Goal: Task Accomplishment & Management: Manage account settings

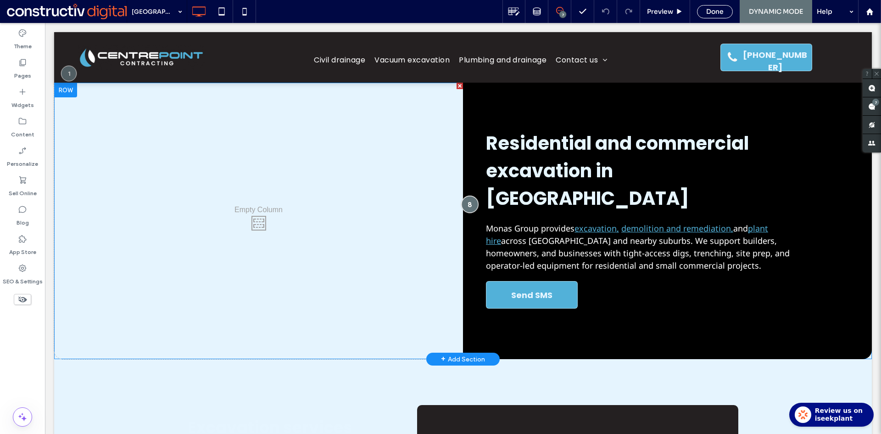
click at [470, 196] on div at bounding box center [469, 204] width 17 height 17
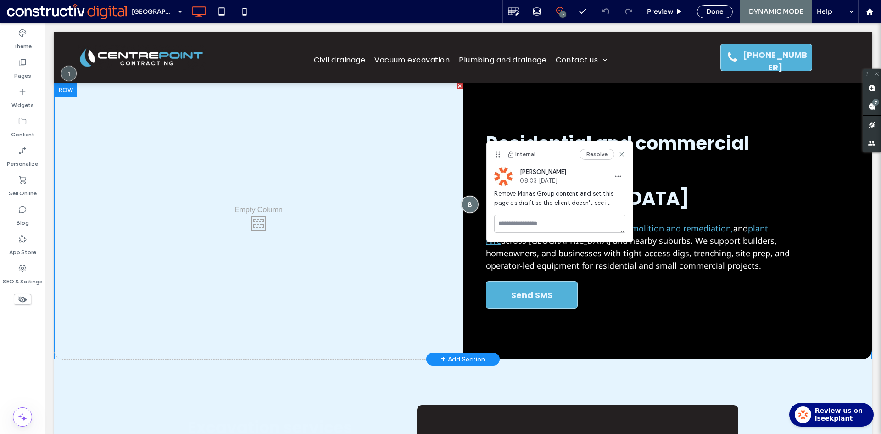
click at [469, 196] on div at bounding box center [469, 204] width 17 height 17
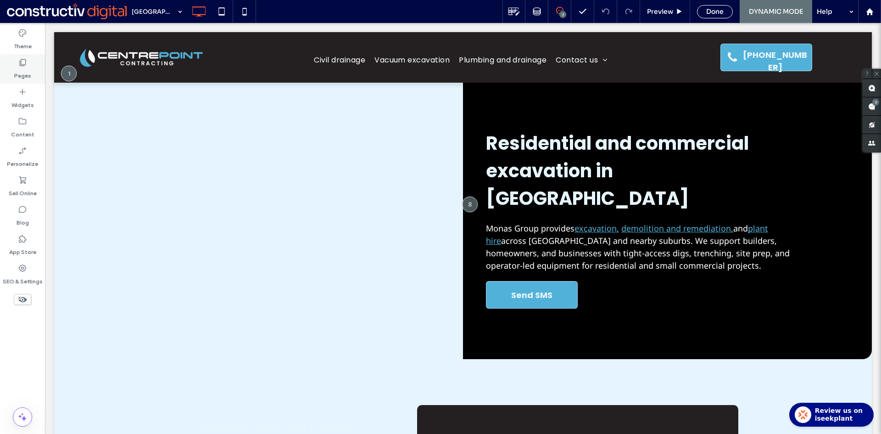
click at [23, 64] on icon at bounding box center [22, 62] width 9 height 9
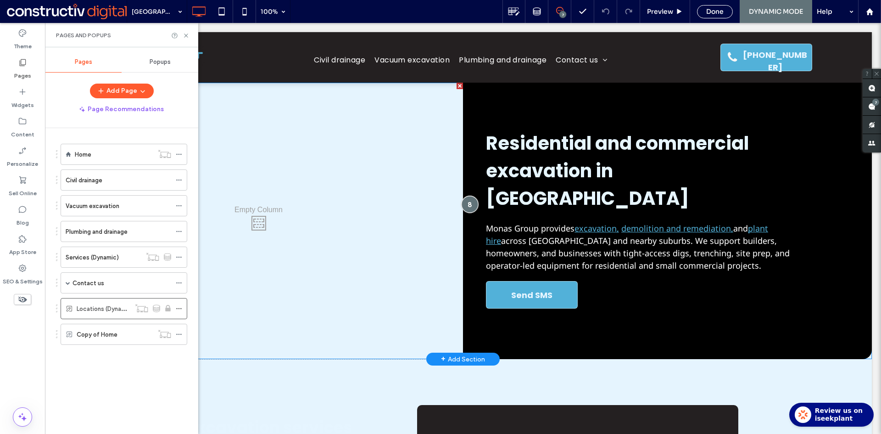
click at [467, 196] on div at bounding box center [469, 204] width 17 height 17
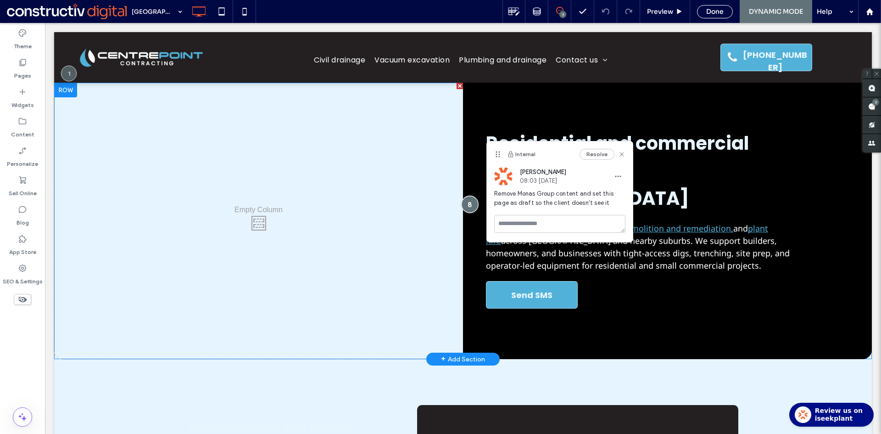
click at [467, 196] on div at bounding box center [469, 204] width 17 height 17
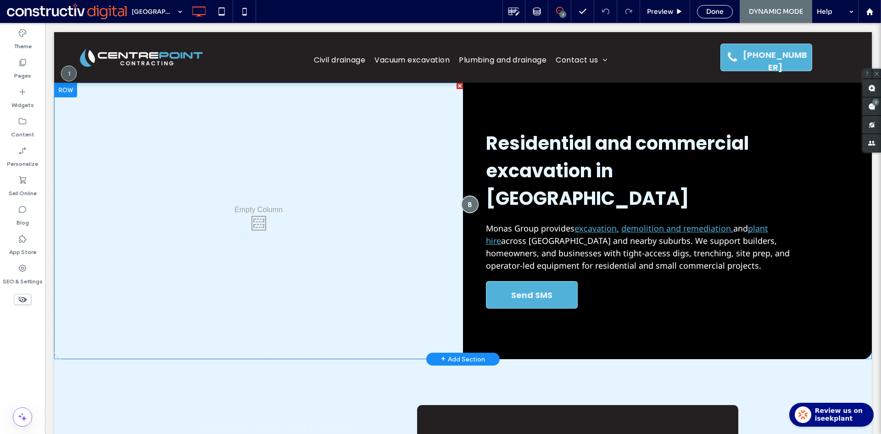
click at [470, 196] on div at bounding box center [469, 204] width 17 height 17
click at [637, 226] on span "Monas Group provides excavation, demolition and remediation, and plant hire acr…" at bounding box center [638, 247] width 304 height 48
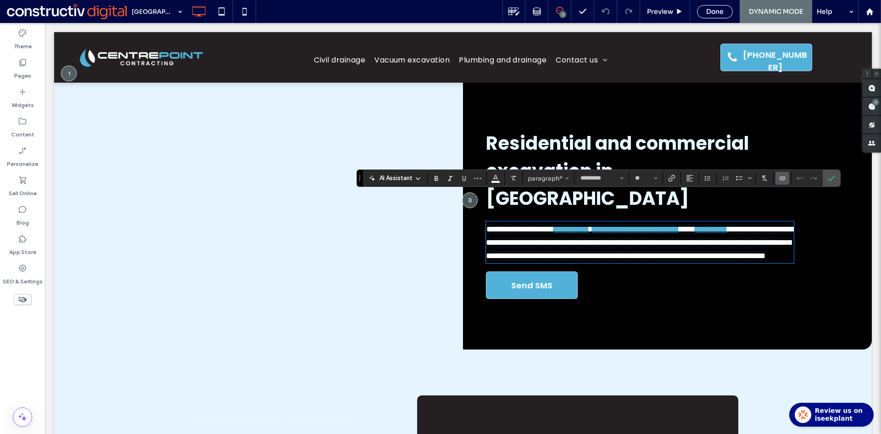
click at [784, 176] on icon "Connect To Data" at bounding box center [782, 177] width 7 height 7
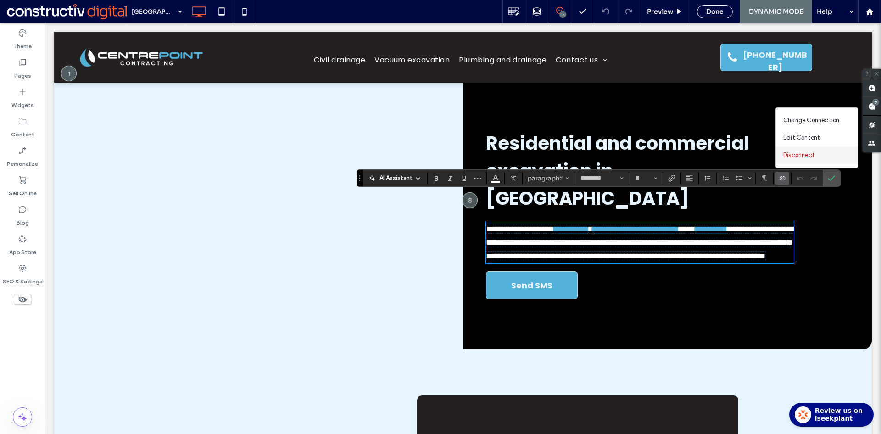
click at [808, 156] on span "Disconnect" at bounding box center [800, 155] width 32 height 9
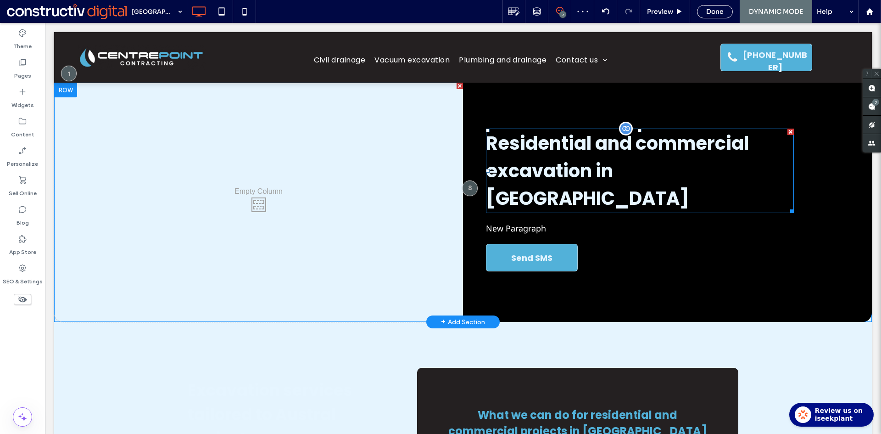
click at [590, 171] on span "Residential and commercial excavation in Austral" at bounding box center [617, 170] width 263 height 81
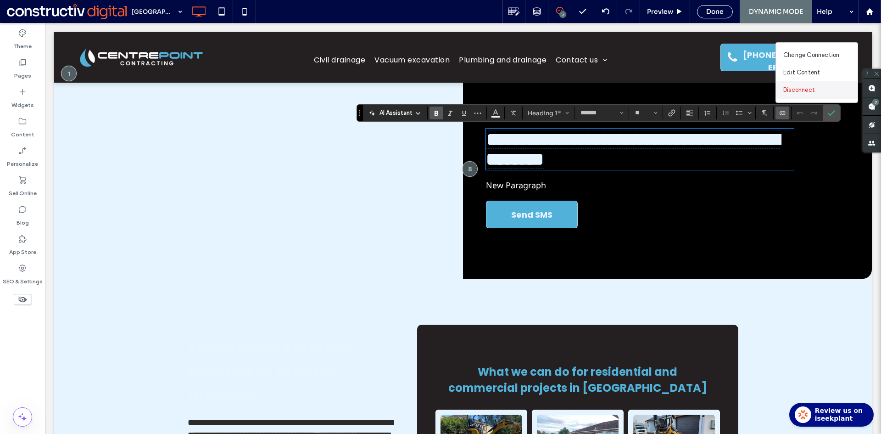
drag, startPoint x: 811, startPoint y: 90, endPoint x: 587, endPoint y: 154, distance: 232.9
click at [811, 90] on span "Disconnect" at bounding box center [800, 89] width 32 height 9
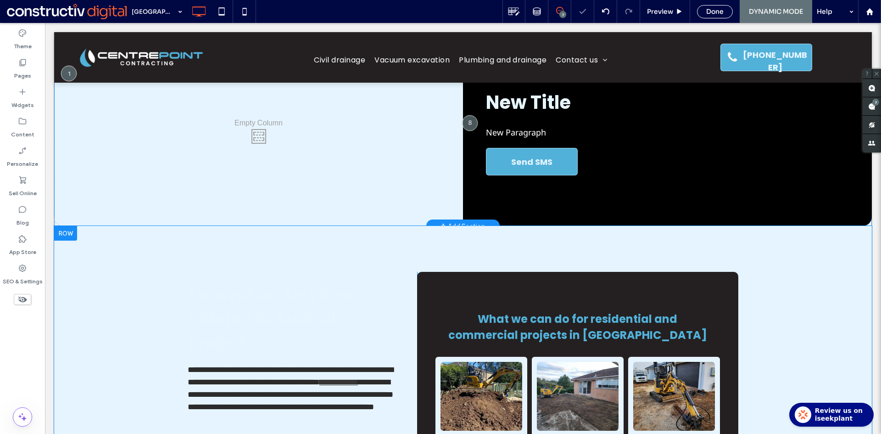
scroll to position [184, 0]
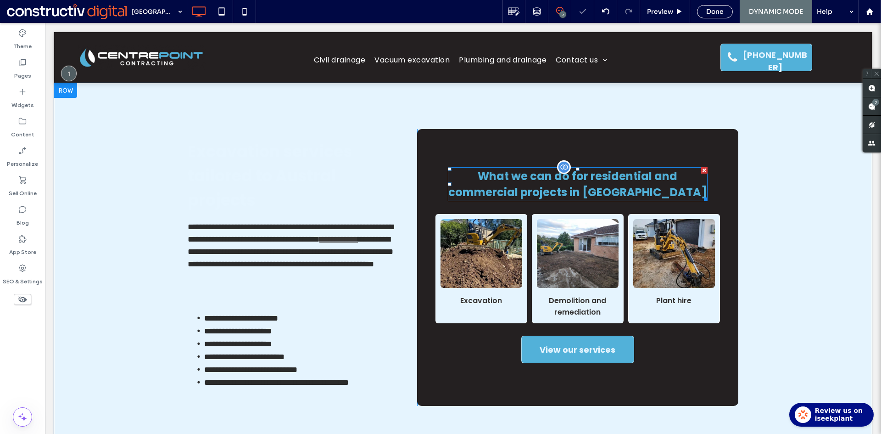
click at [572, 190] on span "What we can do for residential and commercial projects in Austral" at bounding box center [578, 183] width 259 height 31
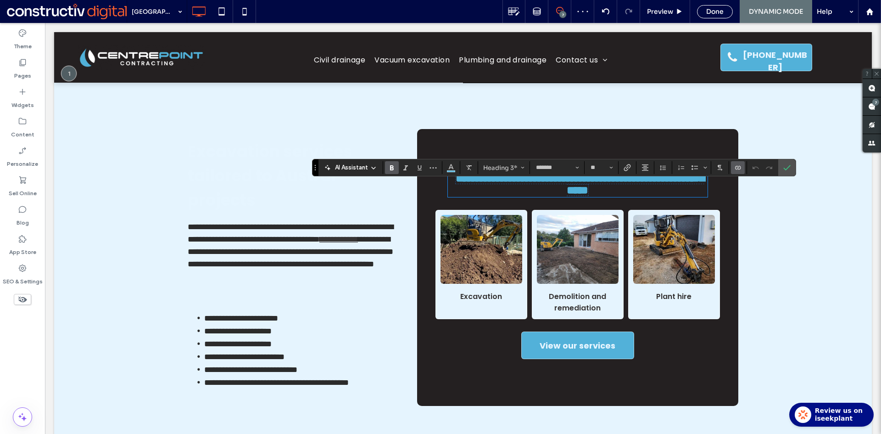
click at [735, 168] on icon "Connect To Data" at bounding box center [738, 167] width 7 height 7
click at [768, 143] on span "Disconnect" at bounding box center [755, 144] width 32 height 9
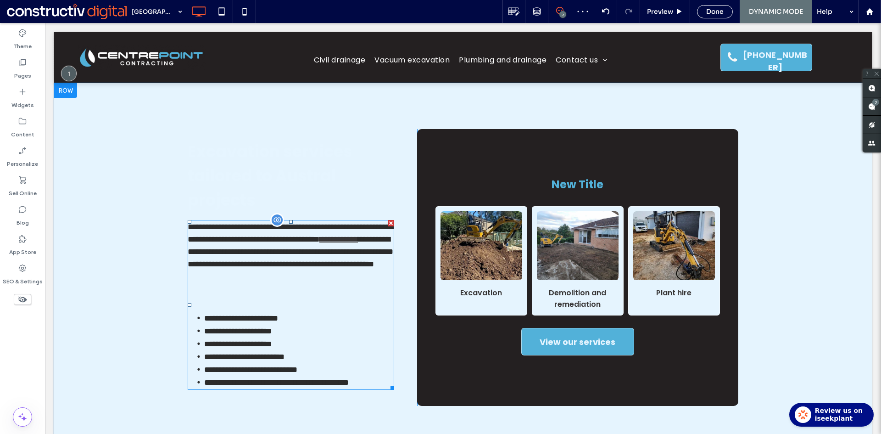
click at [294, 265] on p "**********" at bounding box center [291, 258] width 207 height 74
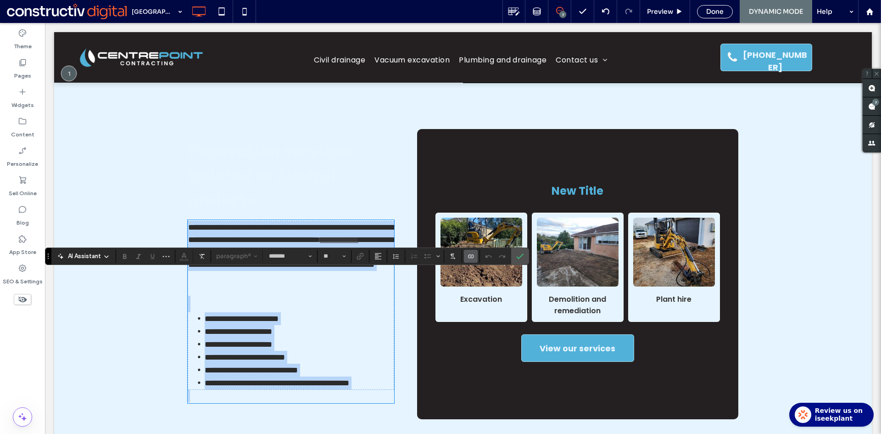
click at [260, 316] on li "**********" at bounding box center [299, 318] width 189 height 13
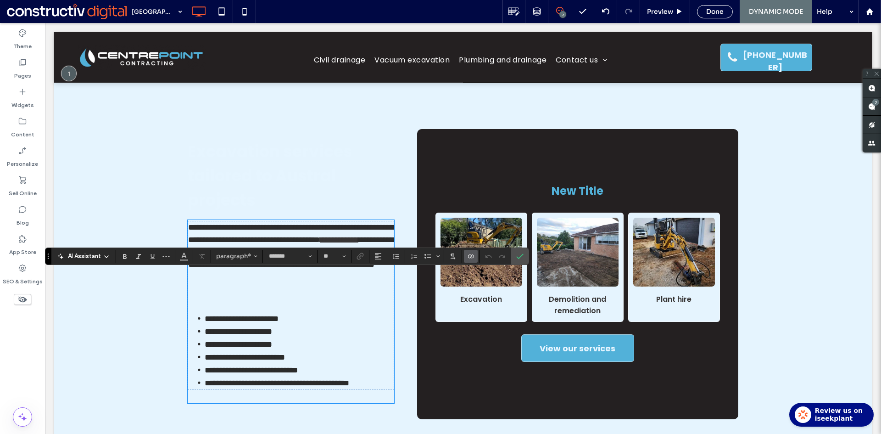
click at [473, 257] on icon "Connect To Data" at bounding box center [470, 255] width 7 height 7
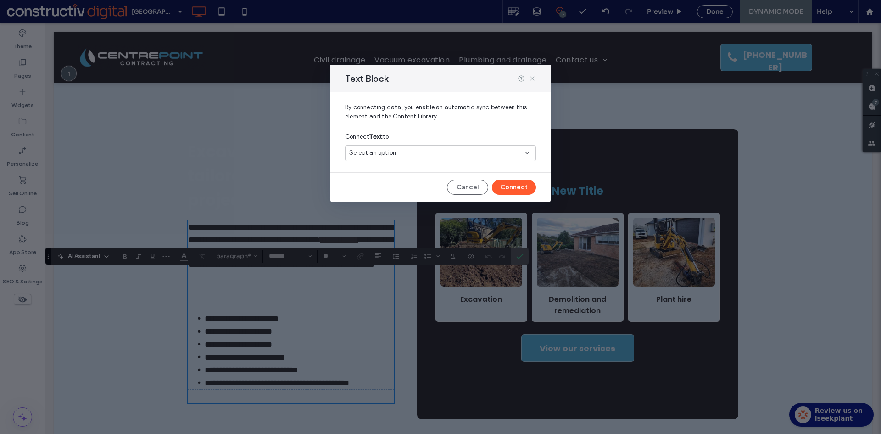
click at [532, 77] on icon at bounding box center [532, 78] width 7 height 7
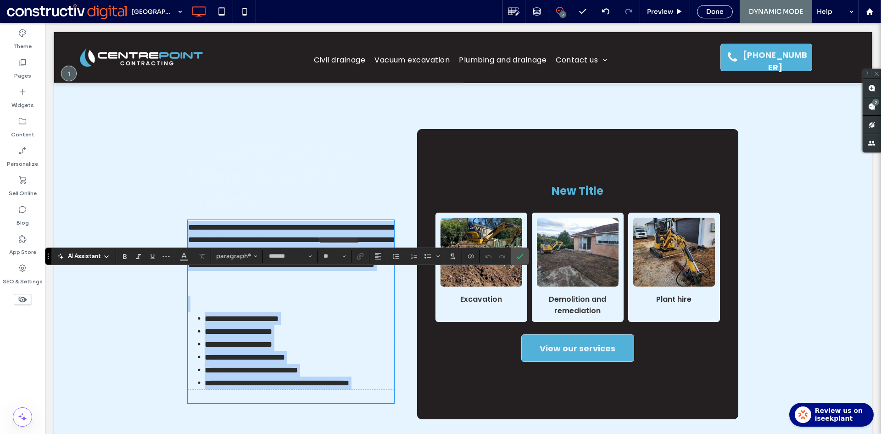
click at [294, 279] on p "**********" at bounding box center [291, 258] width 206 height 74
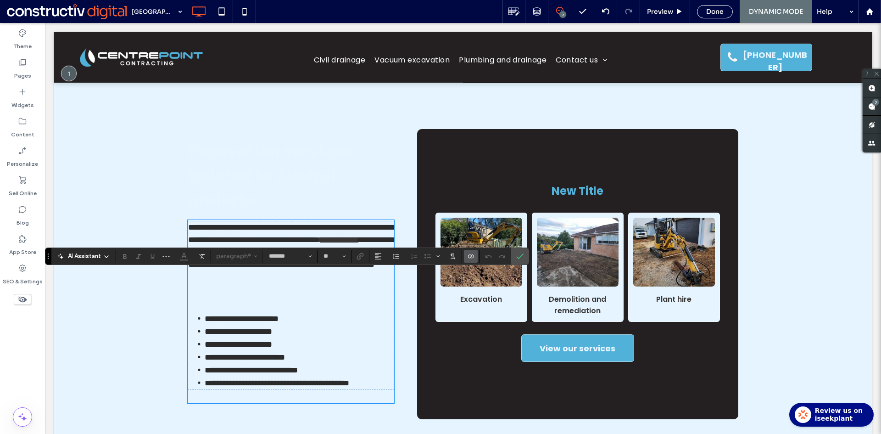
click at [472, 257] on icon "Connect To Data" at bounding box center [470, 255] width 7 height 7
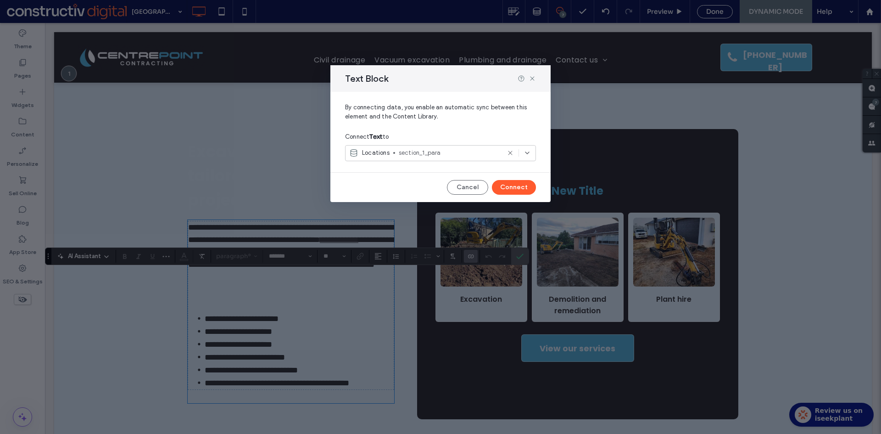
click at [512, 154] on icon at bounding box center [510, 152] width 7 height 7
click at [516, 187] on button "Connect" at bounding box center [514, 187] width 44 height 15
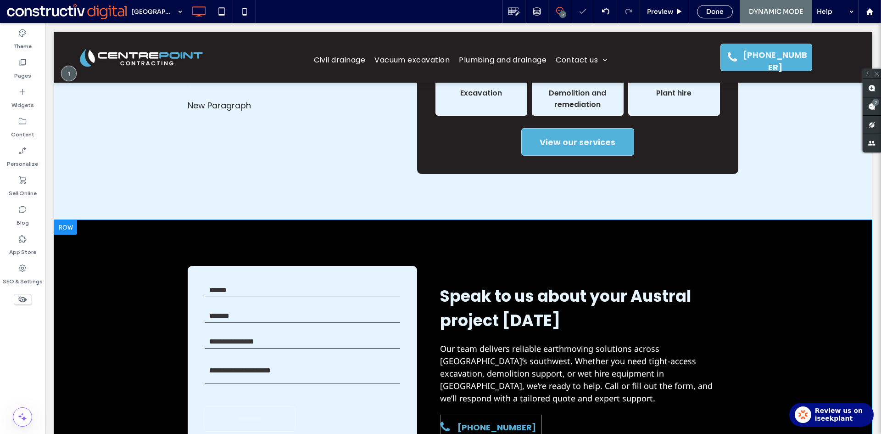
scroll to position [413, 0]
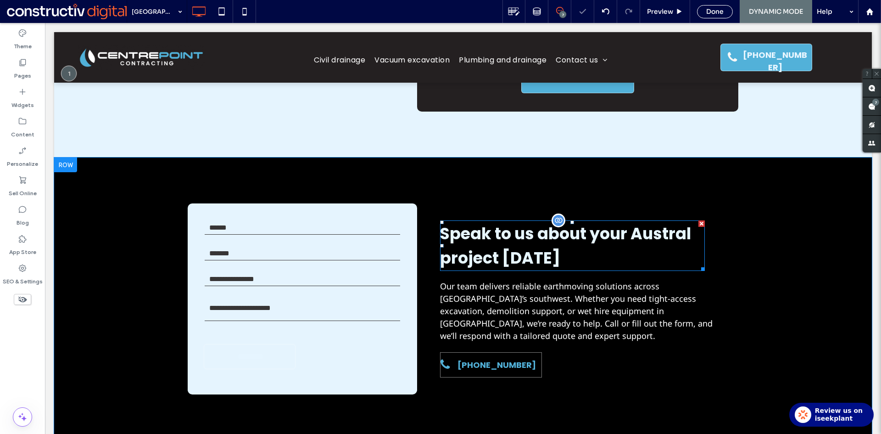
click at [544, 245] on span "Speak to us about your Austral project today" at bounding box center [565, 245] width 251 height 47
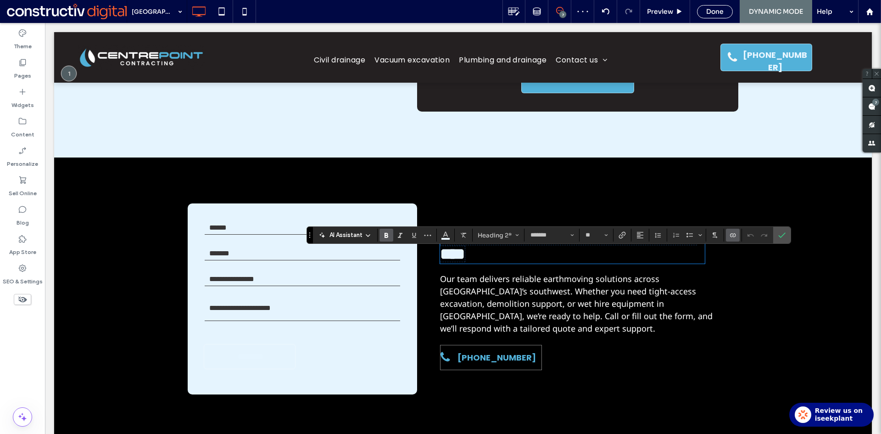
click at [732, 236] on icon "Connect To Data" at bounding box center [732, 234] width 7 height 7
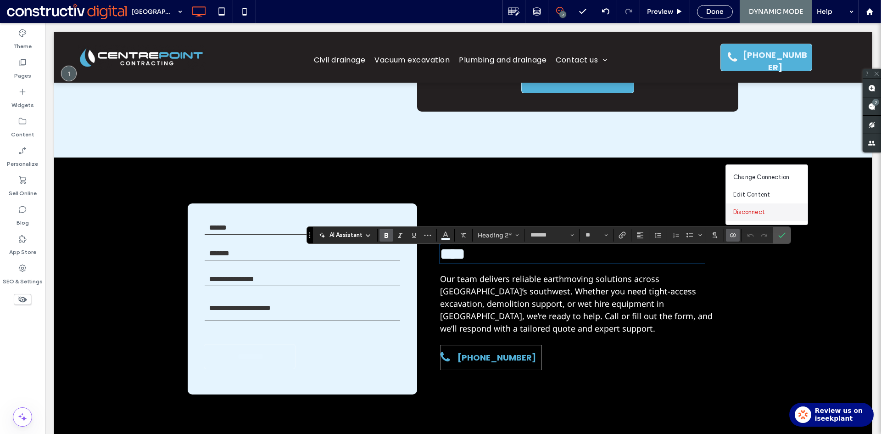
click at [758, 211] on span "Disconnect" at bounding box center [750, 212] width 32 height 9
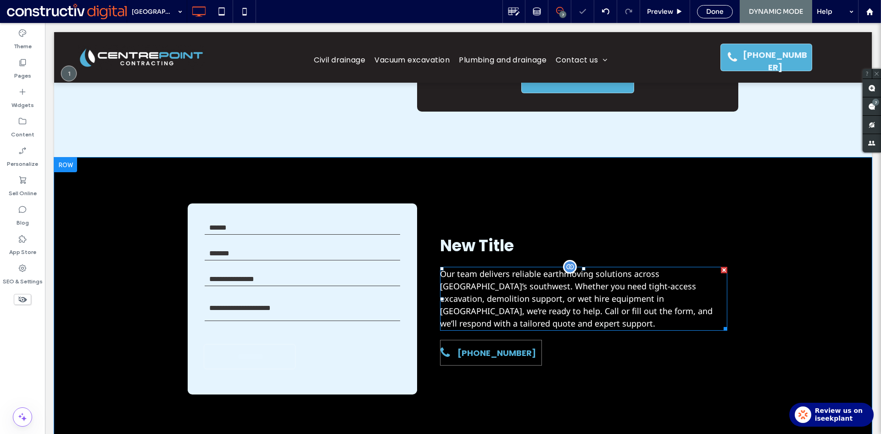
click at [603, 305] on span "Our team delivers reliable earthmoving solutions across Sydney’s southwest. Whe…" at bounding box center [576, 298] width 273 height 61
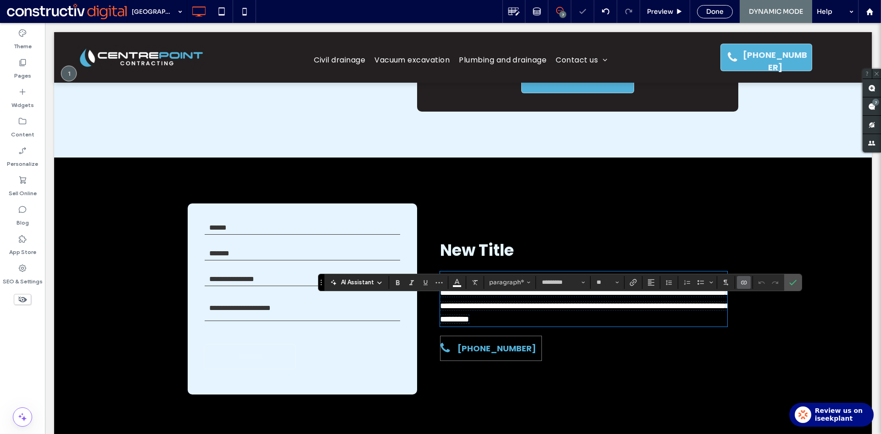
click at [745, 279] on icon "Connect To Data" at bounding box center [743, 282] width 7 height 7
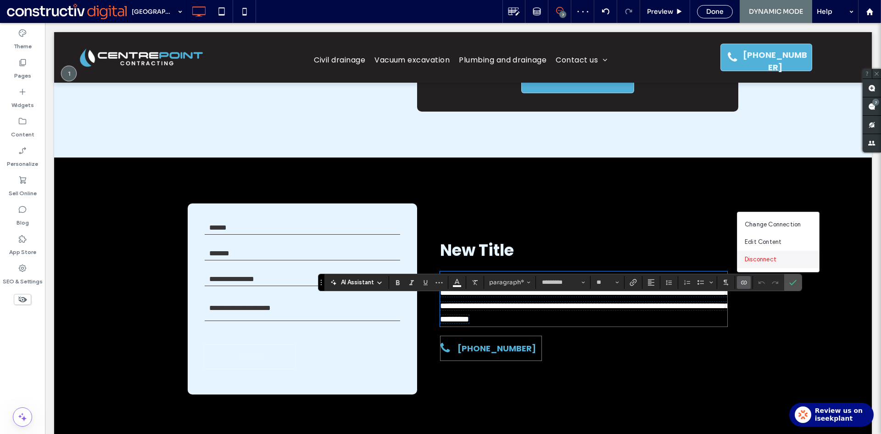
drag, startPoint x: 721, startPoint y: 234, endPoint x: 766, endPoint y: 258, distance: 50.3
click at [766, 258] on span "Disconnect" at bounding box center [761, 259] width 32 height 9
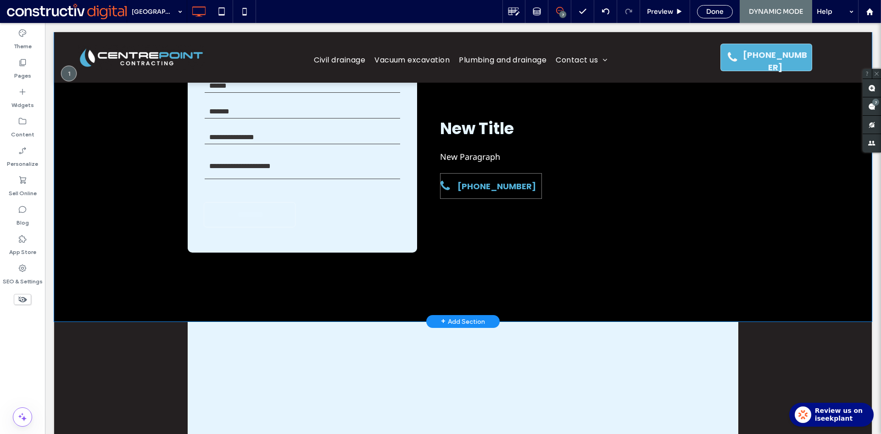
scroll to position [545, 0]
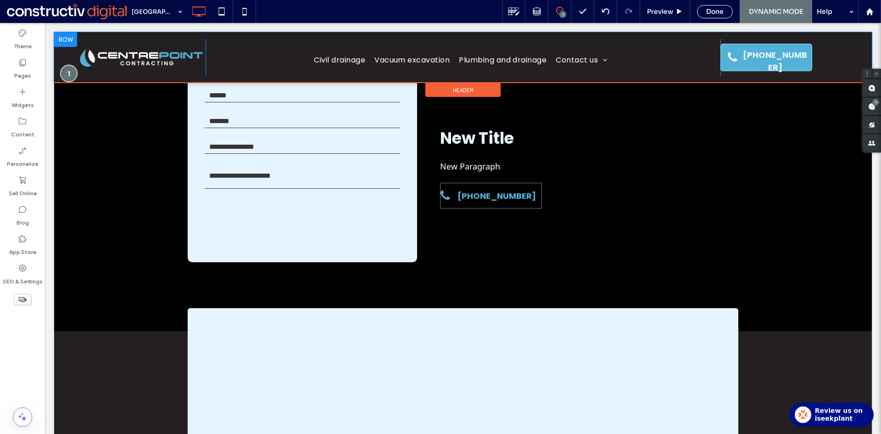
click at [67, 74] on div at bounding box center [69, 73] width 17 height 17
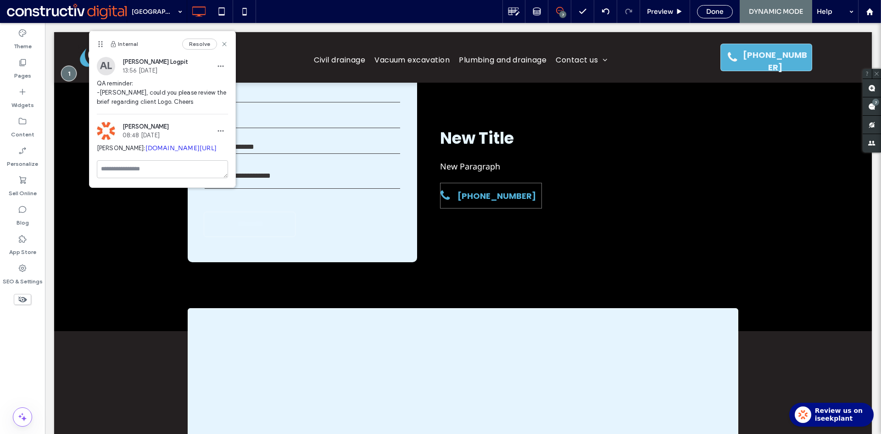
click at [146, 152] on link "docs.google.com/document/d/1sdqX2NJOWS51wczrMrat4gRAn45MbM7pJq4sD6VL3vQ/edit?ta…" at bounding box center [182, 148] width 72 height 8
click at [224, 43] on icon at bounding box center [224, 43] width 7 height 7
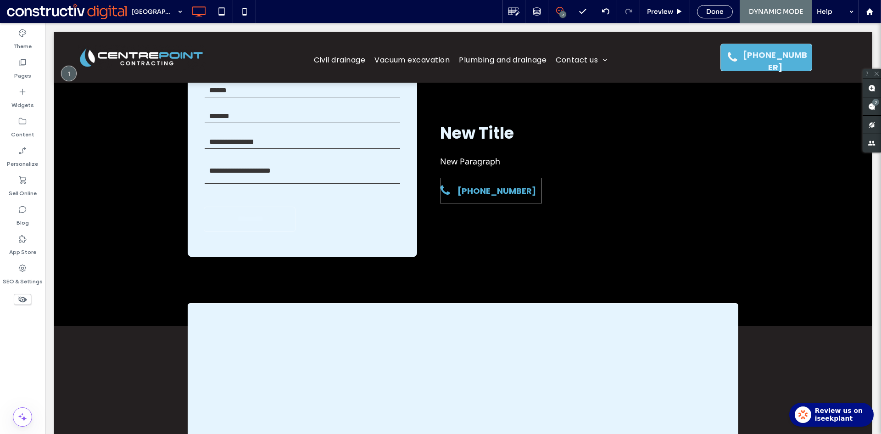
scroll to position [454, 0]
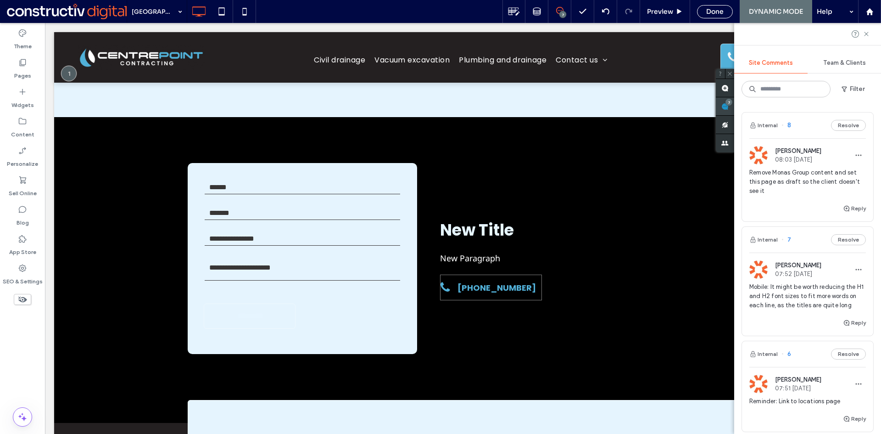
click at [735, 105] on div "7" at bounding box center [725, 106] width 18 height 18
click at [792, 187] on span "Remove Monas Group content and set this page as draft so the client doesn't see…" at bounding box center [808, 182] width 117 height 28
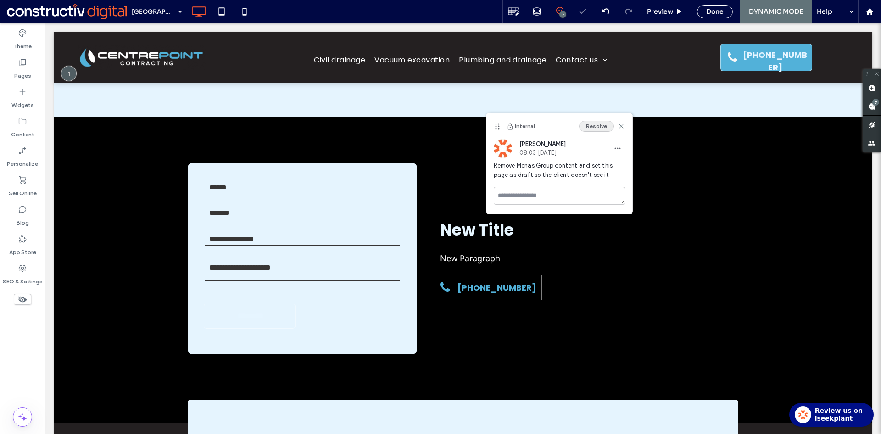
click at [593, 125] on button "Resolve" at bounding box center [596, 126] width 35 height 11
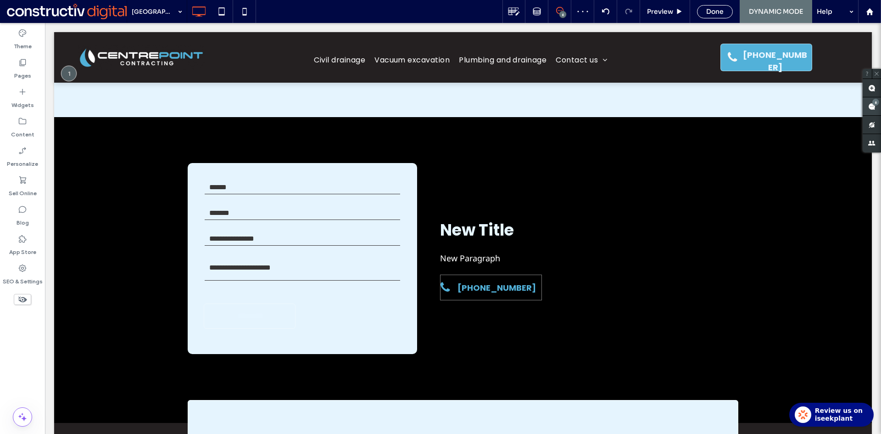
click at [869, 105] on use at bounding box center [872, 106] width 7 height 7
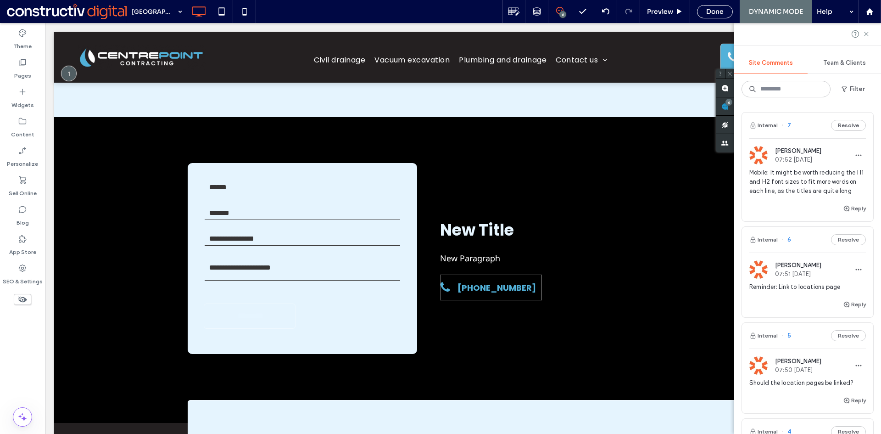
click at [796, 184] on span "Mobile: It might be worth reducing the H1 and H2 font sizes to fit more words o…" at bounding box center [808, 182] width 117 height 28
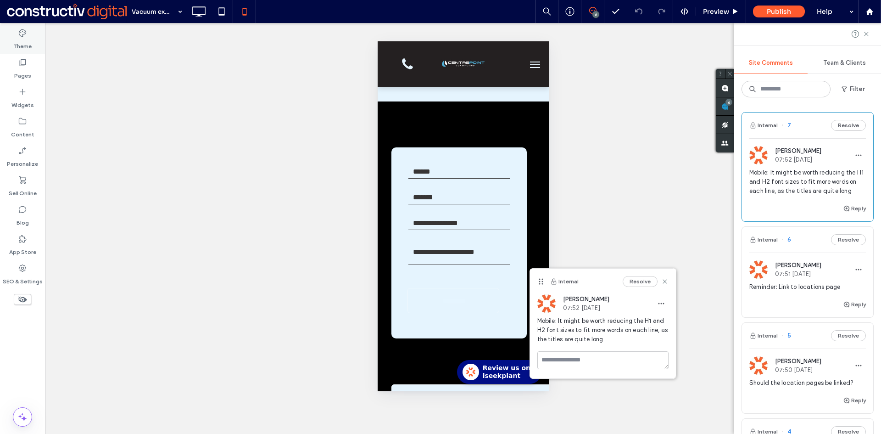
click at [12, 28] on div "Theme" at bounding box center [22, 39] width 45 height 29
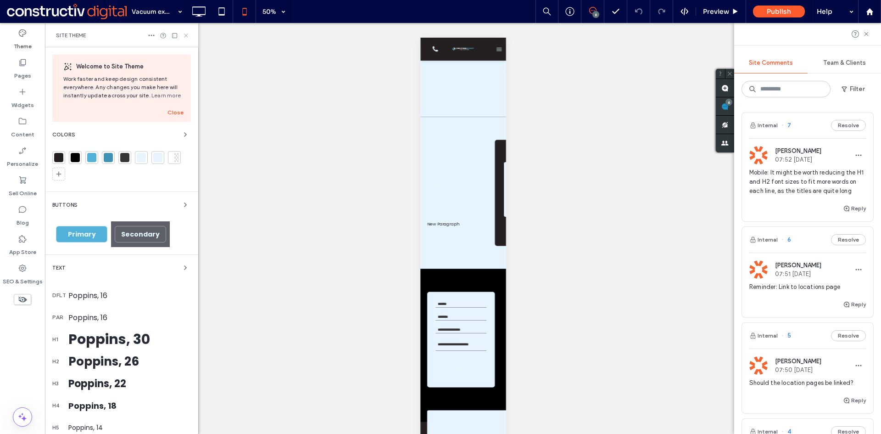
click at [184, 36] on icon at bounding box center [186, 35] width 7 height 7
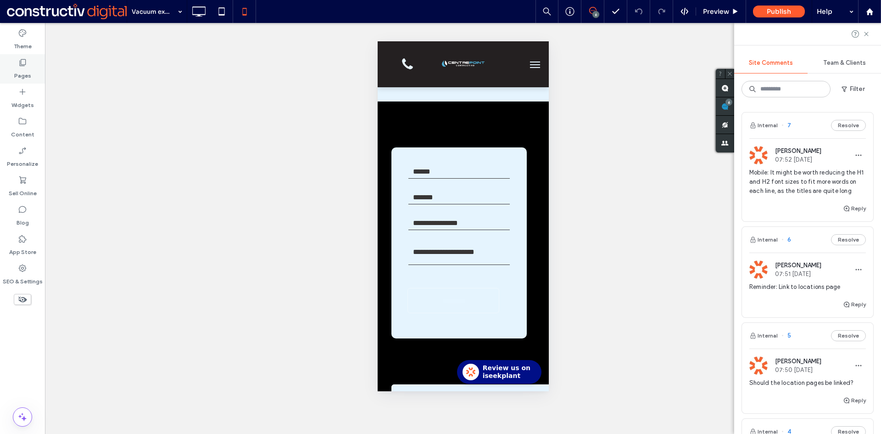
drag, startPoint x: 17, startPoint y: 69, endPoint x: 40, endPoint y: 98, distance: 36.9
click at [17, 70] on label "Pages" at bounding box center [22, 73] width 17 height 13
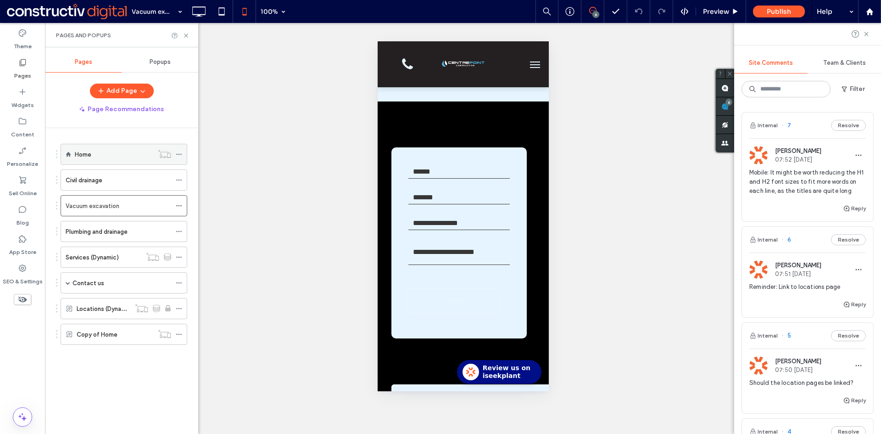
click at [100, 155] on div "Home" at bounding box center [114, 154] width 79 height 10
click at [188, 37] on icon at bounding box center [186, 35] width 7 height 7
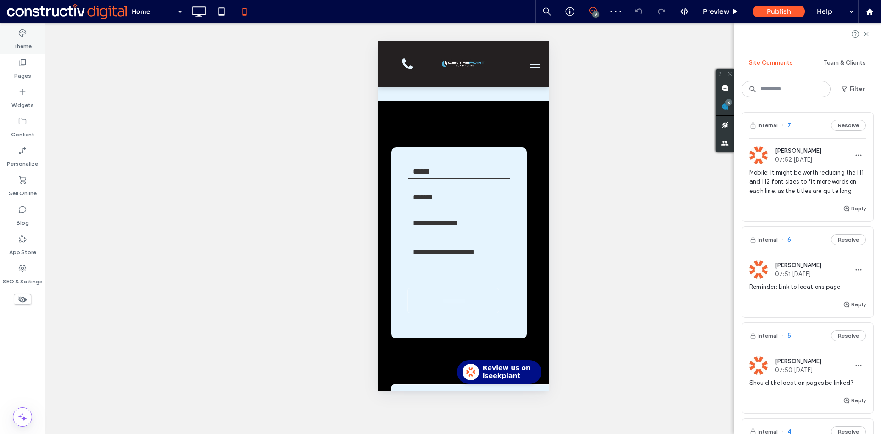
click at [25, 37] on icon at bounding box center [22, 32] width 9 height 9
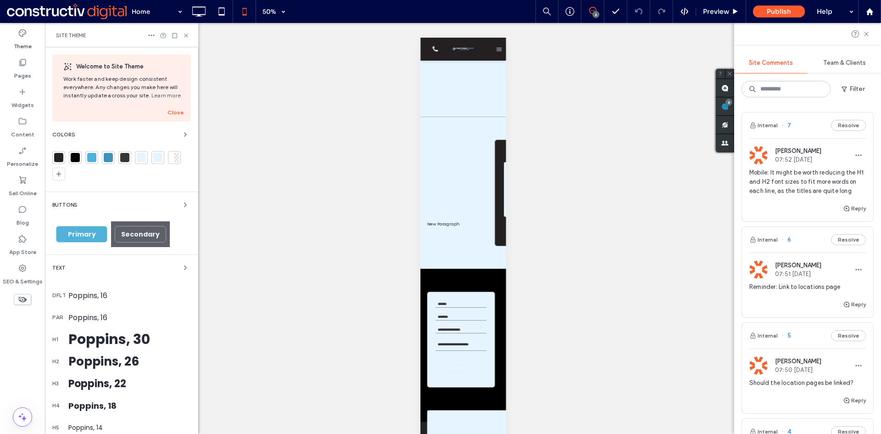
click at [98, 337] on div "Poppins, 30" at bounding box center [129, 339] width 123 height 21
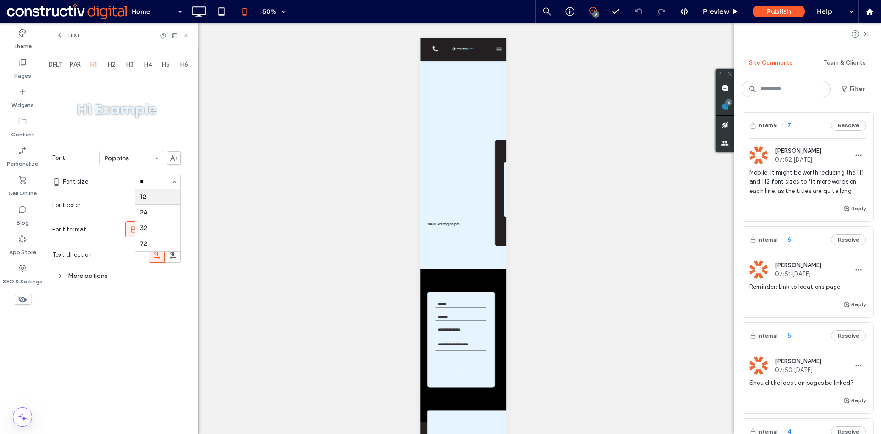
type input "**"
click at [21, 71] on label "Pages" at bounding box center [22, 73] width 17 height 13
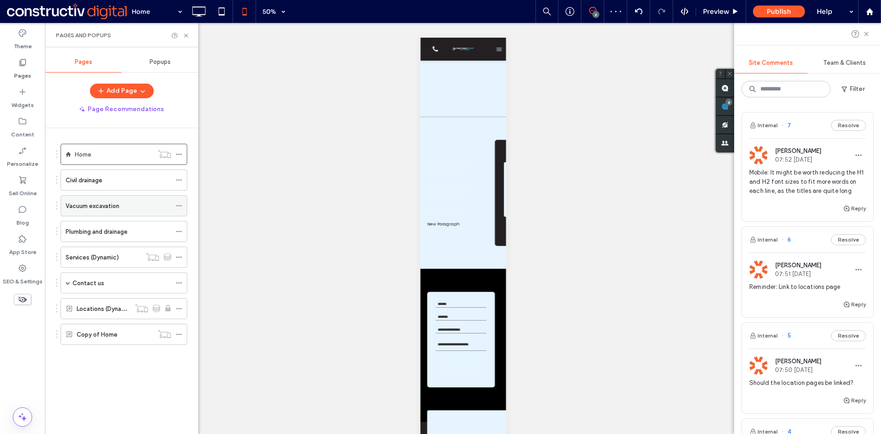
click at [95, 208] on label "Vacuum excavation" at bounding box center [93, 206] width 54 height 16
click at [22, 41] on label "Theme" at bounding box center [23, 44] width 18 height 13
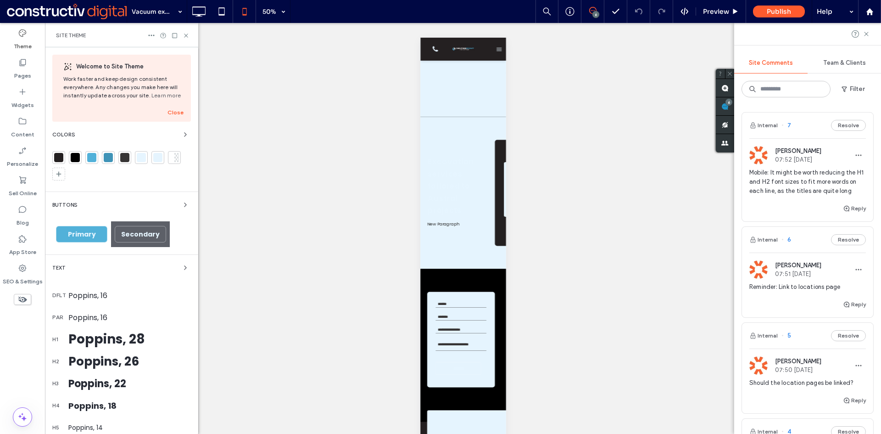
click at [117, 339] on div "Poppins, 28" at bounding box center [129, 339] width 123 height 19
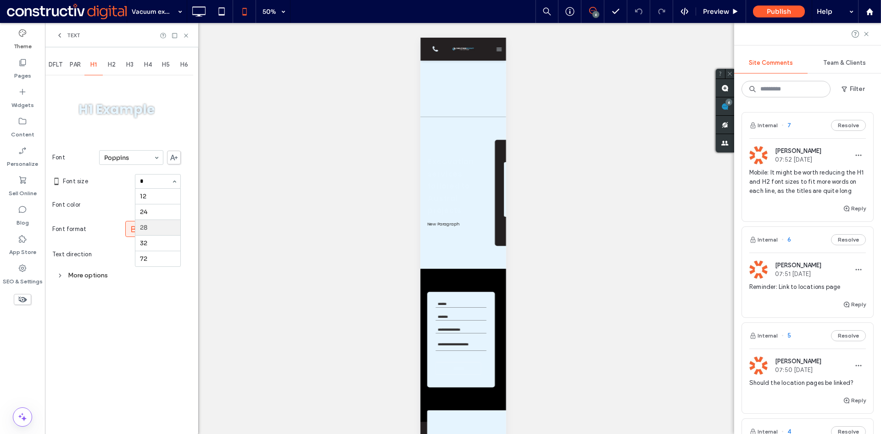
type input "**"
click at [108, 64] on div "H2" at bounding box center [112, 65] width 18 height 20
click at [151, 177] on input at bounding box center [155, 177] width 31 height 6
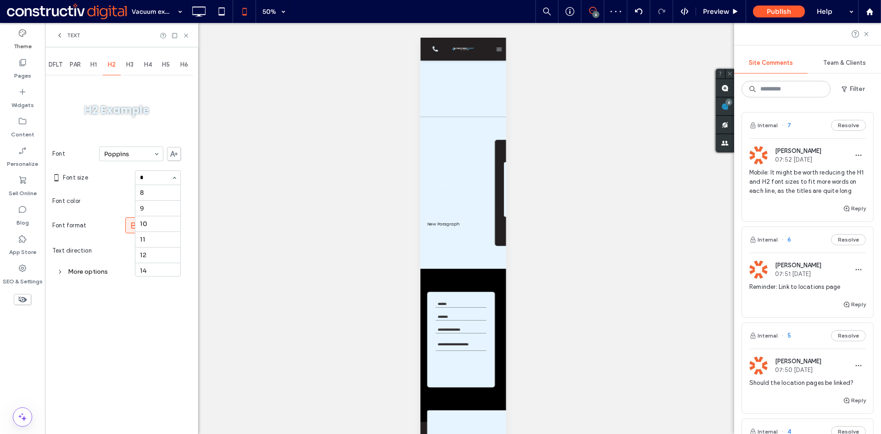
type input "**"
click at [124, 57] on div "H3" at bounding box center [130, 65] width 18 height 20
click at [126, 65] on div "H3" at bounding box center [130, 65] width 18 height 20
click at [127, 64] on span "H3" at bounding box center [129, 64] width 7 height 7
click at [109, 66] on span "H2" at bounding box center [112, 64] width 8 height 7
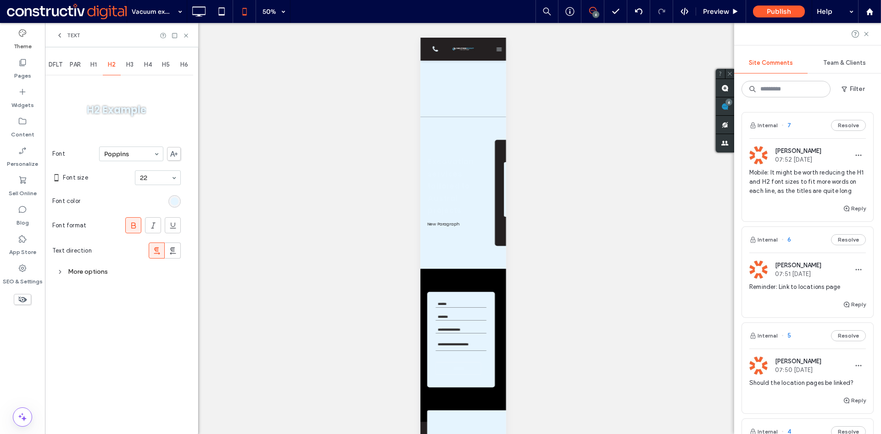
click at [127, 66] on span "H3" at bounding box center [129, 64] width 7 height 7
click at [114, 64] on span "H2" at bounding box center [112, 64] width 8 height 7
click at [129, 64] on span "H3" at bounding box center [129, 64] width 7 height 7
type input "**"
click at [61, 35] on icon at bounding box center [59, 35] width 7 height 7
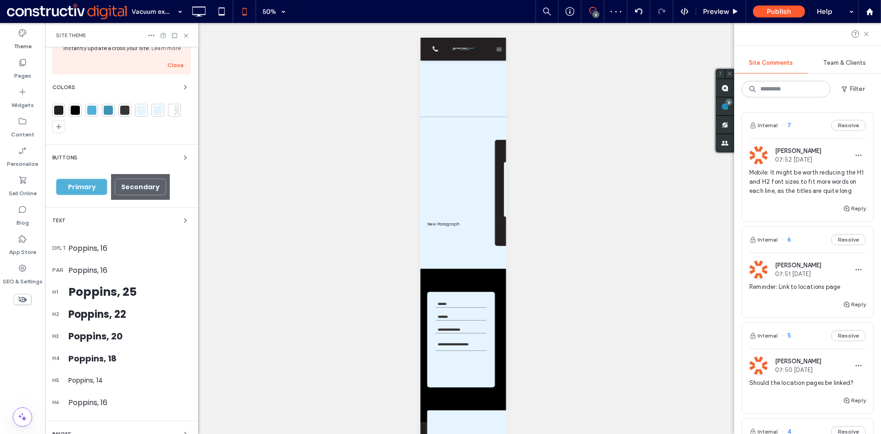
scroll to position [92, 0]
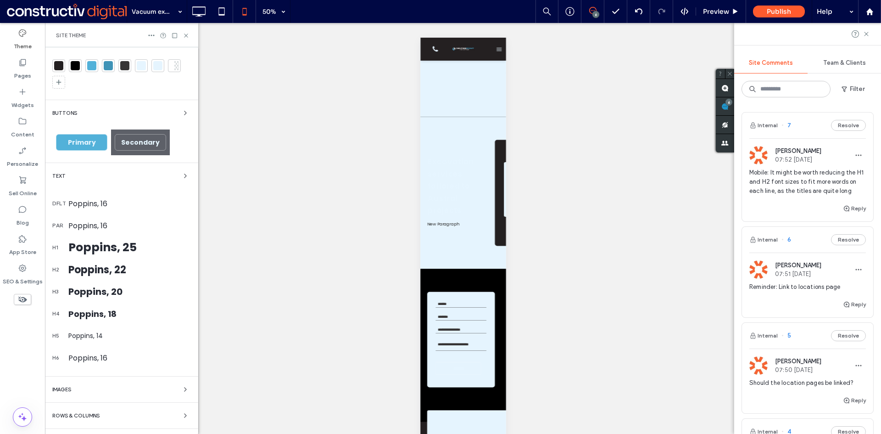
click at [186, 38] on icon at bounding box center [186, 35] width 7 height 7
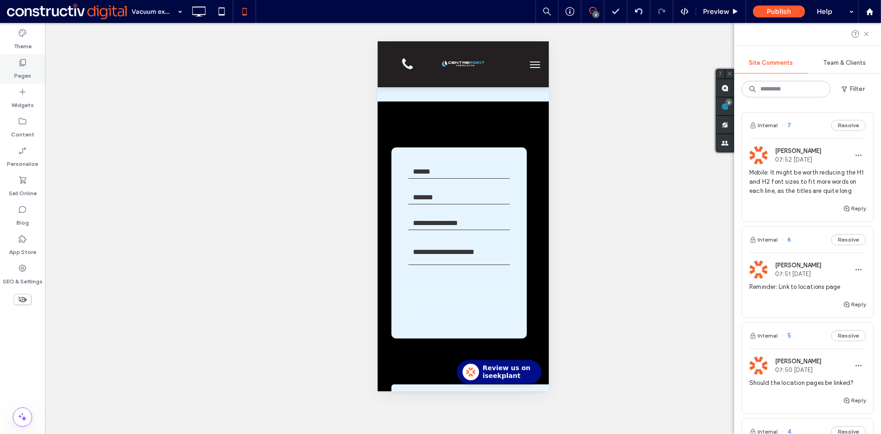
drag, startPoint x: 24, startPoint y: 61, endPoint x: 28, endPoint y: 71, distance: 10.7
click at [24, 61] on icon at bounding box center [22, 62] width 9 height 9
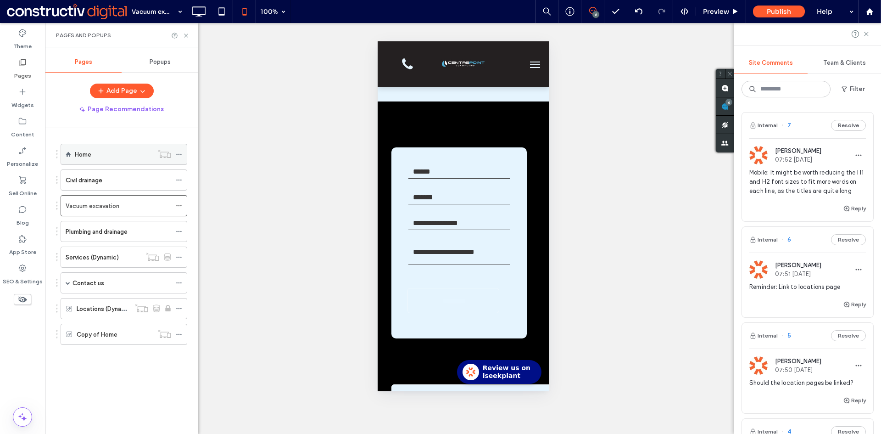
click at [109, 151] on div "Home" at bounding box center [114, 154] width 79 height 10
drag, startPoint x: 186, startPoint y: 35, endPoint x: 352, endPoint y: 179, distance: 218.7
click at [186, 35] on use at bounding box center [186, 36] width 4 height 4
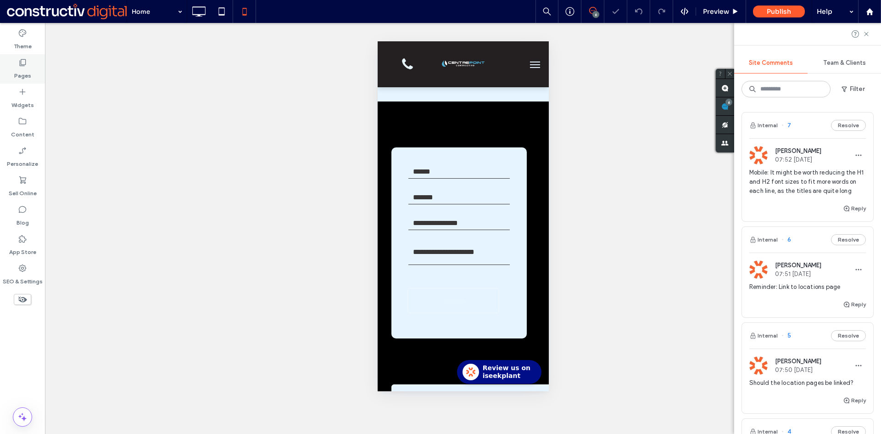
click at [24, 64] on icon at bounding box center [22, 62] width 9 height 9
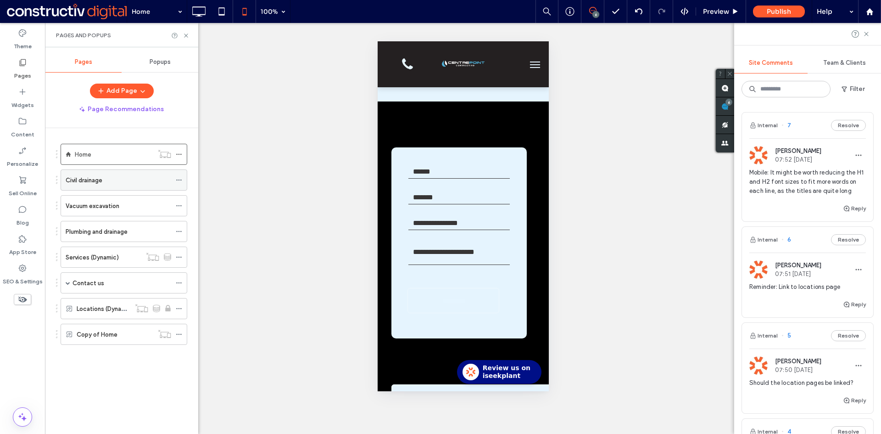
click at [116, 180] on div "Civil drainage" at bounding box center [119, 180] width 106 height 10
click at [98, 203] on label "Vacuum excavation" at bounding box center [93, 206] width 54 height 16
click at [106, 229] on label "Plumbing and drainage" at bounding box center [97, 232] width 62 height 16
click at [114, 203] on label "Vacuum excavation" at bounding box center [93, 206] width 54 height 16
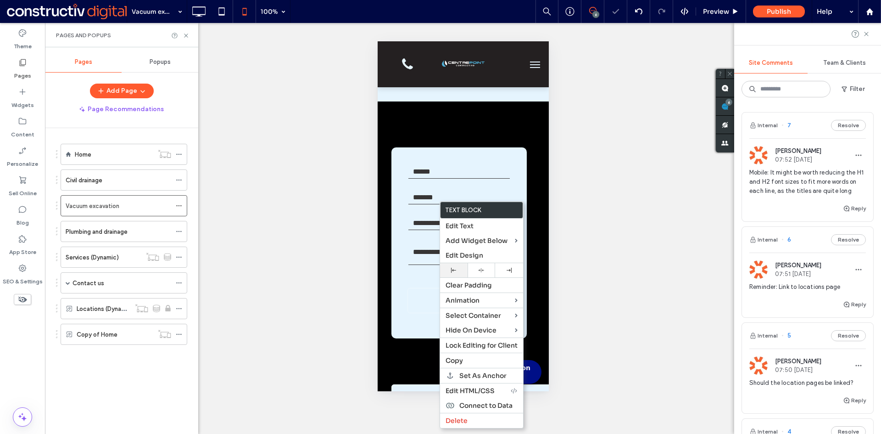
click at [450, 271] on div at bounding box center [454, 270] width 18 height 5
click at [108, 230] on label "Plumbing and drainage" at bounding box center [97, 232] width 62 height 16
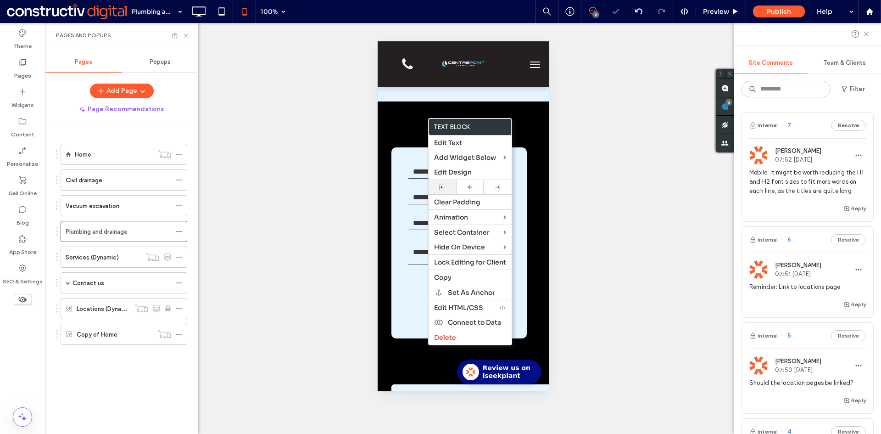
click at [442, 186] on icon at bounding box center [442, 187] width 5 height 5
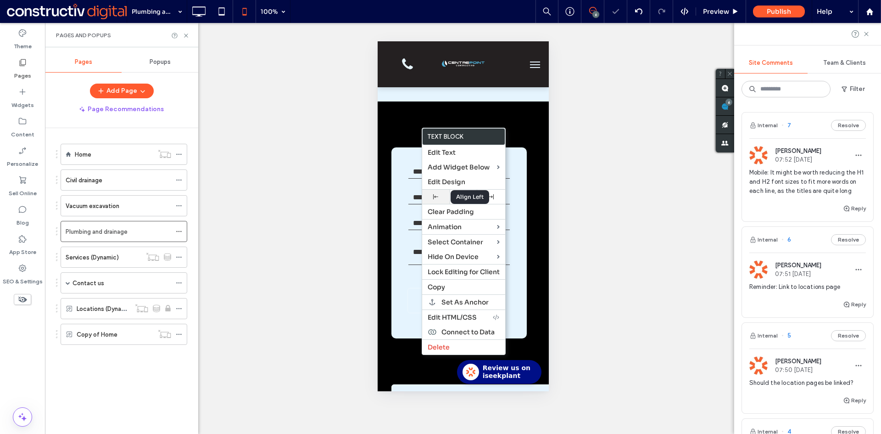
click at [443, 196] on div at bounding box center [436, 196] width 18 height 5
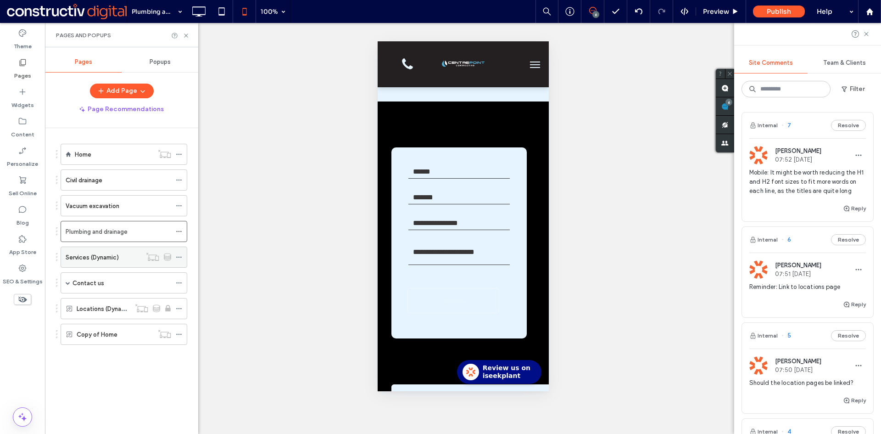
click at [106, 254] on label "Services (Dynamic)" at bounding box center [92, 257] width 53 height 16
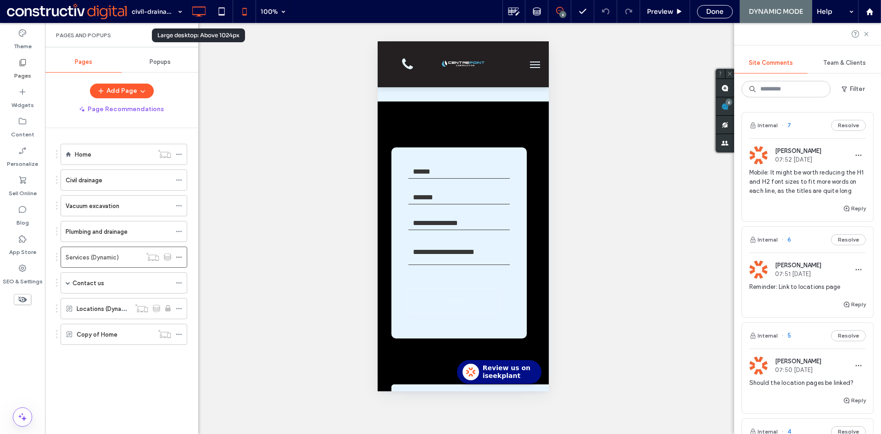
click at [200, 9] on icon at bounding box center [199, 11] width 18 height 18
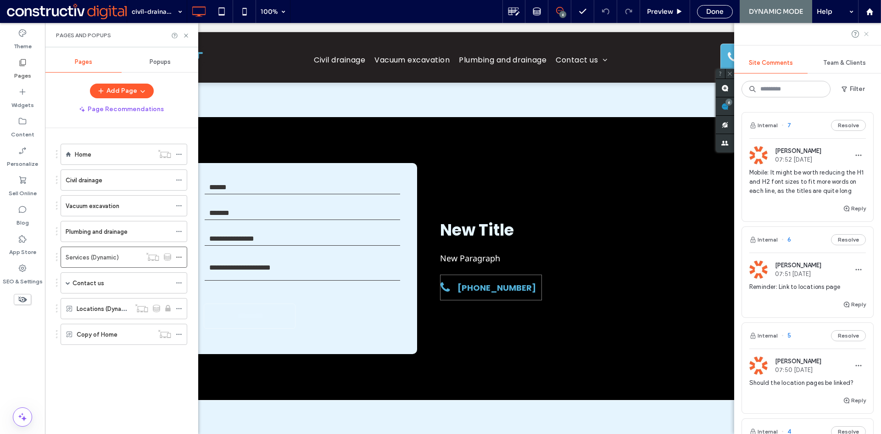
click at [868, 35] on use at bounding box center [866, 34] width 4 height 4
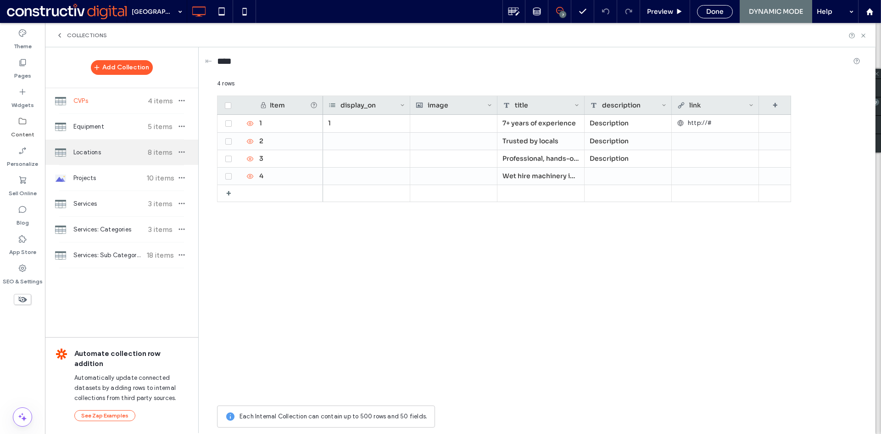
click at [79, 145] on div "Locations 8 items" at bounding box center [121, 152] width 153 height 25
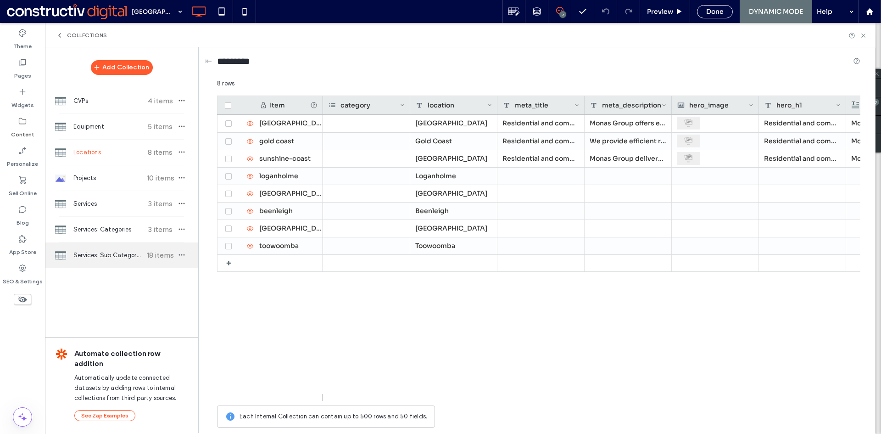
click at [108, 252] on span "Services: Sub Categories" at bounding box center [107, 255] width 68 height 9
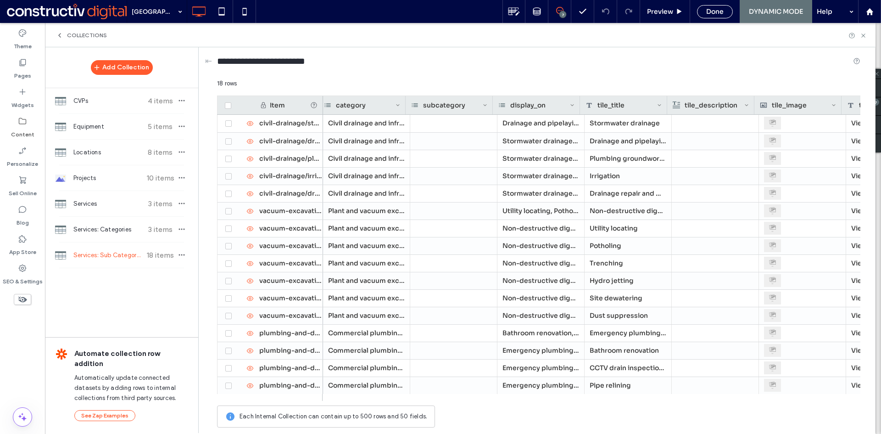
scroll to position [0, 21]
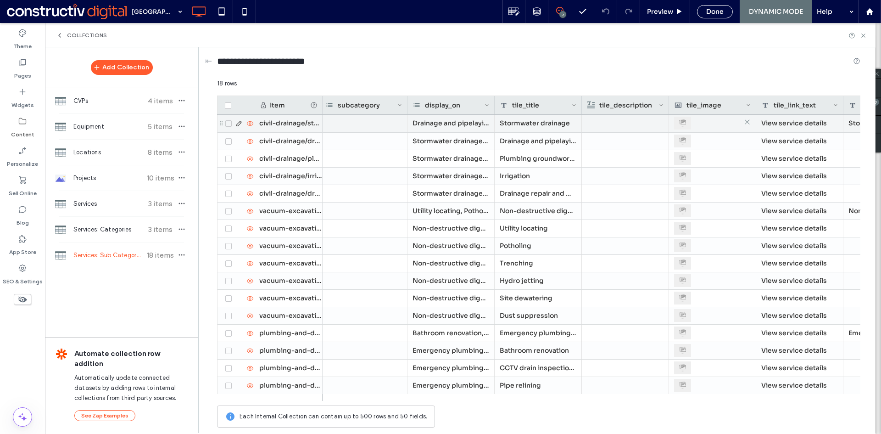
click at [700, 119] on div at bounding box center [712, 123] width 77 height 17
click at [700, 119] on div at bounding box center [713, 123] width 76 height 17
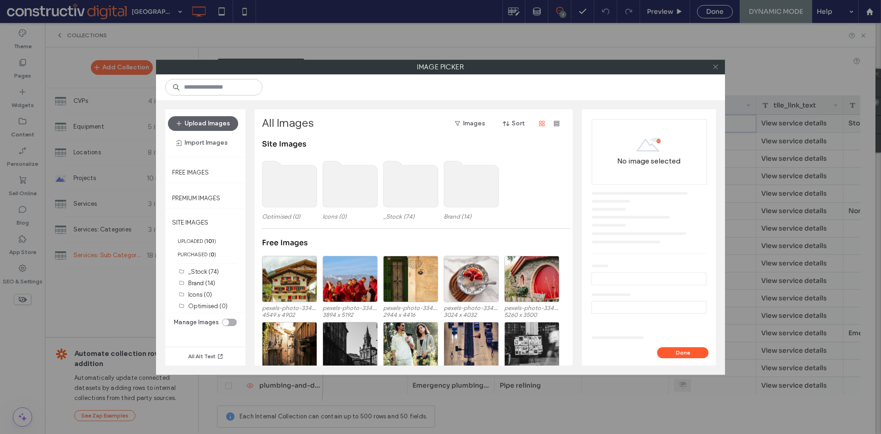
click at [717, 67] on icon at bounding box center [715, 66] width 7 height 7
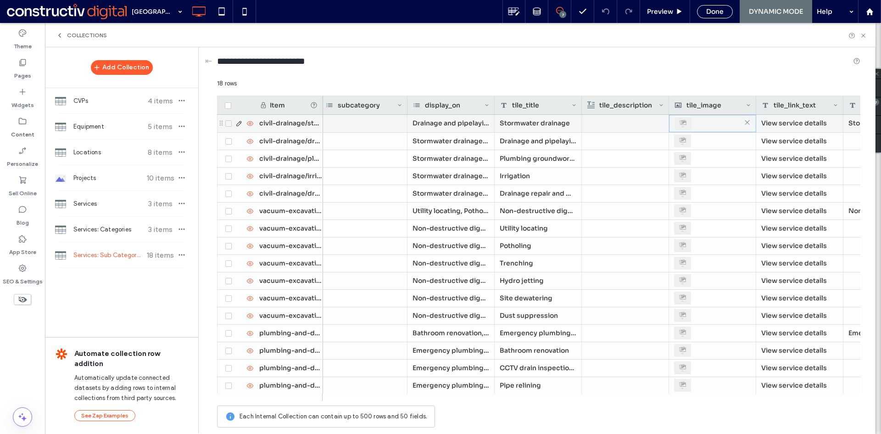
click at [700, 120] on div at bounding box center [713, 123] width 76 height 17
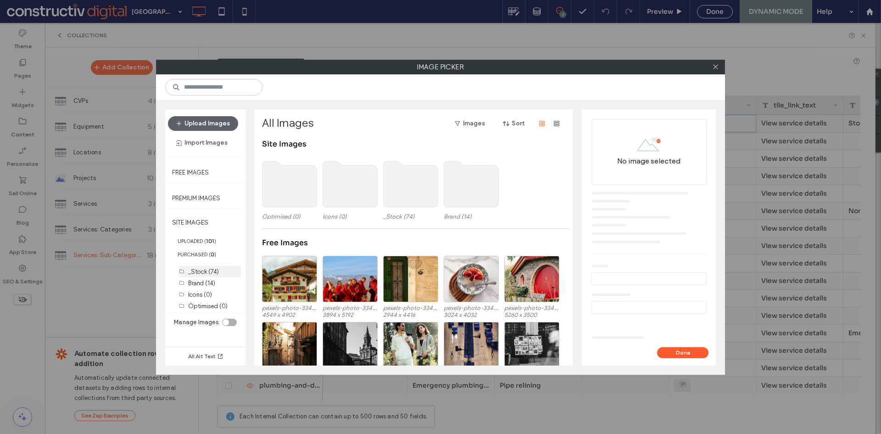
drag, startPoint x: 208, startPoint y: 274, endPoint x: 214, endPoint y: 269, distance: 6.9
click at [208, 273] on label "_Stock (74)" at bounding box center [203, 271] width 31 height 7
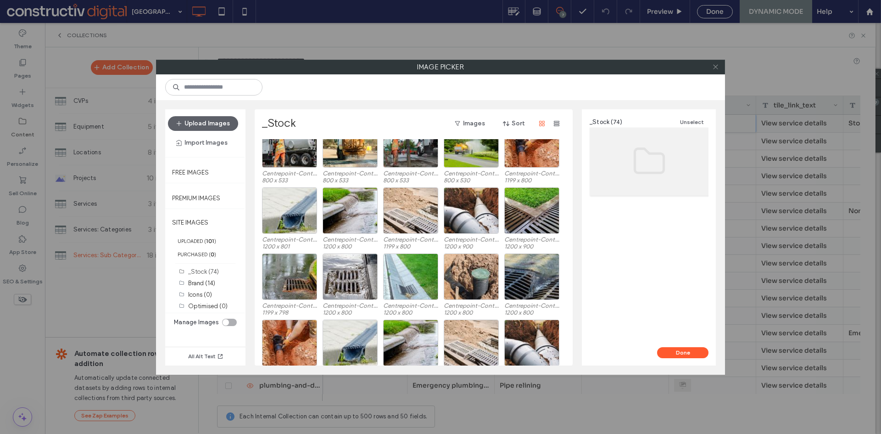
click at [715, 66] on use at bounding box center [715, 67] width 5 height 5
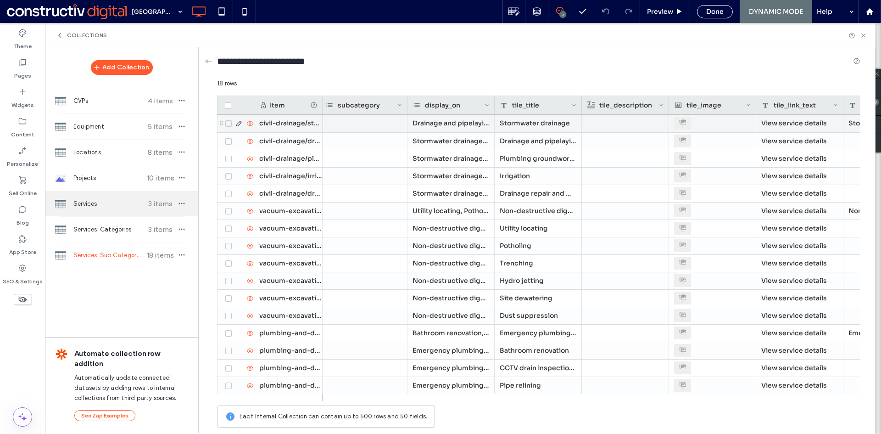
click at [97, 209] on div "Services 3 items" at bounding box center [121, 203] width 153 height 25
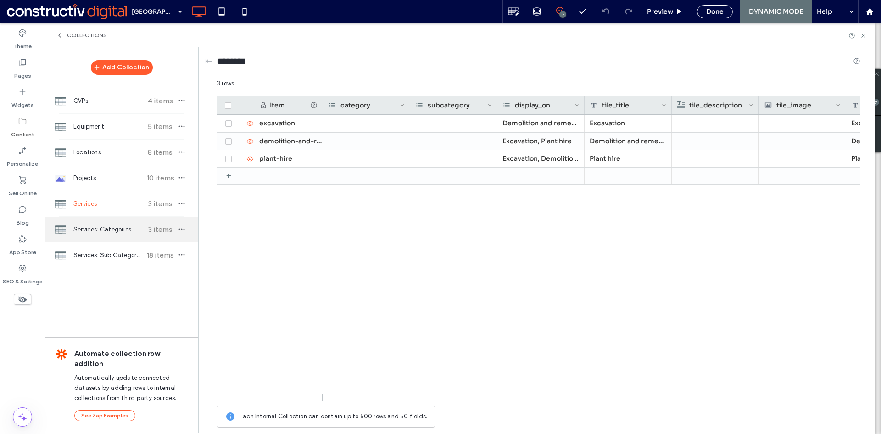
click at [118, 234] on div "Services: Categories 3 items" at bounding box center [121, 229] width 153 height 25
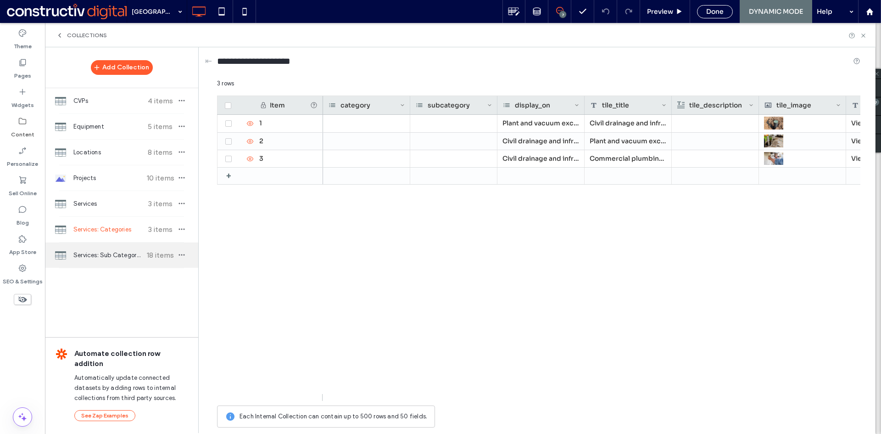
click at [116, 248] on div "Services: Sub Categories 18 items" at bounding box center [121, 254] width 153 height 25
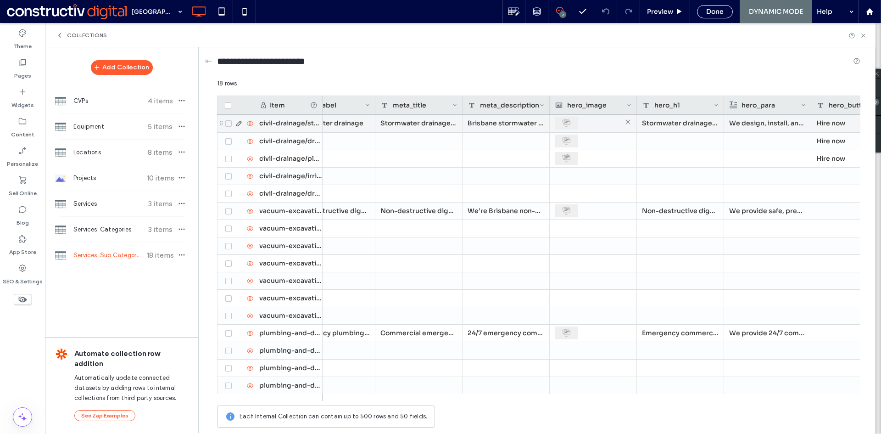
click at [583, 122] on div at bounding box center [593, 123] width 77 height 17
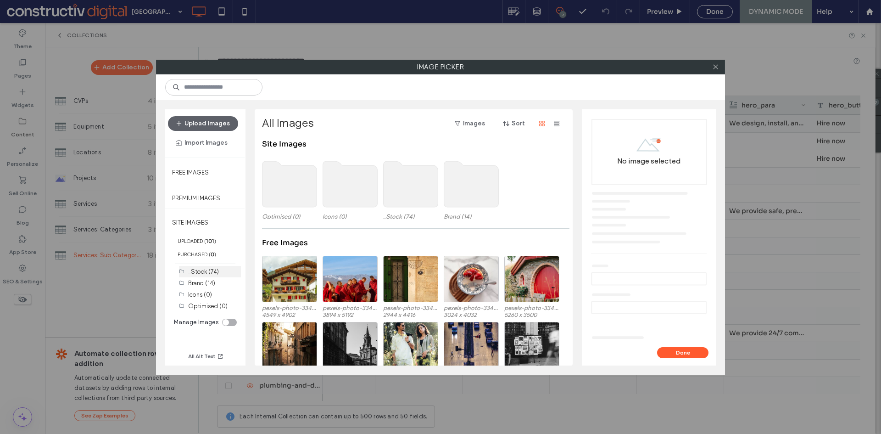
click at [207, 273] on label "_Stock (74)" at bounding box center [203, 271] width 31 height 7
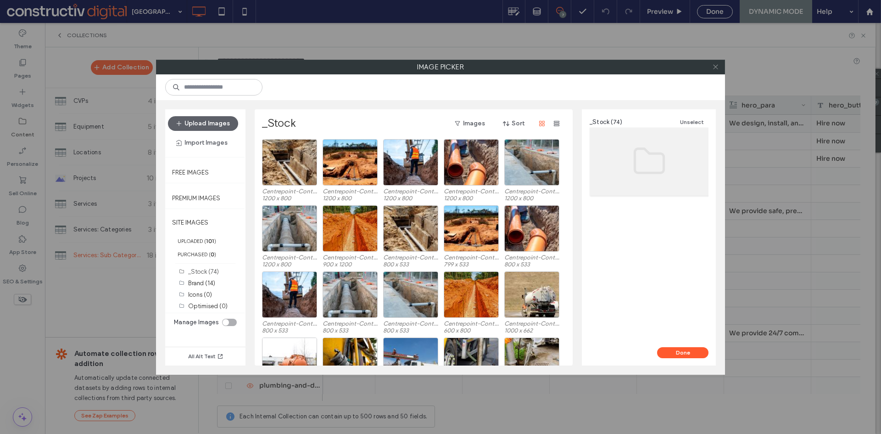
click at [716, 65] on icon at bounding box center [715, 66] width 7 height 7
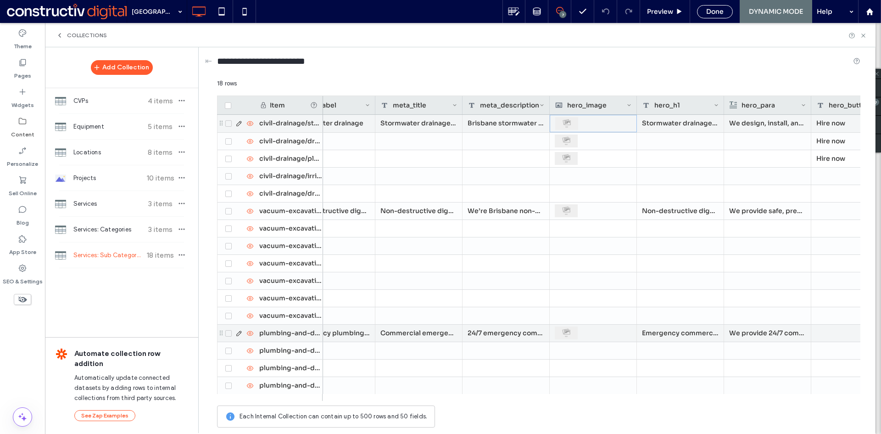
click at [682, 335] on div "Emergency commercial plumbing and drainage in Brisbane" at bounding box center [680, 333] width 87 height 17
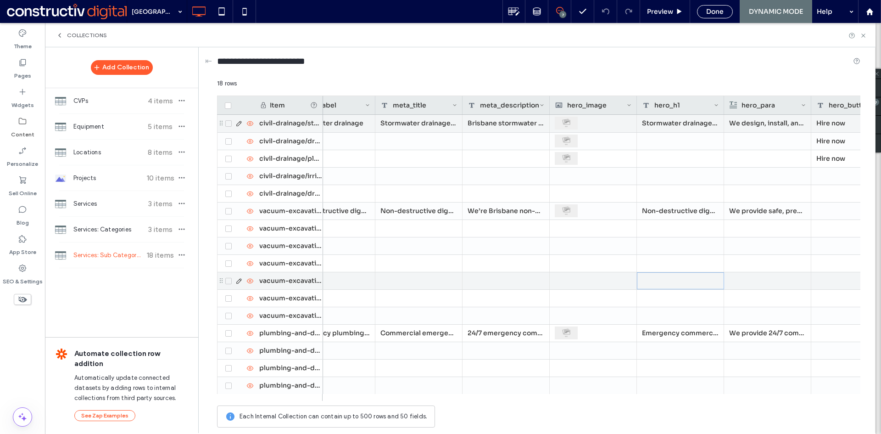
click at [689, 283] on div at bounding box center [680, 280] width 87 height 17
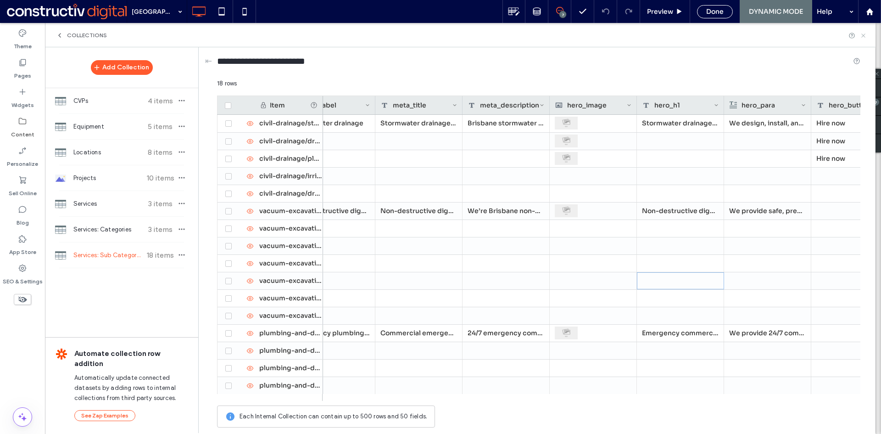
click at [864, 37] on icon at bounding box center [863, 35] width 7 height 7
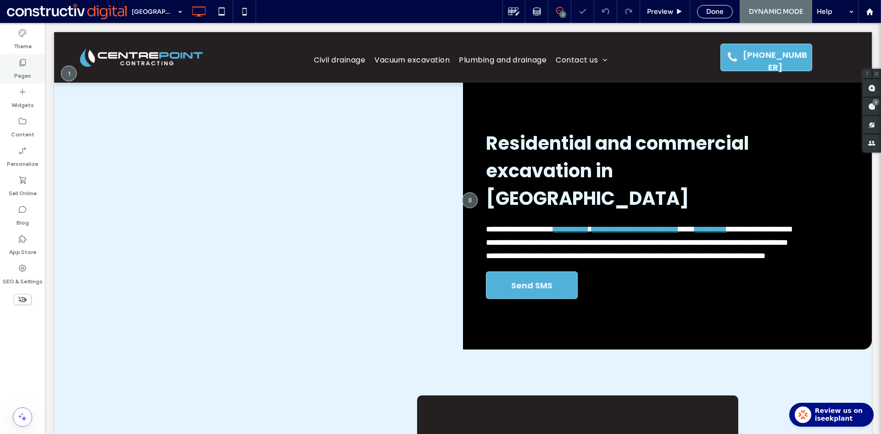
click at [30, 66] on div "Pages" at bounding box center [22, 68] width 45 height 29
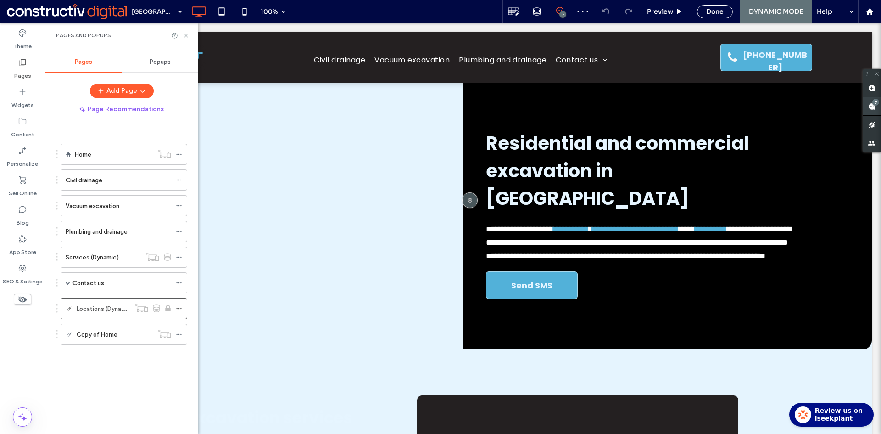
click at [875, 108] on span at bounding box center [872, 106] width 18 height 18
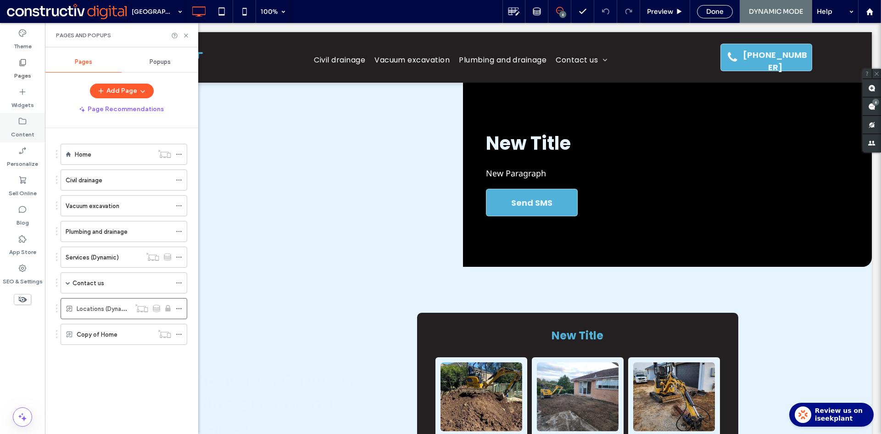
click at [28, 127] on label "Content" at bounding box center [22, 132] width 23 height 13
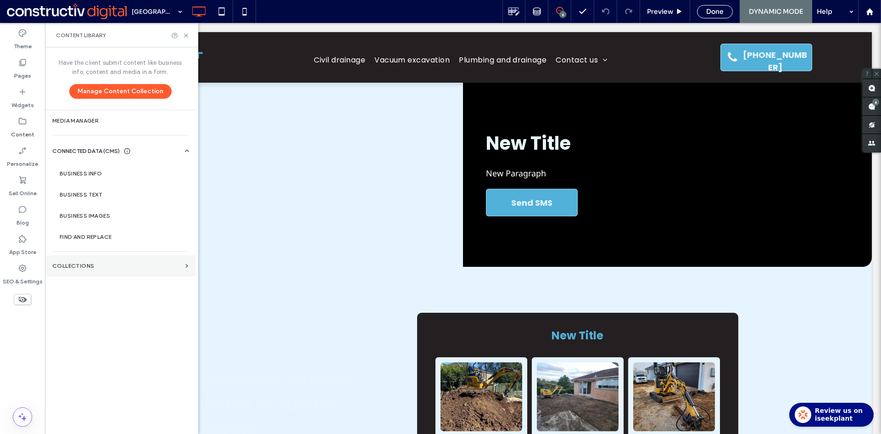
drag, startPoint x: 88, startPoint y: 264, endPoint x: 209, endPoint y: 2, distance: 289.4
click at [88, 264] on label "Collections" at bounding box center [116, 266] width 129 height 6
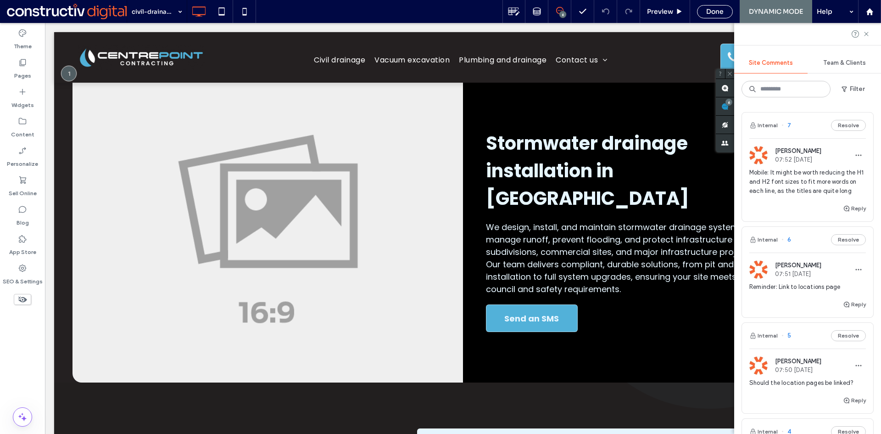
click at [791, 185] on span "Mobile: It might be worth reducing the H1 and H2 font sizes to fit more words o…" at bounding box center [808, 182] width 117 height 28
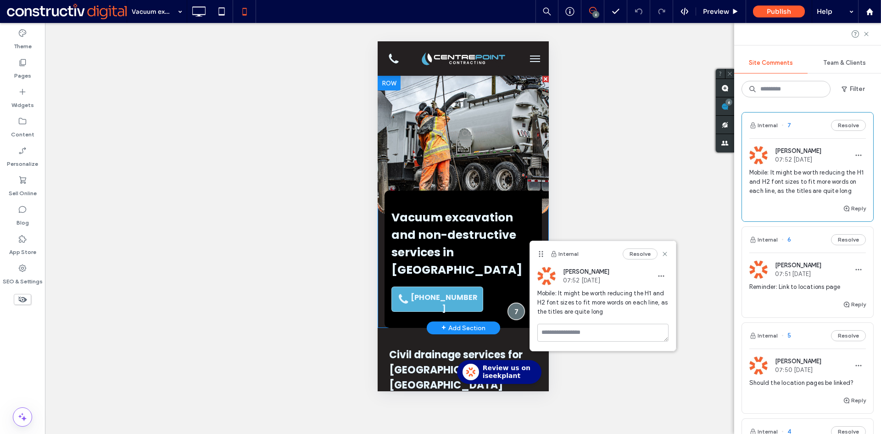
click at [510, 303] on div at bounding box center [515, 311] width 17 height 17
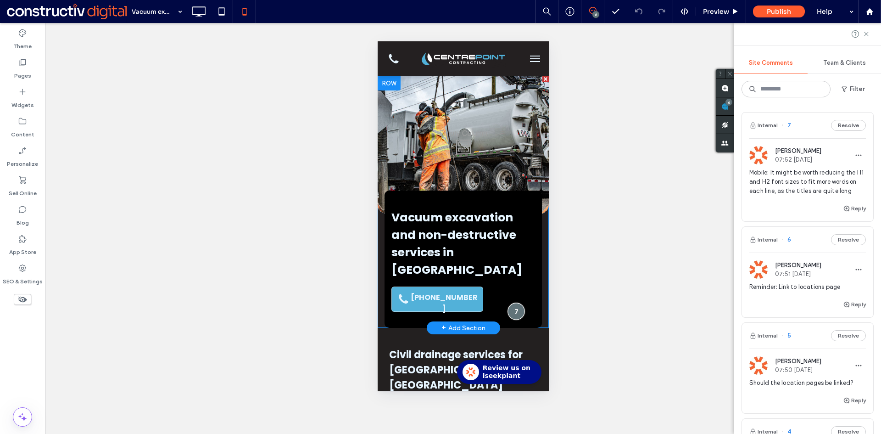
click at [512, 303] on div at bounding box center [515, 311] width 17 height 17
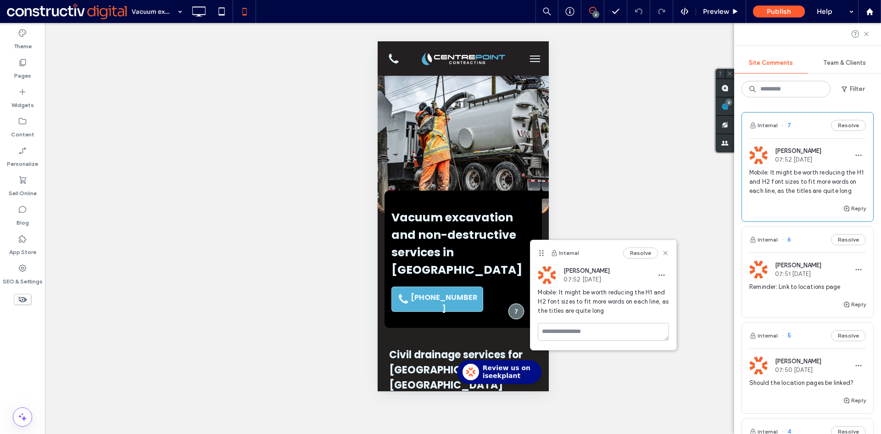
click at [637, 254] on button "Resolve" at bounding box center [640, 252] width 35 height 11
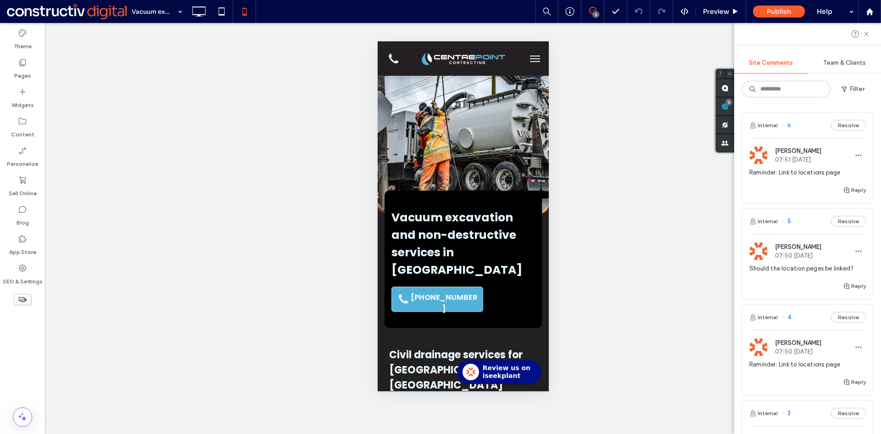
click at [798, 177] on span "Reminder: Link to locations page" at bounding box center [808, 172] width 117 height 9
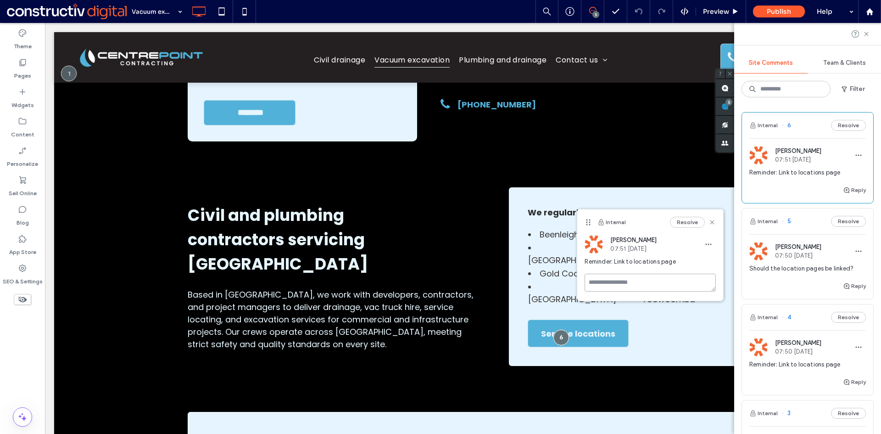
click at [639, 281] on textarea at bounding box center [650, 283] width 131 height 18
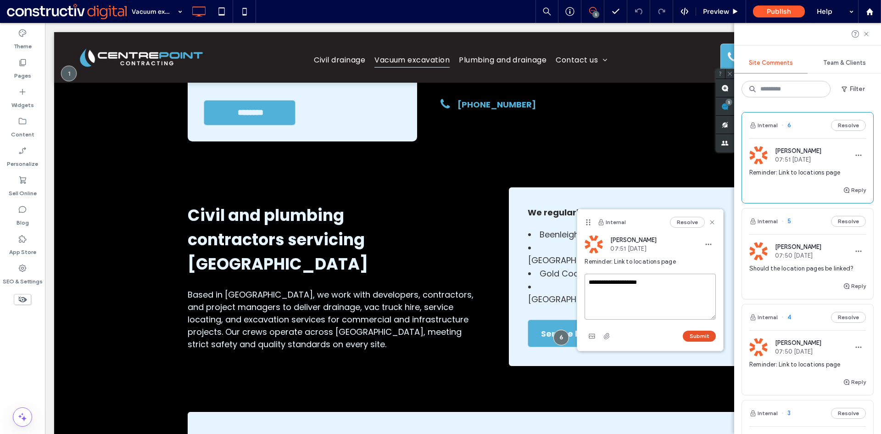
type textarea "**********"
drag, startPoint x: 707, startPoint y: 338, endPoint x: 703, endPoint y: 326, distance: 13.1
click at [707, 336] on button "Submit" at bounding box center [699, 336] width 33 height 11
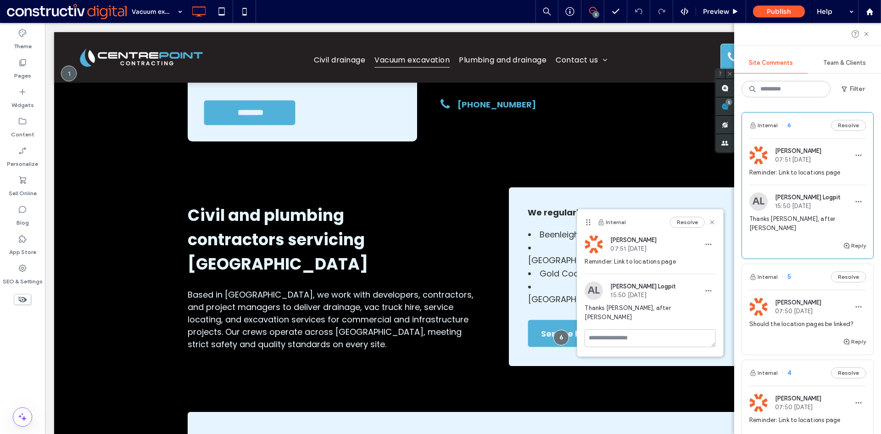
click at [792, 320] on span "Should the location pages be linked?" at bounding box center [808, 324] width 117 height 9
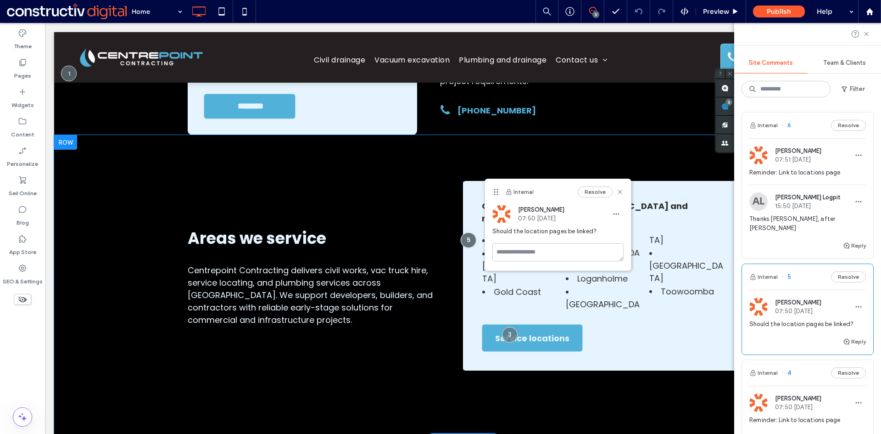
click at [659, 292] on div "Our team is based in Loganholme and regularly services: Beenleigh Brisbane Gold…" at bounding box center [600, 276] width 275 height 190
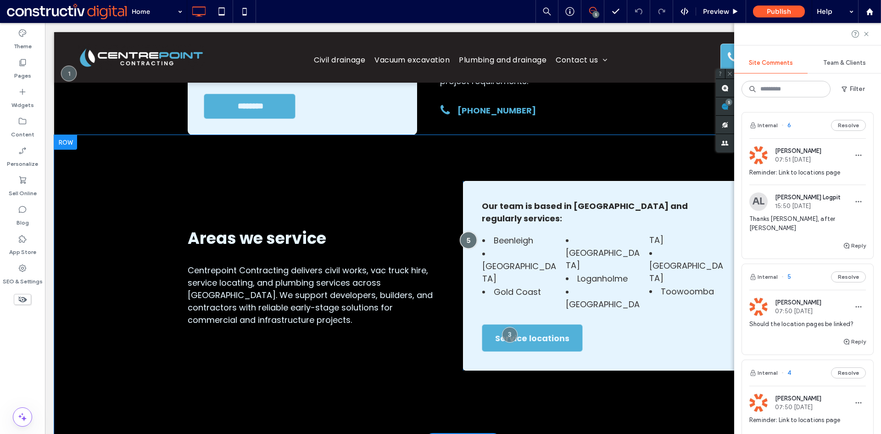
click at [470, 231] on div at bounding box center [468, 239] width 17 height 17
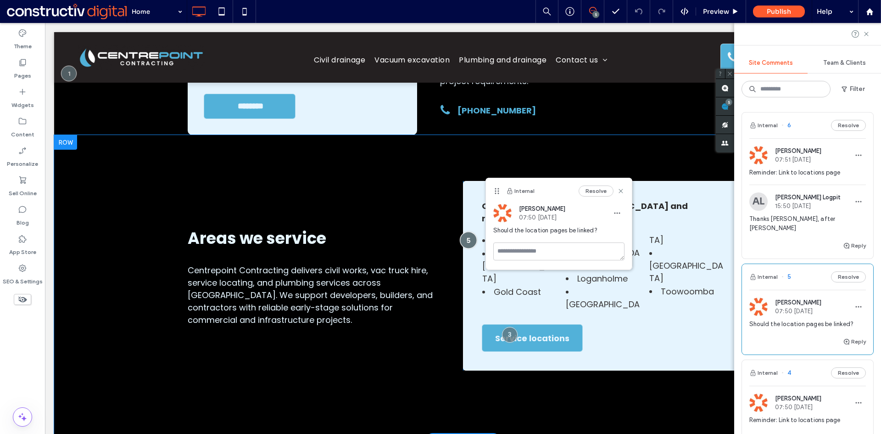
click at [467, 231] on div at bounding box center [468, 239] width 17 height 17
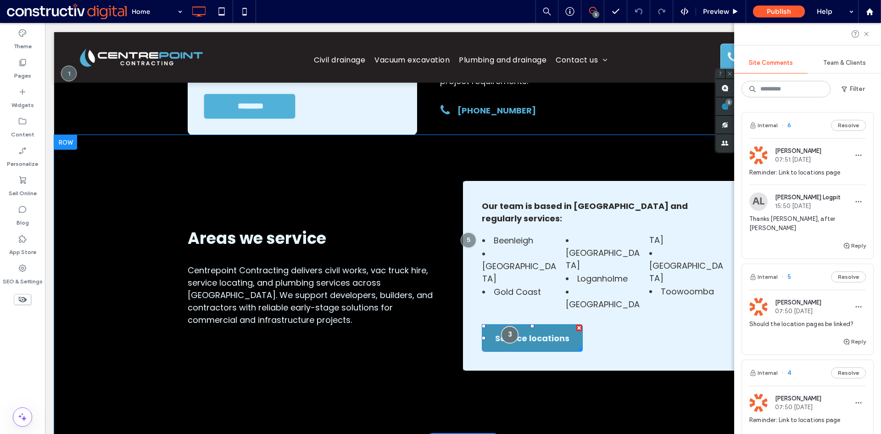
click at [505, 326] on div at bounding box center [509, 334] width 17 height 17
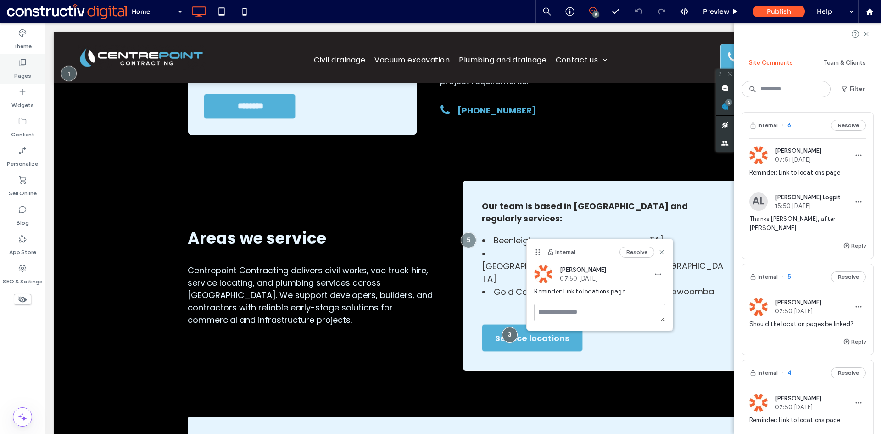
click at [20, 59] on icon at bounding box center [22, 62] width 9 height 9
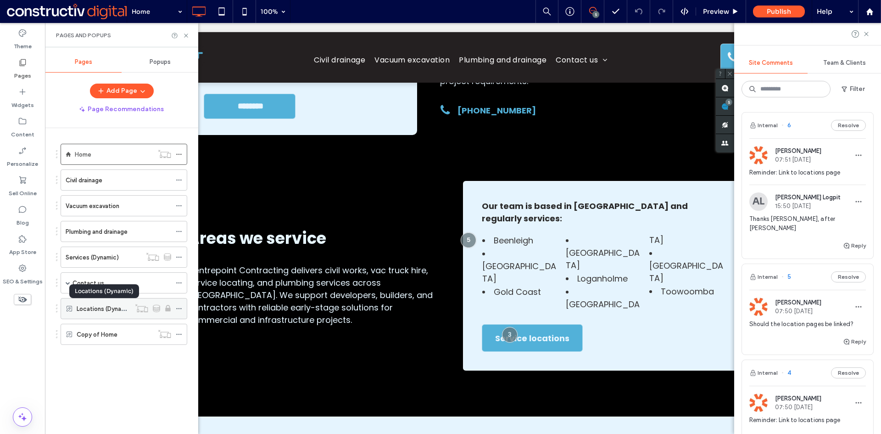
click at [105, 308] on label "Locations (Dynamic)" at bounding box center [105, 309] width 57 height 16
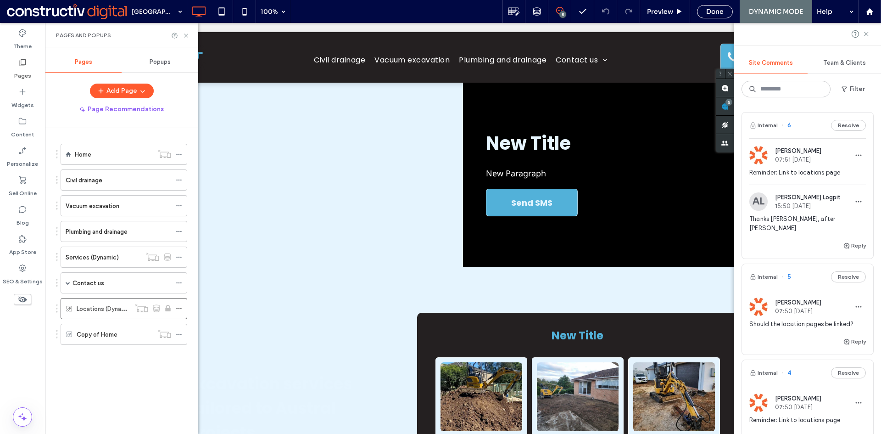
click at [779, 320] on span "Should the location pages be linked?" at bounding box center [808, 324] width 117 height 9
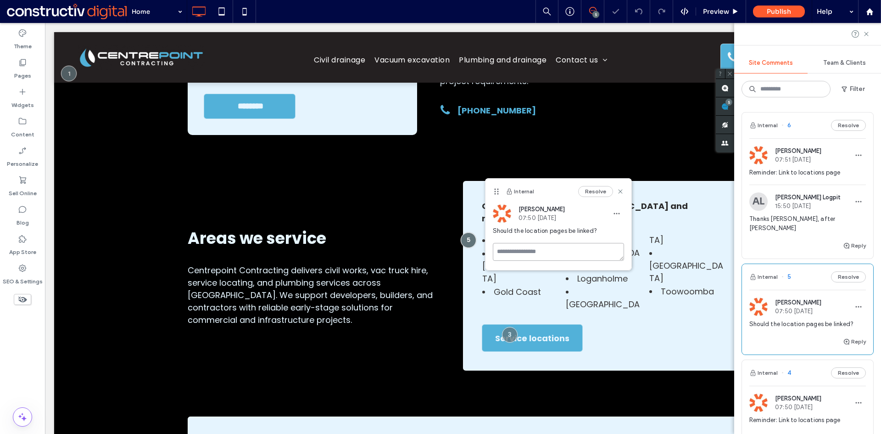
click at [525, 252] on textarea at bounding box center [558, 252] width 131 height 18
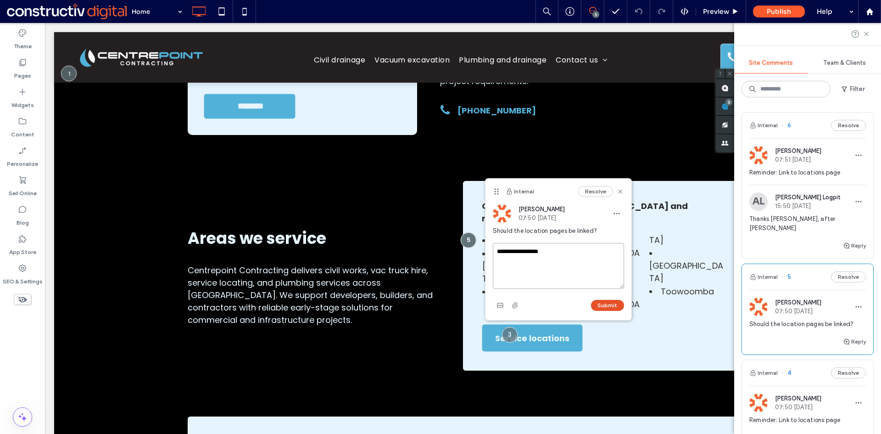
type textarea "**********"
drag, startPoint x: 611, startPoint y: 303, endPoint x: 388, endPoint y: 212, distance: 241.1
click at [611, 303] on button "Submit" at bounding box center [607, 305] width 33 height 11
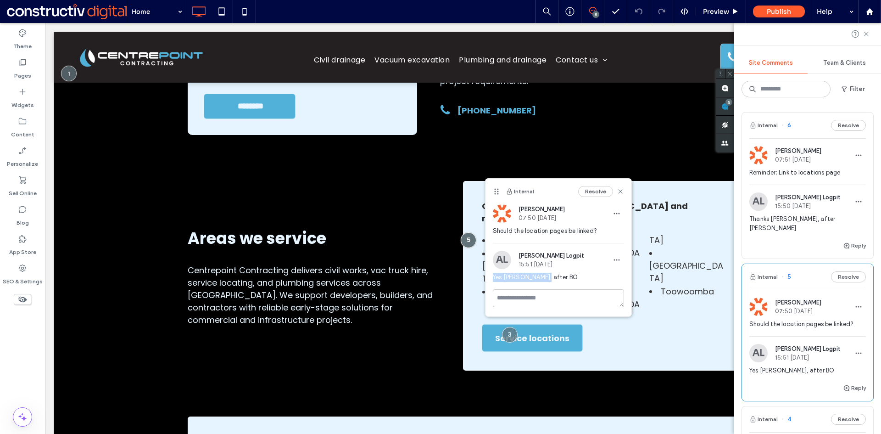
drag, startPoint x: 535, startPoint y: 275, endPoint x: 493, endPoint y: 277, distance: 42.3
click at [493, 277] on span "Yes Rhys, after BO" at bounding box center [558, 277] width 131 height 9
click at [616, 255] on span "button" at bounding box center [617, 259] width 15 height 15
click at [632, 282] on div "Edit" at bounding box center [651, 283] width 82 height 17
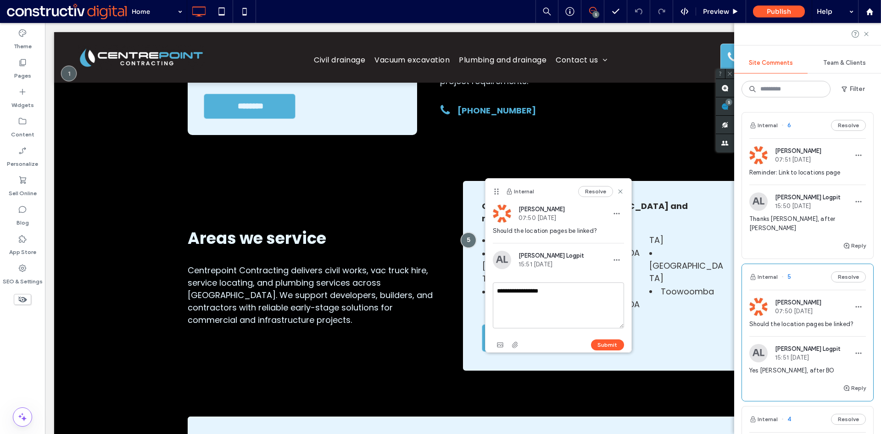
click at [537, 290] on textarea "**********" at bounding box center [558, 305] width 131 height 46
type textarea "**********"
click at [606, 343] on button "Submit" at bounding box center [607, 344] width 33 height 11
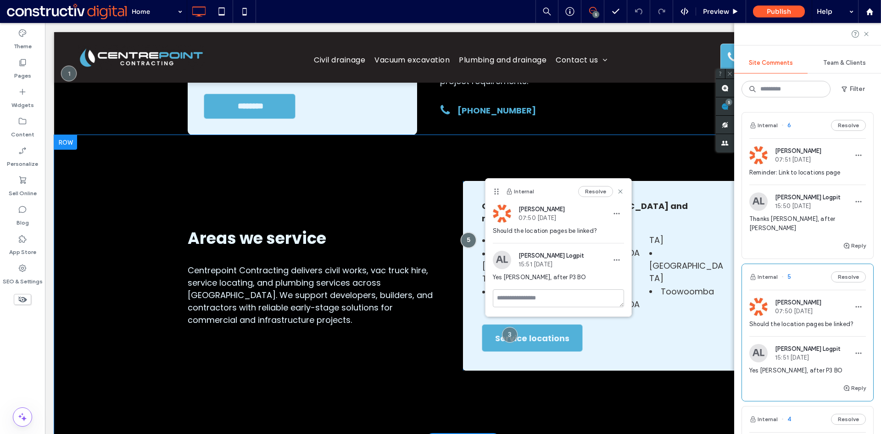
click at [455, 274] on div "Areas we service Centrepoint Contracting delivers civil works, vac truck hire, …" at bounding box center [325, 276] width 275 height 190
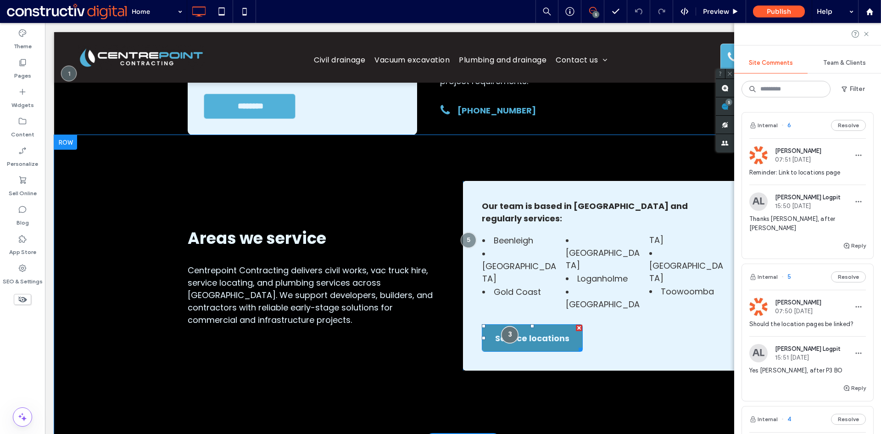
click at [509, 326] on div at bounding box center [509, 334] width 17 height 17
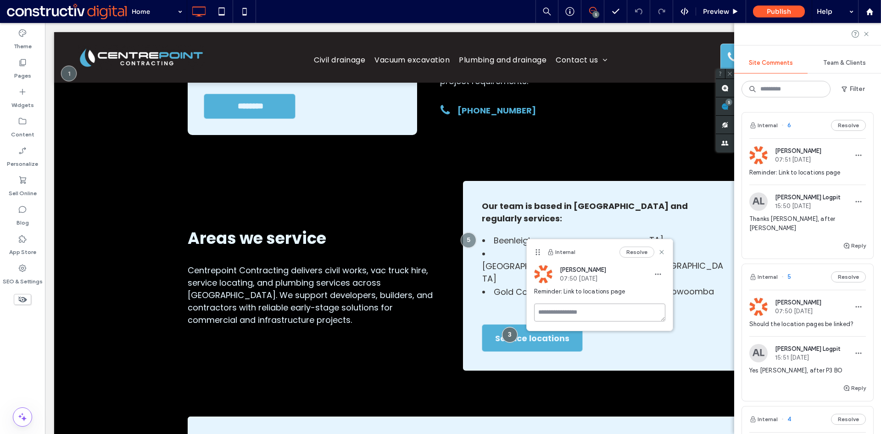
click at [583, 310] on textarea at bounding box center [599, 312] width 131 height 18
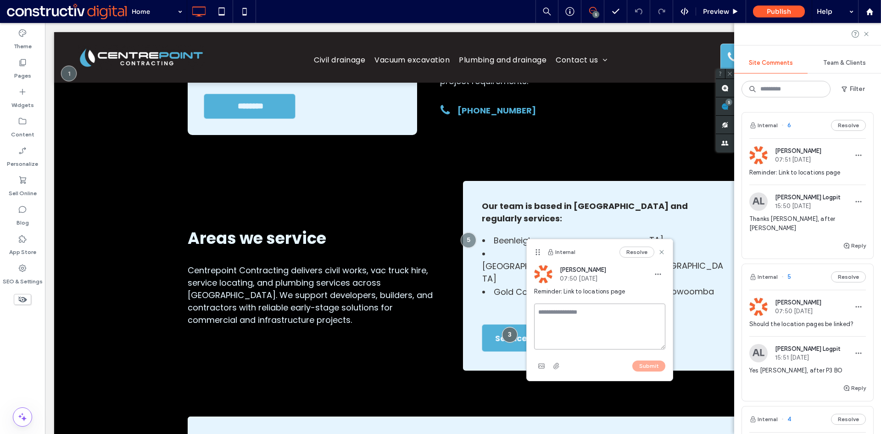
paste textarea "**********"
type textarea "**********"
drag, startPoint x: 658, startPoint y: 363, endPoint x: 630, endPoint y: 353, distance: 30.2
click at [658, 363] on button "Submit" at bounding box center [649, 365] width 33 height 11
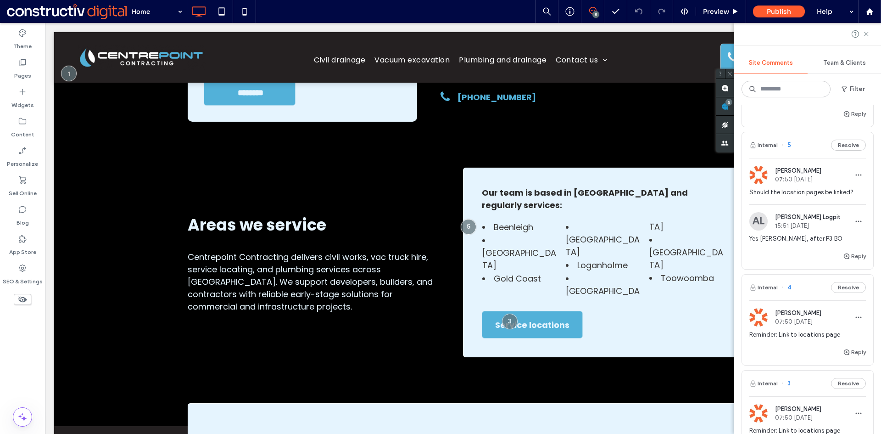
scroll to position [184, 0]
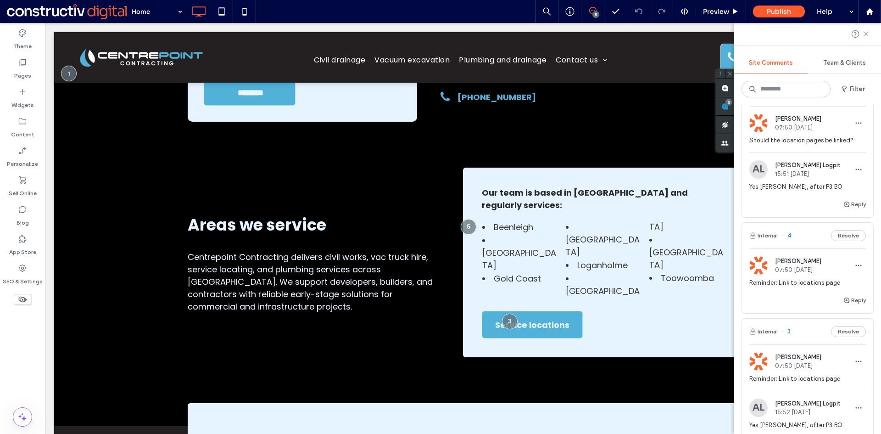
click at [800, 279] on div "Reminder: Link to locations page" at bounding box center [808, 286] width 117 height 17
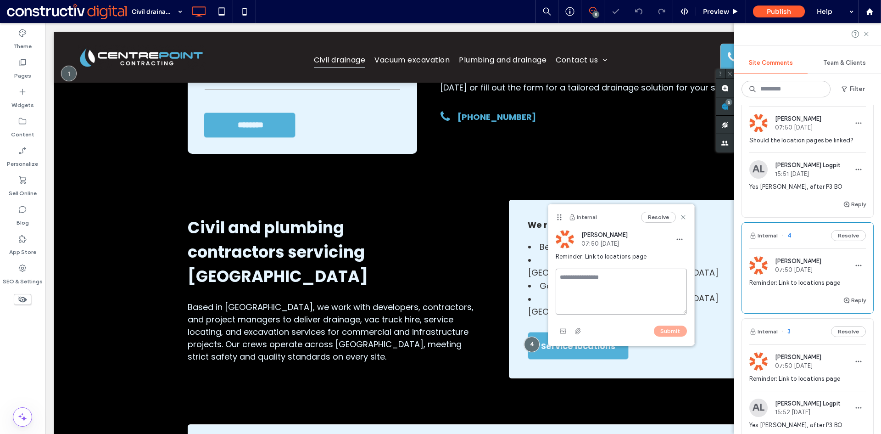
click at [586, 278] on textarea at bounding box center [621, 292] width 131 height 46
paste textarea "**********"
type textarea "**********"
click at [669, 330] on button "Submit" at bounding box center [670, 330] width 33 height 11
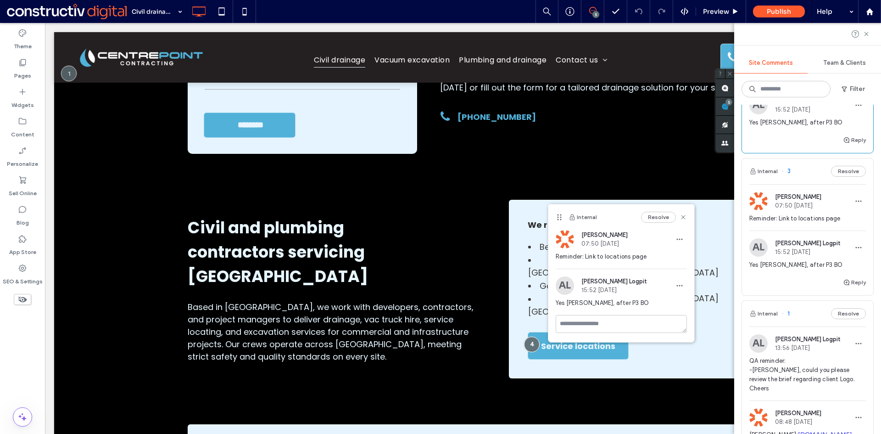
scroll to position [459, 0]
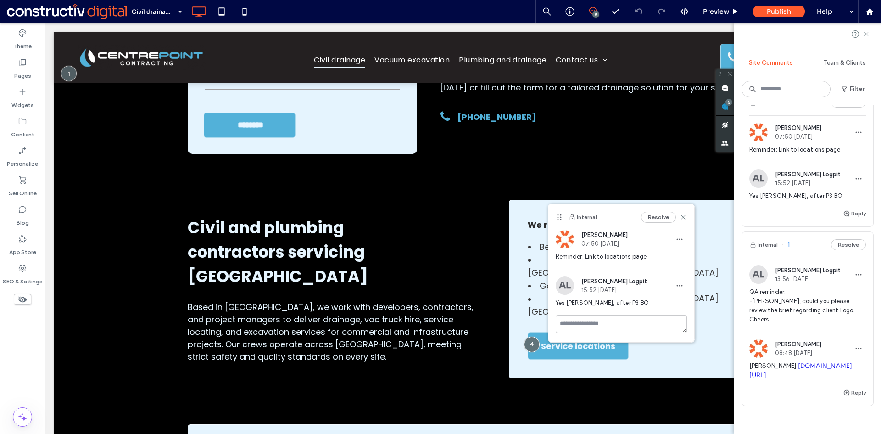
click at [867, 33] on icon at bounding box center [866, 33] width 7 height 7
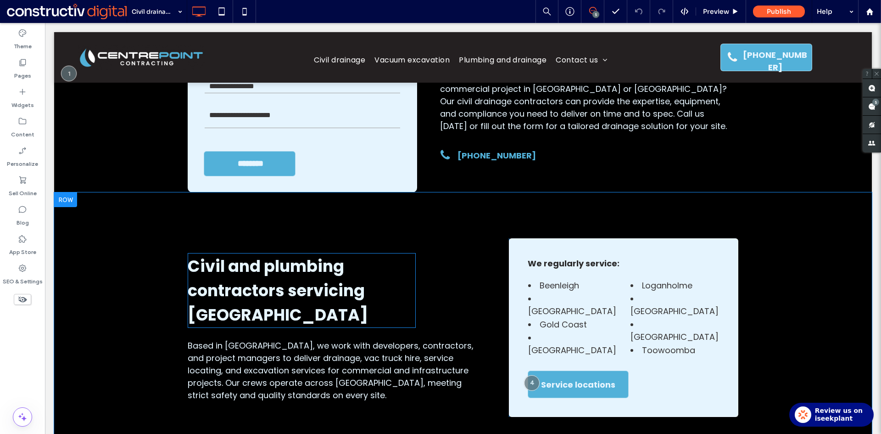
scroll to position [1191, 0]
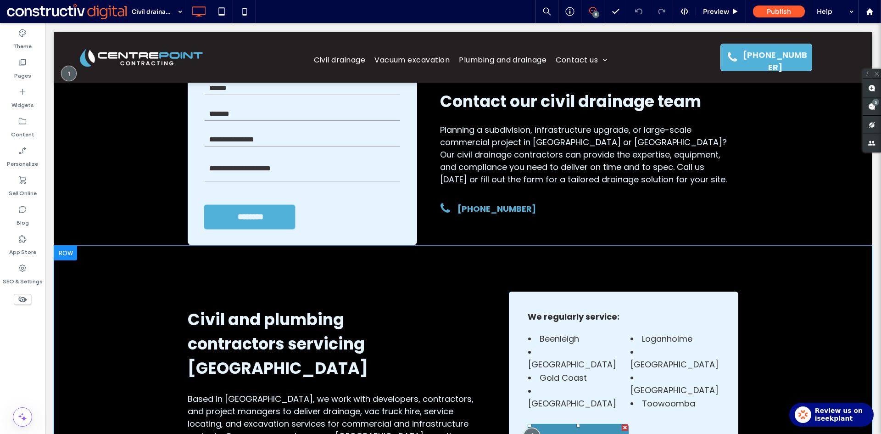
click at [528, 427] on div at bounding box center [532, 435] width 17 height 17
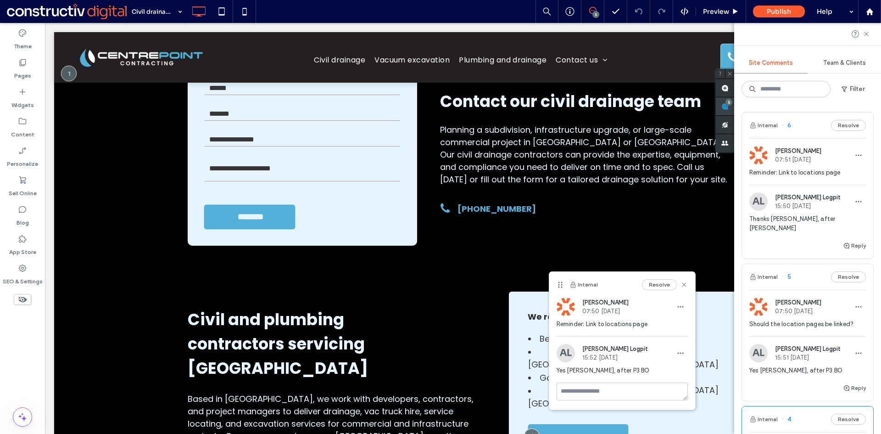
click at [729, 106] on use at bounding box center [725, 106] width 7 height 7
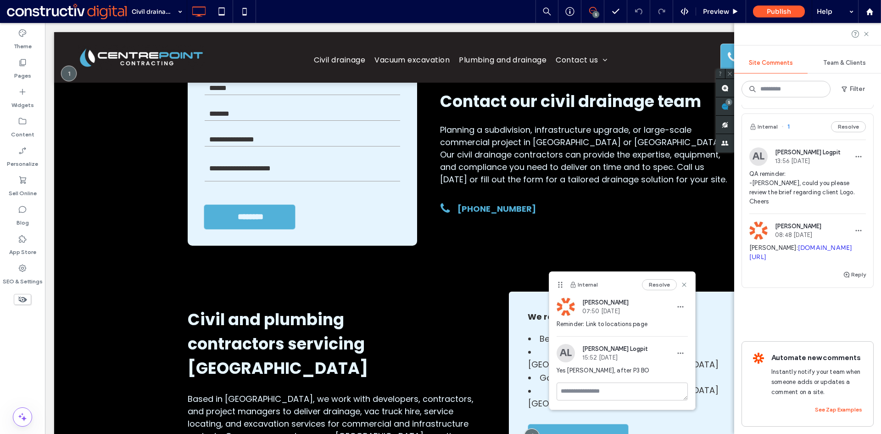
scroll to position [596, 0]
click at [865, 34] on icon at bounding box center [866, 33] width 7 height 7
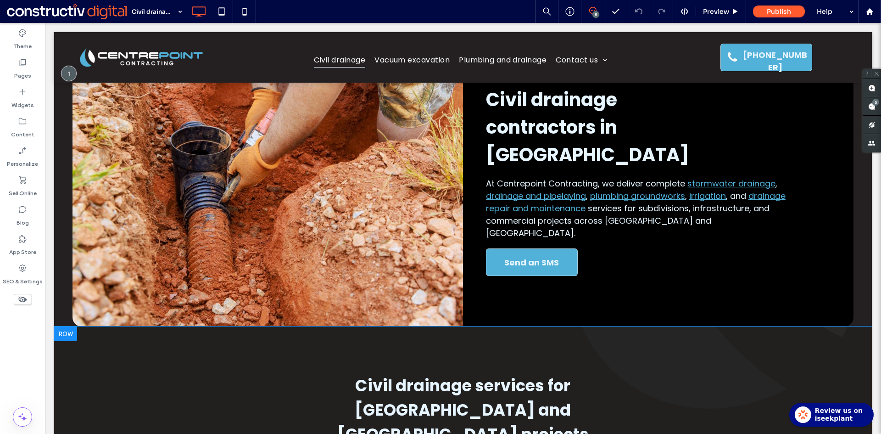
scroll to position [0, 0]
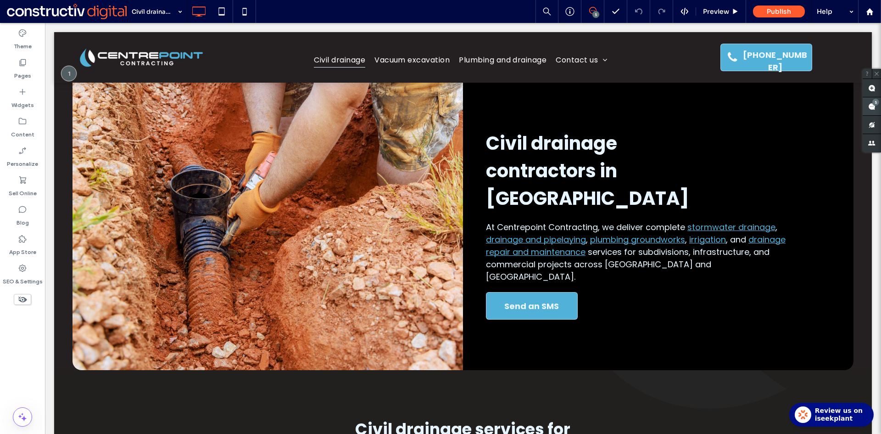
click at [875, 105] on div "5" at bounding box center [876, 102] width 7 height 7
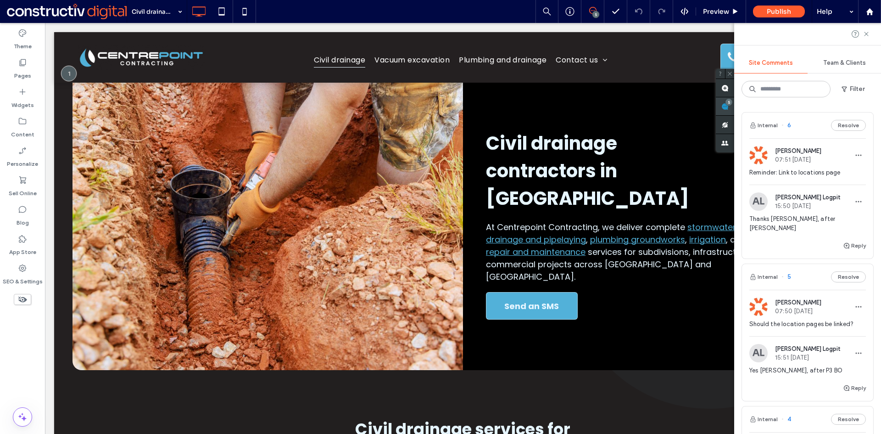
click at [725, 108] on use at bounding box center [725, 106] width 7 height 7
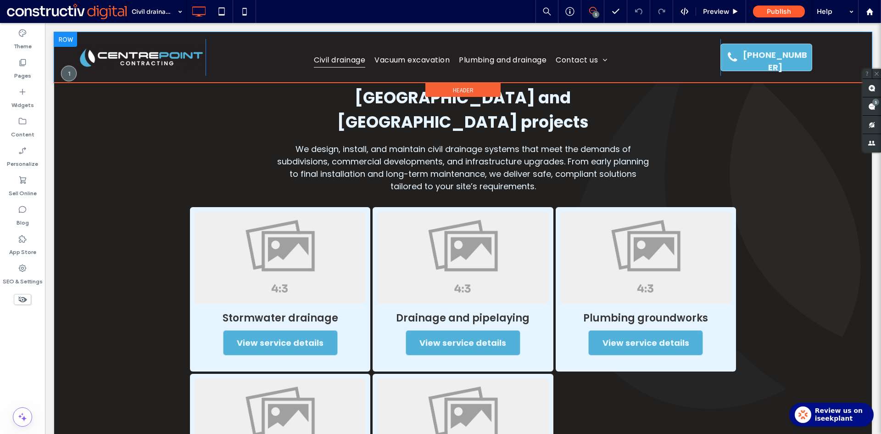
scroll to position [275, 0]
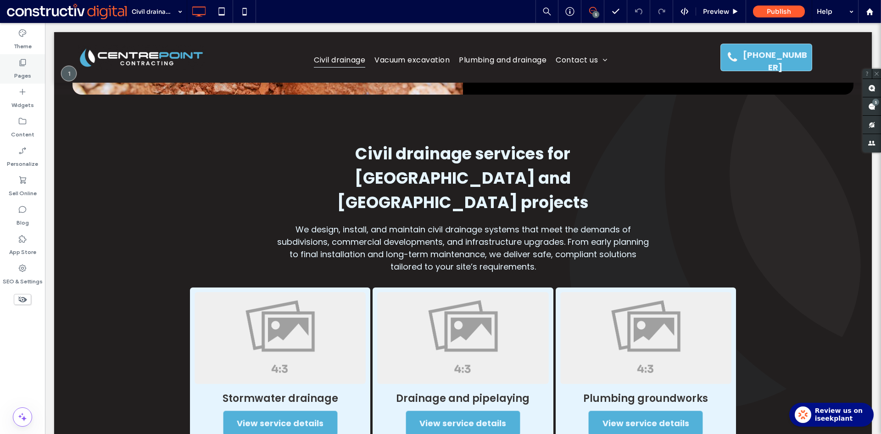
click at [25, 66] on icon at bounding box center [22, 62] width 9 height 9
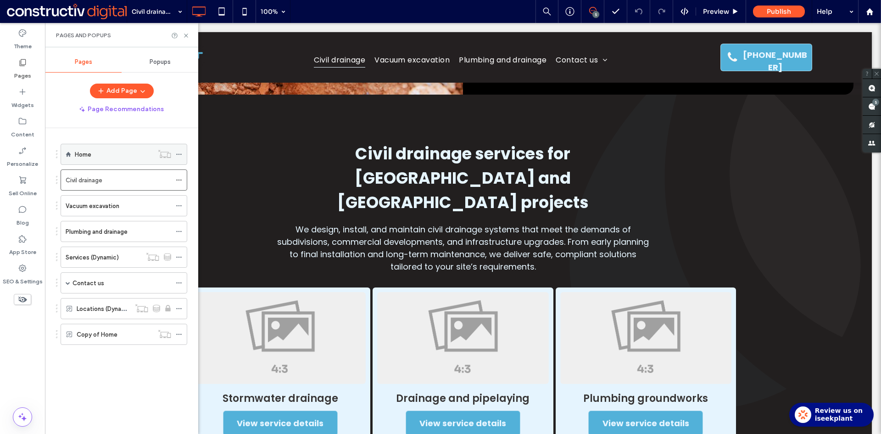
click at [109, 158] on div "Home" at bounding box center [114, 154] width 79 height 10
click at [186, 35] on use at bounding box center [186, 36] width 4 height 4
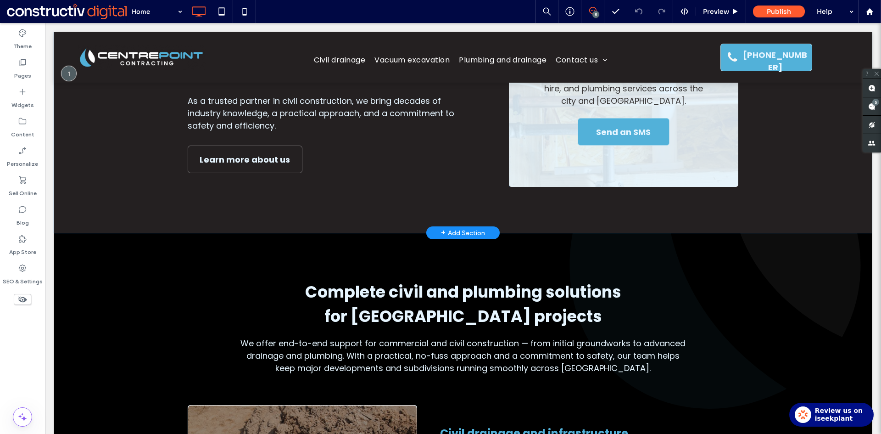
scroll to position [505, 0]
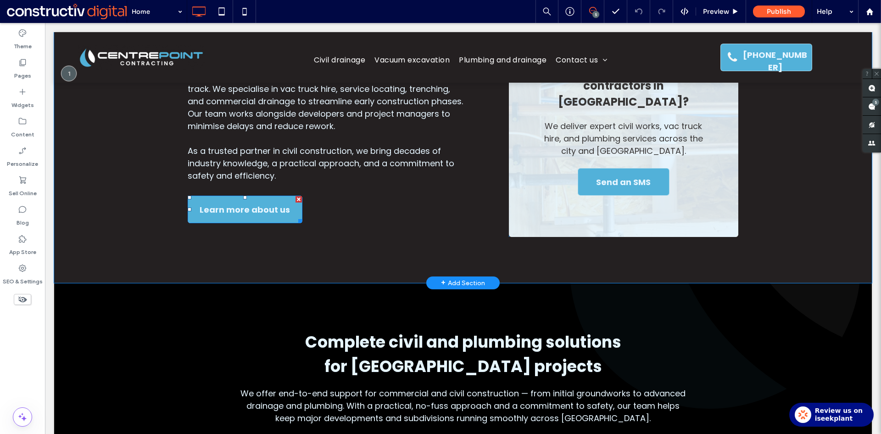
click at [239, 213] on span "Learn more about us" at bounding box center [245, 209] width 90 height 27
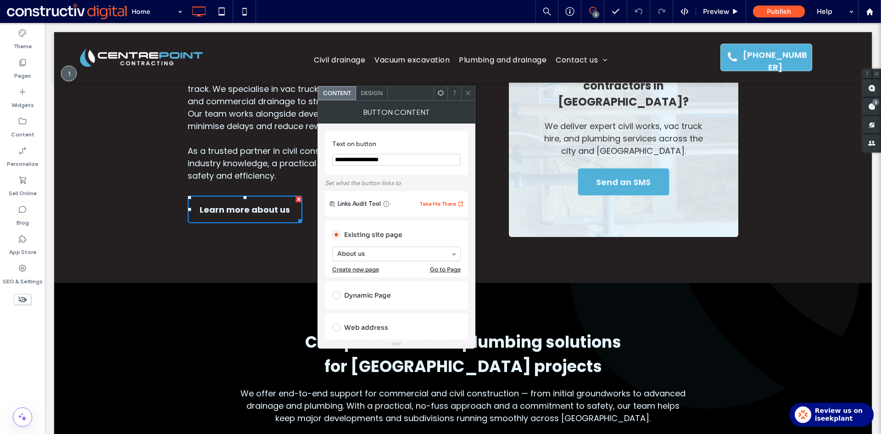
click at [466, 92] on icon at bounding box center [468, 93] width 7 height 7
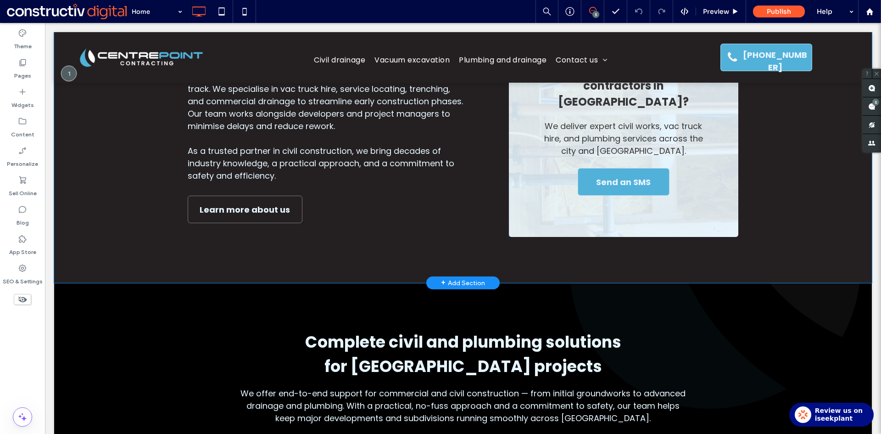
scroll to position [367, 0]
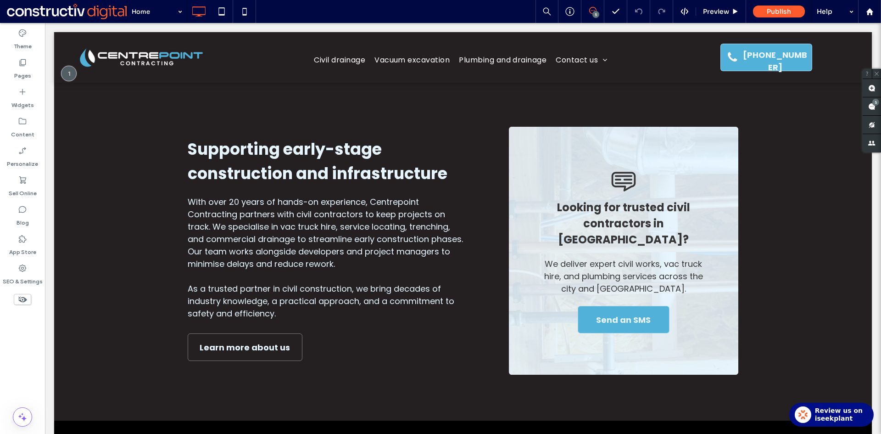
click at [23, 346] on div "Theme Pages Widgets Content Personalize Sell Online Blog App Store SEO & Settin…" at bounding box center [22, 228] width 45 height 411
click at [717, 11] on span "Preview" at bounding box center [716, 11] width 26 height 8
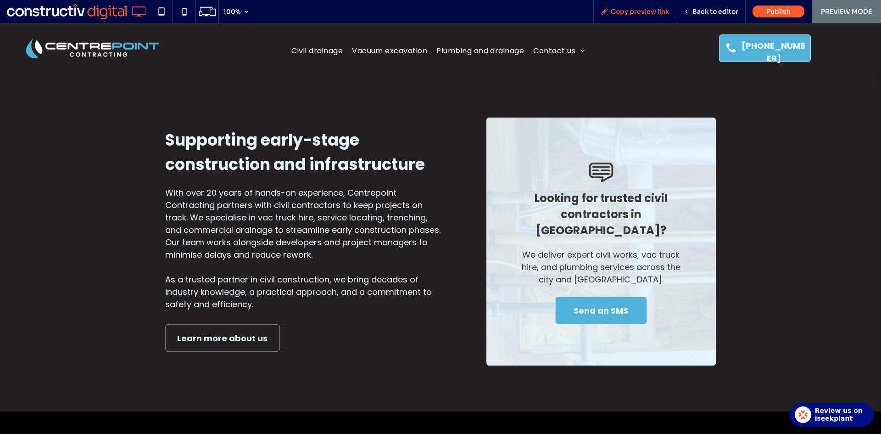
click at [645, 11] on span "Copy preview link" at bounding box center [640, 11] width 58 height 8
click at [723, 12] on span "Back to editor" at bounding box center [716, 11] width 46 height 8
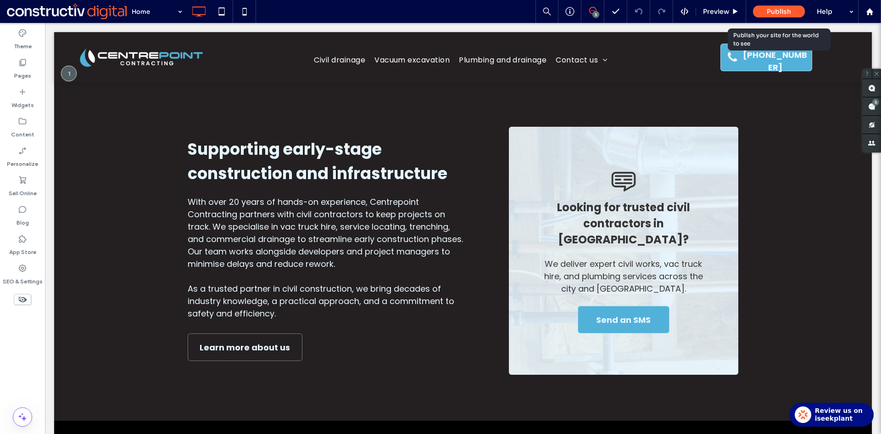
click at [780, 11] on span "Publish" at bounding box center [779, 11] width 24 height 8
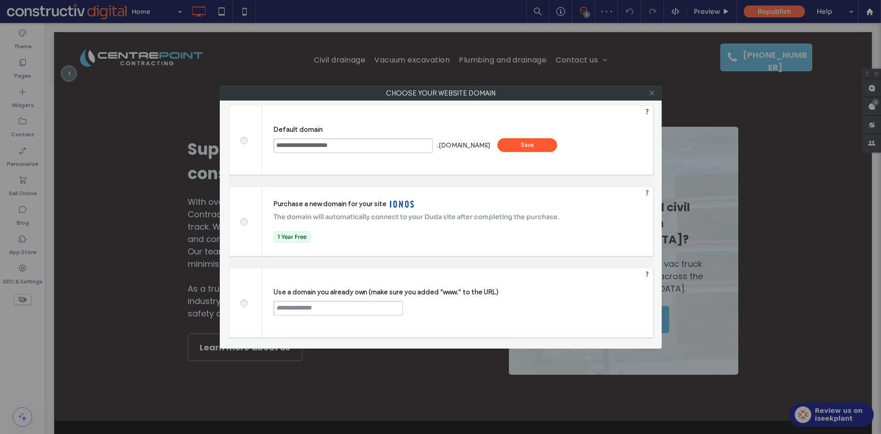
click at [651, 95] on icon at bounding box center [652, 93] width 7 height 7
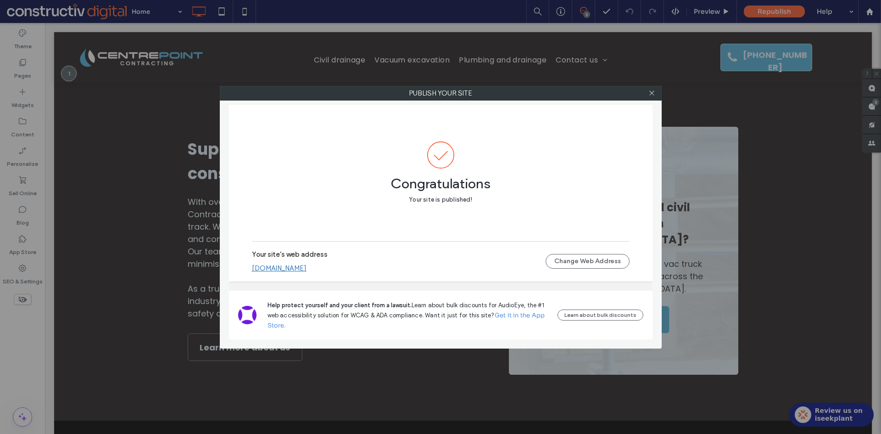
click at [307, 267] on link "centrepointcontracting.sites.constructivdigital.com.au" at bounding box center [279, 268] width 55 height 8
drag, startPoint x: 653, startPoint y: 93, endPoint x: 575, endPoint y: 63, distance: 83.4
click at [653, 92] on icon at bounding box center [652, 93] width 7 height 7
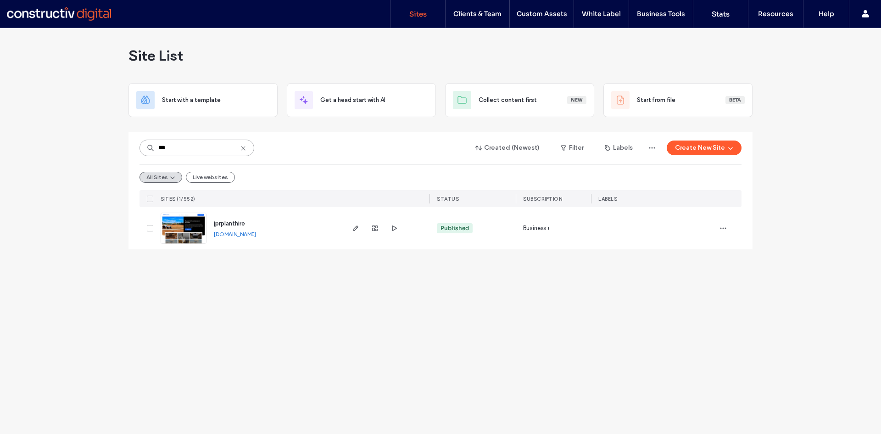
click at [247, 148] on input "***" at bounding box center [197, 148] width 115 height 17
drag, startPoint x: 240, startPoint y: 149, endPoint x: 226, endPoint y: 150, distance: 14.3
click at [240, 150] on icon at bounding box center [243, 148] width 7 height 7
click at [191, 146] on input at bounding box center [197, 148] width 115 height 17
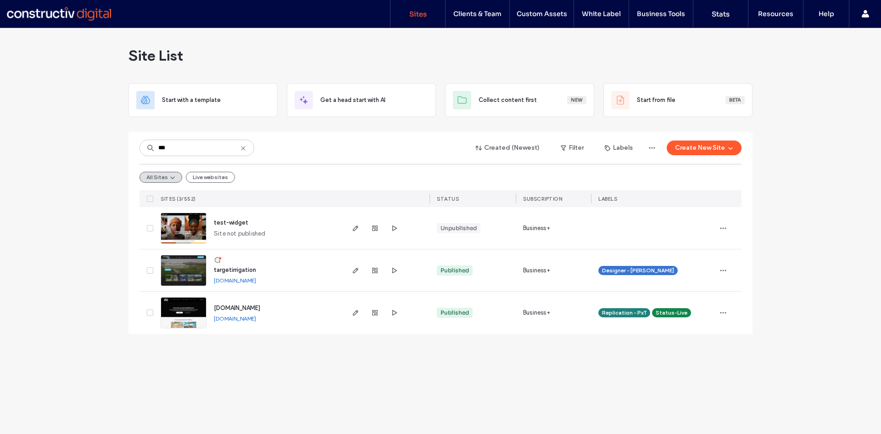
drag, startPoint x: 189, startPoint y: 319, endPoint x: 169, endPoint y: 199, distance: 121.5
click at [189, 319] on img at bounding box center [183, 328] width 45 height 62
drag, startPoint x: 191, startPoint y: 152, endPoint x: 89, endPoint y: 136, distance: 103.2
click at [88, 136] on div "Site List Start with a template Get a head start with AI Collect content first …" at bounding box center [440, 231] width 881 height 406
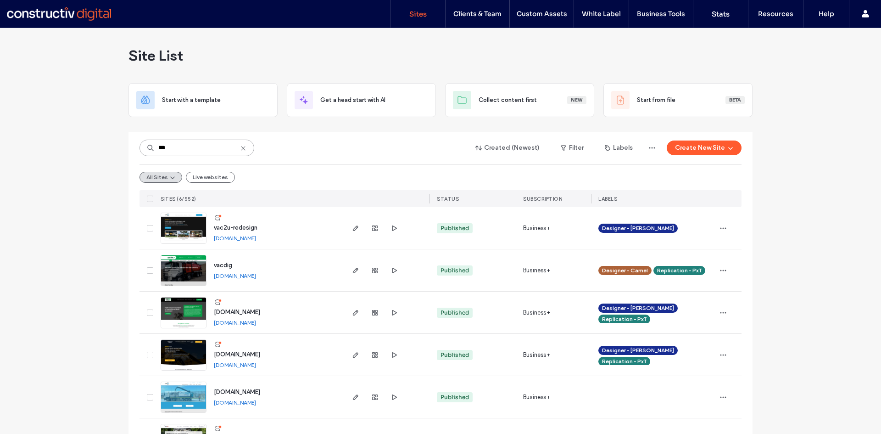
type input "***"
drag, startPoint x: 188, startPoint y: 230, endPoint x: 98, endPoint y: 29, distance: 220.1
click at [187, 230] on img at bounding box center [183, 244] width 45 height 62
click at [184, 393] on img at bounding box center [183, 413] width 45 height 62
click at [250, 402] on link "www.vac2u.com.au" at bounding box center [235, 402] width 42 height 7
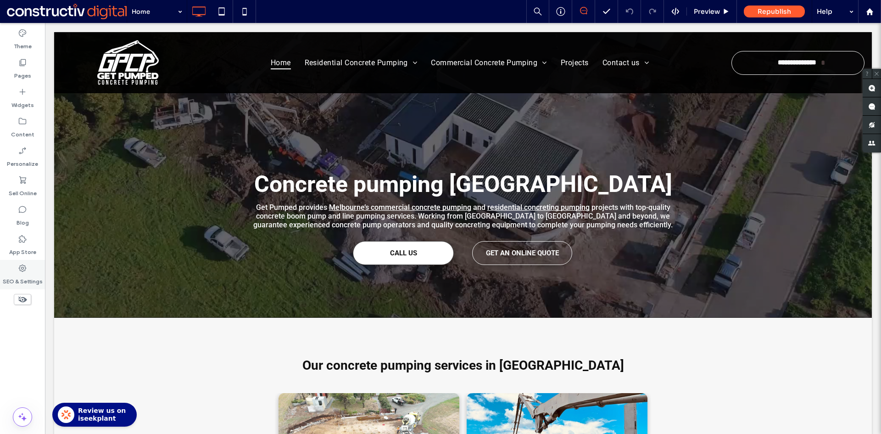
drag, startPoint x: 32, startPoint y: 271, endPoint x: 38, endPoint y: 266, distance: 7.8
click at [30, 272] on div "SEO & Settings" at bounding box center [22, 274] width 45 height 29
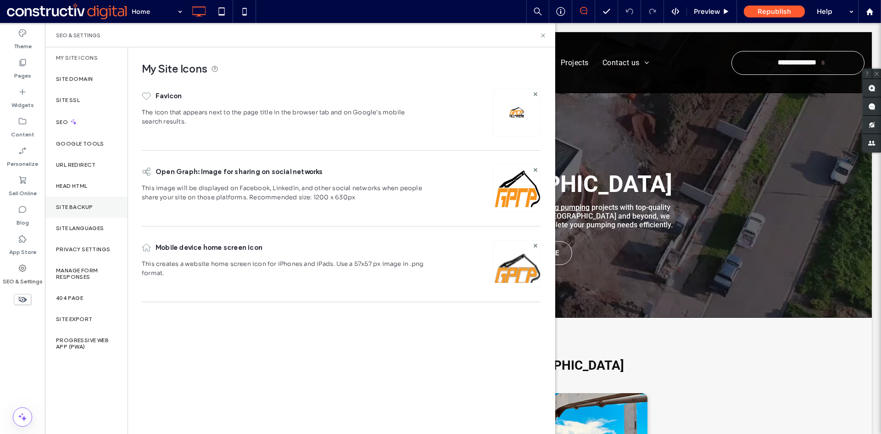
click at [80, 208] on label "Site Backup" at bounding box center [74, 207] width 37 height 6
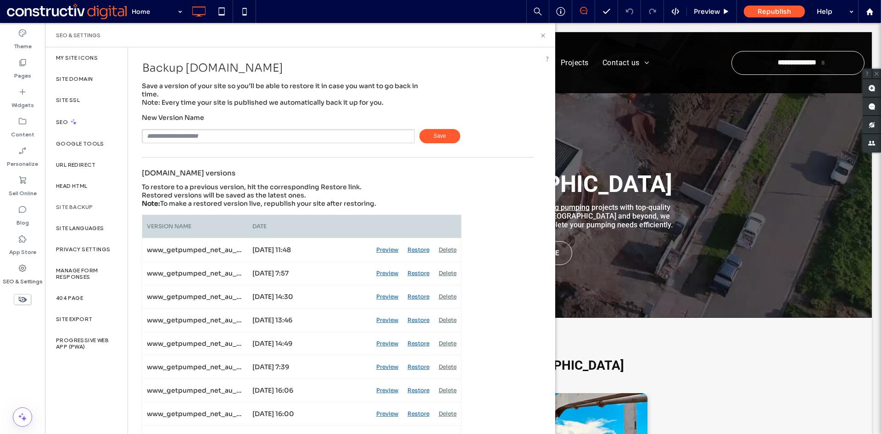
click at [247, 136] on input "text" at bounding box center [278, 136] width 273 height 14
click at [237, 137] on input "**********" at bounding box center [278, 136] width 273 height 14
type input "**********"
click at [296, 177] on div "www.getpumped.net.au versions" at bounding box center [338, 172] width 392 height 21
click at [427, 134] on span "Save" at bounding box center [440, 136] width 41 height 14
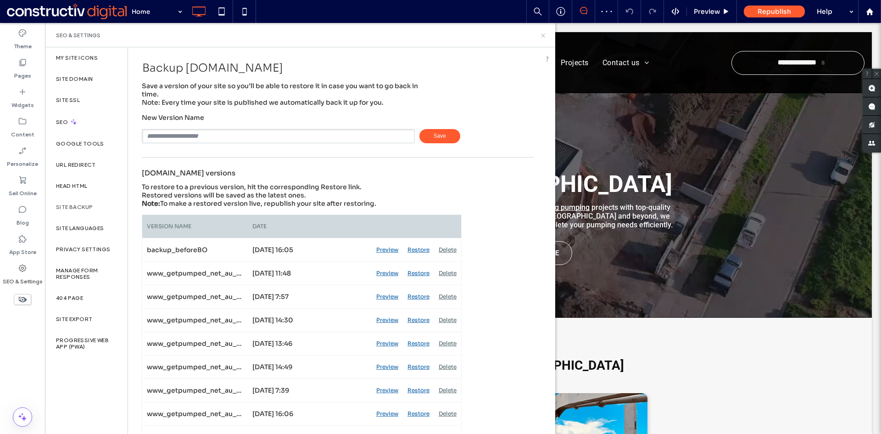
click at [543, 37] on icon at bounding box center [543, 35] width 7 height 7
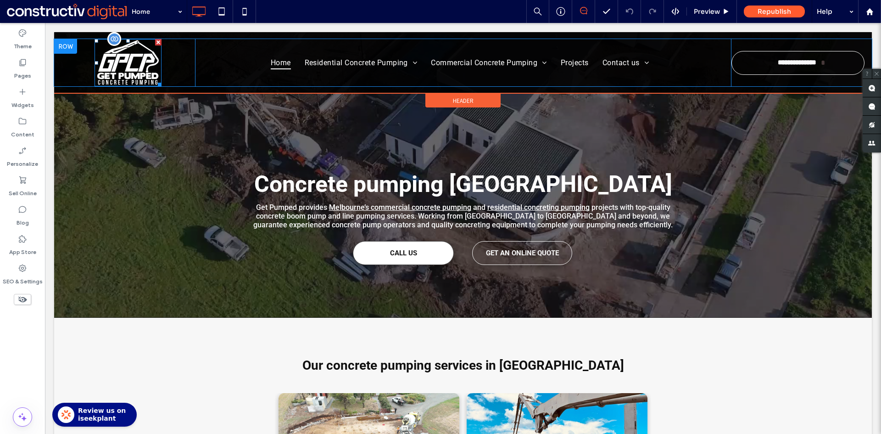
click at [128, 63] on img at bounding box center [128, 62] width 67 height 47
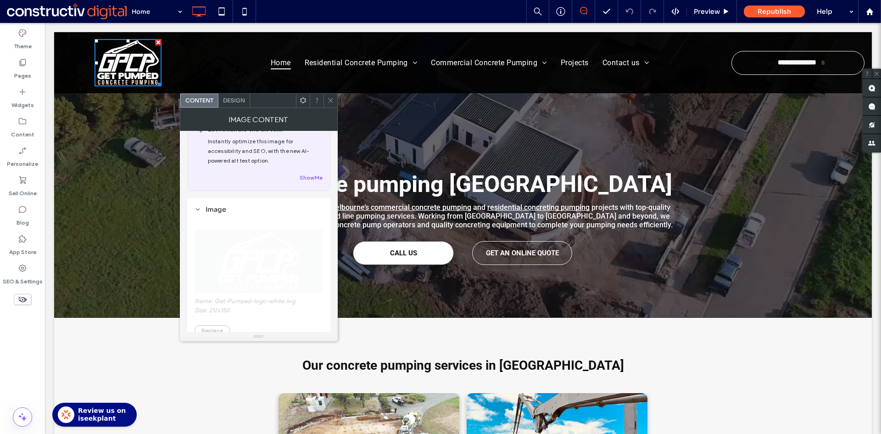
scroll to position [184, 0]
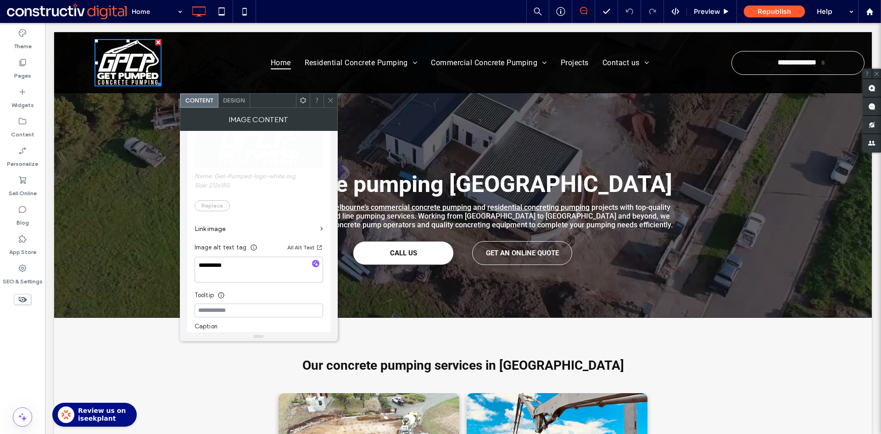
click at [319, 228] on section "Link image" at bounding box center [259, 229] width 129 height 26
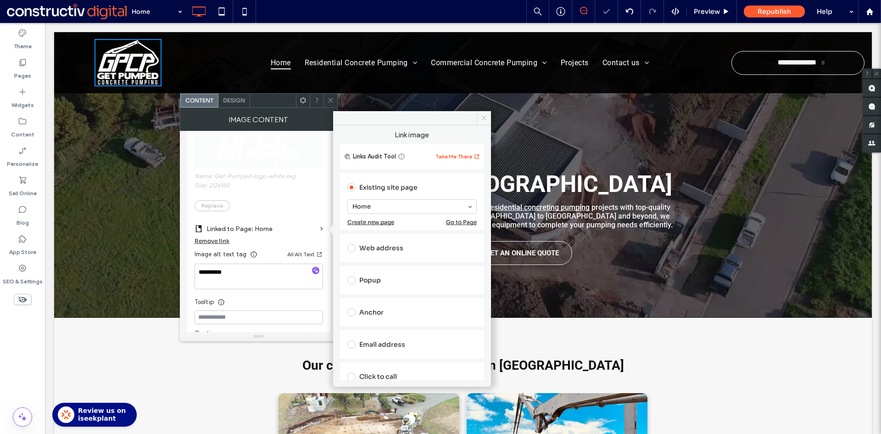
click at [483, 118] on icon at bounding box center [484, 117] width 7 height 7
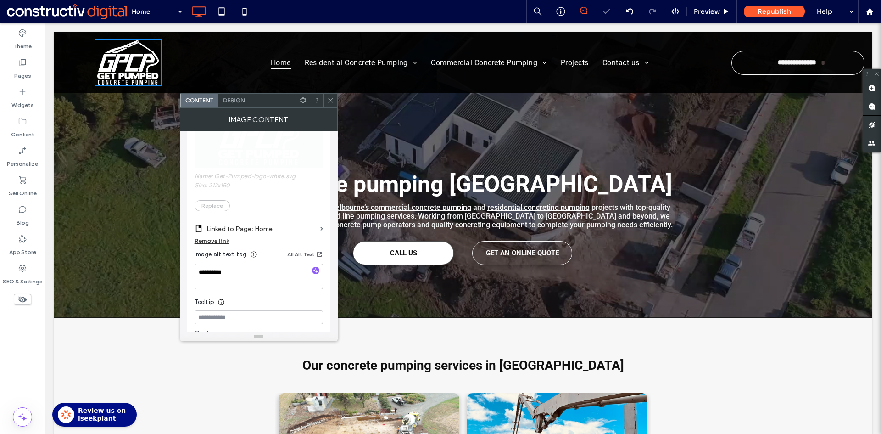
drag, startPoint x: 332, startPoint y: 100, endPoint x: 316, endPoint y: 94, distance: 16.7
click at [331, 100] on icon at bounding box center [330, 100] width 7 height 7
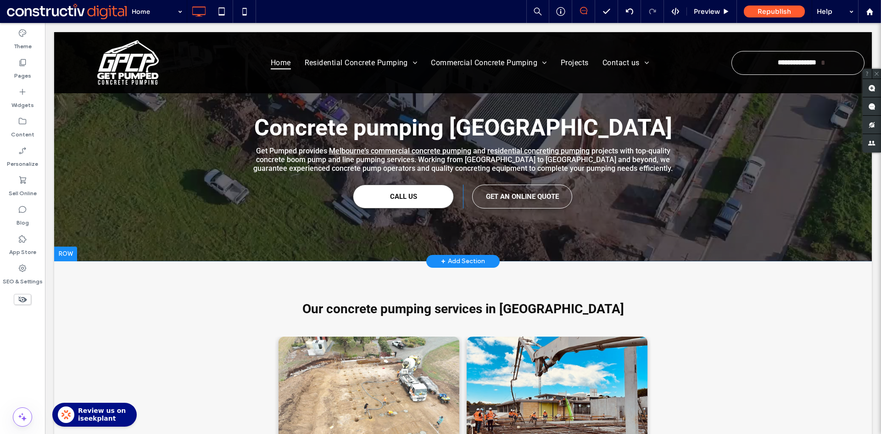
scroll to position [0, 0]
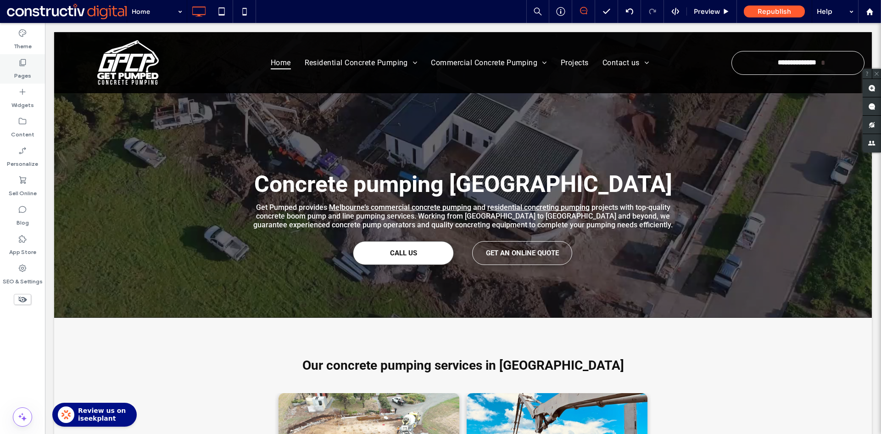
click at [20, 73] on label "Pages" at bounding box center [22, 73] width 17 height 13
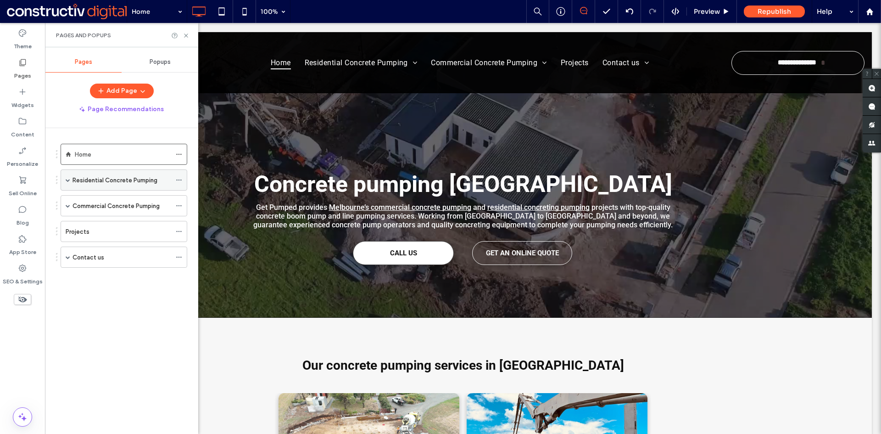
click at [68, 180] on span at bounding box center [68, 180] width 5 height 5
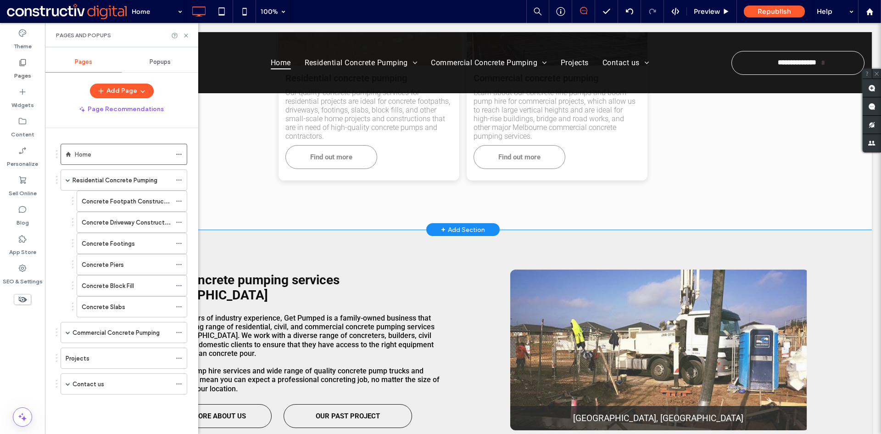
scroll to position [275, 0]
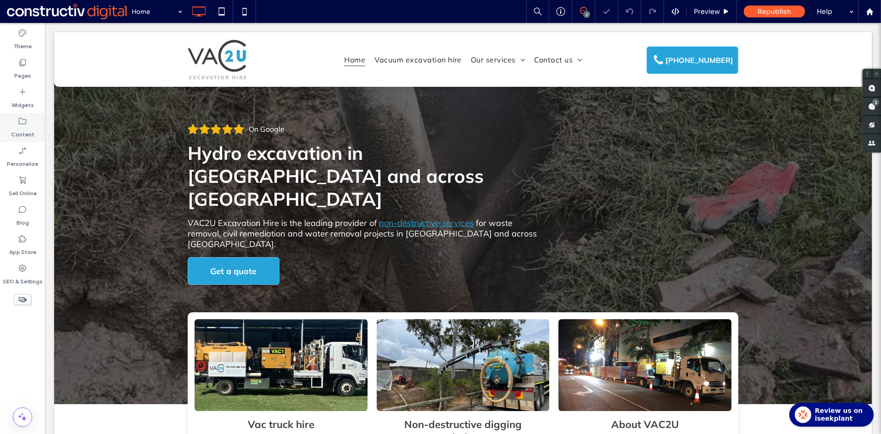
click at [21, 128] on label "Content" at bounding box center [22, 132] width 23 height 13
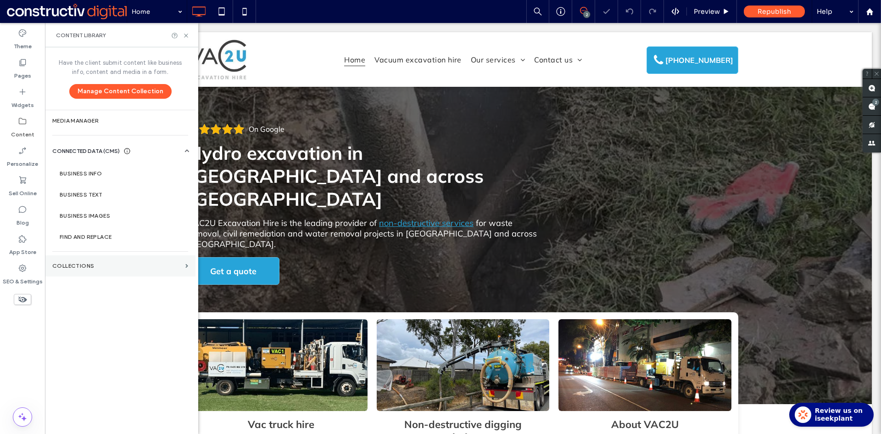
click at [79, 269] on section "Collections" at bounding box center [120, 265] width 151 height 21
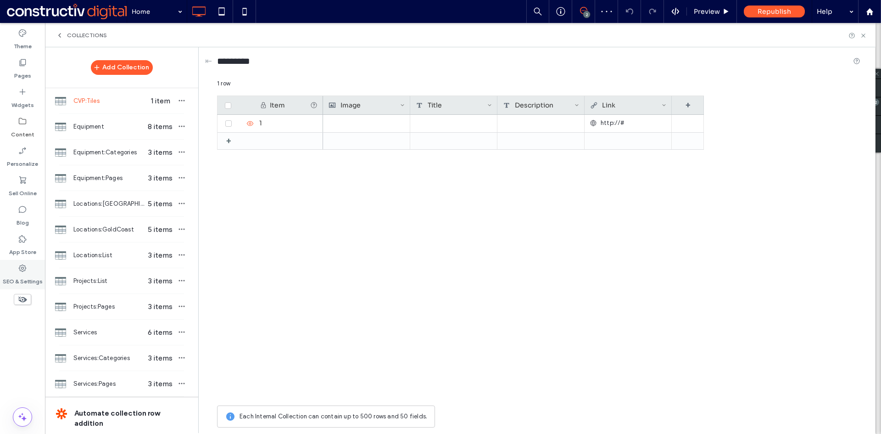
click at [21, 285] on label "SEO & Settings" at bounding box center [23, 279] width 40 height 13
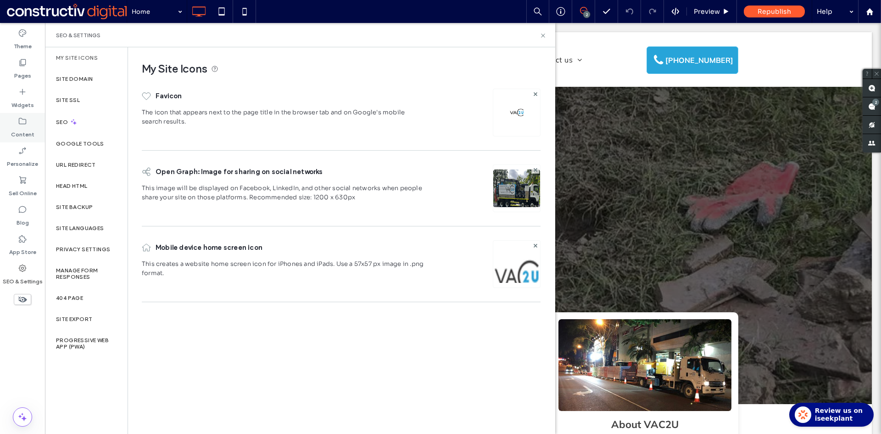
click at [20, 120] on icon at bounding box center [22, 121] width 9 height 9
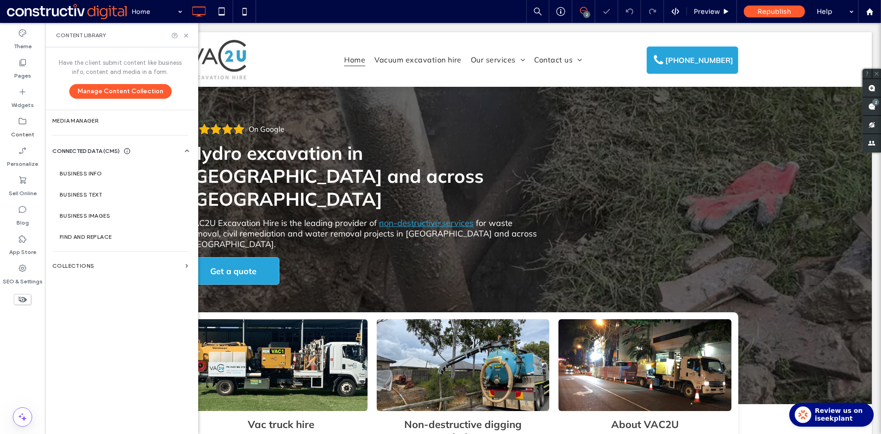
click at [73, 271] on label "Manage Form Responses" at bounding box center [86, 273] width 61 height 13
click at [78, 262] on section "Collections" at bounding box center [120, 265] width 151 height 21
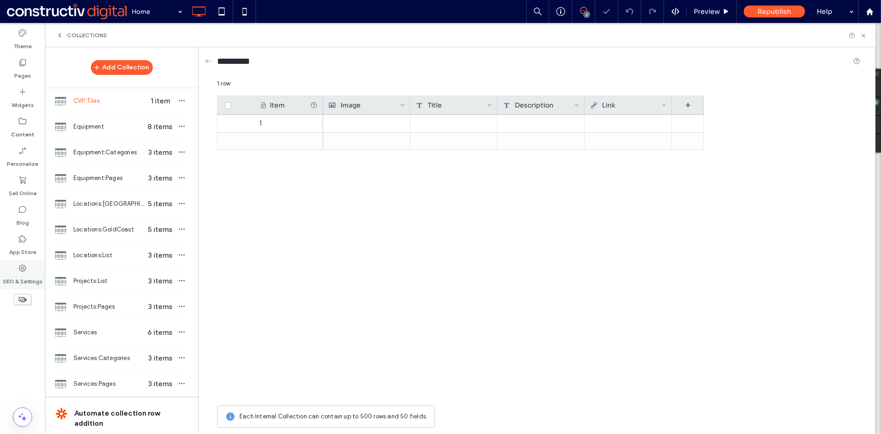
click at [22, 274] on label "SEO & Settings" at bounding box center [23, 279] width 40 height 13
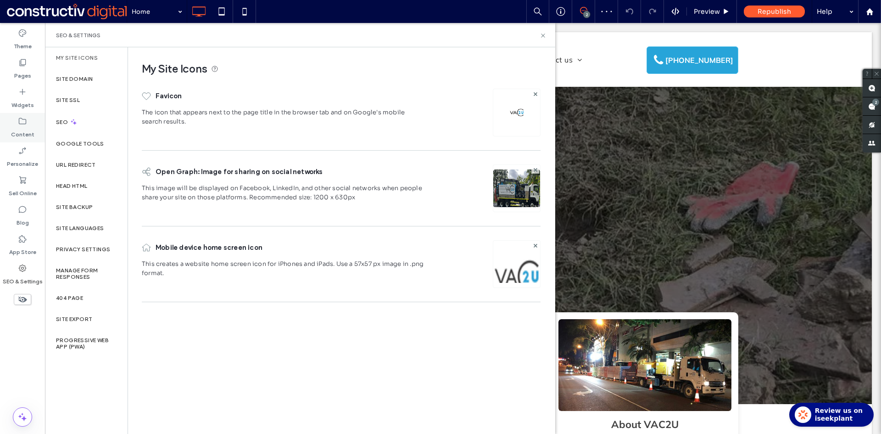
click at [22, 116] on div "Content" at bounding box center [22, 127] width 45 height 29
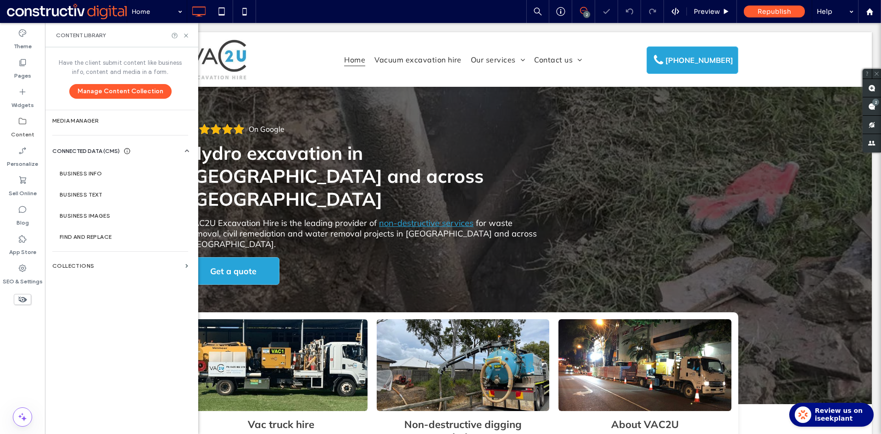
drag, startPoint x: 72, startPoint y: 261, endPoint x: 138, endPoint y: 99, distance: 175.4
click at [73, 261] on section "Collections" at bounding box center [120, 265] width 151 height 21
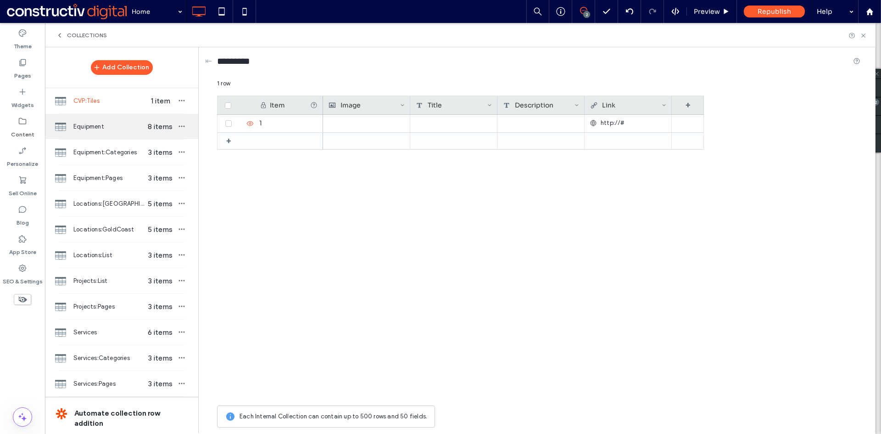
click at [87, 127] on span "Equipment" at bounding box center [108, 126] width 71 height 9
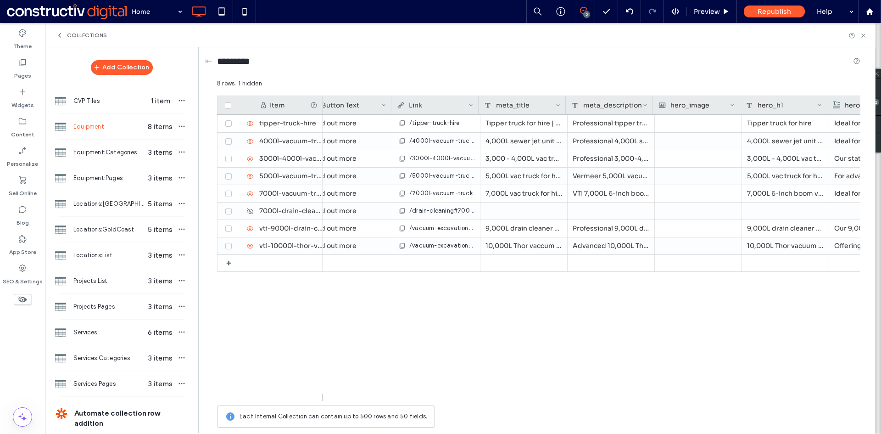
scroll to position [0, 371]
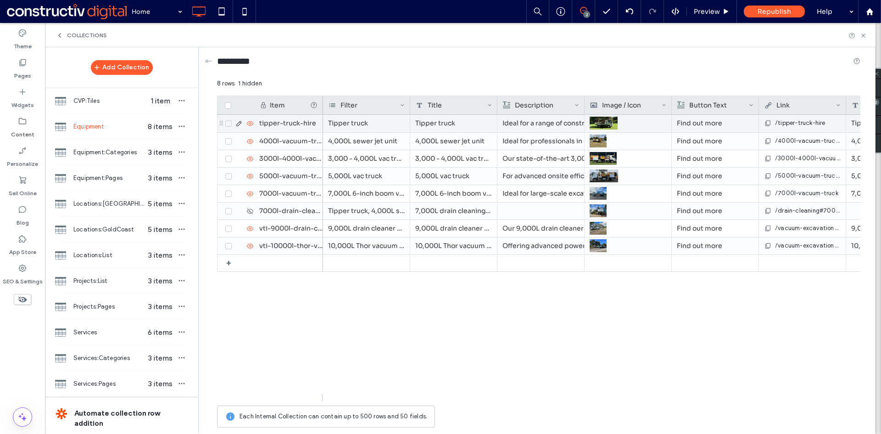
click at [379, 124] on div "Tipper truck" at bounding box center [366, 123] width 87 height 17
click at [388, 125] on input at bounding box center [392, 124] width 97 height 17
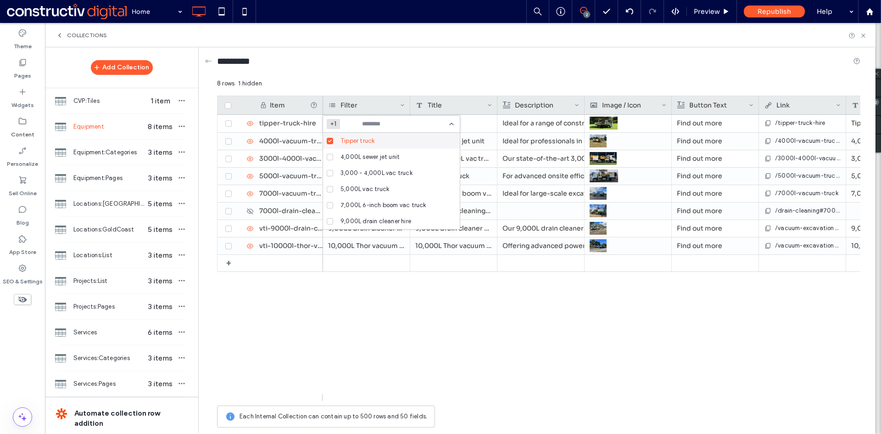
click at [445, 341] on div "Tipper truck Ideal for a range of construction and landscaping applications, ou…" at bounding box center [592, 258] width 538 height 286
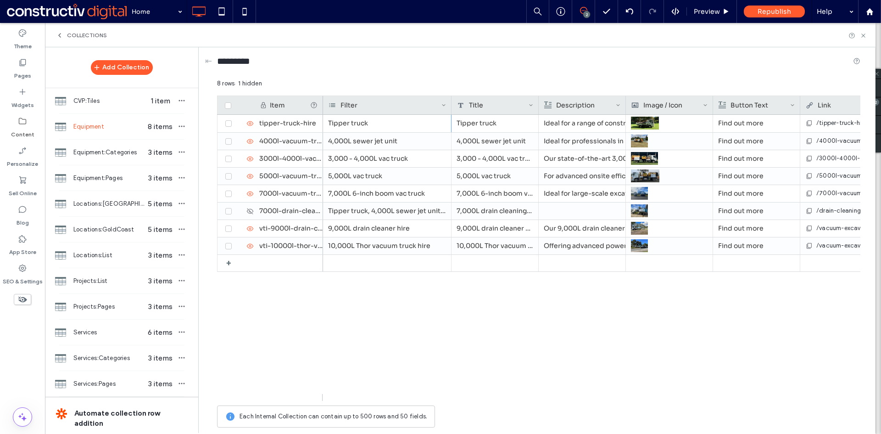
drag, startPoint x: 409, startPoint y: 103, endPoint x: 451, endPoint y: 105, distance: 41.3
click at [451, 105] on div at bounding box center [452, 105] width 4 height 18
drag, startPoint x: 483, startPoint y: 352, endPoint x: 479, endPoint y: 329, distance: 23.9
click at [483, 350] on div "Tipper truck Tipper truck Ideal for a range of construction and landscaping app…" at bounding box center [592, 258] width 538 height 286
click at [383, 125] on div "Tipper truck" at bounding box center [387, 123] width 129 height 17
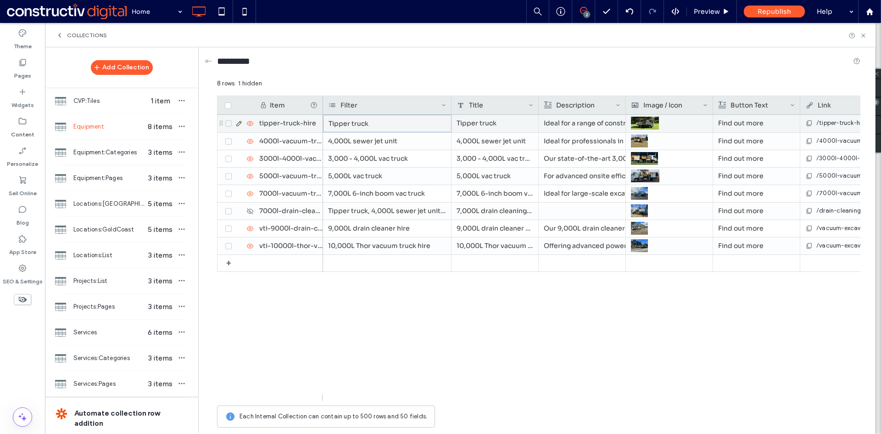
click at [383, 125] on div "Tipper truck" at bounding box center [387, 123] width 129 height 17
click at [395, 125] on input at bounding box center [392, 124] width 97 height 17
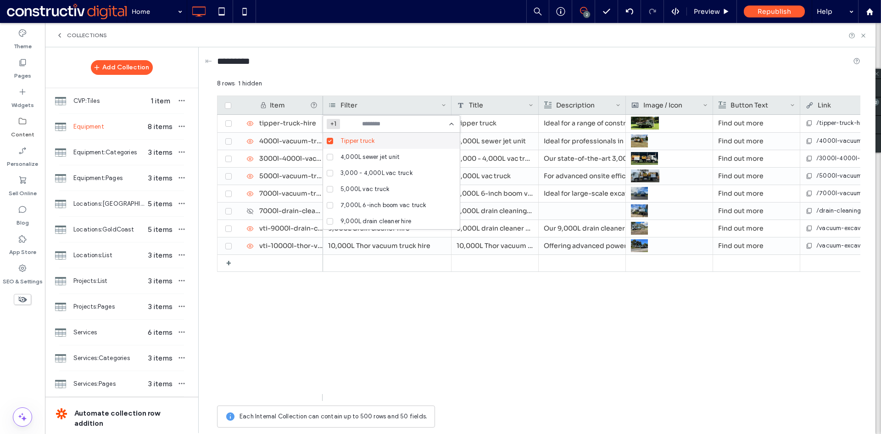
click at [375, 140] on div "Tipper truck" at bounding box center [395, 141] width 116 height 16
drag, startPoint x: 375, startPoint y: 140, endPoint x: 369, endPoint y: 157, distance: 17.1
click at [369, 157] on span "4,000L sewer jet unit" at bounding box center [370, 156] width 59 height 9
click at [366, 172] on span "3,000 - 4,000L vac truck" at bounding box center [377, 172] width 72 height 9
click at [361, 185] on span "5,000L vac truck" at bounding box center [365, 189] width 49 height 9
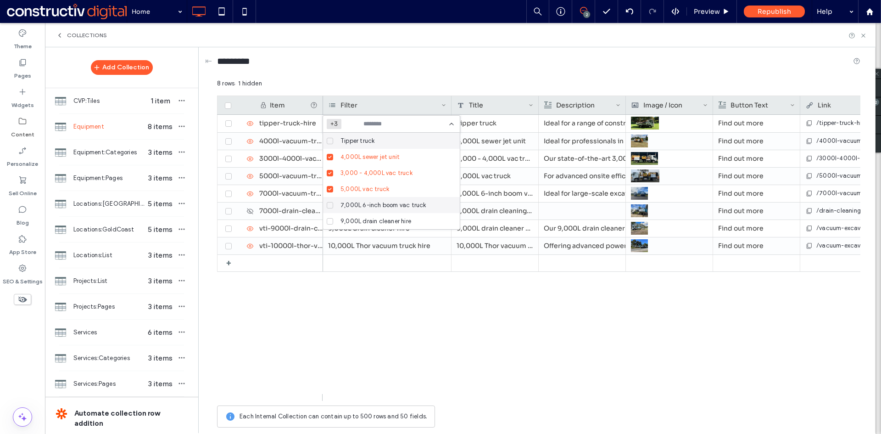
click at [359, 202] on span "7,000L 6-inch boom vac truck" at bounding box center [384, 205] width 86 height 9
click at [359, 217] on div "9,000L drain cleaner hire" at bounding box center [395, 221] width 116 height 16
click at [370, 220] on span "10,000L Thor vacuum truck hire" at bounding box center [385, 221] width 89 height 9
click at [423, 298] on div "Tipper truck Tipper truck Ideal for a range of construction and landscaping app…" at bounding box center [592, 258] width 538 height 286
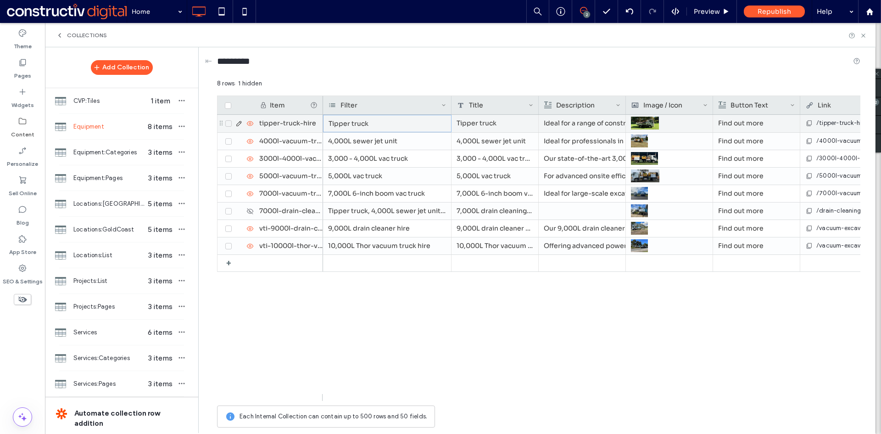
click at [380, 125] on div "Tipper truck" at bounding box center [387, 123] width 129 height 17
click at [393, 127] on input at bounding box center [392, 124] width 97 height 17
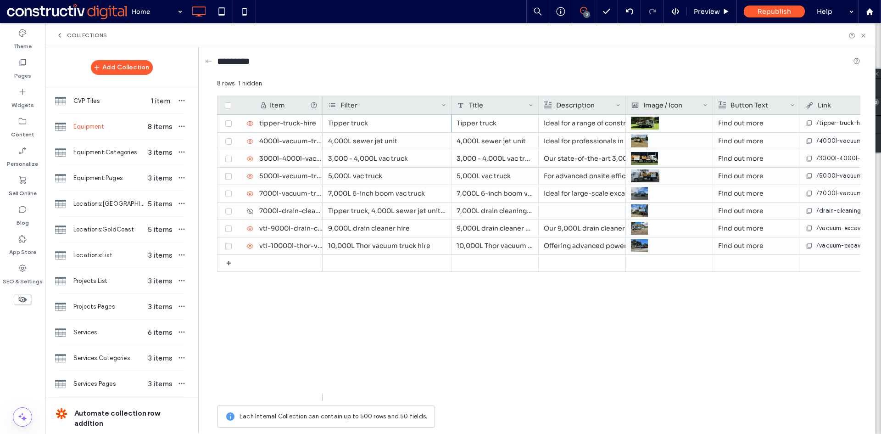
click at [485, 328] on div "Tipper truck Tipper truck Ideal for a range of construction and landscaping app…" at bounding box center [592, 258] width 538 height 286
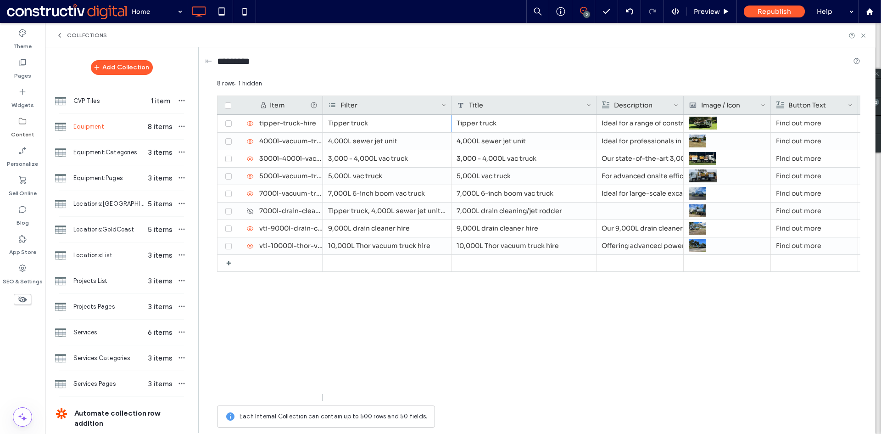
drag, startPoint x: 538, startPoint y: 104, endPoint x: 559, endPoint y: 180, distance: 78.8
click at [596, 106] on div at bounding box center [597, 105] width 4 height 18
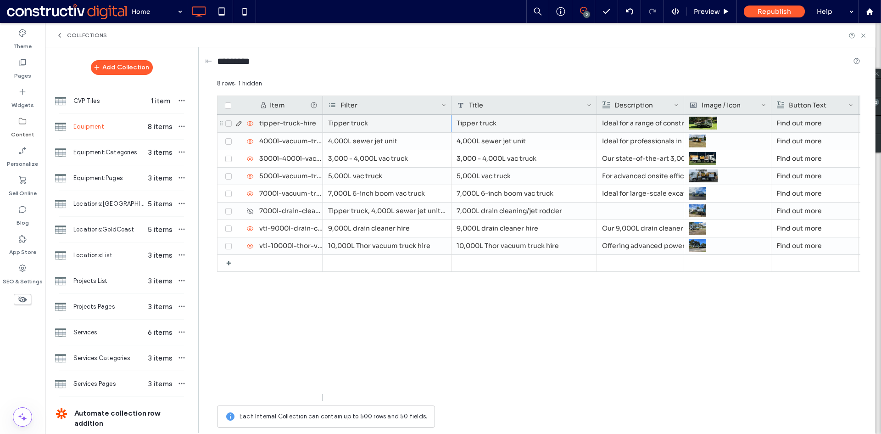
click at [406, 124] on div "Tipper truck" at bounding box center [387, 123] width 129 height 17
click at [407, 124] on input at bounding box center [392, 124] width 97 height 17
click at [471, 311] on div "Tipper truck Tipper truck Ideal for a range of construction and landscaping app…" at bounding box center [592, 258] width 538 height 286
click at [391, 123] on div "Tipper truck" at bounding box center [387, 123] width 129 height 17
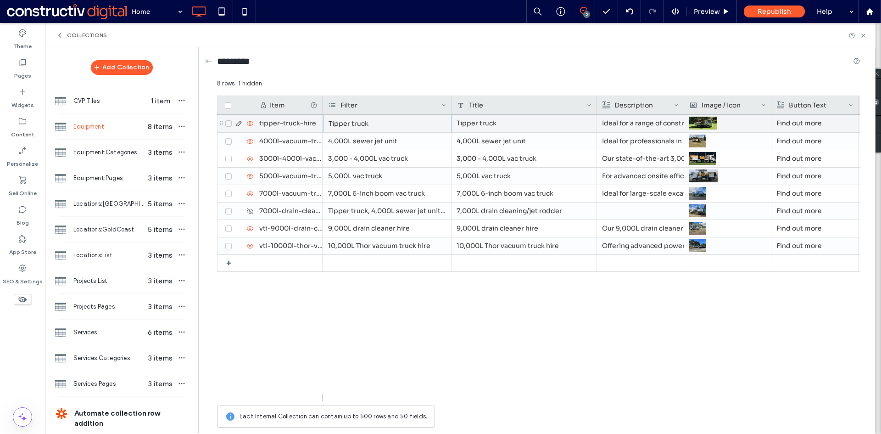
click at [391, 123] on div "Tipper truck" at bounding box center [387, 123] width 129 height 17
click at [398, 125] on input at bounding box center [392, 124] width 97 height 17
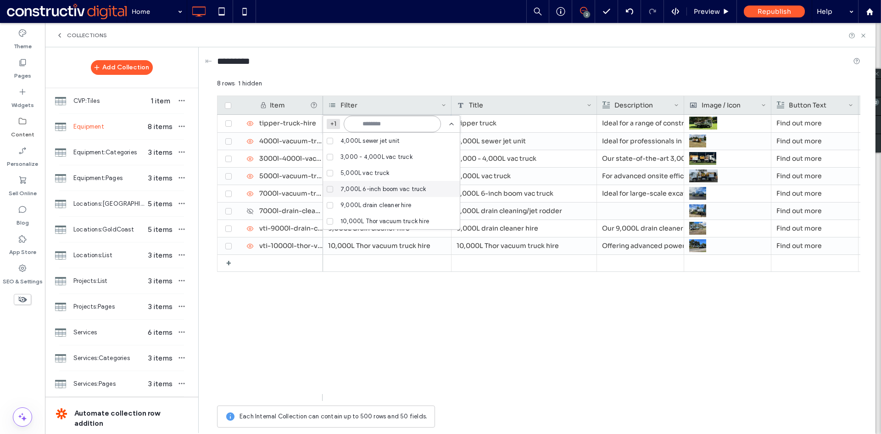
scroll to position [0, 0]
click at [376, 139] on div "Tipper truck" at bounding box center [395, 141] width 116 height 16
click at [372, 152] on span "4,000L sewer jet unit" at bounding box center [370, 156] width 59 height 9
click at [364, 170] on span "3,000 - 4,000L vac truck" at bounding box center [377, 172] width 72 height 9
click at [359, 191] on span "5,000L vac truck" at bounding box center [365, 189] width 49 height 9
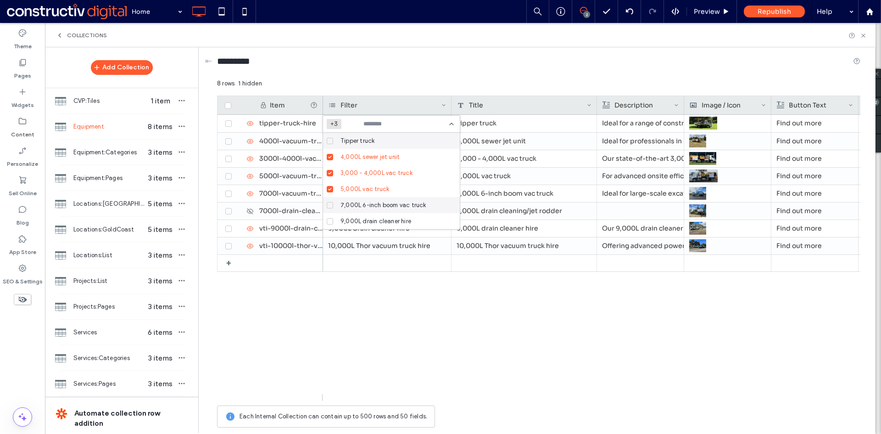
drag, startPoint x: 359, startPoint y: 191, endPoint x: 361, endPoint y: 201, distance: 10.4
click at [361, 201] on span "7,000L 6-inch boom vac truck" at bounding box center [384, 205] width 86 height 9
drag, startPoint x: 361, startPoint y: 201, endPoint x: 361, endPoint y: 218, distance: 17.0
click at [361, 218] on span "9,000L drain cleaner hire" at bounding box center [376, 221] width 71 height 9
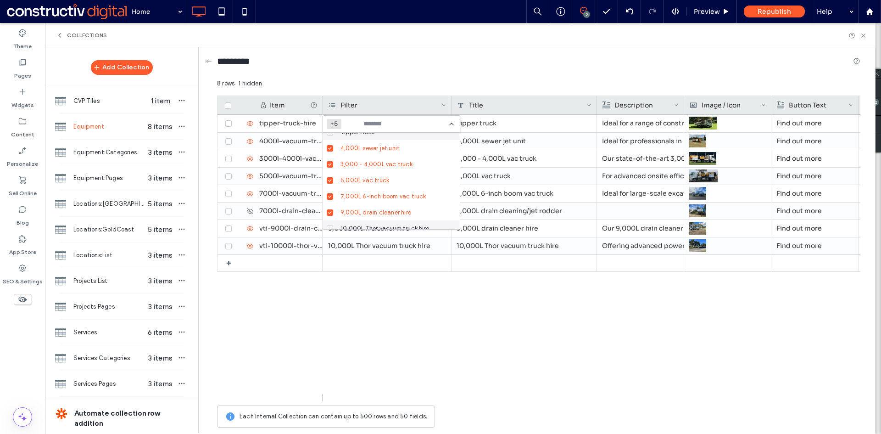
scroll to position [16, 0]
click at [385, 221] on span "10,000L Thor vacuum truck hire" at bounding box center [385, 221] width 89 height 9
click at [455, 341] on div "Tipper truck Ideal for a range of construction and landscaping applications, ou…" at bounding box center [592, 258] width 538 height 286
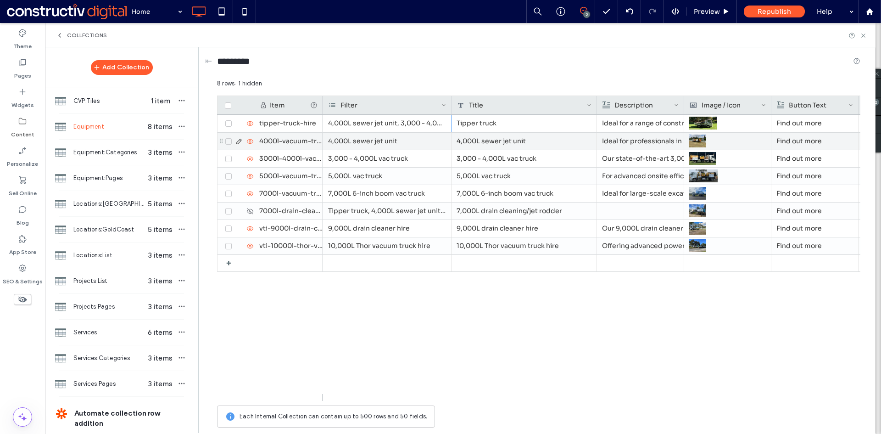
click at [385, 140] on div "4,000L sewer jet unit" at bounding box center [387, 141] width 129 height 17
click at [390, 142] on input at bounding box center [392, 142] width 97 height 17
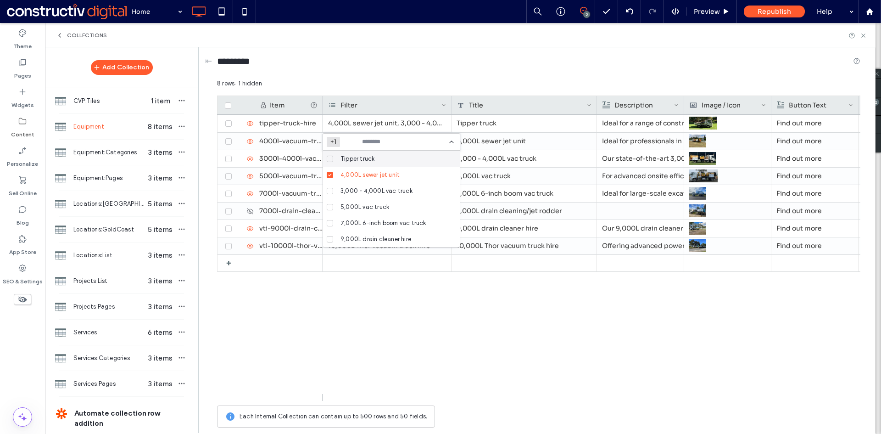
click at [365, 158] on span "Tipper truck" at bounding box center [358, 158] width 34 height 9
click at [360, 175] on span "4,000L sewer jet unit" at bounding box center [370, 174] width 59 height 9
click at [361, 193] on span "3,000 - 4,000L vac truck" at bounding box center [377, 190] width 72 height 9
drag, startPoint x: 361, startPoint y: 193, endPoint x: 359, endPoint y: 205, distance: 12.6
click at [359, 205] on span "5,000L vac truck" at bounding box center [365, 206] width 49 height 9
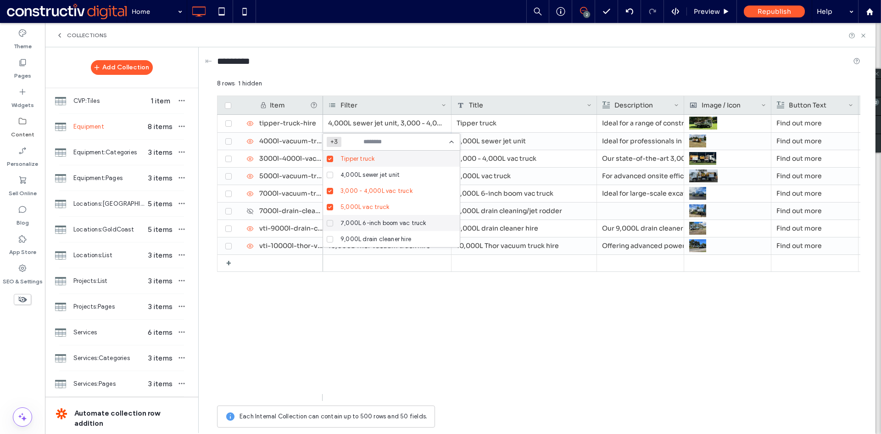
click at [355, 219] on span "7,000L 6-inch boom vac truck" at bounding box center [384, 223] width 86 height 9
click at [359, 239] on span "9,000L drain cleaner hire" at bounding box center [376, 239] width 71 height 9
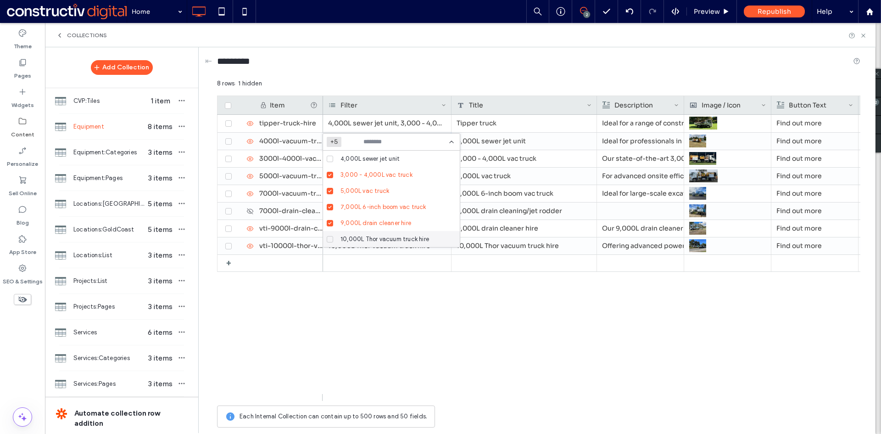
click at [381, 236] on span "10,000L Thor vacuum truck hire" at bounding box center [385, 239] width 89 height 9
drag, startPoint x: 462, startPoint y: 354, endPoint x: 459, endPoint y: 338, distance: 16.8
click at [462, 353] on div "4,000L sewer jet unit, 3,000 - 4,000L vac truck, 5,000L vac truck, 7,000L 6-inc…" at bounding box center [592, 258] width 538 height 286
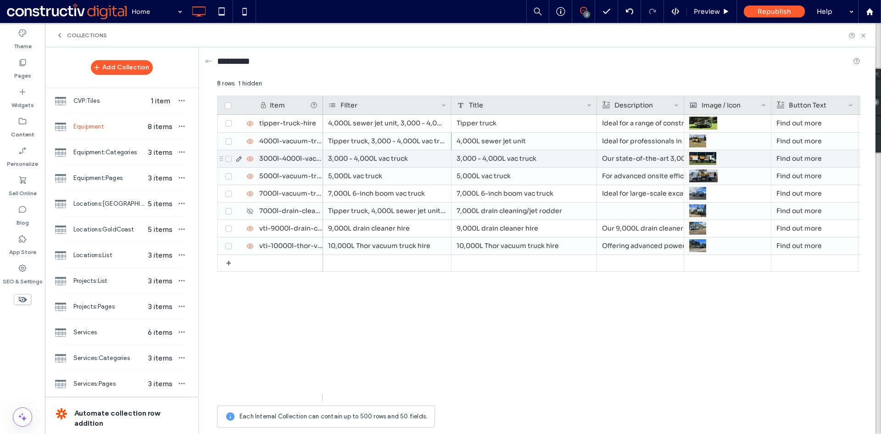
click at [396, 156] on div "3,000 - 4,000L vac truck" at bounding box center [387, 158] width 129 height 17
click at [395, 158] on input at bounding box center [392, 159] width 97 height 17
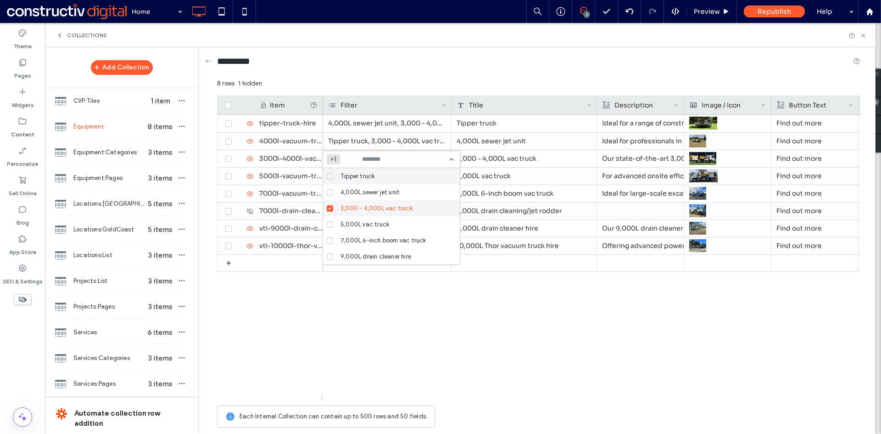
click at [373, 207] on span "3,000 - 4,000L vac truck" at bounding box center [377, 208] width 72 height 9
click at [365, 177] on span "Tipper truck" at bounding box center [358, 176] width 34 height 9
click at [365, 193] on span "4,000L sewer jet unit" at bounding box center [370, 192] width 59 height 9
click at [364, 221] on span "5,000L vac truck" at bounding box center [365, 224] width 49 height 9
drag, startPoint x: 364, startPoint y: 221, endPoint x: 363, endPoint y: 237, distance: 16.1
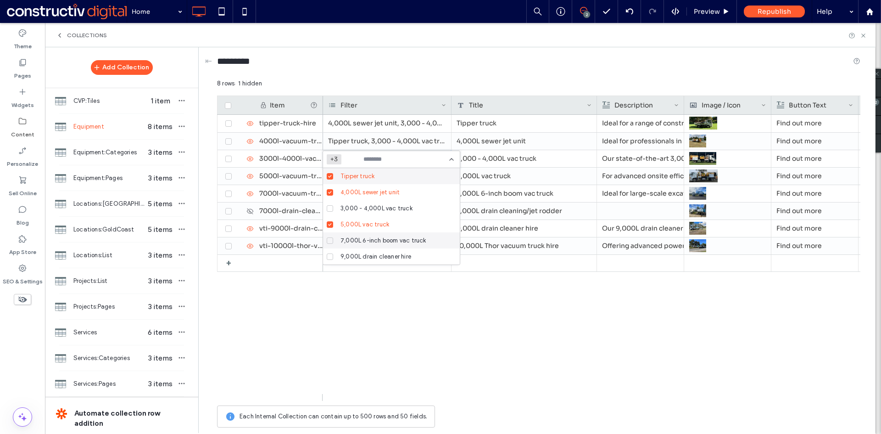
click at [363, 237] on span "7,000L 6-inch boom vac truck" at bounding box center [384, 240] width 86 height 9
click at [361, 251] on div "9,000L drain cleaner hire" at bounding box center [395, 256] width 116 height 16
click at [359, 253] on span "10,000L Thor vacuum truck hire" at bounding box center [385, 256] width 89 height 9
click at [505, 331] on div "4,000L sewer jet unit, 3,000 - 4,000L vac truck, 5,000L vac truck, 7,000L 6-inc…" at bounding box center [592, 258] width 538 height 286
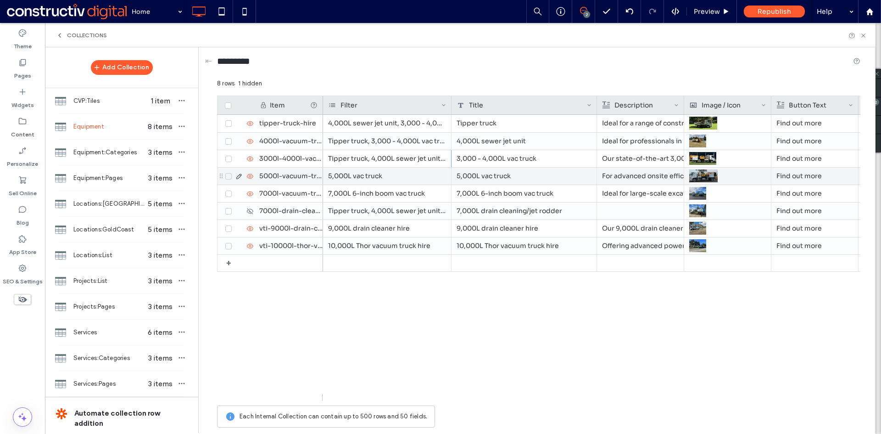
click at [384, 177] on div "5,000L vac truck" at bounding box center [387, 176] width 129 height 17
click at [386, 177] on input at bounding box center [392, 176] width 97 height 17
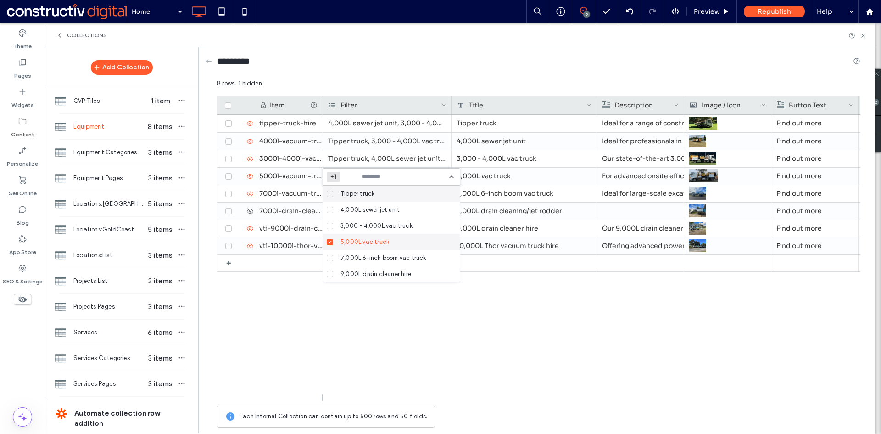
click at [363, 243] on span "5,000L vac truck" at bounding box center [365, 241] width 49 height 9
click at [358, 189] on span "Tipper truck" at bounding box center [358, 193] width 34 height 9
click at [352, 211] on span "4,000L sewer jet unit" at bounding box center [370, 209] width 59 height 9
click at [350, 227] on span "3,000 - 4,000L vac truck" at bounding box center [377, 225] width 72 height 9
click at [356, 259] on span "7,000L 6-inch boom vac truck" at bounding box center [384, 257] width 86 height 9
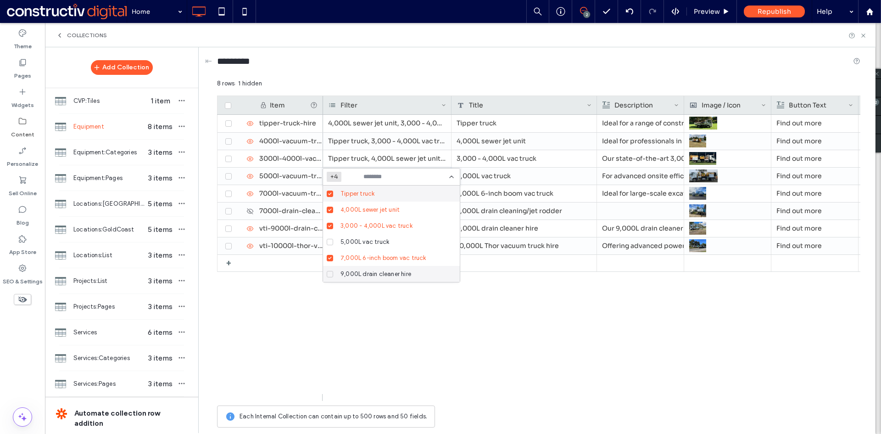
click at [359, 272] on span "9,000L drain cleaner hire" at bounding box center [376, 273] width 71 height 9
click at [370, 274] on span "10,000L Thor vacuum truck hire" at bounding box center [385, 273] width 89 height 9
click at [443, 339] on div "4,000L sewer jet unit, 3,000 - 4,000L vac truck, 5,000L vac truck, 7,000L 6-inc…" at bounding box center [592, 258] width 538 height 286
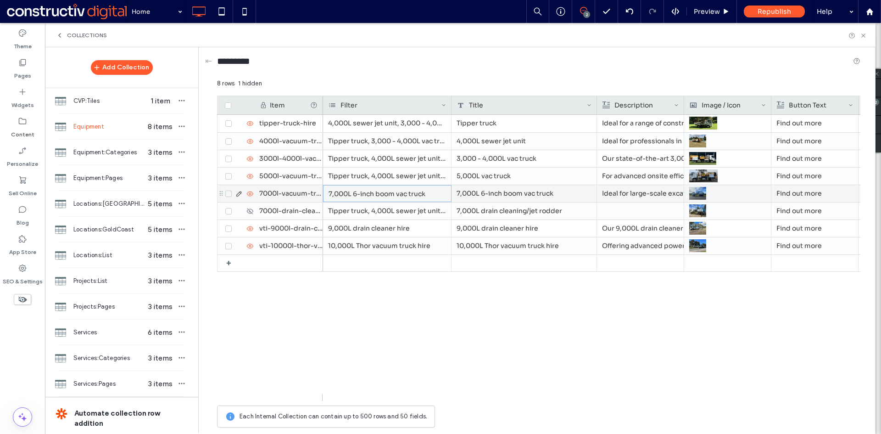
click at [393, 194] on div "7,000L 6-inch boom vac truck" at bounding box center [387, 193] width 129 height 17
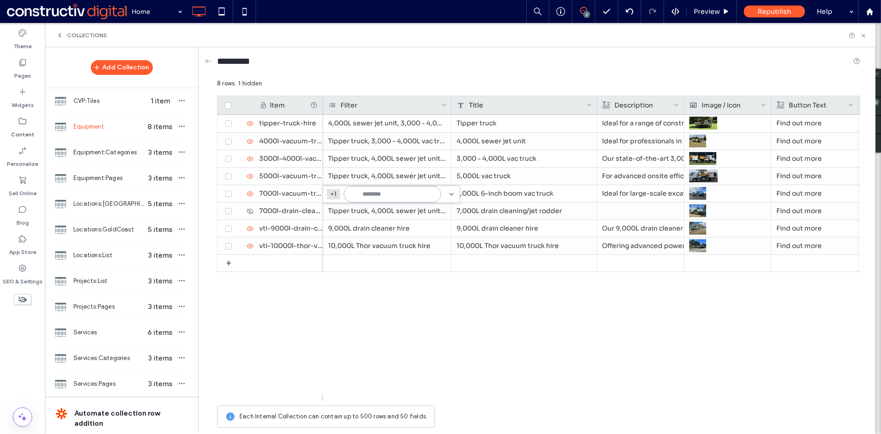
drag, startPoint x: 390, startPoint y: 189, endPoint x: 388, endPoint y: 196, distance: 6.8
click at [390, 190] on input at bounding box center [392, 194] width 97 height 17
click at [366, 209] on span "Tipper truck" at bounding box center [358, 211] width 34 height 9
click at [361, 224] on span "4,000L sewer jet unit" at bounding box center [370, 227] width 59 height 9
click at [355, 245] on span "3,000 - 4,000L vac truck" at bounding box center [377, 243] width 72 height 9
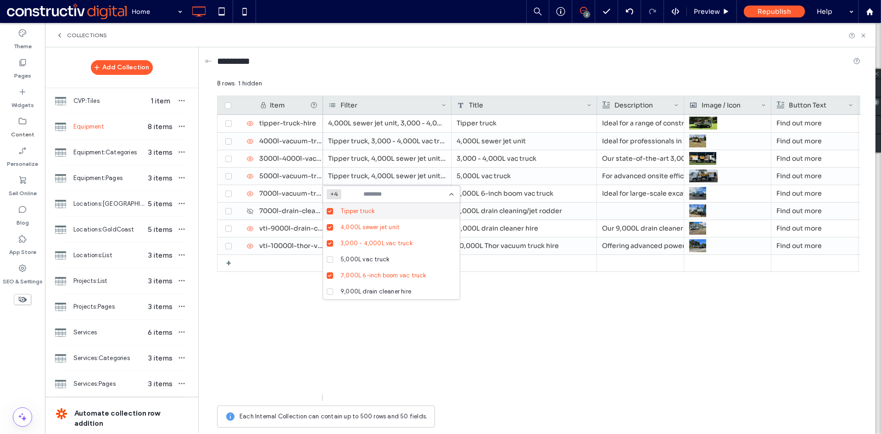
click at [352, 262] on span "5,000L vac truck" at bounding box center [365, 259] width 49 height 9
click at [346, 275] on span "7,000L 6-inch boom vac truck" at bounding box center [384, 275] width 86 height 9
click at [353, 288] on span "9,000L drain cleaner hire" at bounding box center [376, 291] width 71 height 9
click at [365, 291] on span "10,000L Thor vacuum truck hire" at bounding box center [385, 291] width 89 height 9
drag, startPoint x: 540, startPoint y: 326, endPoint x: 517, endPoint y: 310, distance: 27.6
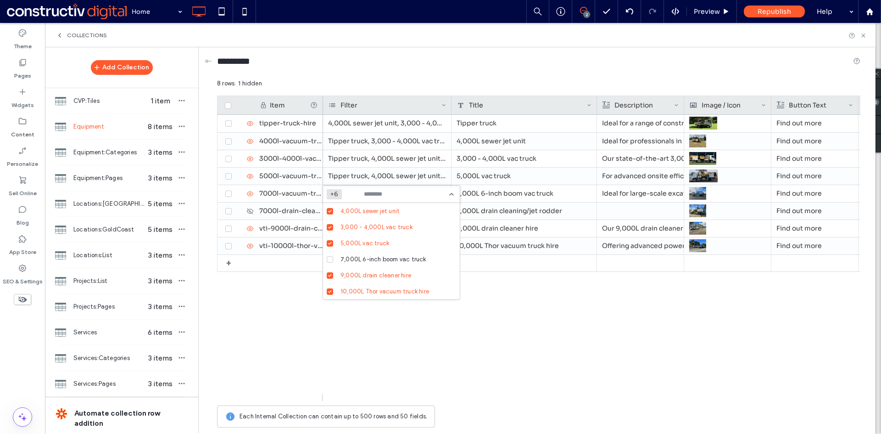
click at [539, 326] on div "4,000L sewer jet unit, 3,000 - 4,000L vac truck, 5,000L vac truck, 7,000L 6-inc…" at bounding box center [592, 258] width 538 height 286
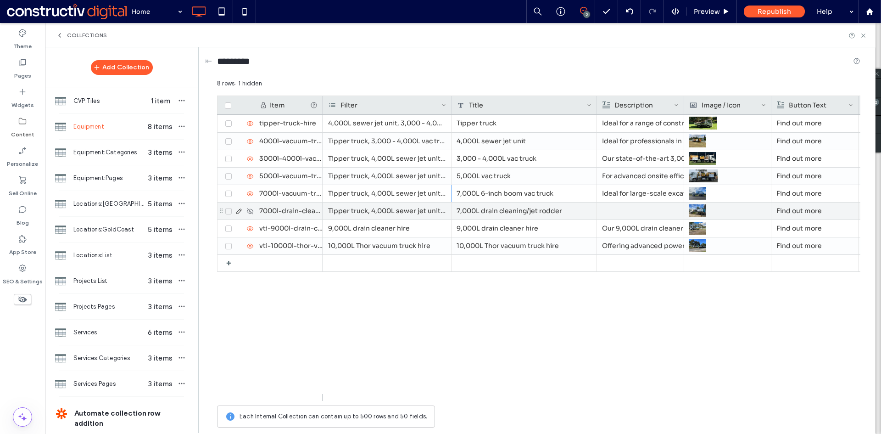
click at [418, 211] on div "Tipper truck, 4,000L sewer jet unit, 5,000L vac truck, 7,000L 6-inch boom vac t…" at bounding box center [387, 210] width 129 height 17
click at [389, 209] on input at bounding box center [394, 211] width 97 height 17
click at [526, 349] on div "4,000L sewer jet unit, 3,000 - 4,000L vac truck, 5,000L vac truck, 7,000L 6-inc…" at bounding box center [592, 258] width 538 height 286
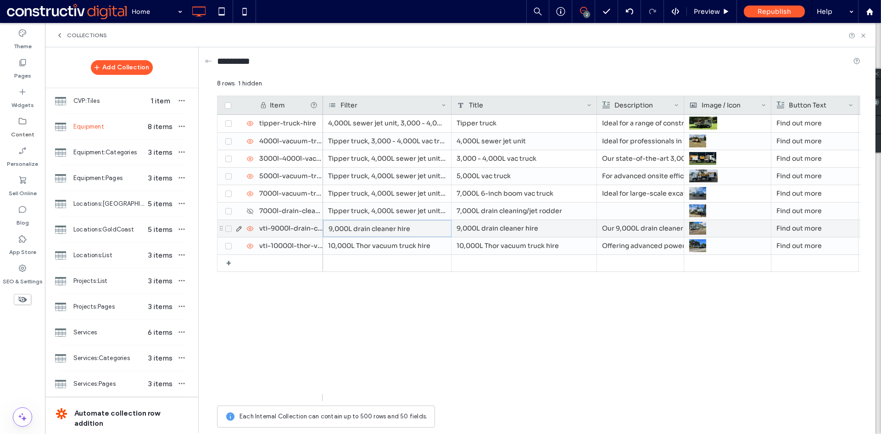
click at [395, 234] on div "9,000L drain cleaner hire" at bounding box center [387, 228] width 129 height 17
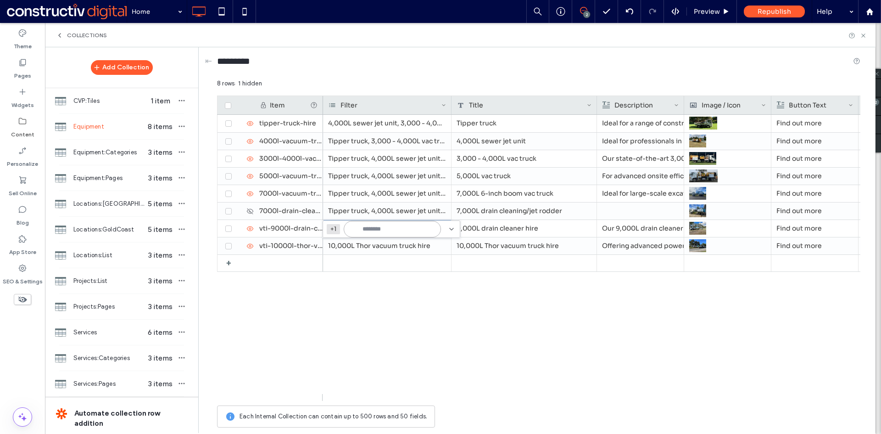
click at [398, 230] on input at bounding box center [392, 229] width 97 height 17
click at [365, 247] on span "Tipper truck" at bounding box center [358, 245] width 34 height 9
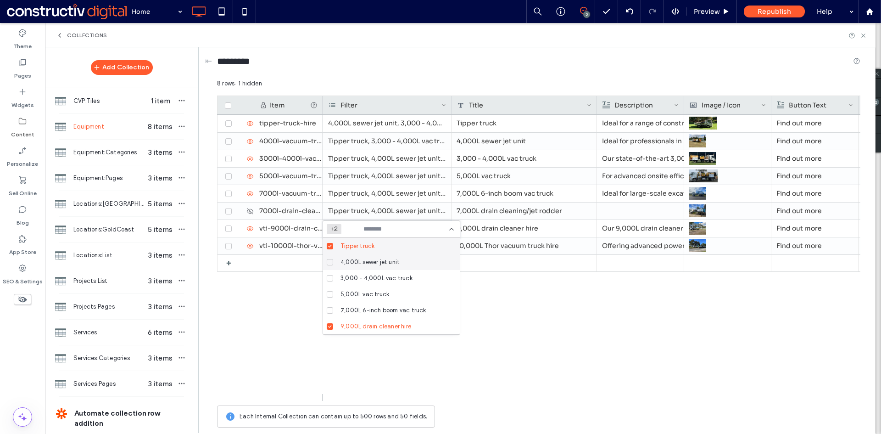
click at [359, 262] on span "4,000L sewer jet unit" at bounding box center [370, 262] width 59 height 9
click at [359, 280] on span "3,000 - 4,000L vac truck" at bounding box center [377, 278] width 72 height 9
click at [358, 296] on span "5,000L vac truck" at bounding box center [365, 294] width 49 height 9
click at [356, 309] on span "7,000L 6-inch boom vac truck" at bounding box center [384, 310] width 86 height 9
click at [356, 325] on span "9,000L drain cleaner hire" at bounding box center [376, 326] width 71 height 9
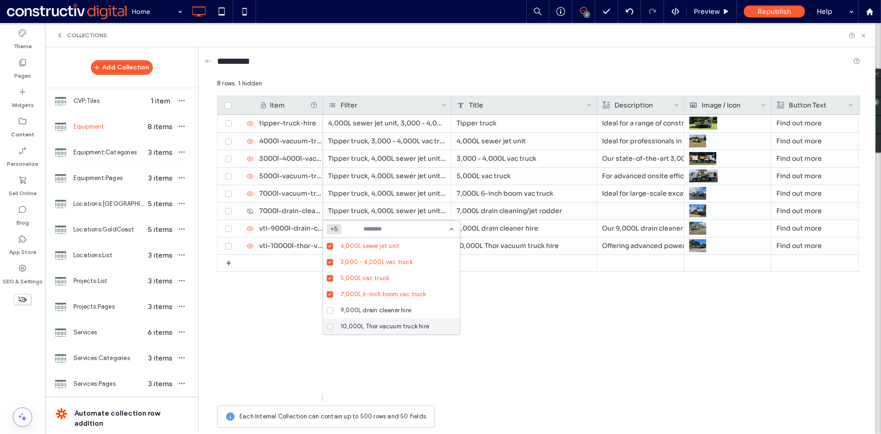
click at [362, 330] on span "10,000L Thor vacuum truck hire" at bounding box center [385, 326] width 89 height 9
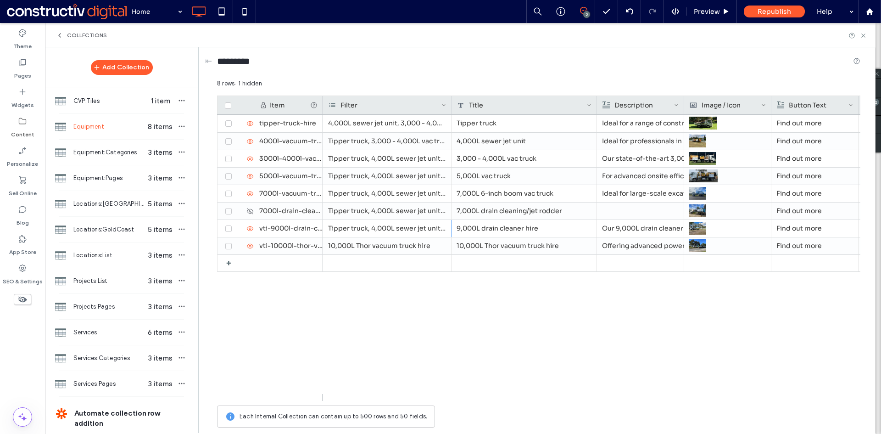
drag, startPoint x: 527, startPoint y: 330, endPoint x: 454, endPoint y: 283, distance: 87.5
click at [527, 330] on div "4,000L sewer jet unit, 3,000 - 4,000L vac truck, 5,000L vac truck, 7,000L 6-inc…" at bounding box center [592, 258] width 538 height 286
click at [387, 250] on div "10,000L Thor vacuum truck hire" at bounding box center [387, 245] width 129 height 17
click at [369, 247] on input at bounding box center [392, 246] width 97 height 17
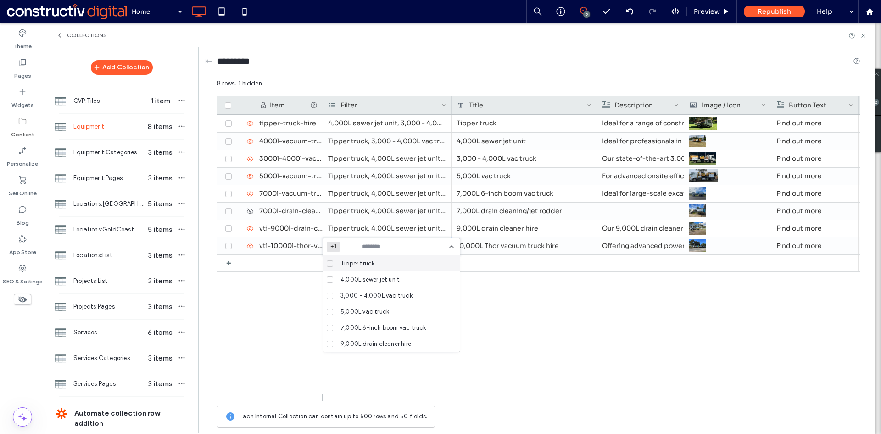
click at [365, 265] on span "Tipper truck" at bounding box center [358, 263] width 34 height 9
click at [361, 284] on span "4,000L sewer jet unit" at bounding box center [370, 279] width 59 height 9
click at [360, 298] on span "3,000 - 4,000L vac truck" at bounding box center [377, 295] width 72 height 9
click at [356, 314] on span "5,000L vac truck" at bounding box center [365, 311] width 49 height 9
click at [352, 327] on span "7,000L 6-inch boom vac truck" at bounding box center [384, 327] width 86 height 9
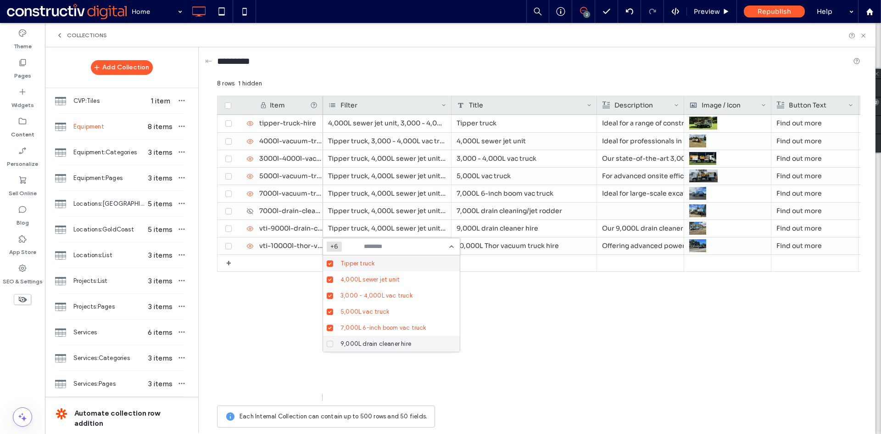
click at [353, 340] on span "9,000L drain cleaner hire" at bounding box center [376, 343] width 71 height 9
click at [367, 339] on span "10,000L Thor vacuum truck hire" at bounding box center [385, 343] width 89 height 9
click at [507, 321] on div "4,000L sewer jet unit, 3,000 - 4,000L vac truck, 5,000L vac truck, 7,000L 6-inc…" at bounding box center [592, 258] width 538 height 286
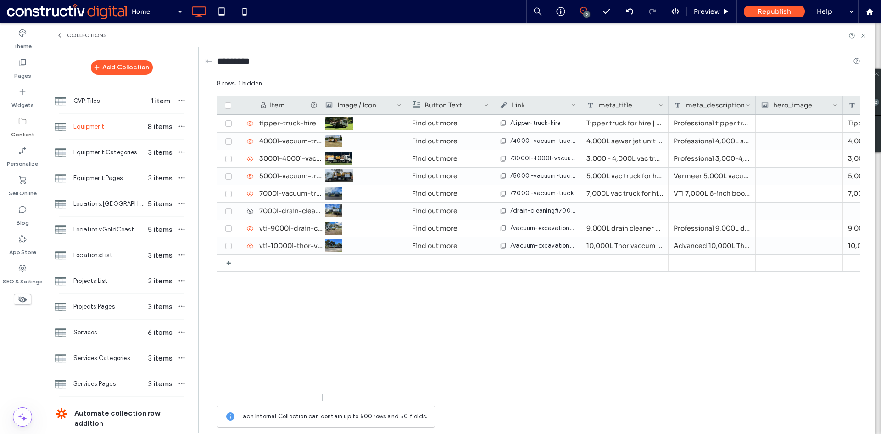
scroll to position [0, 435]
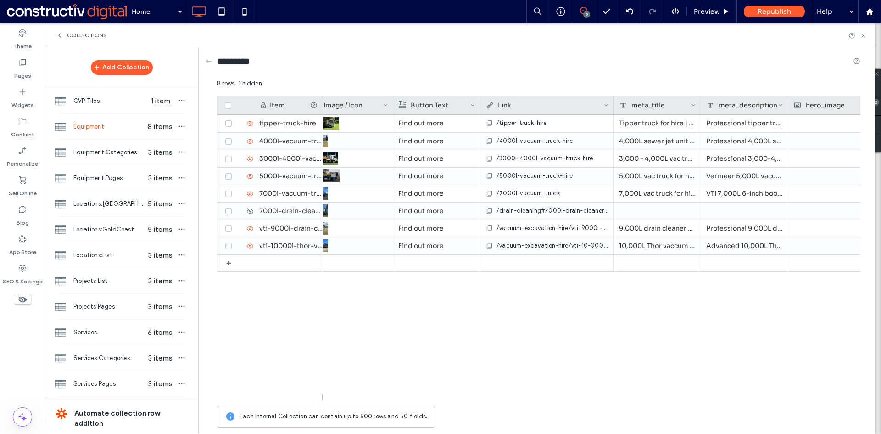
click at [612, 95] on div "Item Image / Icon Button Text Link meta_title meta_description hero_image hero_…" at bounding box center [539, 247] width 644 height 305
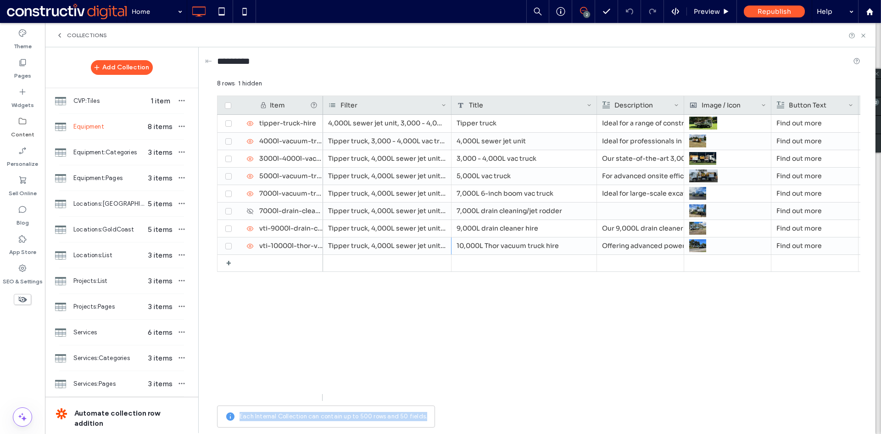
drag, startPoint x: 425, startPoint y: 401, endPoint x: 445, endPoint y: 407, distance: 20.6
click at [445, 407] on div "8 rows 1 hidden Drag here to set row groups Drag here to set column labels Item…" at bounding box center [539, 255] width 644 height 353
click at [470, 352] on div "4,000L sewer jet unit, 3,000 - 4,000L vac truck, 5,000L vac truck, 7,000L 6-inc…" at bounding box center [592, 258] width 538 height 286
click at [454, 411] on div "Each Internal Collection can contain up to 500 rows and 50 fields." at bounding box center [539, 416] width 644 height 22
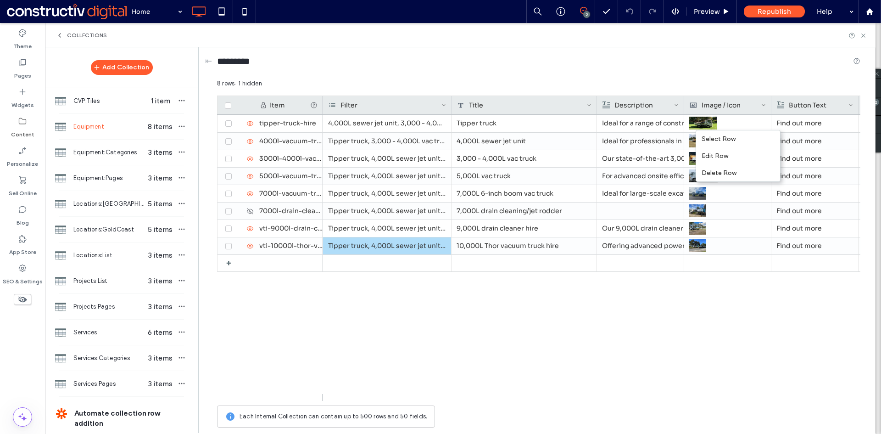
click at [708, 321] on div "4,000L sewer jet unit, 3,000 - 4,000L vac truck, 5,000L vac truck, 7,000L 6-inc…" at bounding box center [592, 258] width 538 height 286
click at [714, 153] on div "Edit Row" at bounding box center [738, 155] width 84 height 17
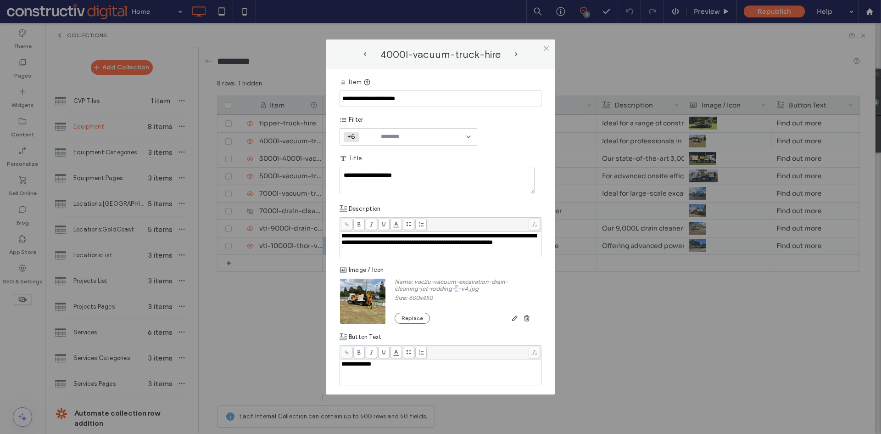
click at [460, 290] on label "Name: vac2u-vacuum-excavation-drain-cleaning-jet-rodding-4-v4.jpg" at bounding box center [464, 286] width 138 height 16
copy label "4"
click at [467, 288] on label "Name: vac2u-vacuum-excavation-drain-cleaning-jet-rodding-4-v4.jpg" at bounding box center [464, 286] width 138 height 16
copy label "v4"
click at [546, 49] on icon at bounding box center [546, 48] width 7 height 7
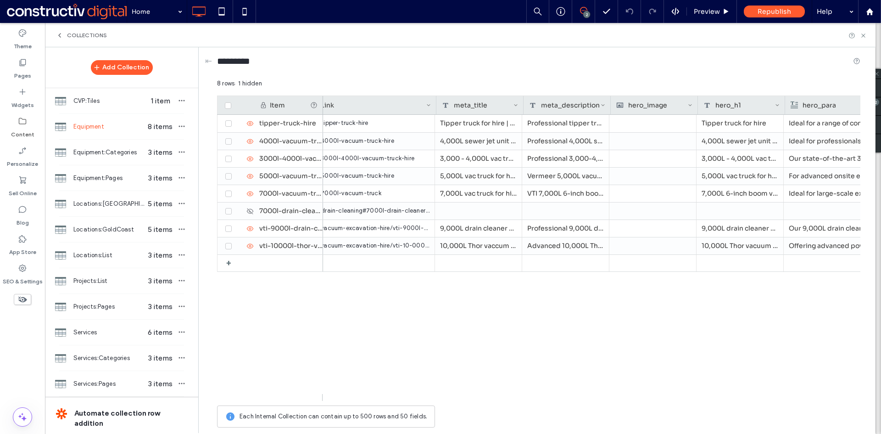
scroll to position [0, 555]
click at [649, 125] on div at bounding box center [654, 123] width 77 height 17
click at [648, 125] on div at bounding box center [654, 123] width 77 height 17
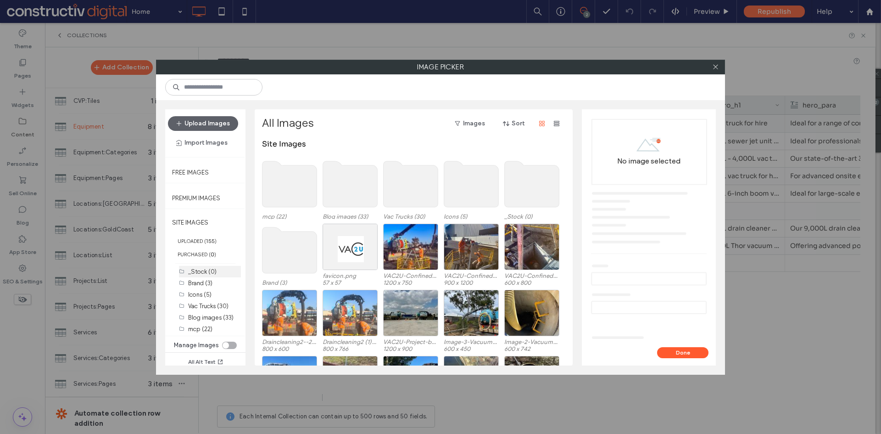
drag, startPoint x: 207, startPoint y: 282, endPoint x: 230, endPoint y: 273, distance: 25.1
click at [206, 282] on label "Brand (3)" at bounding box center [200, 283] width 24 height 7
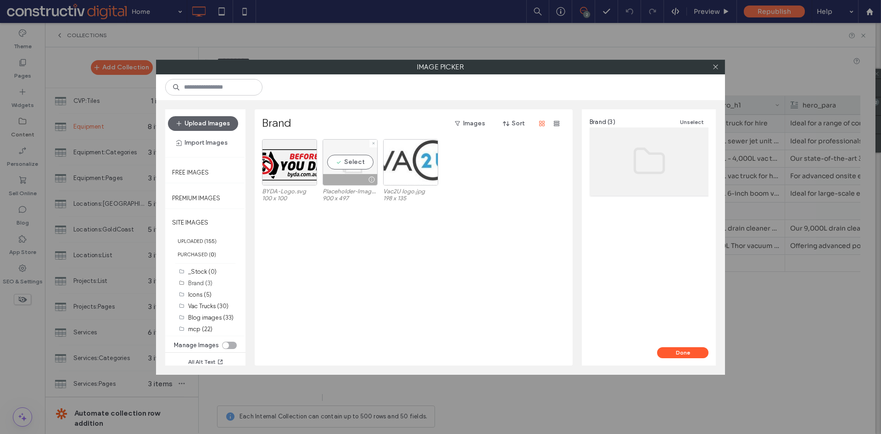
click at [353, 166] on div "Select" at bounding box center [350, 162] width 55 height 46
drag, startPoint x: 681, startPoint y: 351, endPoint x: 673, endPoint y: 320, distance: 32.3
click at [681, 350] on button "Done" at bounding box center [682, 352] width 51 height 11
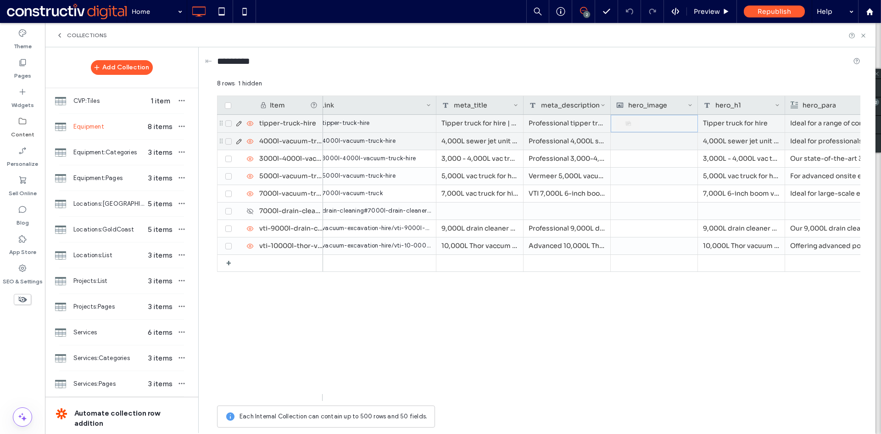
click at [644, 137] on div at bounding box center [654, 141] width 77 height 17
click at [644, 137] on div at bounding box center [655, 141] width 76 height 16
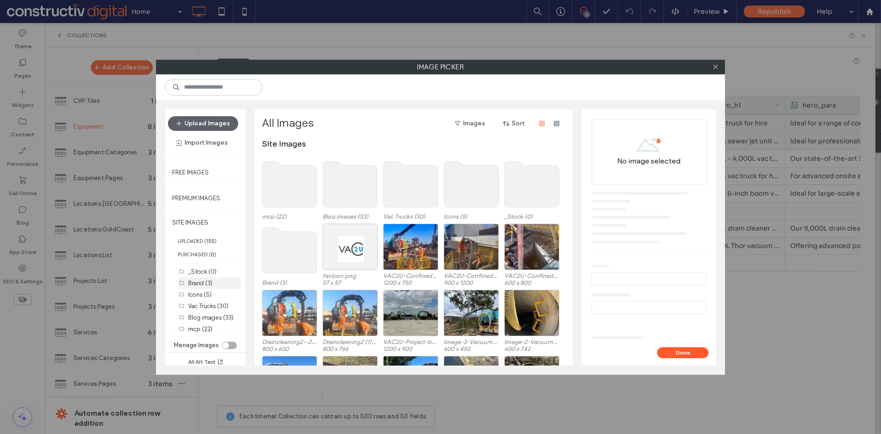
drag, startPoint x: 197, startPoint y: 283, endPoint x: 207, endPoint y: 274, distance: 12.7
click at [197, 282] on label "Brand (3)" at bounding box center [200, 283] width 24 height 7
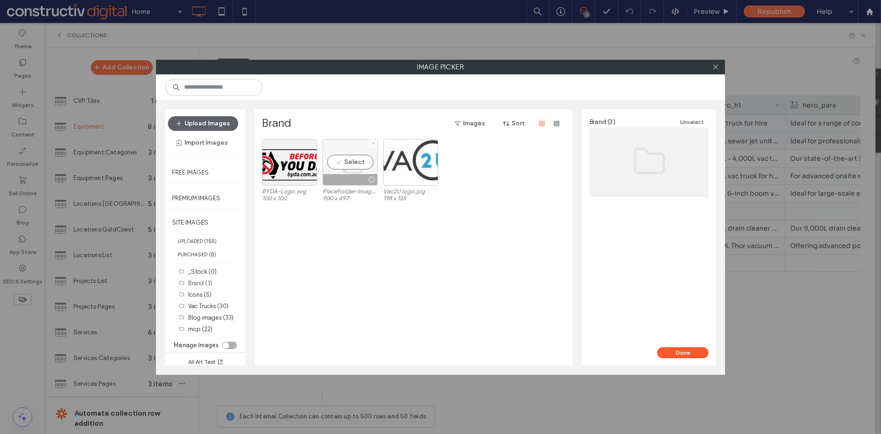
click at [351, 167] on div "Select" at bounding box center [350, 162] width 55 height 46
click at [676, 347] on button "Done" at bounding box center [682, 352] width 51 height 11
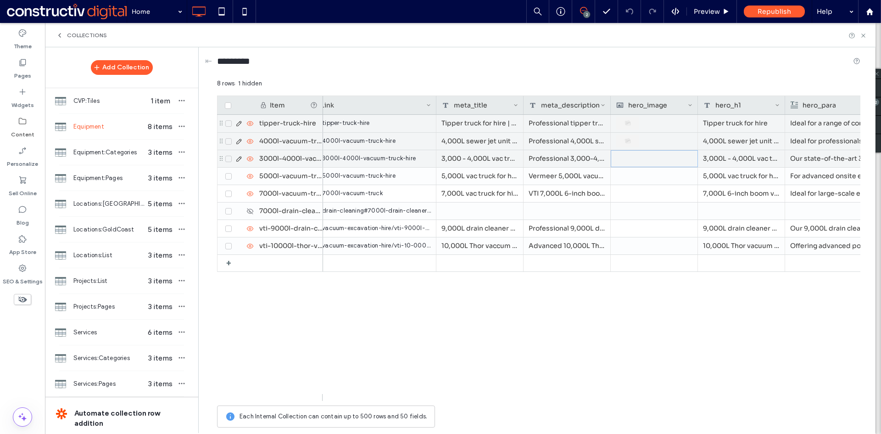
click at [639, 161] on div at bounding box center [655, 159] width 76 height 16
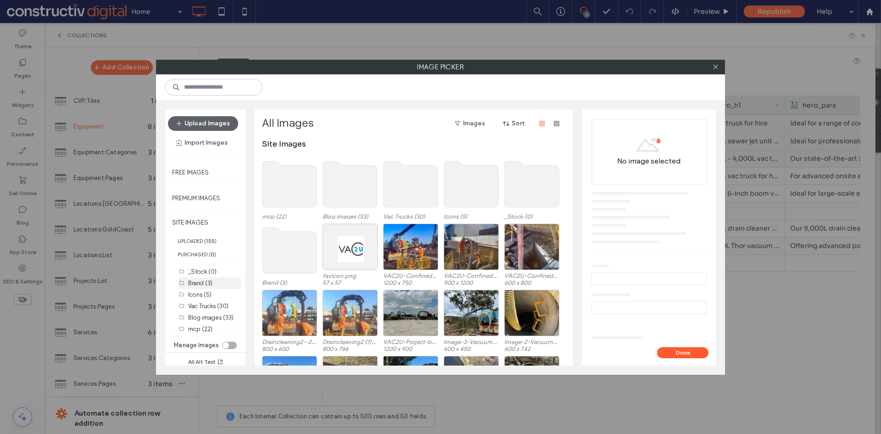
click at [204, 281] on label "Brand (3)" at bounding box center [200, 283] width 24 height 7
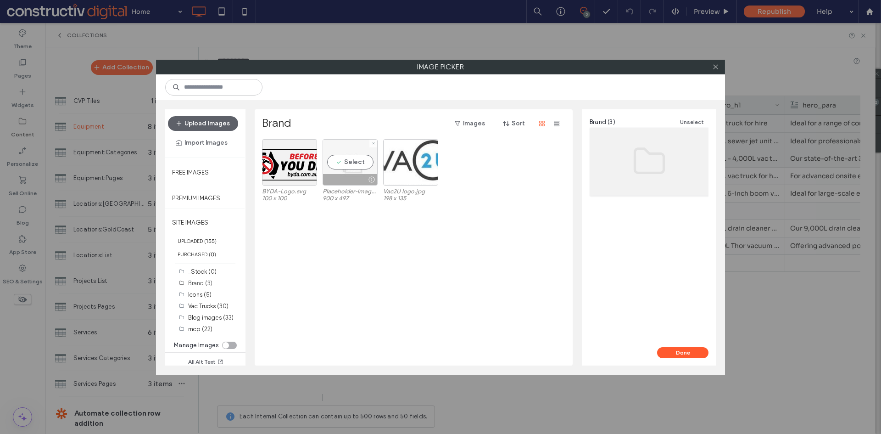
click at [352, 175] on div at bounding box center [350, 179] width 54 height 11
drag, startPoint x: 684, startPoint y: 350, endPoint x: 659, endPoint y: 227, distance: 125.7
click at [684, 349] on button "Done" at bounding box center [682, 352] width 51 height 11
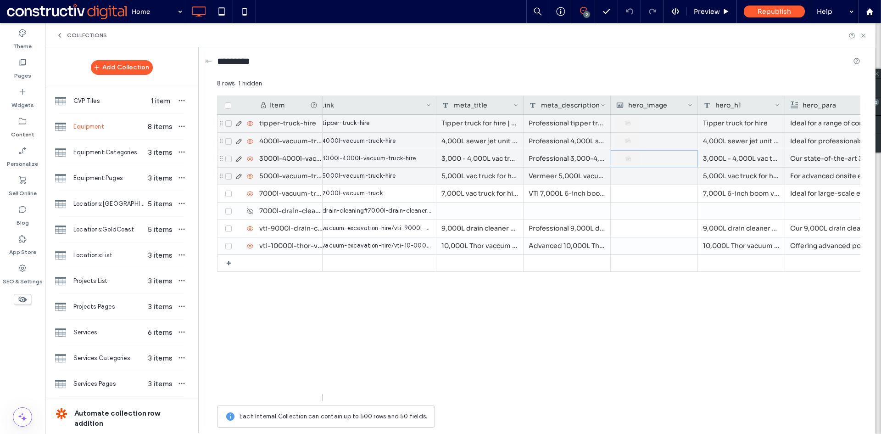
click at [639, 177] on div at bounding box center [654, 176] width 77 height 17
click at [639, 177] on div at bounding box center [655, 176] width 76 height 16
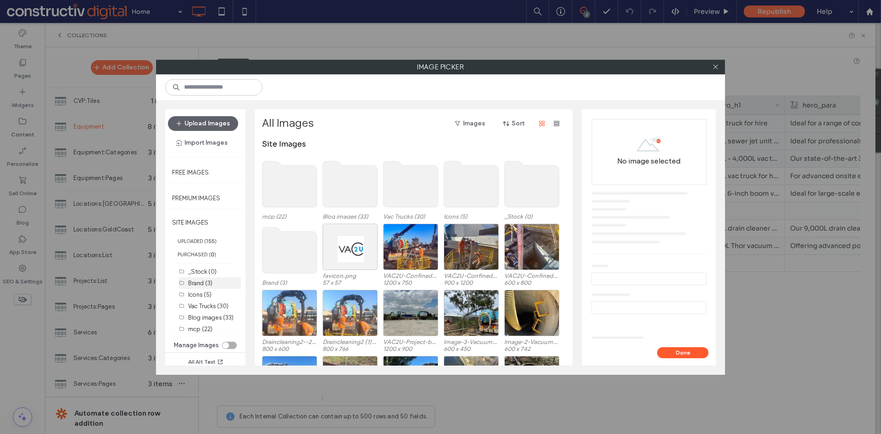
click at [195, 283] on label "Brand (3)" at bounding box center [200, 283] width 24 height 7
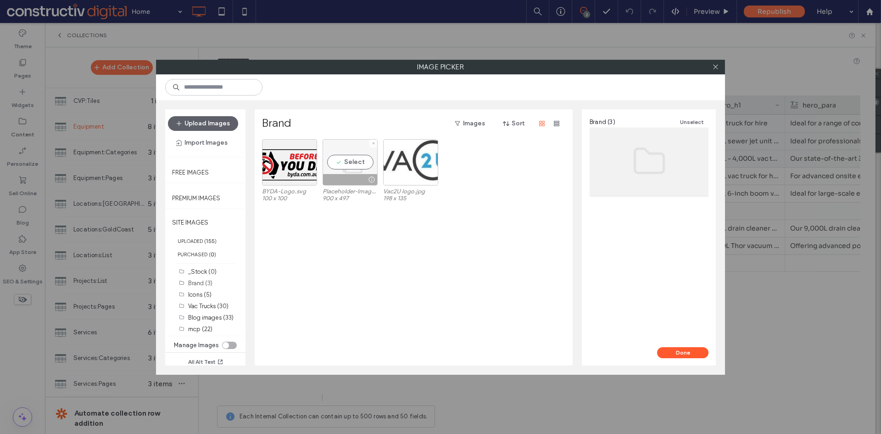
click at [345, 165] on div "Select" at bounding box center [350, 162] width 55 height 46
click at [681, 348] on button "Done" at bounding box center [682, 352] width 51 height 11
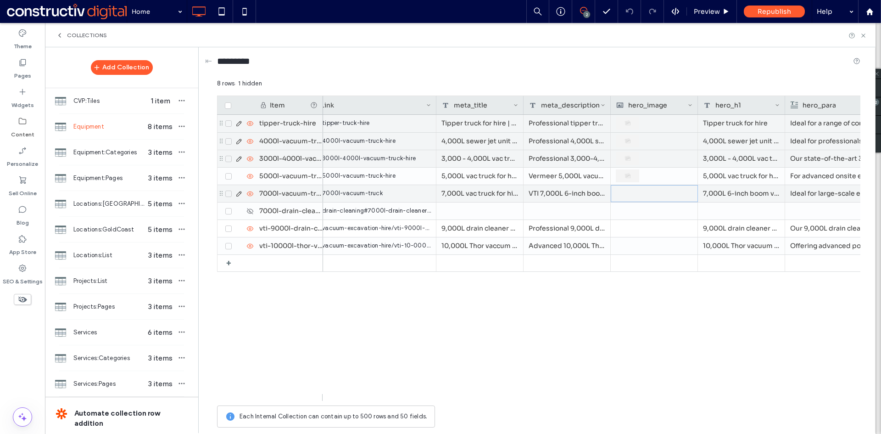
click at [641, 196] on div at bounding box center [655, 193] width 76 height 16
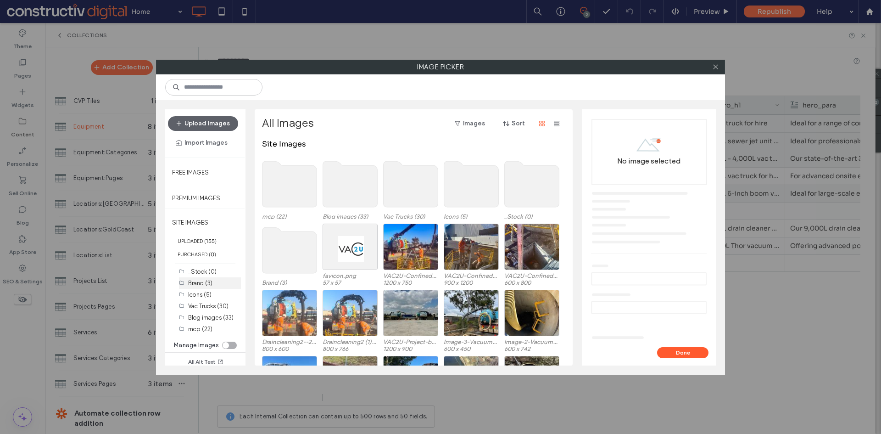
click at [201, 279] on div "Brand (3)" at bounding box center [214, 283] width 53 height 10
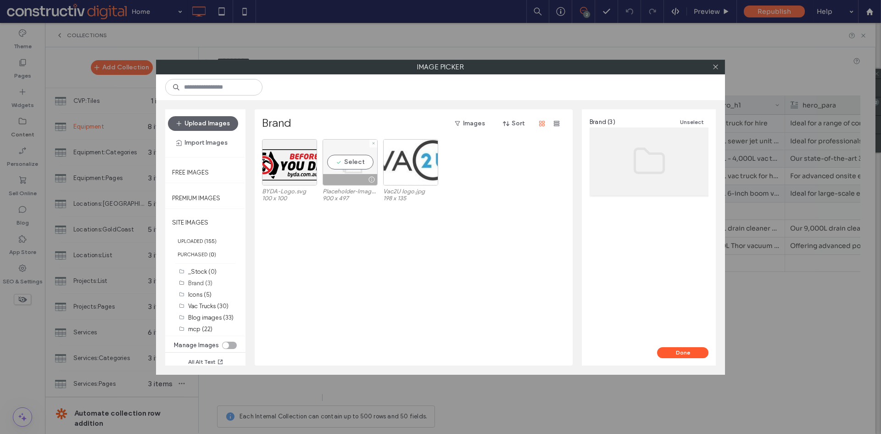
click at [351, 163] on div "Select" at bounding box center [350, 162] width 55 height 46
click at [681, 353] on button "Done" at bounding box center [682, 352] width 51 height 11
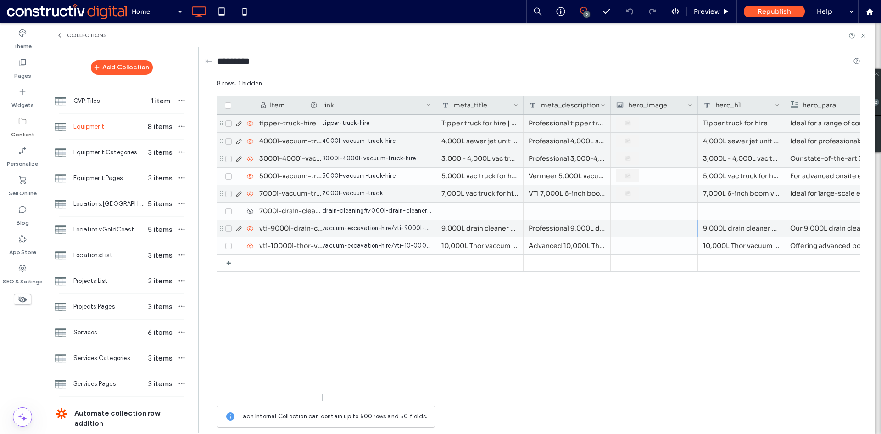
click at [639, 229] on div at bounding box center [655, 228] width 76 height 16
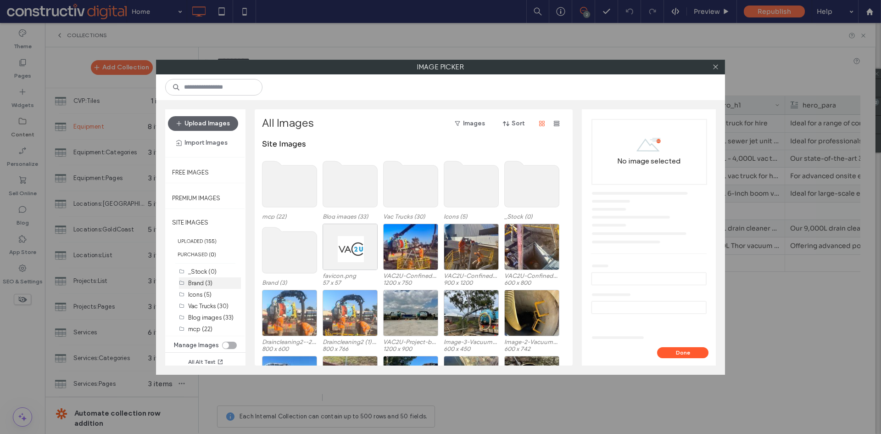
click at [202, 281] on label "Brand (3)" at bounding box center [200, 283] width 24 height 7
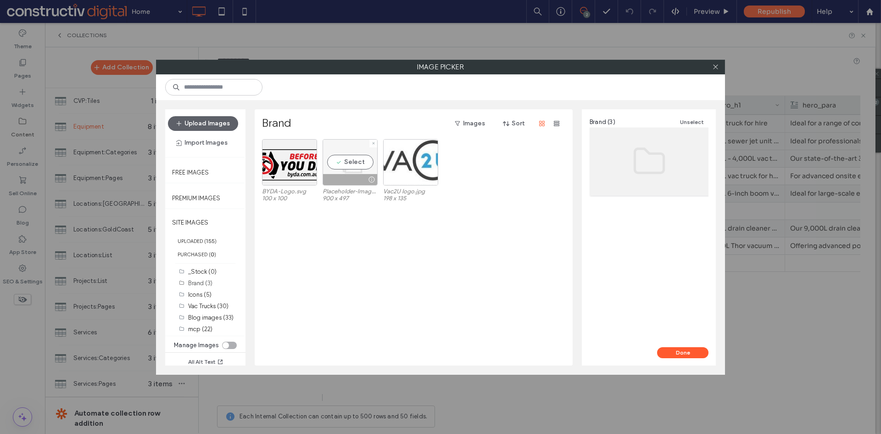
click at [337, 171] on div "Select" at bounding box center [350, 162] width 55 height 46
click at [677, 348] on button "Done" at bounding box center [682, 352] width 51 height 11
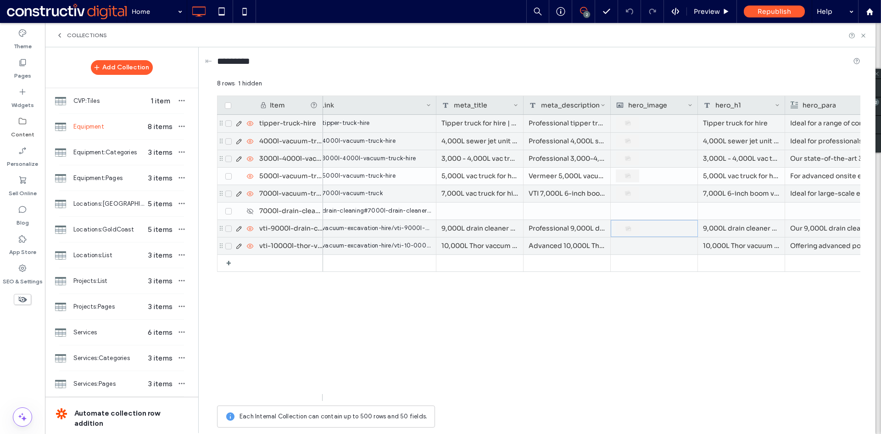
click at [646, 243] on div at bounding box center [654, 245] width 77 height 17
click at [646, 243] on div at bounding box center [655, 246] width 76 height 16
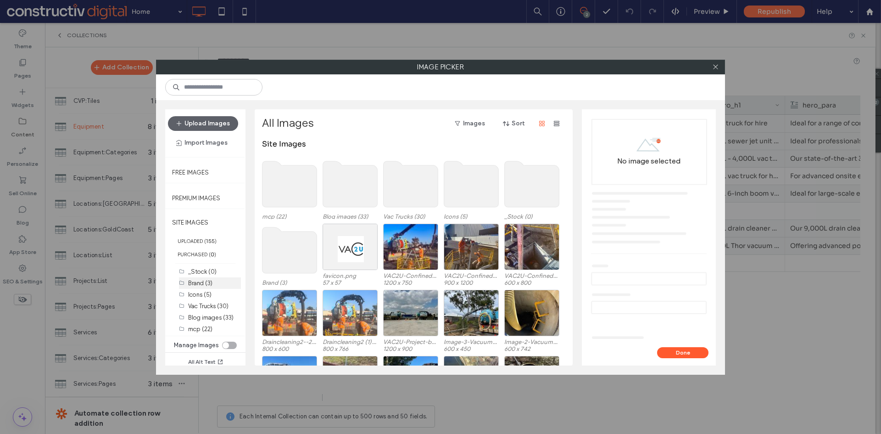
click at [206, 282] on label "Brand (3)" at bounding box center [200, 283] width 24 height 7
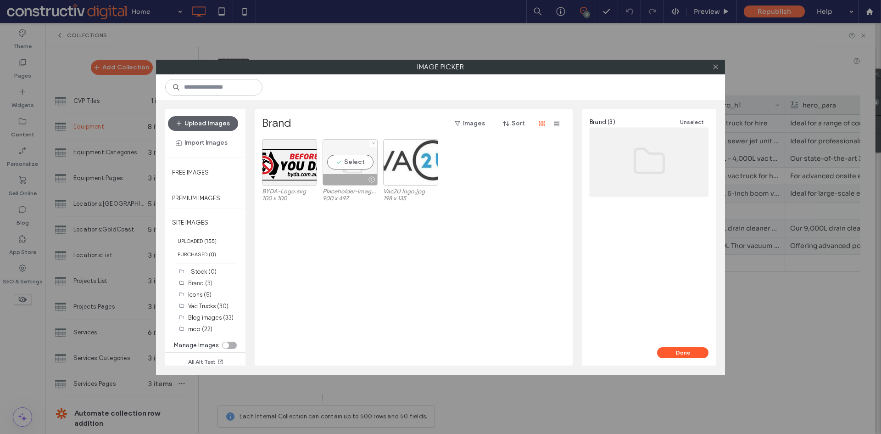
click at [365, 171] on div "Select" at bounding box center [350, 162] width 55 height 46
drag, startPoint x: 684, startPoint y: 353, endPoint x: 617, endPoint y: 330, distance: 71.7
click at [685, 353] on button "Done" at bounding box center [682, 352] width 51 height 11
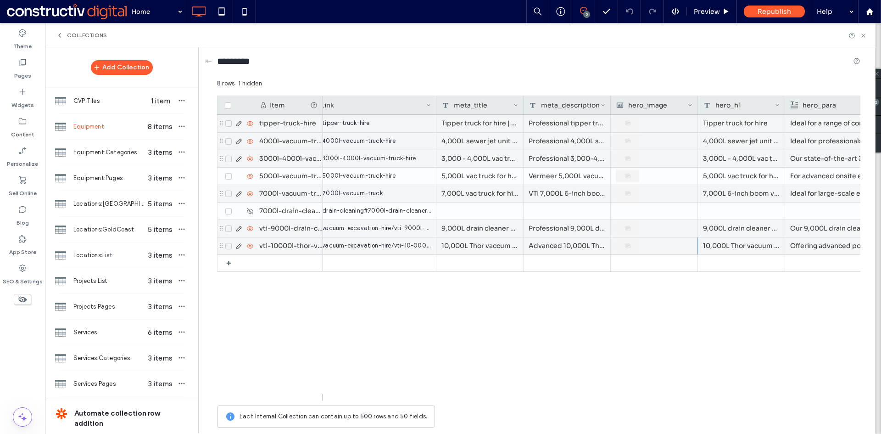
drag, startPoint x: 609, startPoint y: 352, endPoint x: 592, endPoint y: 337, distance: 23.1
click at [615, 348] on div "Find out more Specialised support vehicle for backfilling holes Ideal for a ran…" at bounding box center [592, 258] width 538 height 286
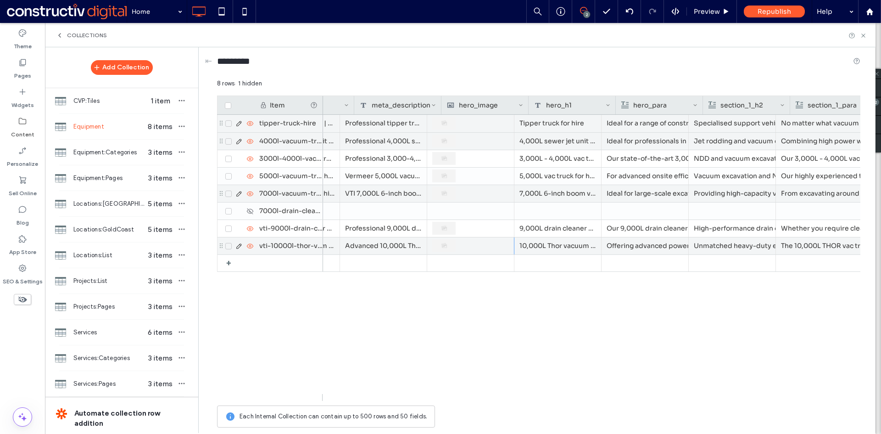
scroll to position [0, 796]
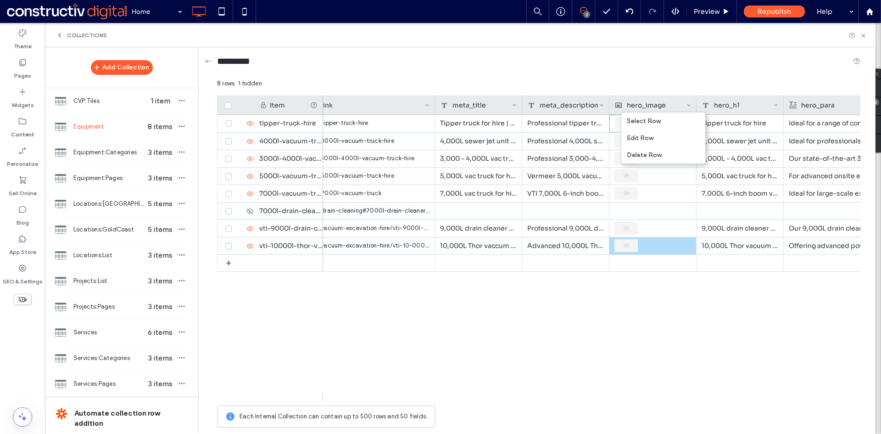
click at [597, 356] on div "Find out more /tipper-truck-hire Tipper truck for hire | Brisbane Professional …" at bounding box center [592, 258] width 538 height 286
click at [282, 142] on div "4000l-vacuum-truck-hire" at bounding box center [288, 141] width 69 height 17
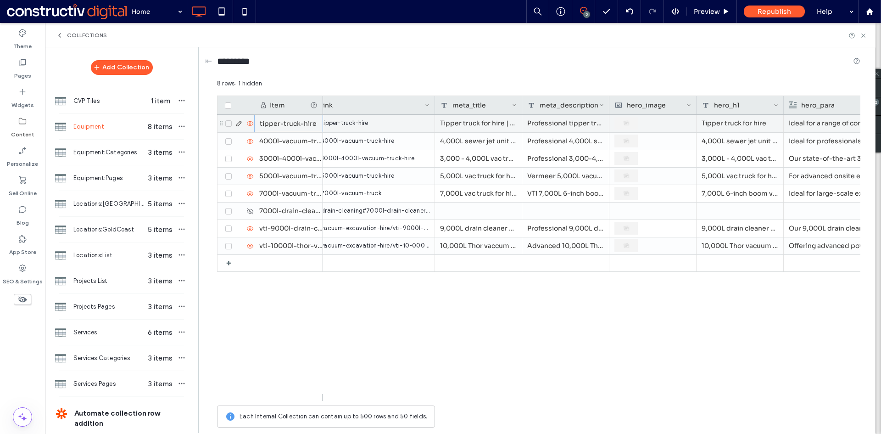
click at [275, 124] on div "tipper-truck-hire" at bounding box center [288, 123] width 69 height 17
click at [262, 123] on div "tipper-truck-hire" at bounding box center [288, 123] width 69 height 17
type input "**********"
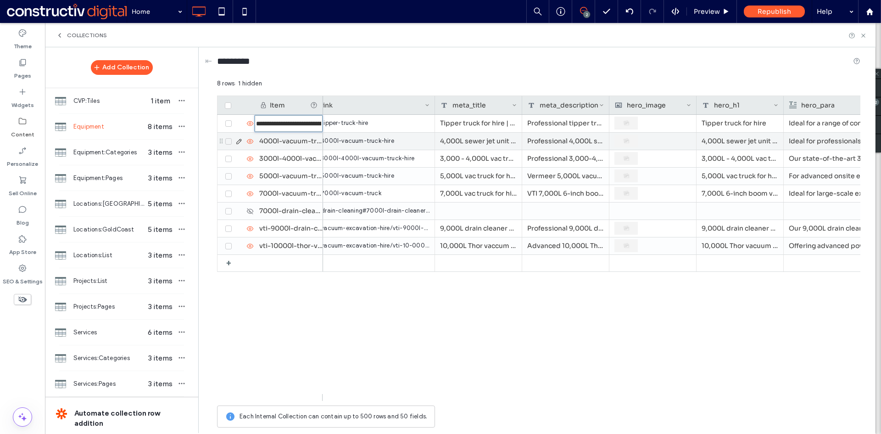
click at [292, 141] on div "4000l-vacuum-truck-hire" at bounding box center [288, 141] width 69 height 17
type input "**********"
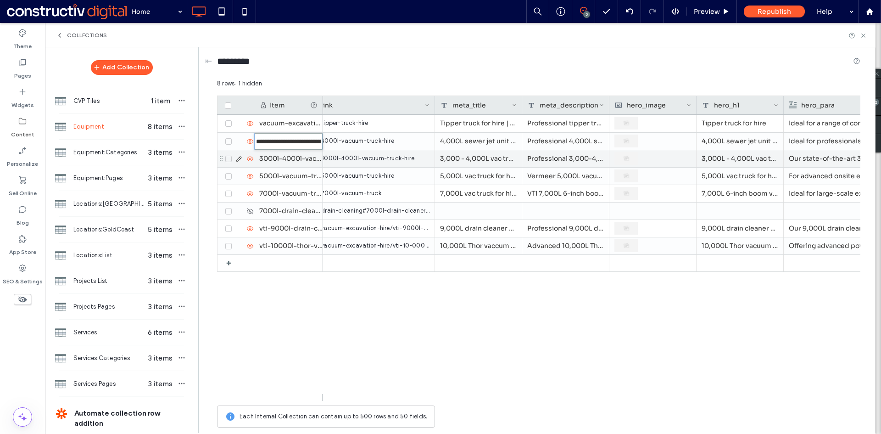
click at [289, 155] on div "3000l-4000l-vacuum-truck-hire" at bounding box center [288, 158] width 69 height 17
type input "**********"
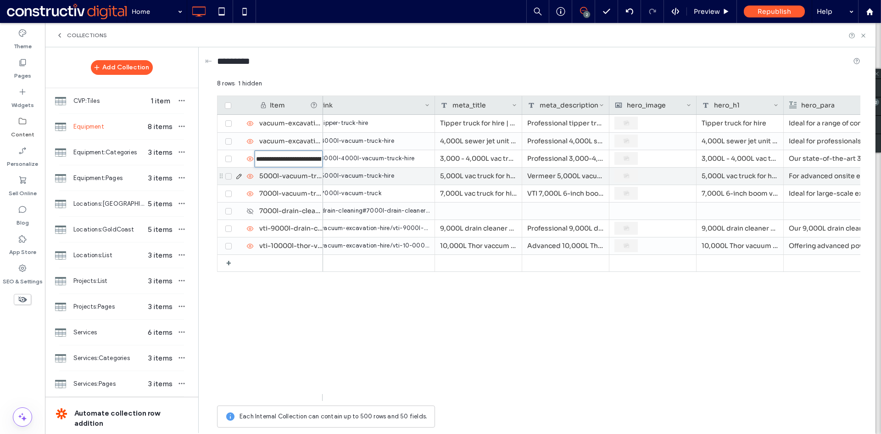
click at [285, 176] on div "5000l-vacuum-truck-hire" at bounding box center [288, 176] width 69 height 17
type input "**********"
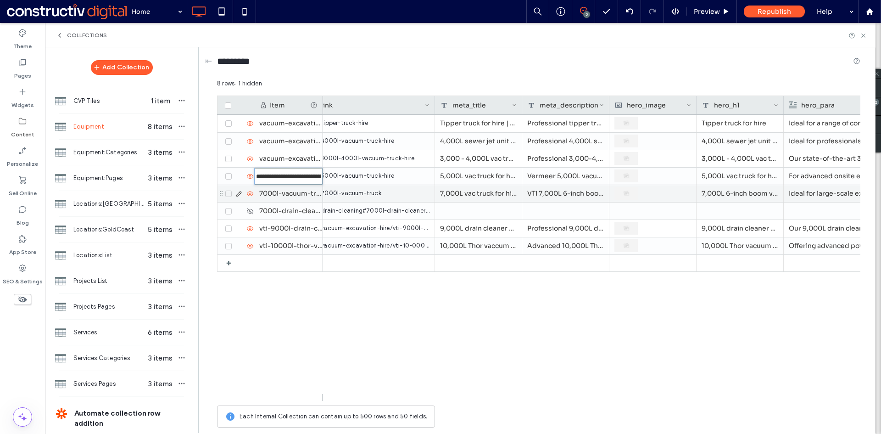
click at [278, 196] on div "7000l-vacuum-truck" at bounding box center [288, 193] width 69 height 17
type input "**********"
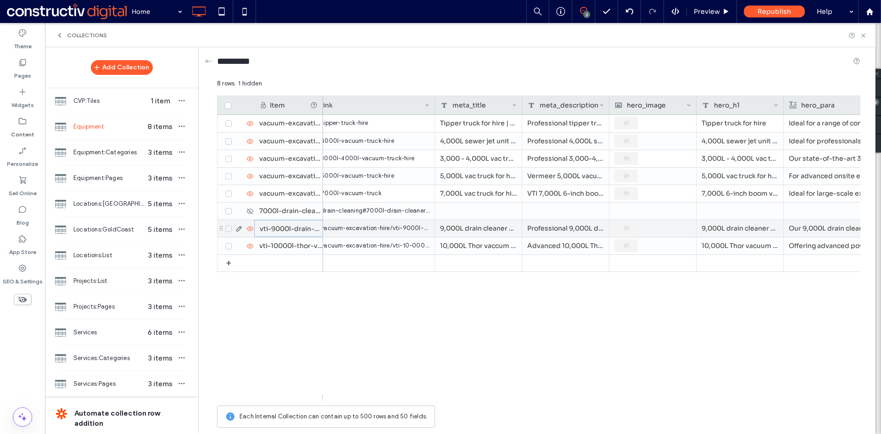
click at [283, 228] on div "vti-9000l-drain-cleaner-vacuum-truck-hire" at bounding box center [288, 228] width 69 height 17
type input "**********"
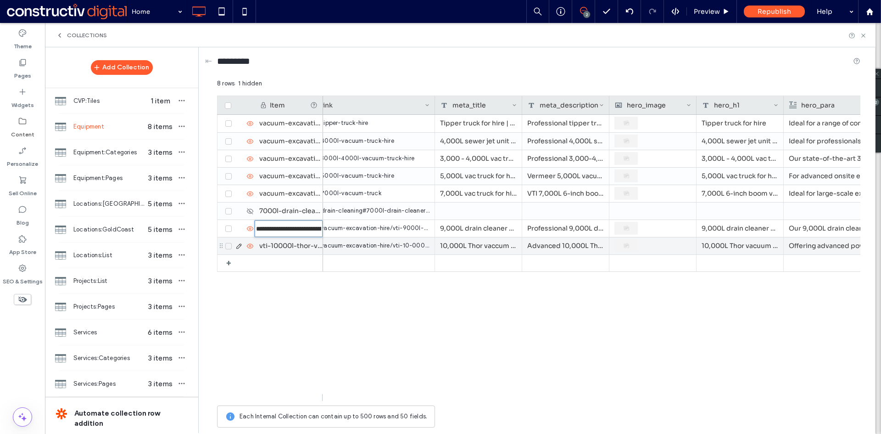
click at [279, 247] on div "vti-10000l-thor-vacuum-truck-hire" at bounding box center [288, 245] width 69 height 17
type input "**********"
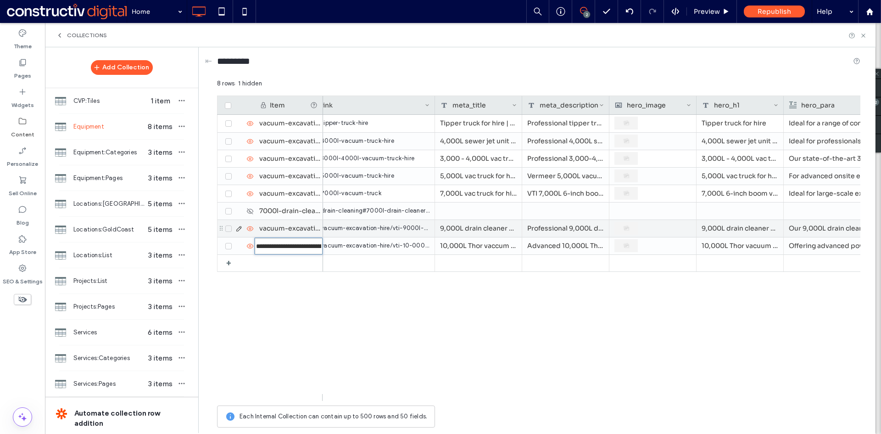
click at [285, 229] on div "vacuum-excavation/vti-9000l-drain-cleaner-vacuum-truck-hire" at bounding box center [288, 228] width 69 height 17
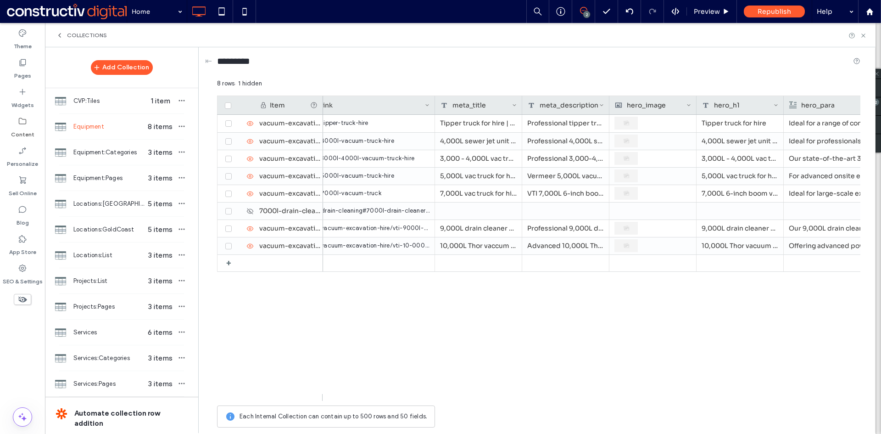
click at [325, 315] on div "Find out more /tipper-truck-hire Tipper truck for hire | Brisbane Professional …" at bounding box center [592, 258] width 538 height 286
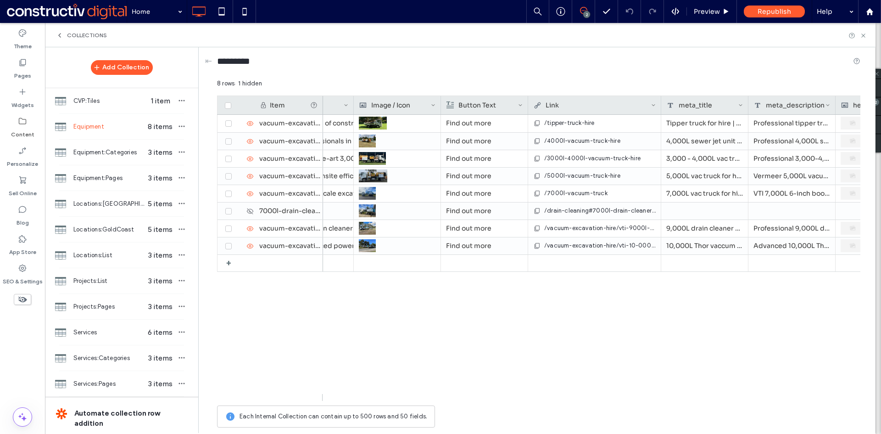
scroll to position [0, 260]
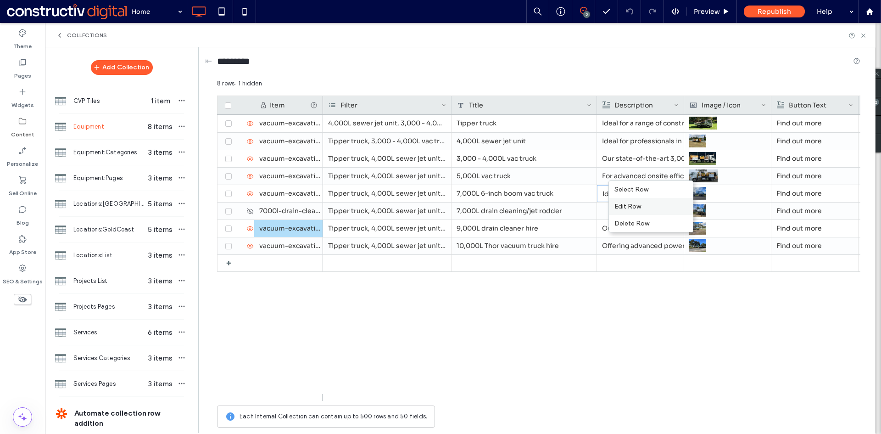
click at [639, 207] on div "Edit Row" at bounding box center [651, 206] width 84 height 17
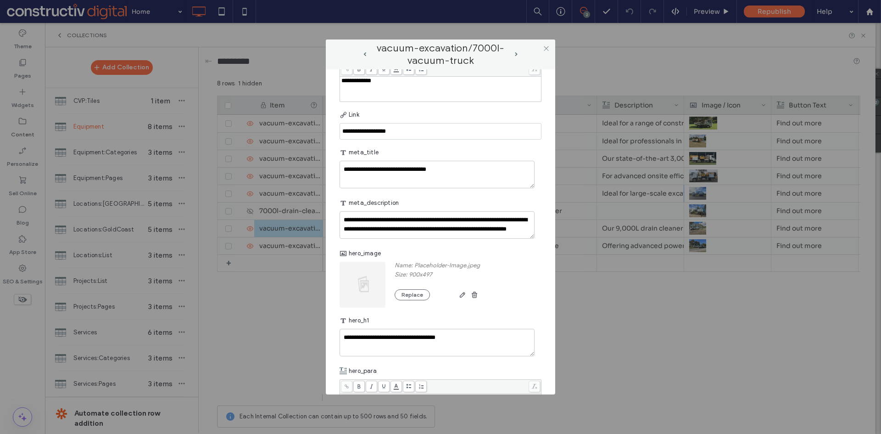
scroll to position [275, 0]
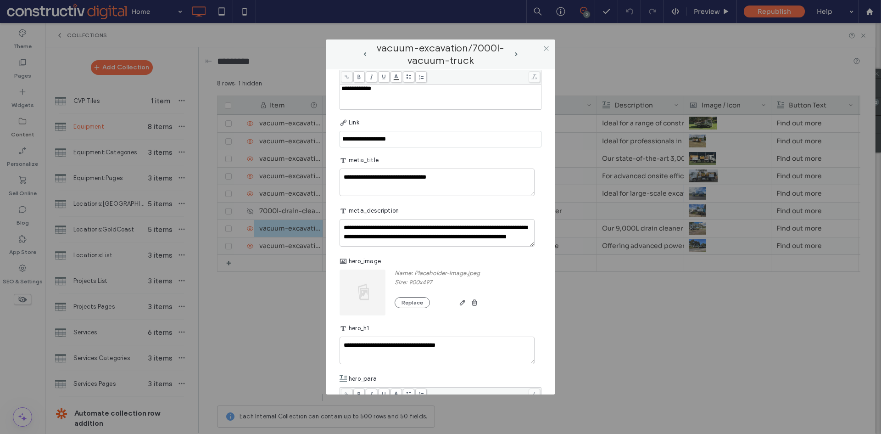
click at [364, 278] on img at bounding box center [363, 292] width 47 height 46
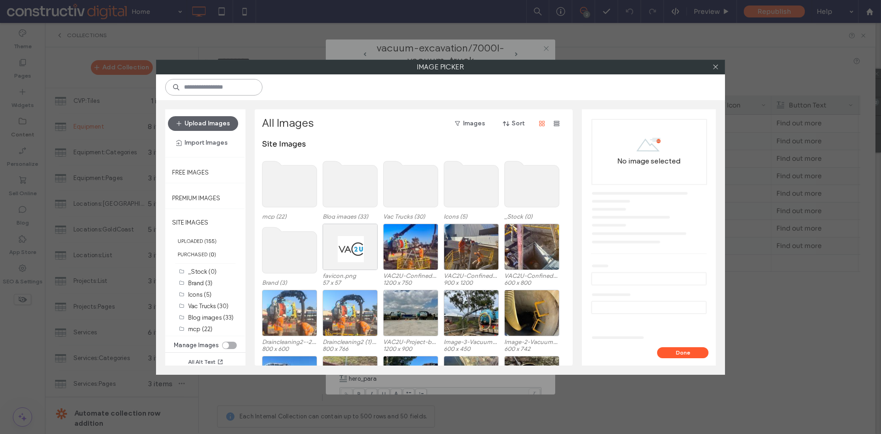
click at [220, 87] on input at bounding box center [213, 87] width 97 height 17
paste input "**********"
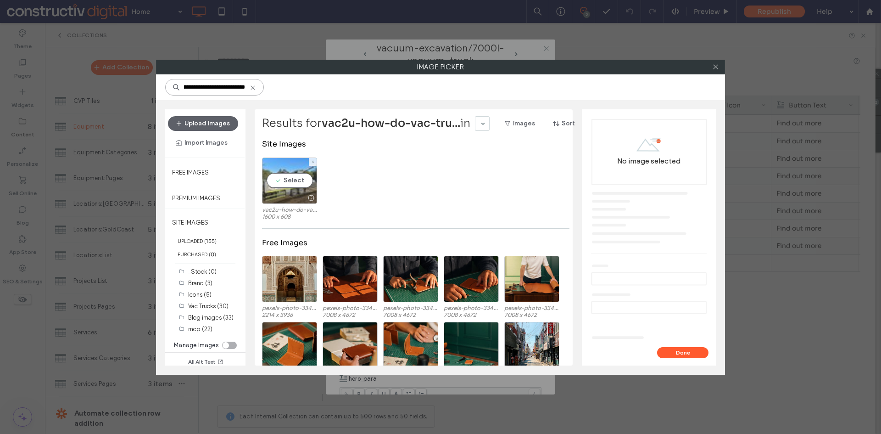
type input "**********"
click at [295, 184] on div "Select" at bounding box center [289, 180] width 55 height 46
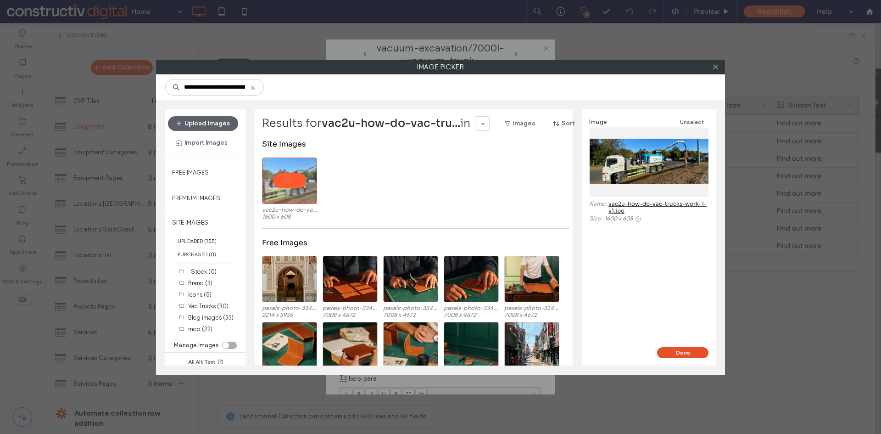
click at [682, 354] on button "Done" at bounding box center [682, 352] width 51 height 11
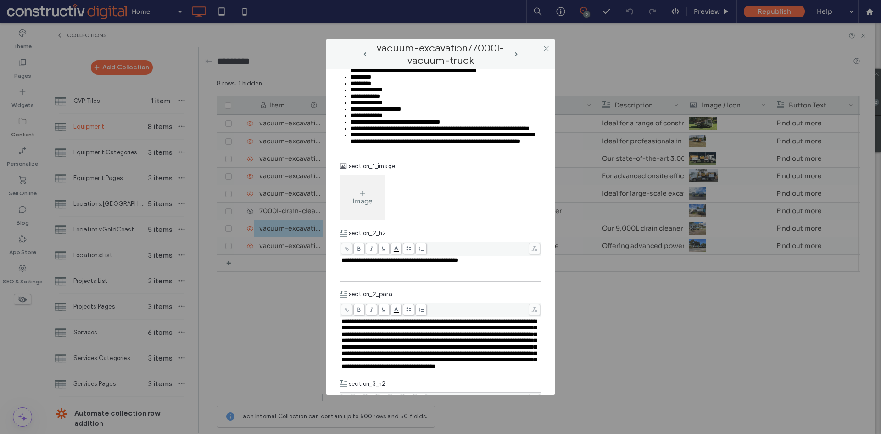
scroll to position [826, 0]
click at [358, 205] on div "Image" at bounding box center [363, 200] width 20 height 8
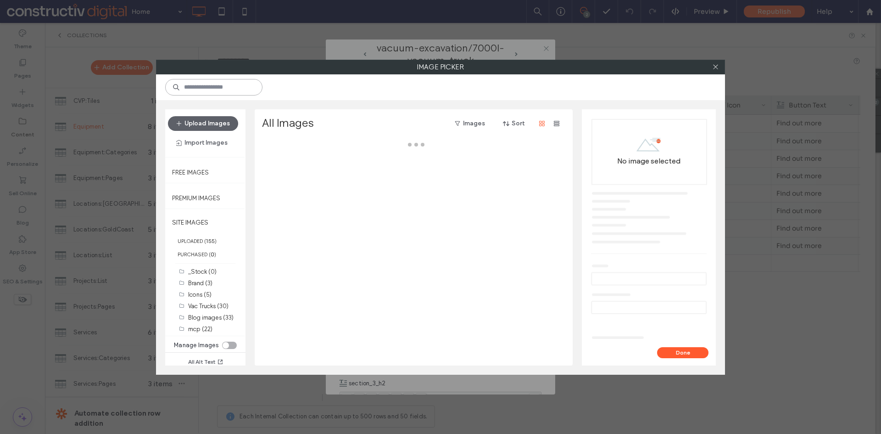
click at [208, 90] on input at bounding box center [213, 87] width 97 height 17
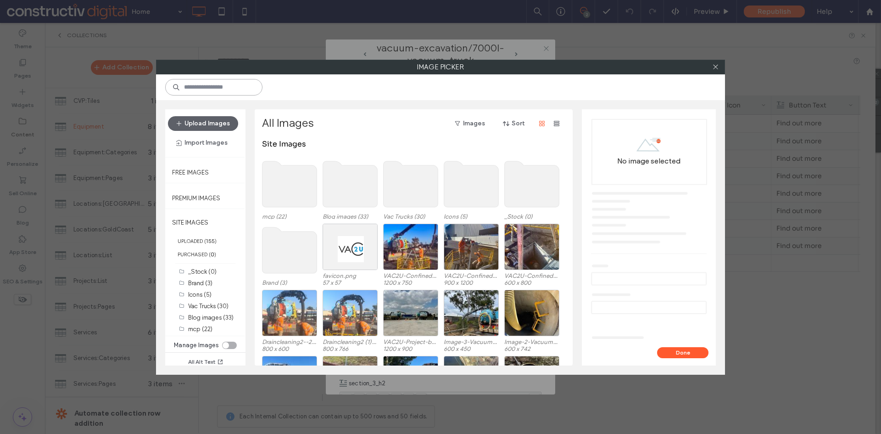
paste input "**********"
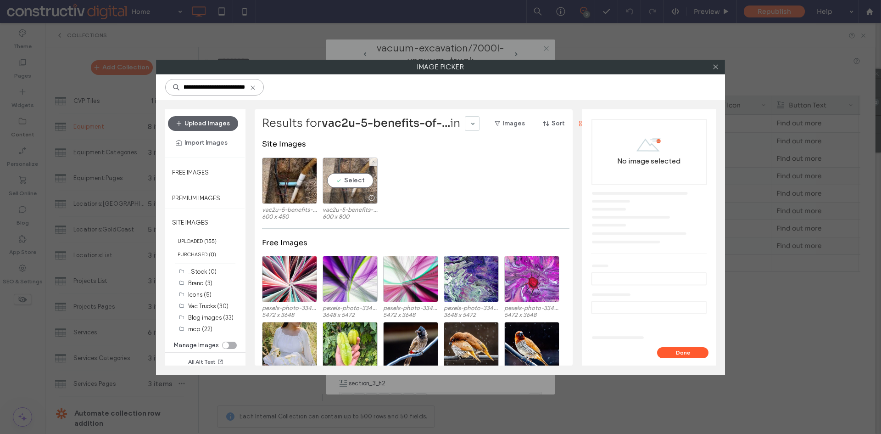
type input "**********"
click at [352, 183] on div "Select" at bounding box center [350, 180] width 55 height 46
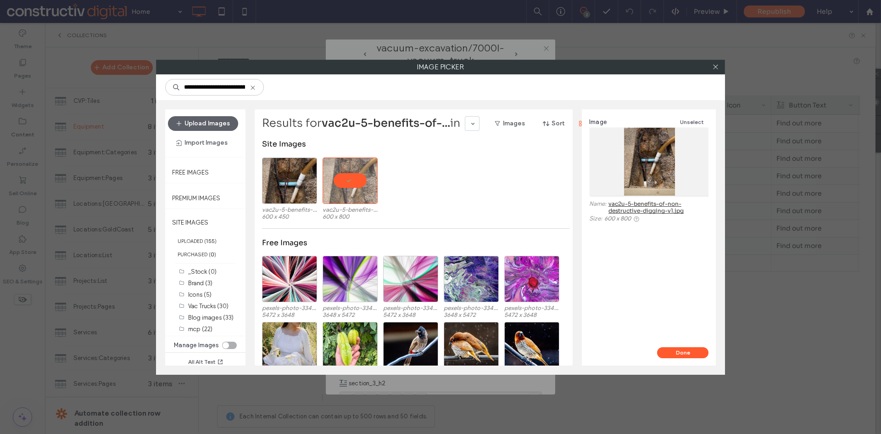
click at [688, 353] on button "Done" at bounding box center [682, 352] width 51 height 11
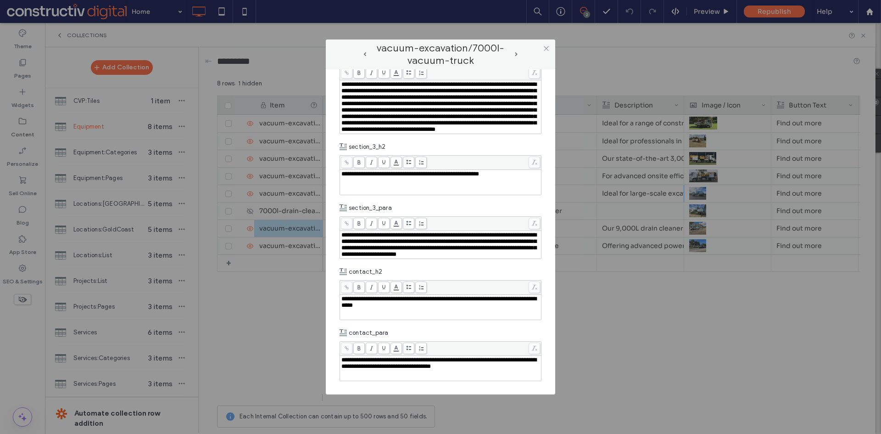
scroll to position [1189, 0]
click at [546, 46] on icon at bounding box center [546, 48] width 7 height 7
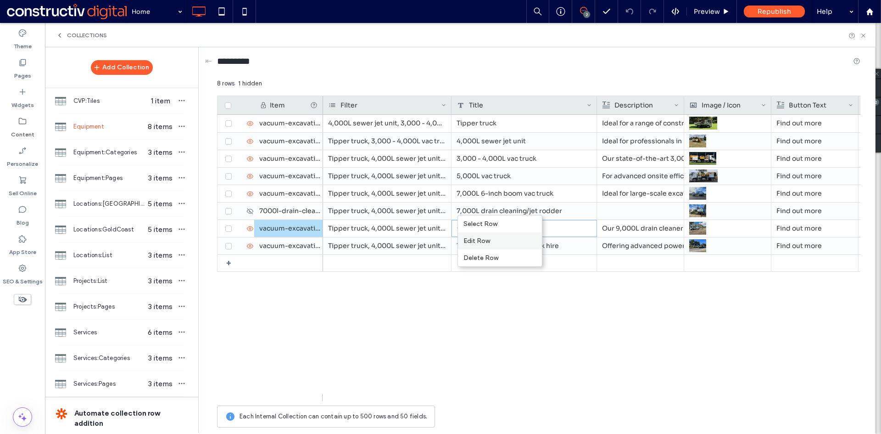
click at [487, 241] on div "Edit Row" at bounding box center [500, 240] width 84 height 17
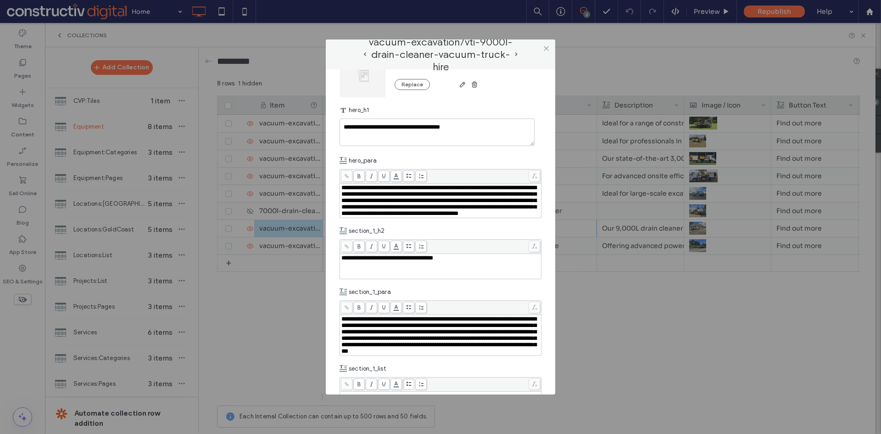
scroll to position [413, 0]
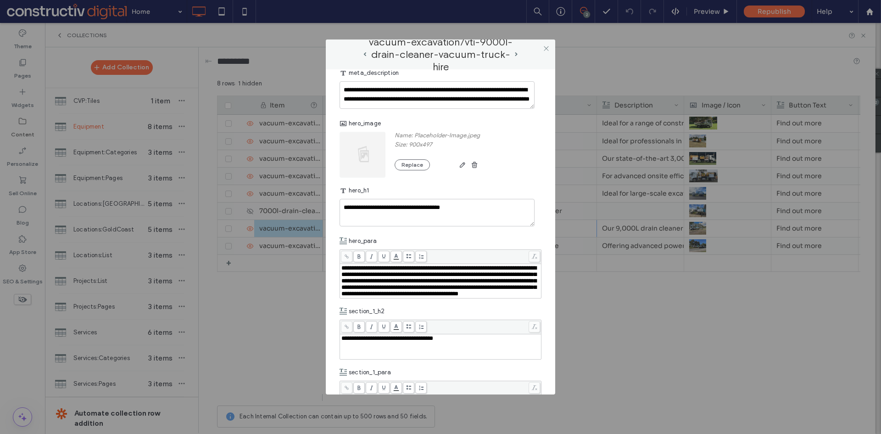
click at [356, 164] on img at bounding box center [363, 155] width 47 height 46
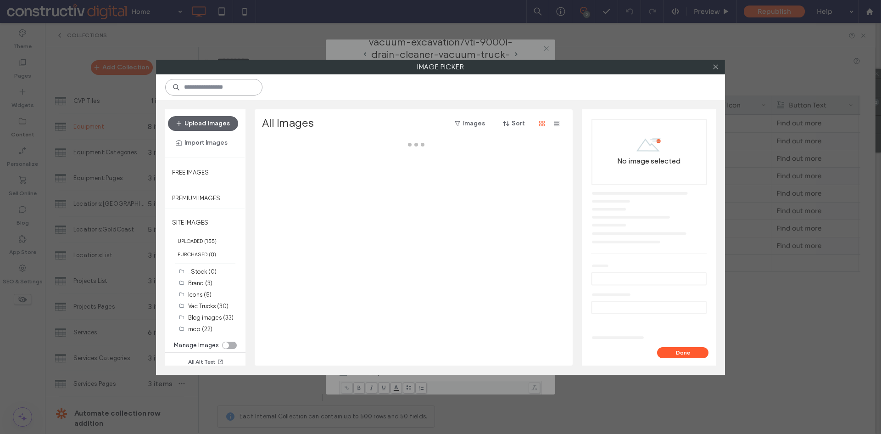
click at [216, 94] on input at bounding box center [213, 87] width 97 height 17
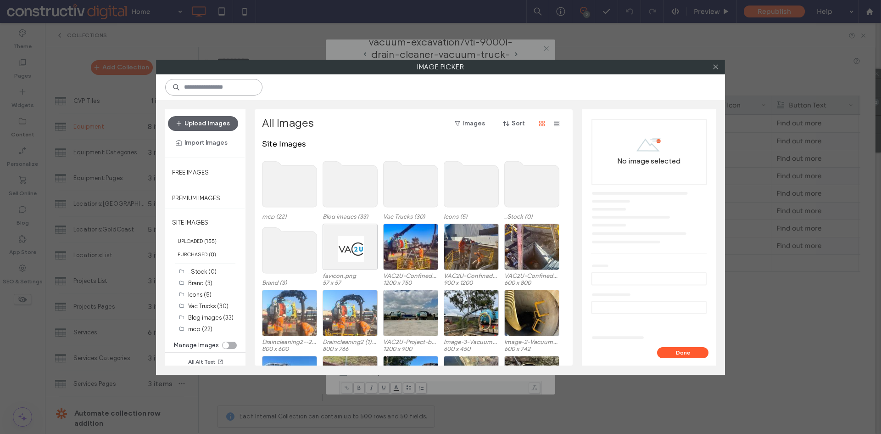
paste input "**********"
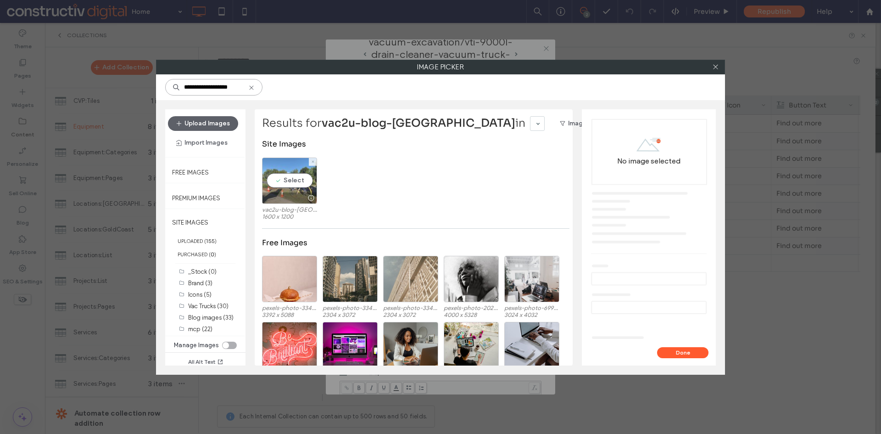
type input "**********"
click at [281, 179] on div "Select" at bounding box center [289, 180] width 55 height 46
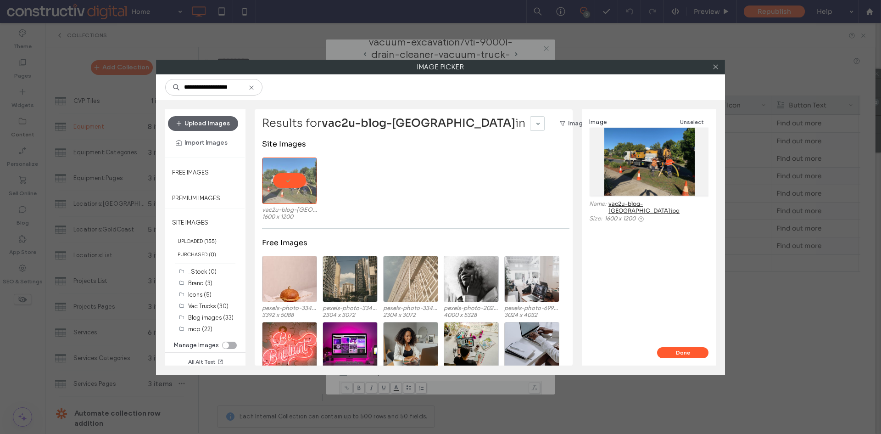
click at [678, 353] on button "Done" at bounding box center [682, 352] width 51 height 11
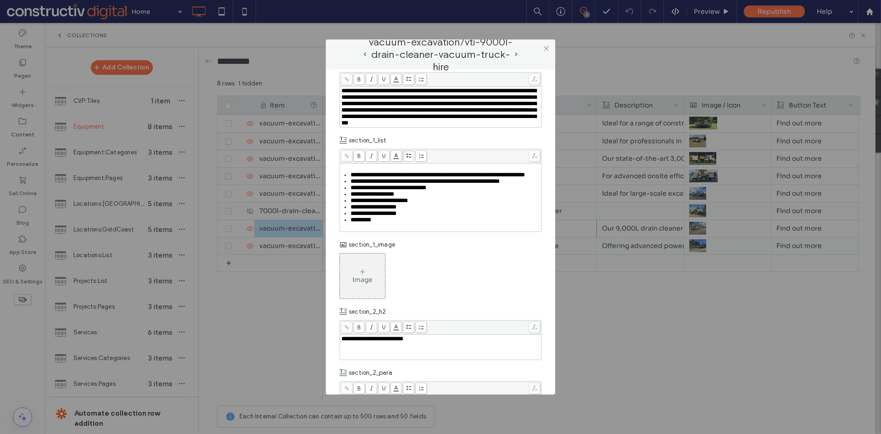
scroll to position [826, 0]
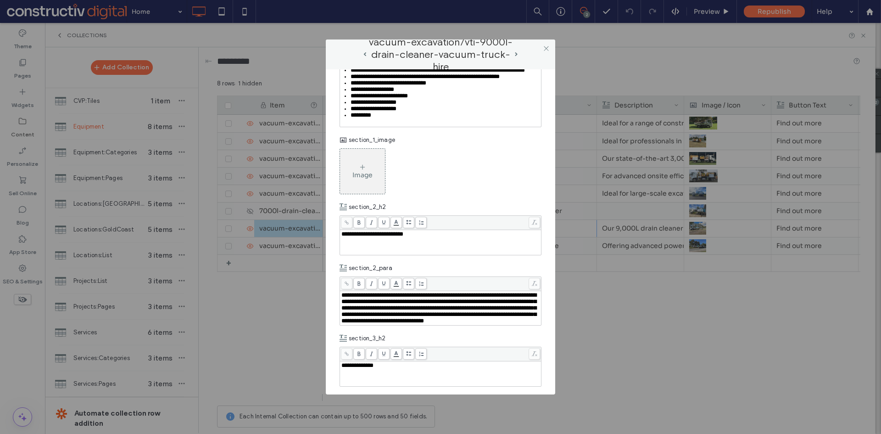
click at [358, 193] on div "Image" at bounding box center [362, 171] width 45 height 43
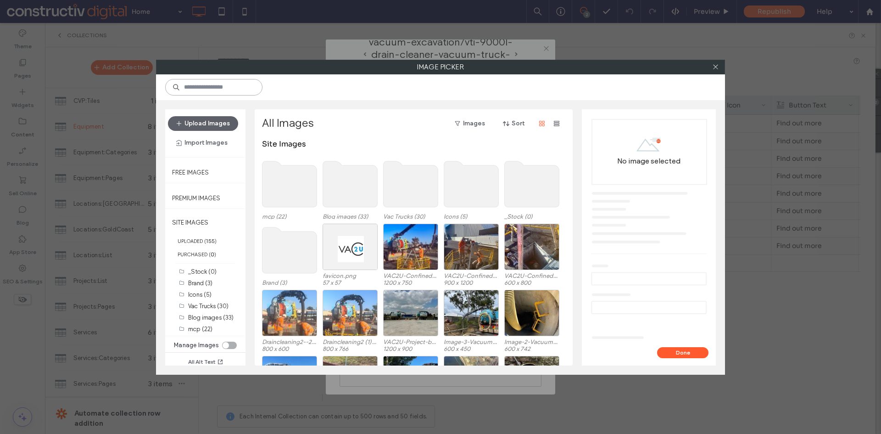
click at [228, 90] on input at bounding box center [213, 87] width 97 height 17
paste input "**********"
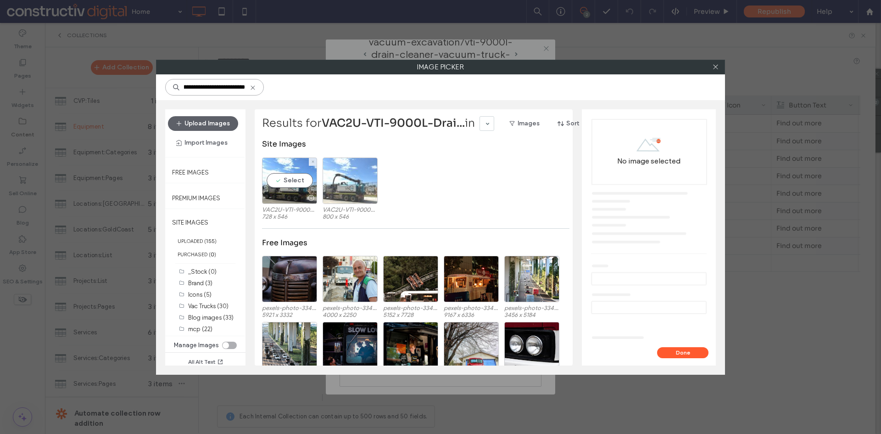
type input "**********"
click at [348, 185] on div "Select" at bounding box center [350, 180] width 55 height 46
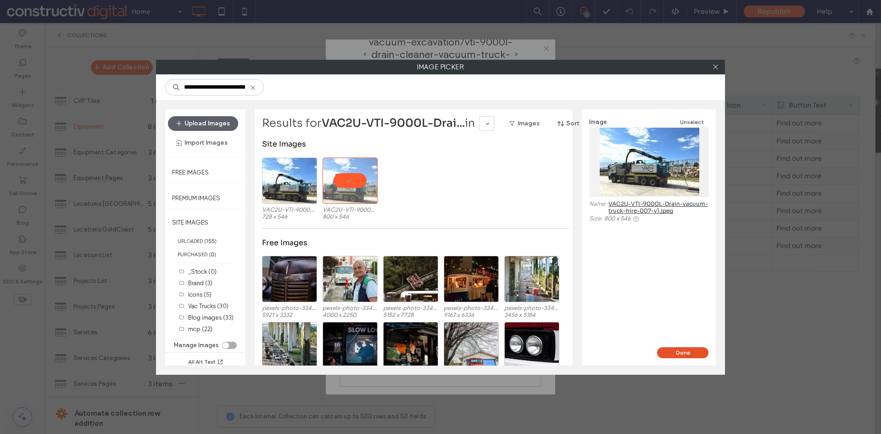
drag, startPoint x: 679, startPoint y: 354, endPoint x: 529, endPoint y: 172, distance: 236.4
click at [679, 353] on button "Done" at bounding box center [682, 352] width 51 height 11
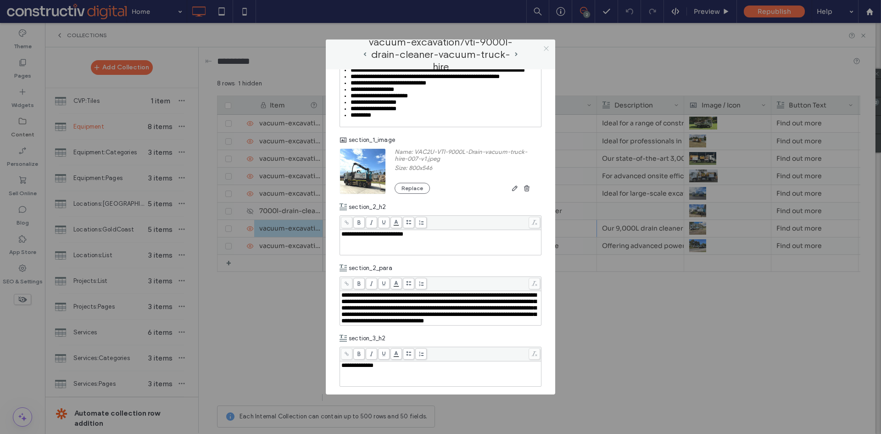
click at [545, 48] on icon at bounding box center [546, 48] width 7 height 7
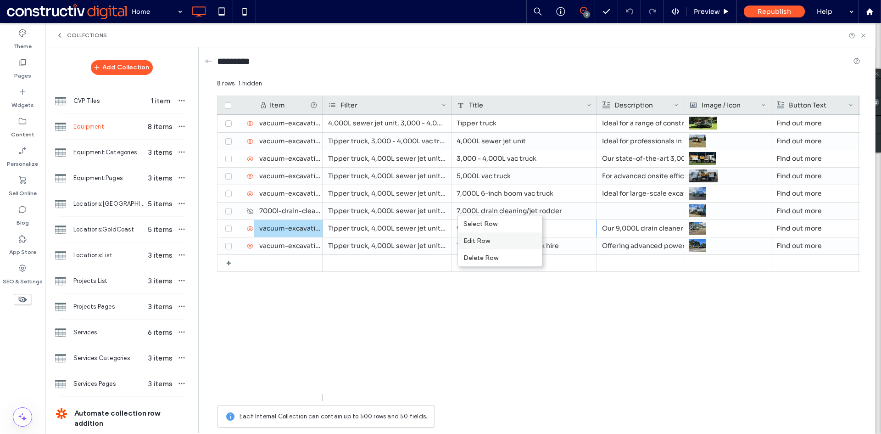
click at [485, 238] on div "Edit Row" at bounding box center [500, 240] width 84 height 17
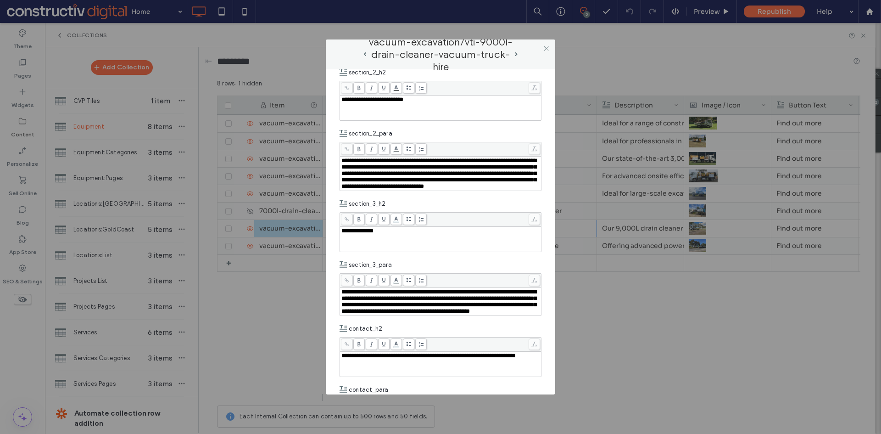
scroll to position [964, 0]
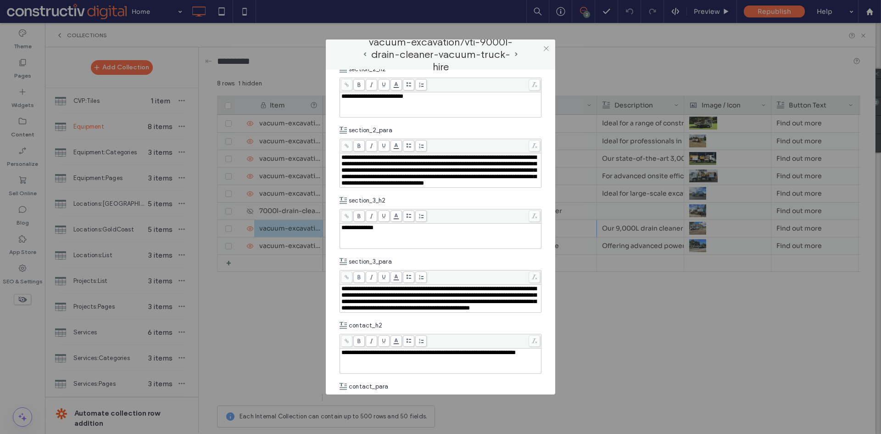
click at [383, 186] on span "**********" at bounding box center [439, 170] width 195 height 32
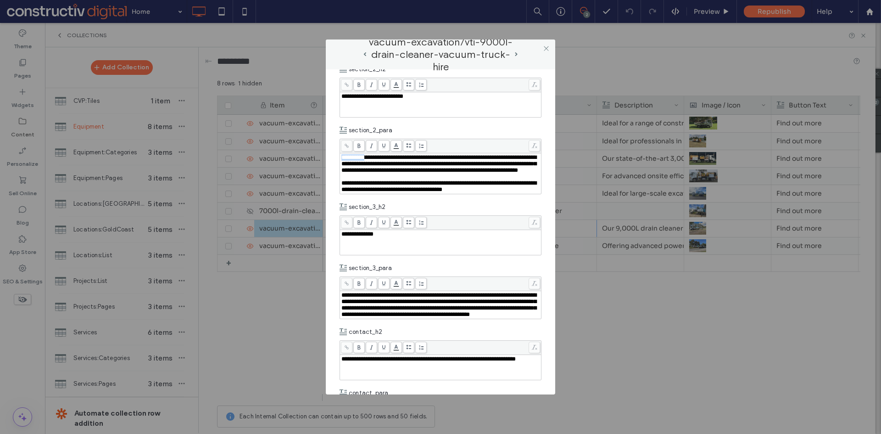
drag, startPoint x: 373, startPoint y: 232, endPoint x: 321, endPoint y: 232, distance: 52.3
click at [321, 232] on div "**********" at bounding box center [440, 217] width 881 height 434
drag, startPoint x: 380, startPoint y: 279, endPoint x: 337, endPoint y: 279, distance: 43.2
click at [337, 279] on div "**********" at bounding box center [441, 231] width 230 height 325
click at [400, 174] on div "**********" at bounding box center [441, 163] width 199 height 19
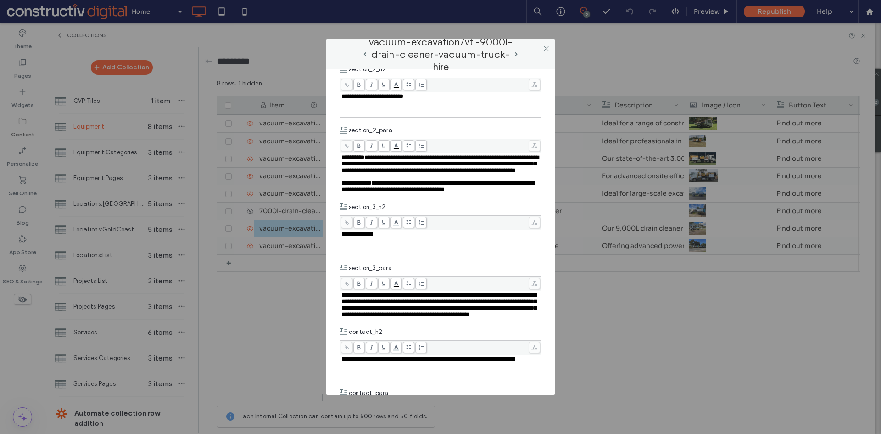
click at [461, 78] on div "section_2_h2" at bounding box center [441, 69] width 202 height 17
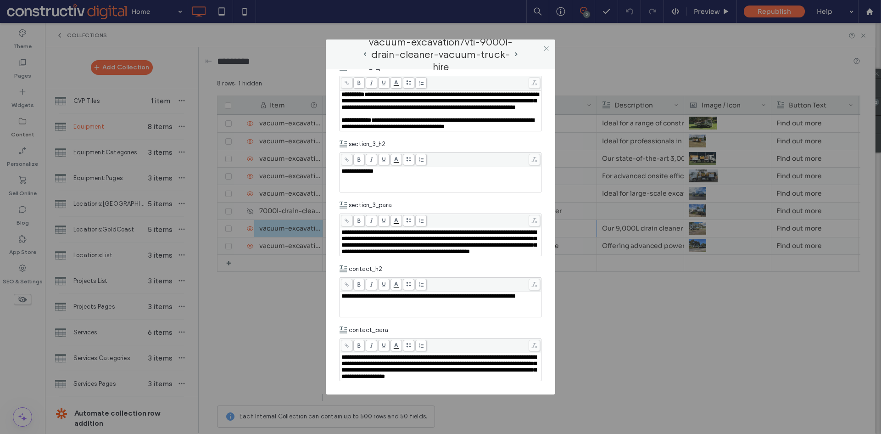
scroll to position [1167, 0]
click at [545, 48] on use at bounding box center [546, 48] width 5 height 5
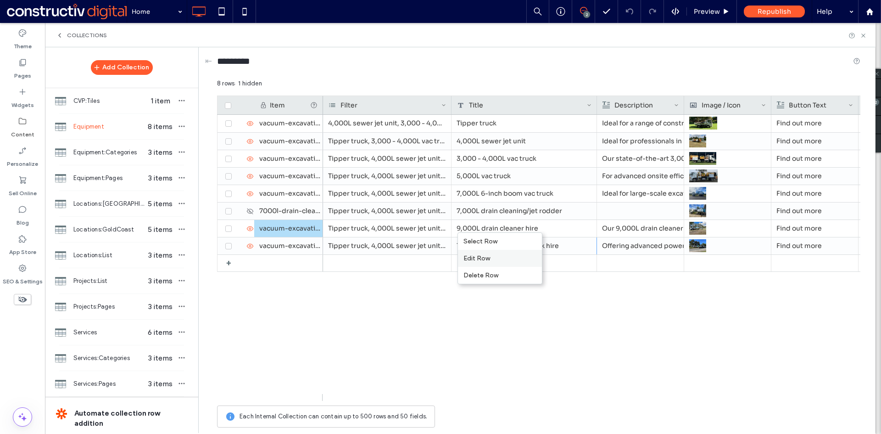
click at [485, 258] on div "Edit Row" at bounding box center [500, 258] width 84 height 17
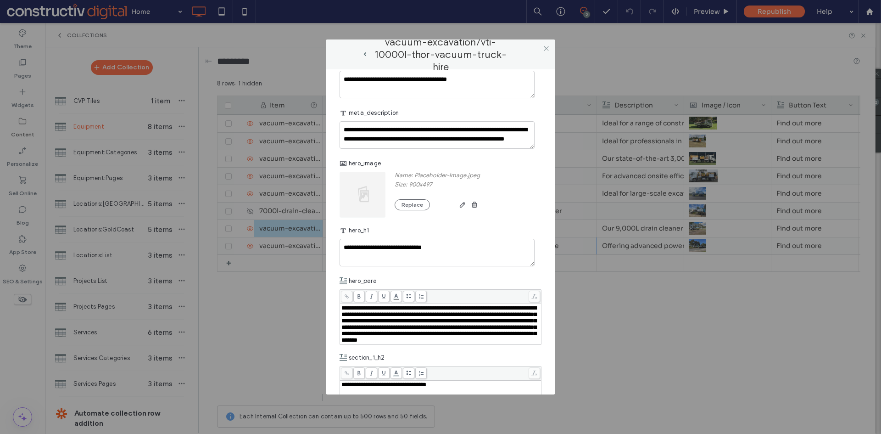
scroll to position [367, 0]
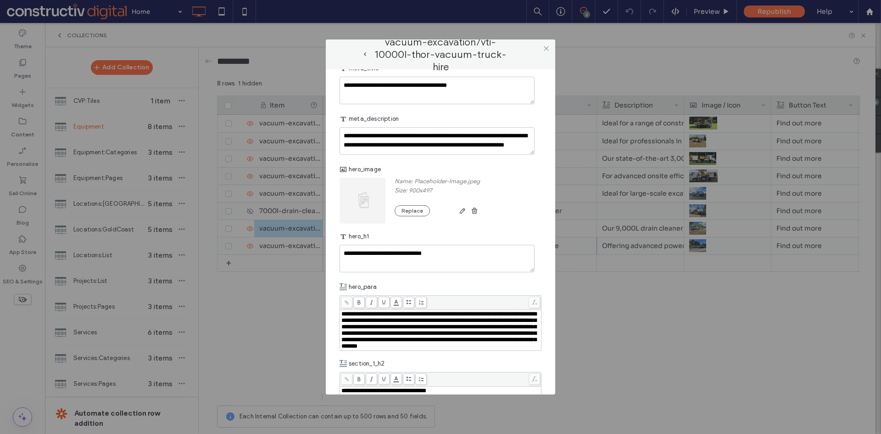
click at [353, 210] on img at bounding box center [363, 201] width 47 height 46
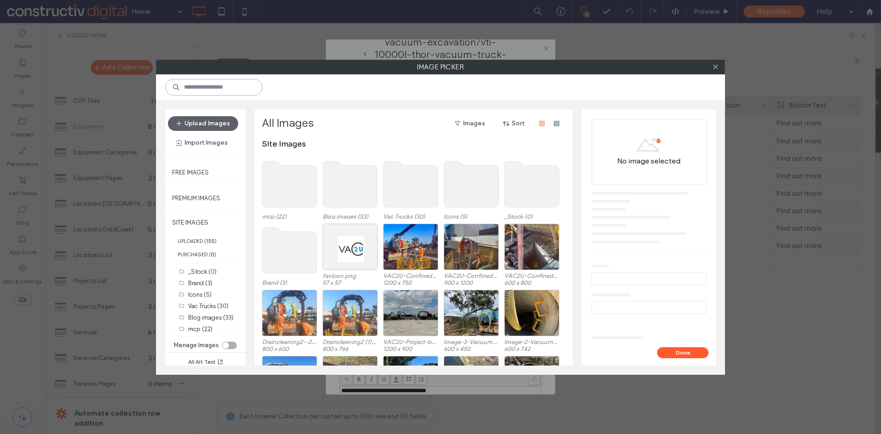
click at [219, 88] on input at bounding box center [213, 87] width 97 height 17
paste input "**********"
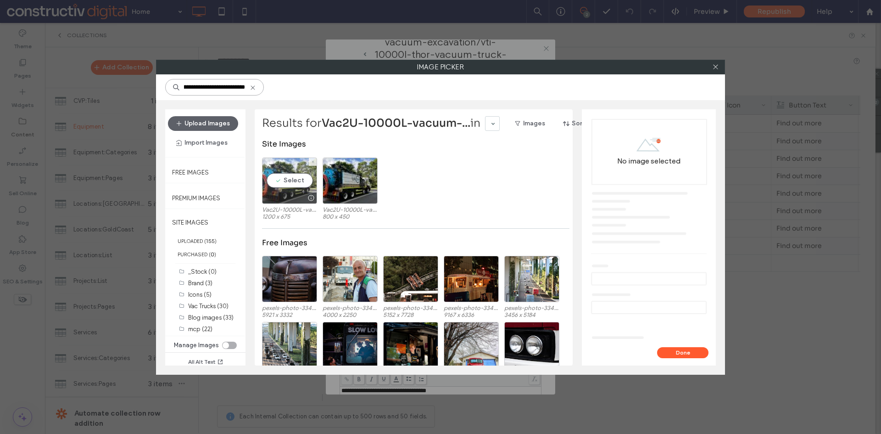
type input "**********"
drag, startPoint x: 295, startPoint y: 181, endPoint x: 319, endPoint y: 188, distance: 25.0
click at [295, 180] on div "Select" at bounding box center [289, 180] width 55 height 46
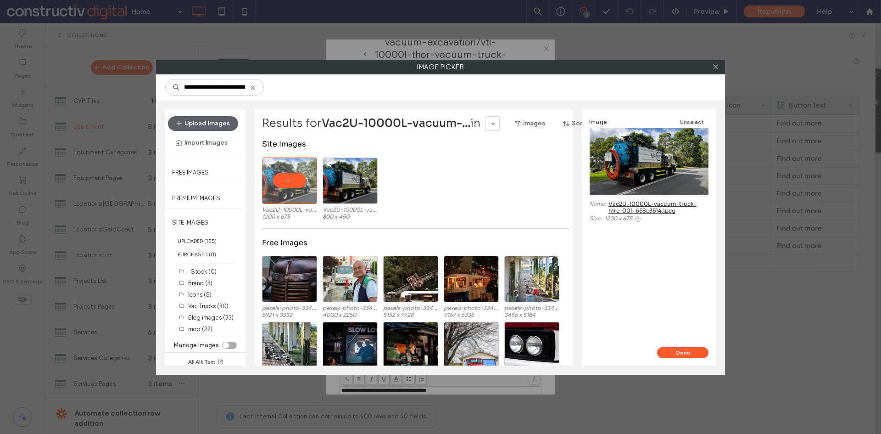
drag, startPoint x: 701, startPoint y: 353, endPoint x: 470, endPoint y: 275, distance: 243.6
click at [699, 353] on button "Done" at bounding box center [682, 352] width 51 height 11
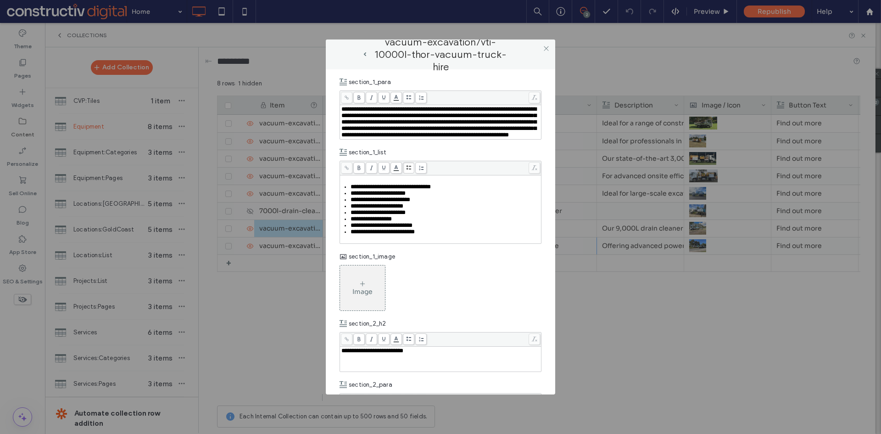
scroll to position [780, 0]
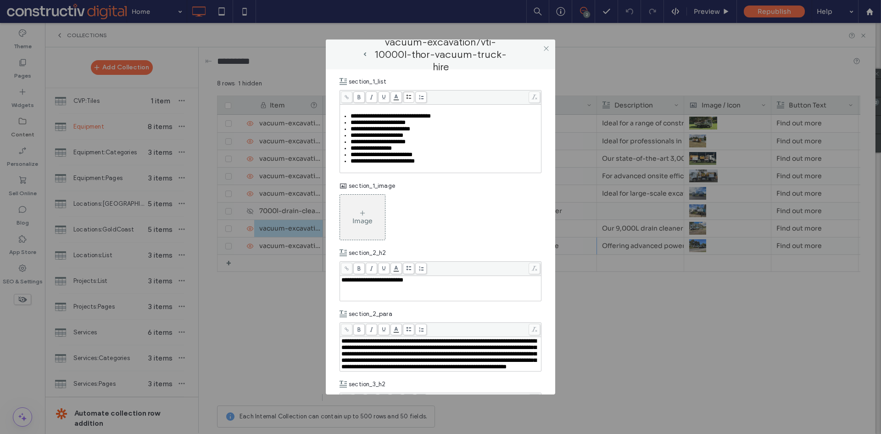
click at [359, 225] on div "Image" at bounding box center [363, 221] width 20 height 8
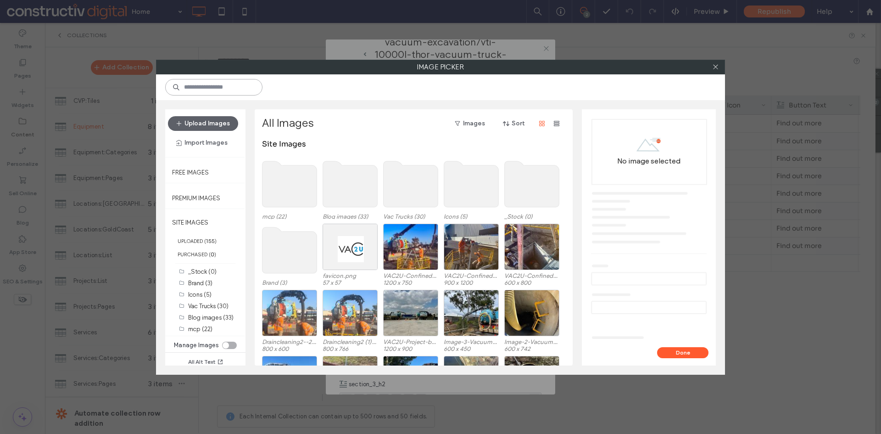
click at [227, 88] on input at bounding box center [213, 87] width 97 height 17
paste input "**********"
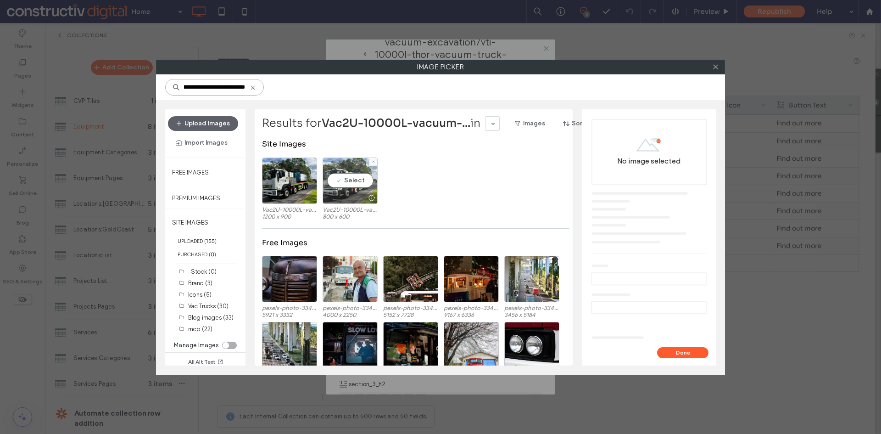
type input "**********"
click at [353, 188] on div "Select" at bounding box center [350, 180] width 55 height 46
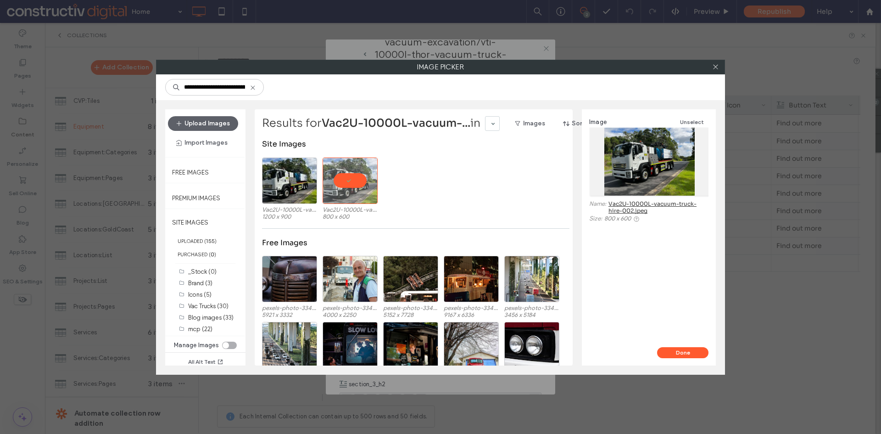
click at [682, 351] on button "Done" at bounding box center [682, 352] width 51 height 11
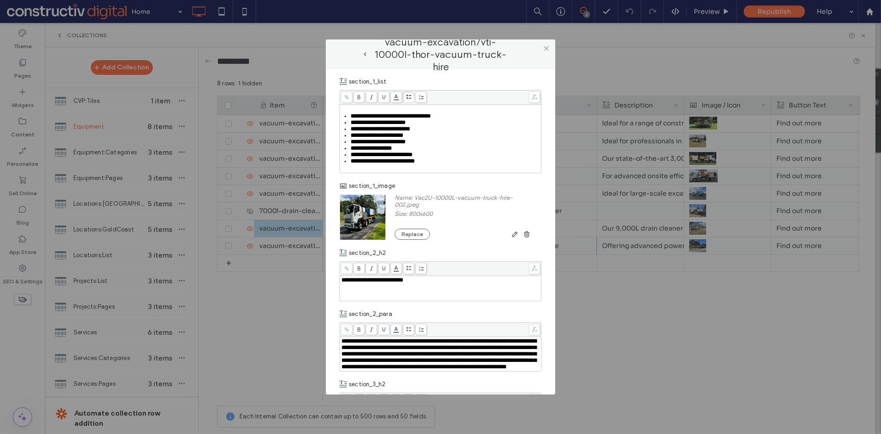
scroll to position [964, 0]
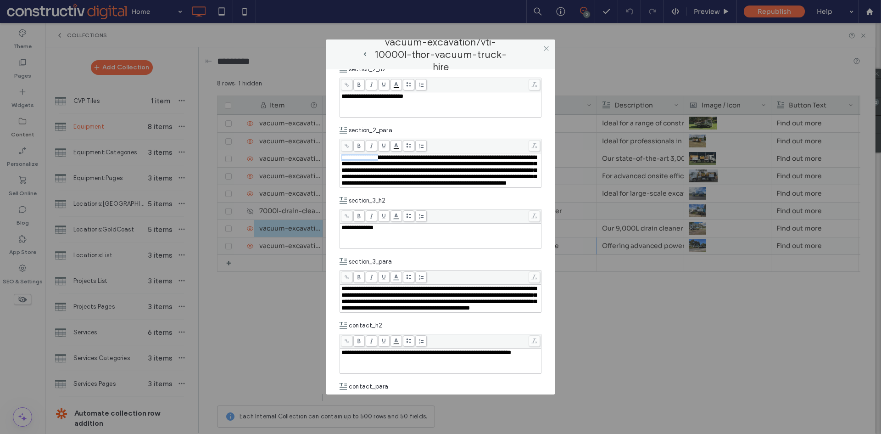
drag, startPoint x: 388, startPoint y: 224, endPoint x: 339, endPoint y: 224, distance: 48.7
click at [339, 224] on div "**********" at bounding box center [441, 231] width 230 height 325
click at [383, 186] on span "**********" at bounding box center [439, 170] width 195 height 32
click at [386, 186] on span "**********" at bounding box center [439, 170] width 195 height 32
drag, startPoint x: 387, startPoint y: 224, endPoint x: 382, endPoint y: 226, distance: 4.8
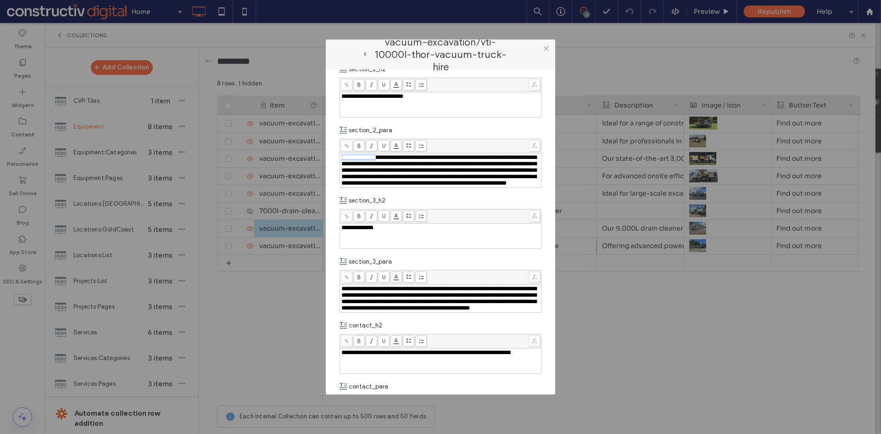
click at [329, 224] on div "**********" at bounding box center [441, 231] width 230 height 325
click at [427, 186] on span "**********" at bounding box center [440, 170] width 197 height 32
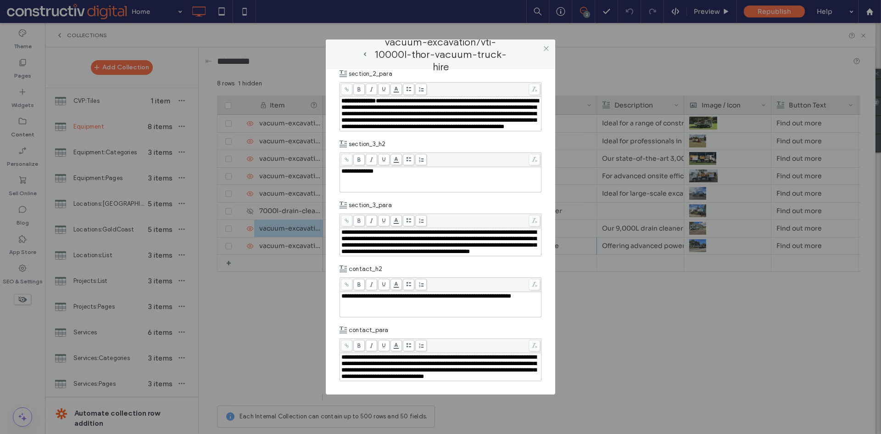
scroll to position [1143, 0]
click at [548, 48] on icon at bounding box center [546, 48] width 7 height 7
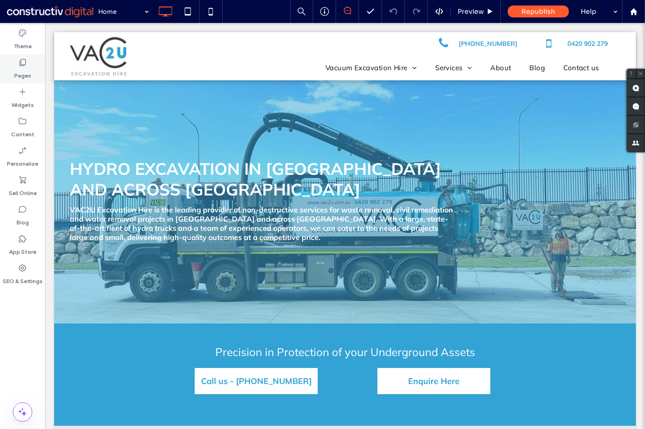
click at [17, 74] on label "Pages" at bounding box center [22, 73] width 17 height 13
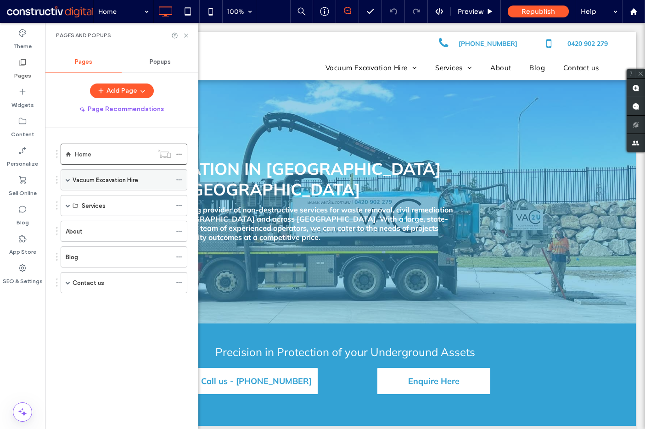
click at [67, 183] on span at bounding box center [68, 180] width 5 height 20
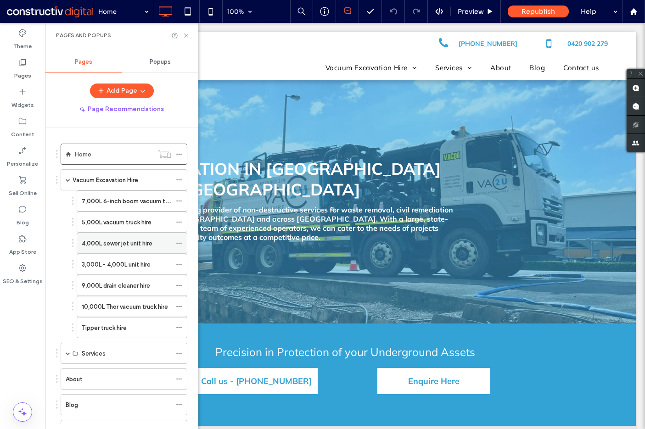
click at [127, 244] on label "4,000L sewer jet unit hire" at bounding box center [117, 244] width 71 height 16
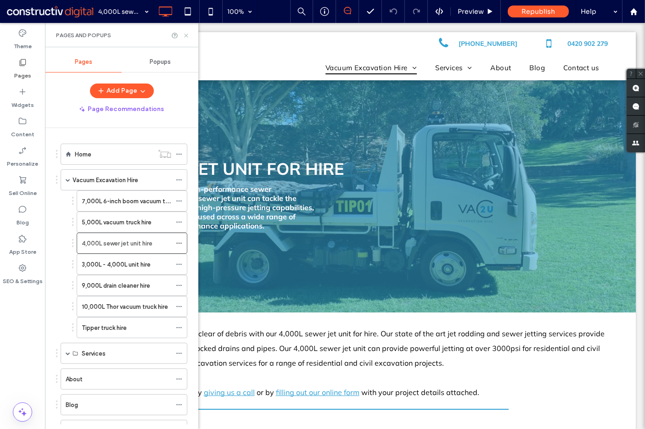
drag, startPoint x: 185, startPoint y: 35, endPoint x: 140, endPoint y: 14, distance: 49.9
click at [185, 35] on icon at bounding box center [186, 35] width 7 height 7
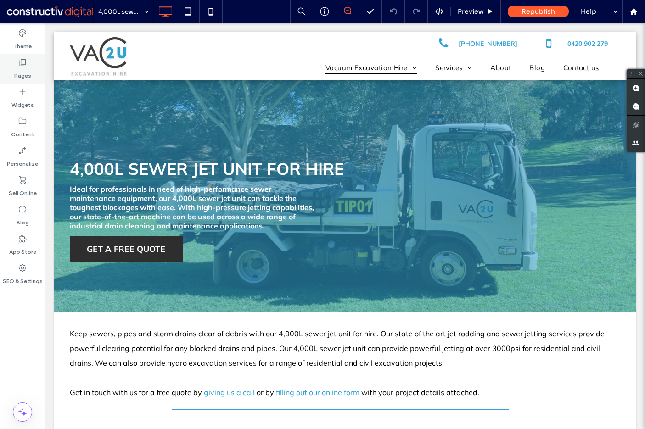
click at [15, 62] on div "Pages" at bounding box center [22, 68] width 45 height 29
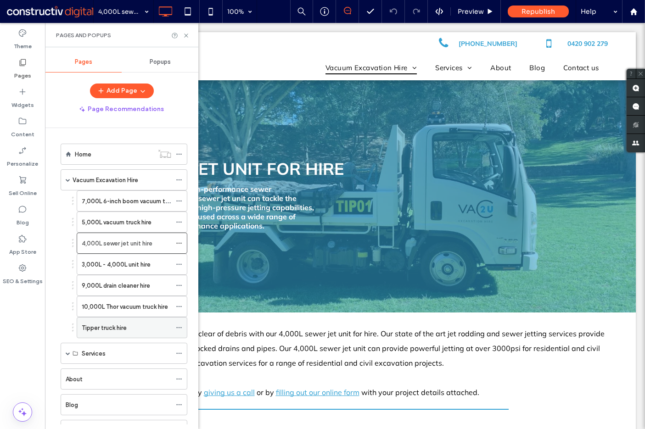
click at [107, 329] on label "Tipper truck hire" at bounding box center [104, 328] width 45 height 16
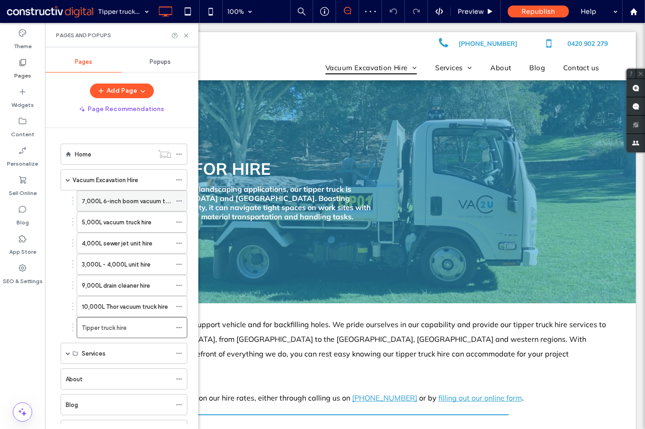
click at [96, 202] on label "7,000L 6-inch boom vacuum truck hire" at bounding box center [135, 201] width 107 height 16
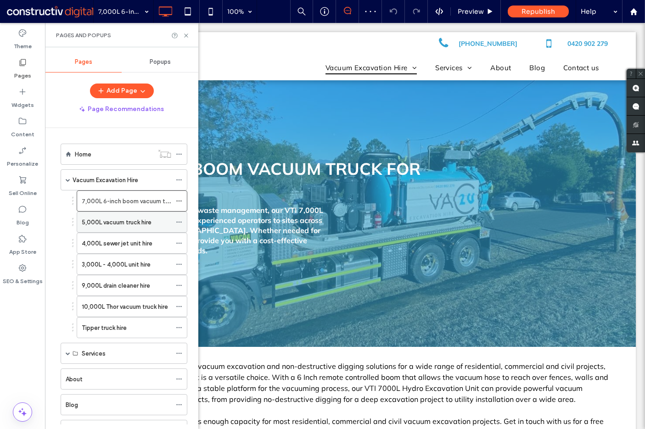
click at [99, 222] on label "5,000L vacuum truck hire" at bounding box center [117, 222] width 70 height 16
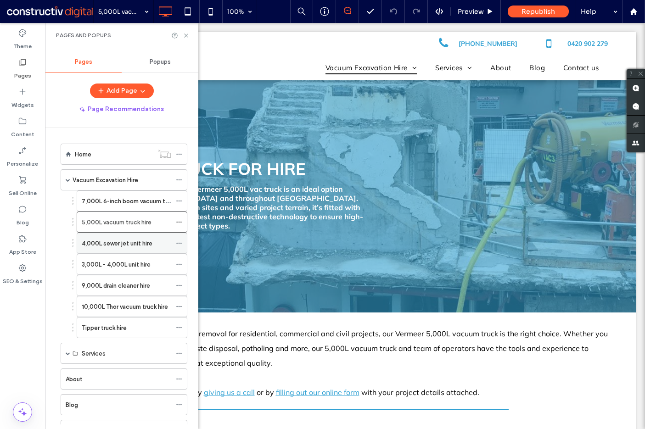
click at [115, 246] on label "4,000L sewer jet unit hire" at bounding box center [117, 244] width 71 height 16
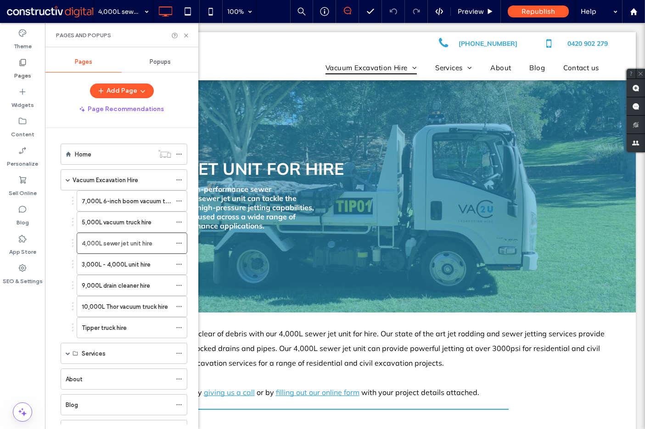
click at [22, 66] on use at bounding box center [23, 62] width 6 height 7
click at [98, 154] on div "Home" at bounding box center [114, 154] width 79 height 10
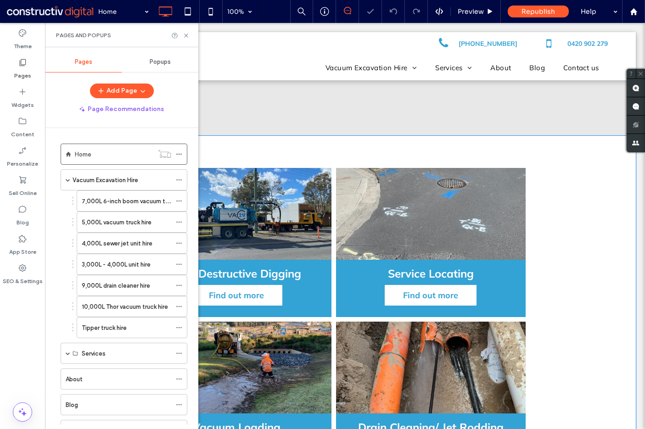
scroll to position [689, 0]
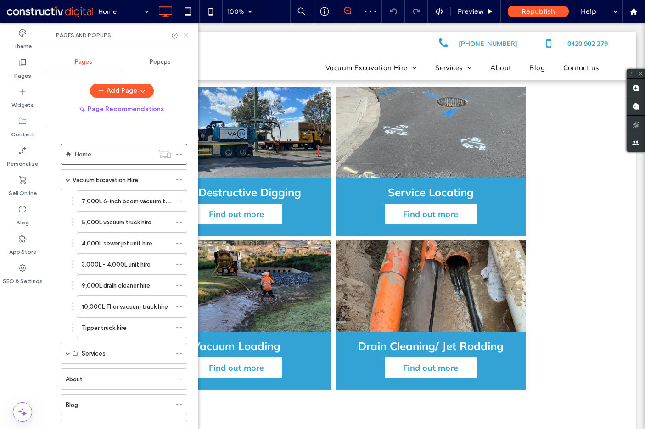
click at [188, 36] on icon at bounding box center [186, 35] width 7 height 7
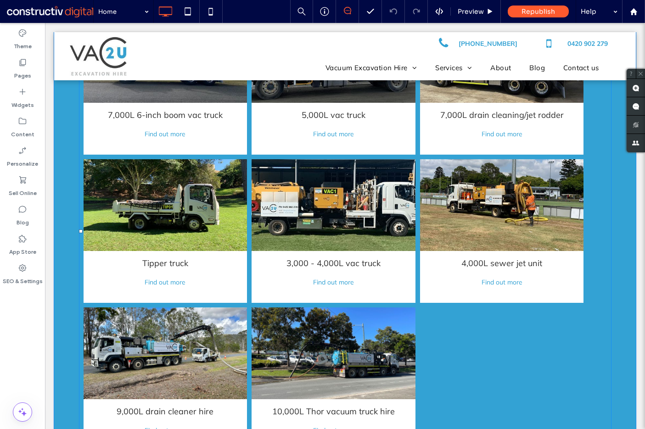
scroll to position [1561, 0]
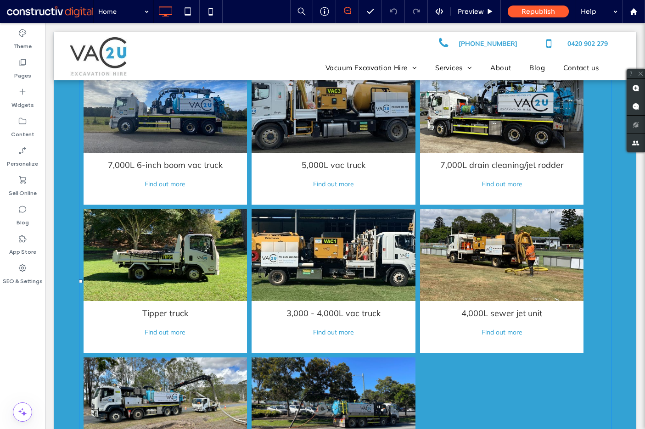
click at [500, 251] on link at bounding box center [502, 255] width 164 height 92
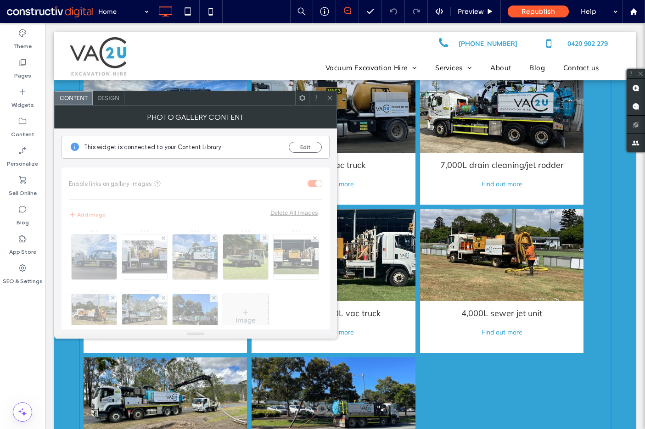
click at [329, 99] on use at bounding box center [329, 98] width 5 height 5
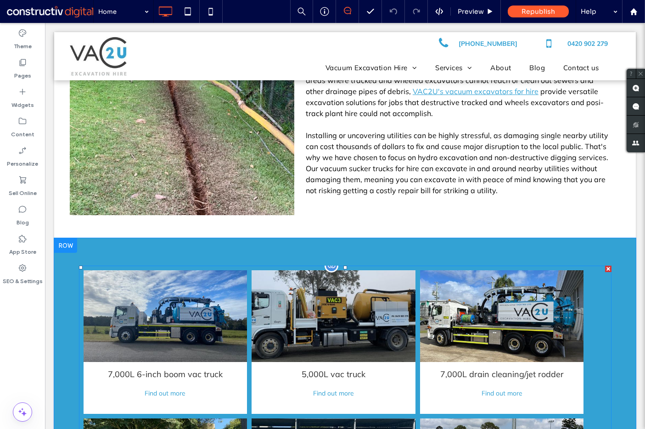
scroll to position [1331, 0]
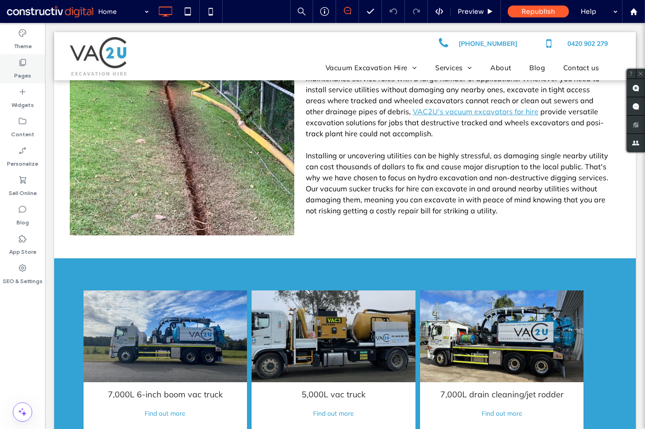
click at [18, 61] on icon at bounding box center [22, 62] width 9 height 9
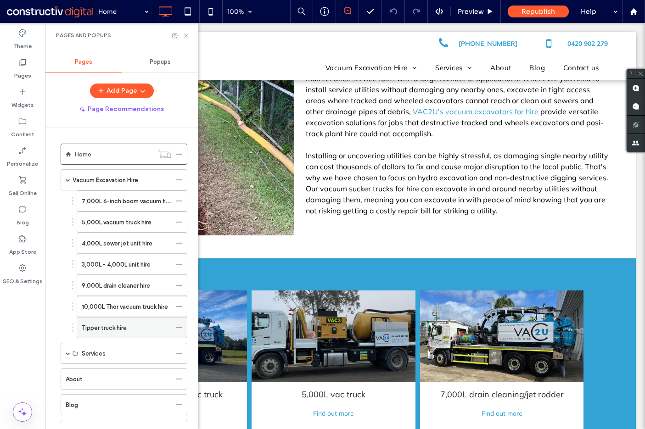
click at [117, 332] on label "Tipper truck hire" at bounding box center [104, 328] width 45 height 16
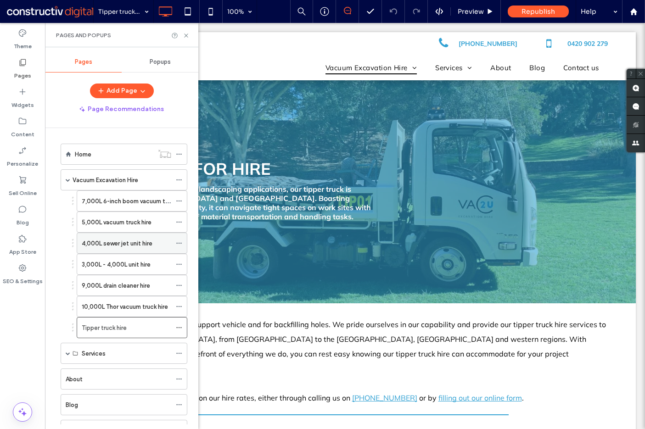
click at [122, 244] on label "4,000L sewer jet unit hire" at bounding box center [117, 244] width 71 height 16
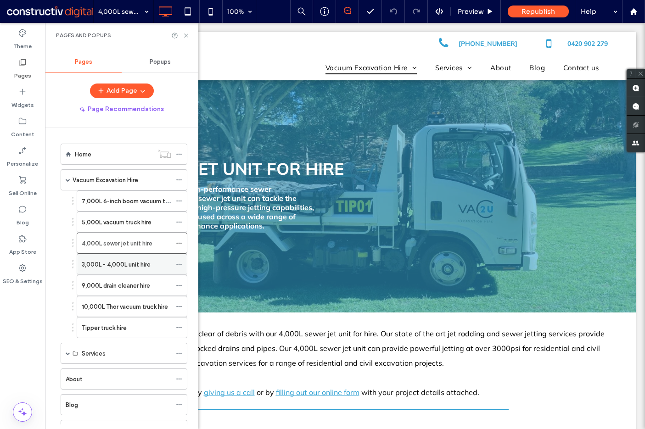
click at [117, 269] on label "3,000L - 4,000L unit hire" at bounding box center [116, 265] width 69 height 16
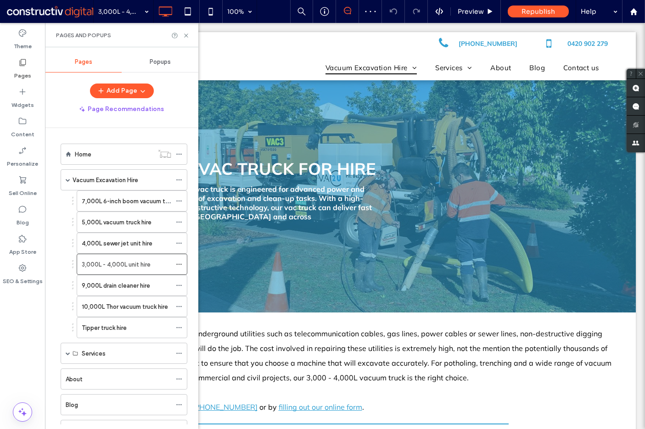
click at [128, 227] on div "5,000L vacuum truck hire" at bounding box center [127, 222] width 90 height 20
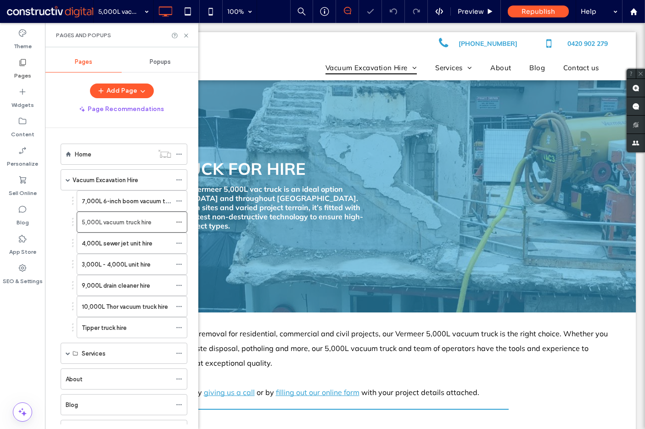
click at [121, 242] on label "4,000L sewer jet unit hire" at bounding box center [117, 244] width 71 height 16
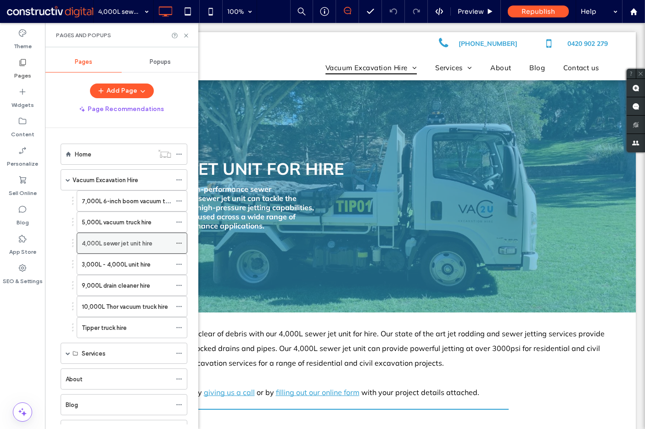
click at [179, 241] on icon at bounding box center [179, 243] width 6 height 6
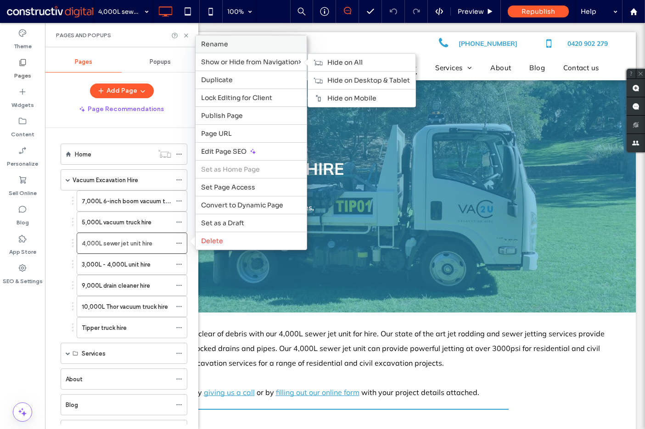
click at [221, 46] on span "Rename" at bounding box center [214, 44] width 27 height 8
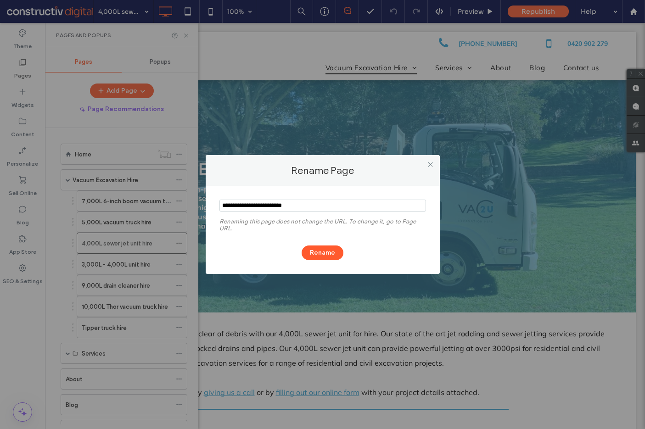
click at [267, 207] on input "notEmpty" at bounding box center [322, 206] width 207 height 12
drag, startPoint x: 279, startPoint y: 206, endPoint x: 203, endPoint y: 205, distance: 75.8
click at [203, 205] on div "Rename Page Renaming this page does not change the URL. To change it, go to Pag…" at bounding box center [322, 214] width 645 height 429
click at [430, 163] on icon at bounding box center [430, 164] width 7 height 7
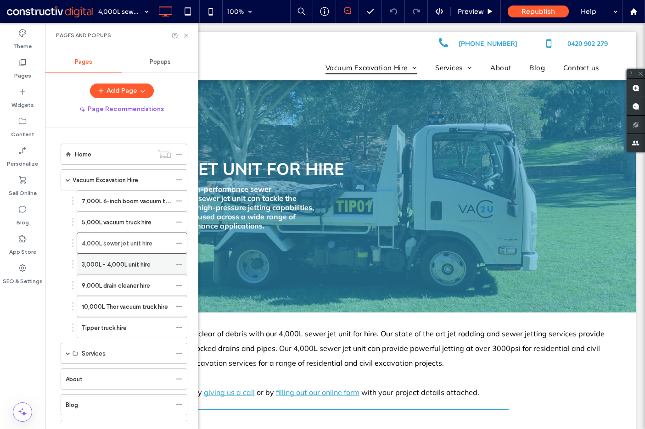
click at [129, 262] on label "3,000L - 4,000L unit hire" at bounding box center [116, 265] width 69 height 16
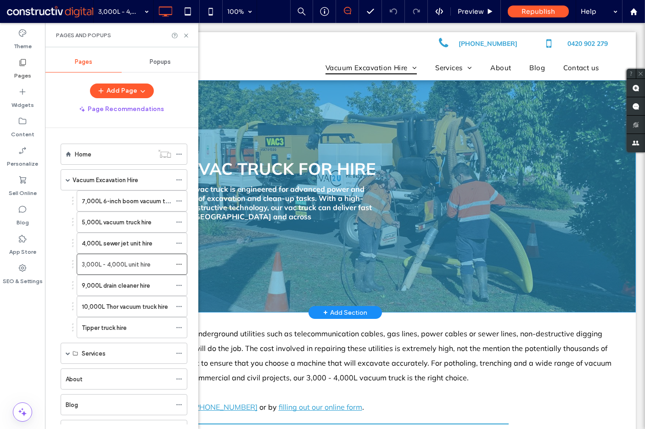
drag, startPoint x: 551, startPoint y: 279, endPoint x: 538, endPoint y: 277, distance: 12.6
click at [551, 279] on div "3,000L - 4,000L VAC TRUCK FOR HIRE Our state-of-the-art 3,000 - 4,000L vac truc…" at bounding box center [345, 196] width 582 height 232
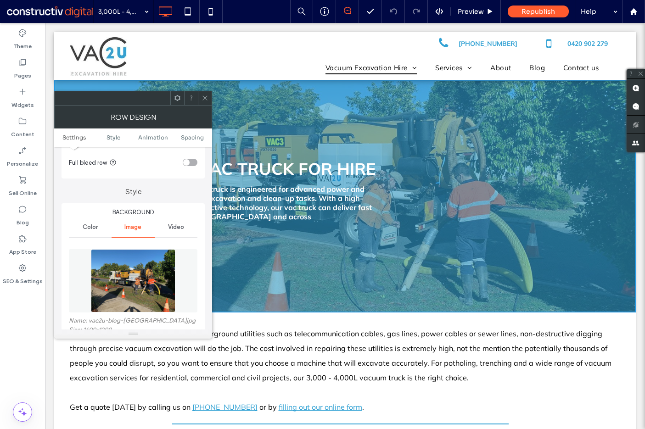
scroll to position [92, 0]
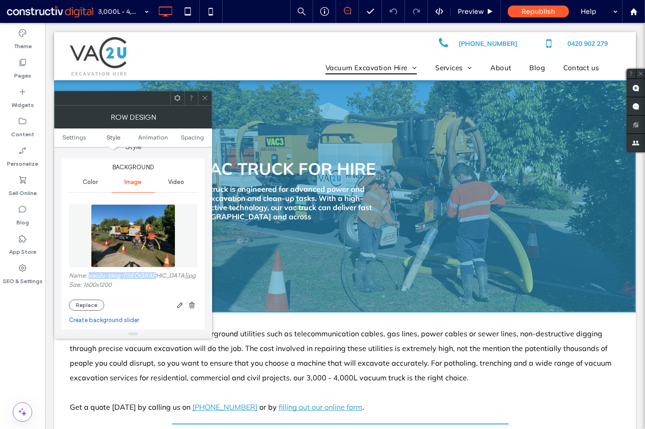
drag, startPoint x: 89, startPoint y: 277, endPoint x: 146, endPoint y: 278, distance: 57.9
click at [146, 278] on label "Name: vac2u-blog-brisbane.jpg" at bounding box center [133, 276] width 129 height 9
copy label "vac2u-blog-brisbane"
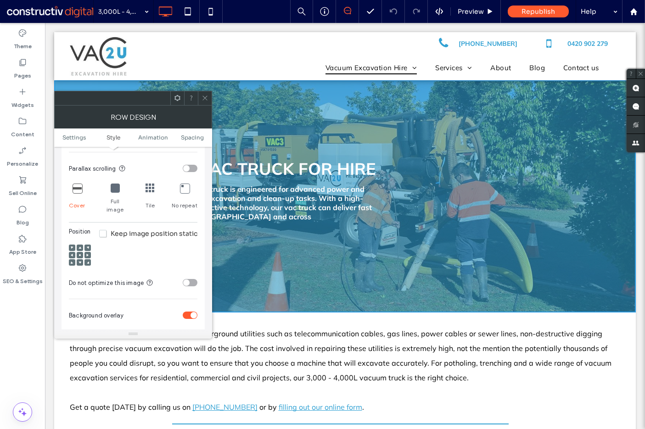
scroll to position [275, 0]
drag, startPoint x: 205, startPoint y: 98, endPoint x: 161, endPoint y: 249, distance: 157.5
click at [206, 99] on icon at bounding box center [205, 98] width 7 height 7
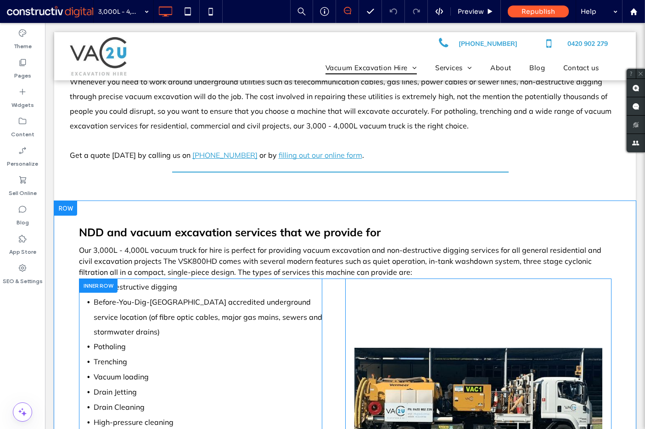
scroll to position [367, 0]
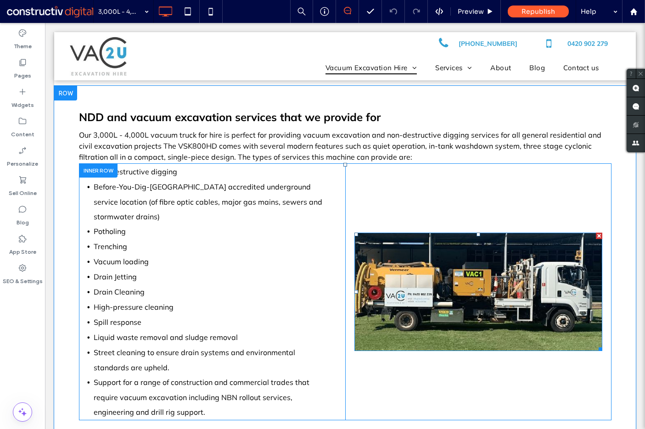
click at [440, 280] on img at bounding box center [478, 292] width 248 height 118
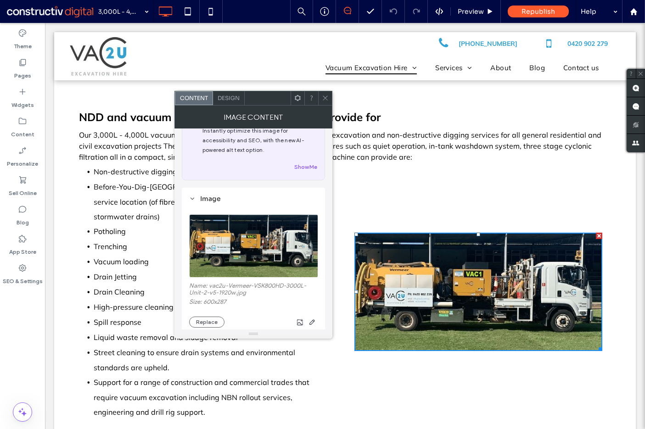
scroll to position [46, 0]
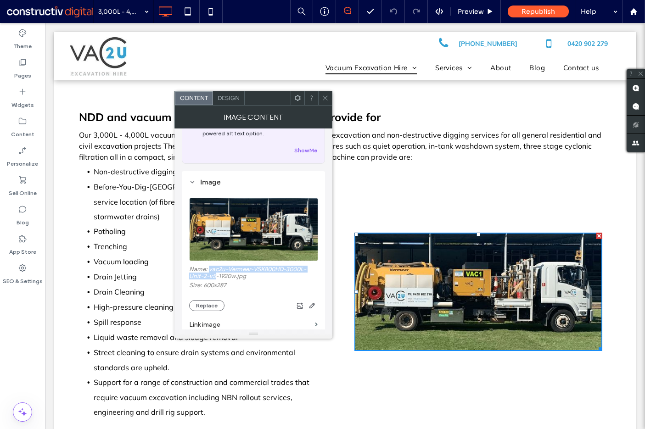
drag, startPoint x: 210, startPoint y: 269, endPoint x: 215, endPoint y: 279, distance: 11.5
click at [215, 279] on label "Name: vac2u-Vermeer-VSK800HD-3000L-Unit-2-v5-1920w.jpg" at bounding box center [253, 274] width 129 height 16
copy label "vac2u-Vermeer-VSK800HD-3000L-Unit-2-v5"
click at [329, 97] on div at bounding box center [325, 98] width 14 height 14
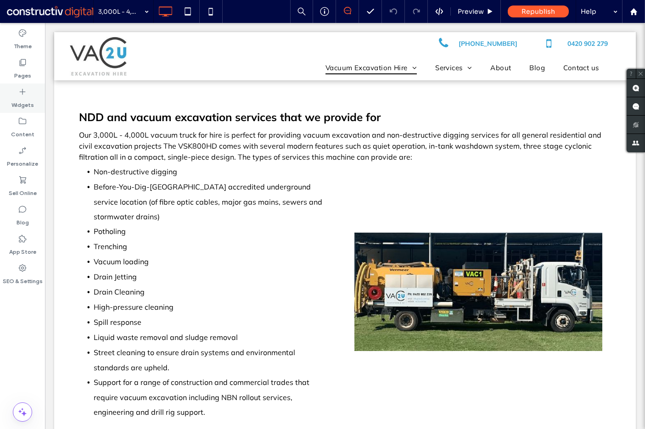
click at [23, 72] on label "Pages" at bounding box center [22, 73] width 17 height 13
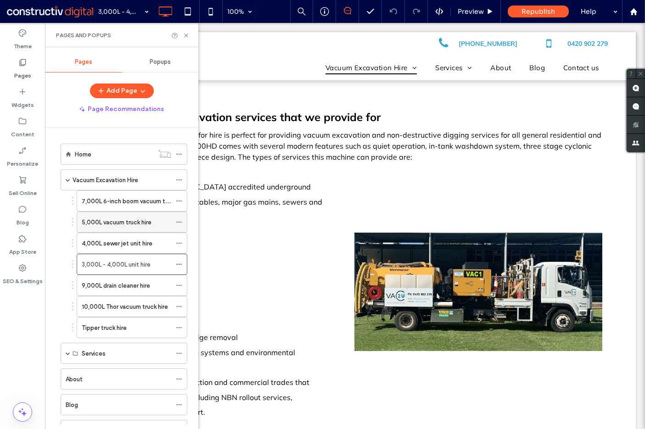
click at [125, 224] on label "5,000L vacuum truck hire" at bounding box center [117, 222] width 70 height 16
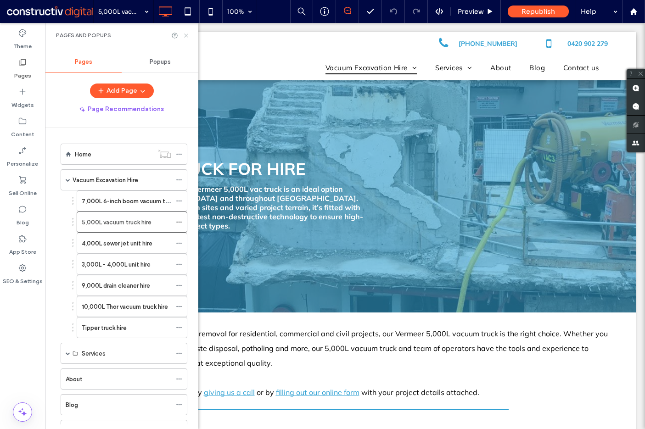
click at [186, 36] on icon at bounding box center [186, 35] width 7 height 7
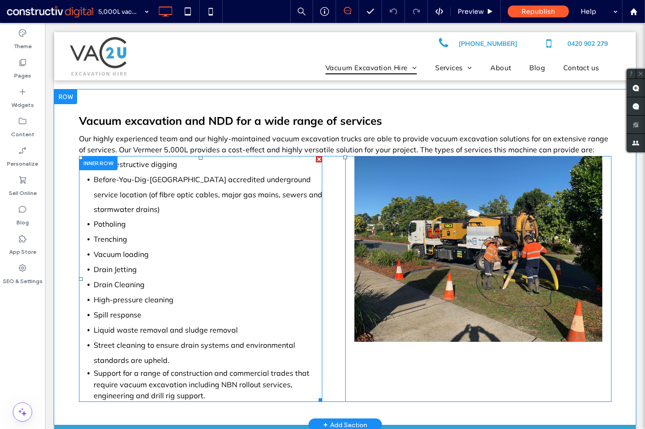
scroll to position [367, 0]
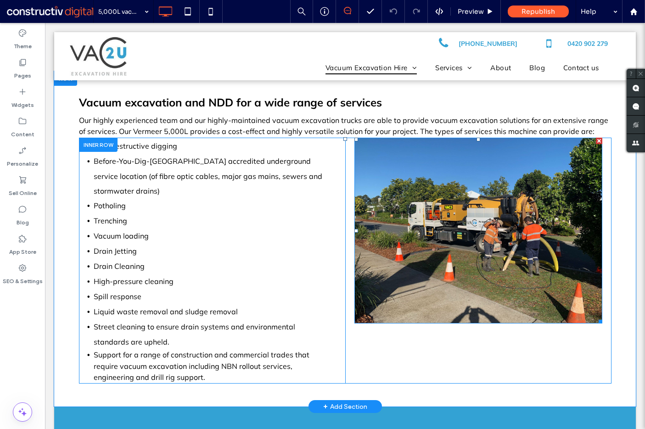
click at [414, 271] on img at bounding box center [478, 231] width 248 height 186
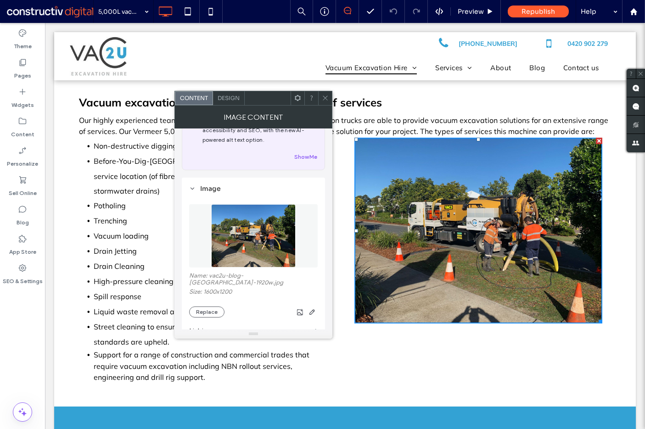
scroll to position [92, 0]
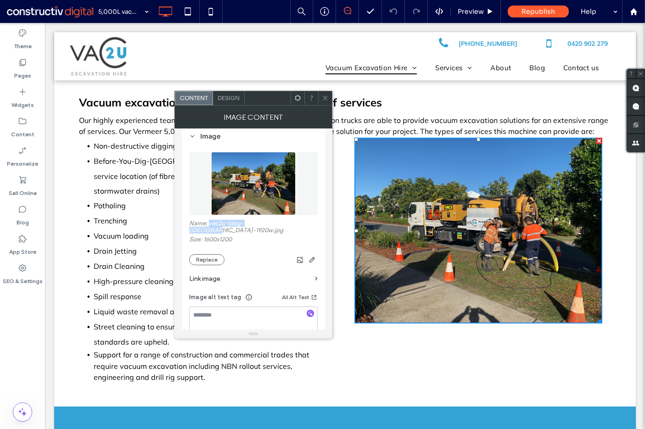
drag, startPoint x: 209, startPoint y: 224, endPoint x: 266, endPoint y: 226, distance: 57.4
click at [266, 226] on label "Name: vac2u-blog-brisbane-1920w.jpg" at bounding box center [253, 228] width 129 height 16
copy label "vac2u-blog-brisbane"
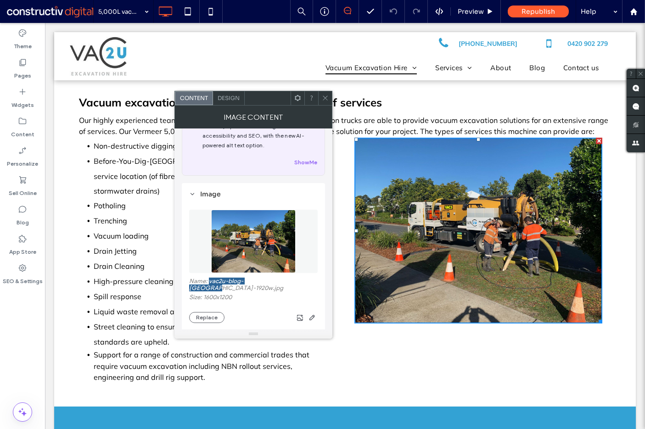
scroll to position [0, 0]
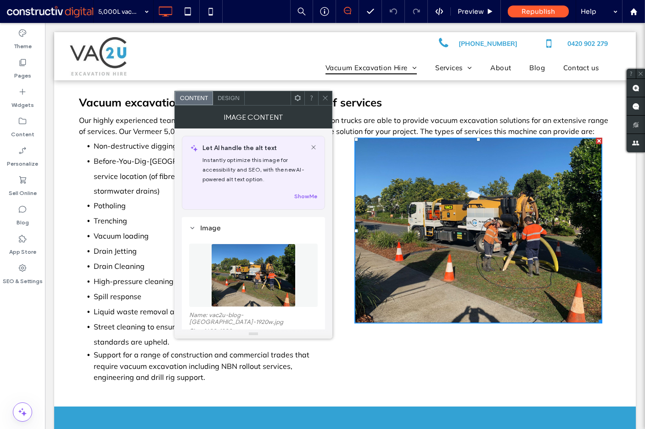
drag, startPoint x: 325, startPoint y: 99, endPoint x: 272, endPoint y: 174, distance: 92.5
click at [325, 99] on icon at bounding box center [325, 98] width 7 height 7
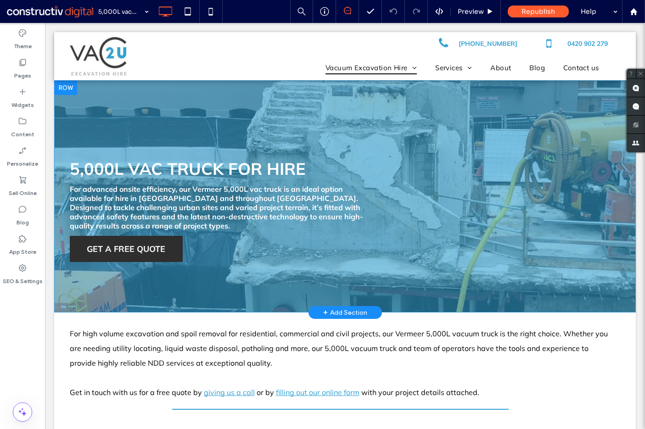
click at [122, 115] on div "5,000L VAC TRUCK FOR HIRE For advanced onsite efficiency, our Vermeer 5,000L va…" at bounding box center [345, 196] width 582 height 232
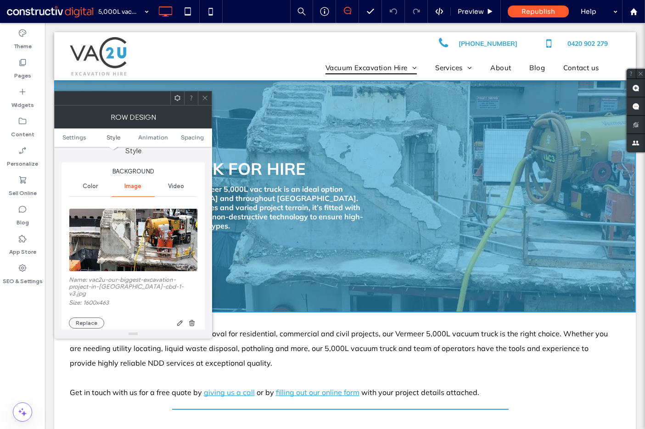
scroll to position [138, 0]
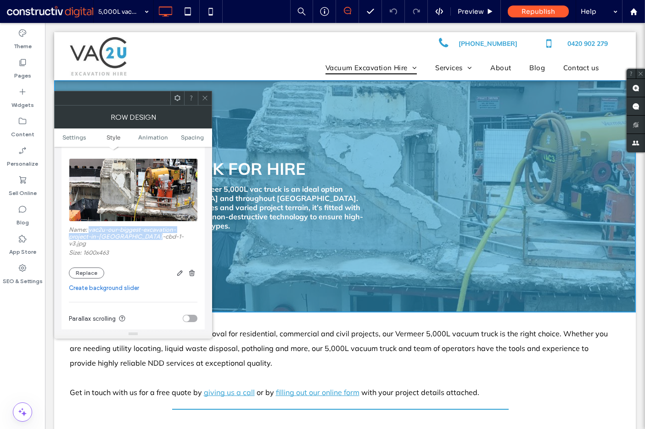
drag, startPoint x: 88, startPoint y: 230, endPoint x: 151, endPoint y: 241, distance: 64.2
click at [151, 241] on label "Name: vac2u-our-biggest-excavation-project-in-brisbane-cbd-1-v3.jpg" at bounding box center [133, 237] width 129 height 23
copy label "vac2u-our-biggest-excavation-project-in-brisbane-cbd-1-v3"
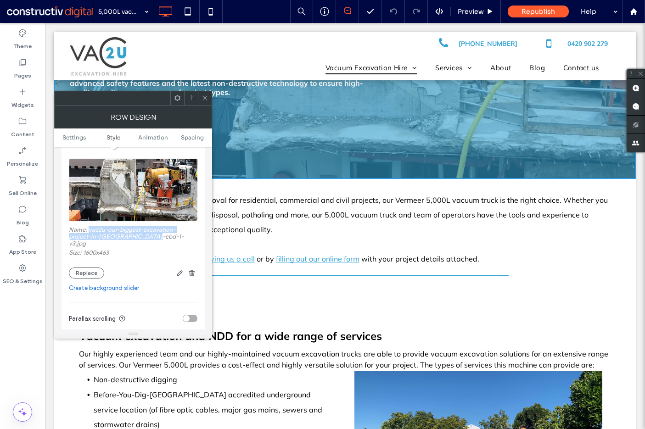
scroll to position [230, 0]
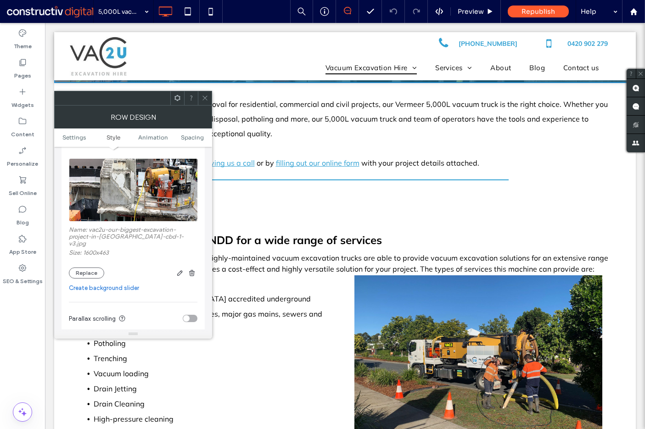
click at [206, 96] on icon at bounding box center [205, 98] width 7 height 7
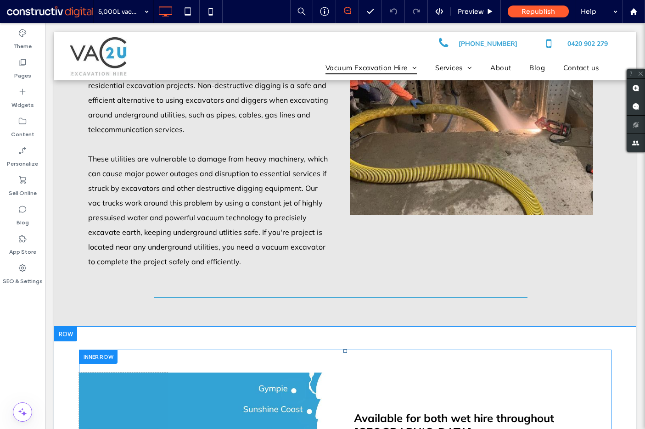
scroll to position [826, 0]
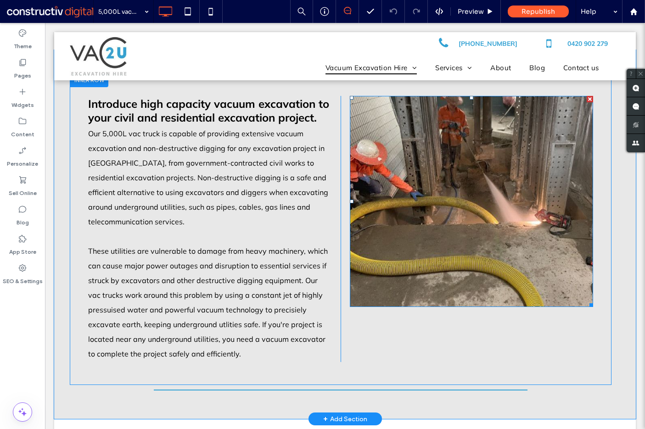
click at [449, 251] on img at bounding box center [471, 201] width 243 height 211
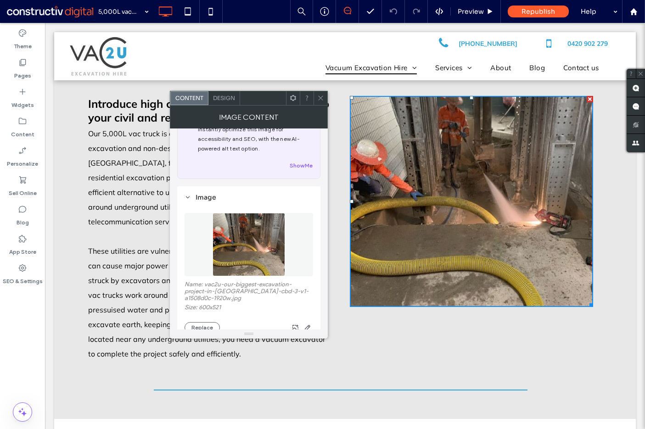
scroll to position [46, 0]
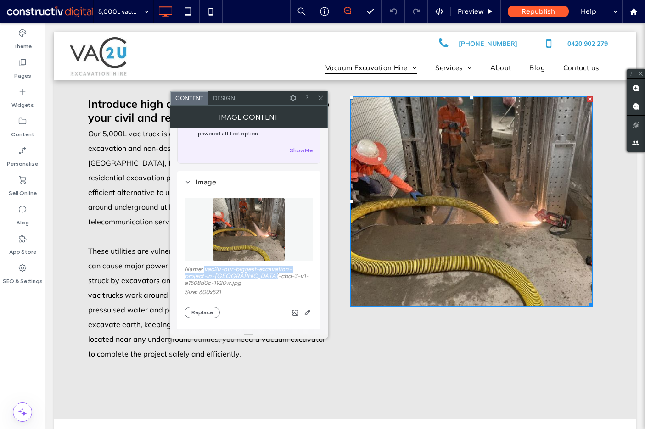
drag, startPoint x: 210, startPoint y: 271, endPoint x: 268, endPoint y: 276, distance: 57.6
click at [268, 276] on label "Name: vac2u-our-biggest-excavation-project-in-brisbane-cbd-3-v1-a1508d0c-1920w.…" at bounding box center [249, 277] width 129 height 23
copy label "vac2u-our-biggest-excavation-project-in-brisbane-cbd-3-v1"
click at [322, 98] on icon at bounding box center [320, 98] width 7 height 7
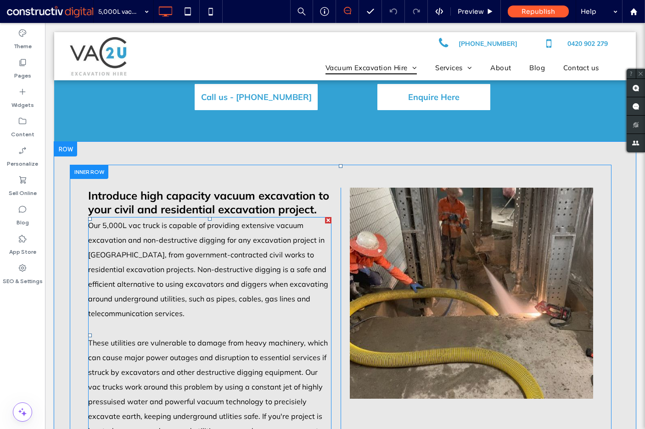
scroll to position [780, 0]
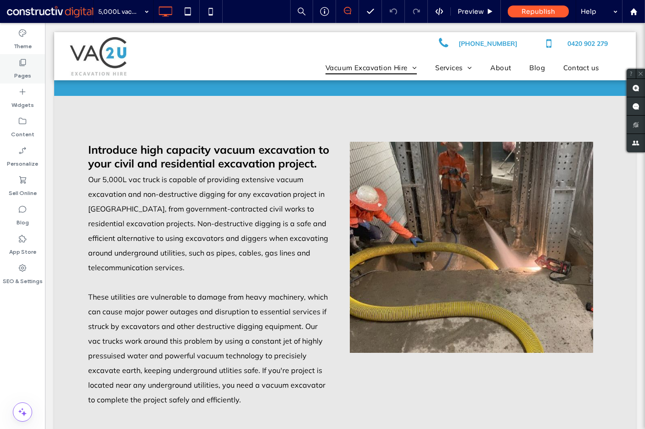
click at [22, 69] on label "Pages" at bounding box center [22, 73] width 17 height 13
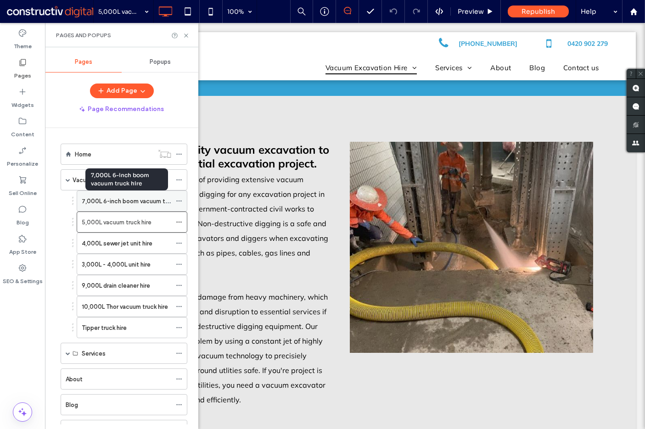
click at [121, 202] on label "7,000L 6-inch boom vacuum truck hire" at bounding box center [135, 201] width 107 height 16
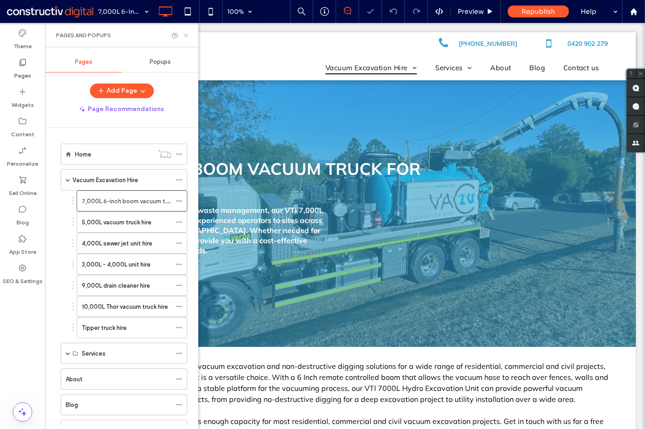
drag, startPoint x: 186, startPoint y: 35, endPoint x: 142, endPoint y: 12, distance: 50.1
click at [186, 35] on use at bounding box center [186, 36] width 4 height 4
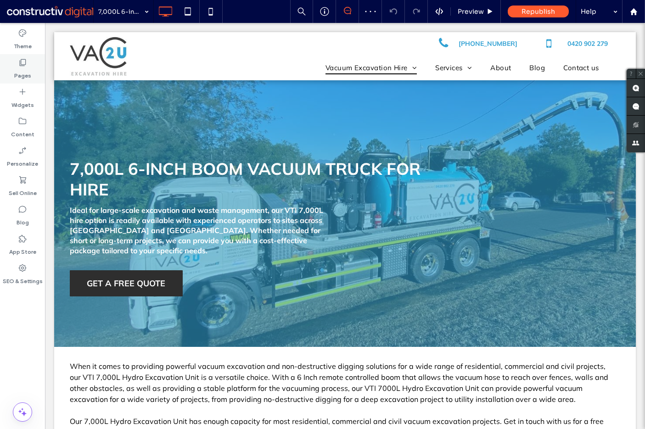
click at [24, 74] on label "Pages" at bounding box center [22, 73] width 17 height 13
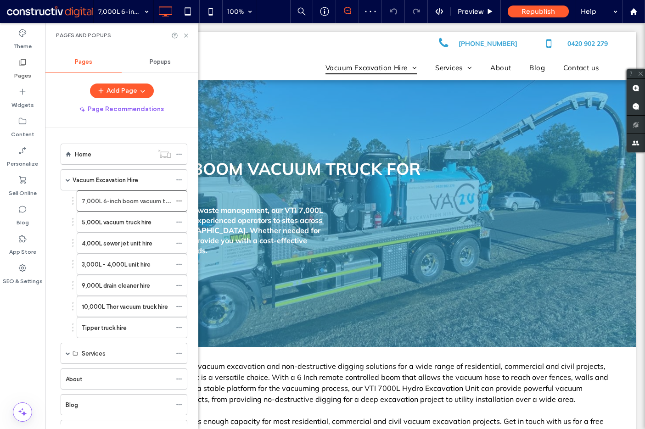
click at [109, 328] on label "Tipper truck hire" at bounding box center [104, 328] width 45 height 16
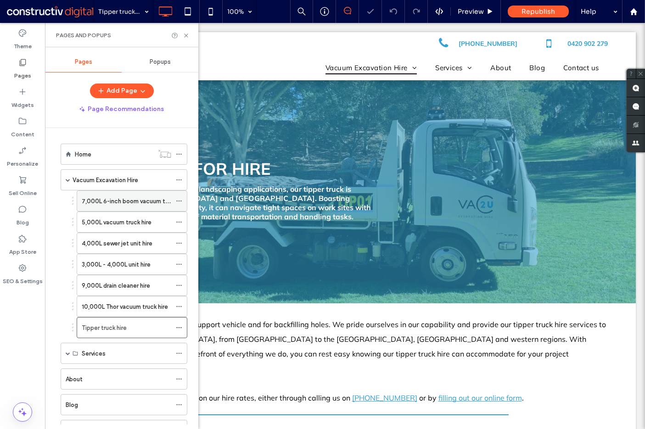
click at [117, 201] on label "7,000L 6-inch boom vacuum truck hire" at bounding box center [135, 201] width 107 height 16
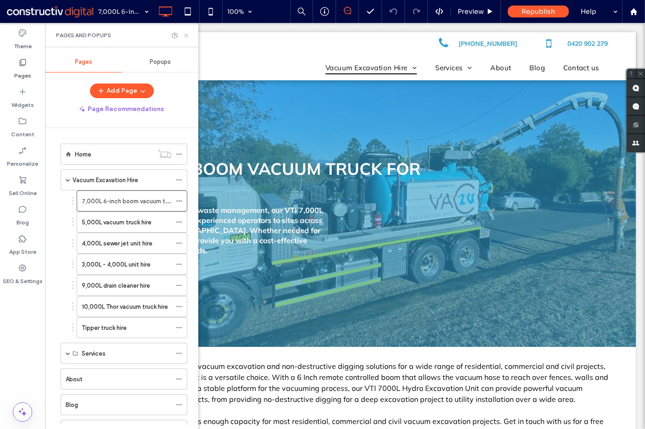
click at [186, 34] on icon at bounding box center [186, 35] width 7 height 7
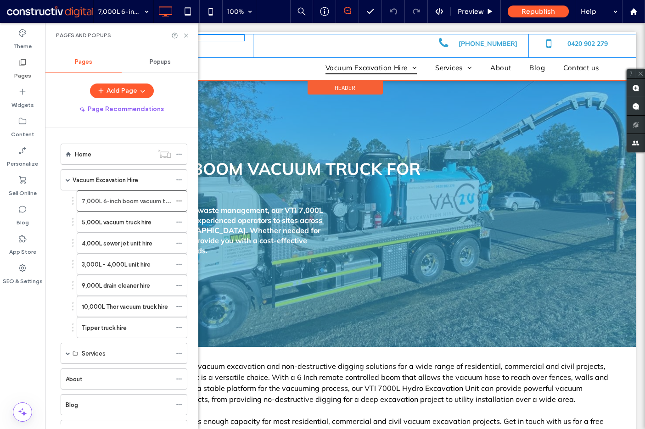
click at [186, 34] on div at bounding box center [157, 37] width 175 height 7
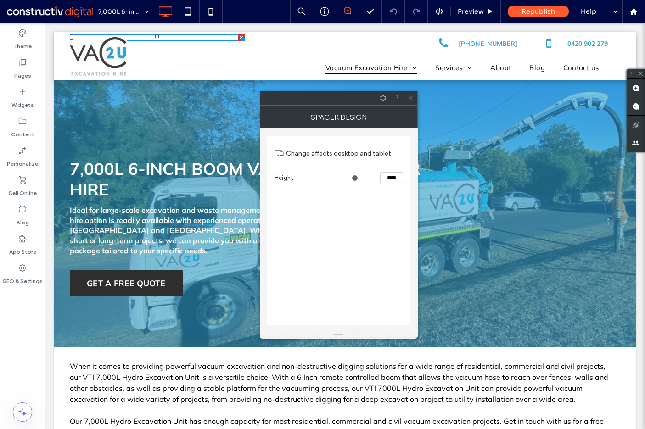
click at [409, 96] on use at bounding box center [410, 98] width 5 height 5
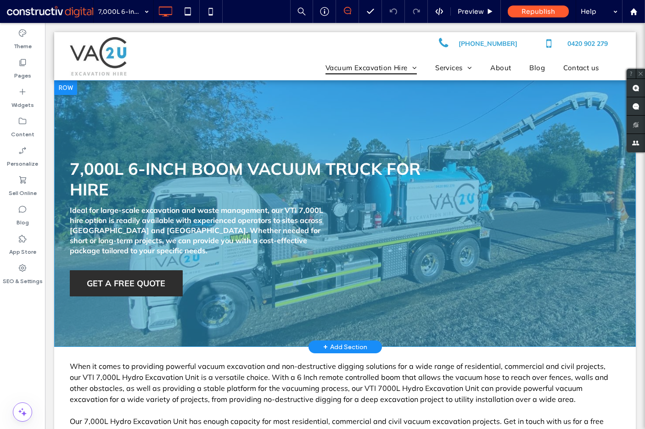
drag, startPoint x: 233, startPoint y: 119, endPoint x: 215, endPoint y: 118, distance: 18.0
click at [233, 119] on div "7,000L 6-INCH BOOM VACUUM TRUCK FOR HIRE Ideal for large-scale excavation and w…" at bounding box center [345, 213] width 582 height 267
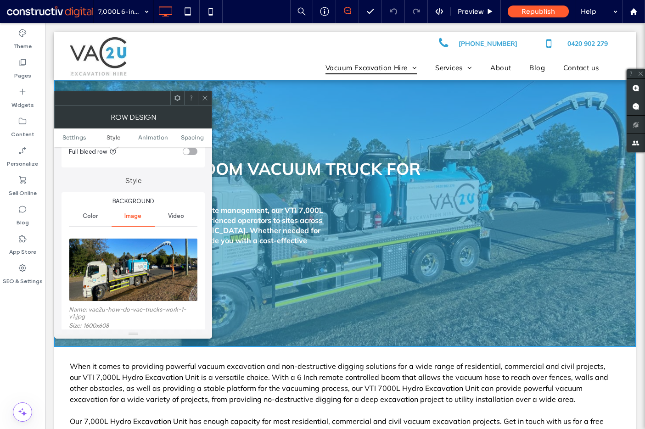
scroll to position [184, 0]
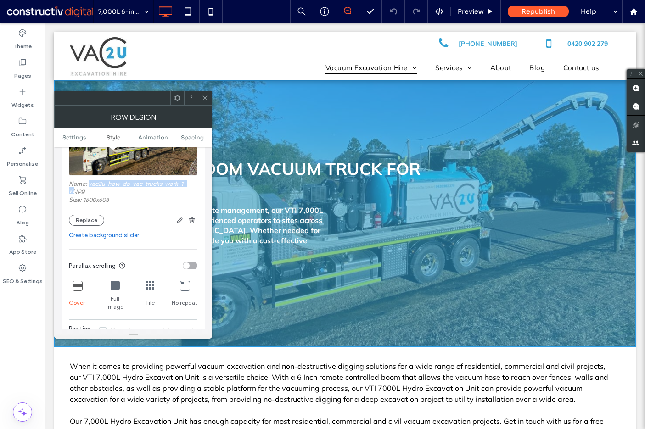
drag, startPoint x: 90, startPoint y: 184, endPoint x: 75, endPoint y: 191, distance: 16.2
click at [75, 191] on label "Name: vac2u-how-do-vac-trucks-work-1-v1.jpg" at bounding box center [133, 188] width 129 height 16
copy label "vac2u-how-do-vac-trucks-work-1-v1"
click at [209, 96] on div at bounding box center [205, 98] width 14 height 14
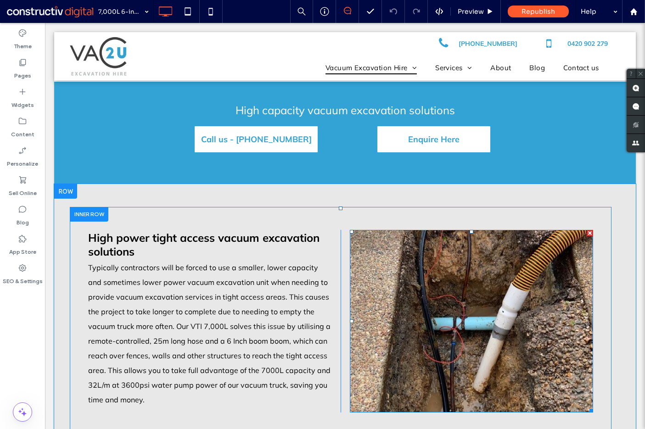
scroll to position [689, 0]
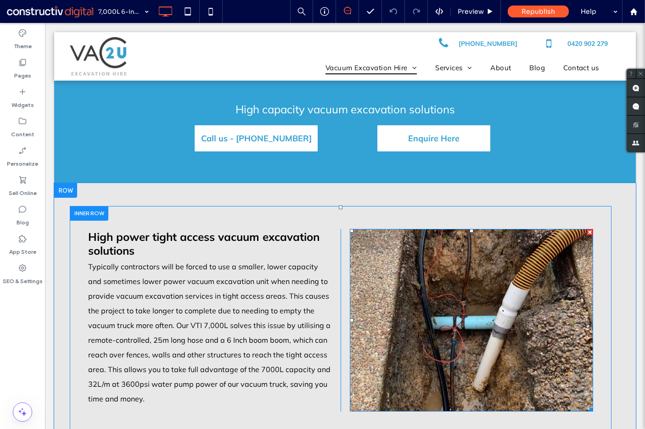
click at [414, 291] on img at bounding box center [471, 320] width 243 height 183
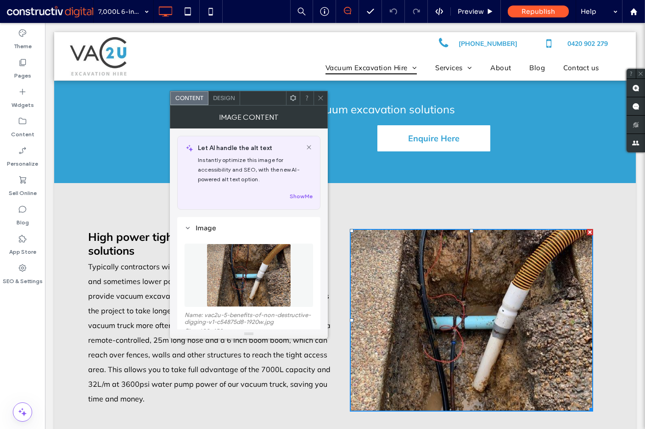
scroll to position [92, 0]
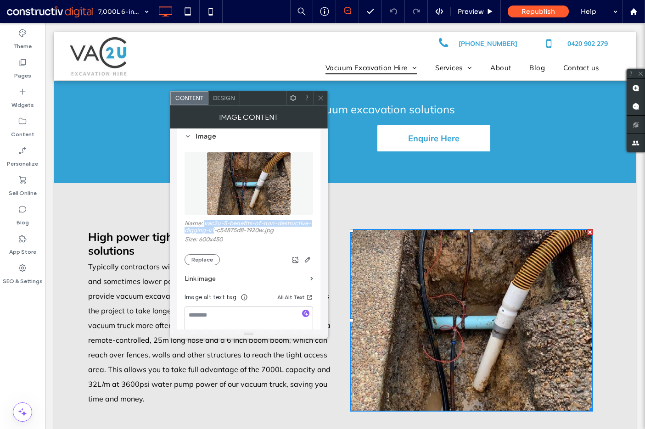
drag, startPoint x: 205, startPoint y: 224, endPoint x: 214, endPoint y: 229, distance: 10.1
click at [214, 229] on label "Name: vac2u-5-benefits-of-non-destructive-digging-v1-c54875d8-1920w.jpg" at bounding box center [249, 228] width 129 height 16
copy label "vac2u-5-benefits-of-non-destructive-digging-v1"
click at [320, 97] on icon at bounding box center [320, 98] width 7 height 7
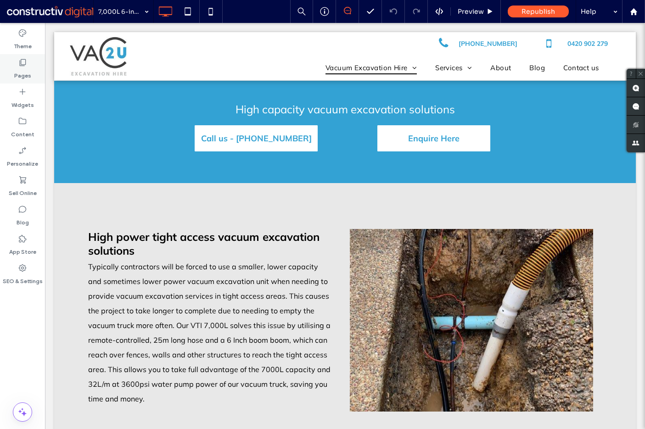
click at [15, 66] on div "Pages" at bounding box center [22, 68] width 45 height 29
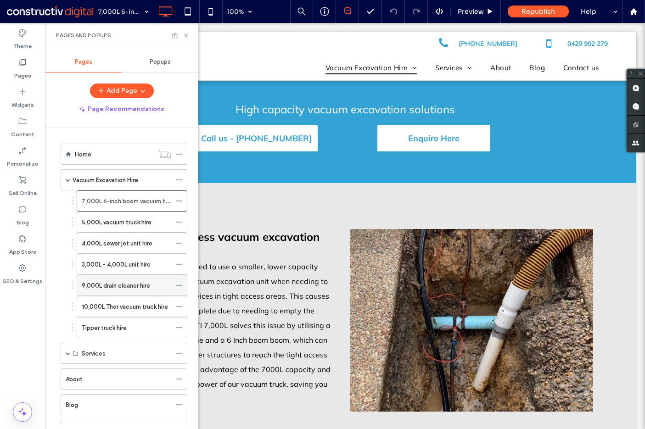
click at [121, 288] on label "9,000L drain cleaner hire" at bounding box center [116, 286] width 68 height 16
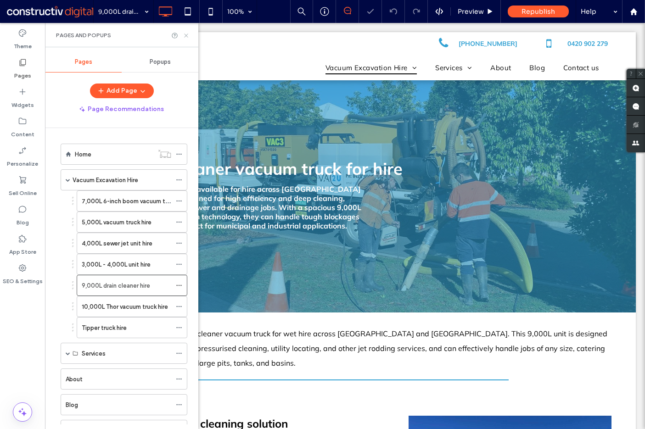
drag, startPoint x: 140, startPoint y: 12, endPoint x: 185, endPoint y: 35, distance: 50.1
click at [185, 35] on icon at bounding box center [186, 35] width 7 height 7
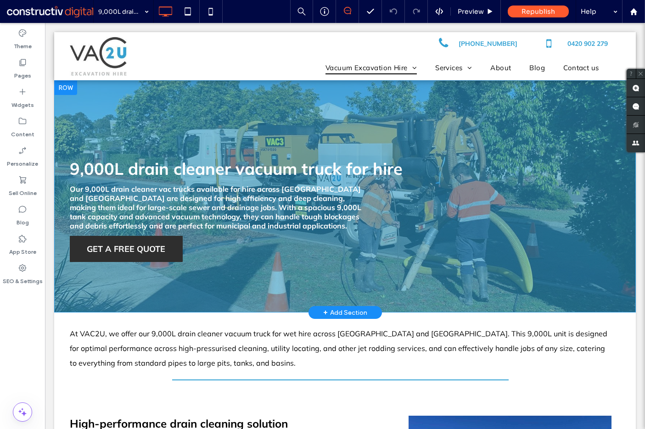
click at [127, 118] on div "9,000L drain cleaner vacuum truck for hire Our 9,000L drain cleaner vac trucks …" at bounding box center [345, 196] width 582 height 232
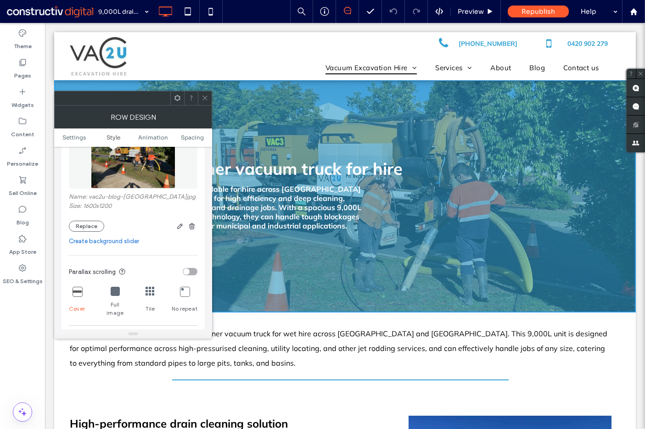
scroll to position [184, 0]
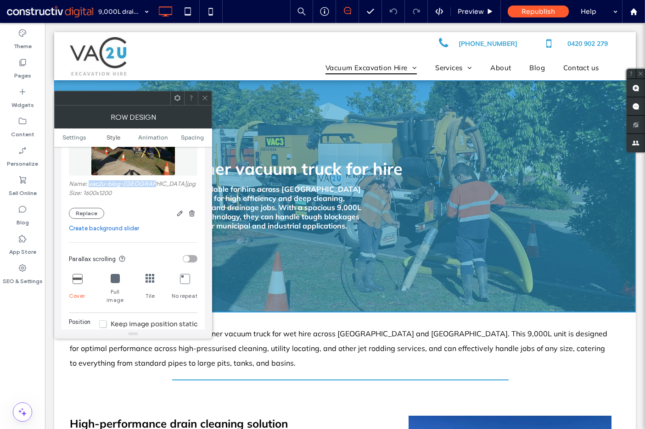
drag, startPoint x: 89, startPoint y: 185, endPoint x: 16, endPoint y: 185, distance: 73.0
click at [146, 185] on label "Name: vac2u-blog-brisbane.jpg" at bounding box center [133, 184] width 129 height 9
copy label "vac2u-blog-brisbane"
click at [204, 98] on icon at bounding box center [205, 98] width 7 height 7
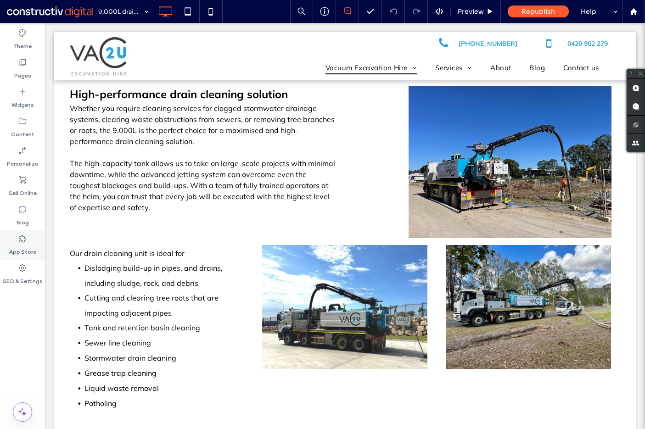
scroll to position [321, 0]
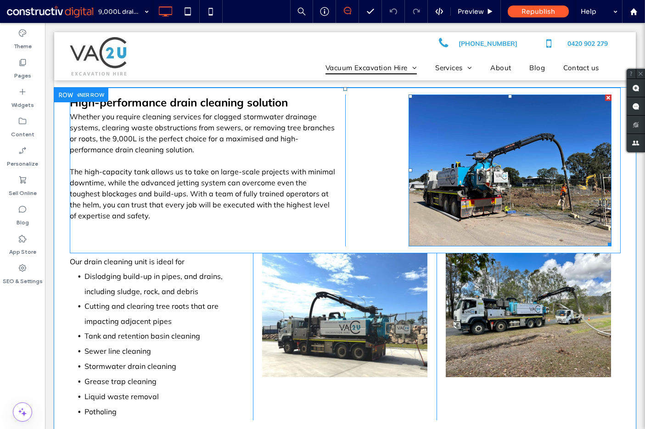
click at [483, 207] on img at bounding box center [510, 171] width 202 height 152
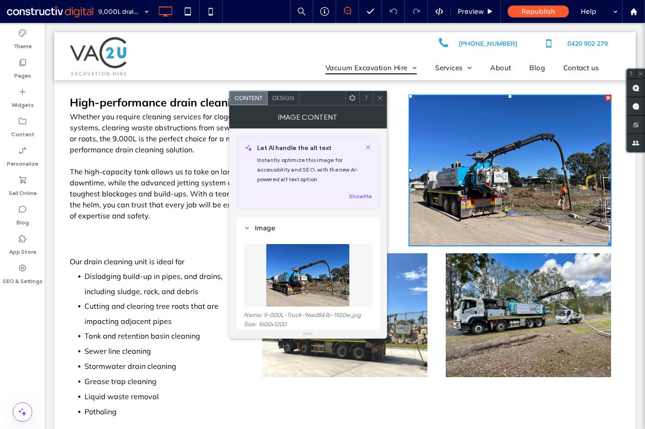
scroll to position [46, 0]
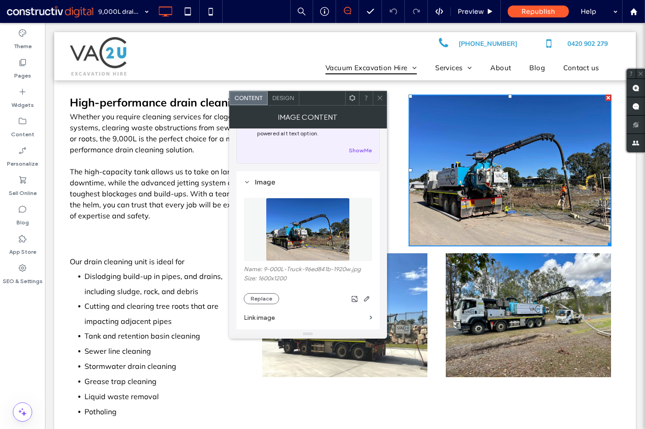
click at [381, 99] on use at bounding box center [379, 98] width 5 height 5
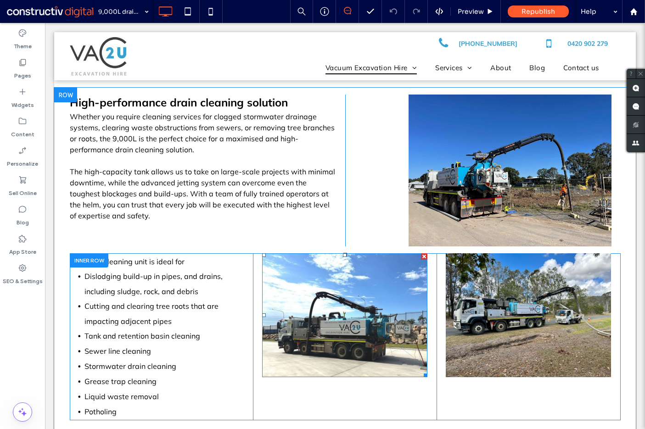
click at [376, 319] on img at bounding box center [344, 315] width 165 height 124
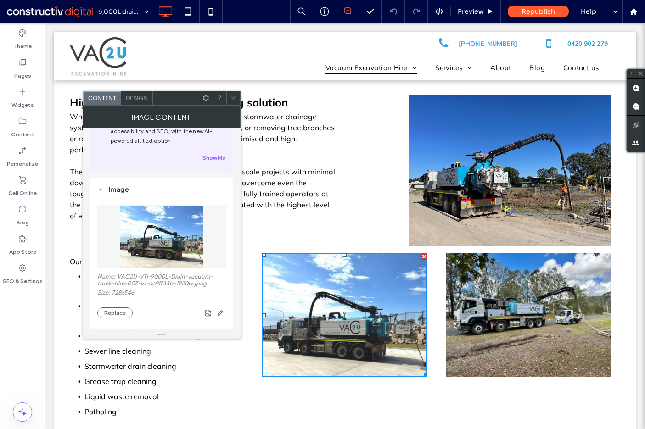
scroll to position [92, 0]
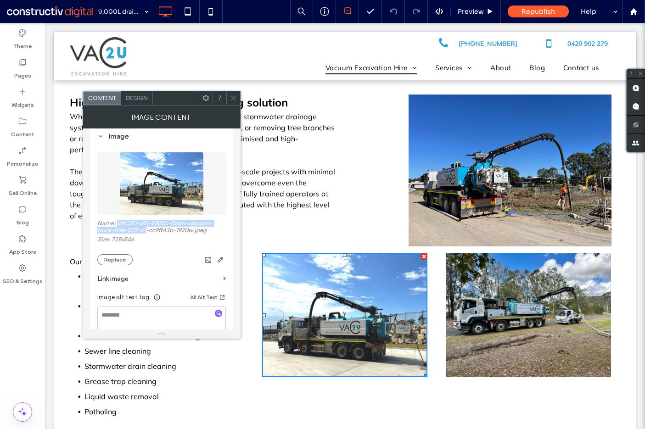
drag, startPoint x: 118, startPoint y: 222, endPoint x: 148, endPoint y: 233, distance: 32.2
click at [148, 233] on label "Name: VAC2U-VTI-9000L-Drain-vacuum-truck-hire-007-v1-cc9ff43b-1920w.jpeg" at bounding box center [161, 228] width 129 height 16
copy label "VAC2U-VTI-9000L-Drain-vacuum-truck-hire-007-v1"
click at [235, 100] on use at bounding box center [233, 98] width 5 height 5
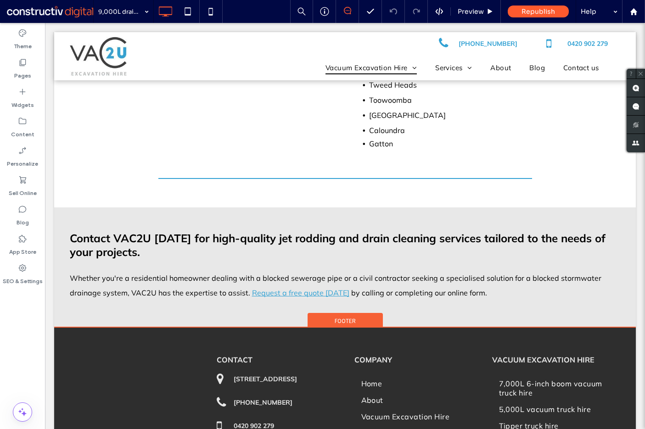
scroll to position [1042, 0]
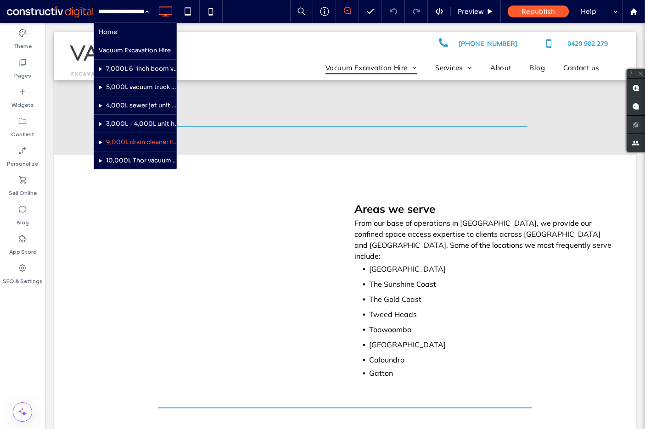
drag, startPoint x: 138, startPoint y: 163, endPoint x: 168, endPoint y: 165, distance: 30.4
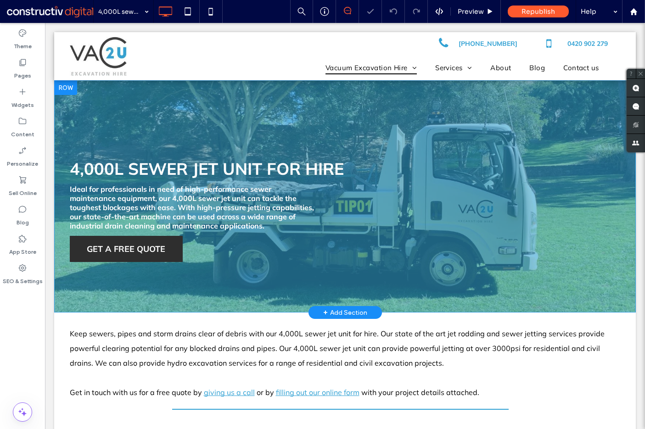
click at [307, 116] on div "4,000L SEWER JET UNIT FOR HIRE Ideal for professionals in need of high-performa…" at bounding box center [345, 196] width 582 height 232
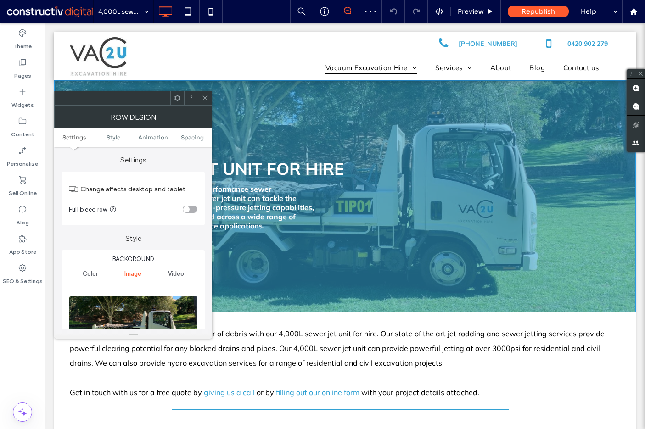
drag, startPoint x: 204, startPoint y: 96, endPoint x: 192, endPoint y: 93, distance: 11.9
click at [204, 95] on icon at bounding box center [205, 98] width 7 height 7
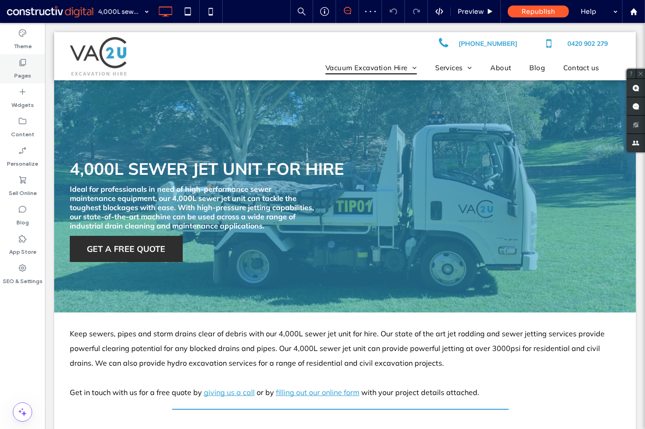
click at [22, 68] on label "Pages" at bounding box center [22, 73] width 17 height 13
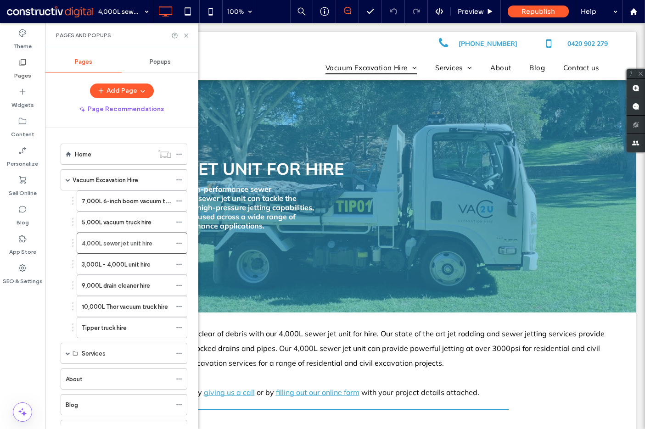
drag, startPoint x: 113, startPoint y: 303, endPoint x: 117, endPoint y: 299, distance: 5.5
click at [112, 303] on label "10,000L Thor vacuum truck hire" at bounding box center [125, 307] width 86 height 16
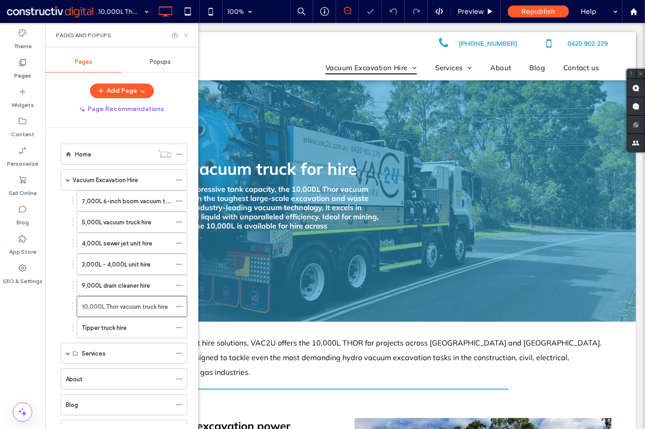
click at [188, 35] on icon at bounding box center [186, 35] width 7 height 7
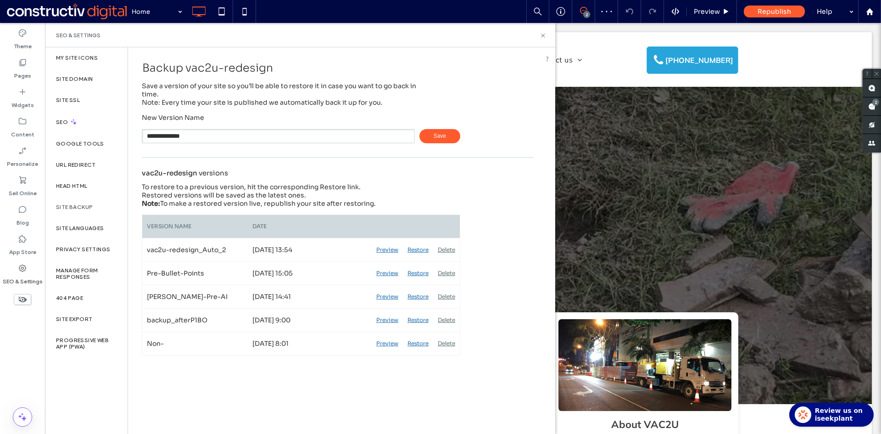
drag, startPoint x: 174, startPoint y: 135, endPoint x: 218, endPoint y: 135, distance: 44.5
click at [218, 135] on input "**********" at bounding box center [278, 136] width 273 height 14
drag, startPoint x: 172, startPoint y: 135, endPoint x: 225, endPoint y: 135, distance: 52.8
click at [225, 135] on input "**********" at bounding box center [278, 136] width 273 height 14
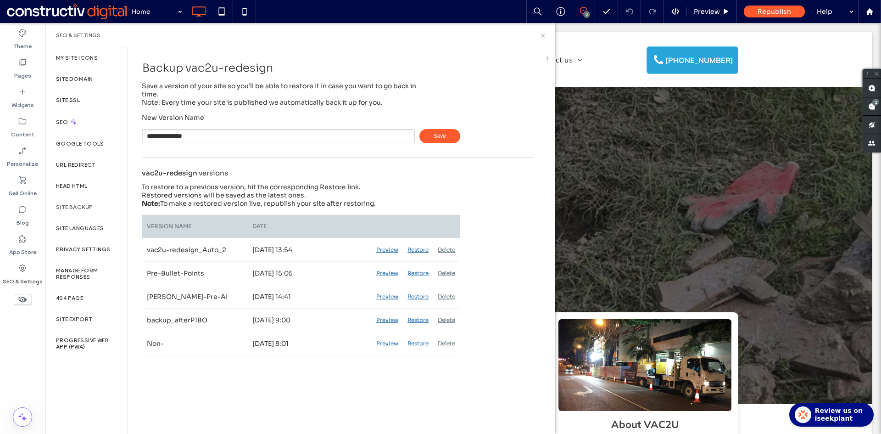
drag, startPoint x: 192, startPoint y: 135, endPoint x: 203, endPoint y: 135, distance: 11.0
click at [192, 135] on input "**********" at bounding box center [278, 136] width 273 height 14
type input "**********"
click at [435, 136] on span "Save" at bounding box center [440, 136] width 41 height 14
click at [542, 34] on use at bounding box center [543, 36] width 4 height 4
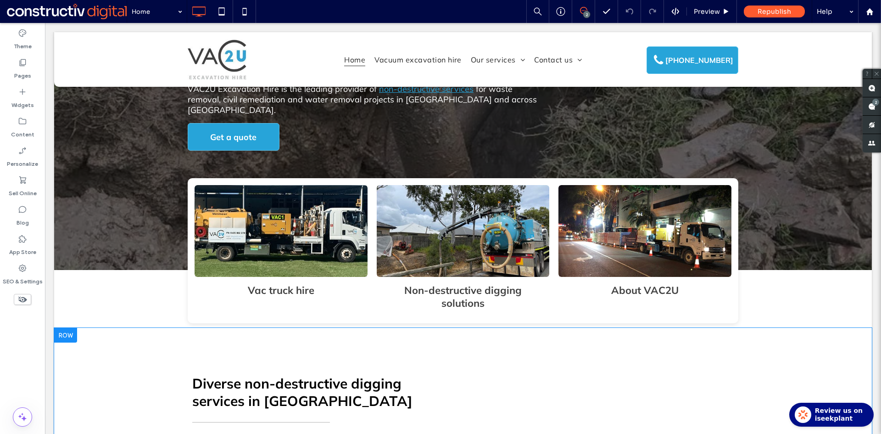
scroll to position [138, 0]
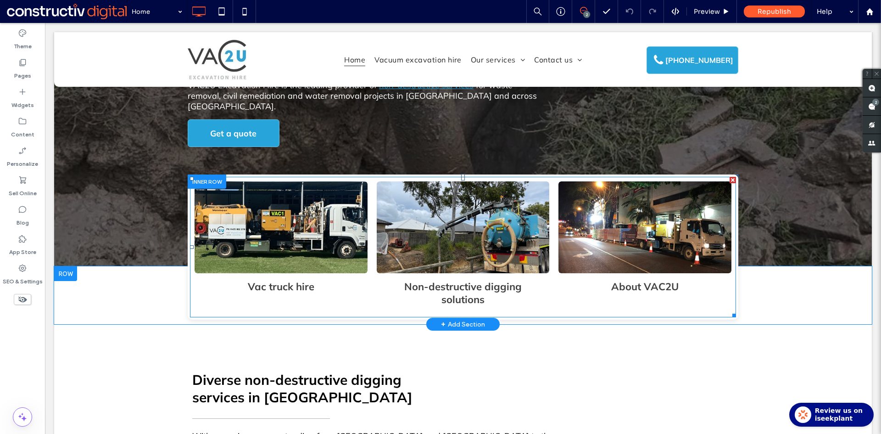
click at [503, 202] on link at bounding box center [462, 227] width 183 height 97
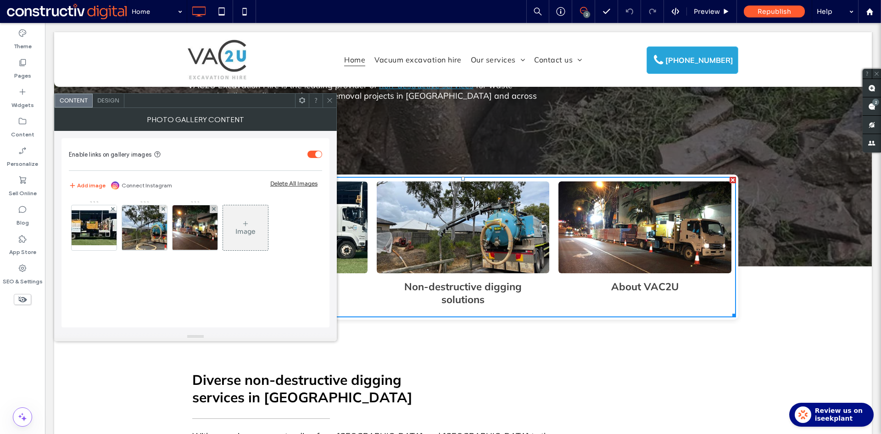
click at [109, 101] on span "Design" at bounding box center [108, 100] width 22 height 7
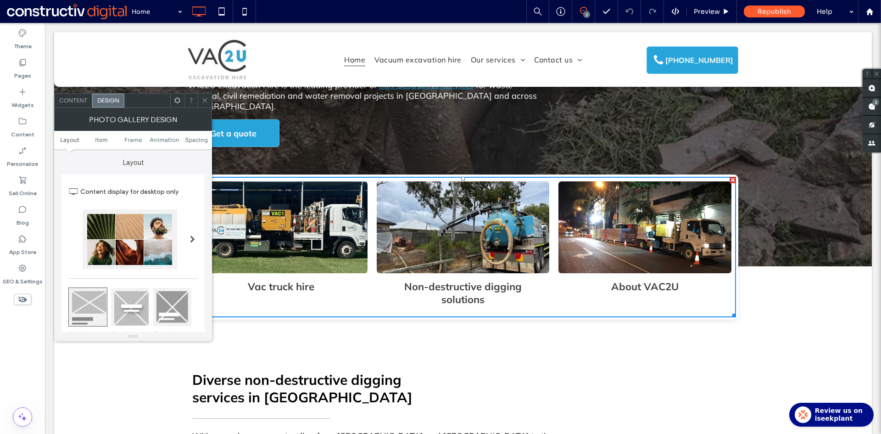
click at [82, 104] on div "Content" at bounding box center [74, 101] width 38 height 14
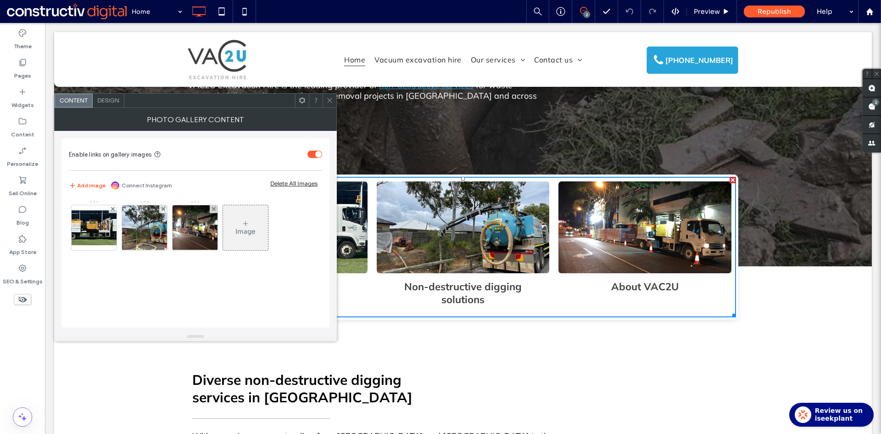
click at [331, 97] on icon at bounding box center [329, 100] width 7 height 7
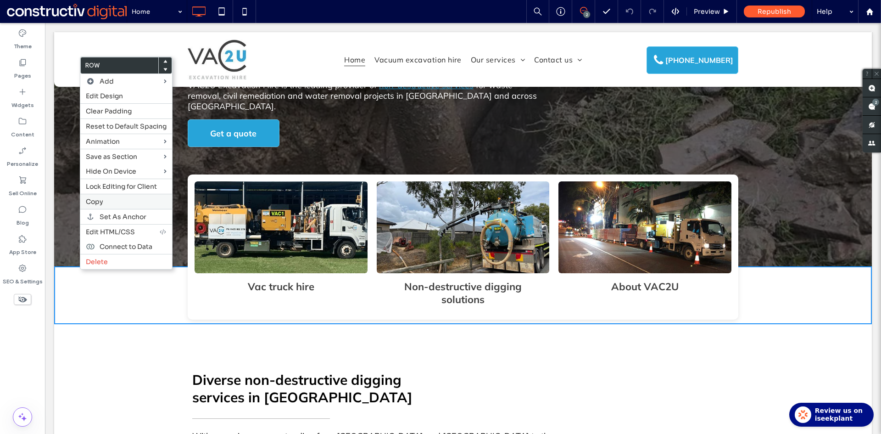
click at [98, 203] on span "Copy" at bounding box center [94, 201] width 17 height 8
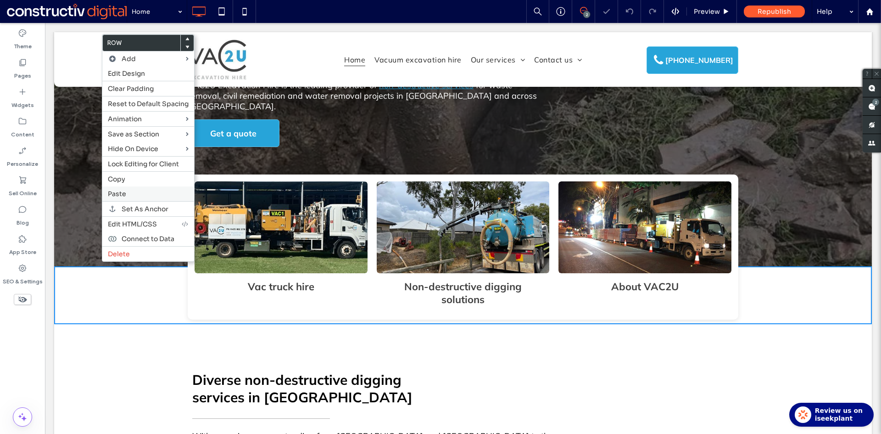
click at [118, 193] on span "Paste" at bounding box center [117, 194] width 18 height 8
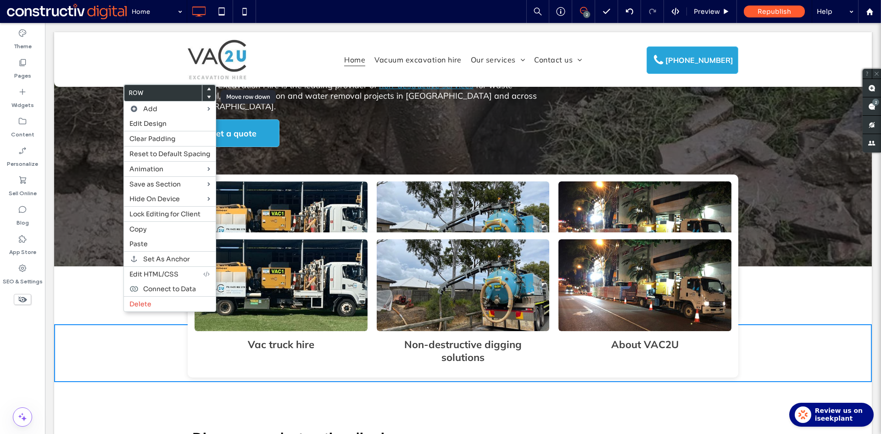
drag, startPoint x: 209, startPoint y: 96, endPoint x: 133, endPoint y: 251, distance: 172.5
click at [209, 97] on use at bounding box center [209, 97] width 4 height 3
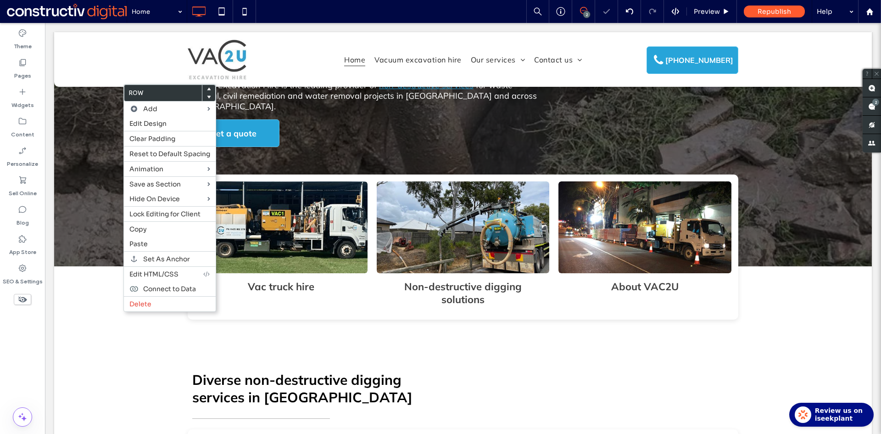
click at [106, 271] on div "Vac truck hire Button 1 Non-destructive digging solutions Button 2 About VAC2U …" at bounding box center [463, 295] width 818 height 58
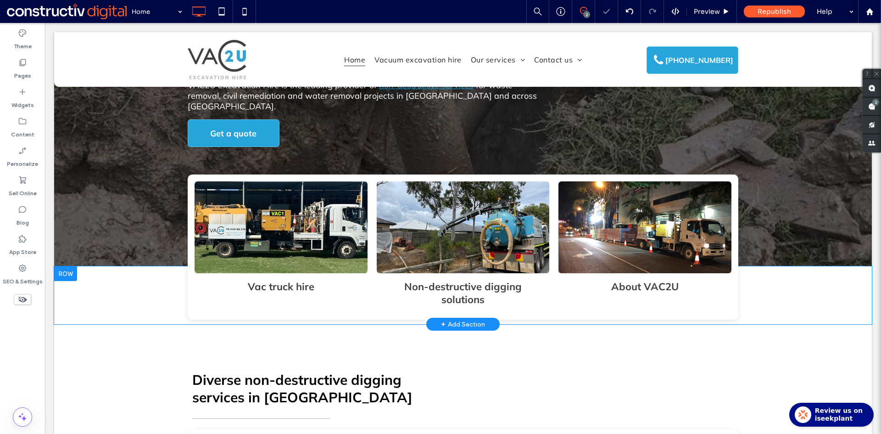
click at [82, 266] on div "Vac truck hire Button 1 Non-destructive digging solutions Button 2 About VAC2U …" at bounding box center [463, 295] width 818 height 58
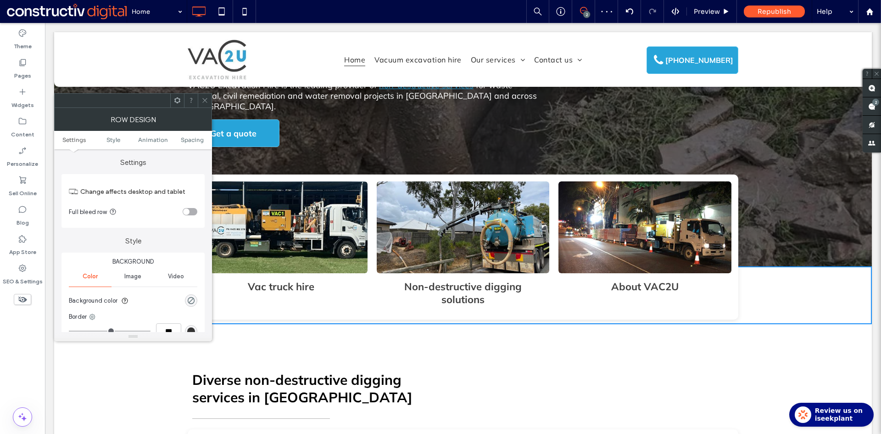
drag, startPoint x: 202, startPoint y: 93, endPoint x: 210, endPoint y: 106, distance: 15.9
click at [203, 94] on div at bounding box center [133, 100] width 158 height 15
click at [200, 100] on div at bounding box center [205, 101] width 14 height 14
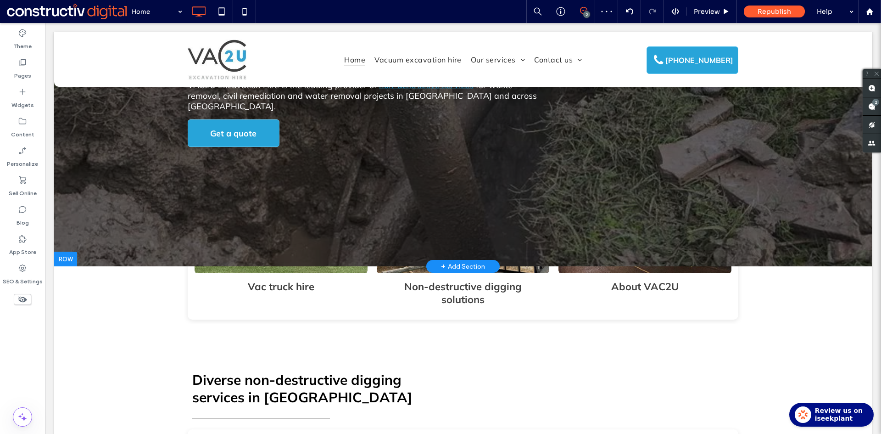
click at [285, 218] on div at bounding box center [463, 80] width 818 height 372
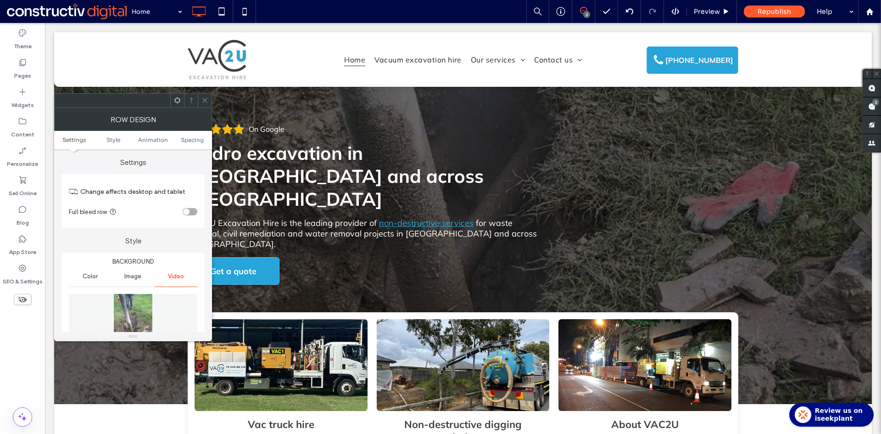
drag, startPoint x: 197, startPoint y: 93, endPoint x: 207, endPoint y: 108, distance: 17.8
click at [198, 95] on div at bounding box center [133, 100] width 158 height 15
drag, startPoint x: 205, startPoint y: 101, endPoint x: 174, endPoint y: 91, distance: 32.1
click at [205, 101] on use at bounding box center [204, 100] width 5 height 5
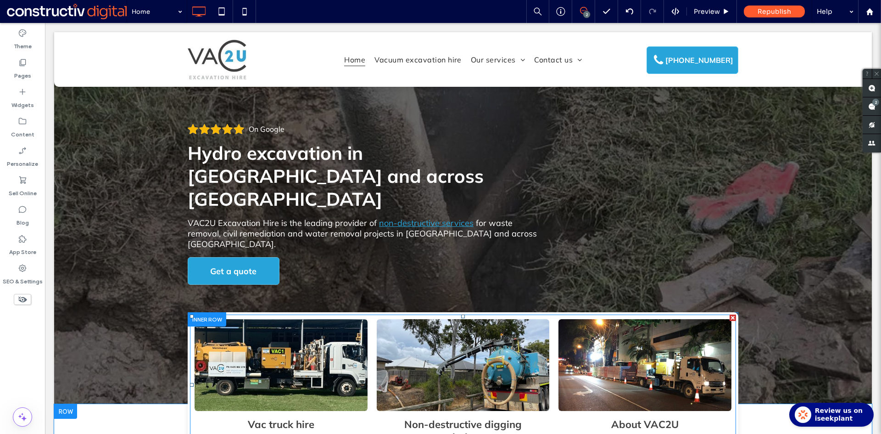
click at [504, 340] on link at bounding box center [462, 364] width 183 height 97
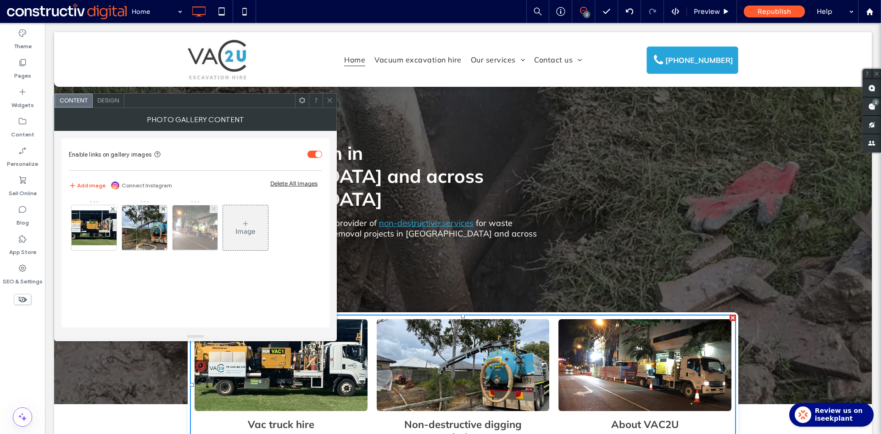
click at [215, 209] on icon at bounding box center [214, 209] width 4 height 4
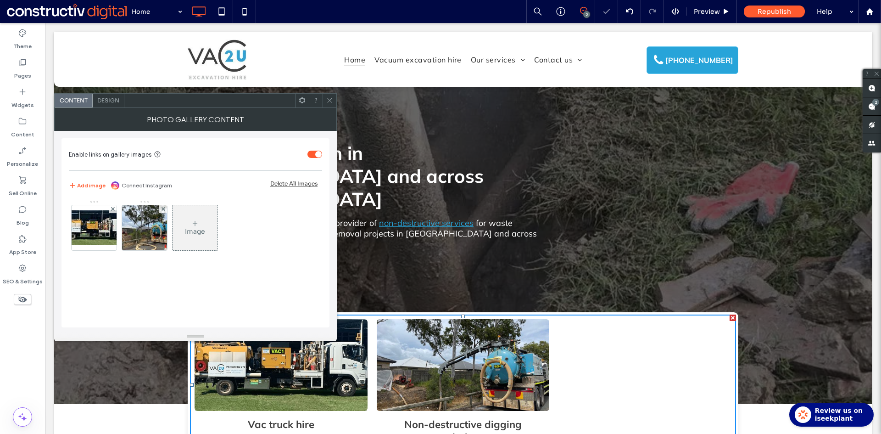
click at [107, 104] on div "Design" at bounding box center [109, 101] width 32 height 14
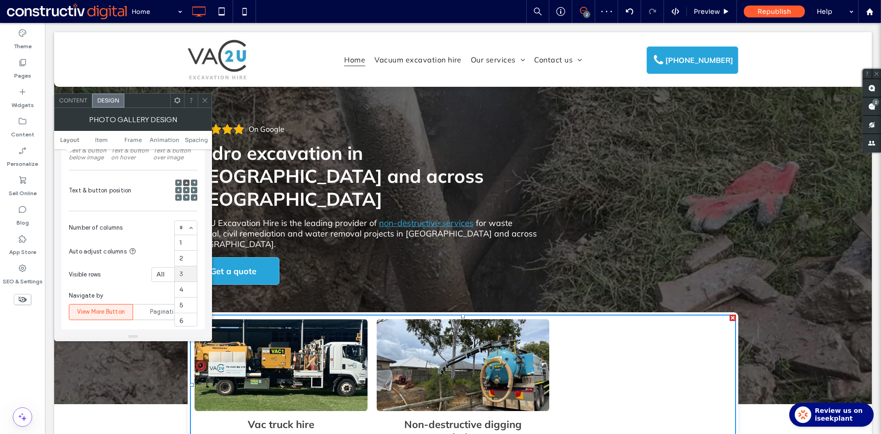
scroll to position [2, 0]
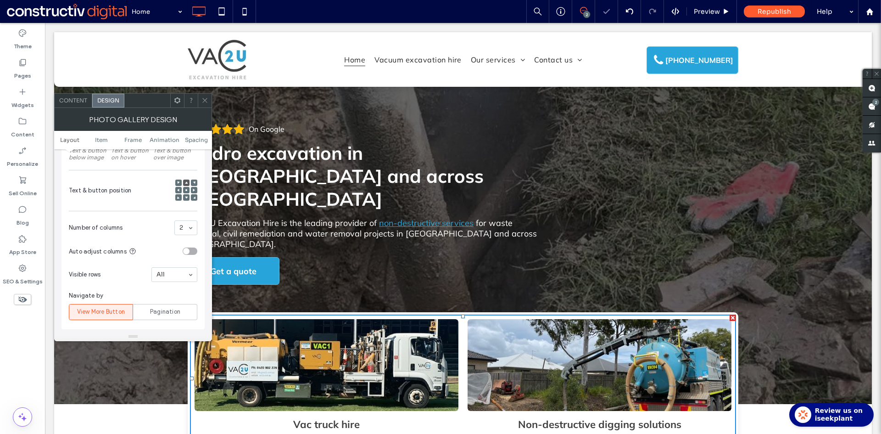
click at [206, 104] on span at bounding box center [205, 101] width 7 height 14
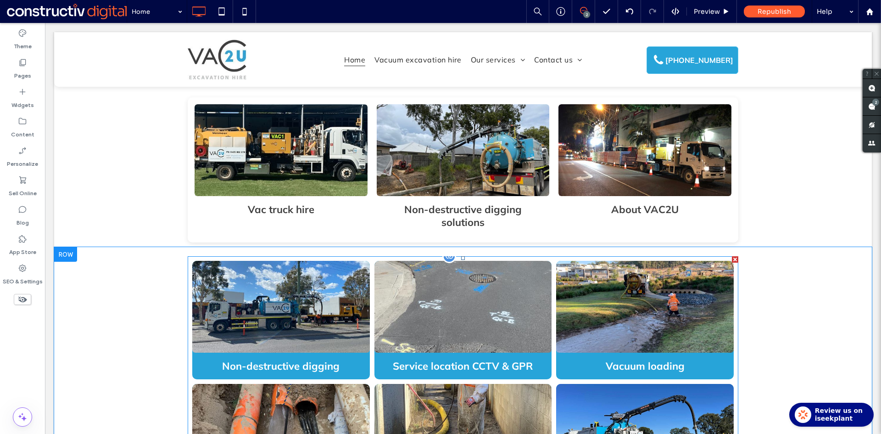
scroll to position [367, 0]
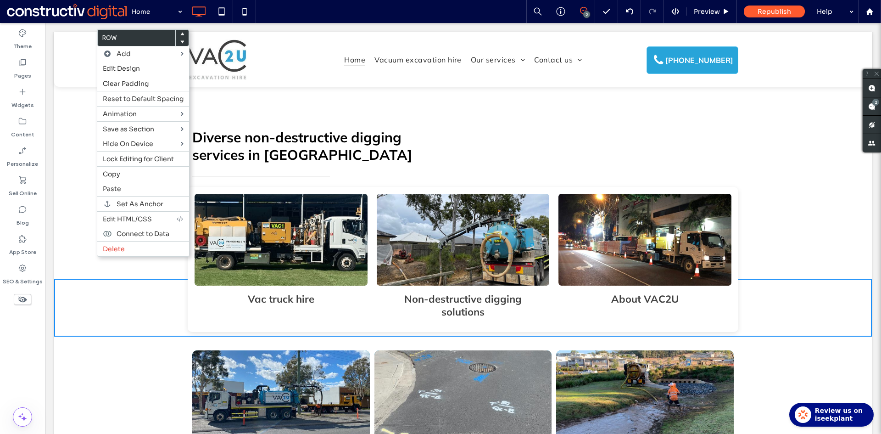
click at [183, 34] on use at bounding box center [182, 33] width 4 height 3
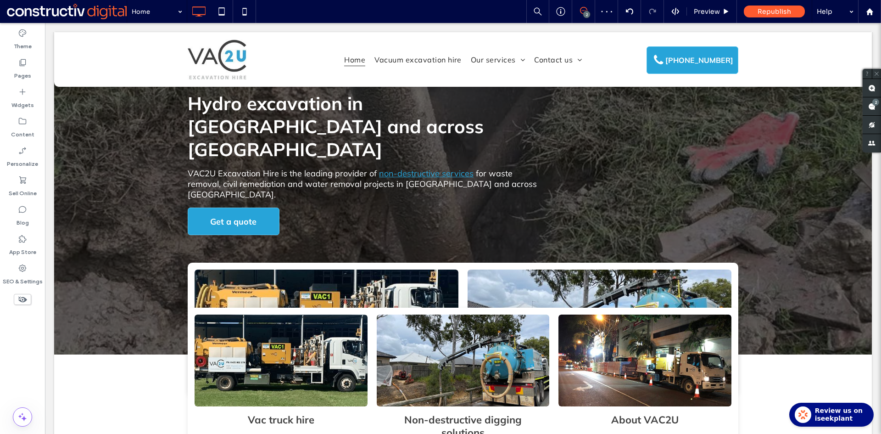
scroll to position [138, 0]
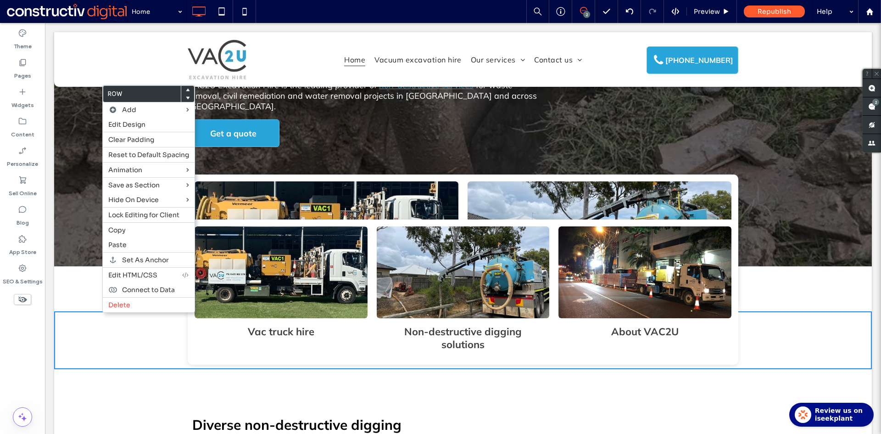
click at [189, 98] on use at bounding box center [188, 98] width 4 height 3
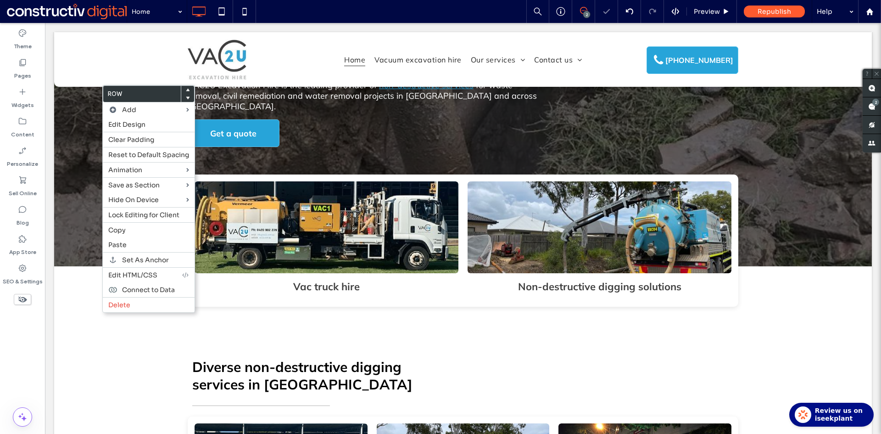
click at [102, 261] on div "Row Add Edit Design Clear Padding Reset to Default Spacing Animation Save as Se…" at bounding box center [148, 199] width 93 height 228
click at [66, 266] on div "Vac truck hire Button 1 Non-destructive digging solutions Button 2 Click To Pas…" at bounding box center [463, 288] width 818 height 45
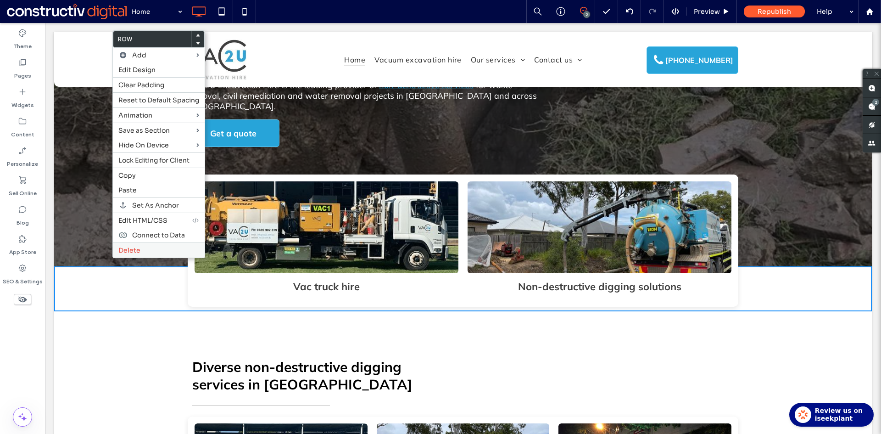
click at [131, 250] on span "Delete" at bounding box center [129, 250] width 22 height 8
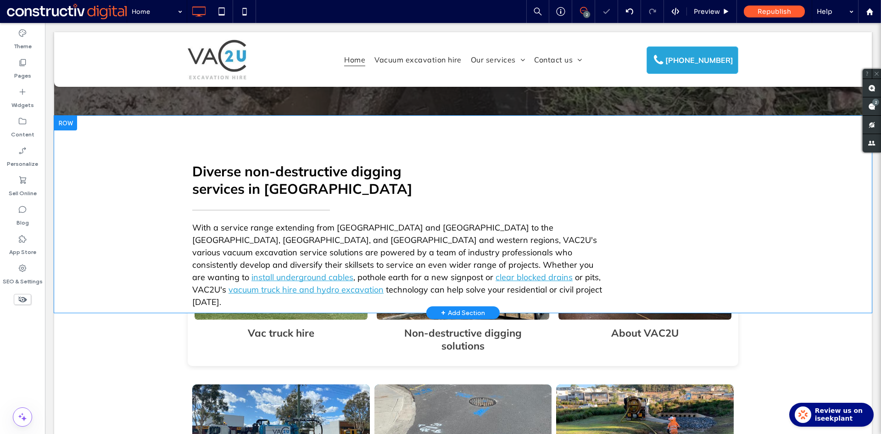
scroll to position [321, 0]
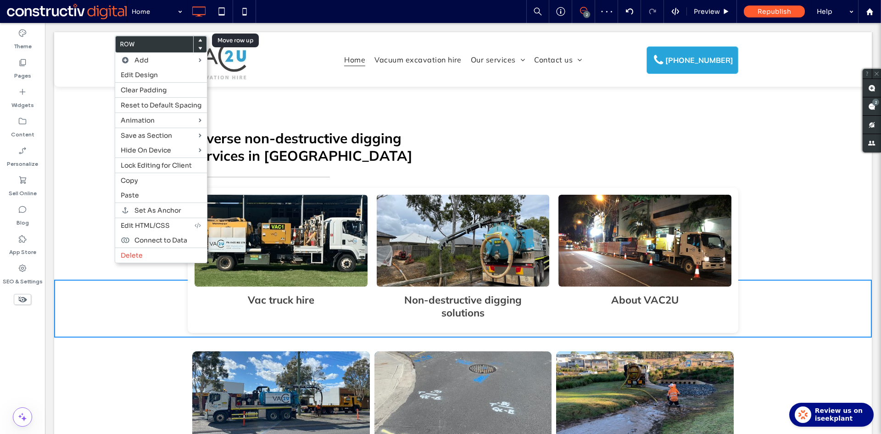
click at [201, 41] on use at bounding box center [200, 40] width 4 height 3
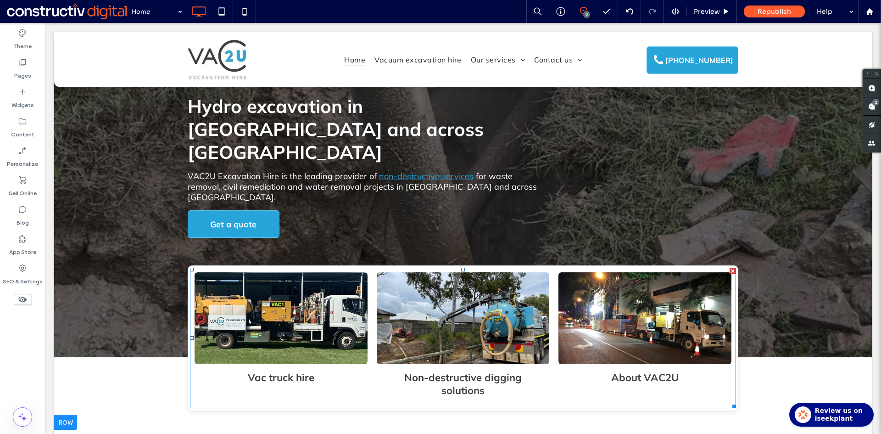
scroll to position [92, 0]
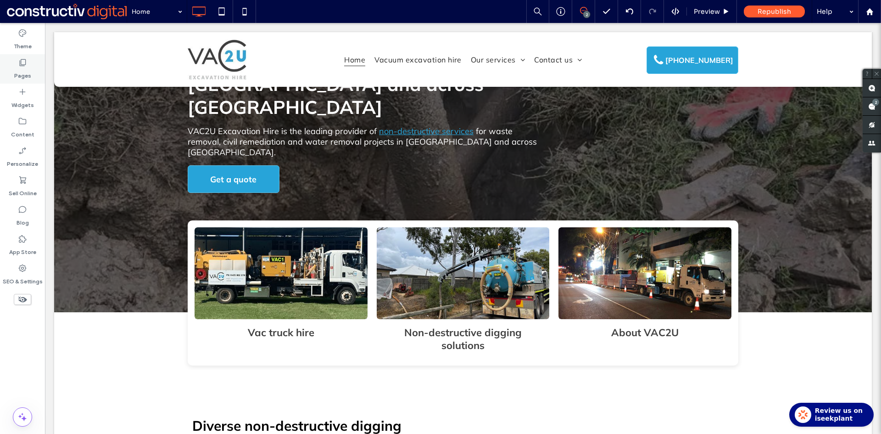
drag, startPoint x: 24, startPoint y: 69, endPoint x: 40, endPoint y: 118, distance: 51.2
click at [24, 69] on label "Pages" at bounding box center [22, 73] width 17 height 13
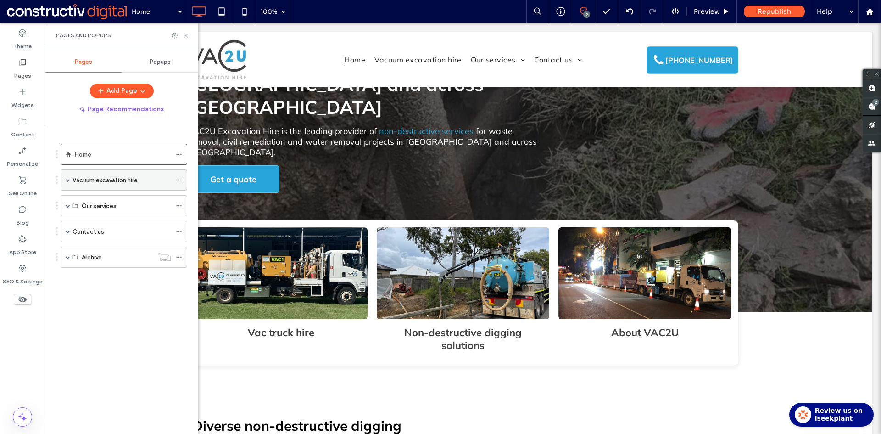
click at [67, 182] on span at bounding box center [68, 180] width 5 height 5
click at [67, 228] on span at bounding box center [68, 226] width 5 height 5
click at [97, 248] on label "Non-destructive digging" at bounding box center [116, 248] width 68 height 16
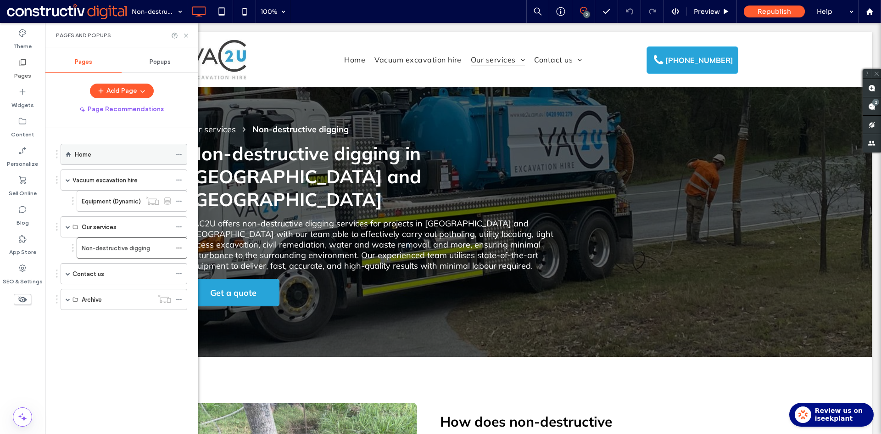
click at [104, 155] on div "Home" at bounding box center [123, 154] width 96 height 10
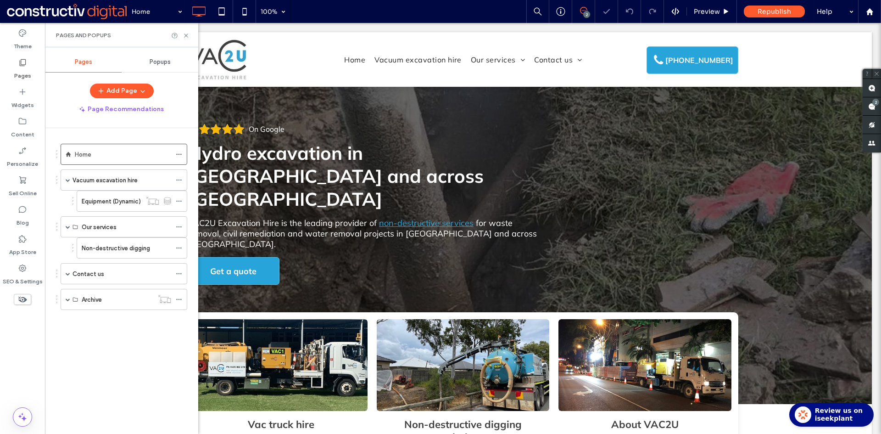
click at [111, 248] on label "Non-destructive digging" at bounding box center [116, 248] width 68 height 16
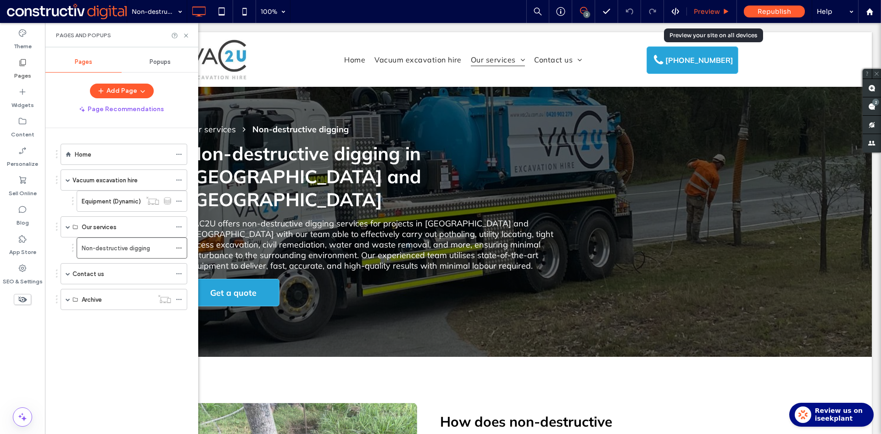
click at [709, 13] on span "Preview" at bounding box center [707, 11] width 26 height 8
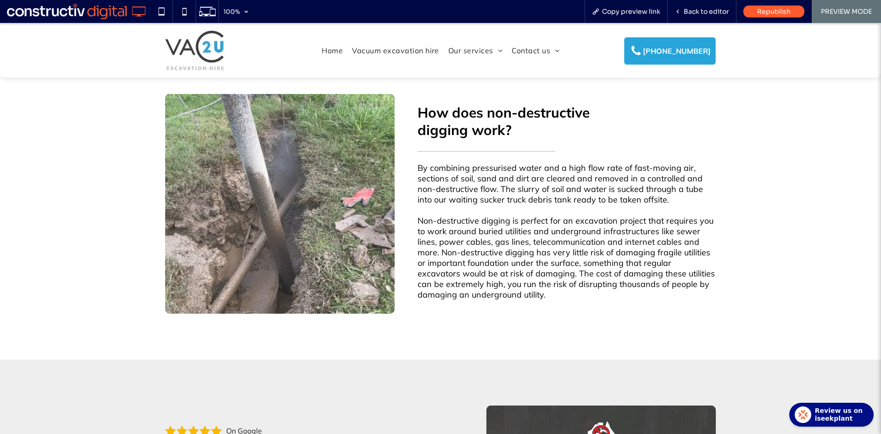
scroll to position [459, 0]
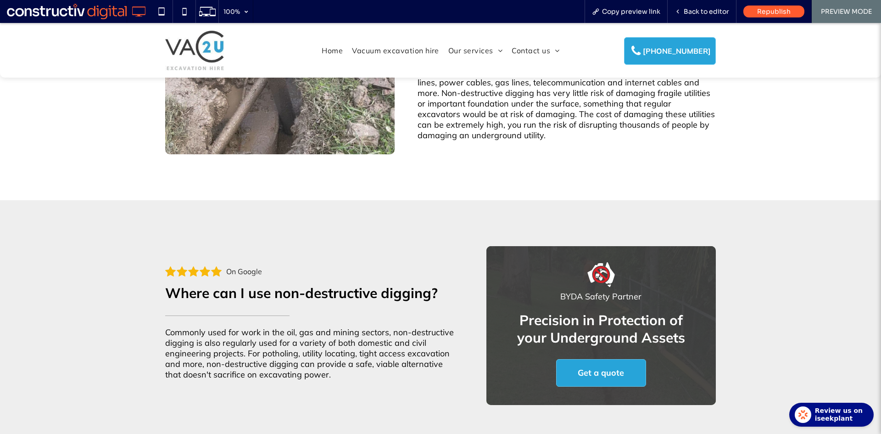
click at [244, 266] on link "On Google" at bounding box center [242, 271] width 39 height 10
click at [456, 210] on div "On Google Where can I use non-destructive digging? Commonly used for work in th…" at bounding box center [440, 325] width 881 height 251
click at [711, 9] on span "Back to editor" at bounding box center [706, 11] width 45 height 8
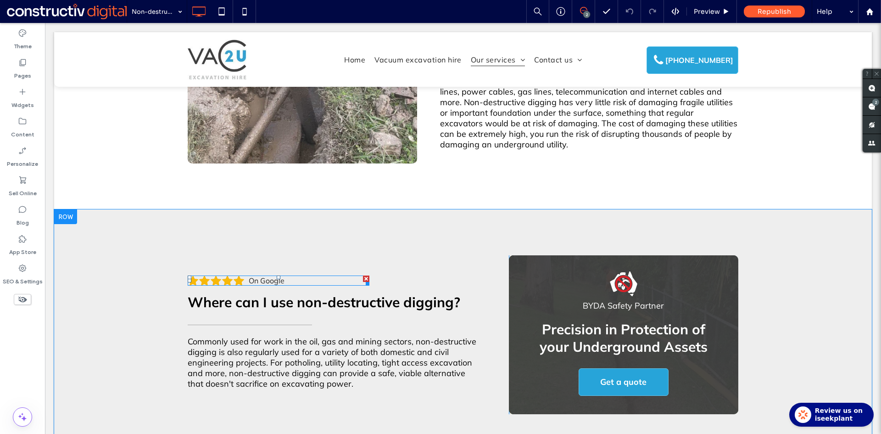
drag, startPoint x: 266, startPoint y: 261, endPoint x: 363, endPoint y: 248, distance: 98.1
click at [188, 275] on span at bounding box center [188, 275] width 0 height 0
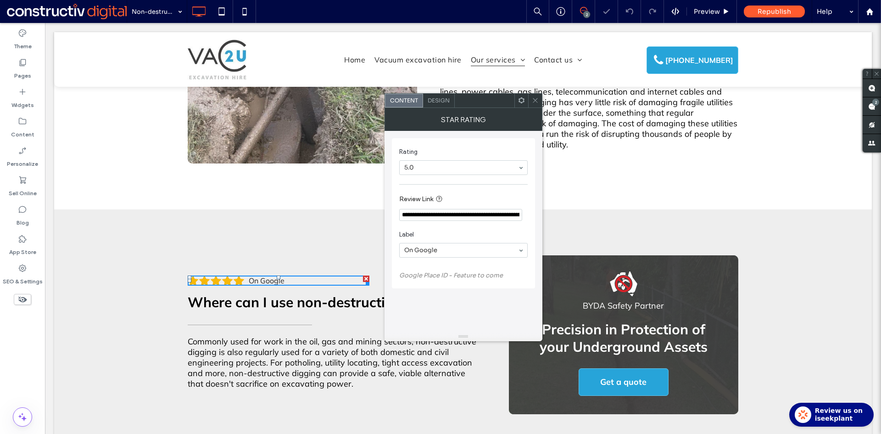
click at [441, 97] on span "Design" at bounding box center [439, 100] width 22 height 7
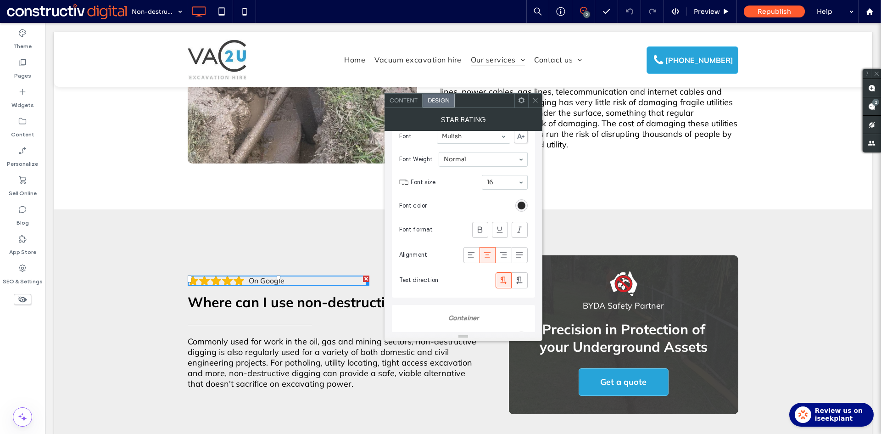
scroll to position [74, 0]
click at [502, 235] on icon at bounding box center [499, 233] width 9 height 9
click at [535, 100] on icon at bounding box center [535, 100] width 7 height 7
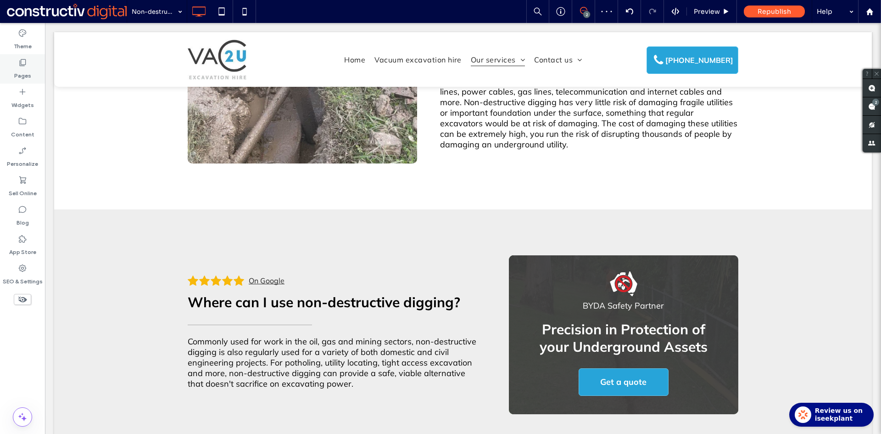
click at [28, 69] on label "Pages" at bounding box center [22, 73] width 17 height 13
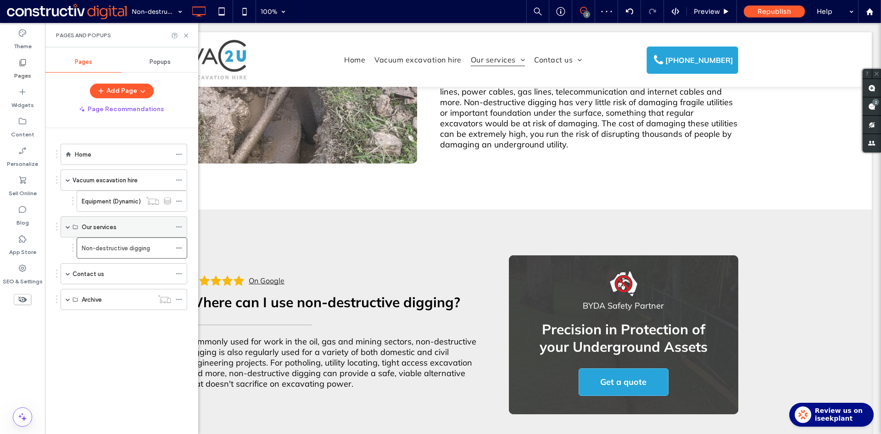
click at [118, 228] on div "Our services" at bounding box center [127, 227] width 90 height 10
drag, startPoint x: 110, startPoint y: 204, endPoint x: 115, endPoint y: 204, distance: 5.5
click at [112, 204] on label "Equipment (Dynamic)" at bounding box center [111, 201] width 59 height 16
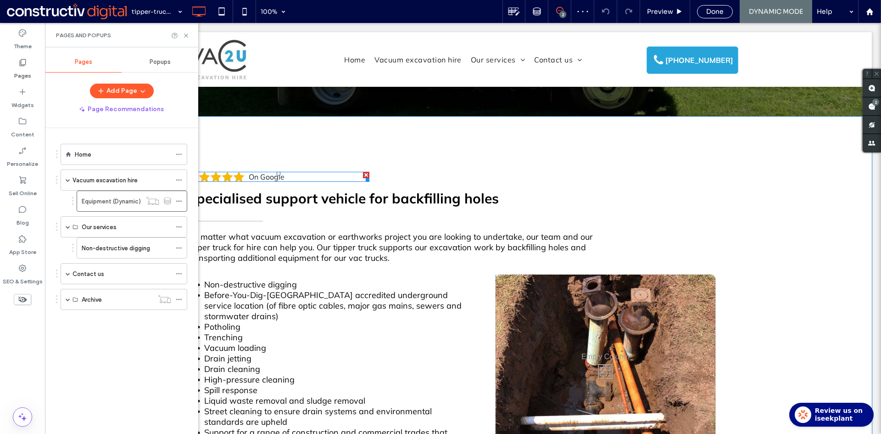
click at [263, 179] on span at bounding box center [279, 177] width 182 height 10
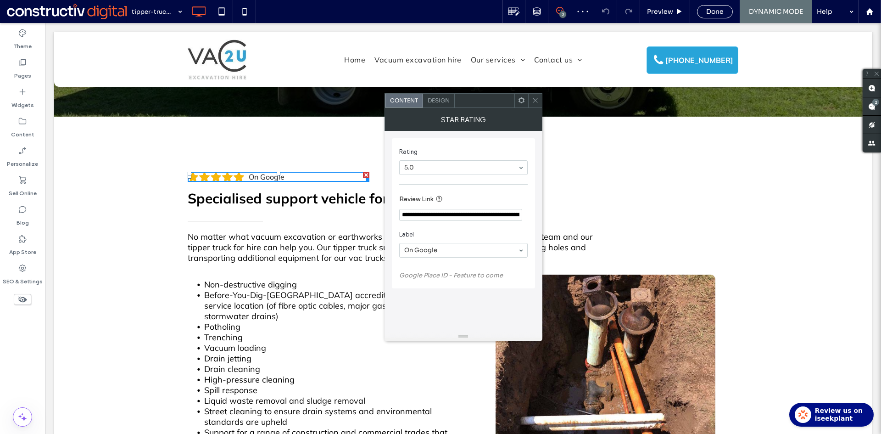
click at [433, 102] on span "Design" at bounding box center [439, 100] width 22 height 7
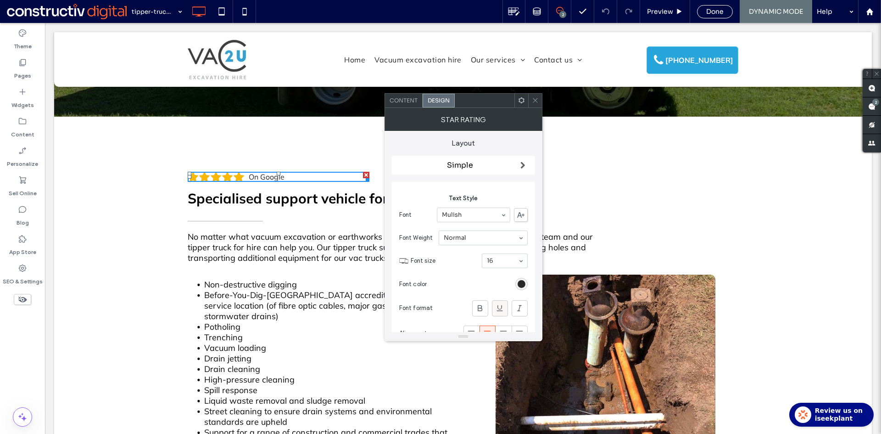
click at [498, 308] on use at bounding box center [500, 308] width 6 height 6
click at [19, 70] on label "Pages" at bounding box center [22, 73] width 17 height 13
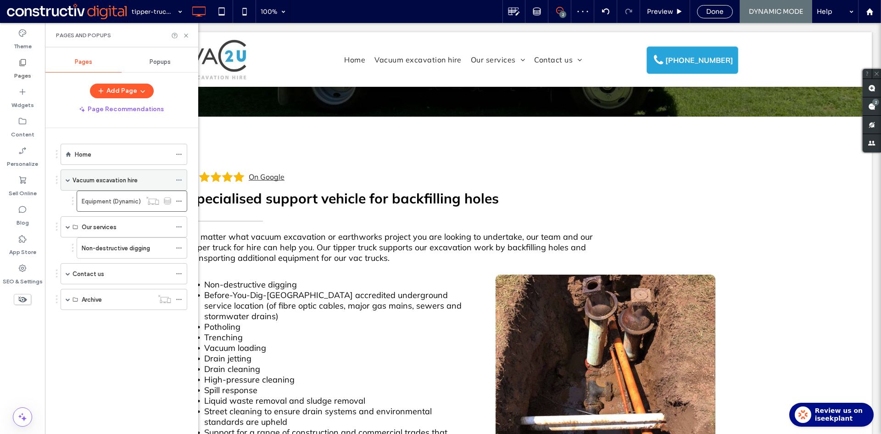
click at [114, 179] on label "Vacuum excavation hire" at bounding box center [105, 180] width 65 height 16
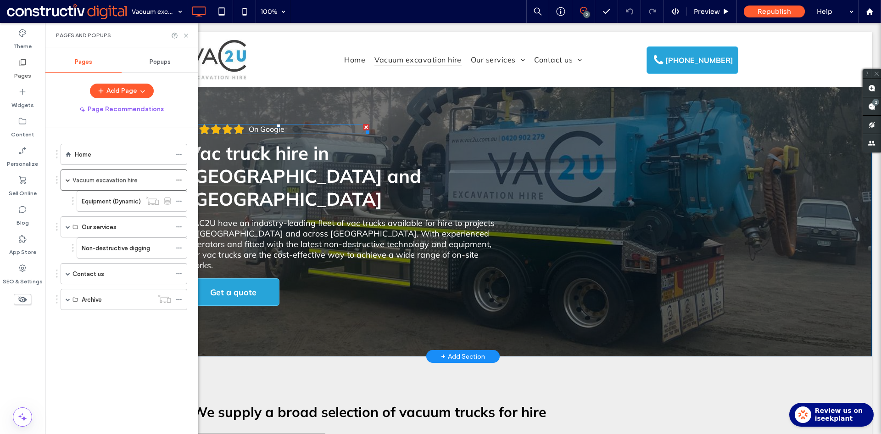
click at [266, 129] on span at bounding box center [279, 129] width 182 height 10
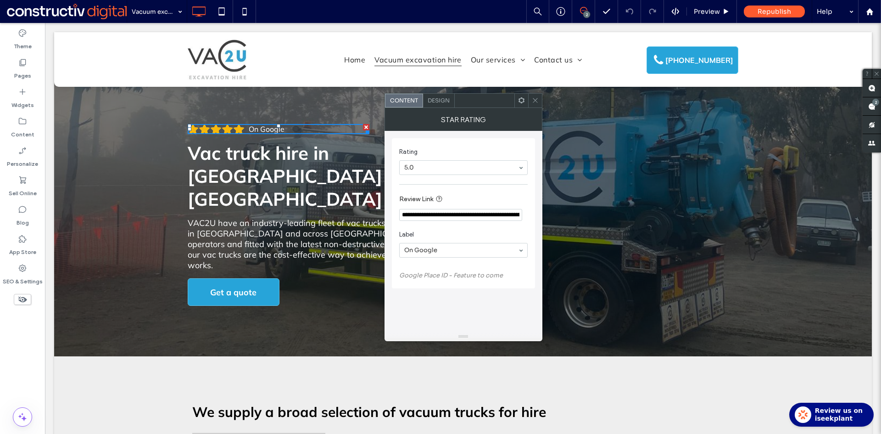
click at [429, 97] on span "Design" at bounding box center [439, 100] width 22 height 7
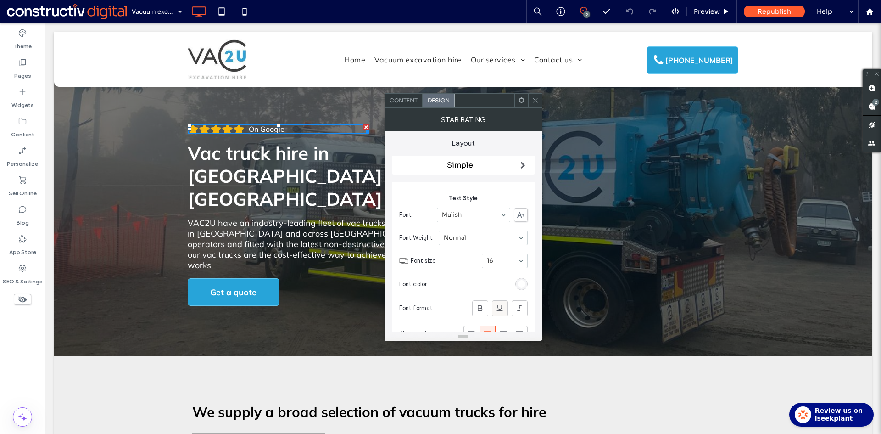
click at [501, 306] on icon at bounding box center [499, 307] width 9 height 9
click at [534, 100] on icon at bounding box center [535, 100] width 7 height 7
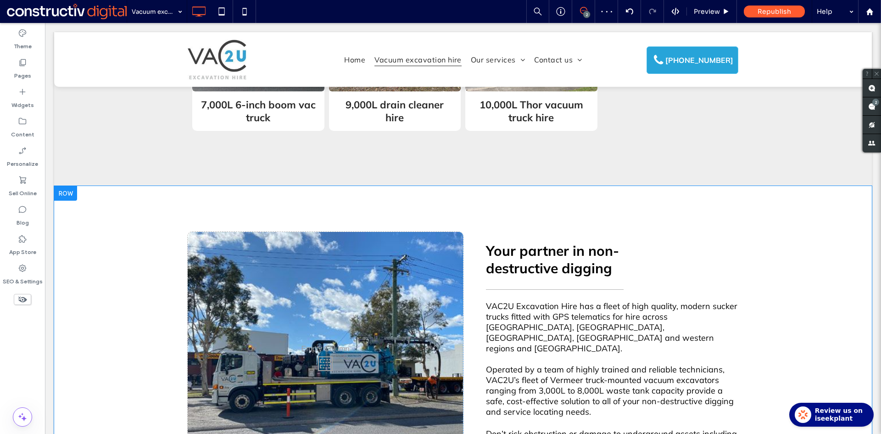
scroll to position [735, 0]
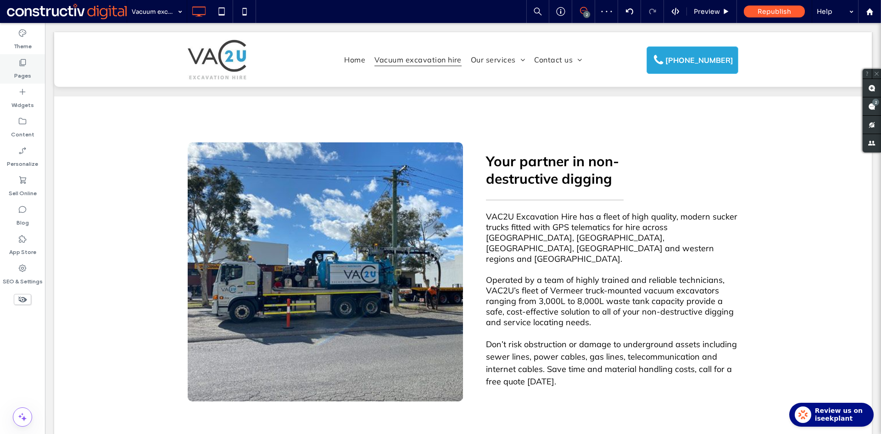
click at [23, 69] on label "Pages" at bounding box center [22, 73] width 17 height 13
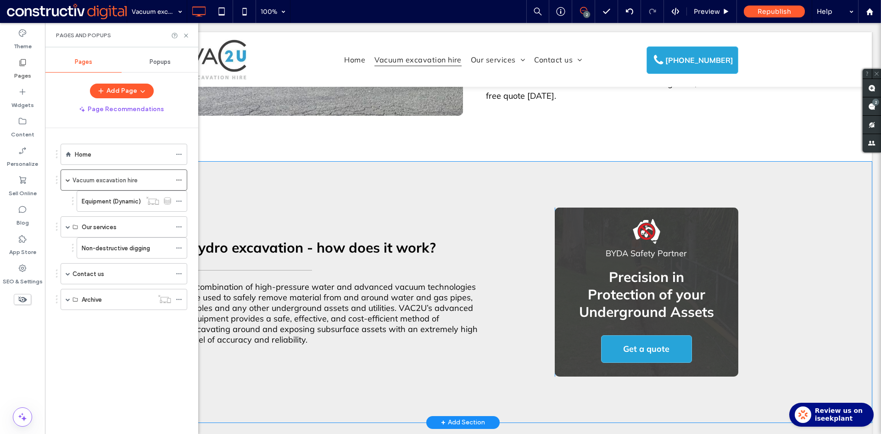
scroll to position [1102, 0]
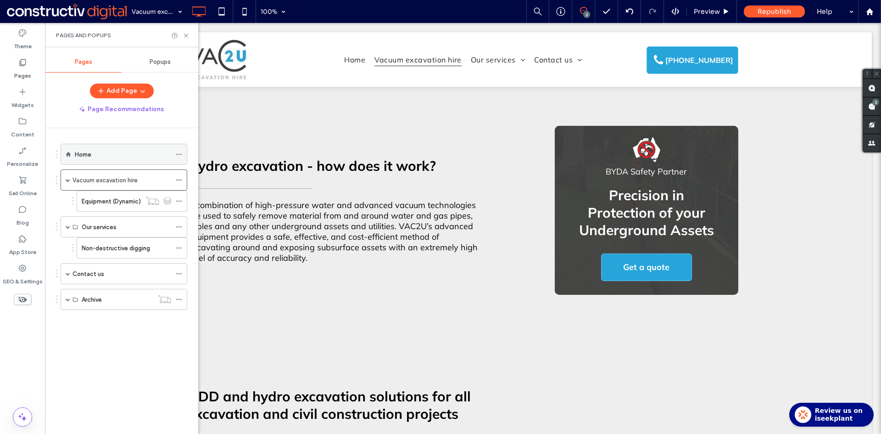
click at [118, 152] on div "Home" at bounding box center [123, 154] width 96 height 10
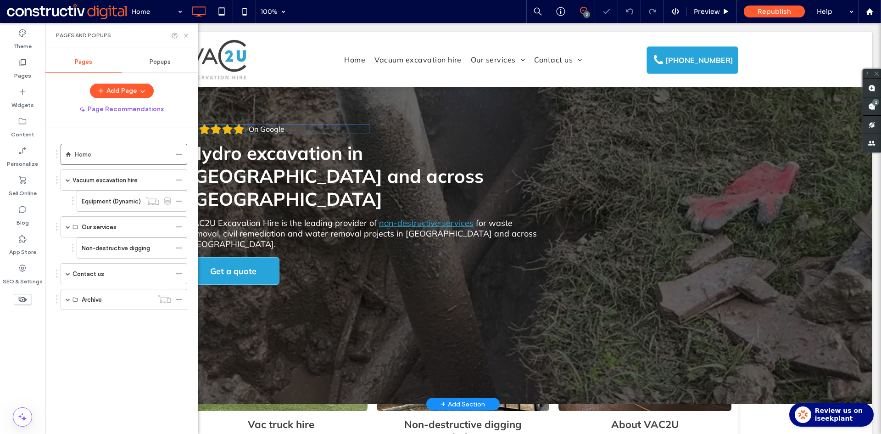
click at [266, 130] on span at bounding box center [279, 129] width 182 height 10
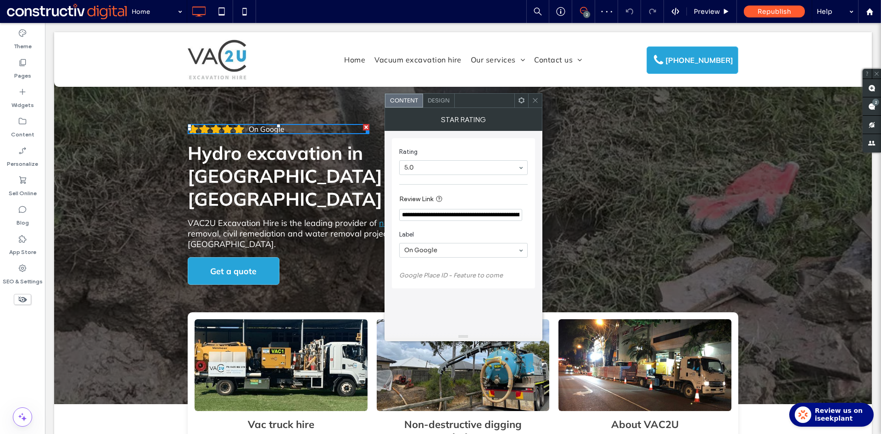
click at [441, 101] on span "Design" at bounding box center [439, 100] width 22 height 7
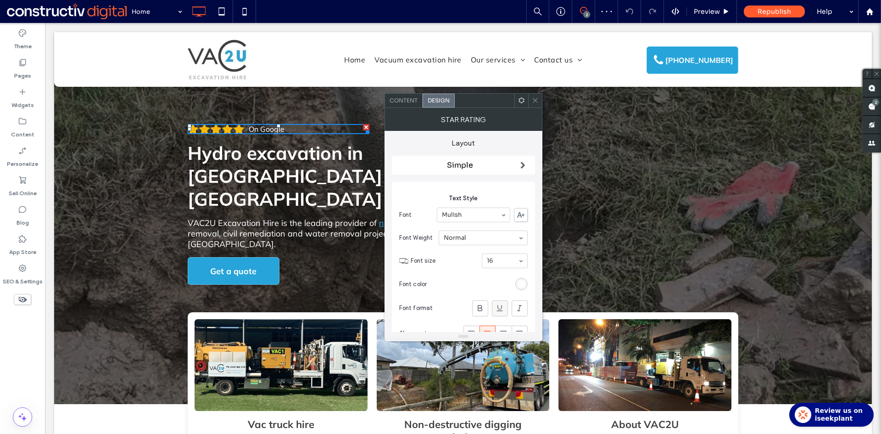
click at [498, 307] on icon at bounding box center [499, 307] width 9 height 9
click at [537, 101] on icon at bounding box center [535, 100] width 7 height 7
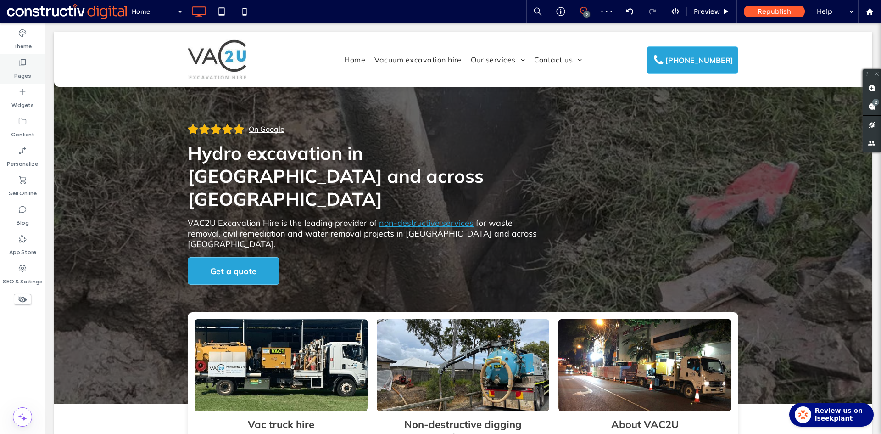
click at [29, 70] on label "Pages" at bounding box center [22, 73] width 17 height 13
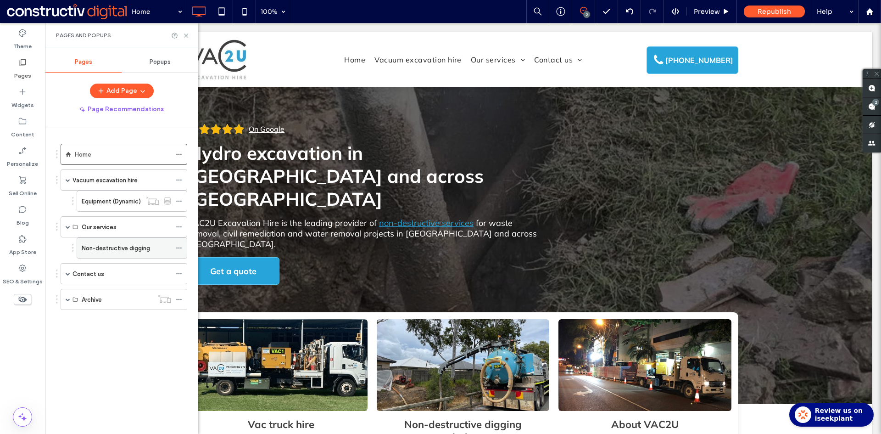
click at [107, 248] on label "Non-destructive digging" at bounding box center [116, 248] width 68 height 16
click at [186, 34] on icon at bounding box center [186, 35] width 7 height 7
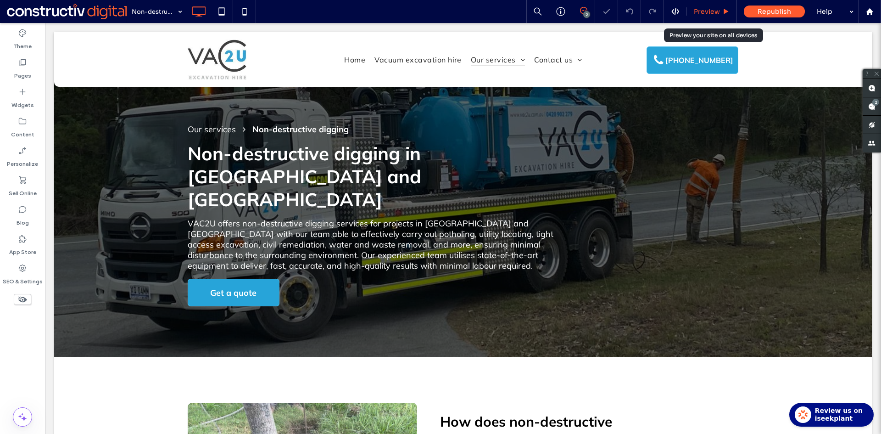
click at [726, 6] on div "Preview" at bounding box center [712, 11] width 50 height 23
click at [709, 13] on span "Preview" at bounding box center [707, 11] width 26 height 8
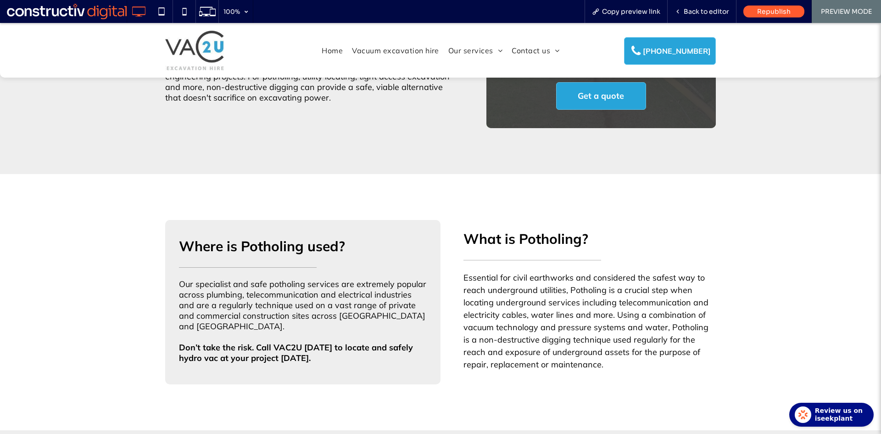
scroll to position [780, 0]
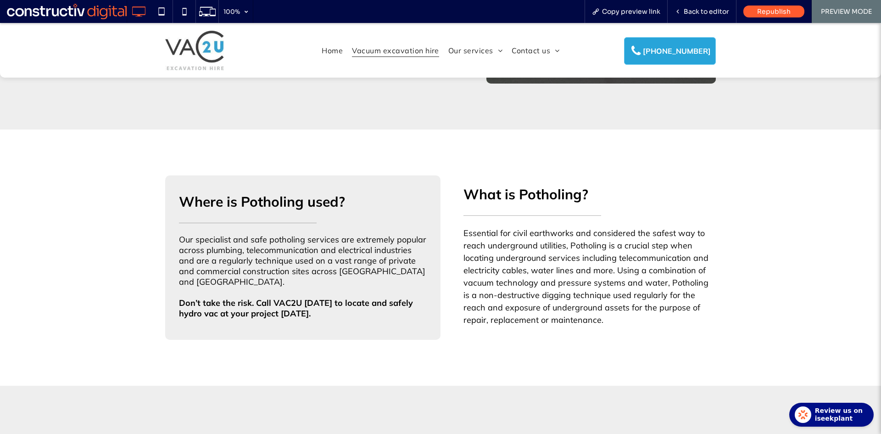
click at [389, 52] on span "Vacuum excavation hire" at bounding box center [395, 50] width 87 height 13
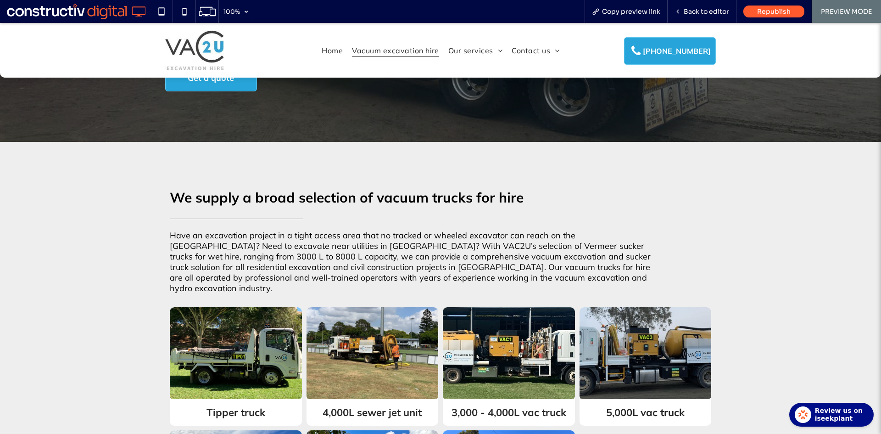
scroll to position [275, 0]
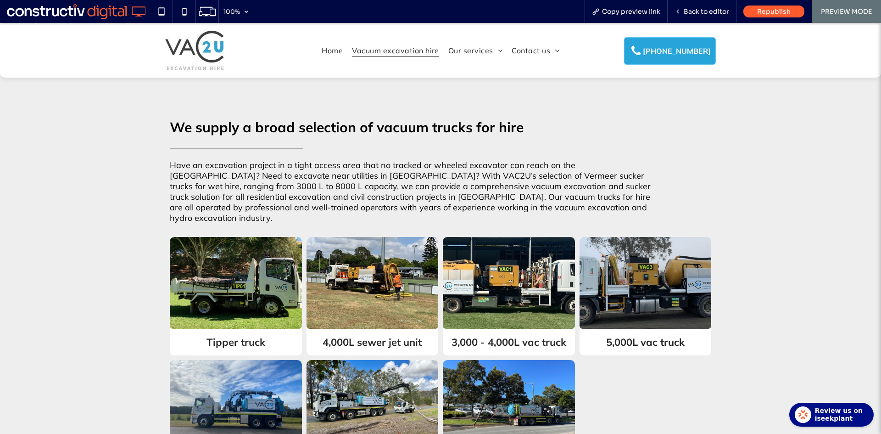
drag, startPoint x: 366, startPoint y: 222, endPoint x: 373, endPoint y: 245, distance: 24.0
click at [366, 234] on link at bounding box center [373, 282] width 140 height 97
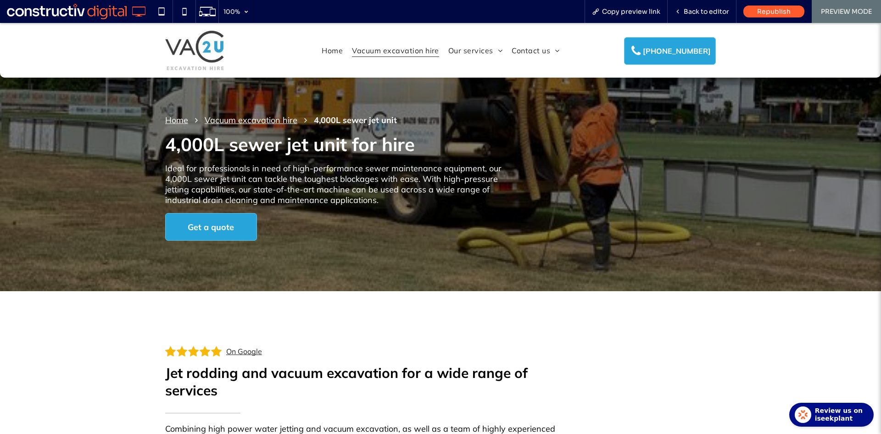
click at [390, 50] on span "Vacuum excavation hire" at bounding box center [395, 50] width 87 height 13
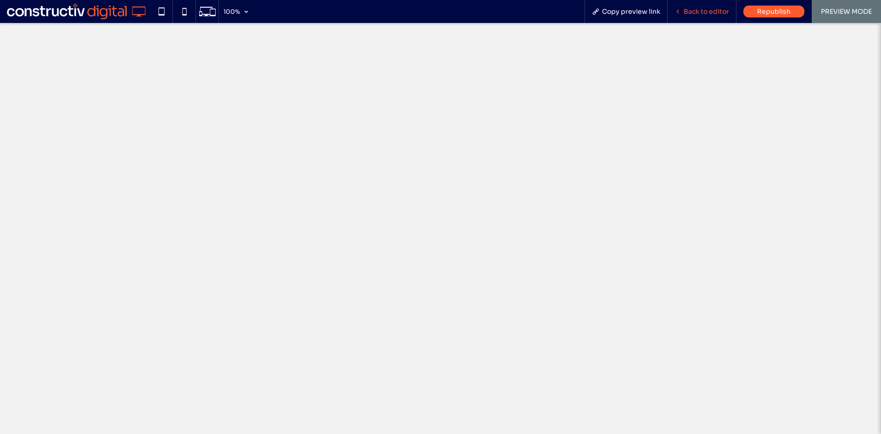
click at [714, 8] on span "Back to editor" at bounding box center [706, 11] width 45 height 8
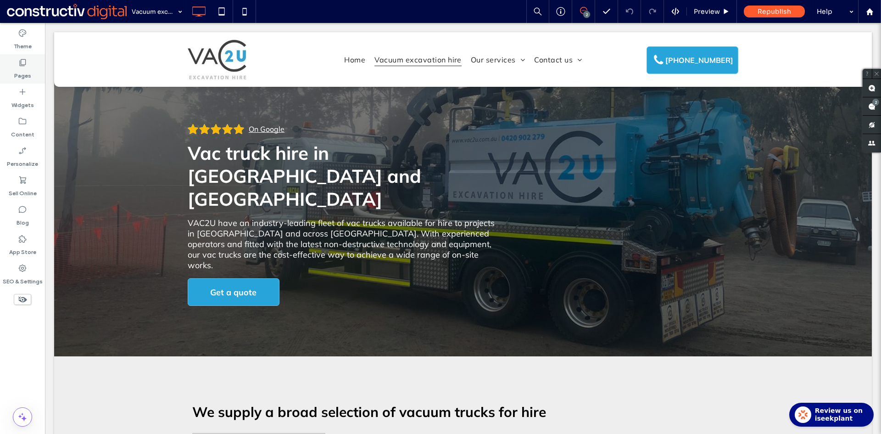
click at [29, 72] on label "Pages" at bounding box center [22, 73] width 17 height 13
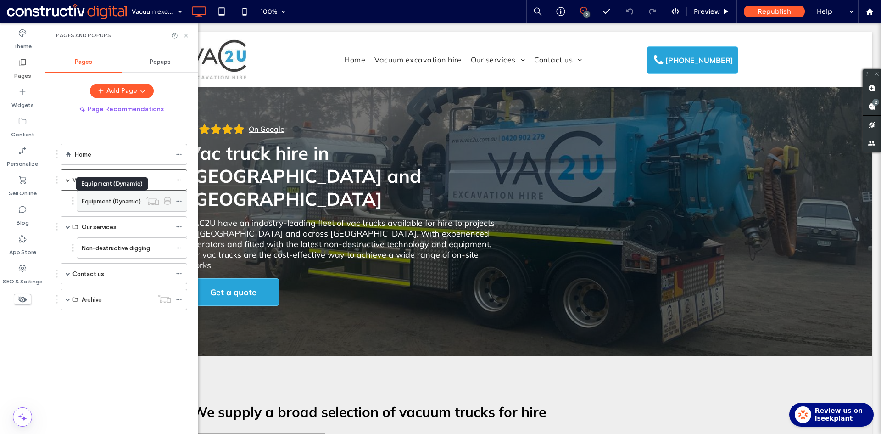
click at [110, 201] on label "Equipment (Dynamic)" at bounding box center [111, 201] width 59 height 16
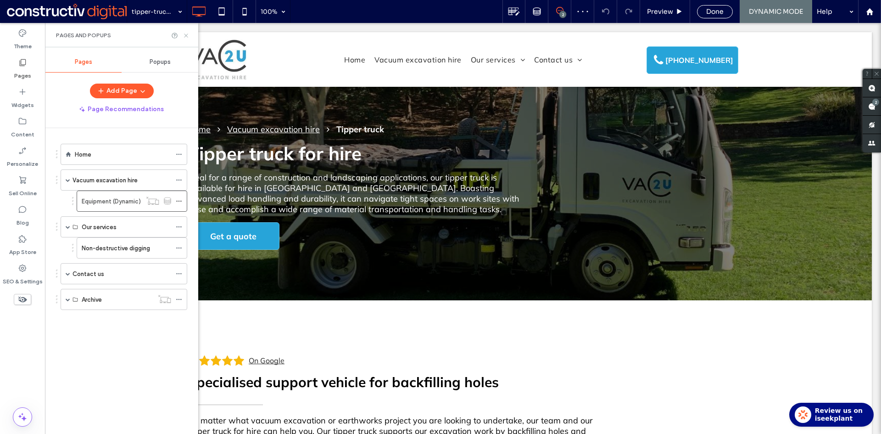
click at [188, 35] on icon at bounding box center [186, 35] width 7 height 7
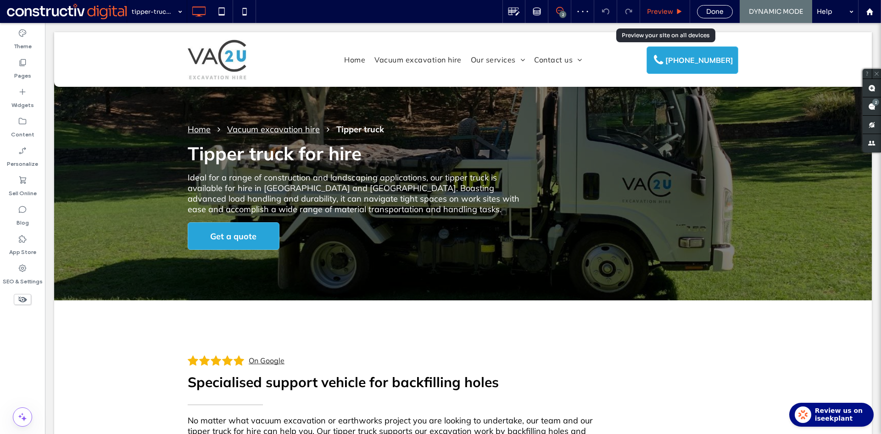
click at [665, 8] on span "Preview" at bounding box center [660, 11] width 26 height 8
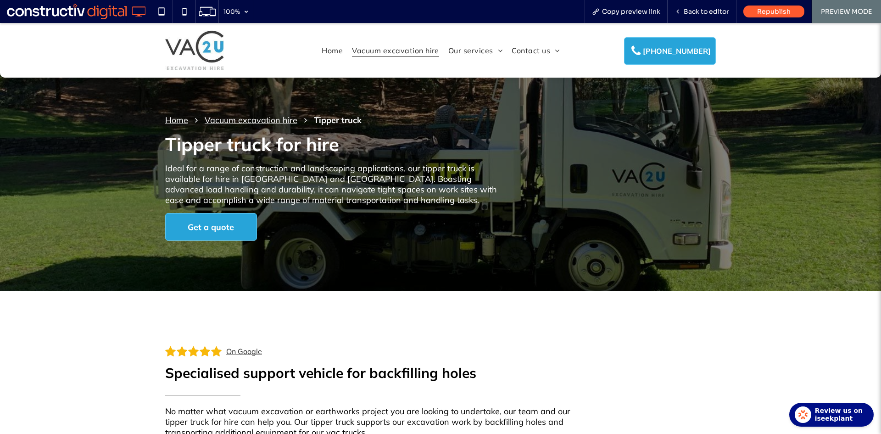
drag, startPoint x: 404, startPoint y: 52, endPoint x: 439, endPoint y: 115, distance: 71.9
click at [404, 52] on span "Vacuum excavation hire" at bounding box center [395, 50] width 87 height 13
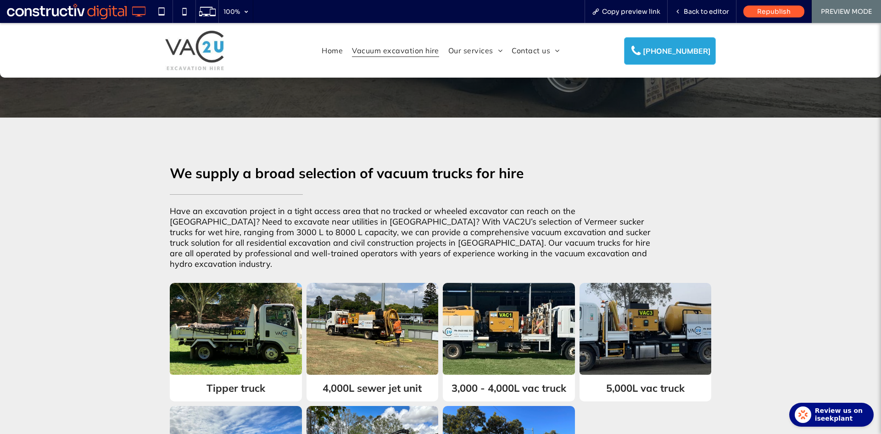
drag, startPoint x: 376, startPoint y: 277, endPoint x: 384, endPoint y: 298, distance: 22.5
click at [376, 280] on link at bounding box center [373, 328] width 140 height 97
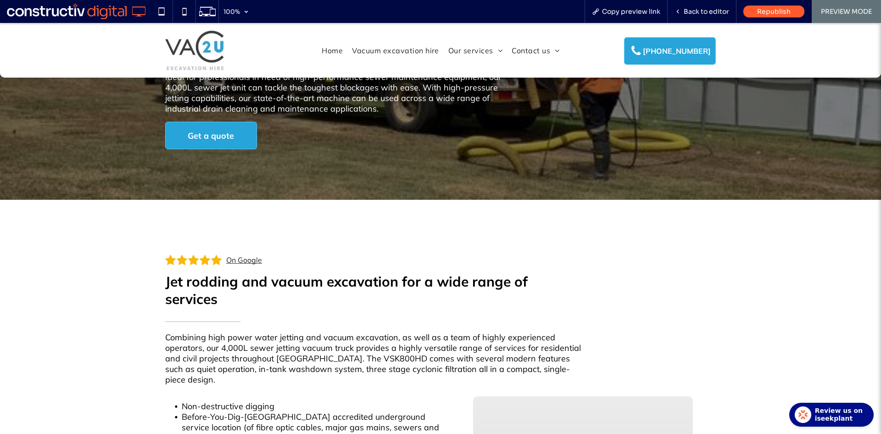
scroll to position [92, 0]
click at [698, 12] on span "Back to editor" at bounding box center [706, 11] width 45 height 8
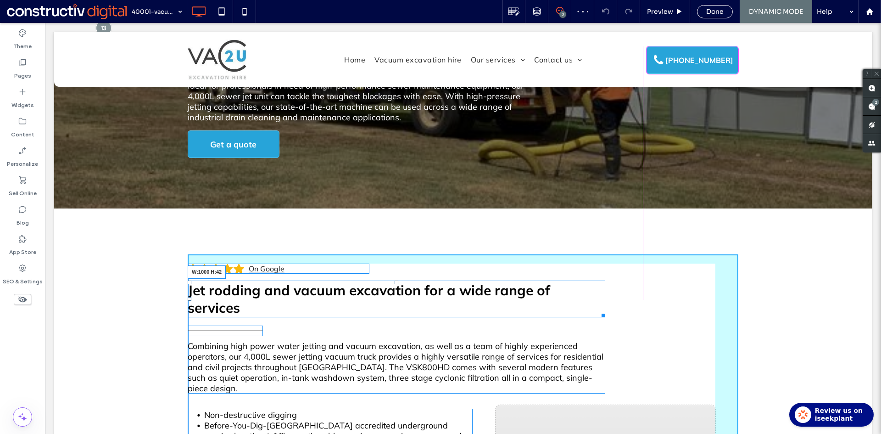
drag, startPoint x: 600, startPoint y: 314, endPoint x: 538, endPoint y: 157, distance: 167.8
click at [641, 309] on div "On Google Jet rodding and vacuum excavation for a wide range of services W:1000…" at bounding box center [463, 428] width 551 height 348
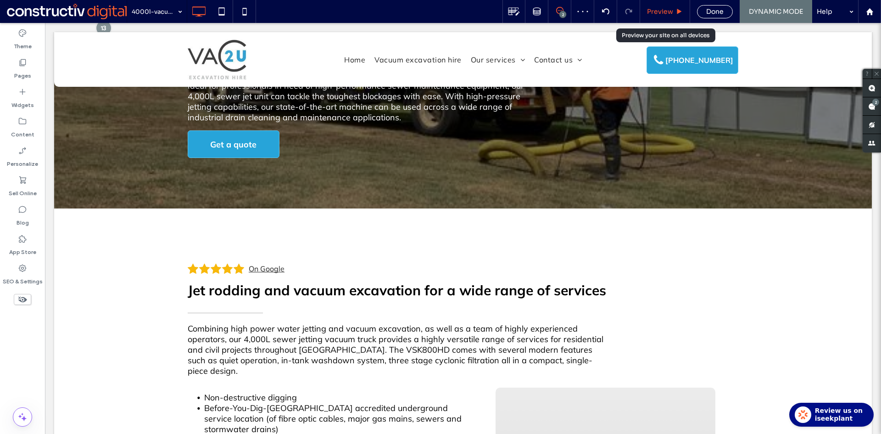
click at [665, 9] on span "Preview" at bounding box center [660, 11] width 26 height 8
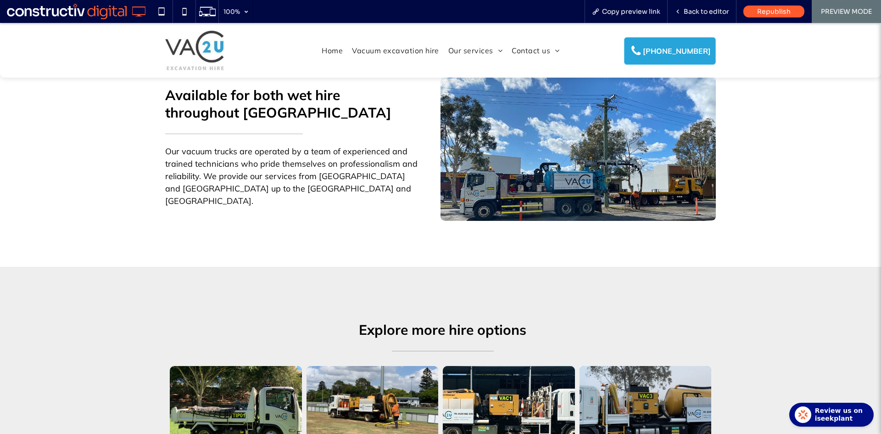
scroll to position [1102, 0]
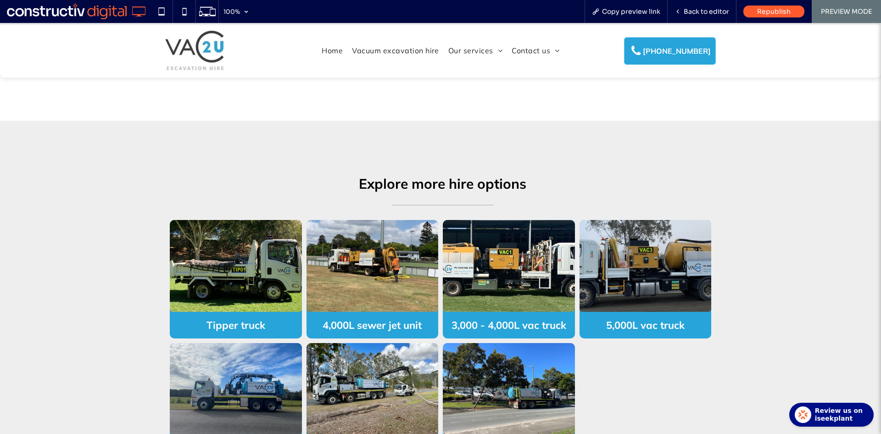
drag, startPoint x: 251, startPoint y: 237, endPoint x: 256, endPoint y: 255, distance: 18.6
click at [251, 237] on link at bounding box center [236, 265] width 140 height 97
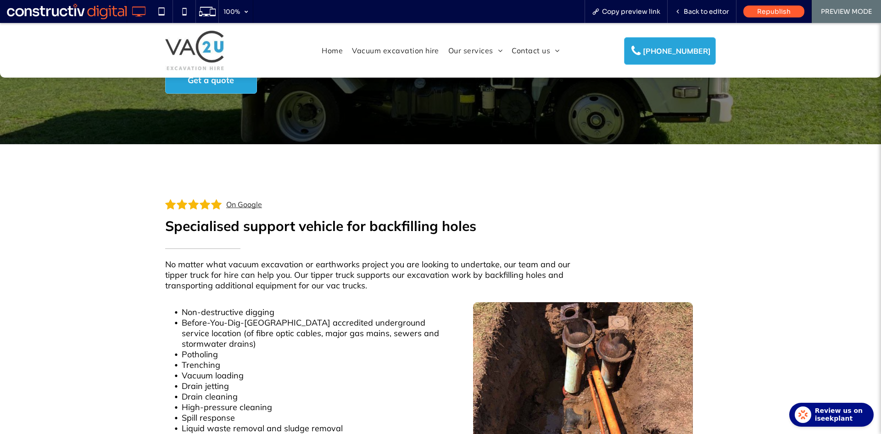
scroll to position [92, 0]
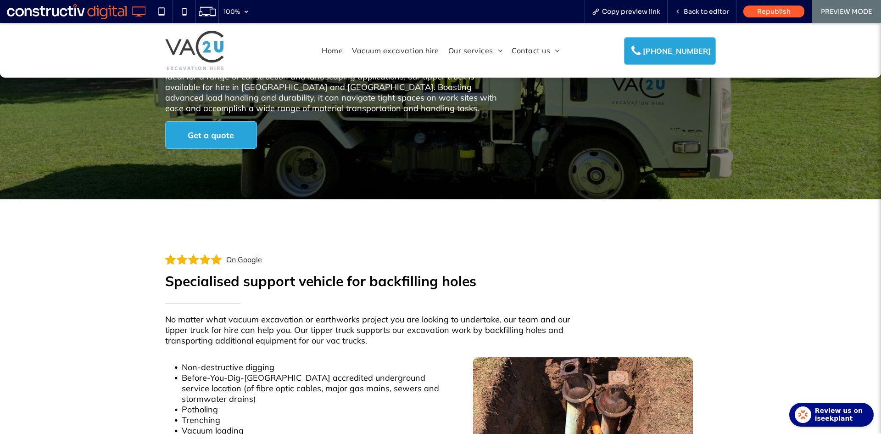
click at [244, 260] on link "On Google" at bounding box center [242, 259] width 39 height 10
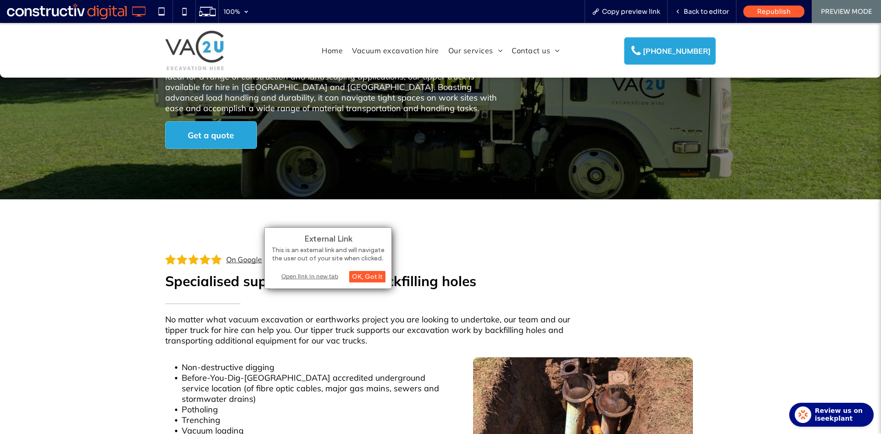
click at [312, 278] on div "Open link in new tab" at bounding box center [328, 276] width 115 height 10
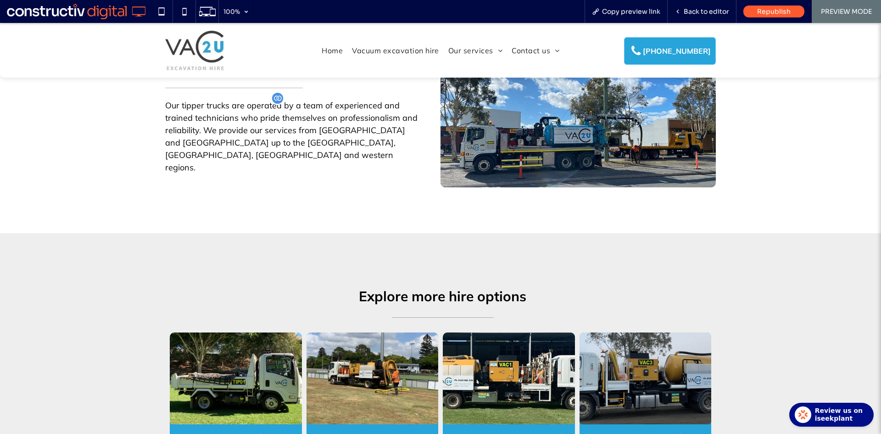
scroll to position [1102, 0]
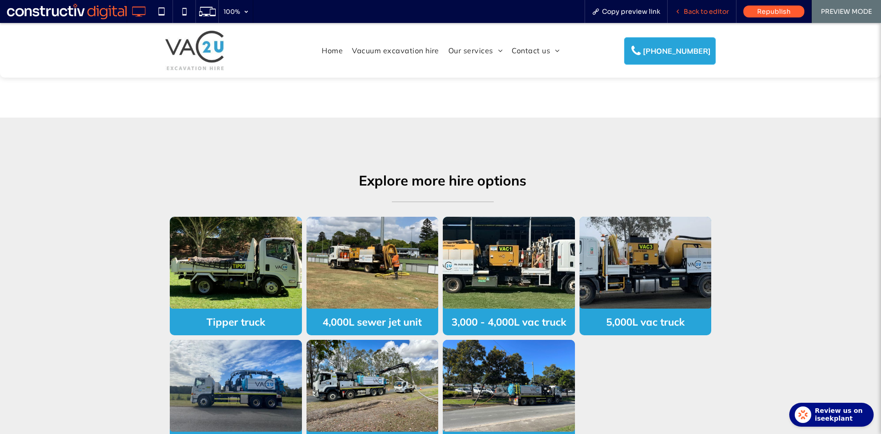
click at [706, 12] on span "Back to editor" at bounding box center [706, 11] width 45 height 8
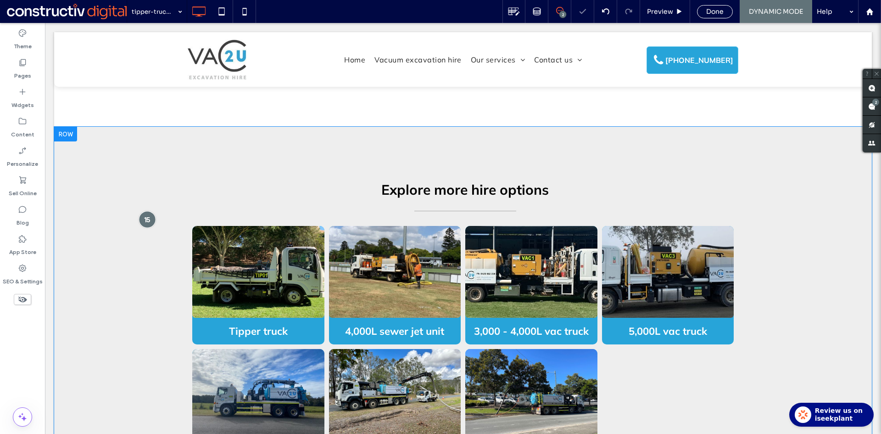
click at [153, 211] on div at bounding box center [147, 219] width 17 height 17
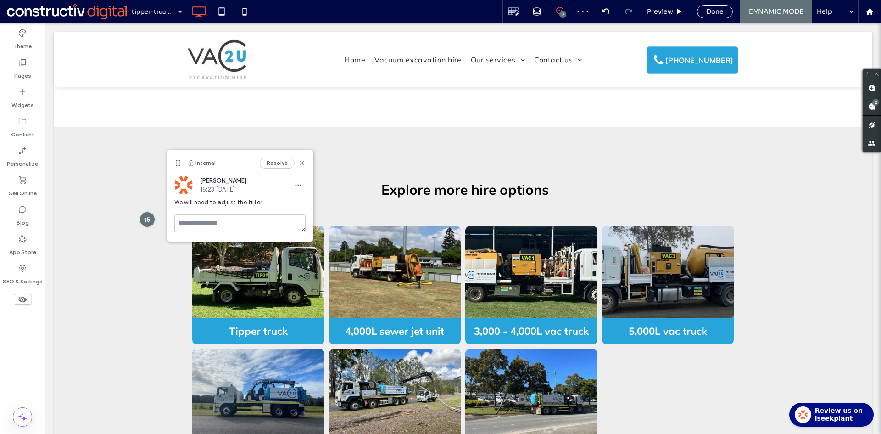
click at [14, 330] on div "Theme Pages Widgets Content Personalize Sell Online Blog App Store SEO & Settin…" at bounding box center [22, 228] width 45 height 411
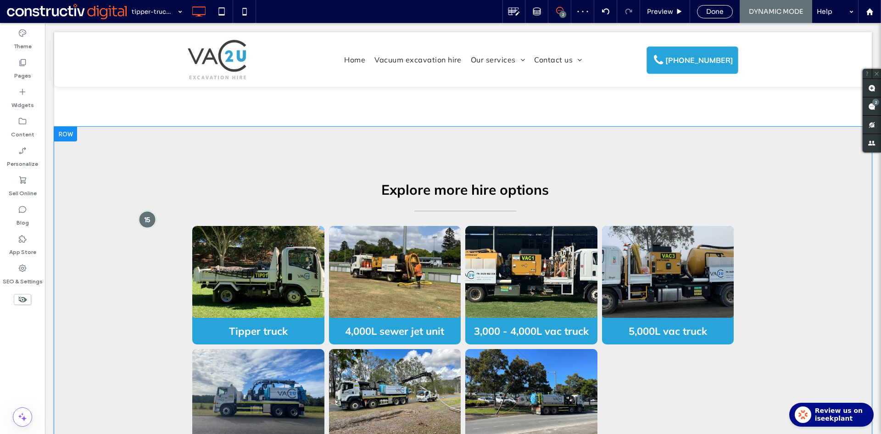
click at [146, 211] on div at bounding box center [147, 219] width 17 height 17
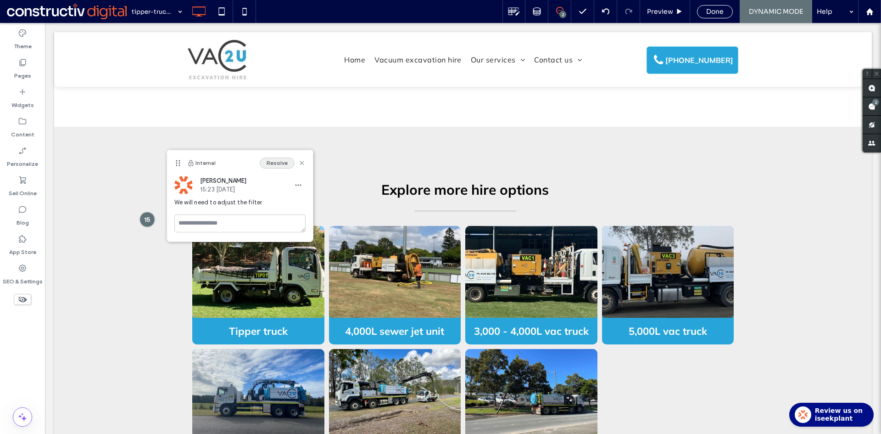
click at [276, 163] on button "Resolve" at bounding box center [277, 162] width 35 height 11
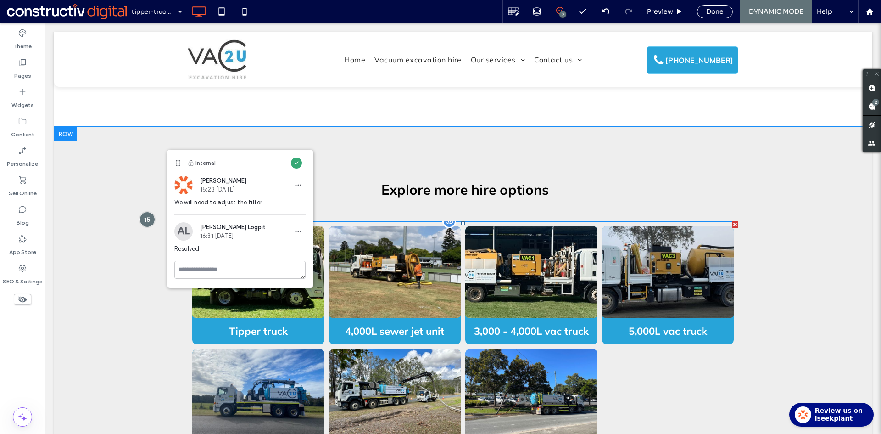
click at [294, 285] on div at bounding box center [240, 274] width 146 height 27
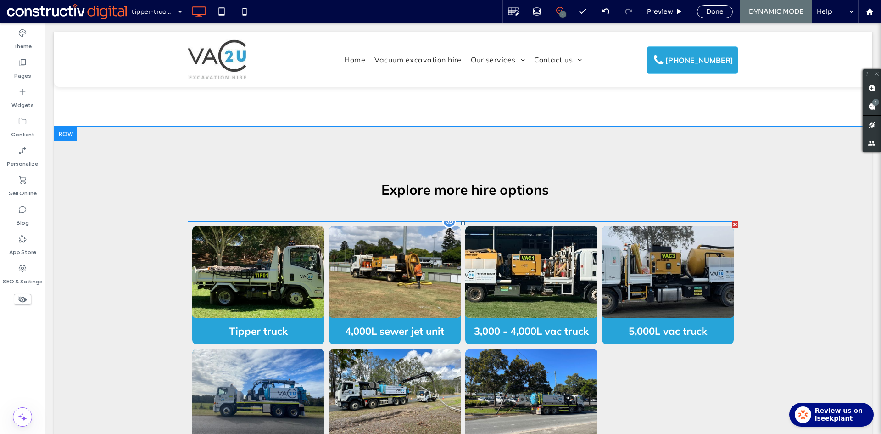
click at [303, 267] on link at bounding box center [258, 271] width 140 height 97
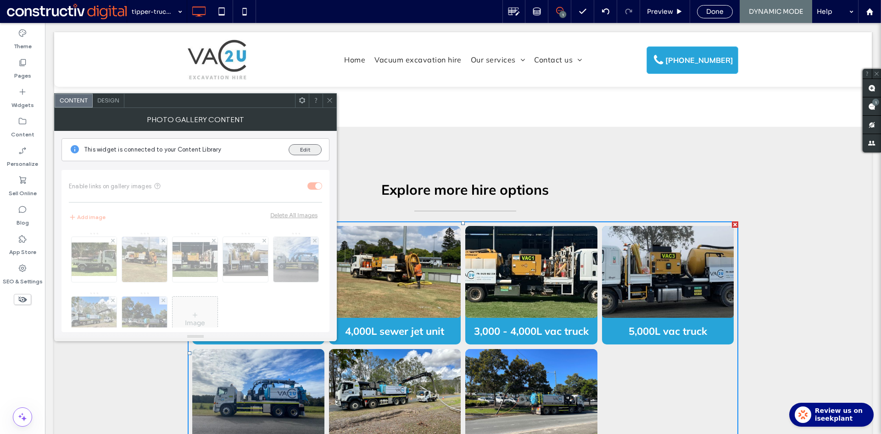
click at [309, 147] on button "Edit" at bounding box center [305, 149] width 33 height 11
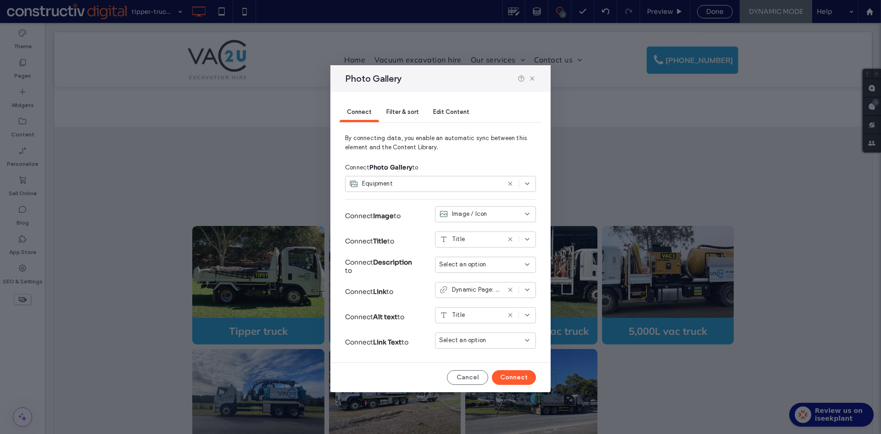
click at [409, 111] on span "Filter & sort" at bounding box center [403, 111] width 32 height 7
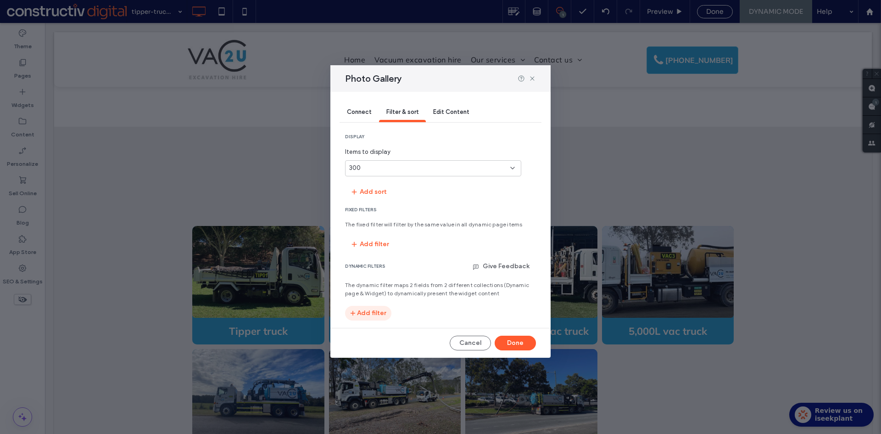
click at [381, 310] on button "Add filter" at bounding box center [368, 313] width 46 height 15
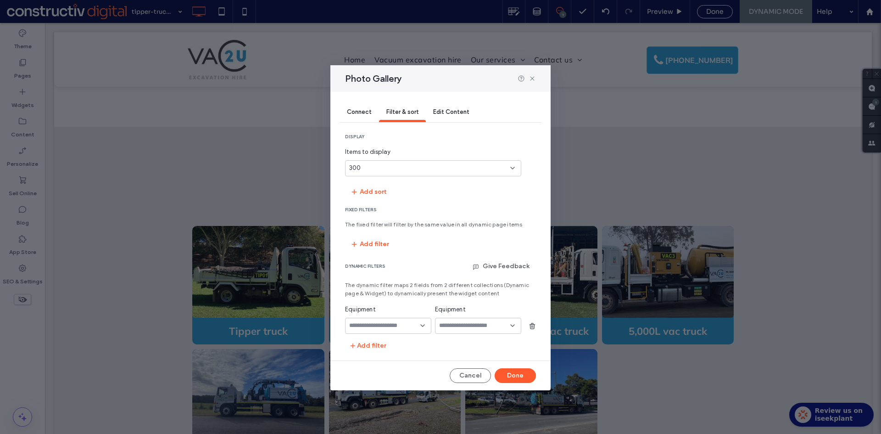
click at [391, 321] on div at bounding box center [388, 326] width 86 height 16
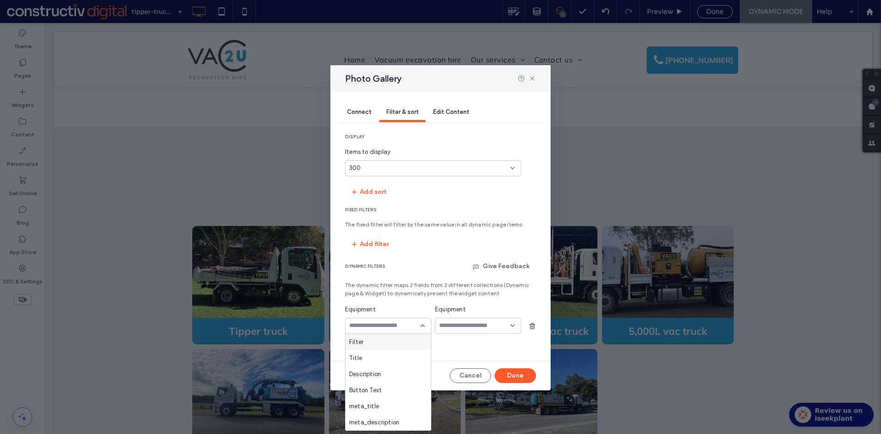
click at [386, 342] on div "Filter" at bounding box center [388, 342] width 85 height 16
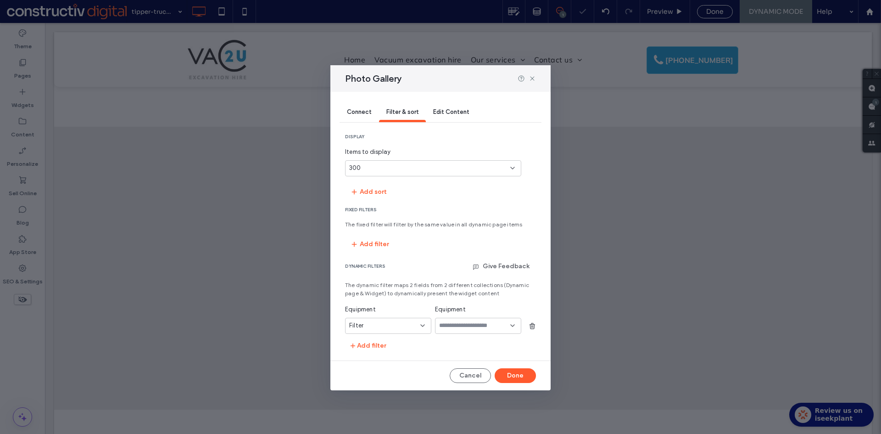
click at [461, 328] on input "values-textbox-dynamic" at bounding box center [474, 325] width 71 height 7
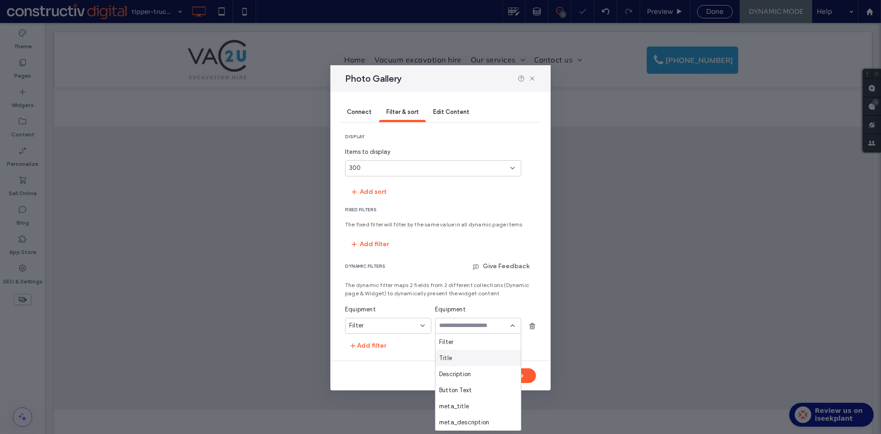
click at [461, 354] on div "Title" at bounding box center [478, 358] width 85 height 16
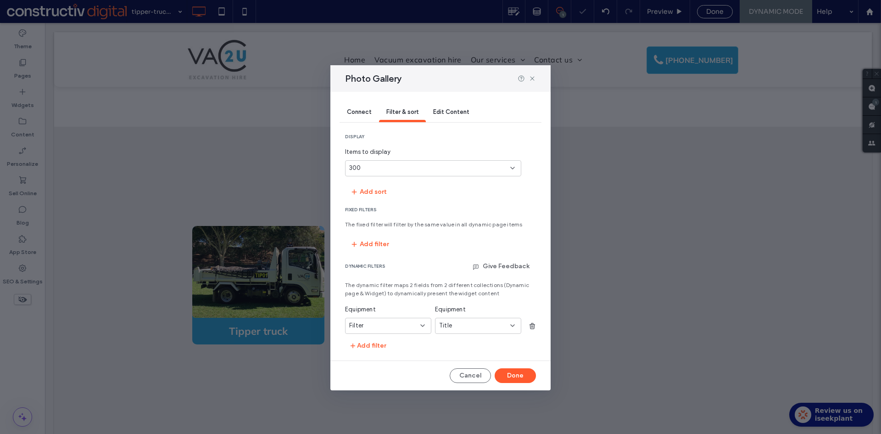
click at [391, 322] on div "Filter" at bounding box center [382, 325] width 67 height 9
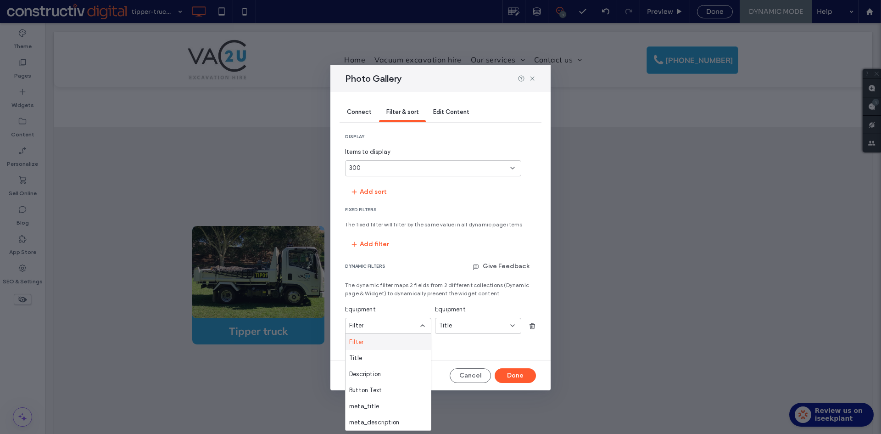
click at [372, 340] on div "Filter" at bounding box center [388, 342] width 85 height 16
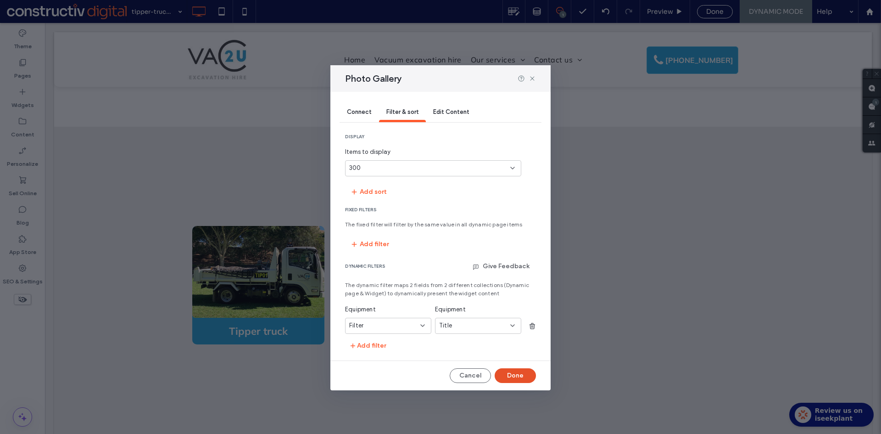
click at [522, 374] on button "Done" at bounding box center [515, 375] width 41 height 15
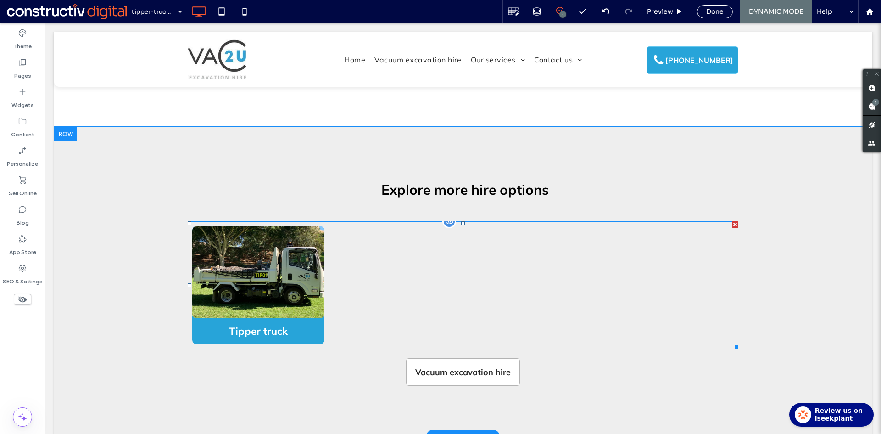
click at [397, 257] on div at bounding box center [395, 285] width 137 height 123
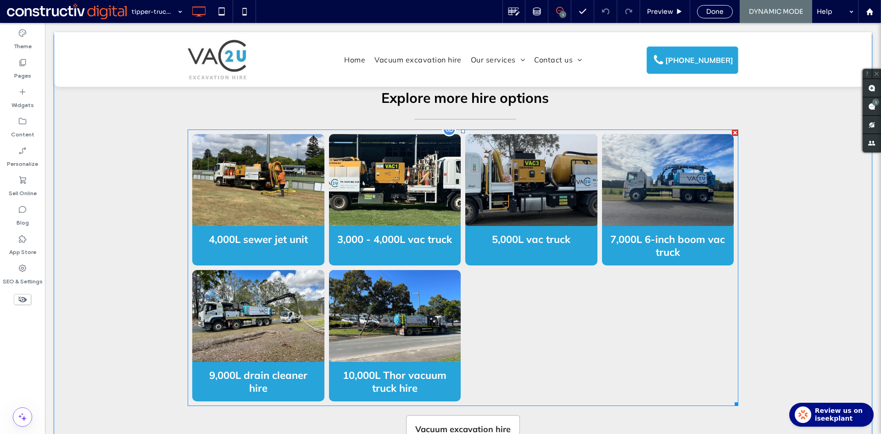
scroll to position [1240, 0]
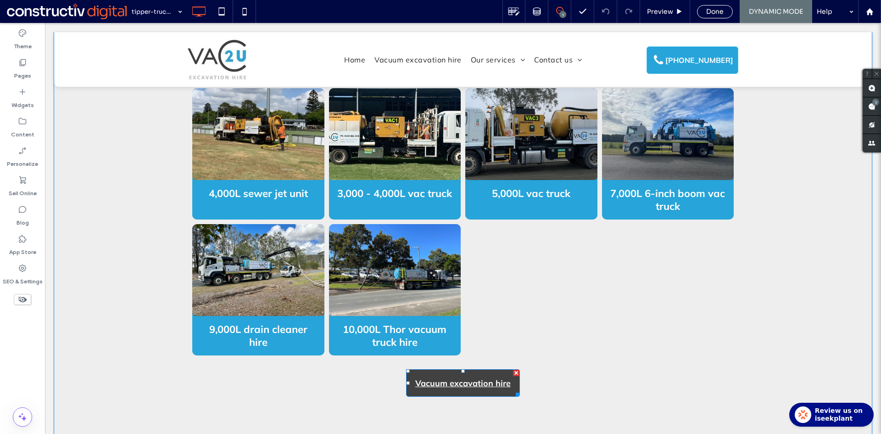
click at [486, 370] on span "Vacuum excavation hire" at bounding box center [462, 382] width 95 height 25
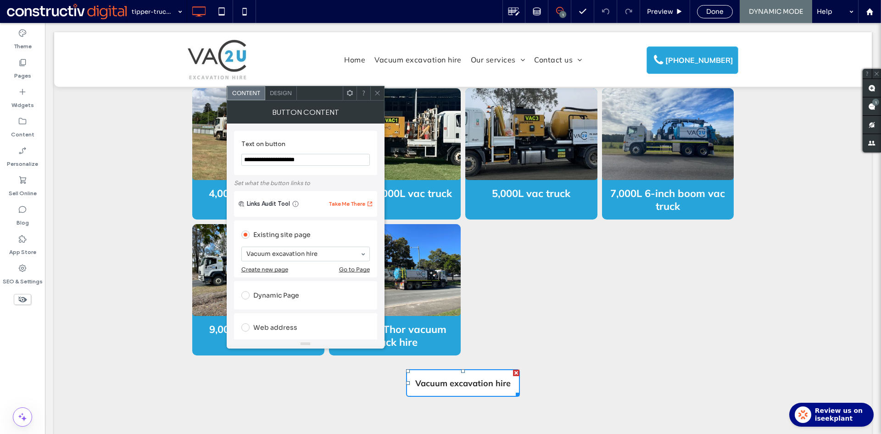
click at [380, 95] on icon at bounding box center [377, 93] width 7 height 7
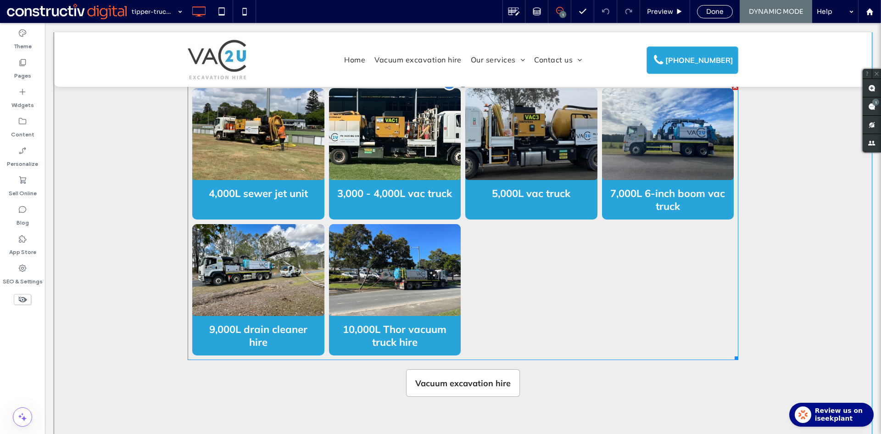
click at [527, 153] on link at bounding box center [531, 133] width 140 height 97
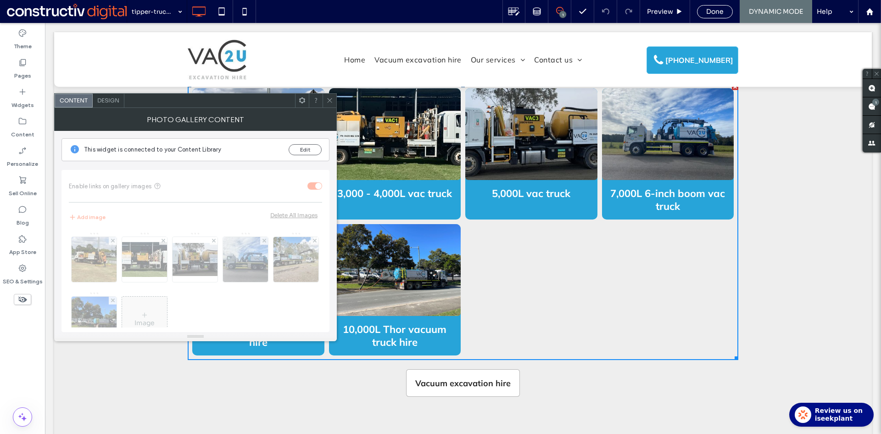
click at [113, 101] on span "Design" at bounding box center [108, 100] width 22 height 7
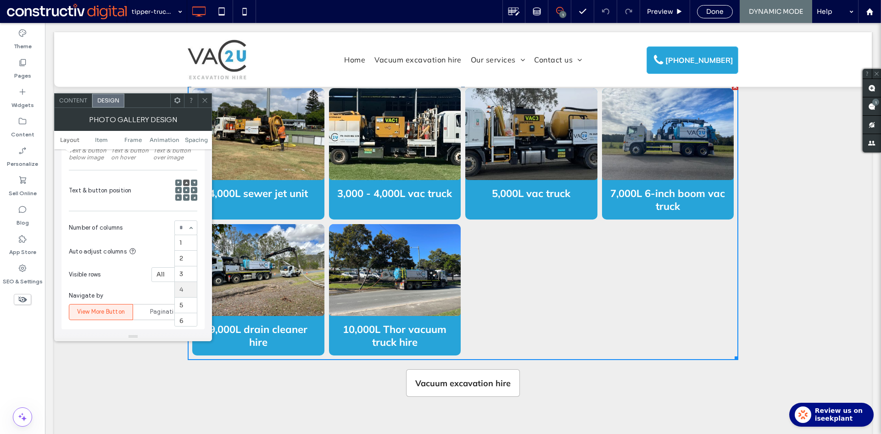
scroll to position [2, 0]
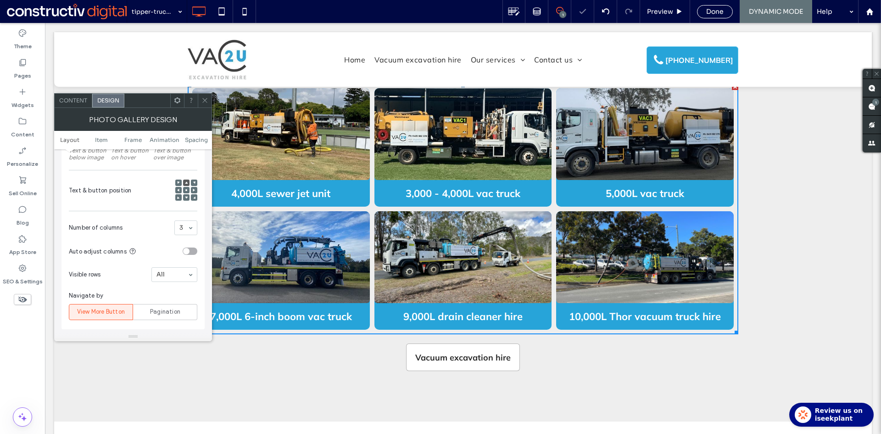
click at [207, 105] on span at bounding box center [205, 101] width 7 height 14
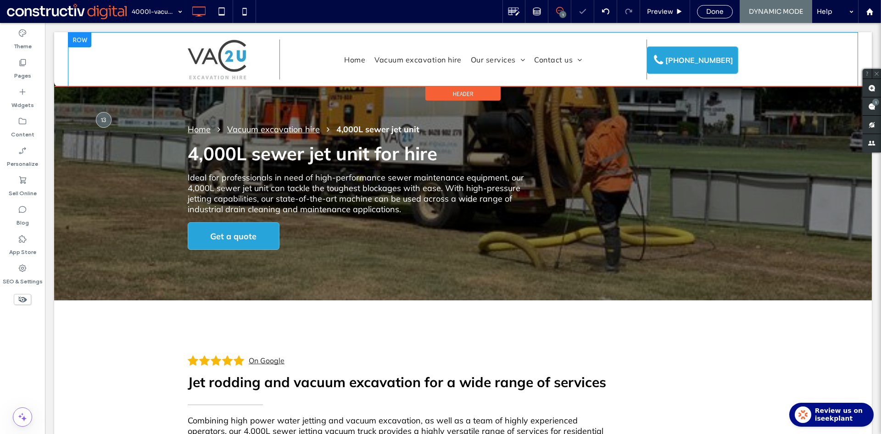
scroll to position [0, 0]
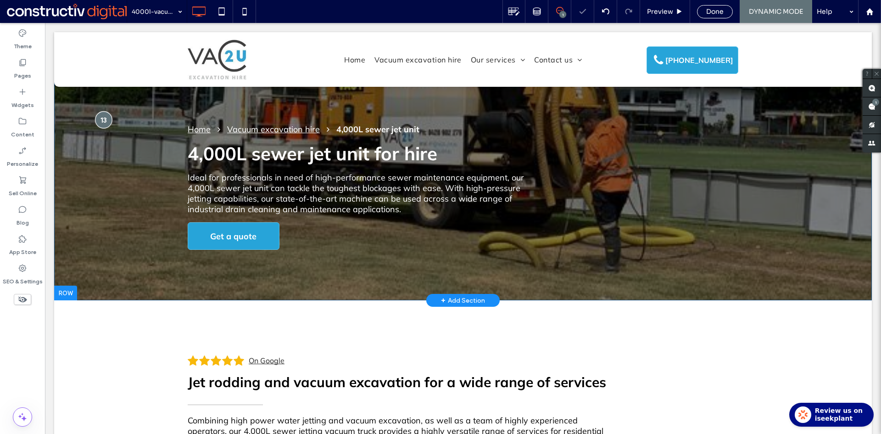
click at [101, 120] on div at bounding box center [103, 119] width 17 height 17
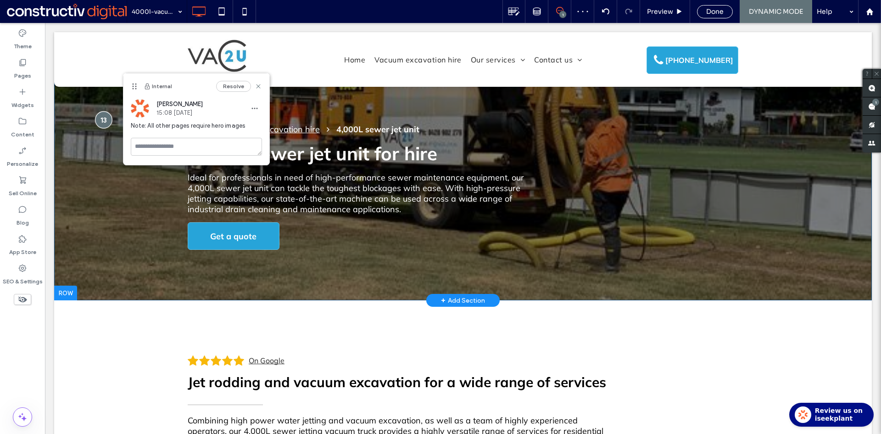
click at [101, 120] on div at bounding box center [103, 119] width 17 height 17
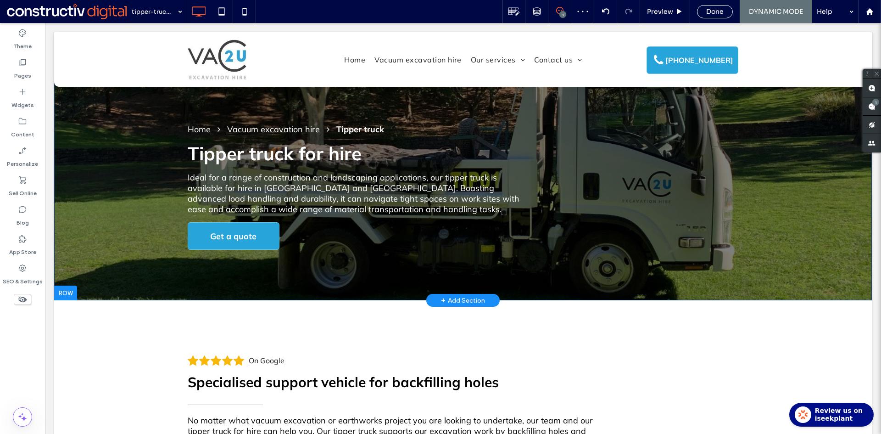
click at [106, 166] on div "Home Vacuum excavation hire Tipper truck Tipper truck for hire Ideal for a rang…" at bounding box center [463, 166] width 818 height 268
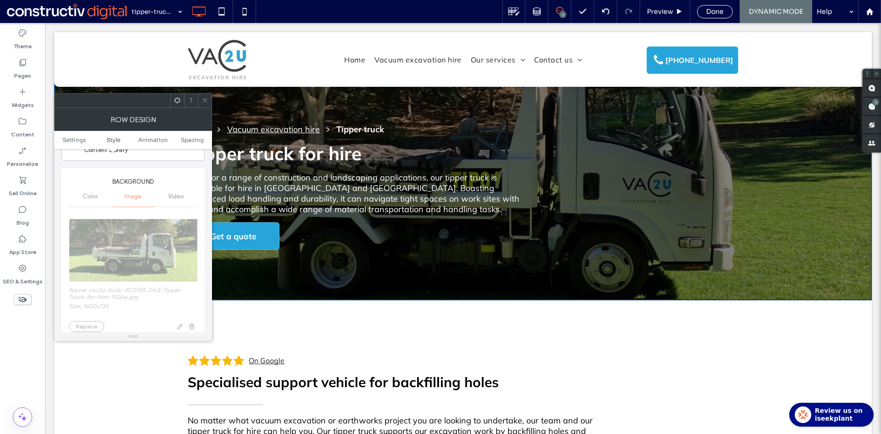
scroll to position [230, 0]
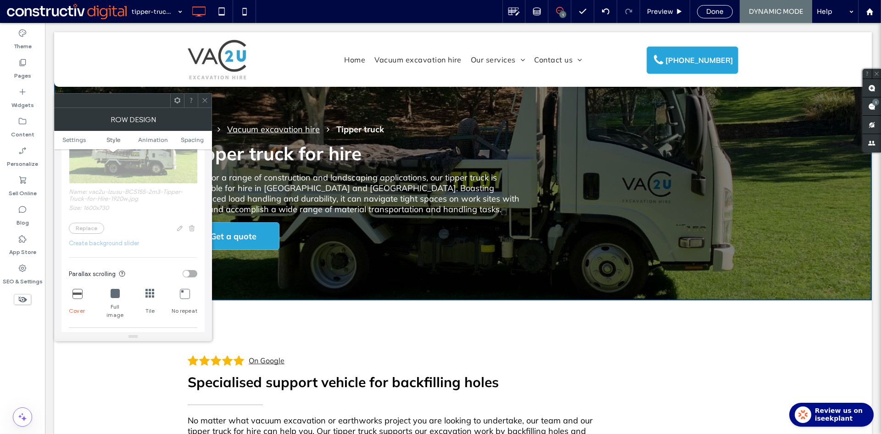
click at [202, 102] on icon at bounding box center [205, 100] width 7 height 7
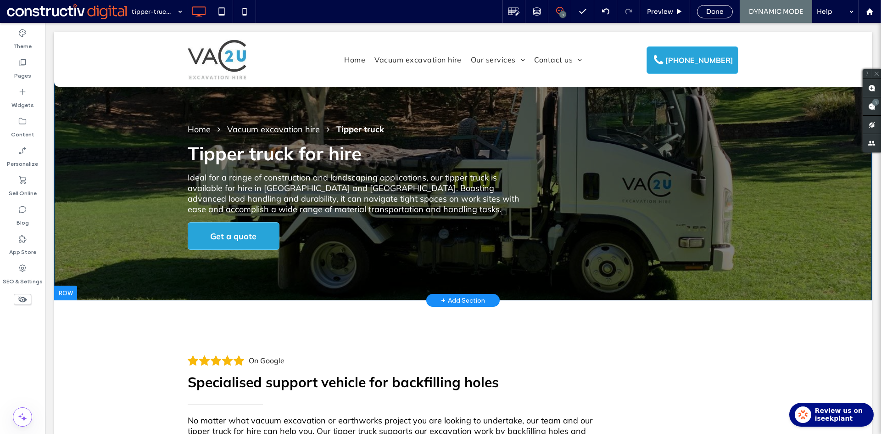
click at [121, 173] on div "Home Vacuum excavation hire Tipper truck Tipper truck for hire Ideal for a rang…" at bounding box center [463, 166] width 818 height 268
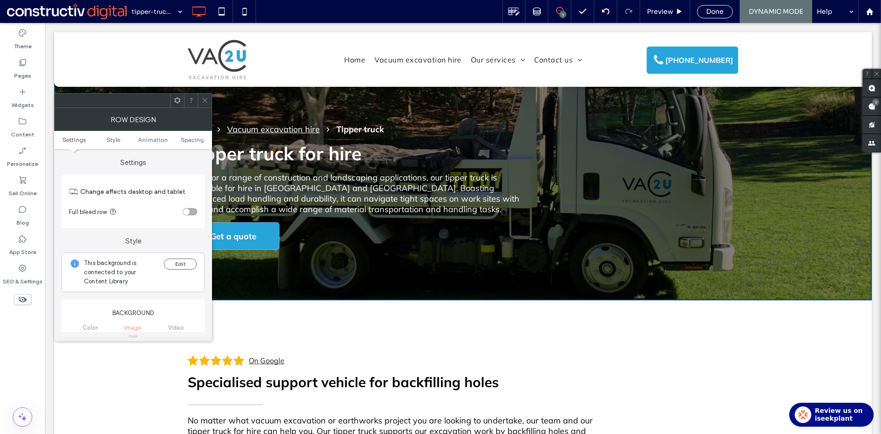
click at [206, 100] on use at bounding box center [204, 100] width 5 height 5
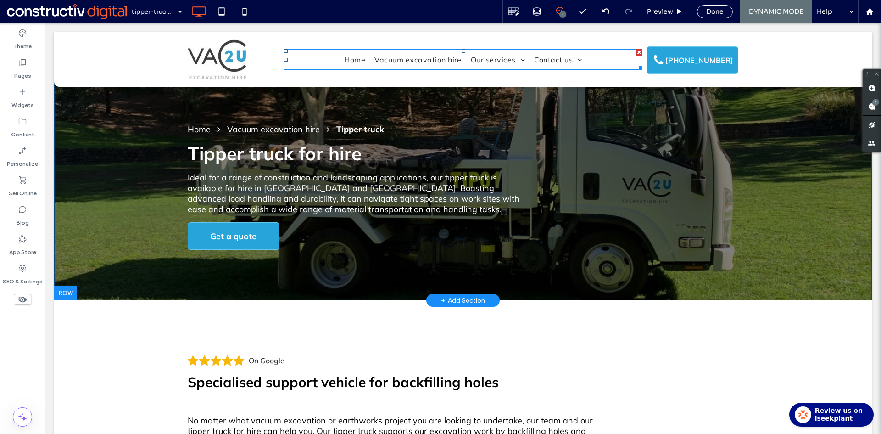
drag, startPoint x: 426, startPoint y: 59, endPoint x: 442, endPoint y: 93, distance: 37.8
click at [426, 59] on span "Vacuum excavation hire" at bounding box center [418, 59] width 87 height 13
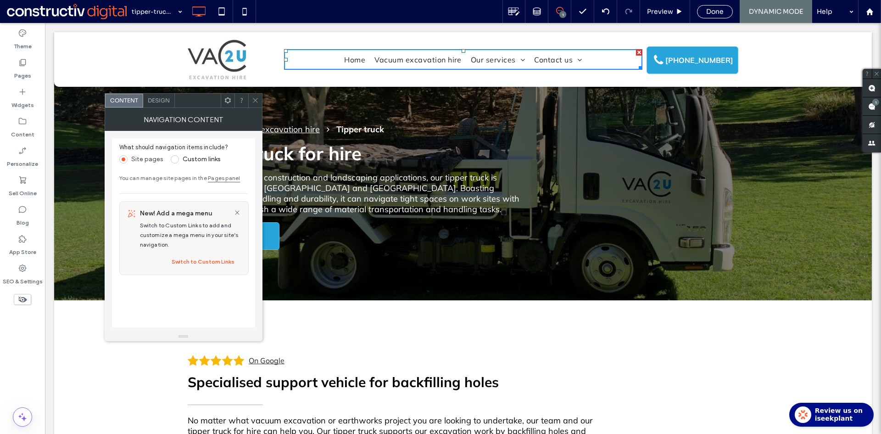
click at [254, 102] on icon at bounding box center [255, 100] width 7 height 7
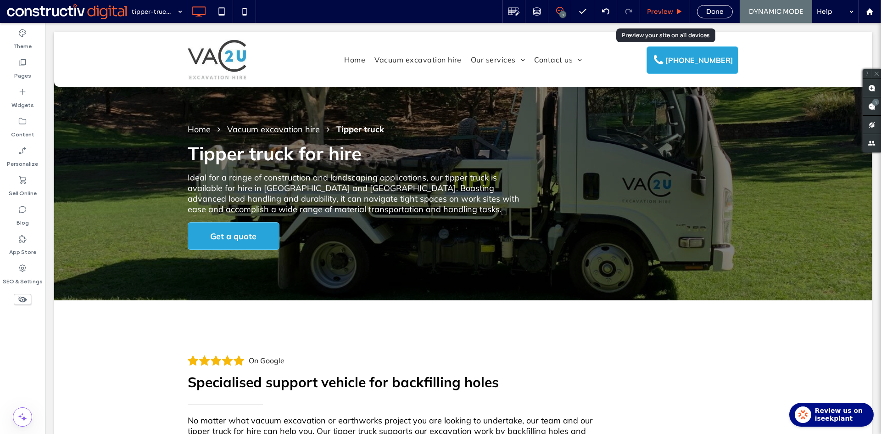
click at [663, 4] on div "Preview" at bounding box center [665, 11] width 50 height 23
click at [660, 12] on span "Preview" at bounding box center [660, 11] width 26 height 8
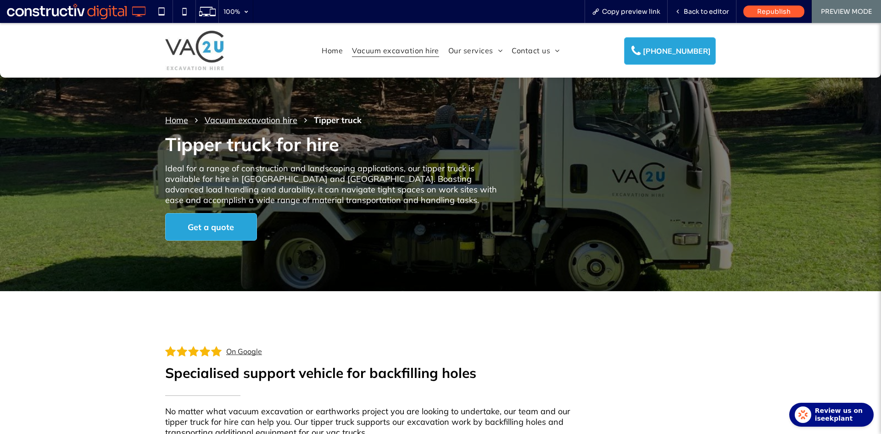
click at [416, 50] on span "Vacuum excavation hire" at bounding box center [395, 50] width 87 height 13
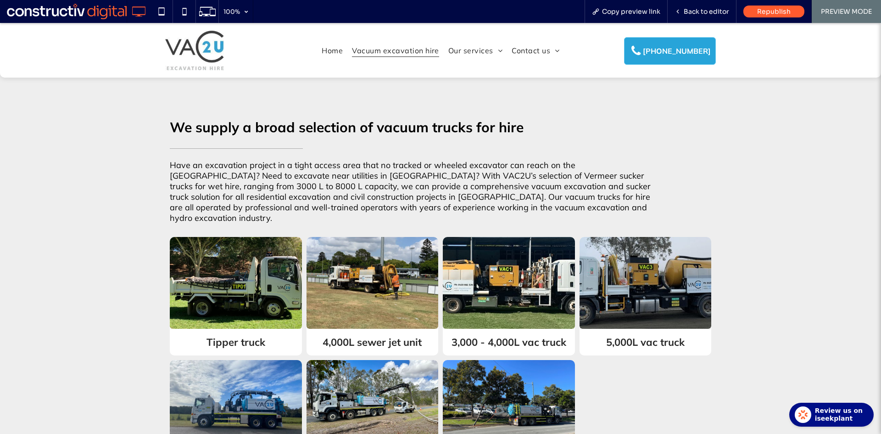
click at [241, 234] on link at bounding box center [236, 282] width 140 height 97
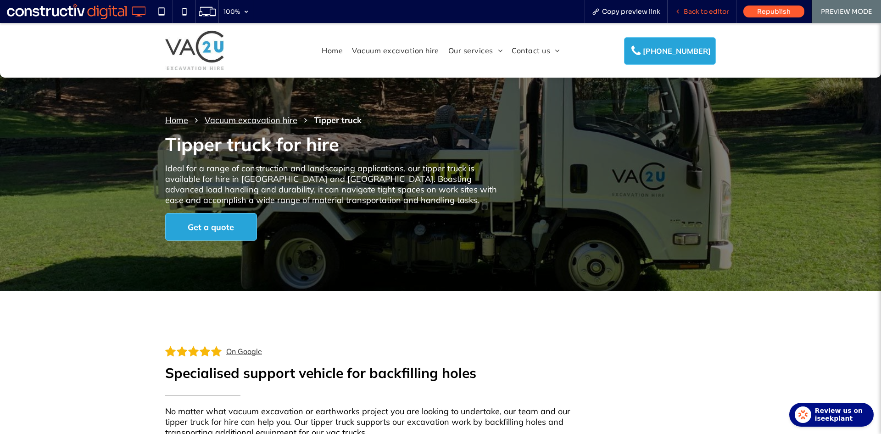
click at [703, 7] on span "Back to editor" at bounding box center [706, 11] width 45 height 8
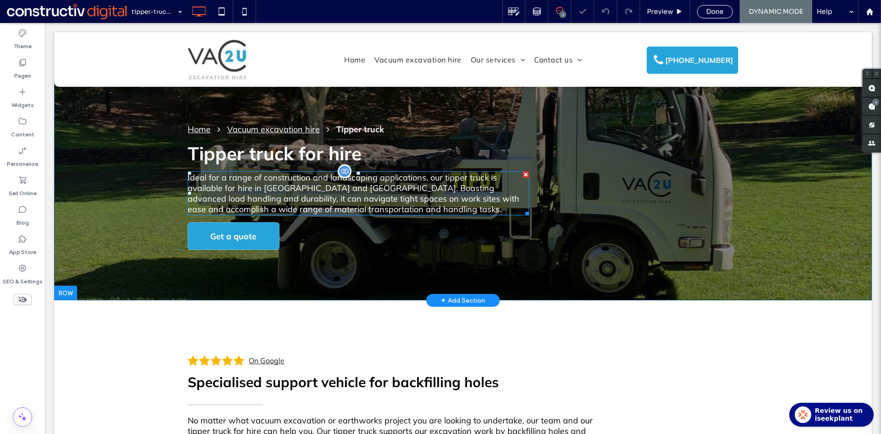
drag, startPoint x: 307, startPoint y: 194, endPoint x: 359, endPoint y: 224, distance: 60.3
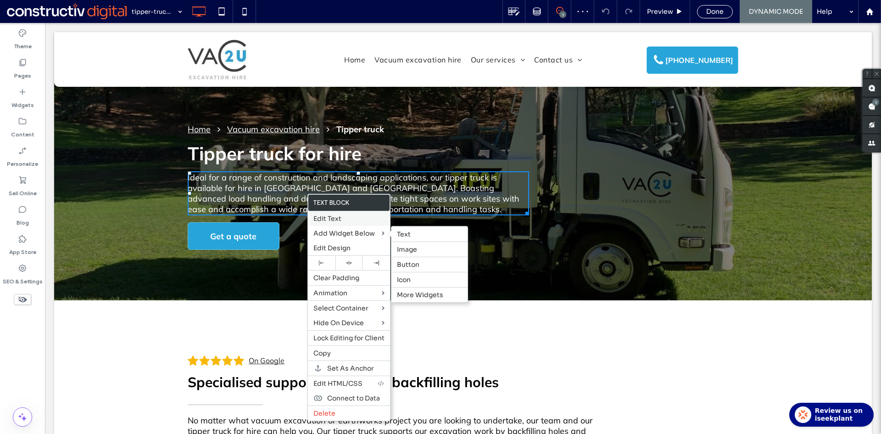
click at [331, 246] on span "Edit Design" at bounding box center [332, 248] width 37 height 8
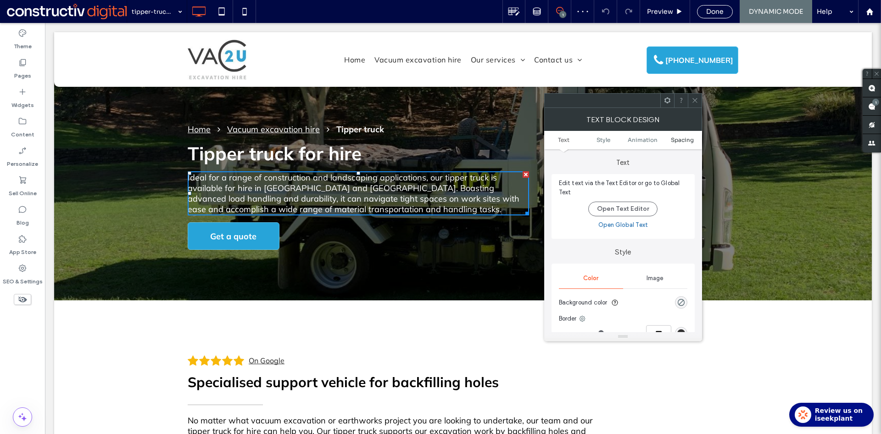
click at [682, 141] on span "Spacing" at bounding box center [682, 139] width 23 height 7
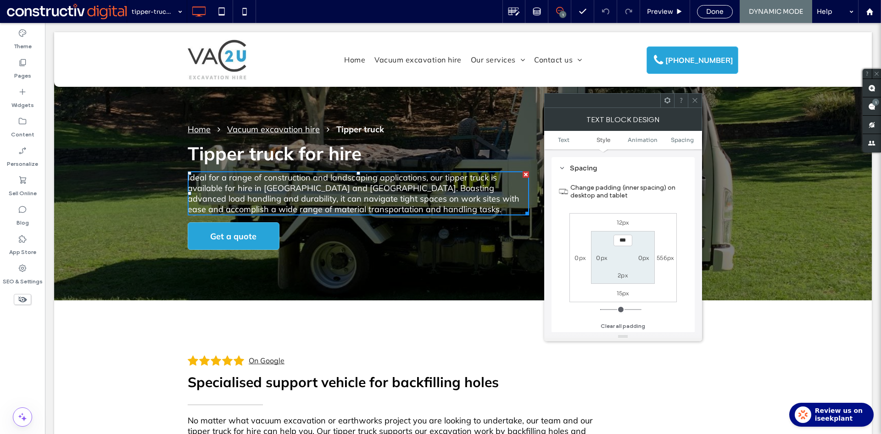
scroll to position [264, 0]
click at [624, 225] on label "12px" at bounding box center [623, 222] width 13 height 7
type input "**"
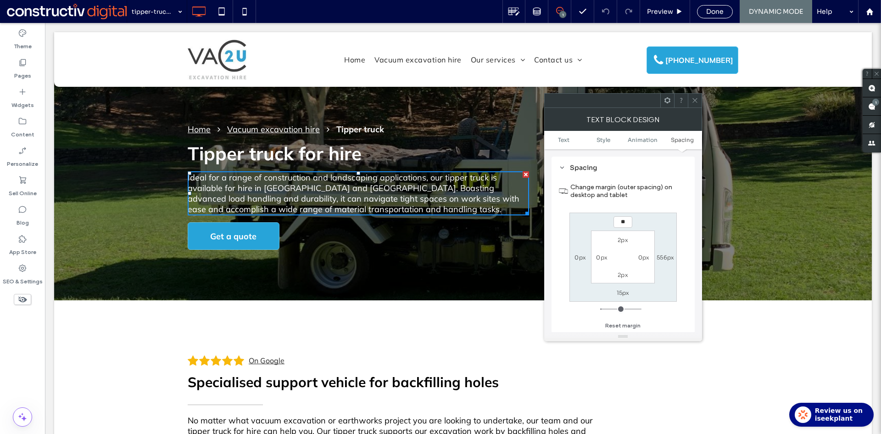
drag, startPoint x: 619, startPoint y: 223, endPoint x: 651, endPoint y: 224, distance: 32.6
click at [651, 224] on div "** 556px 15px 0px 2px 0px 2px 0px" at bounding box center [623, 257] width 107 height 89
type input "**"
type input "****"
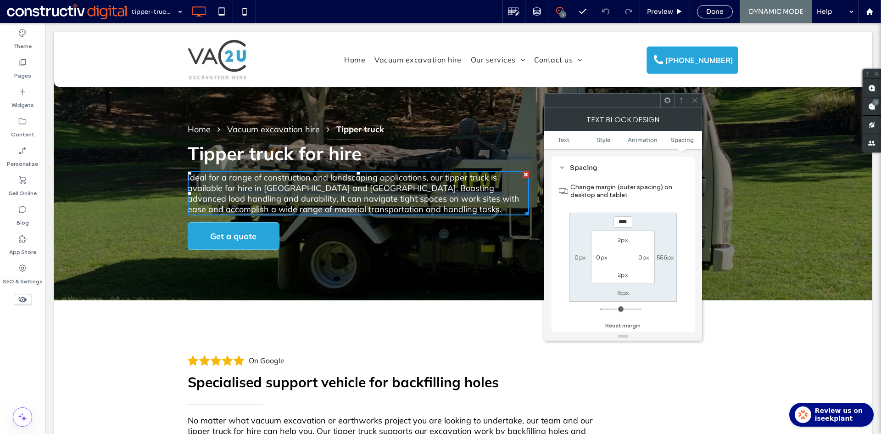
click at [620, 291] on label "15px" at bounding box center [623, 292] width 13 height 7
type input "**"
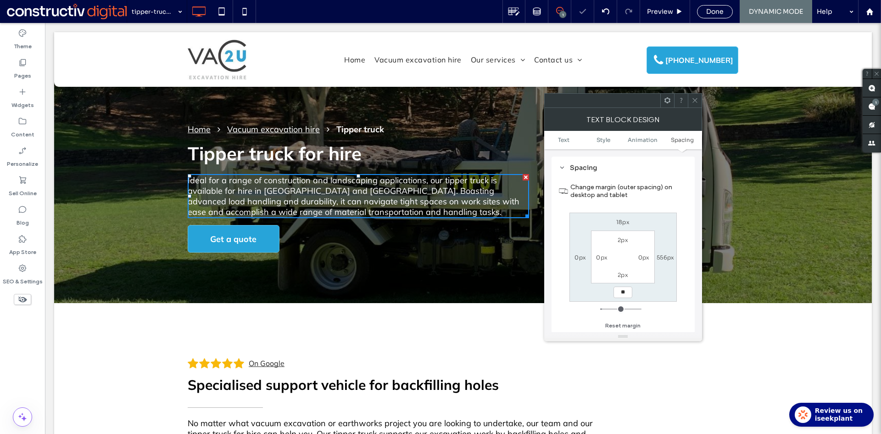
type input "**"
type input "****"
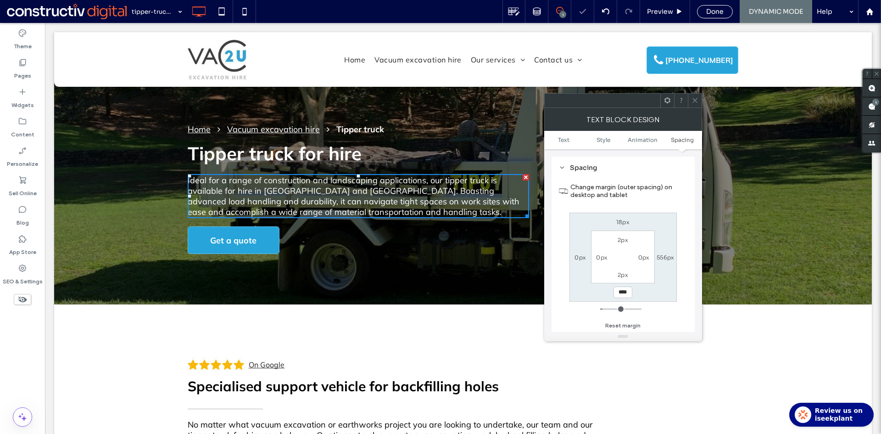
drag, startPoint x: 695, startPoint y: 98, endPoint x: 342, endPoint y: 261, distance: 389.5
click at [695, 98] on icon at bounding box center [695, 100] width 7 height 7
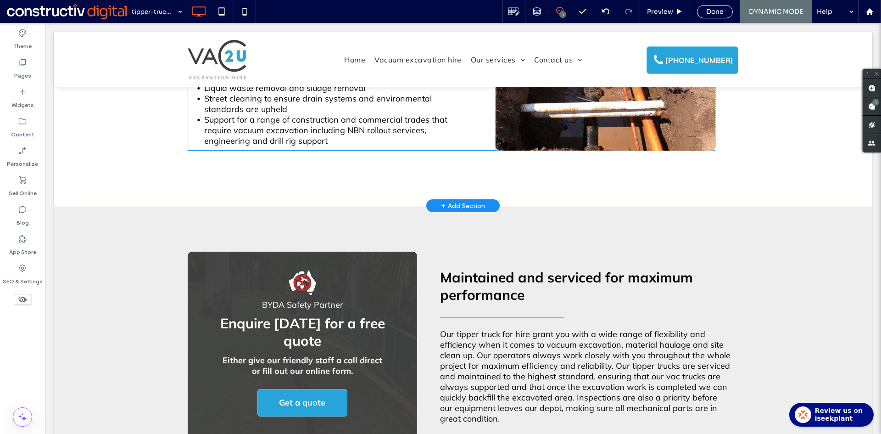
scroll to position [505, 0]
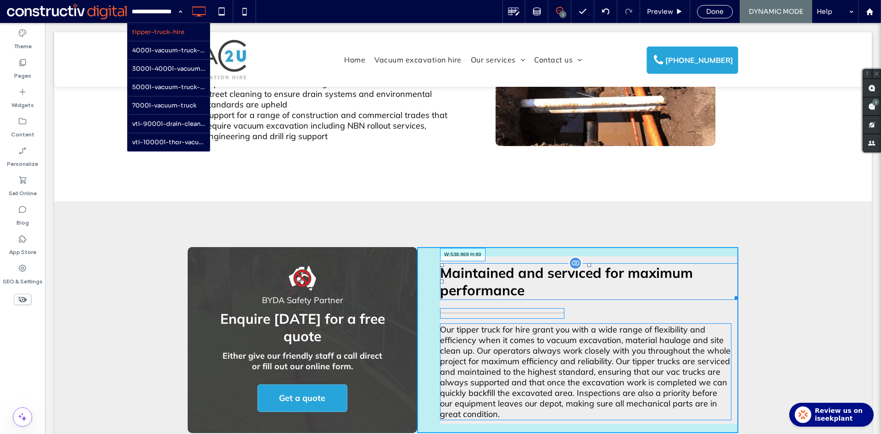
drag, startPoint x: 732, startPoint y: 285, endPoint x: 757, endPoint y: 307, distance: 32.8
click at [732, 293] on div at bounding box center [735, 296] width 7 height 7
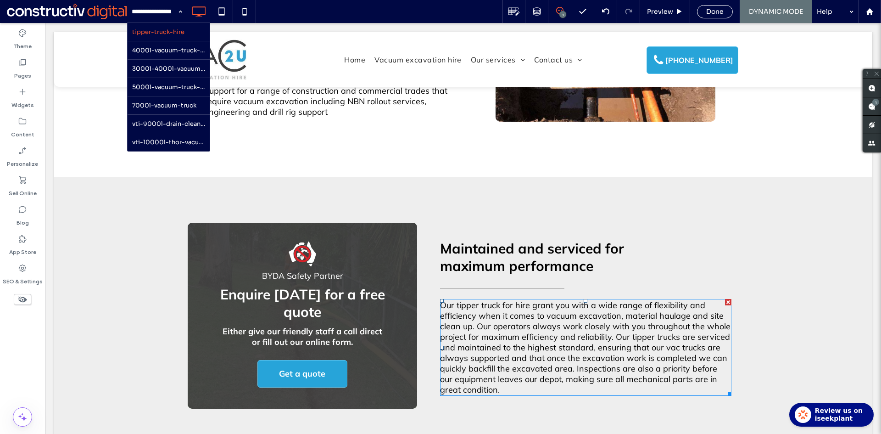
scroll to position [551, 0]
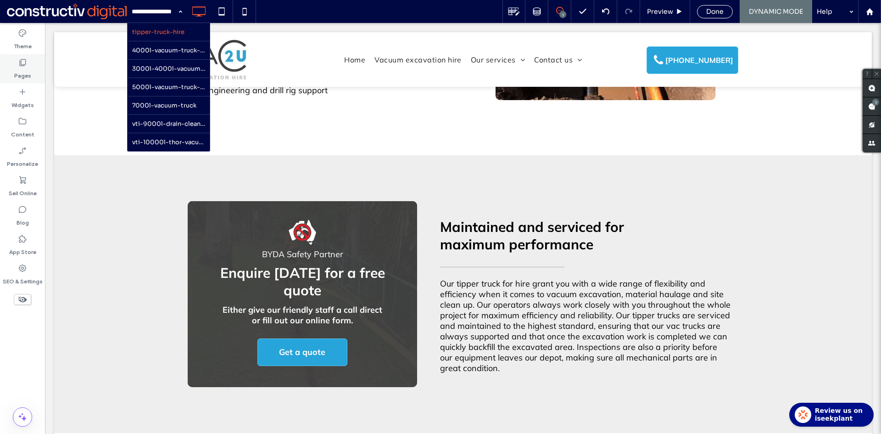
click at [19, 64] on icon at bounding box center [22, 62] width 9 height 9
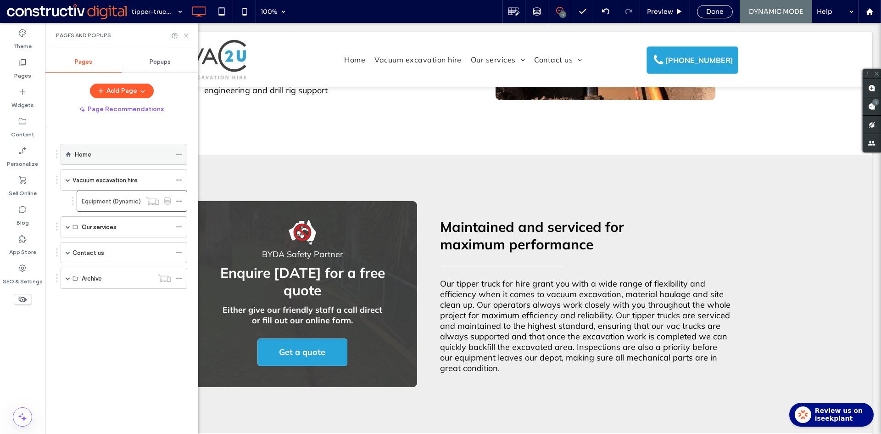
click at [92, 151] on div "Home" at bounding box center [123, 154] width 96 height 10
click at [186, 37] on icon at bounding box center [186, 35] width 7 height 7
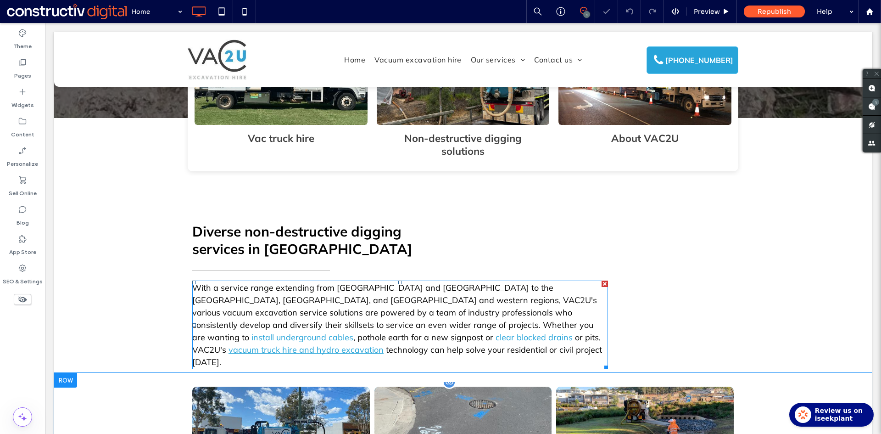
scroll to position [321, 0]
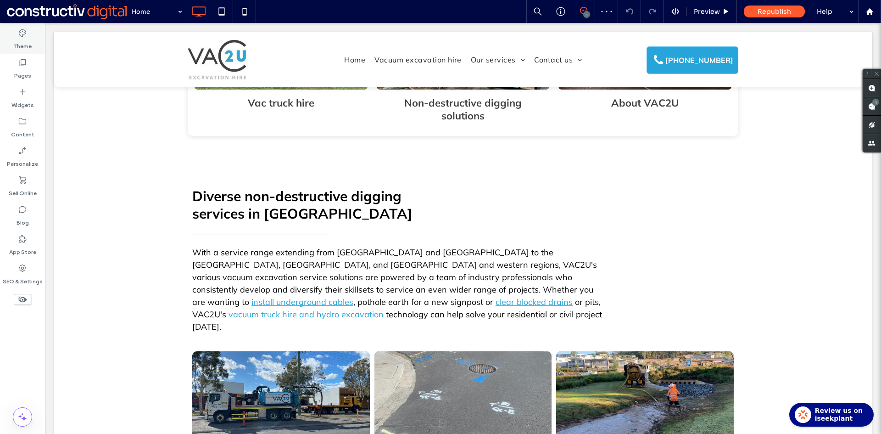
click at [28, 39] on label "Theme" at bounding box center [23, 44] width 18 height 13
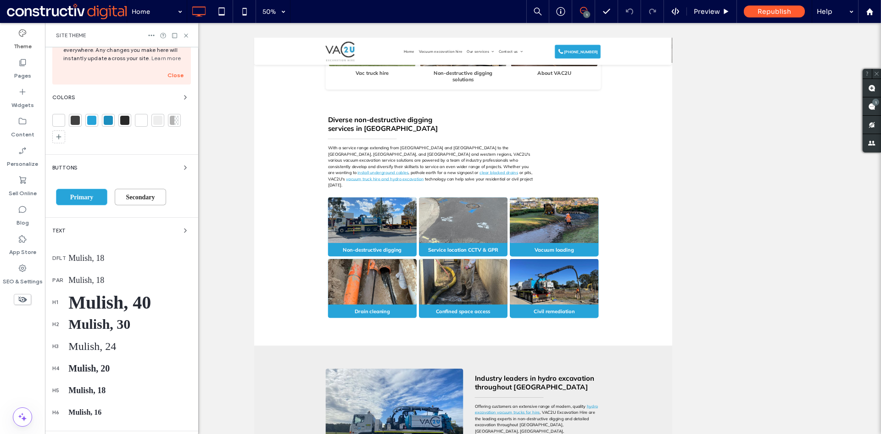
scroll to position [92, 0]
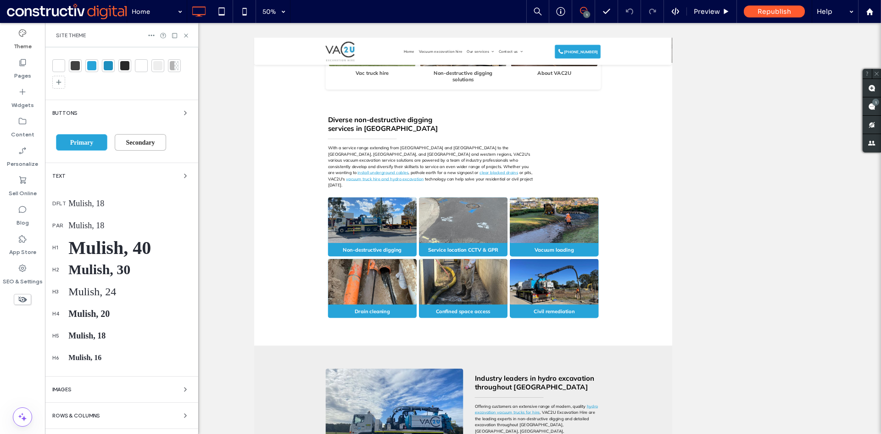
click at [86, 221] on div "Mulish, 18" at bounding box center [129, 226] width 123 height 10
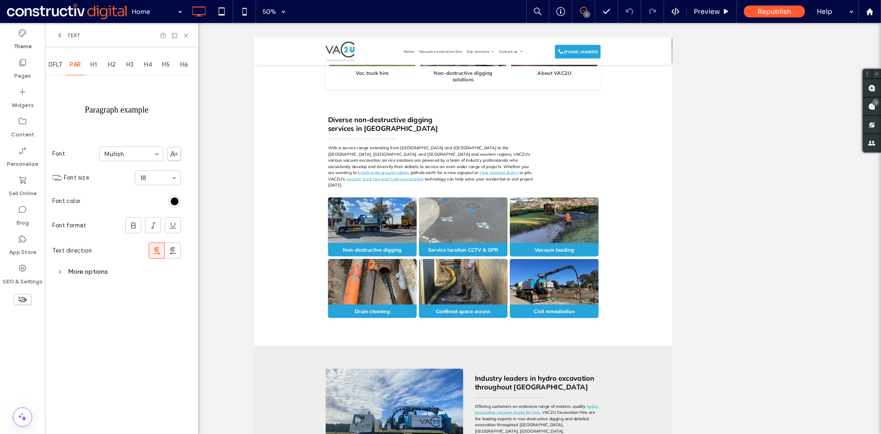
scroll to position [0, 0]
click at [100, 270] on div "More options" at bounding box center [116, 271] width 129 height 12
click at [129, 318] on div "Single" at bounding box center [136, 315] width 90 height 14
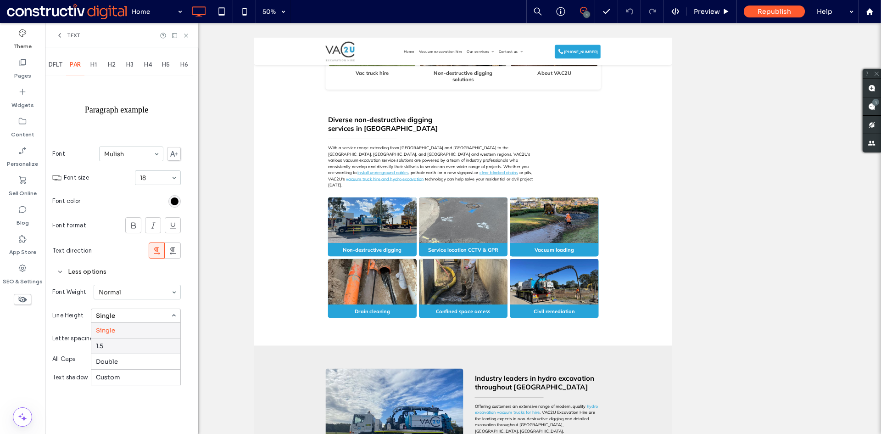
click at [113, 344] on div "1.5" at bounding box center [135, 346] width 89 height 16
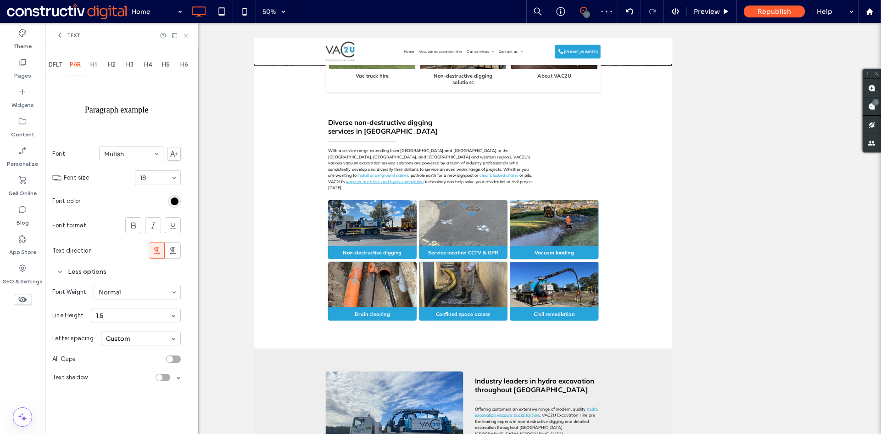
click at [120, 320] on div "1.5" at bounding box center [136, 315] width 90 height 14
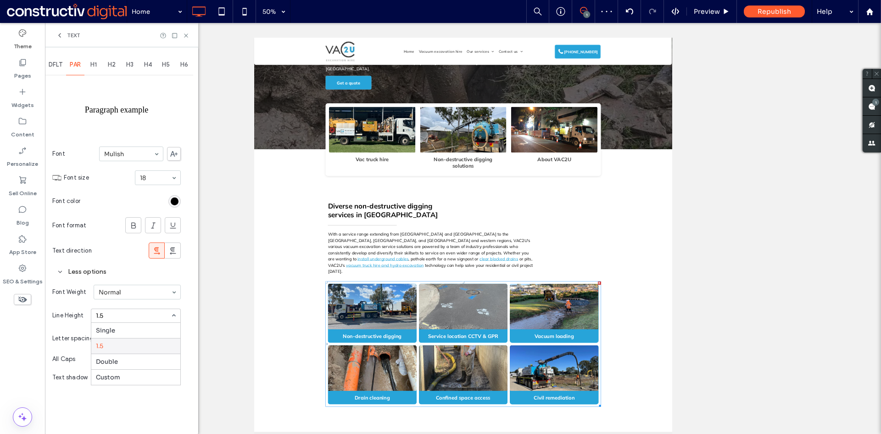
scroll to position [138, 0]
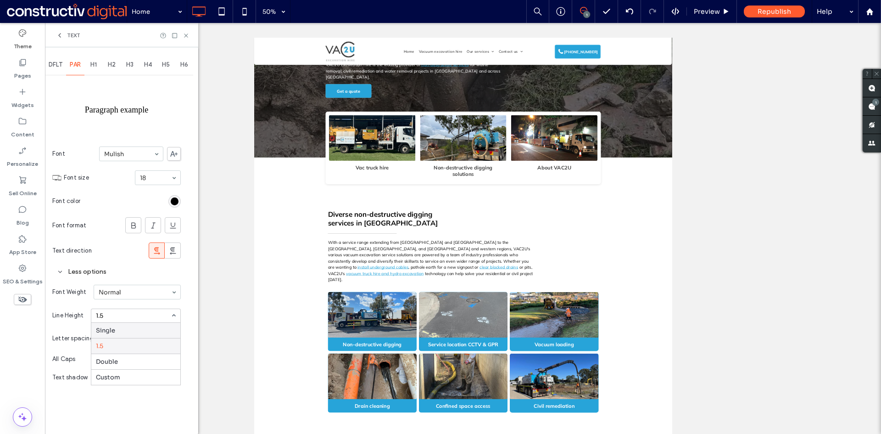
click at [114, 330] on div "Single" at bounding box center [135, 330] width 89 height 15
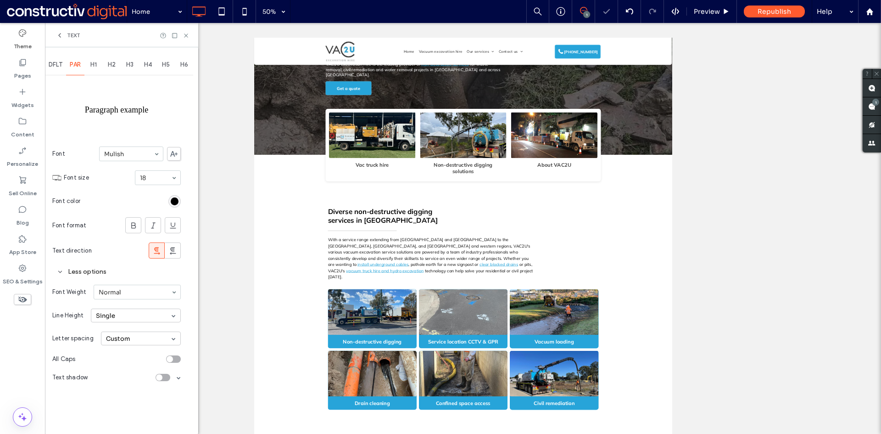
click at [117, 315] on div "Single" at bounding box center [136, 315] width 90 height 14
click at [107, 343] on div "1.5" at bounding box center [135, 346] width 89 height 16
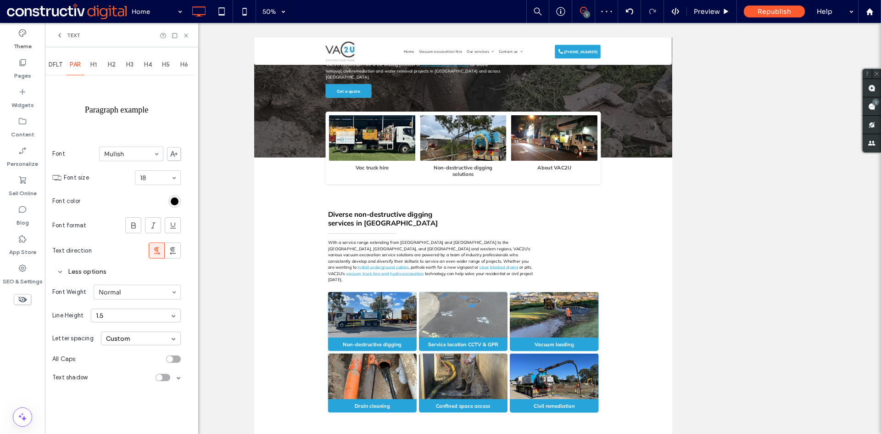
click at [113, 314] on div "1.5" at bounding box center [136, 315] width 90 height 14
click at [108, 329] on div "Single" at bounding box center [135, 330] width 89 height 15
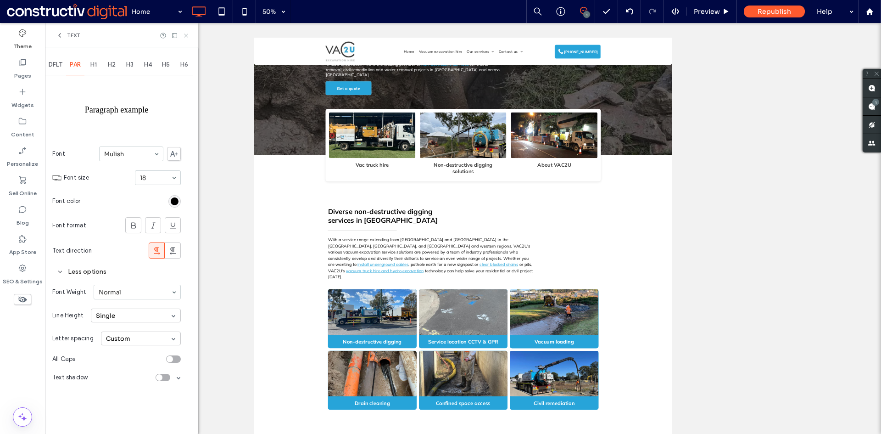
click at [187, 34] on icon at bounding box center [186, 35] width 7 height 7
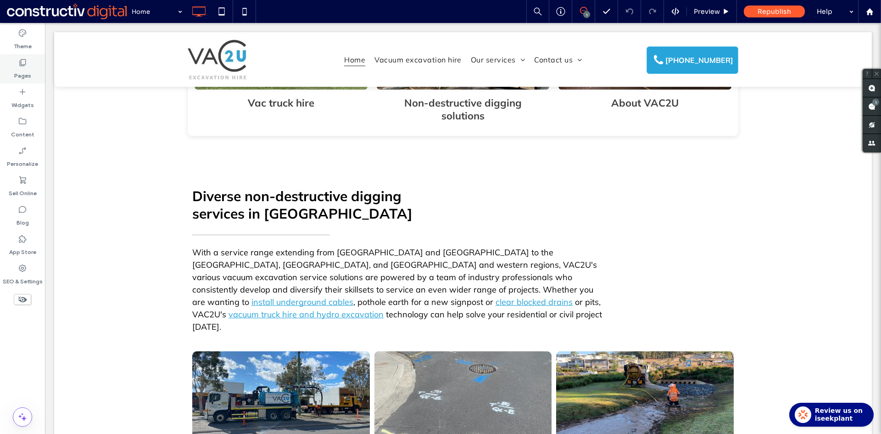
click at [25, 68] on label "Pages" at bounding box center [22, 73] width 17 height 13
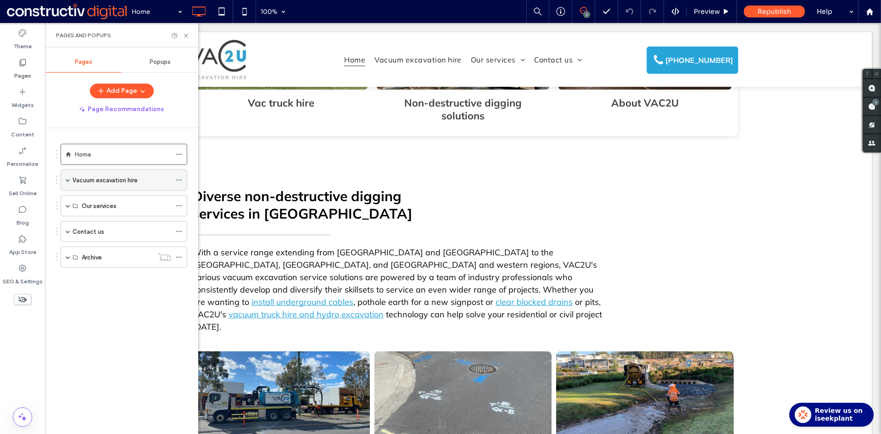
click at [67, 179] on span at bounding box center [68, 180] width 5 height 5
click at [104, 203] on label "Equipment (Dynamic)" at bounding box center [111, 201] width 59 height 16
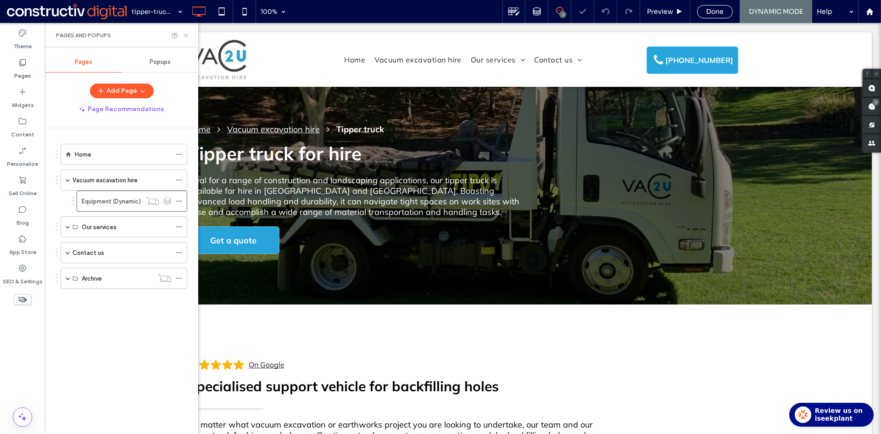
click at [186, 36] on icon at bounding box center [186, 35] width 7 height 7
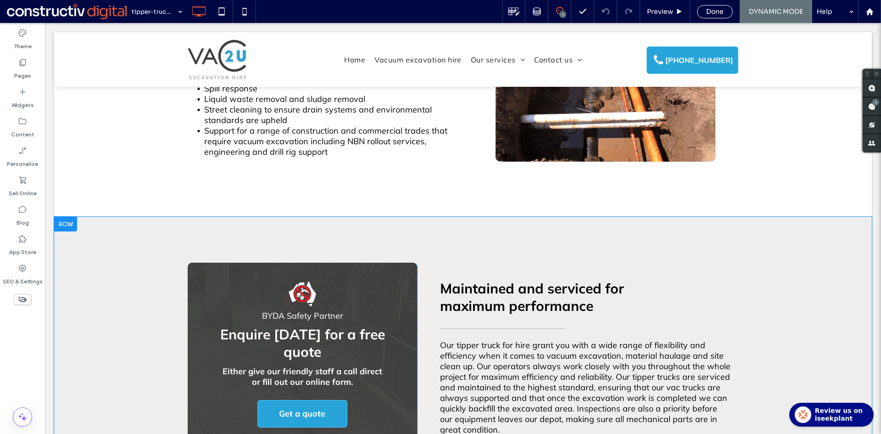
scroll to position [413, 0]
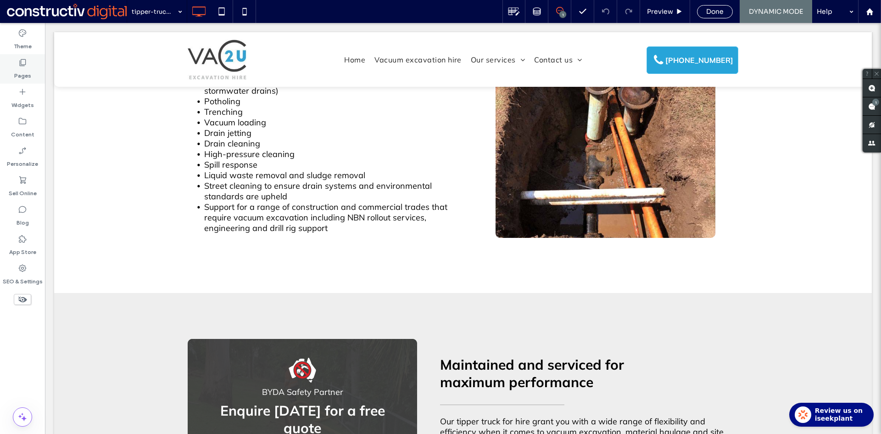
click at [23, 69] on label "Pages" at bounding box center [22, 73] width 17 height 13
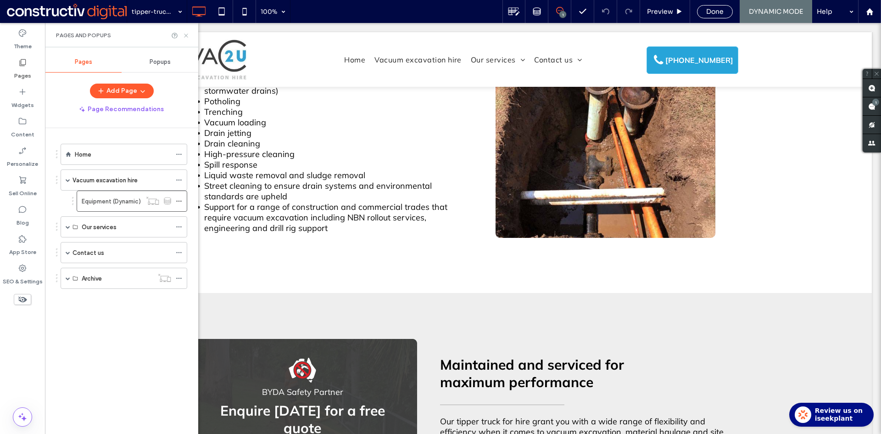
click at [189, 33] on icon at bounding box center [186, 35] width 7 height 7
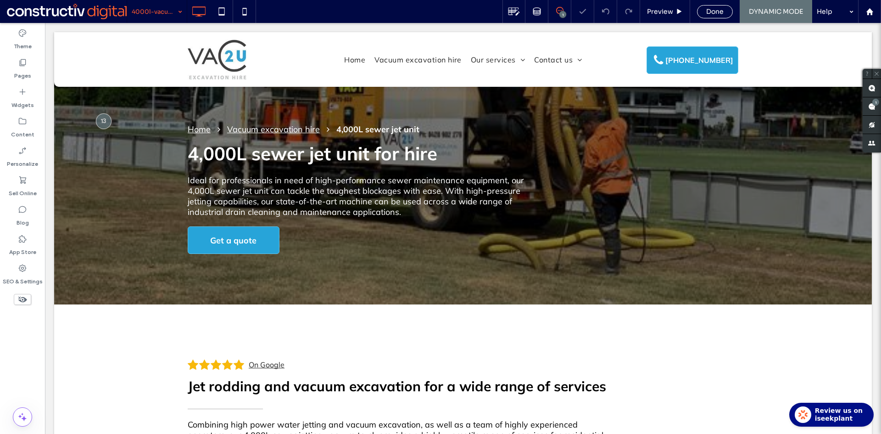
scroll to position [0, 0]
click at [180, 13] on div "4000l-vacuum-truck-hire" at bounding box center [157, 11] width 60 height 23
drag, startPoint x: 31, startPoint y: 333, endPoint x: 30, endPoint y: 324, distance: 9.2
click at [31, 333] on div "Theme Pages Widgets Content Personalize Sell Online Blog App Store SEO & Settin…" at bounding box center [22, 228] width 45 height 411
click at [105, 129] on div "Home Vacuum excavation hire 4,000L sewer jet unit 4,000L sewer jet unit for hir…" at bounding box center [463, 168] width 818 height 272
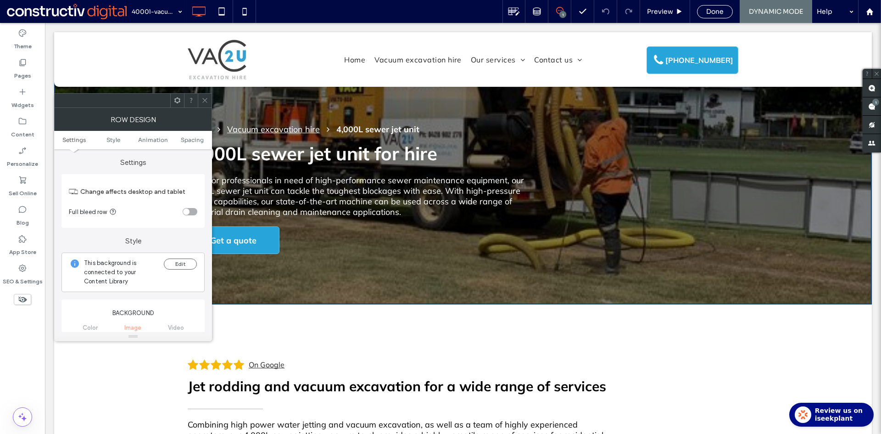
click at [105, 121] on div "Row Design" at bounding box center [133, 119] width 158 height 23
click at [203, 97] on icon at bounding box center [205, 100] width 7 height 7
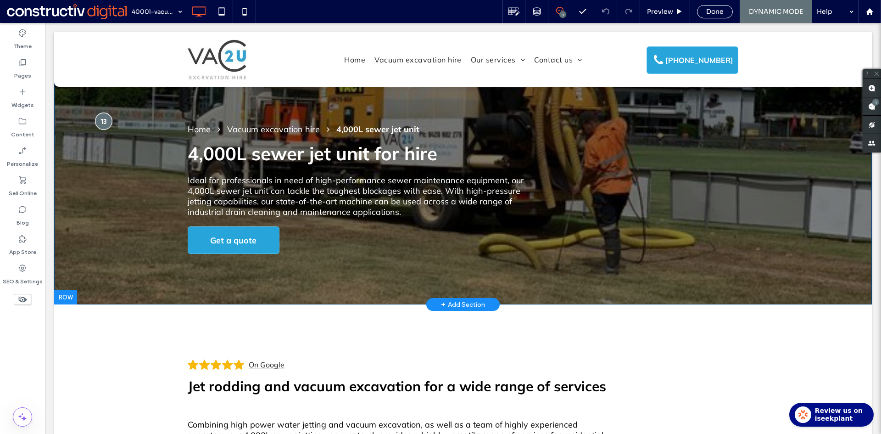
click at [109, 122] on div at bounding box center [103, 120] width 17 height 17
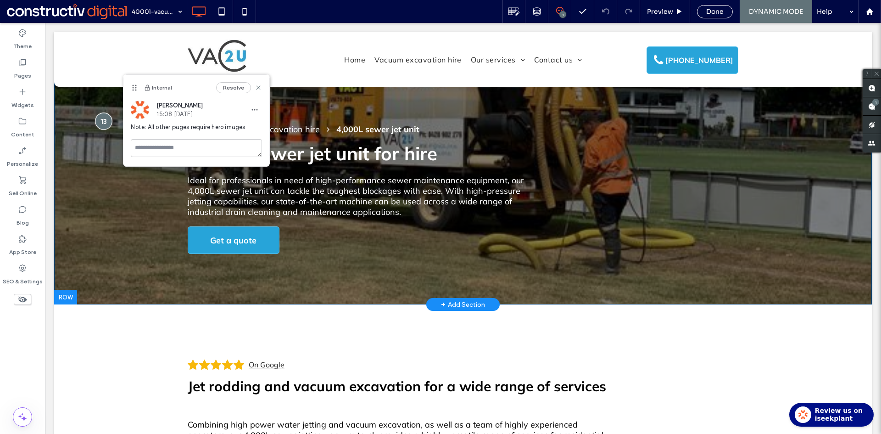
click at [106, 122] on div at bounding box center [103, 120] width 17 height 17
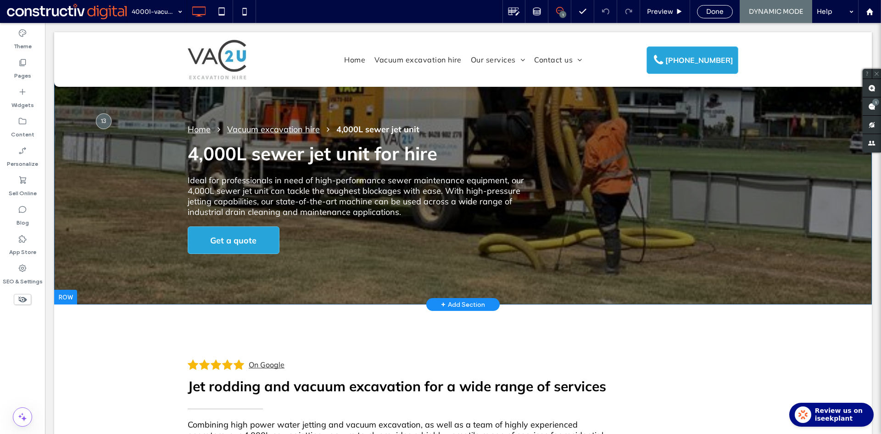
click at [114, 219] on div "Home Vacuum excavation hire 4,000L sewer jet unit 4,000L sewer jet unit for hir…" at bounding box center [463, 168] width 818 height 272
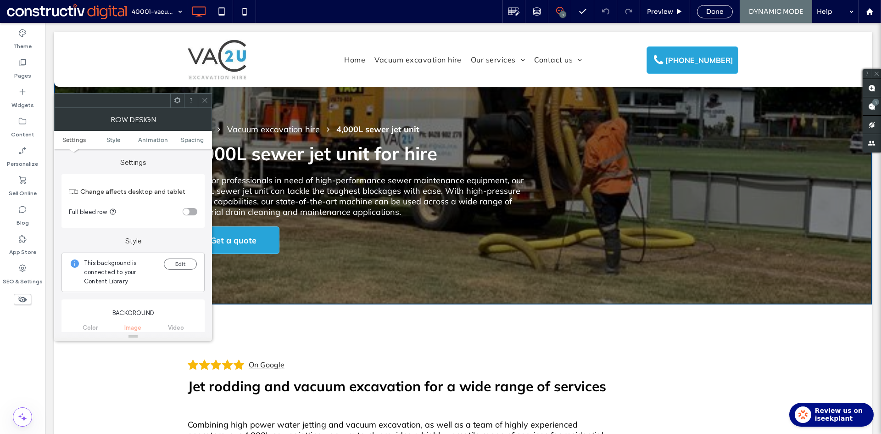
click at [205, 96] on span at bounding box center [205, 101] width 7 height 14
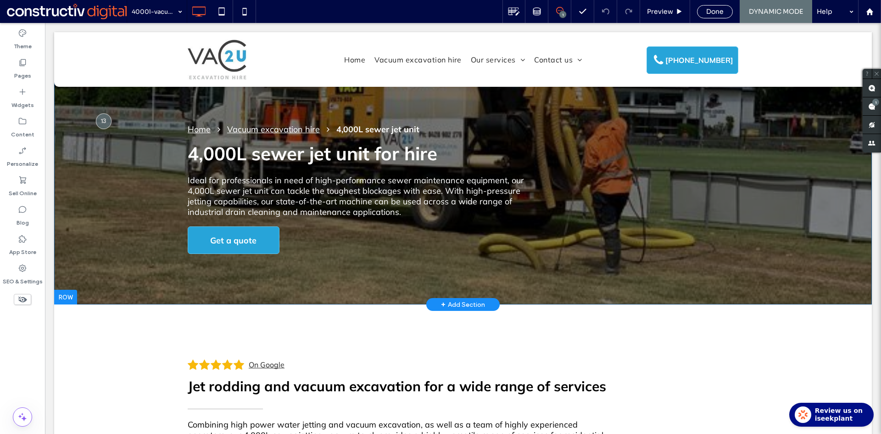
drag, startPoint x: 108, startPoint y: 230, endPoint x: 115, endPoint y: 230, distance: 6.9
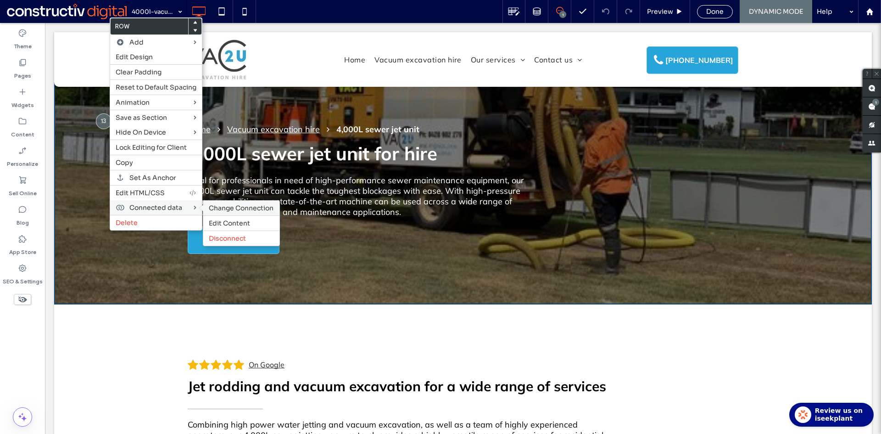
click at [230, 208] on span "Change Connection" at bounding box center [241, 208] width 65 height 8
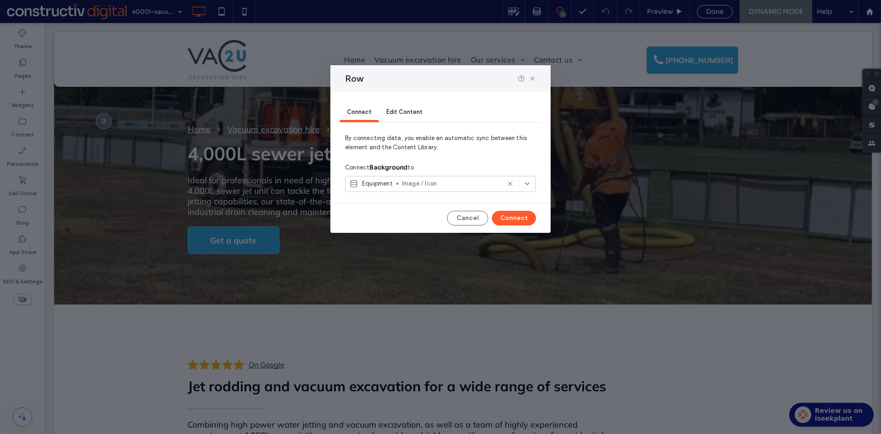
click at [429, 182] on span "Image / Icon" at bounding box center [451, 183] width 98 height 9
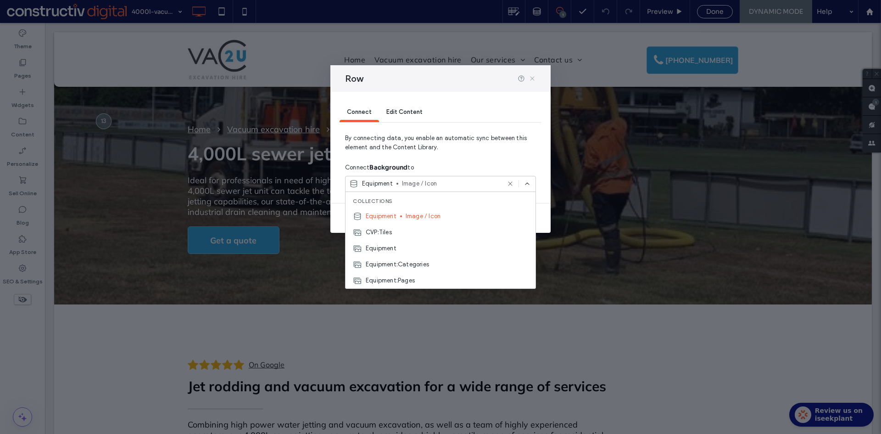
click at [532, 77] on icon at bounding box center [532, 78] width 7 height 7
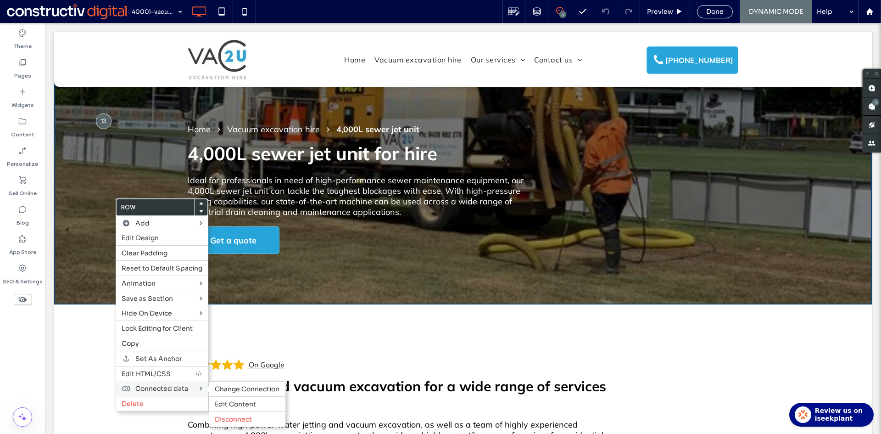
click at [170, 389] on span "Connected data" at bounding box center [161, 388] width 53 height 8
click at [224, 389] on span "Change Connection" at bounding box center [247, 389] width 65 height 8
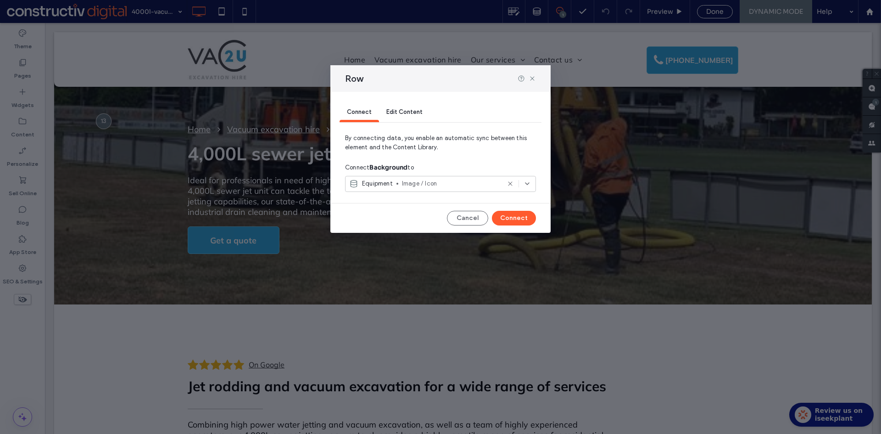
click at [426, 183] on span "Image / Icon" at bounding box center [451, 183] width 98 height 9
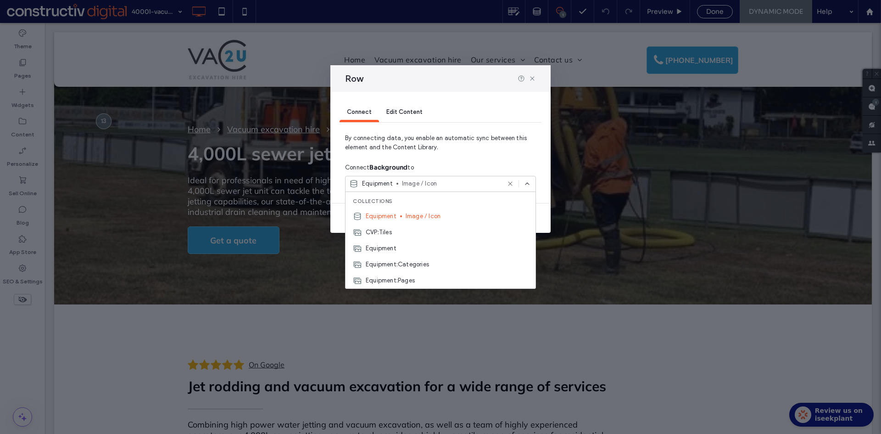
drag, startPoint x: 533, startPoint y: 75, endPoint x: 365, endPoint y: 9, distance: 180.6
click at [531, 74] on div "Row" at bounding box center [441, 78] width 220 height 27
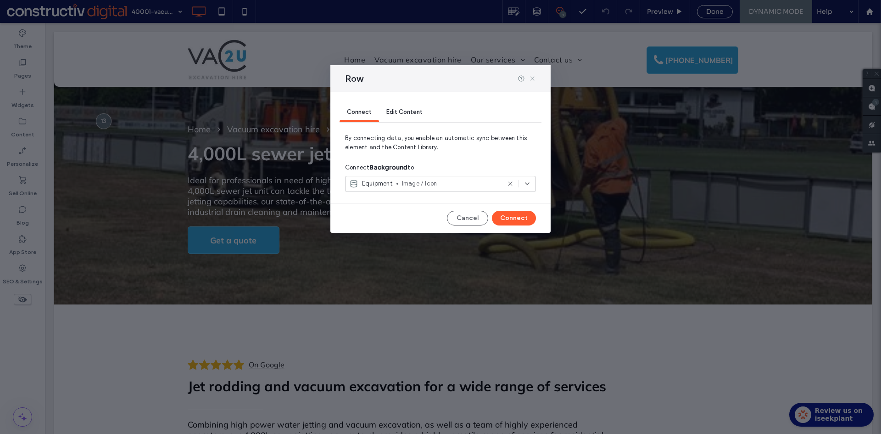
click at [533, 79] on icon at bounding box center [532, 78] width 7 height 7
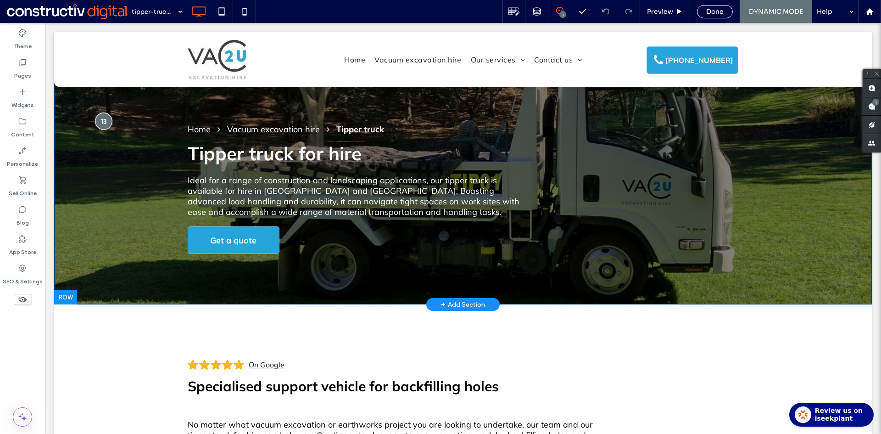
click at [98, 119] on div at bounding box center [103, 120] width 17 height 17
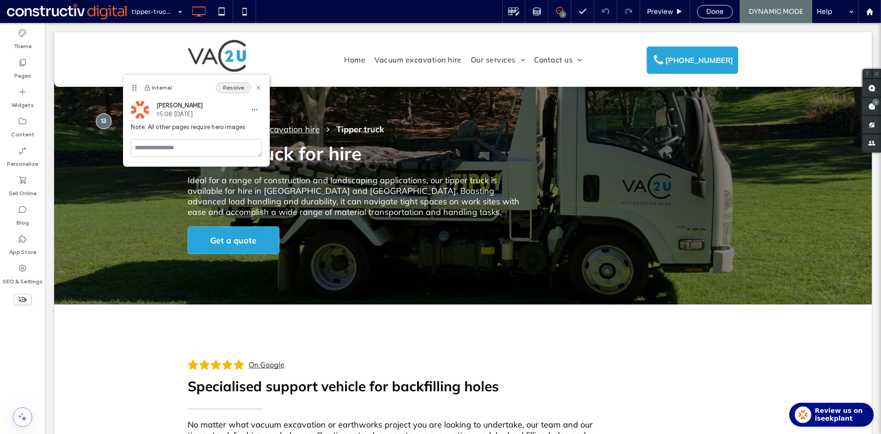
click at [229, 90] on button "Resolve" at bounding box center [233, 87] width 35 height 11
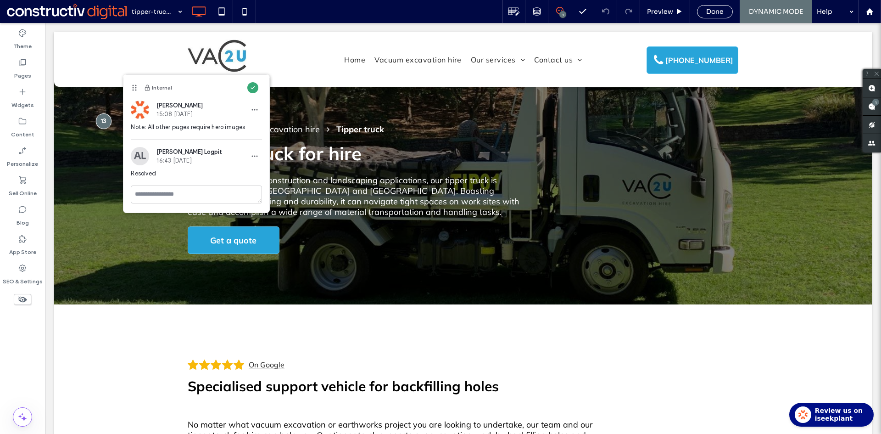
click at [25, 334] on div "Theme Pages Widgets Content Personalize Sell Online Blog App Store SEO & Settin…" at bounding box center [22, 228] width 45 height 411
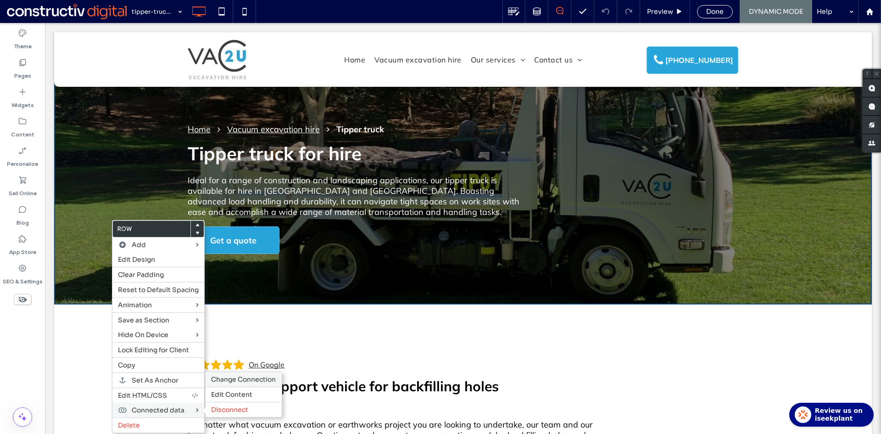
click at [239, 380] on span "Change Connection" at bounding box center [243, 379] width 65 height 8
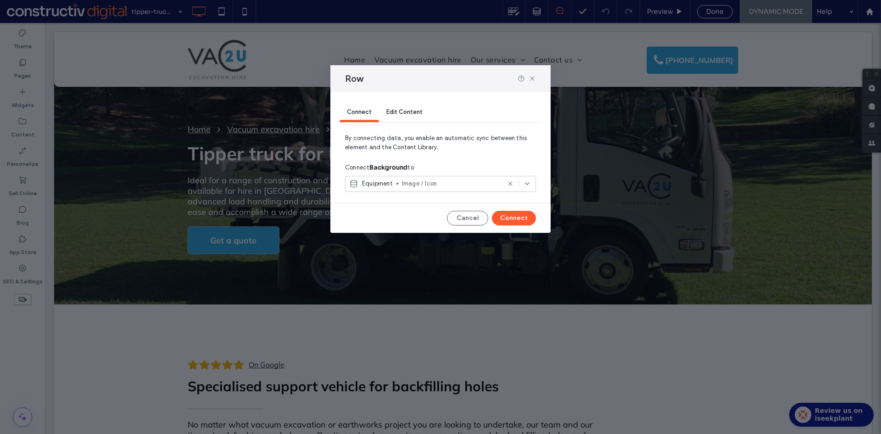
click at [411, 184] on span "Image / Icon" at bounding box center [451, 183] width 98 height 9
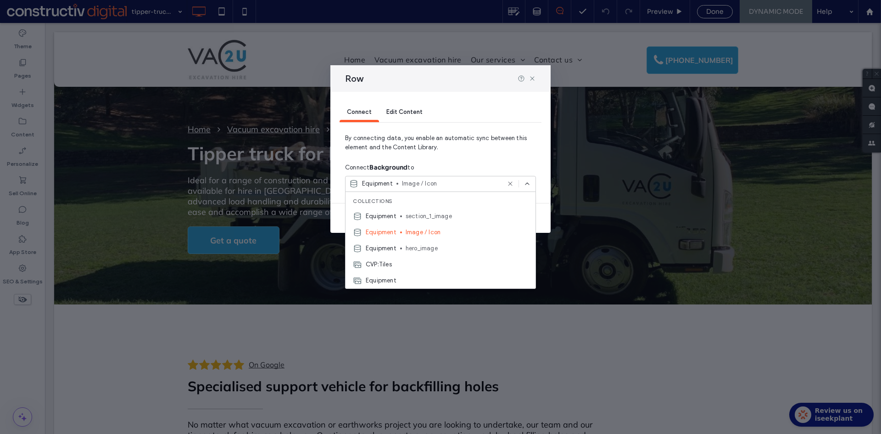
drag, startPoint x: 439, startPoint y: 248, endPoint x: 468, endPoint y: 229, distance: 34.5
click at [436, 248] on span "hero_image" at bounding box center [467, 248] width 123 height 9
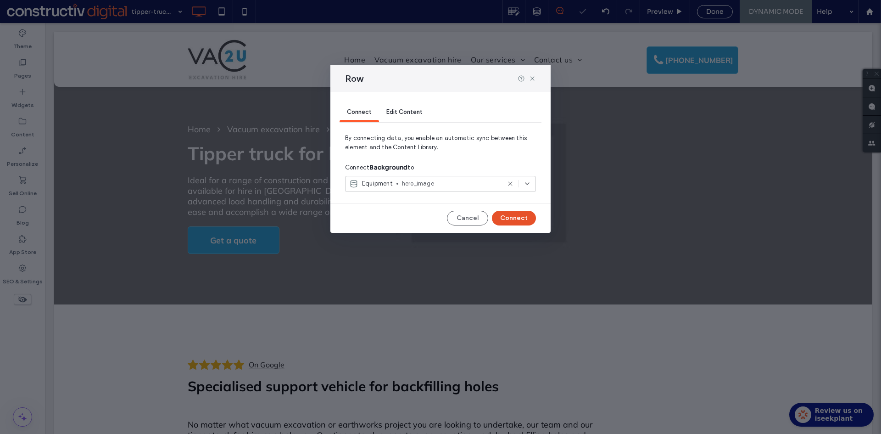
drag, startPoint x: 469, startPoint y: 195, endPoint x: 514, endPoint y: 218, distance: 50.5
click at [514, 218] on button "Connect" at bounding box center [514, 218] width 44 height 15
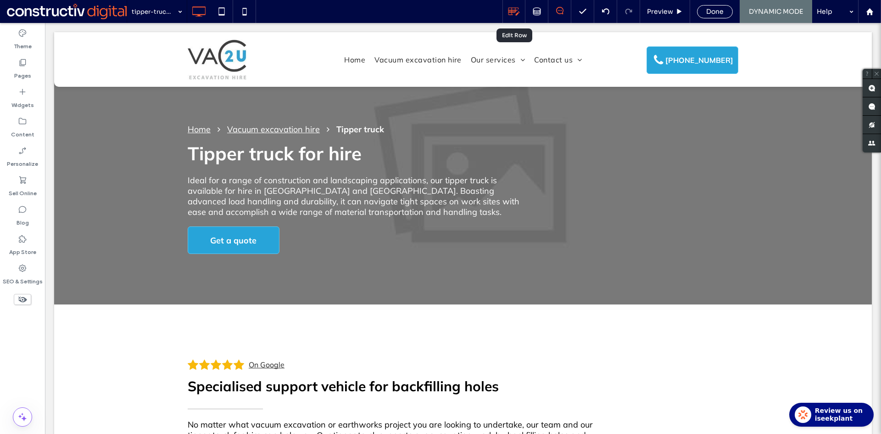
click at [516, 11] on use at bounding box center [514, 12] width 11 height 8
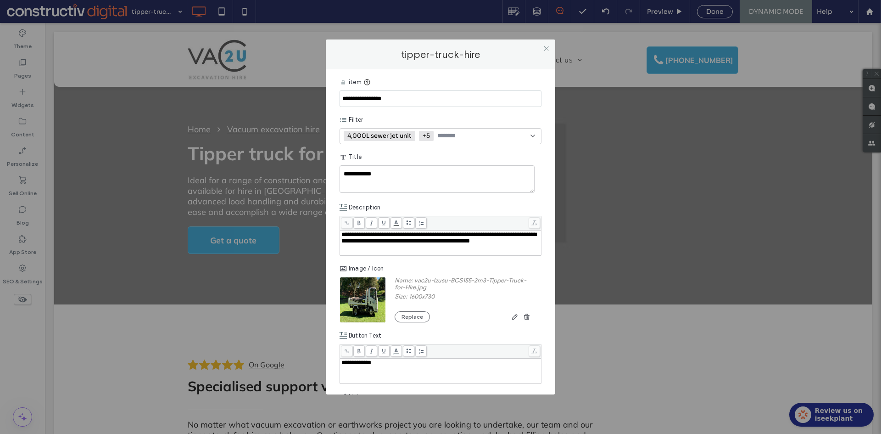
click at [481, 282] on label "Name: vac2u-Izusu-BCS155-2m3-Tipper-Truck-for-Hire.jpg" at bounding box center [464, 285] width 138 height 16
copy label "2m3"
drag, startPoint x: 414, startPoint y: 280, endPoint x: 454, endPoint y: 297, distance: 42.6
click at [434, 286] on label "Name: vac2u-Izusu-BCS155-2m3-Tipper-Truck-for-Hire.jpg" at bounding box center [464, 285] width 138 height 16
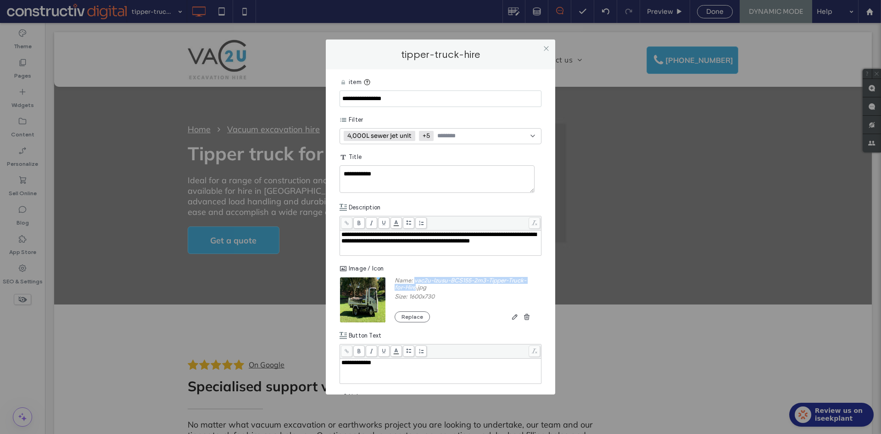
copy label "vac2u-Izusu-BCS155-2m3-Tipper-Truck-for-Hire"
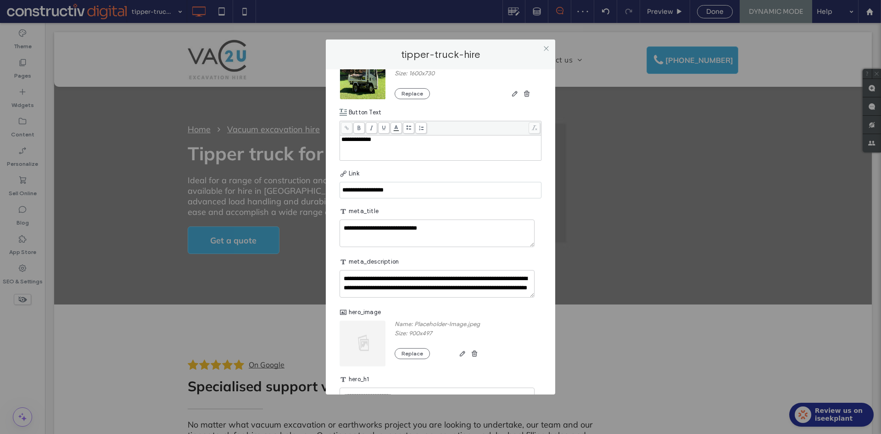
scroll to position [275, 0]
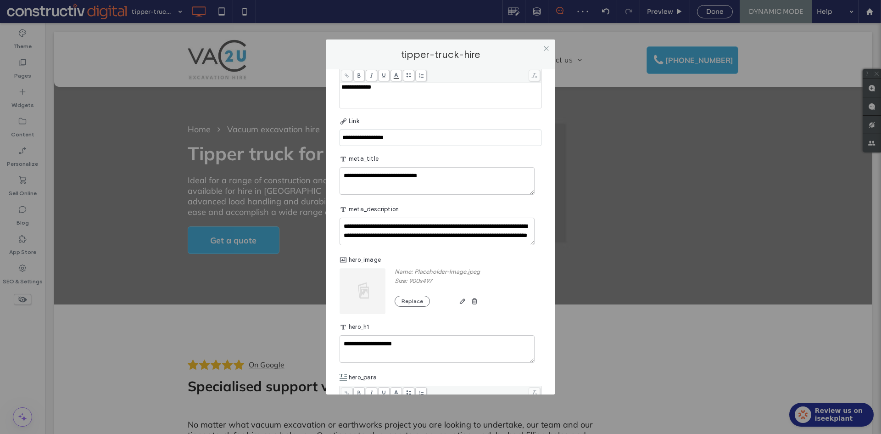
click at [376, 298] on img at bounding box center [363, 291] width 47 height 46
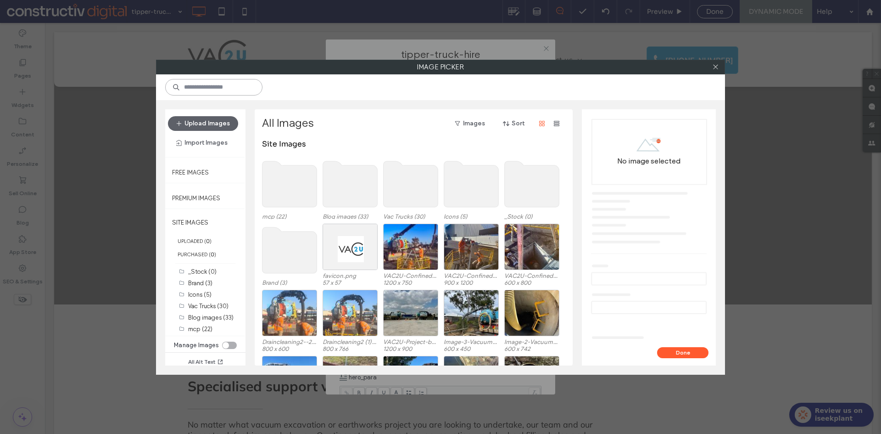
click at [216, 84] on input at bounding box center [213, 87] width 97 height 17
paste input "**********"
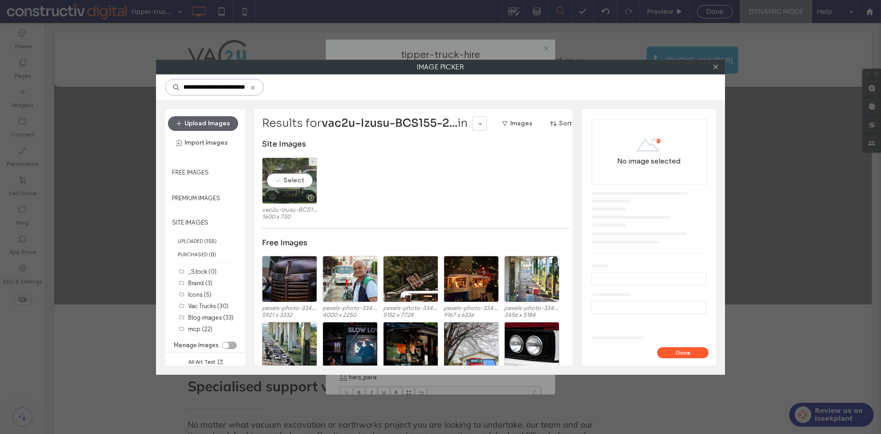
type input "**********"
click at [310, 191] on div "Select" at bounding box center [289, 180] width 55 height 46
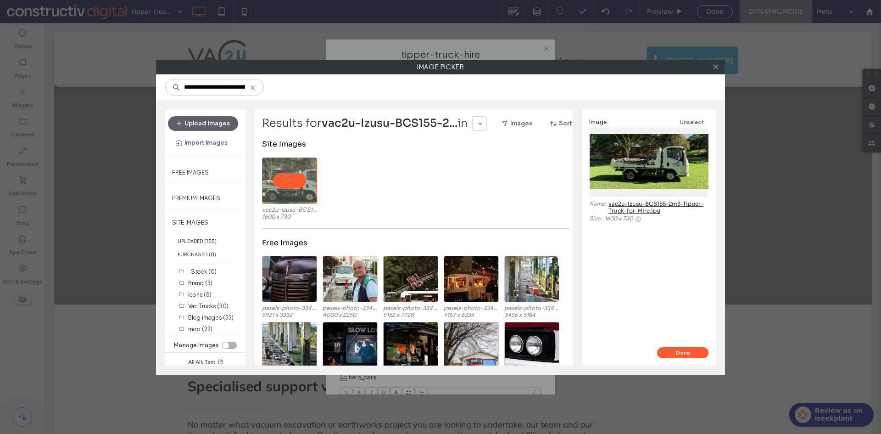
drag, startPoint x: 671, startPoint y: 349, endPoint x: 609, endPoint y: 309, distance: 74.1
click at [671, 349] on button "Done" at bounding box center [682, 352] width 51 height 11
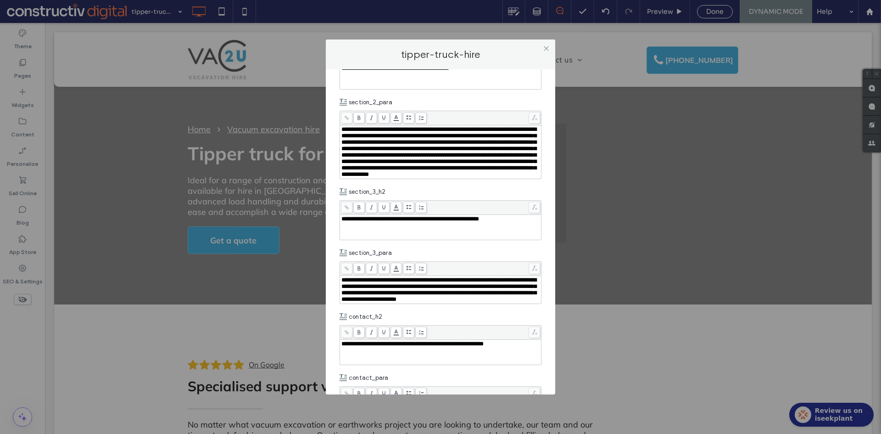
scroll to position [1172, 0]
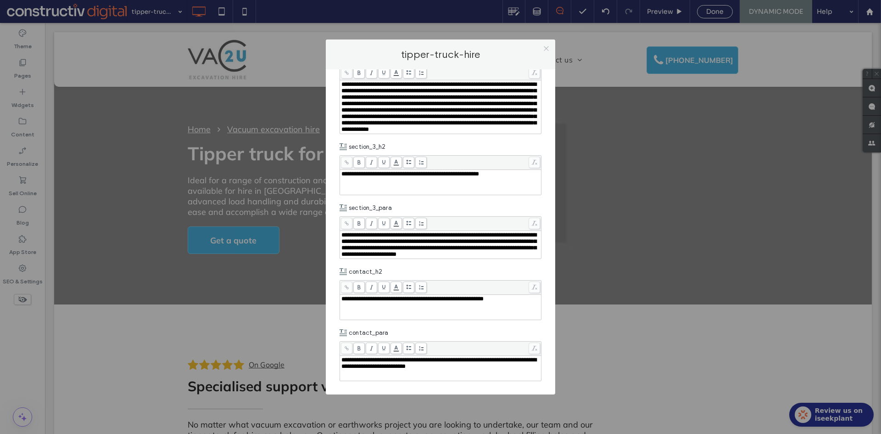
click at [547, 46] on icon at bounding box center [546, 48] width 7 height 7
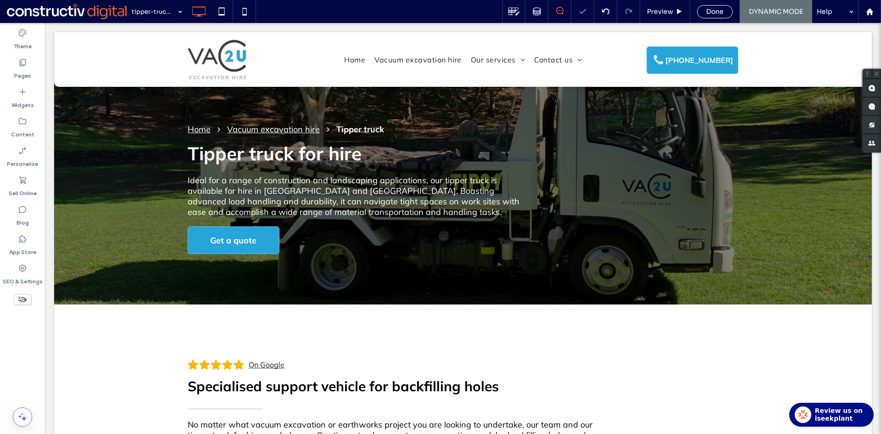
scroll to position [0, 0]
click at [19, 70] on label "Pages" at bounding box center [22, 73] width 17 height 13
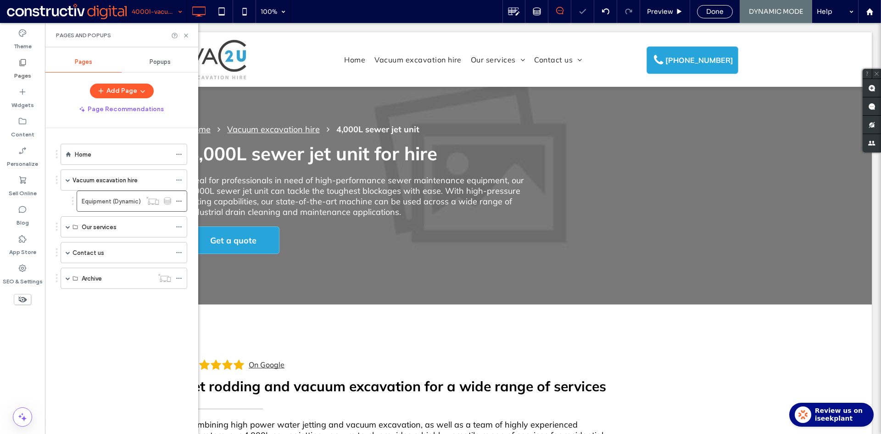
drag, startPoint x: 184, startPoint y: 37, endPoint x: 262, endPoint y: 21, distance: 79.7
click at [184, 37] on icon at bounding box center [186, 35] width 7 height 7
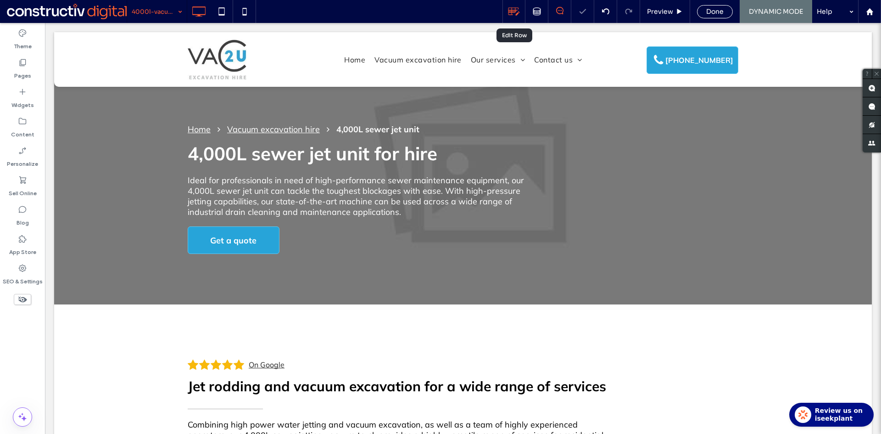
click at [513, 13] on icon at bounding box center [514, 12] width 12 height 12
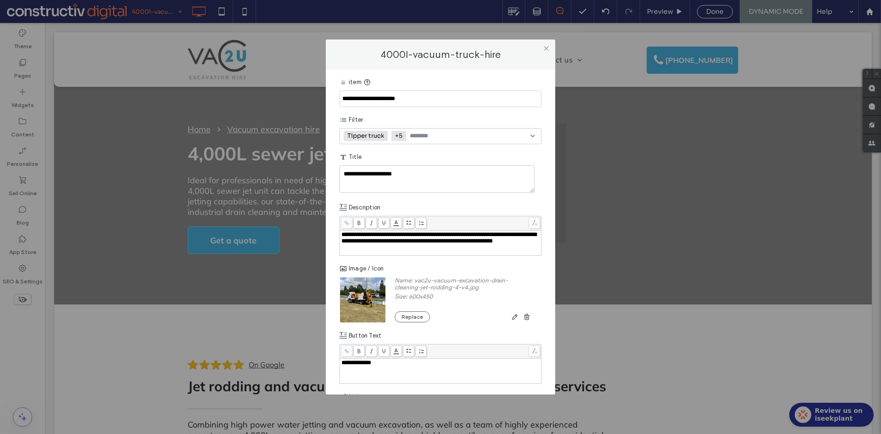
click at [362, 302] on img at bounding box center [363, 300] width 47 height 46
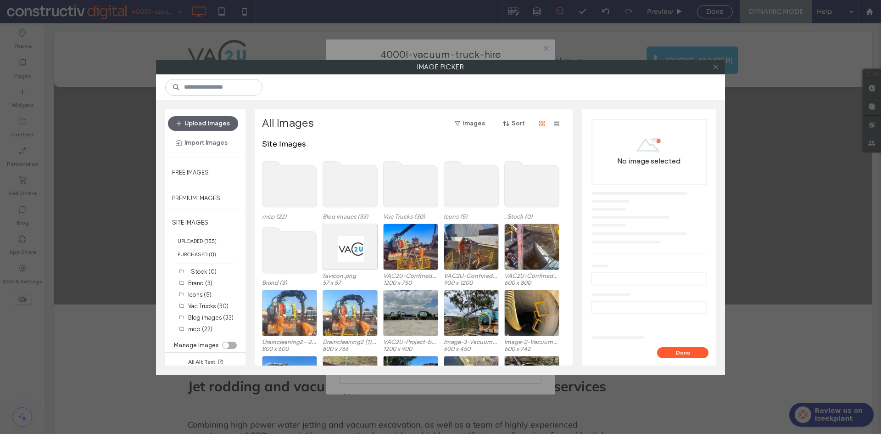
click at [716, 68] on icon at bounding box center [715, 66] width 7 height 7
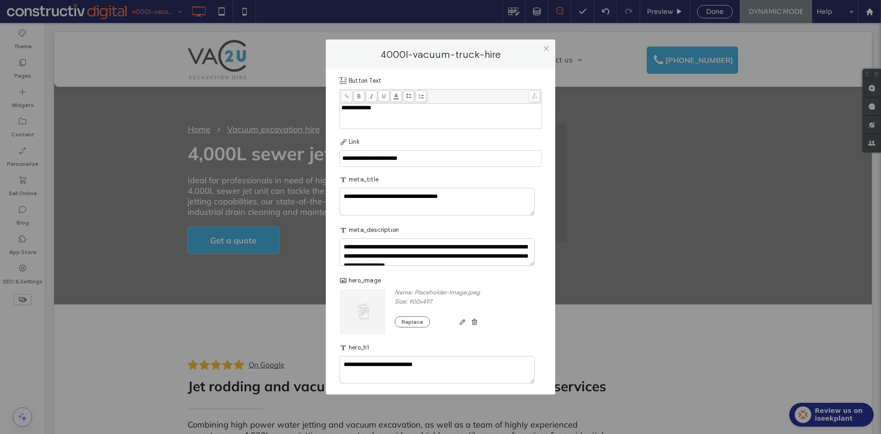
scroll to position [275, 0]
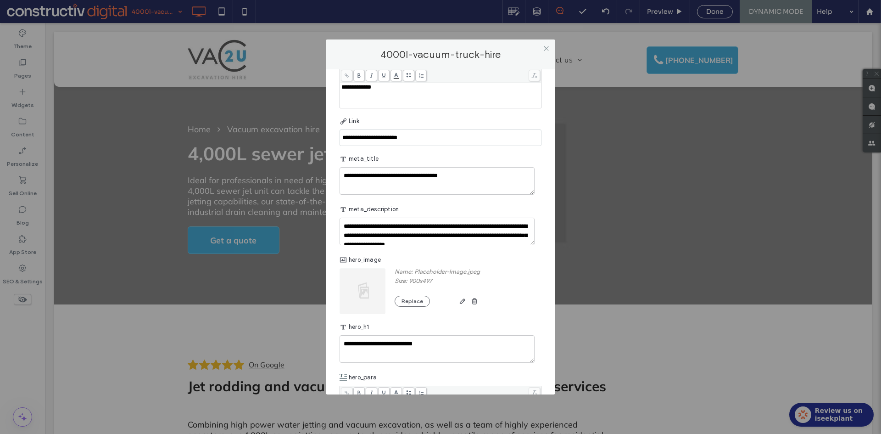
click at [363, 292] on img at bounding box center [363, 291] width 47 height 46
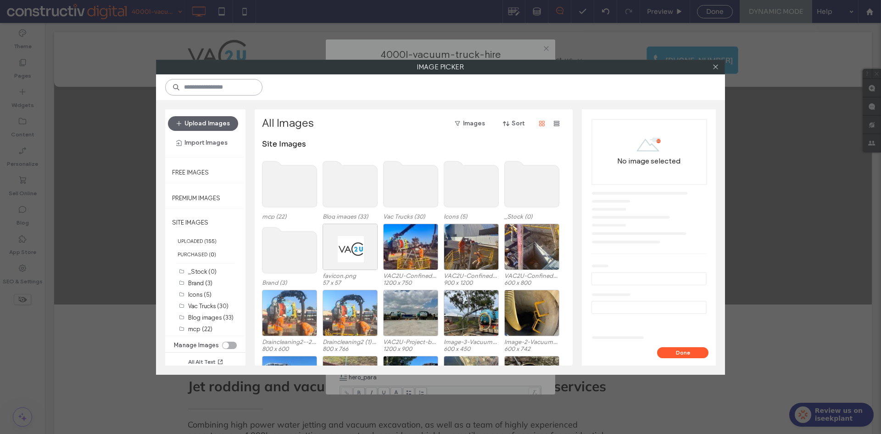
click at [210, 82] on input at bounding box center [213, 87] width 97 height 17
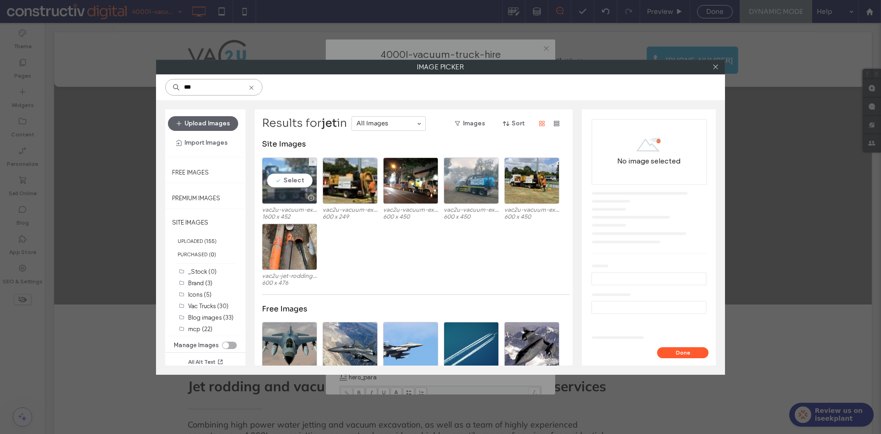
type input "***"
click at [295, 190] on div "Select" at bounding box center [289, 180] width 55 height 46
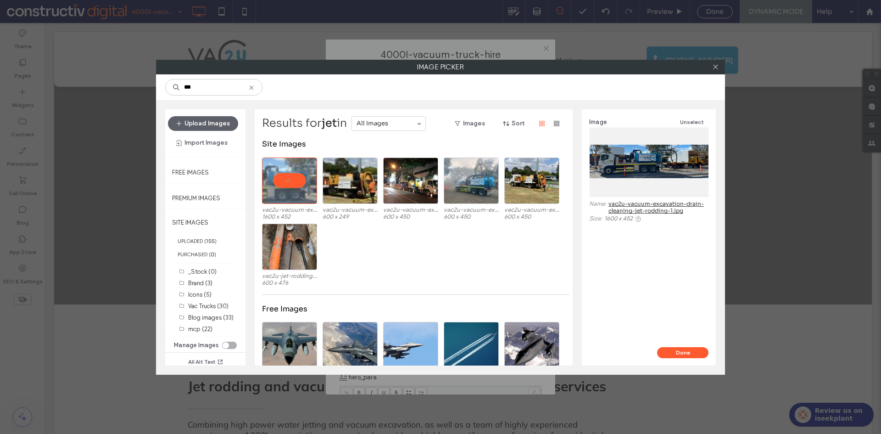
drag, startPoint x: 674, startPoint y: 352, endPoint x: 522, endPoint y: 278, distance: 169.2
click at [672, 349] on button "Done" at bounding box center [682, 352] width 51 height 11
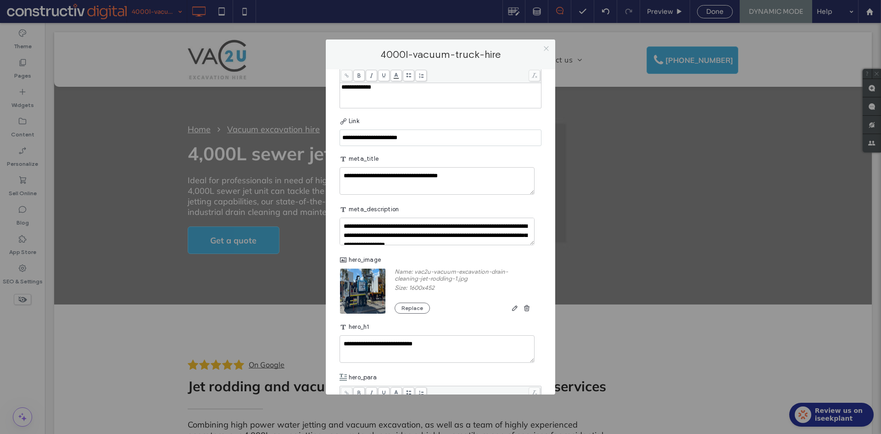
click at [546, 48] on use at bounding box center [546, 48] width 5 height 5
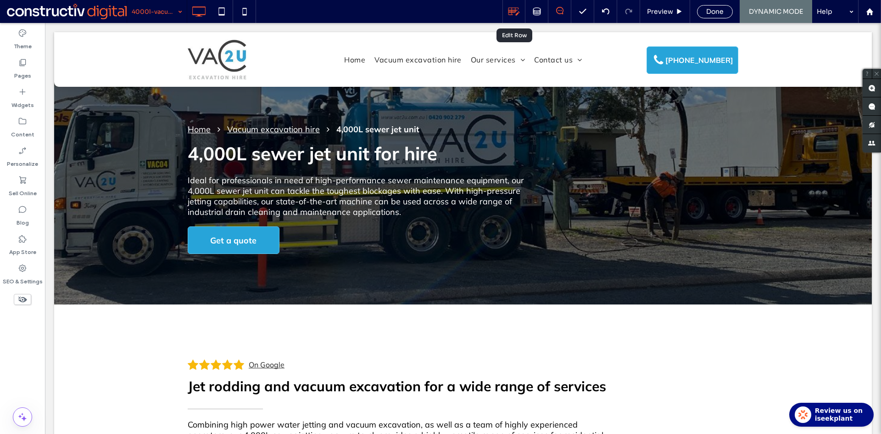
scroll to position [0, 0]
click at [515, 14] on icon at bounding box center [514, 12] width 12 height 12
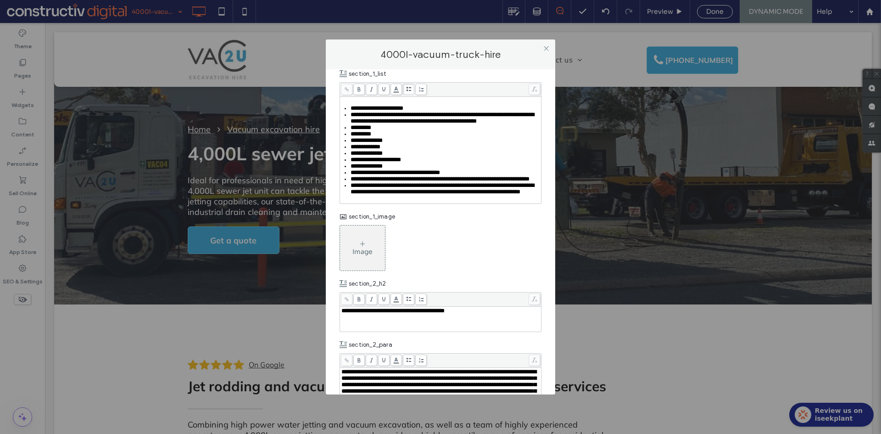
scroll to position [918, 0]
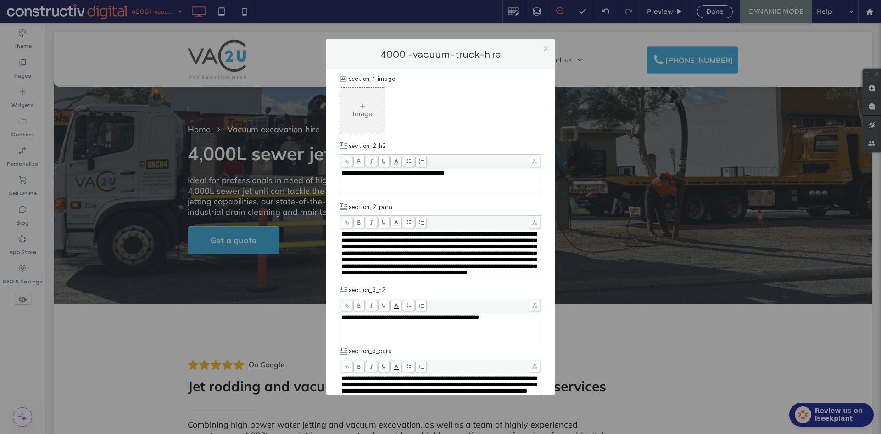
click at [545, 49] on icon at bounding box center [546, 48] width 7 height 7
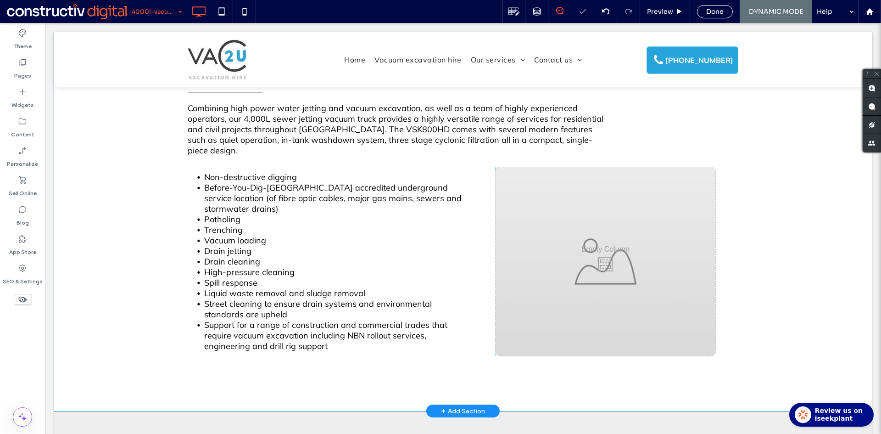
scroll to position [321, 0]
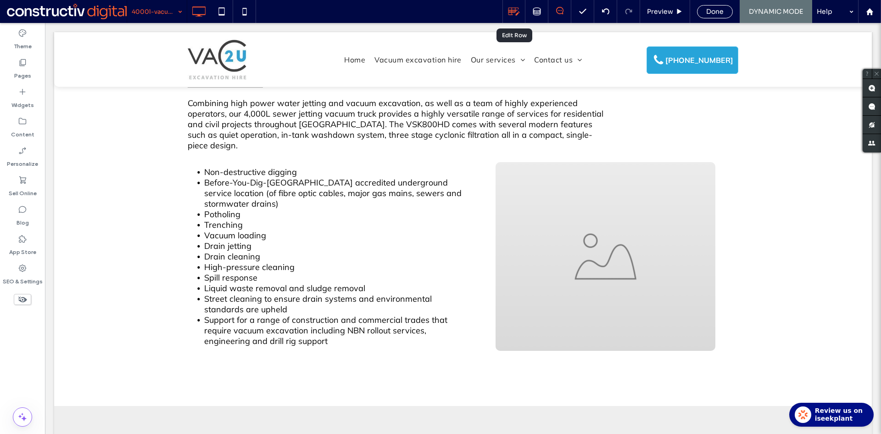
click at [514, 12] on use at bounding box center [514, 12] width 11 height 8
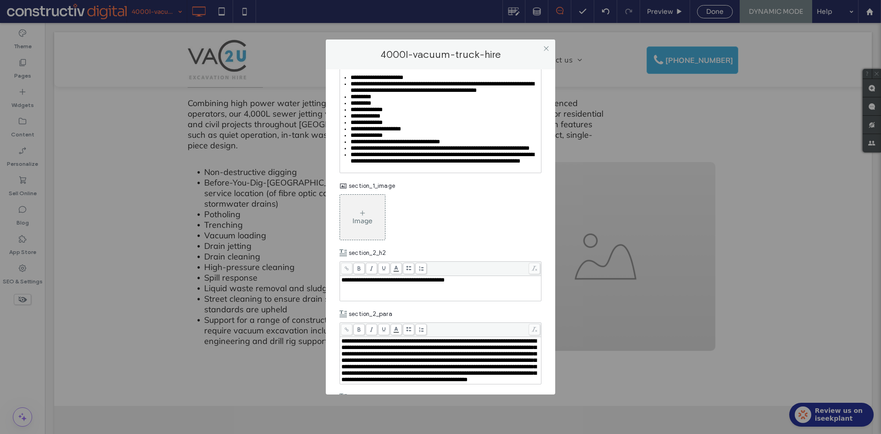
scroll to position [826, 0]
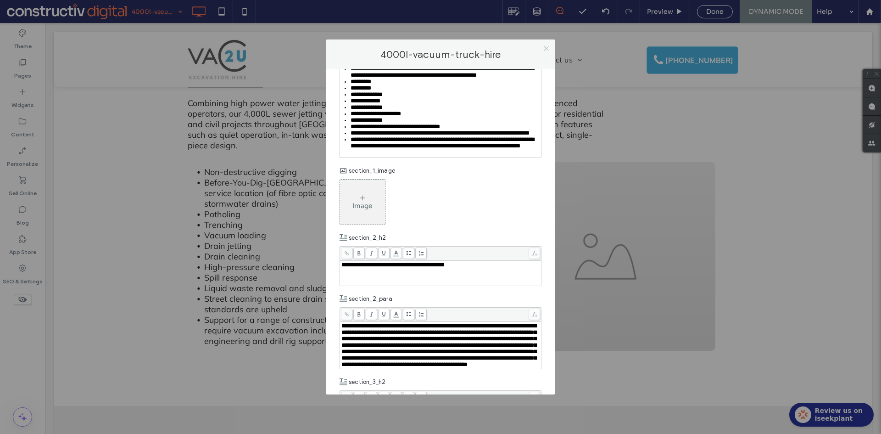
click at [545, 48] on icon at bounding box center [546, 48] width 7 height 7
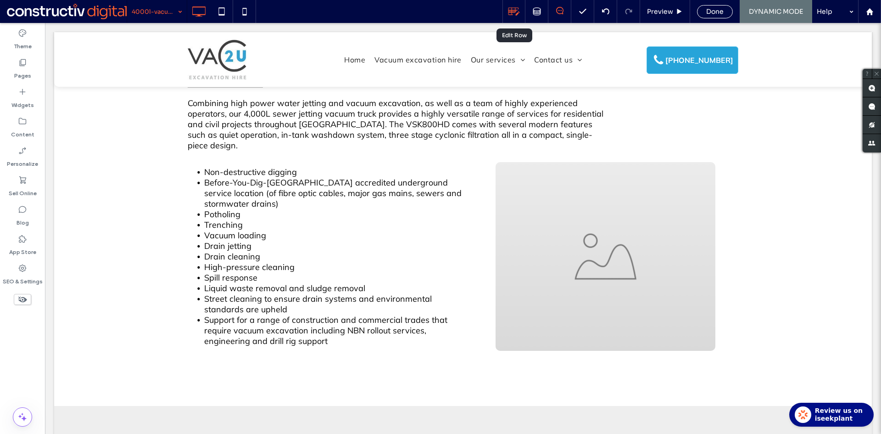
click at [510, 13] on icon at bounding box center [514, 12] width 12 height 12
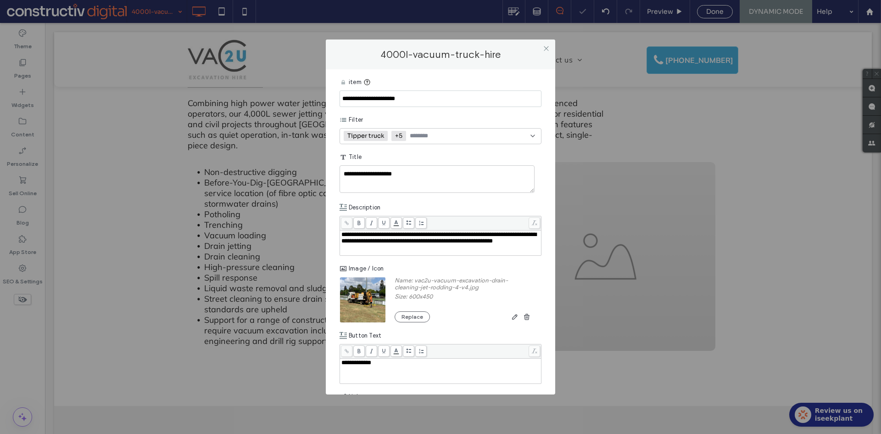
click at [545, 52] on icon at bounding box center [546, 48] width 7 height 7
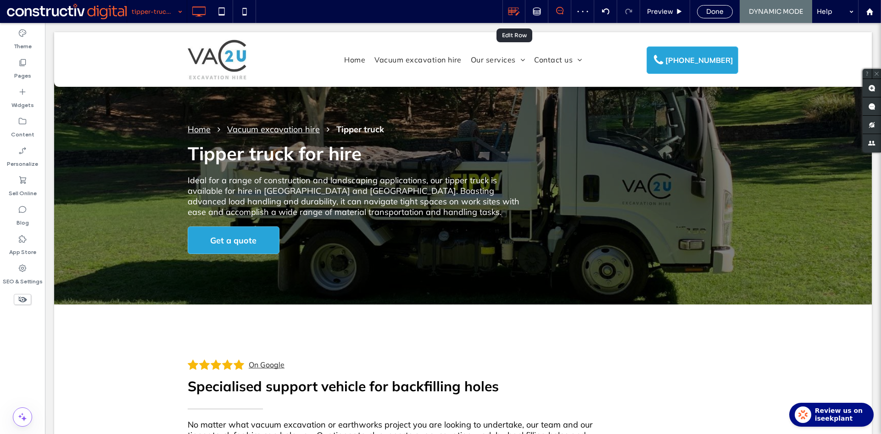
scroll to position [0, 0]
click at [515, 12] on use at bounding box center [514, 12] width 11 height 8
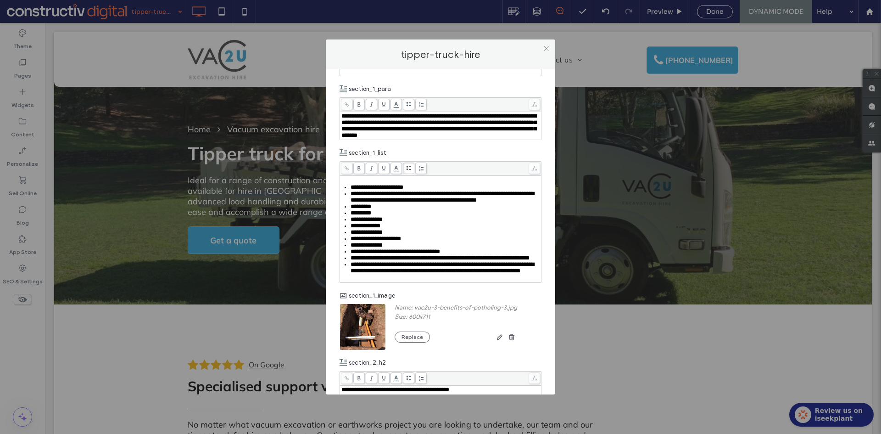
scroll to position [826, 0]
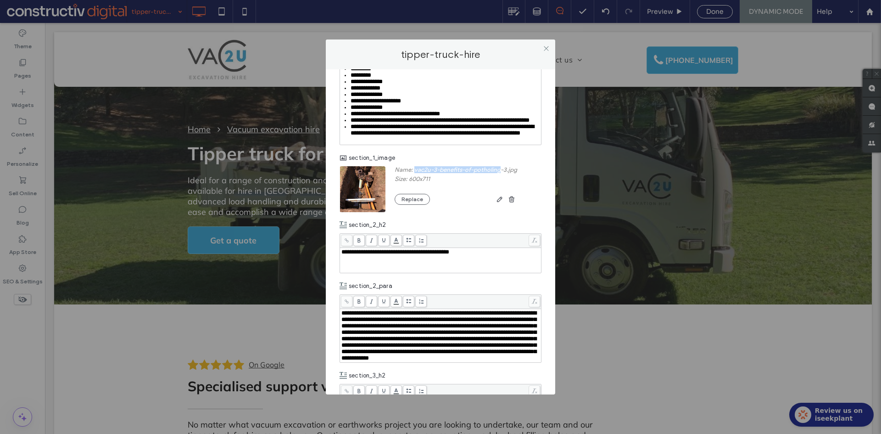
drag, startPoint x: 415, startPoint y: 247, endPoint x: 502, endPoint y: 244, distance: 86.8
click at [502, 175] on label "Name: vac2u-3-benefits-of-potholing-3.jpg" at bounding box center [456, 170] width 123 height 9
copy label "vac2u-3-benefits-of-potholing"
click at [545, 45] on icon at bounding box center [546, 48] width 7 height 7
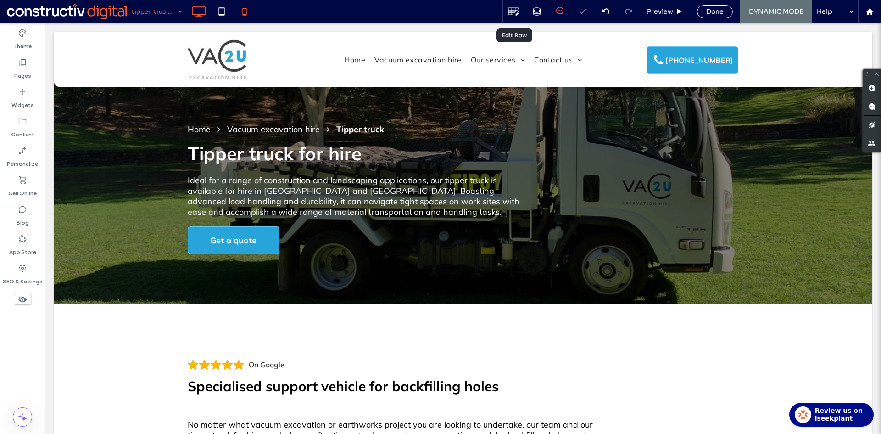
scroll to position [0, 0]
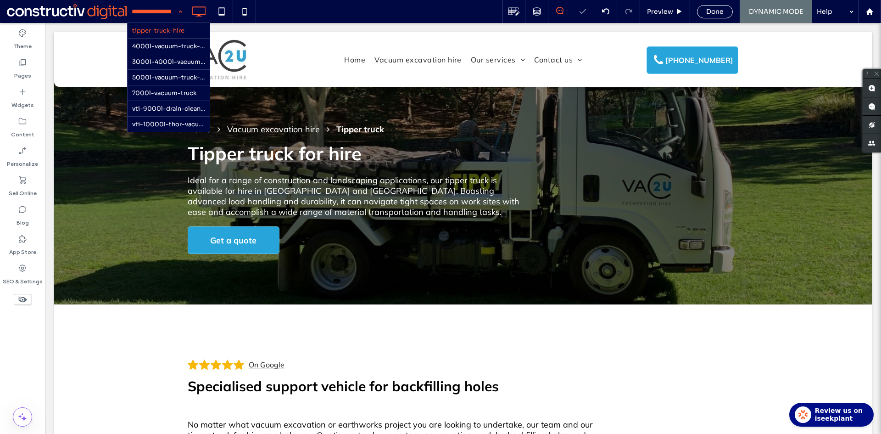
drag, startPoint x: 163, startPoint y: 46, endPoint x: 261, endPoint y: 28, distance: 99.4
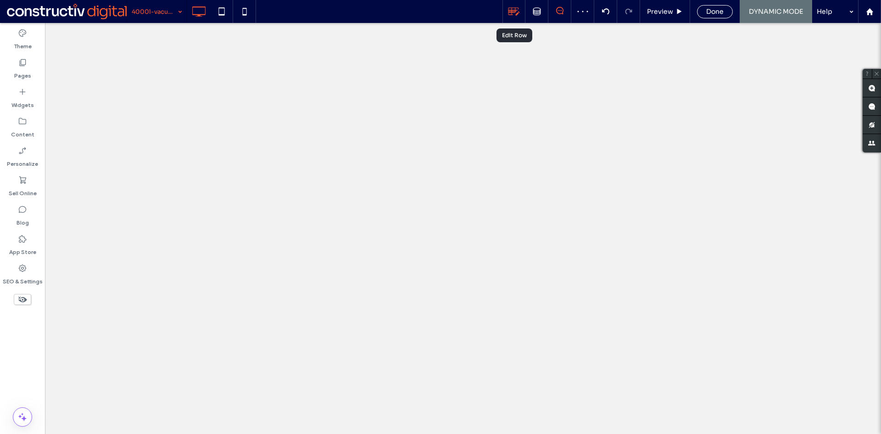
drag, startPoint x: 514, startPoint y: 11, endPoint x: 477, endPoint y: 104, distance: 100.2
click at [514, 11] on use at bounding box center [514, 12] width 11 height 8
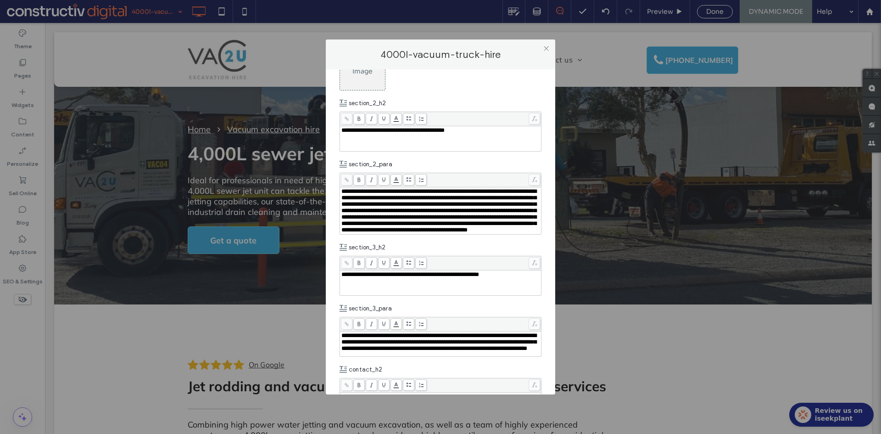
scroll to position [964, 0]
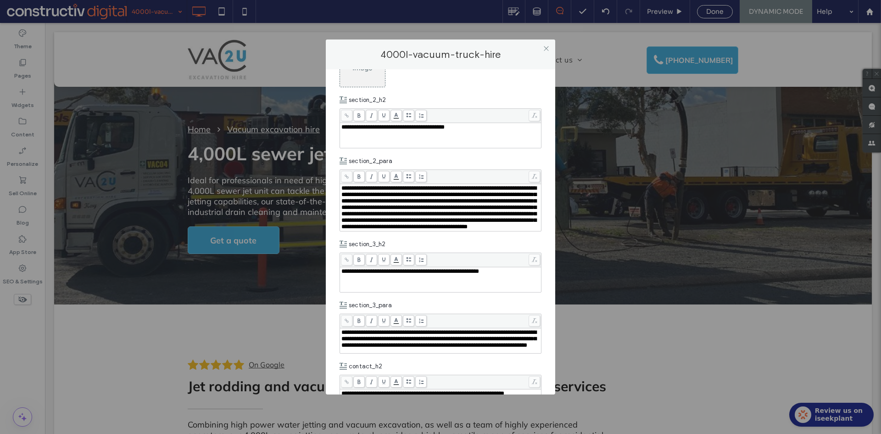
click at [355, 86] on div "Image" at bounding box center [362, 64] width 45 height 43
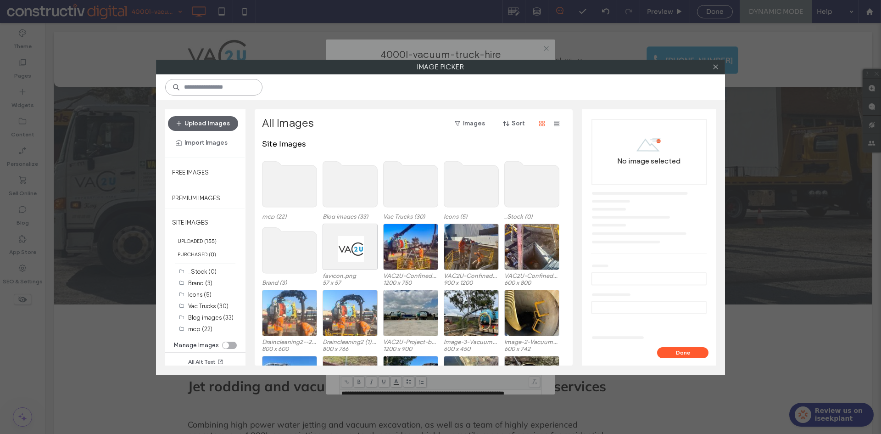
drag, startPoint x: 183, startPoint y: 92, endPoint x: 192, endPoint y: 89, distance: 9.9
click at [184, 92] on input at bounding box center [213, 87] width 97 height 17
paste input "**********"
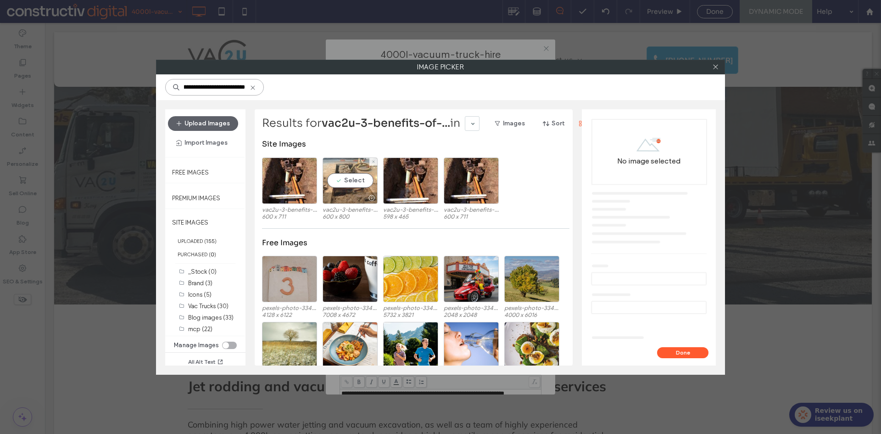
type input "**********"
click at [360, 188] on div "Select" at bounding box center [350, 180] width 55 height 46
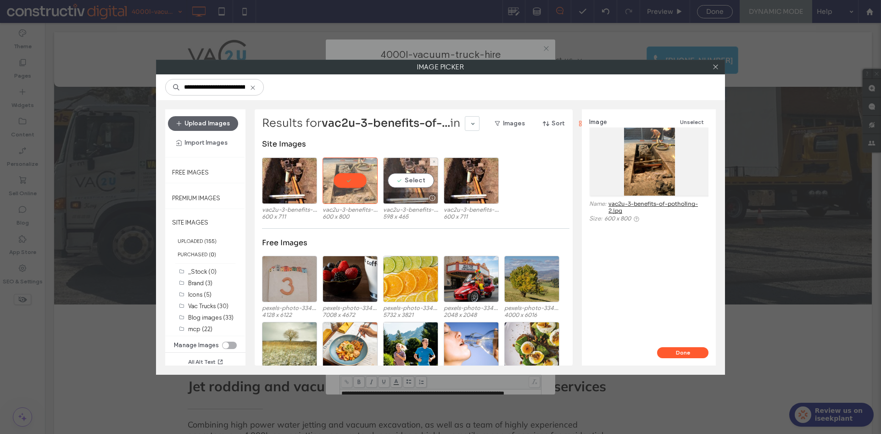
click at [400, 190] on div "Select" at bounding box center [410, 180] width 55 height 46
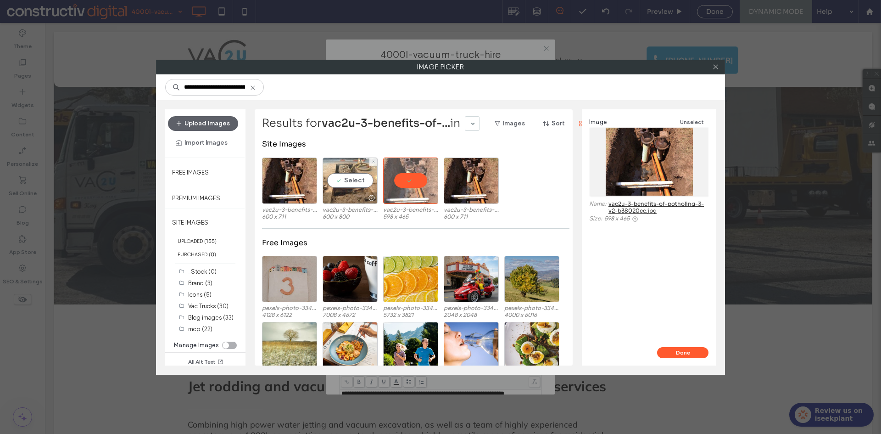
click at [342, 193] on div at bounding box center [350, 197] width 54 height 11
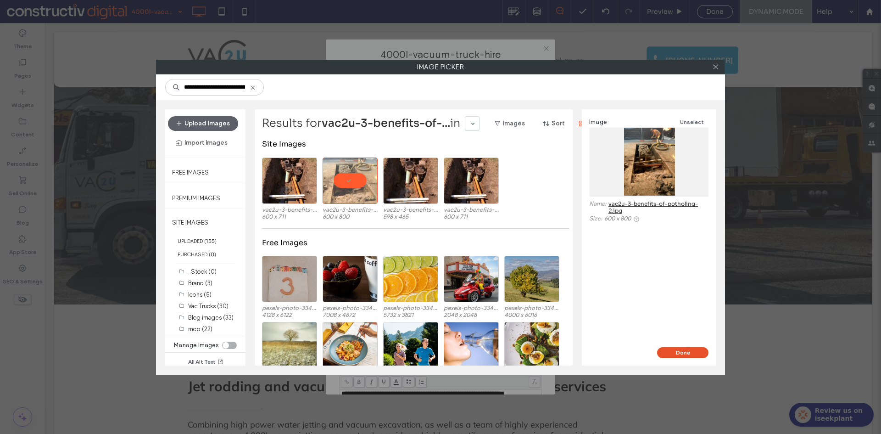
click at [666, 347] on button "Done" at bounding box center [682, 352] width 51 height 11
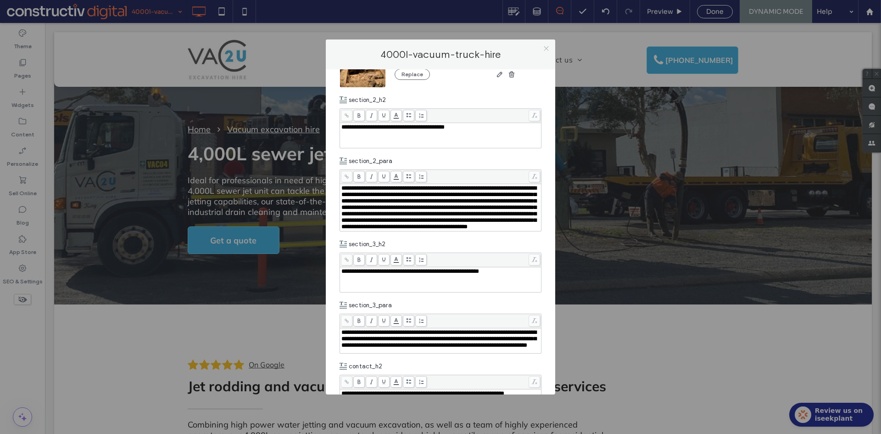
click at [545, 49] on icon at bounding box center [546, 48] width 7 height 7
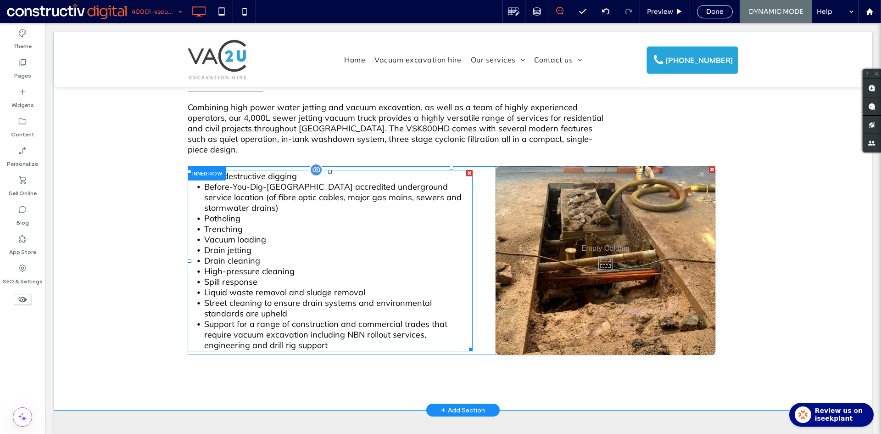
scroll to position [321, 0]
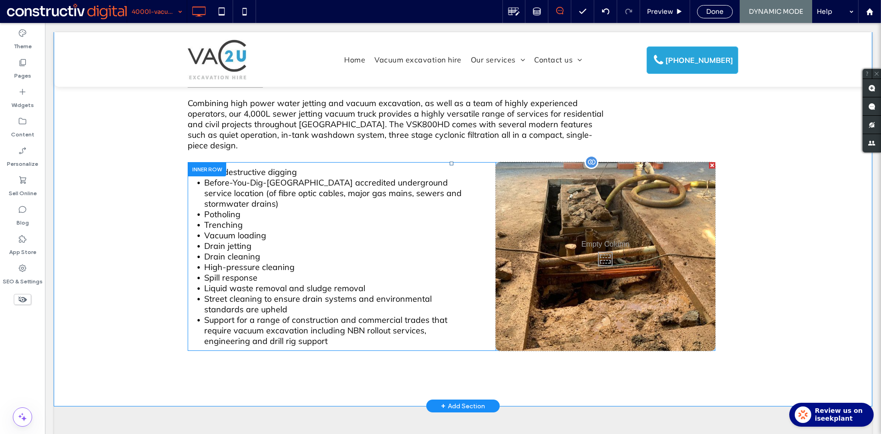
click at [552, 263] on div "Click To Paste" at bounding box center [606, 256] width 220 height 189
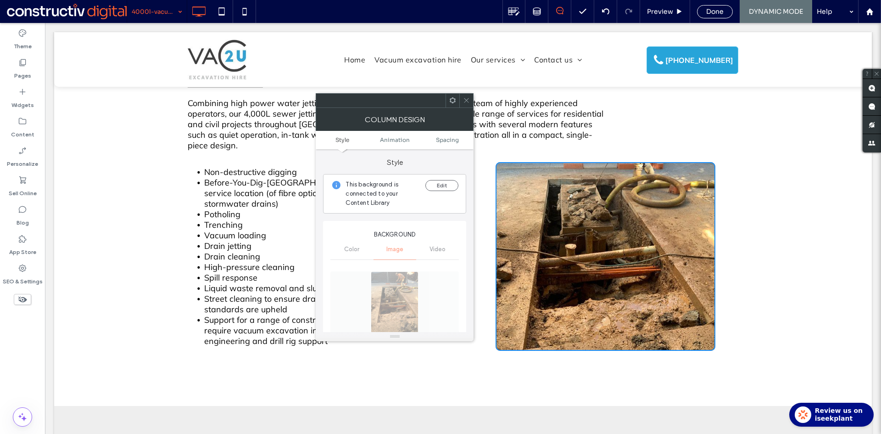
click at [468, 103] on icon at bounding box center [466, 100] width 7 height 7
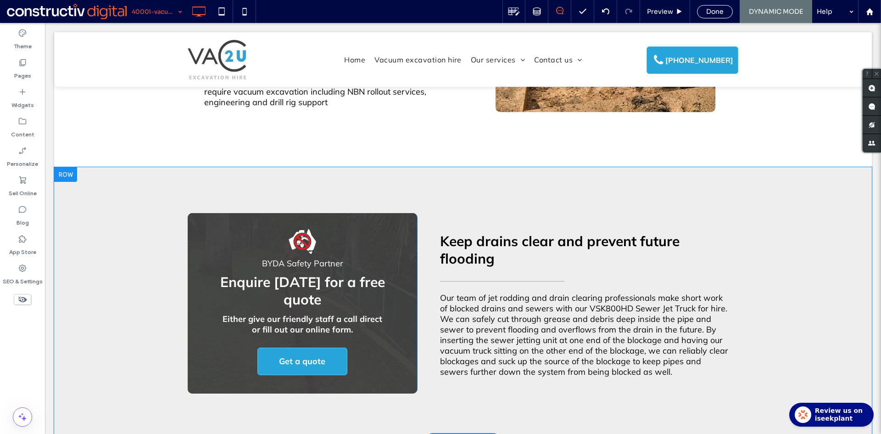
scroll to position [551, 0]
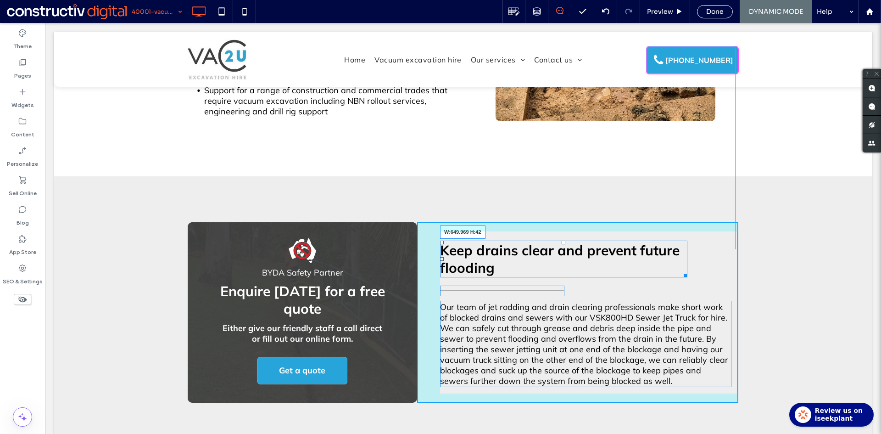
drag, startPoint x: 679, startPoint y: 261, endPoint x: 739, endPoint y: 263, distance: 60.2
click at [739, 263] on div ".st0 { fill: #da2128; fill-rule: evenodd; } BYDA Safety Partner Enquire today f…" at bounding box center [463, 312] width 818 height 272
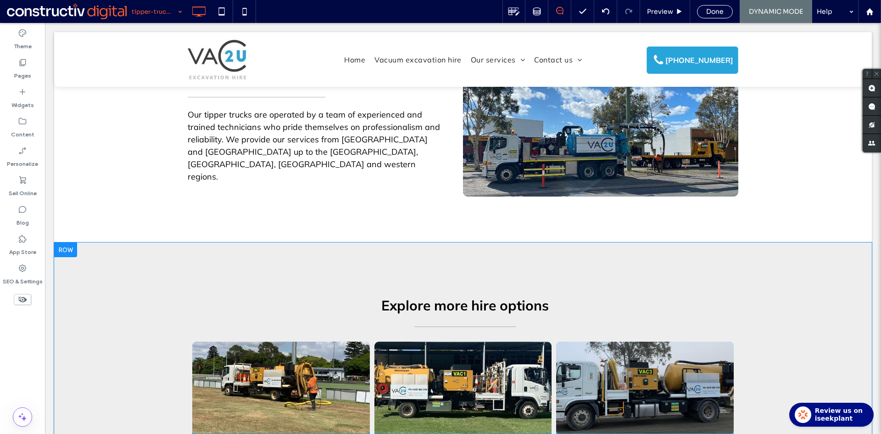
scroll to position [872, 0]
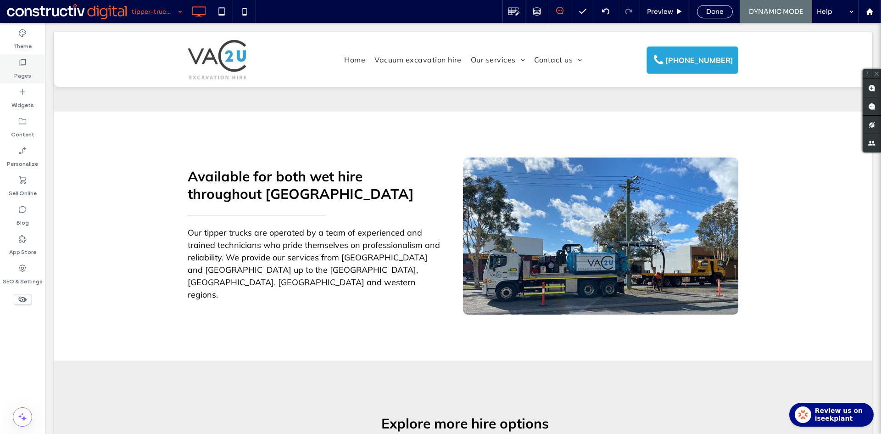
click at [31, 71] on div "Pages" at bounding box center [22, 68] width 45 height 29
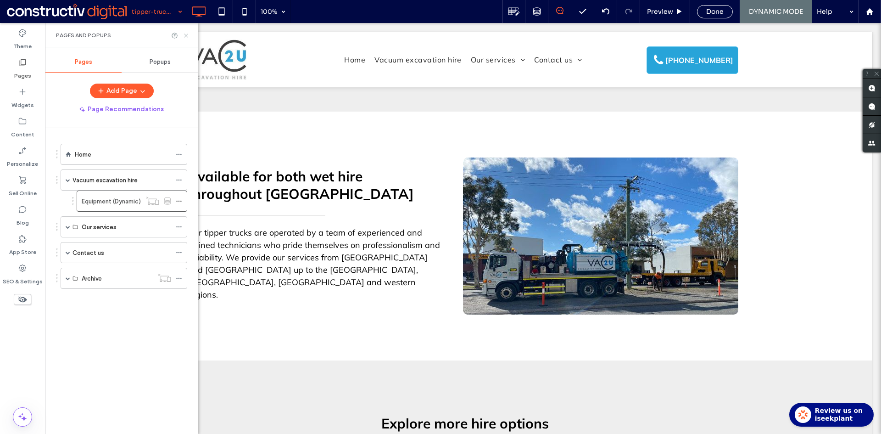
click at [186, 36] on icon at bounding box center [186, 35] width 7 height 7
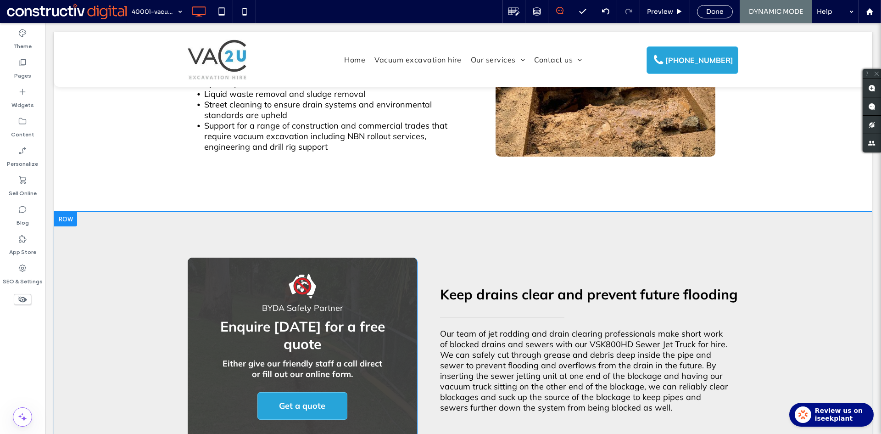
scroll to position [643, 0]
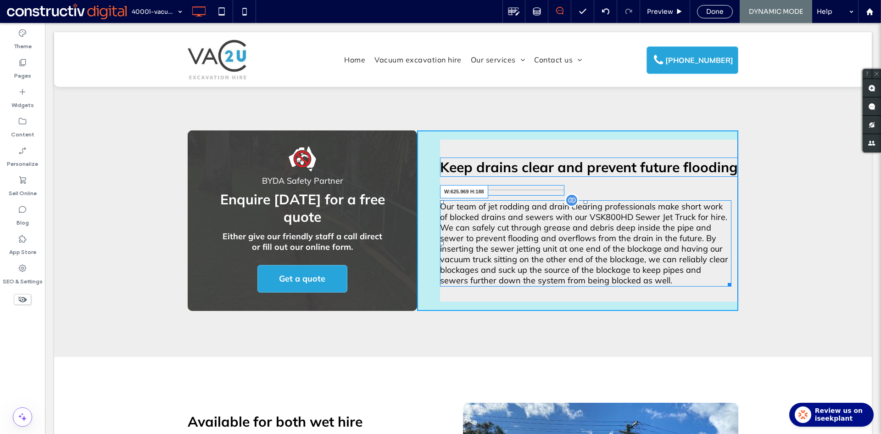
drag, startPoint x: 725, startPoint y: 265, endPoint x: 721, endPoint y: 260, distance: 6.2
click at [725, 280] on div at bounding box center [728, 283] width 7 height 7
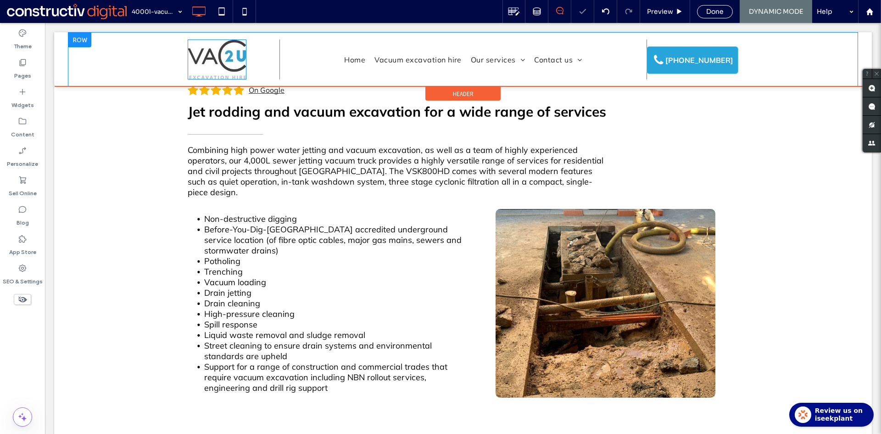
scroll to position [230, 0]
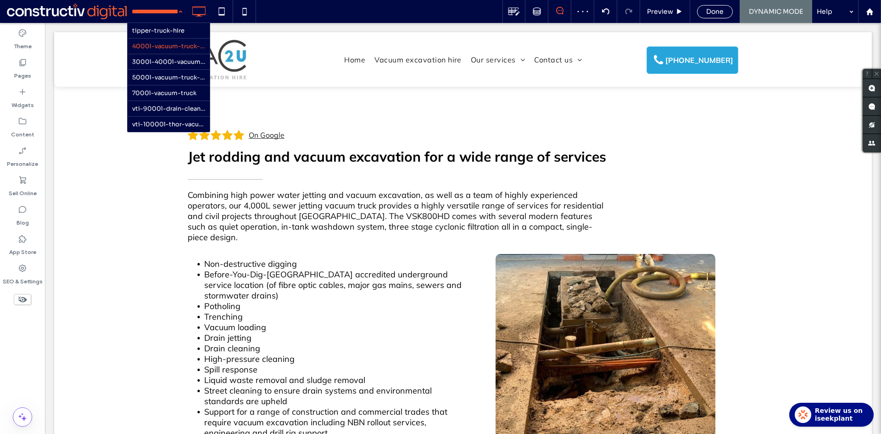
click at [181, 13] on div "tipper-truck-hire 4000l-vacuum-truck-hire 3000l-4000l-vacuum-truck-hire 5000l-v…" at bounding box center [157, 11] width 60 height 23
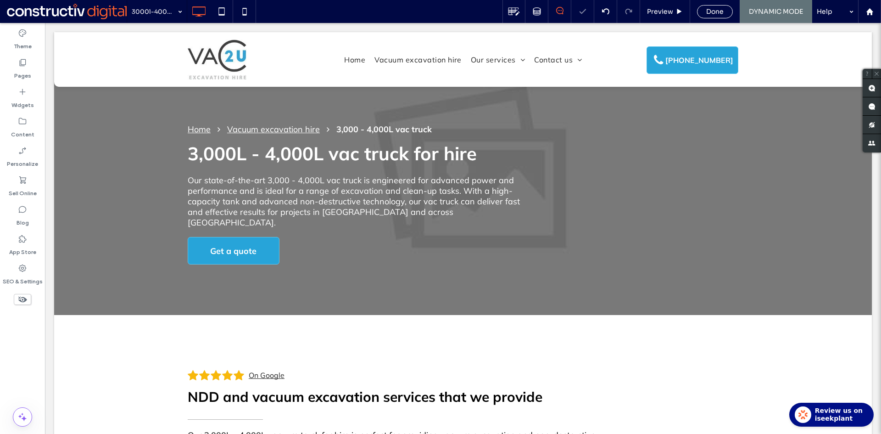
scroll to position [0, 0]
click at [515, 13] on icon at bounding box center [514, 12] width 12 height 12
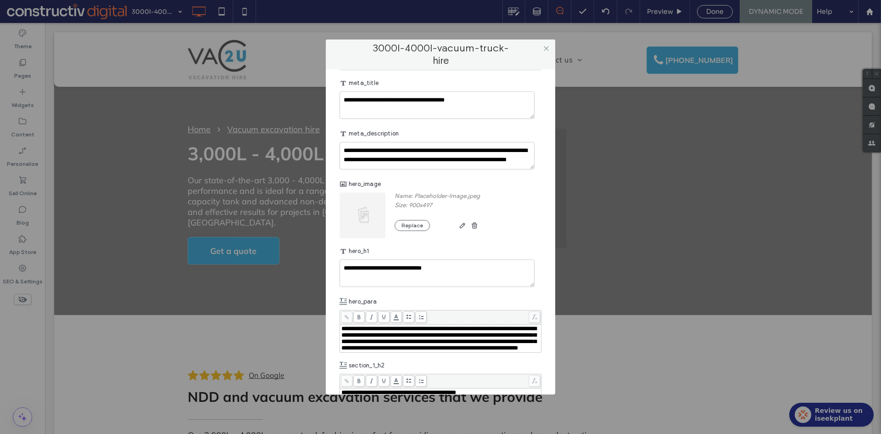
scroll to position [367, 0]
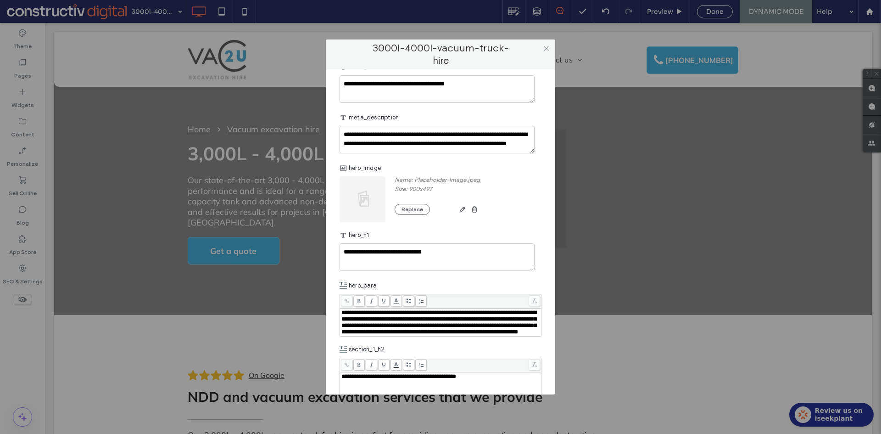
click at [367, 194] on img at bounding box center [363, 199] width 47 height 46
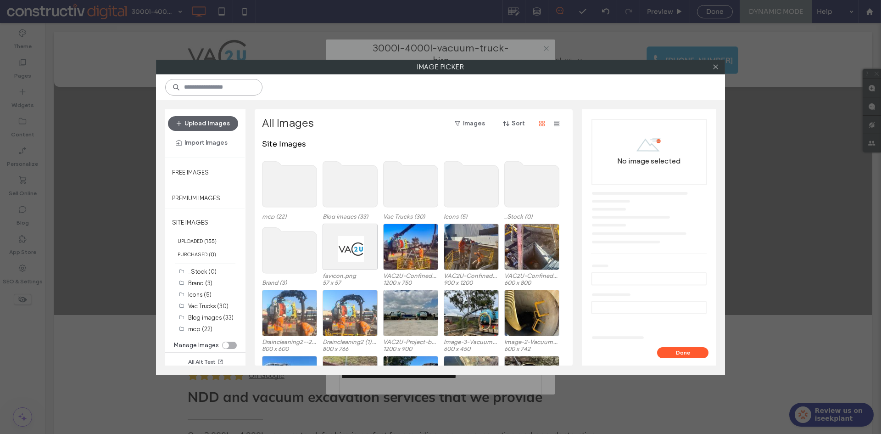
click at [230, 84] on input at bounding box center [213, 87] width 97 height 17
paste input "**********"
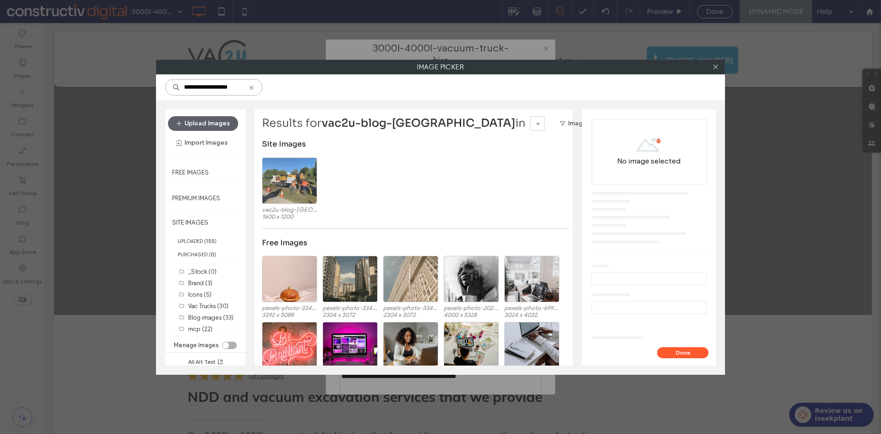
type input "**********"
click at [292, 181] on div "Select" at bounding box center [289, 180] width 55 height 46
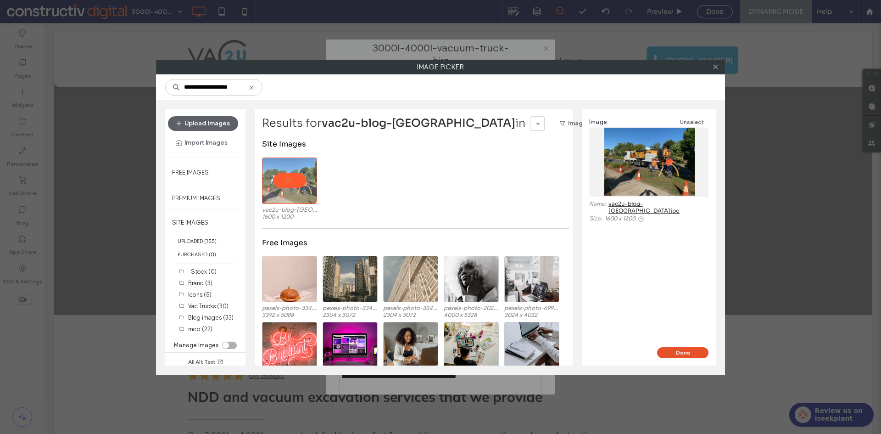
click at [700, 351] on button "Done" at bounding box center [682, 352] width 51 height 11
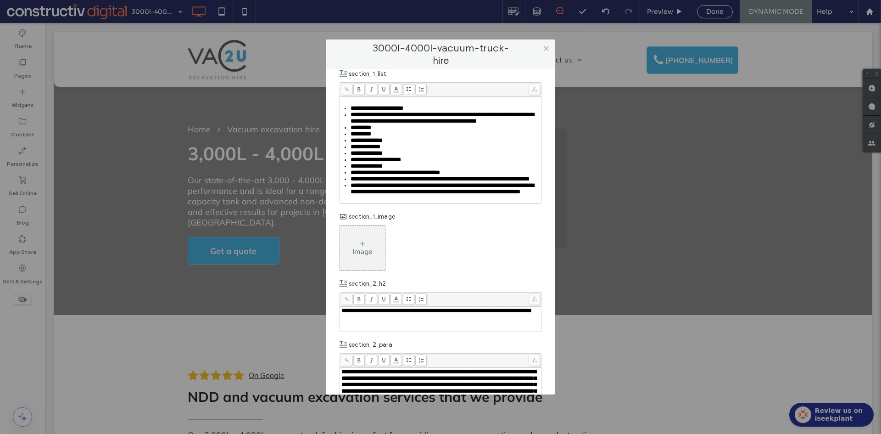
scroll to position [780, 0]
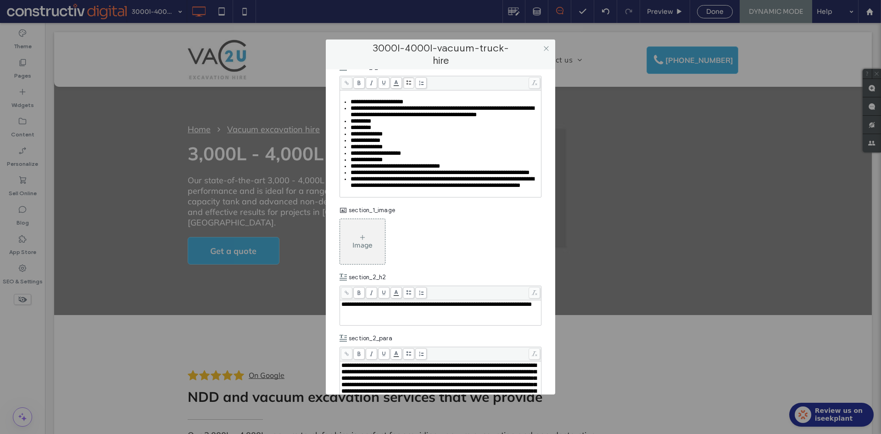
click at [371, 249] on div "Image" at bounding box center [363, 245] width 20 height 8
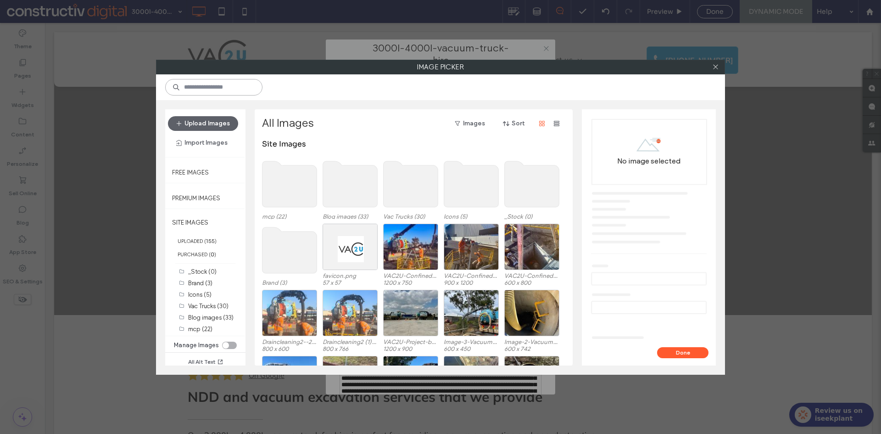
click at [208, 84] on input at bounding box center [213, 87] width 97 height 17
paste input "**********"
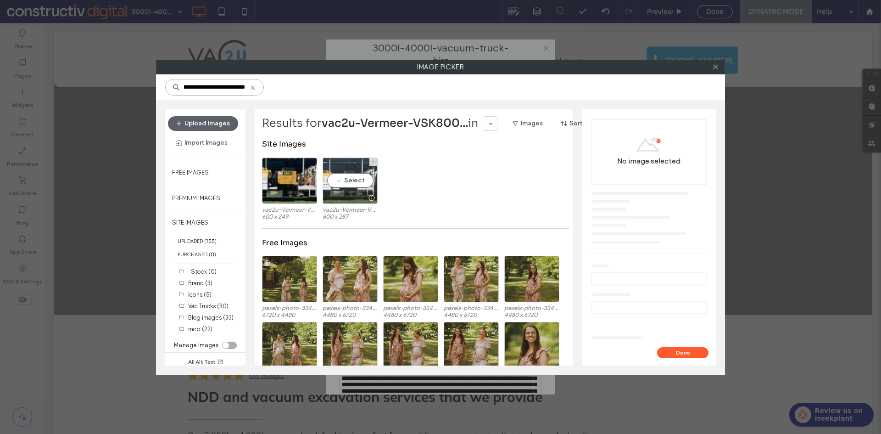
type input "**********"
click at [350, 180] on div "Select" at bounding box center [350, 180] width 55 height 46
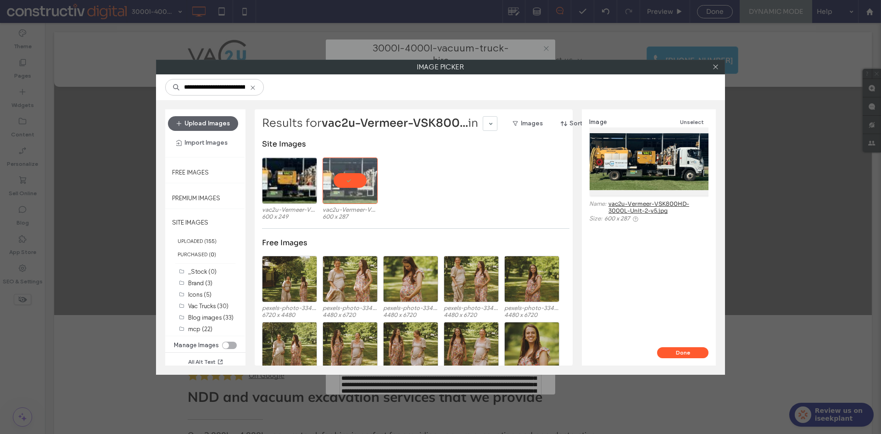
click at [689, 358] on div "Done" at bounding box center [649, 356] width 134 height 18
drag, startPoint x: 691, startPoint y: 352, endPoint x: 606, endPoint y: 241, distance: 139.5
click at [690, 351] on button "Done" at bounding box center [682, 352] width 51 height 11
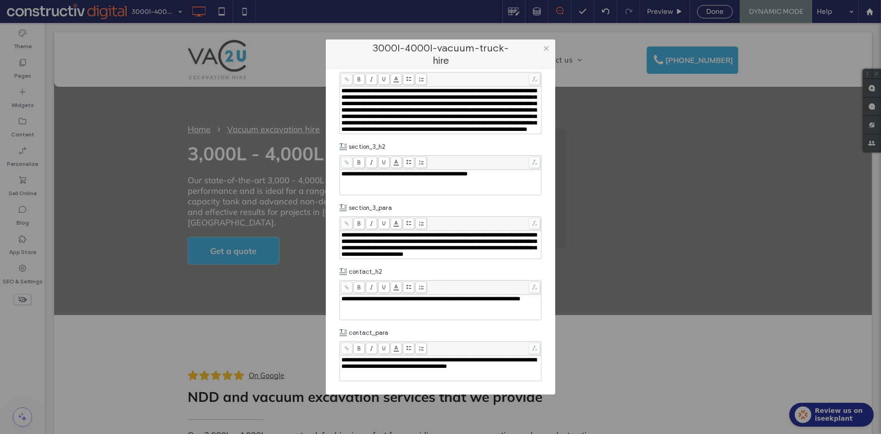
scroll to position [1181, 0]
click at [546, 48] on icon at bounding box center [546, 48] width 7 height 7
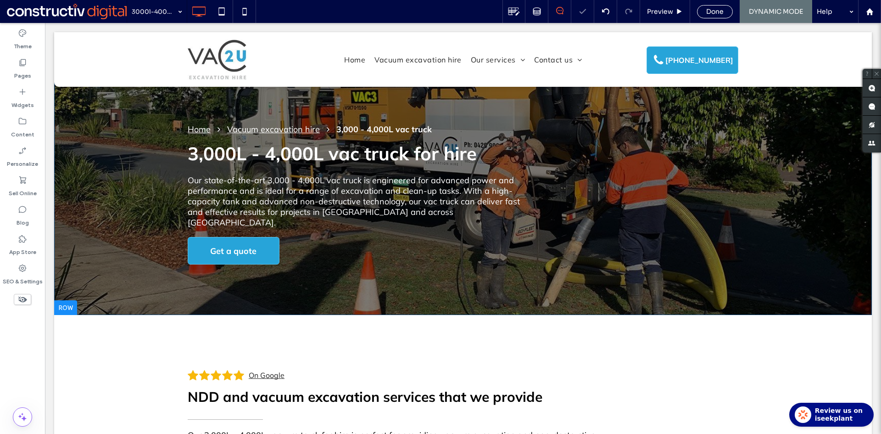
scroll to position [0, 0]
click at [110, 147] on div "Home Vacuum excavation hire 3,000 - 4,000L vac truck 3,000L - 4,000L vac truck …" at bounding box center [463, 173] width 818 height 283
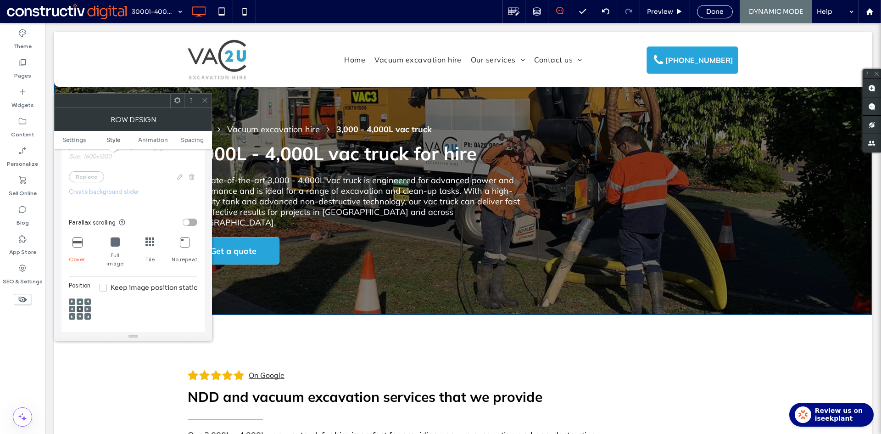
scroll to position [321, 0]
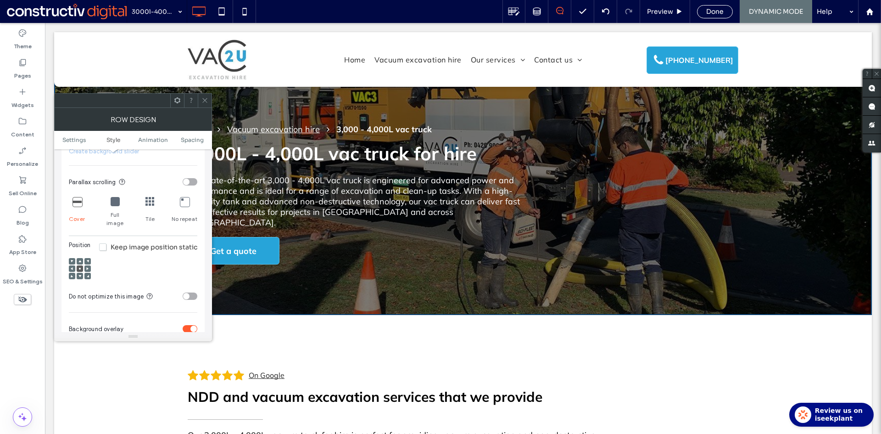
click at [103, 243] on span "Keep image position static" at bounding box center [148, 247] width 98 height 8
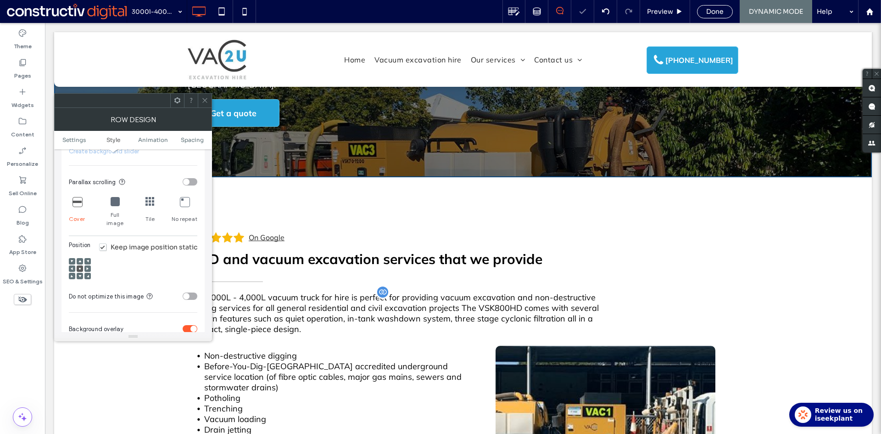
scroll to position [0, 0]
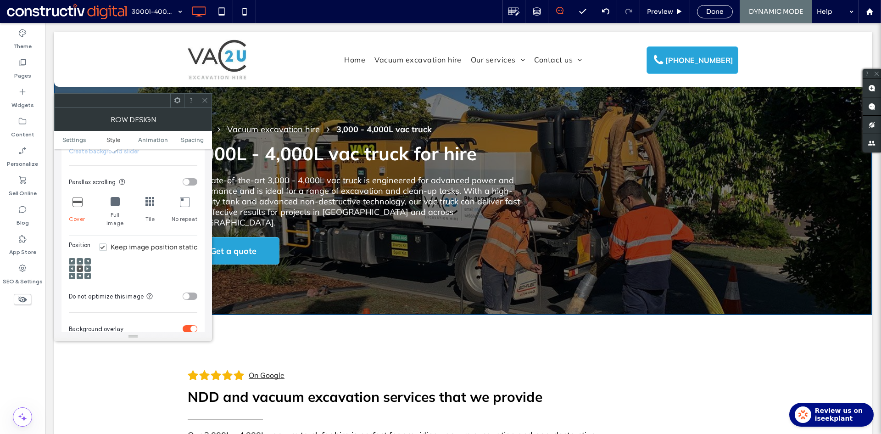
click at [103, 243] on span "Keep image position static" at bounding box center [148, 247] width 98 height 8
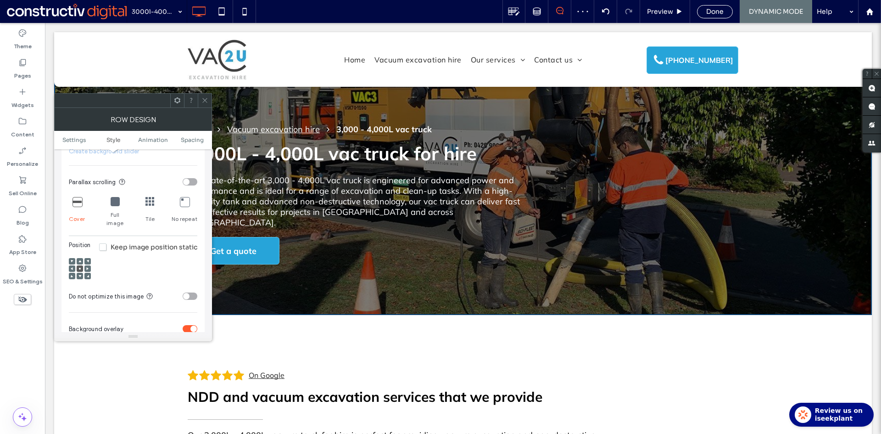
click at [206, 100] on use at bounding box center [204, 100] width 5 height 5
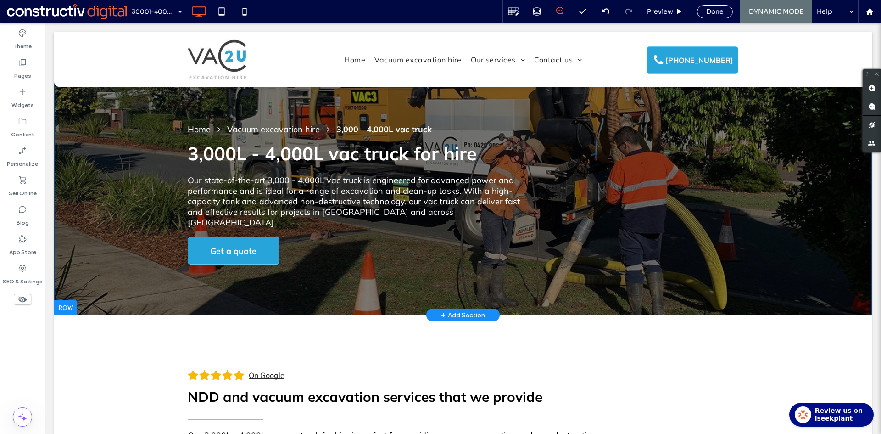
click at [128, 216] on div "Home Vacuum excavation hire 3,000 - 4,000L vac truck 3,000L - 4,000L vac truck …" at bounding box center [463, 173] width 818 height 283
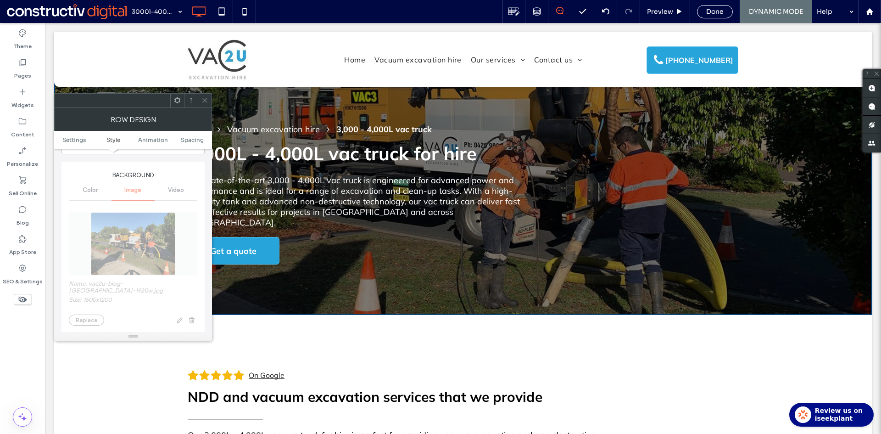
scroll to position [275, 0]
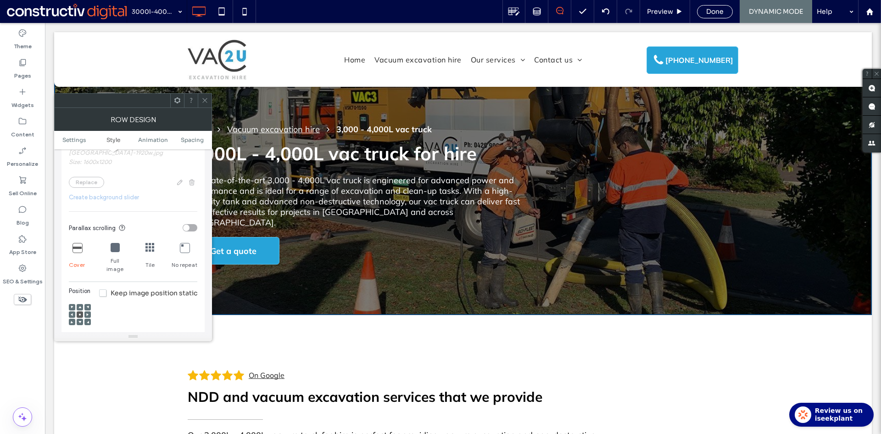
click at [101, 289] on span "Keep image position static" at bounding box center [148, 293] width 98 height 8
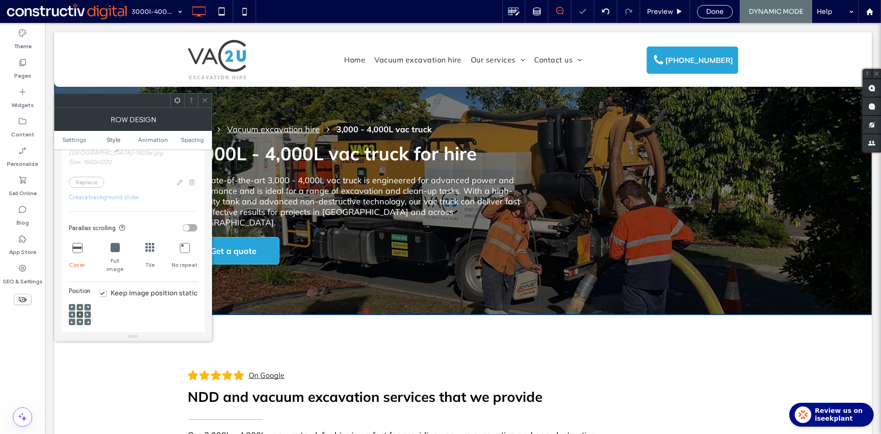
click at [101, 289] on span "Keep image position static" at bounding box center [148, 293] width 98 height 8
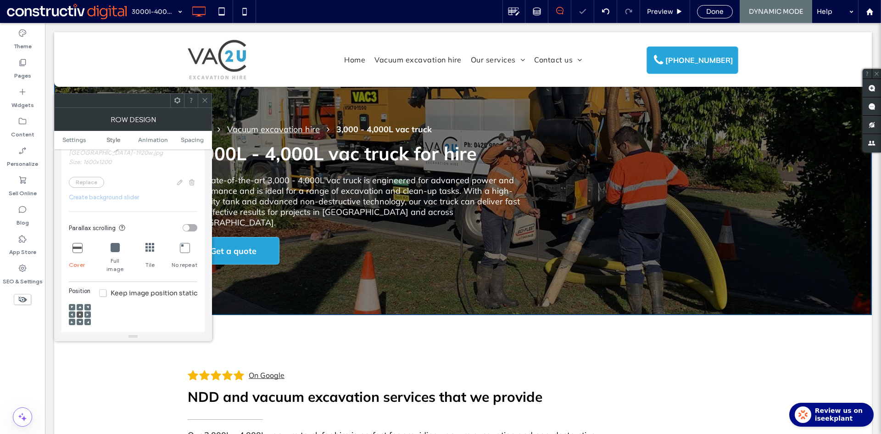
drag, startPoint x: 203, startPoint y: 100, endPoint x: 204, endPoint y: 106, distance: 6.5
click at [204, 101] on icon at bounding box center [205, 100] width 7 height 7
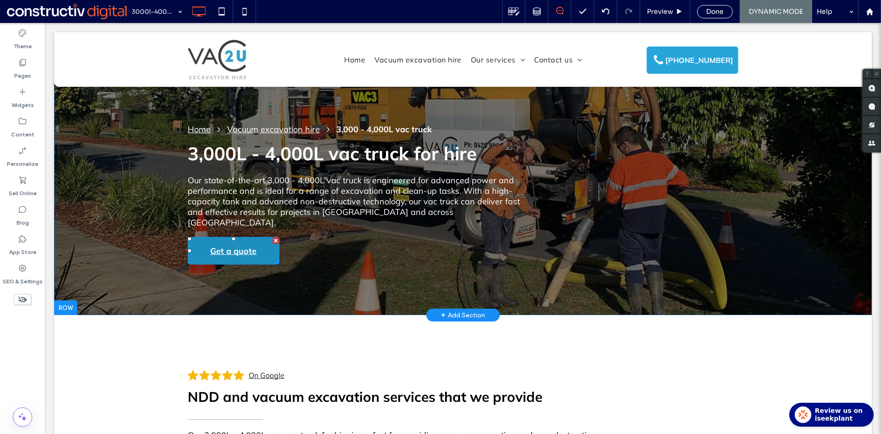
click at [246, 238] on span "Get a quote" at bounding box center [233, 250] width 46 height 25
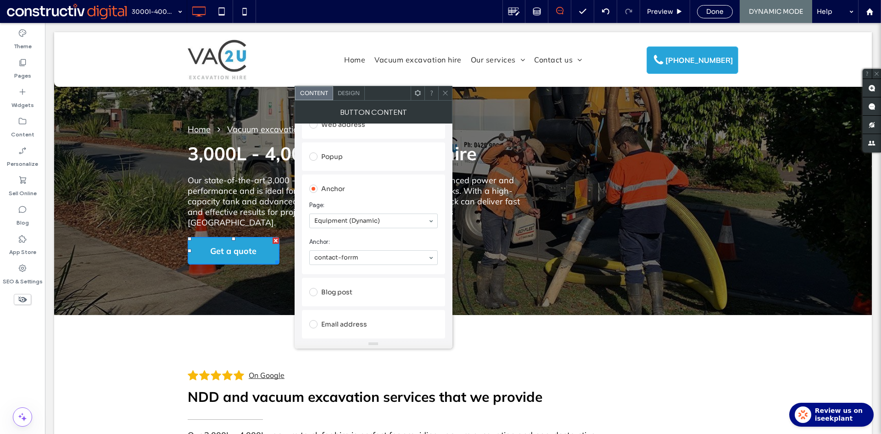
scroll to position [184, 0]
click at [446, 93] on icon at bounding box center [445, 93] width 7 height 7
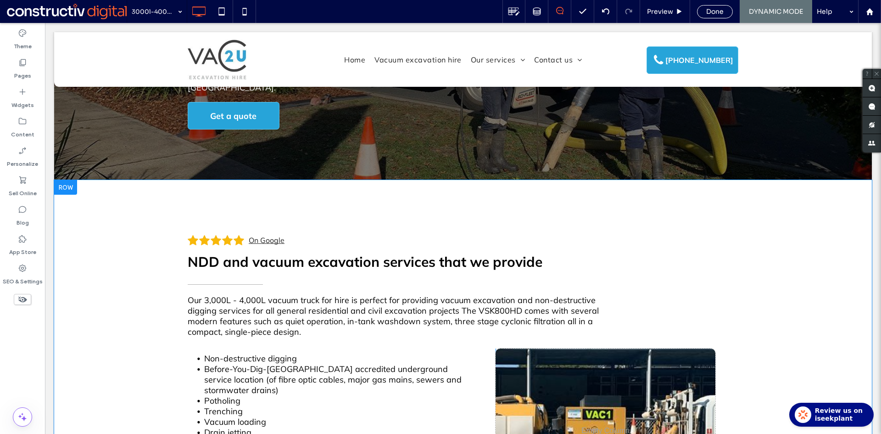
scroll to position [138, 0]
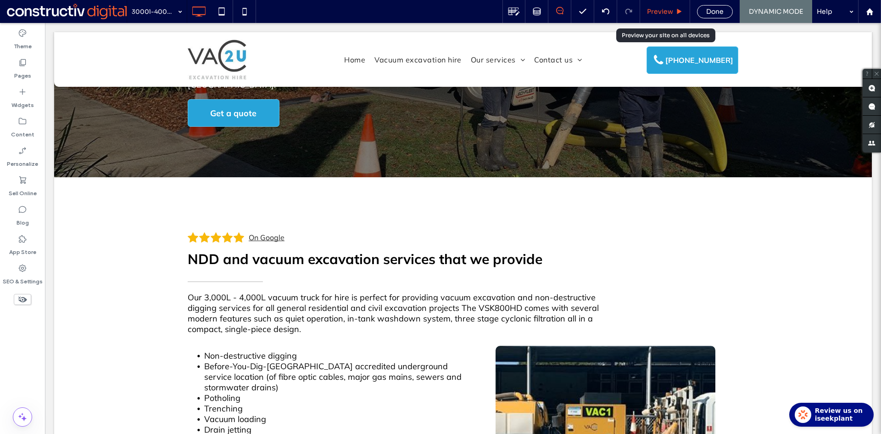
click at [661, 16] on div "Preview" at bounding box center [665, 11] width 50 height 23
click at [673, 12] on span "Preview" at bounding box center [660, 11] width 26 height 8
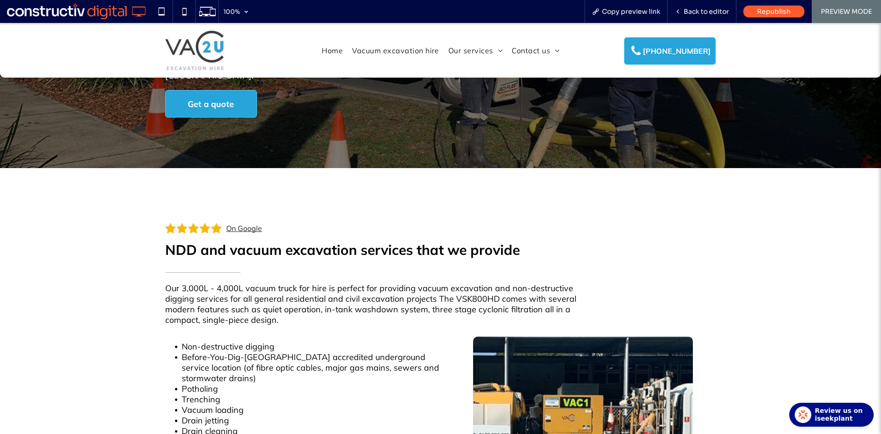
click at [240, 223] on link "On Google" at bounding box center [242, 228] width 39 height 10
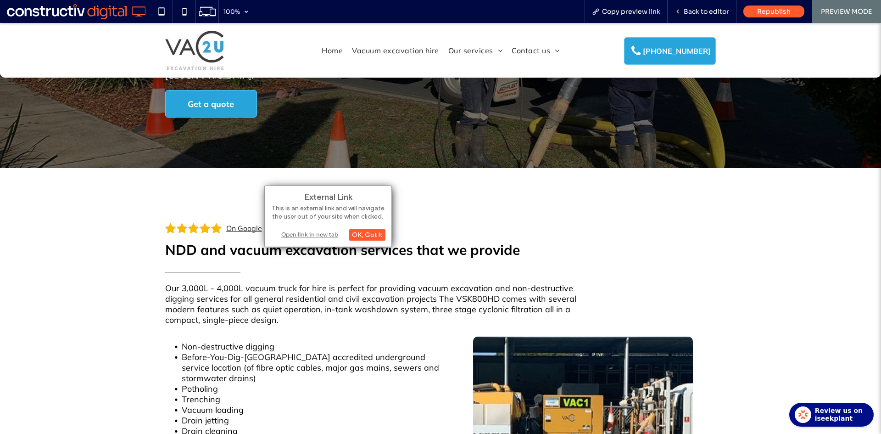
click at [326, 235] on div "Open link in new tab" at bounding box center [328, 235] width 115 height 10
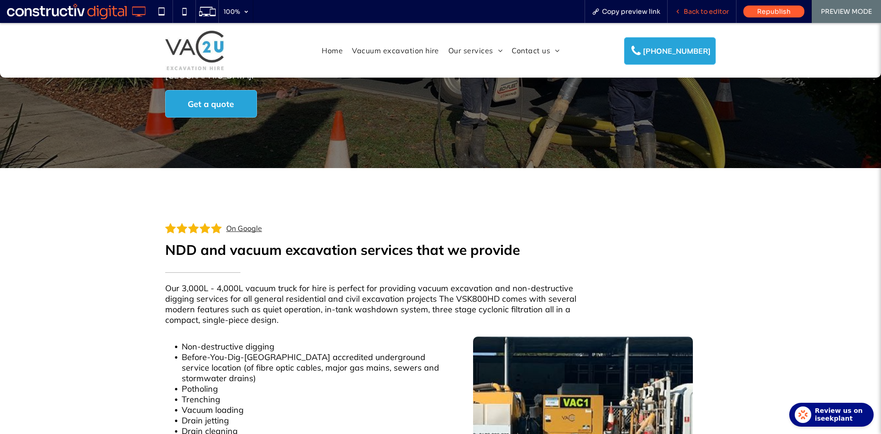
click at [700, 12] on span "Back to editor" at bounding box center [706, 11] width 45 height 8
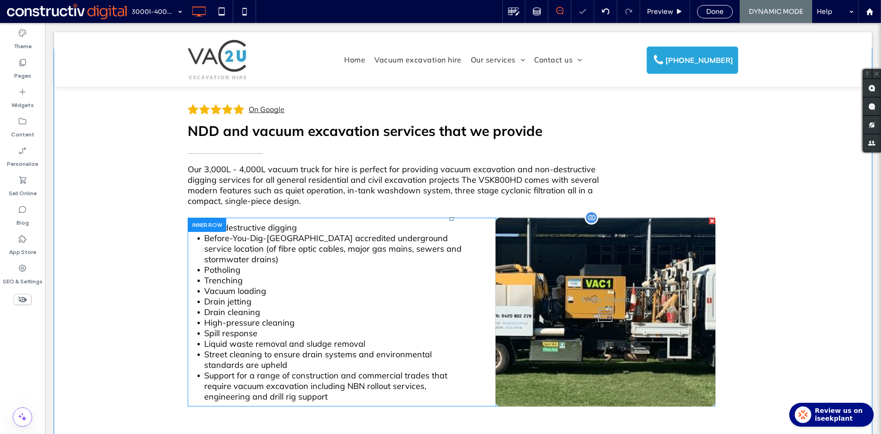
scroll to position [321, 0]
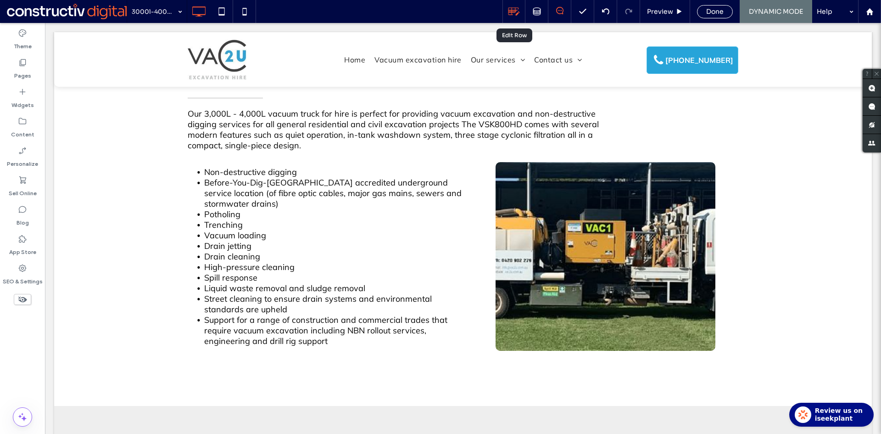
click at [515, 11] on use at bounding box center [514, 12] width 11 height 8
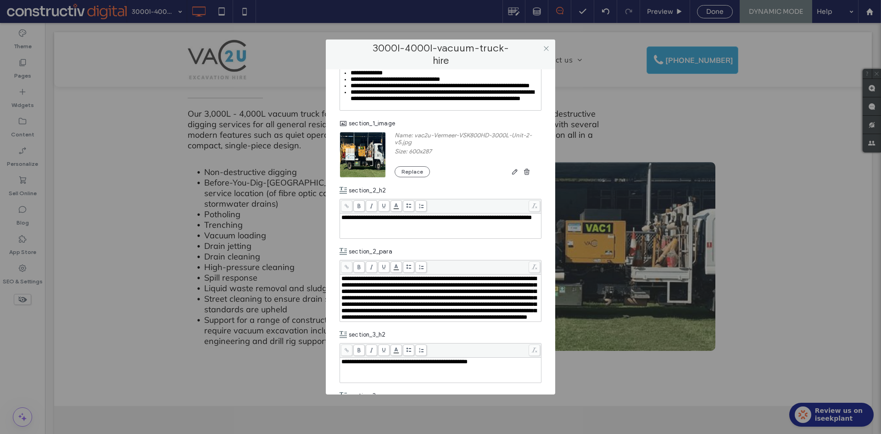
scroll to position [964, 0]
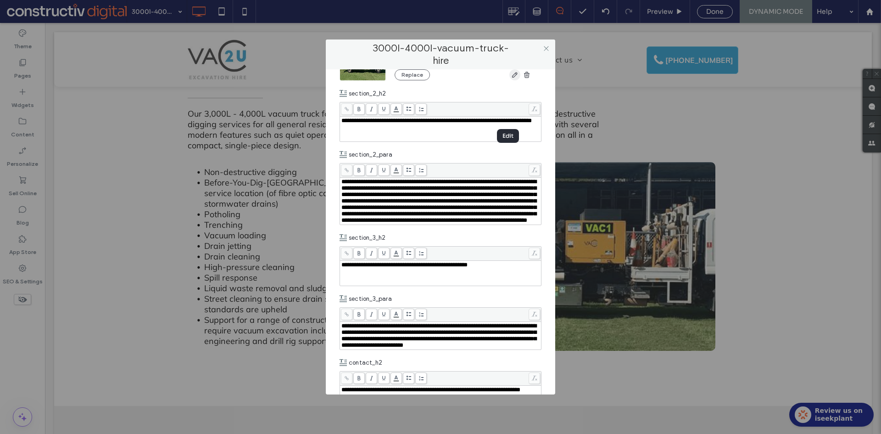
click at [512, 78] on use "button" at bounding box center [515, 75] width 6 height 6
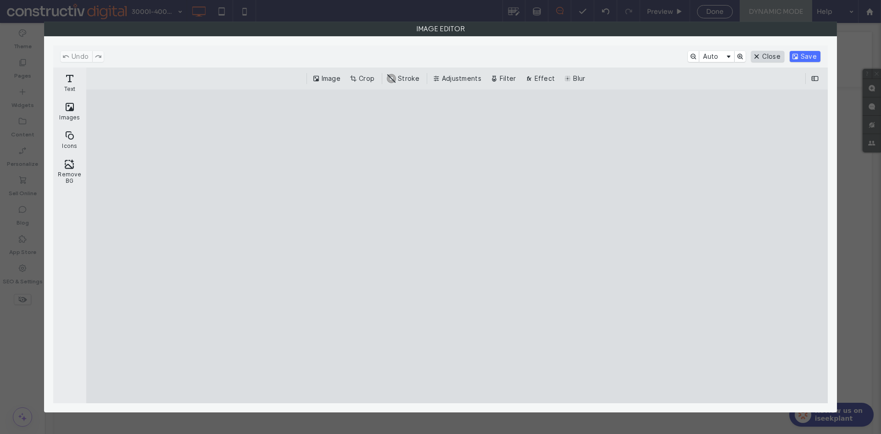
click at [767, 58] on button "Close" at bounding box center [768, 56] width 33 height 11
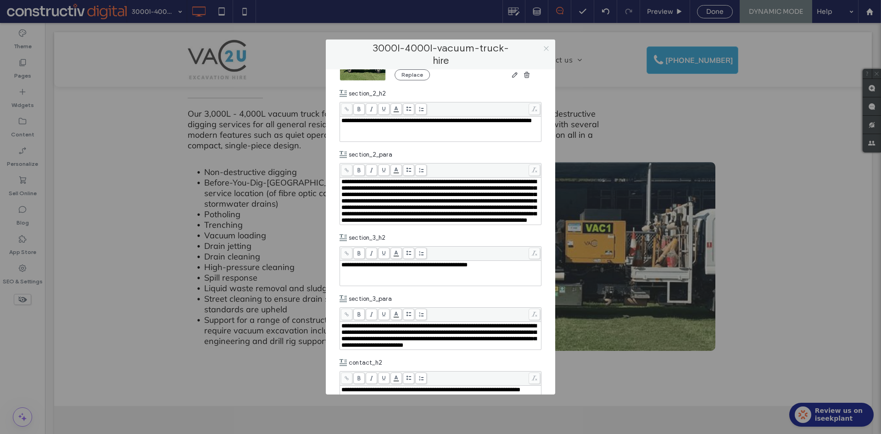
click at [545, 46] on icon at bounding box center [546, 48] width 7 height 7
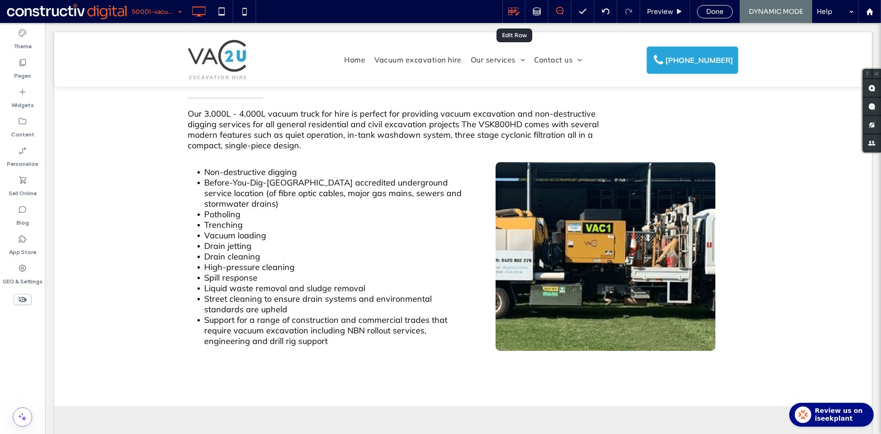
click at [513, 11] on use at bounding box center [514, 12] width 11 height 8
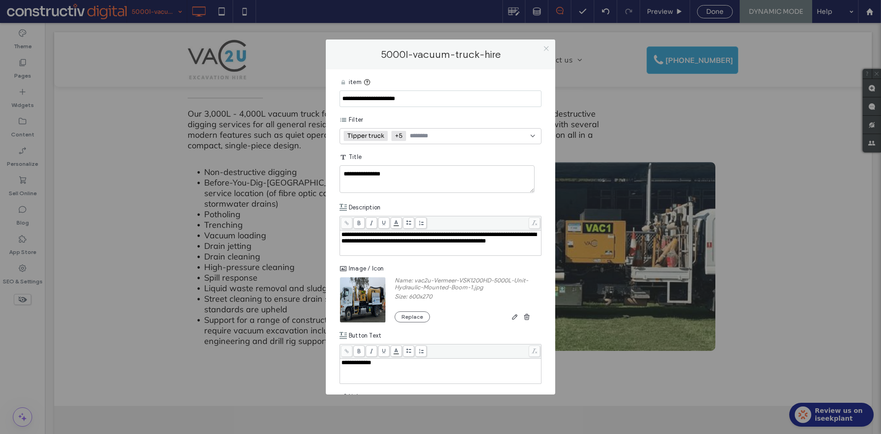
click at [548, 50] on icon at bounding box center [546, 48] width 7 height 7
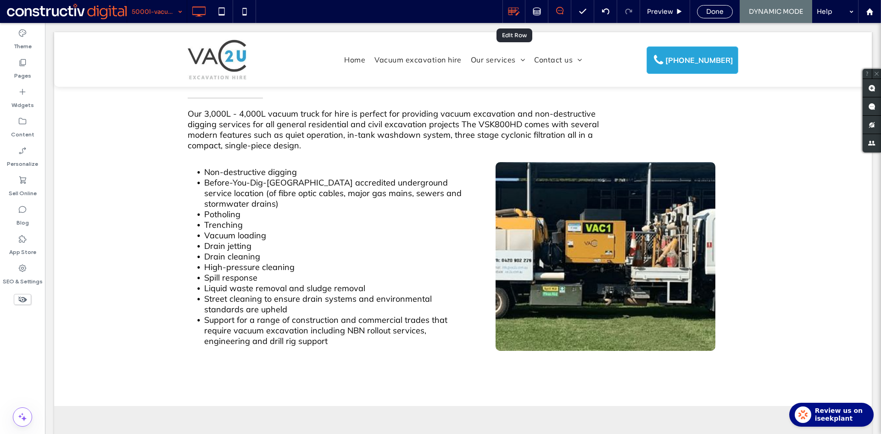
click at [515, 12] on use at bounding box center [514, 12] width 11 height 8
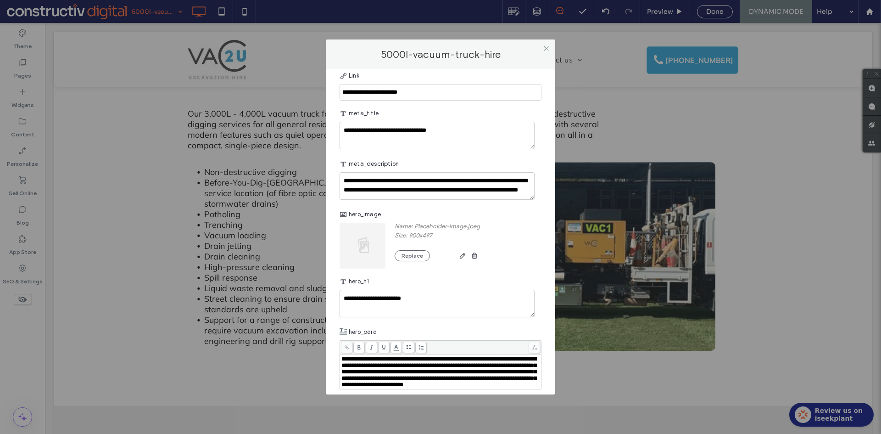
scroll to position [321, 0]
click at [355, 247] on img at bounding box center [363, 245] width 47 height 46
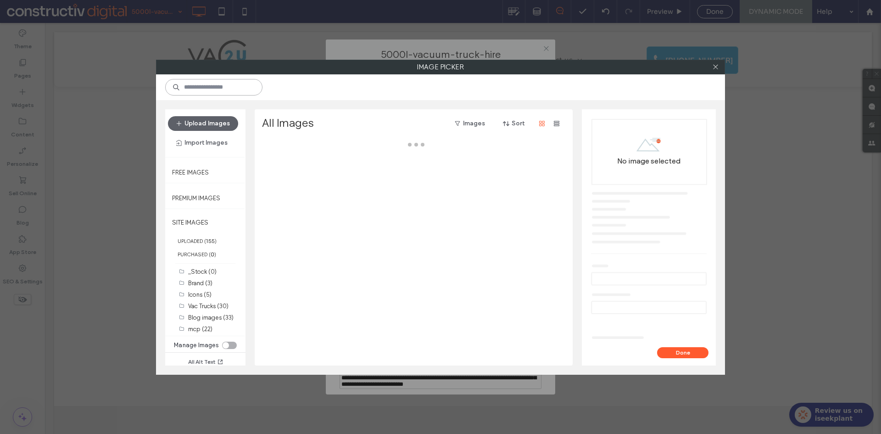
click at [207, 95] on input at bounding box center [213, 87] width 97 height 17
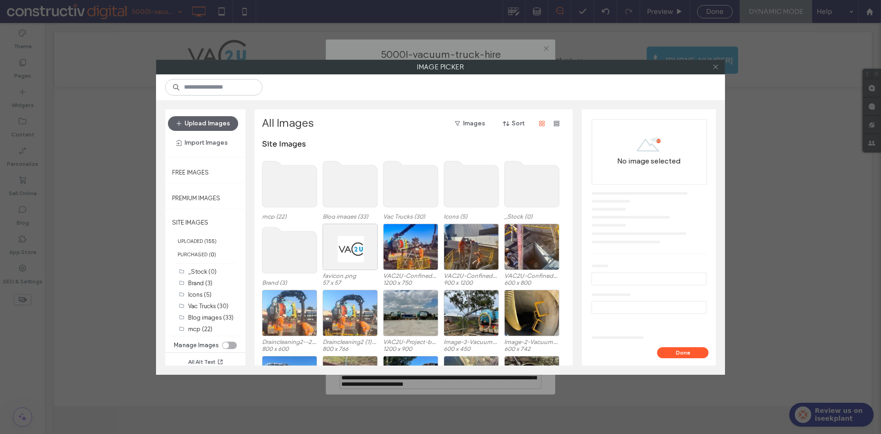
click at [714, 67] on icon at bounding box center [715, 66] width 7 height 7
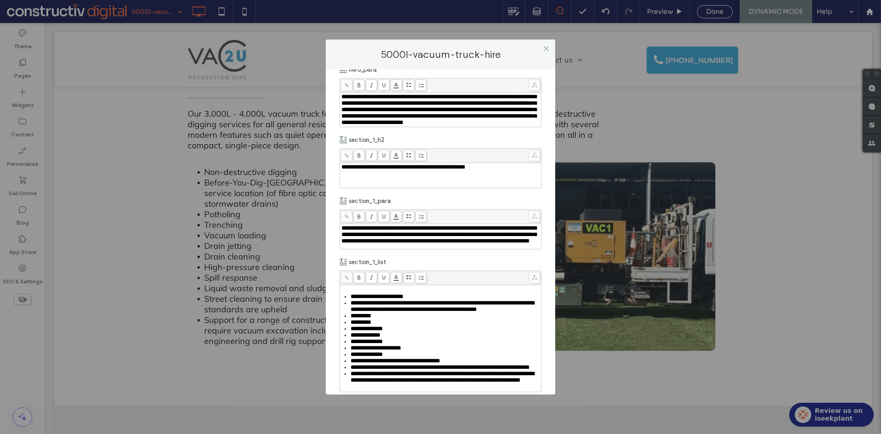
scroll to position [735, 0]
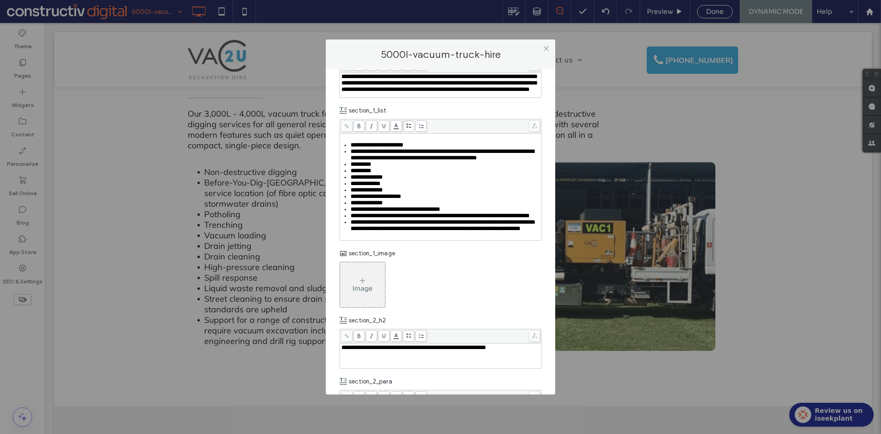
click at [370, 306] on div "Image" at bounding box center [362, 284] width 45 height 43
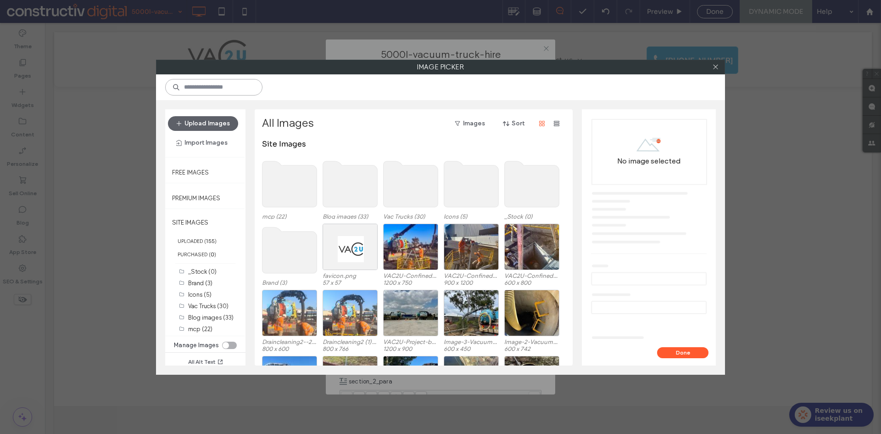
click at [228, 92] on input at bounding box center [213, 87] width 97 height 17
paste input "**********"
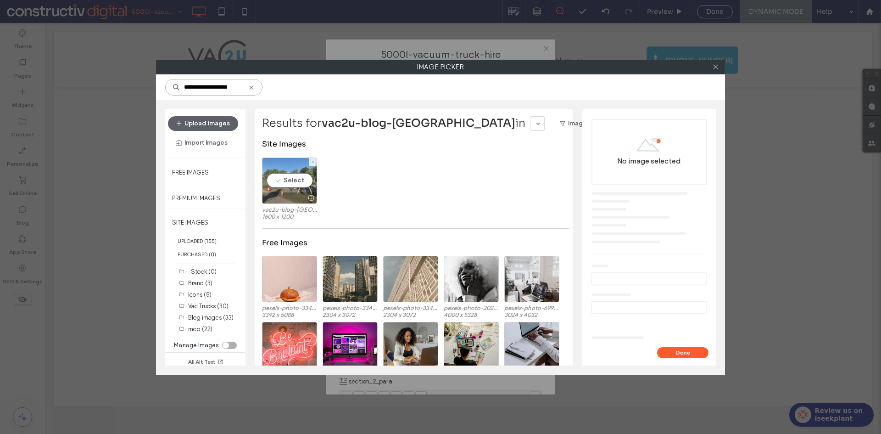
type input "**********"
click at [297, 184] on div "Select" at bounding box center [289, 180] width 55 height 46
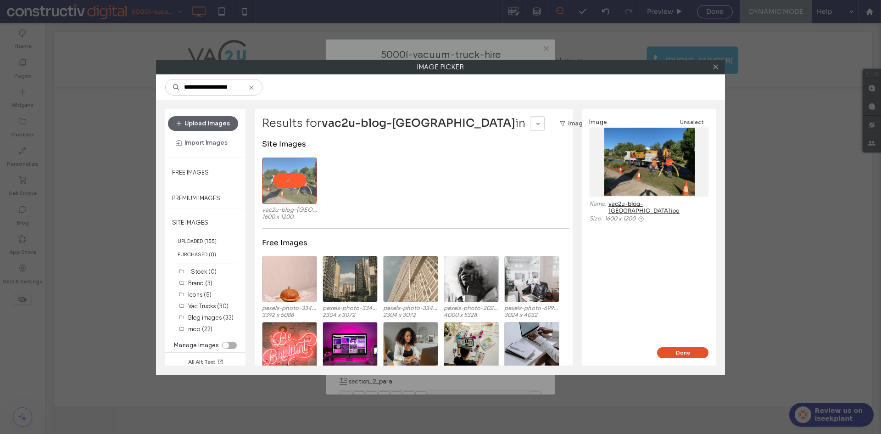
click at [692, 356] on button "Done" at bounding box center [682, 352] width 51 height 11
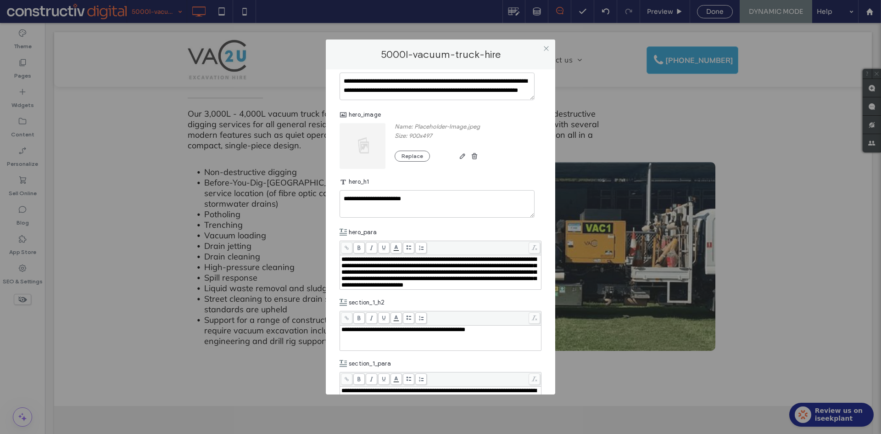
scroll to position [413, 0]
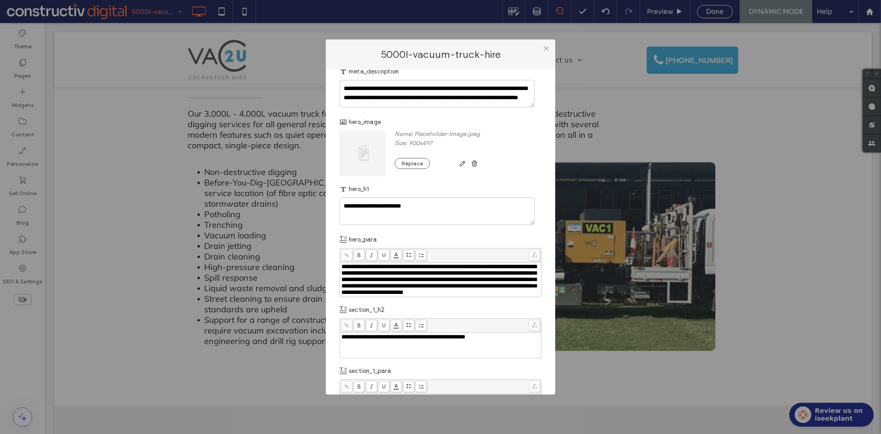
click at [362, 156] on img at bounding box center [363, 153] width 47 height 46
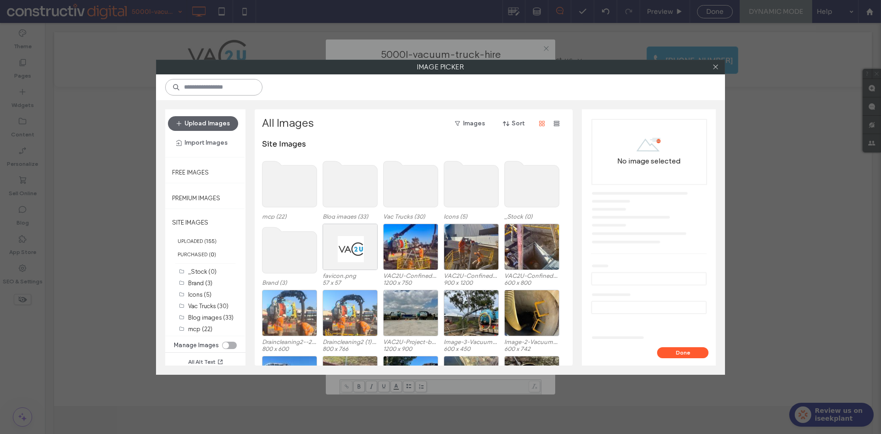
click at [205, 91] on input at bounding box center [213, 87] width 97 height 17
paste input "**********"
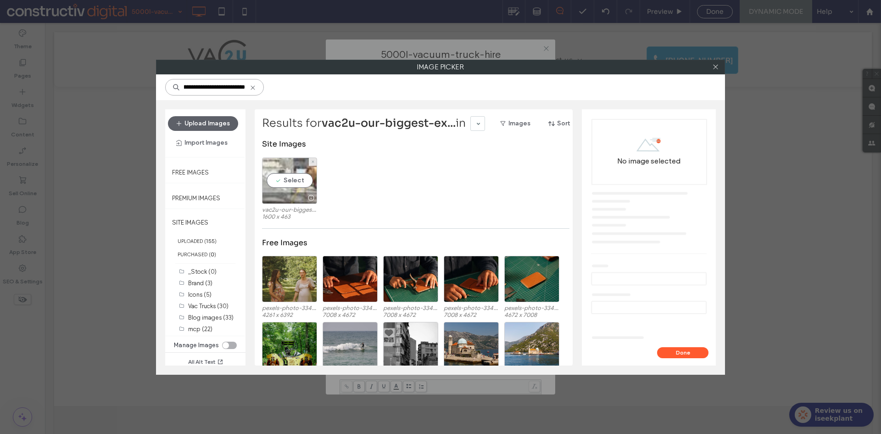
type input "**********"
click at [290, 189] on div "Select" at bounding box center [289, 180] width 55 height 46
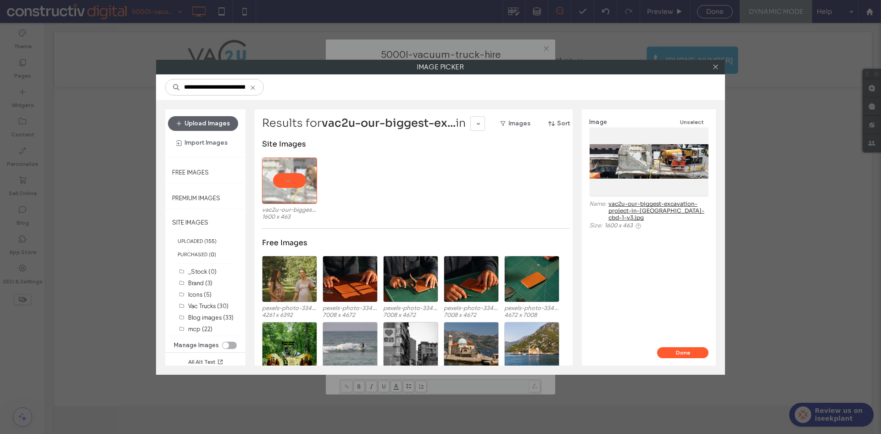
click at [681, 353] on button "Done" at bounding box center [682, 352] width 51 height 11
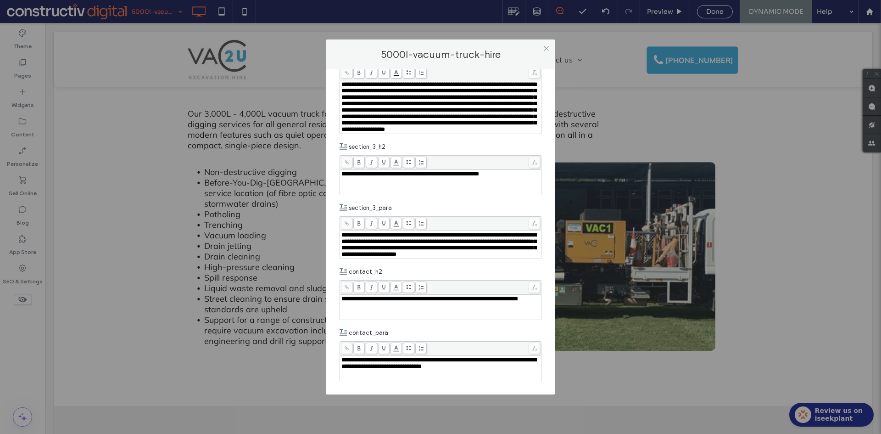
scroll to position [1180, 0]
click at [546, 45] on icon at bounding box center [546, 48] width 7 height 7
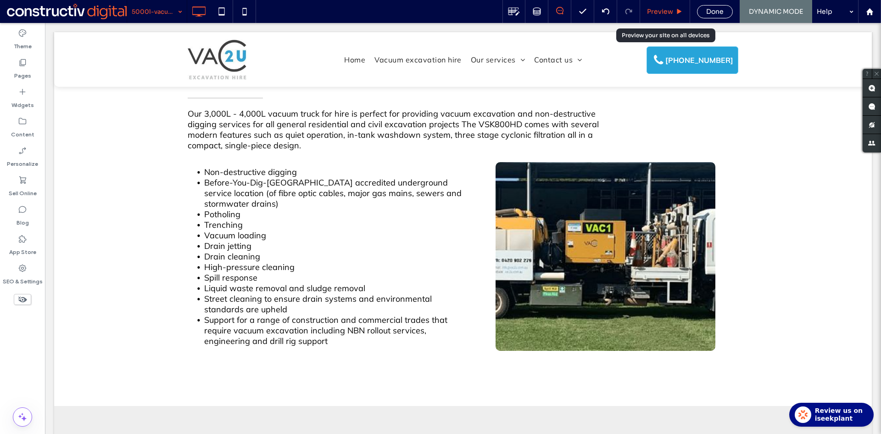
click at [656, 13] on span "Preview" at bounding box center [660, 11] width 26 height 8
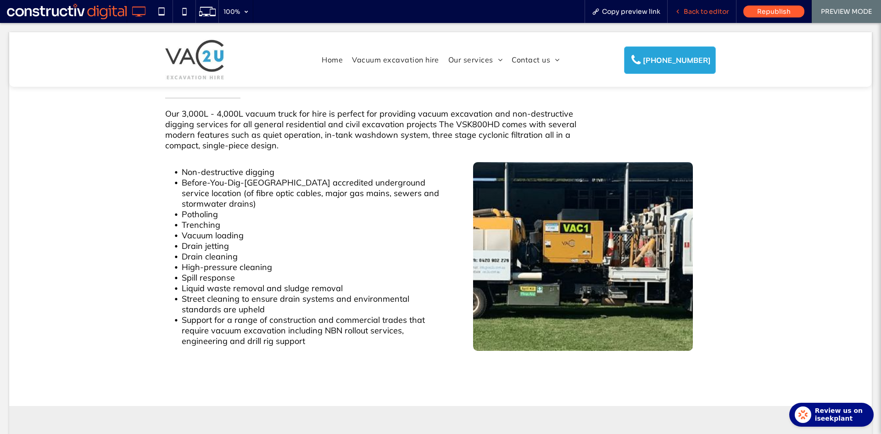
click at [698, 8] on span "Back to editor" at bounding box center [706, 11] width 45 height 8
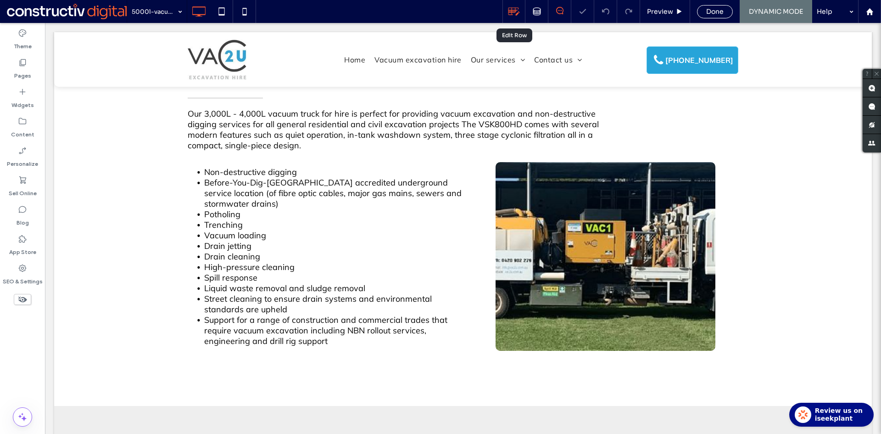
click at [516, 11] on use at bounding box center [514, 12] width 11 height 8
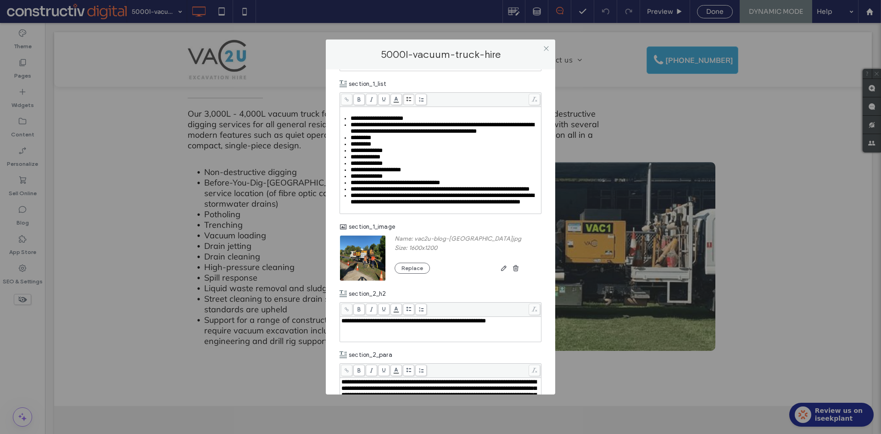
scroll to position [872, 0]
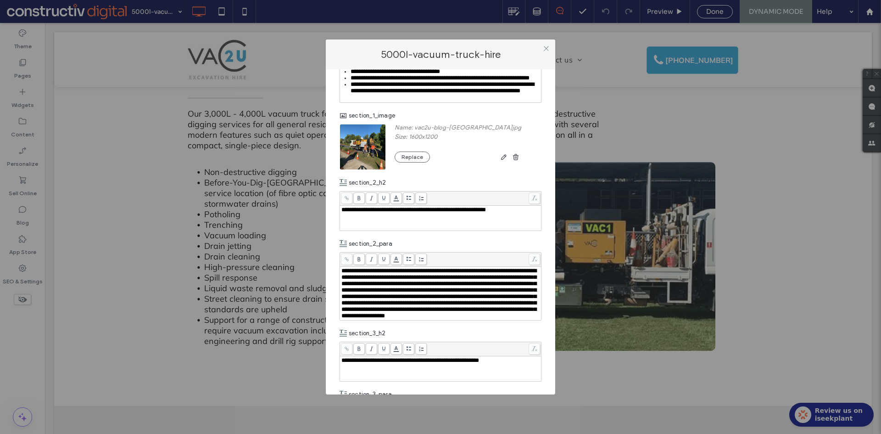
click at [366, 170] on img at bounding box center [363, 147] width 47 height 46
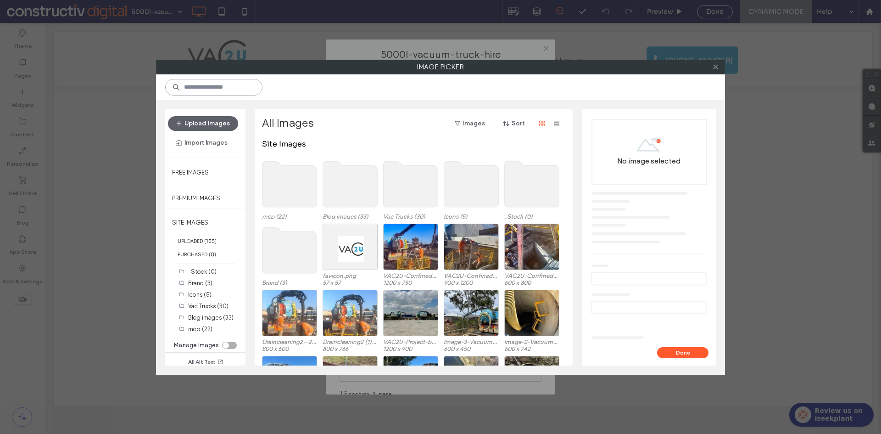
click at [233, 86] on input at bounding box center [213, 87] width 97 height 17
paste input "**********"
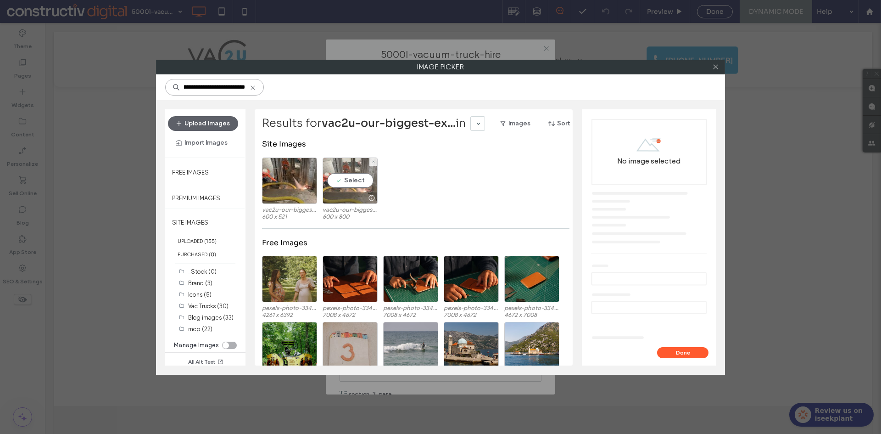
type input "**********"
click at [363, 185] on div "Select" at bounding box center [350, 180] width 55 height 46
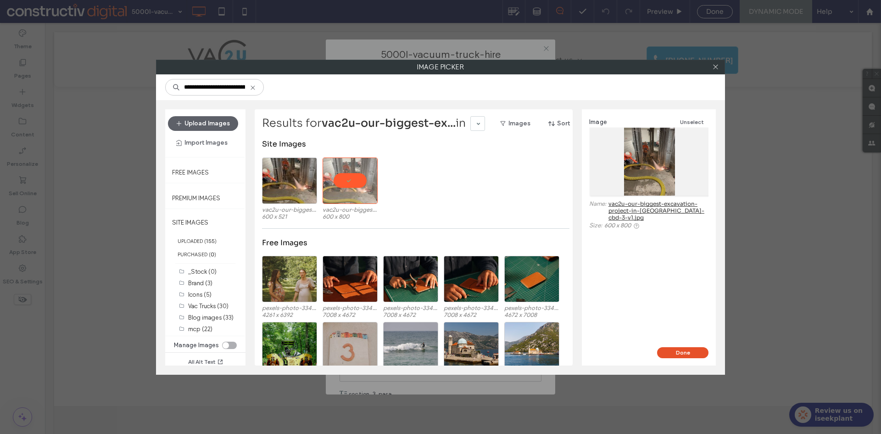
click at [675, 349] on button "Done" at bounding box center [682, 352] width 51 height 11
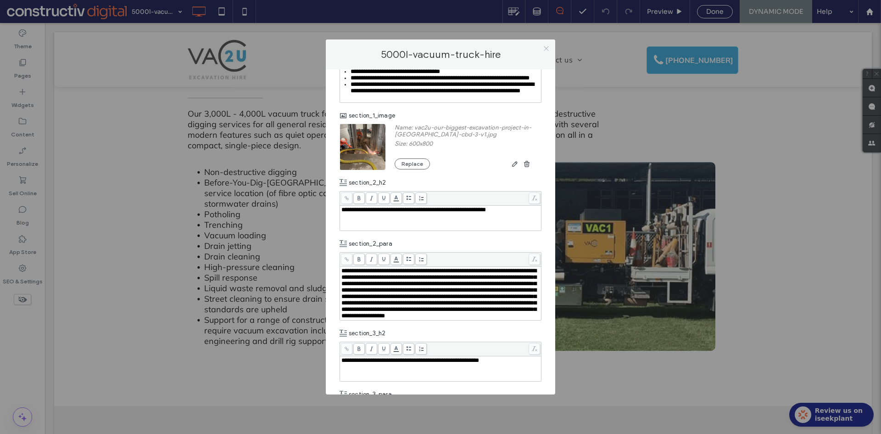
click at [546, 49] on use at bounding box center [546, 48] width 5 height 5
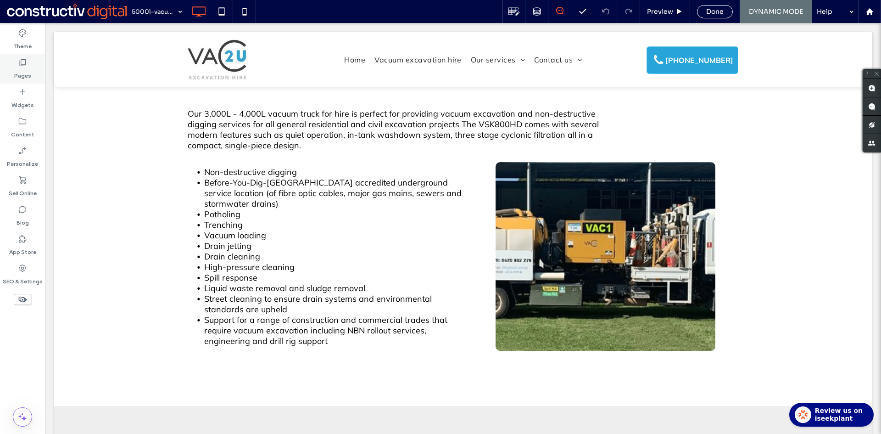
drag, startPoint x: 25, startPoint y: 70, endPoint x: 39, endPoint y: 129, distance: 60.5
click at [25, 70] on label "Pages" at bounding box center [22, 73] width 17 height 13
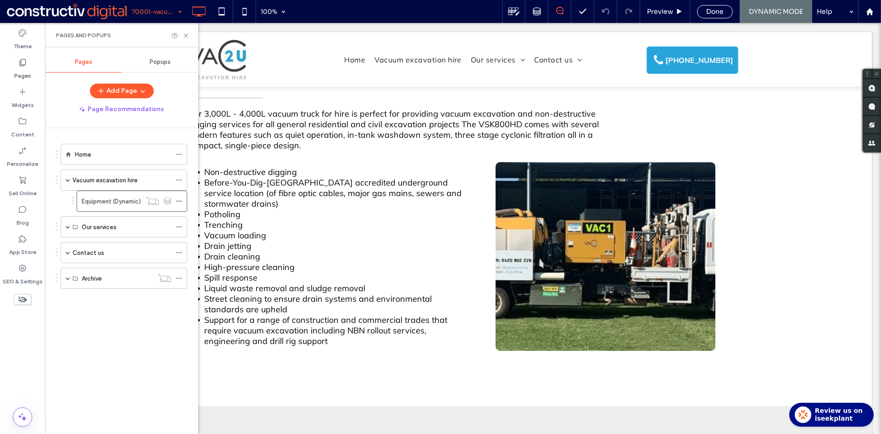
click at [181, 8] on div "7000l-vacuum-truck" at bounding box center [157, 11] width 60 height 23
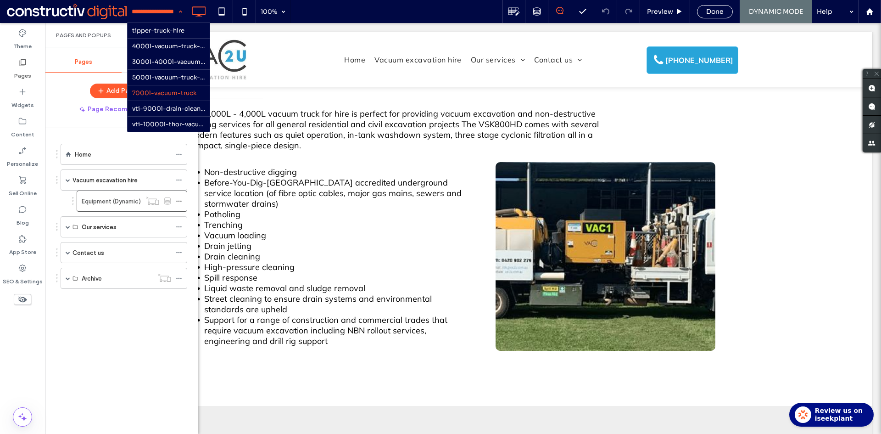
click at [181, 8] on div "tipper-truck-hire 4000l-vacuum-truck-hire 3000l-4000l-vacuum-truck-hire 5000l-v…" at bounding box center [157, 11] width 60 height 23
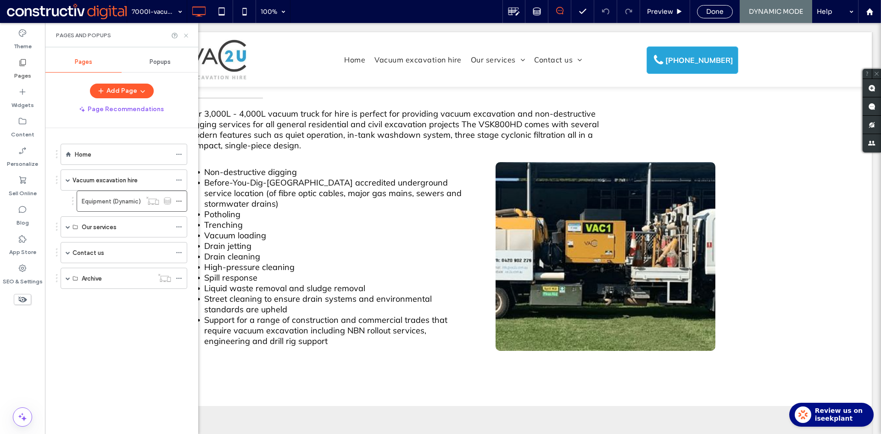
click at [184, 36] on icon at bounding box center [186, 35] width 7 height 7
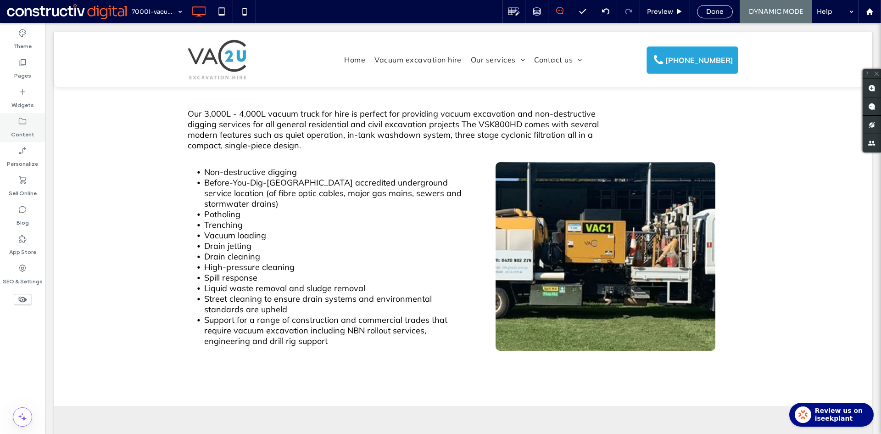
click at [20, 124] on icon at bounding box center [22, 121] width 9 height 9
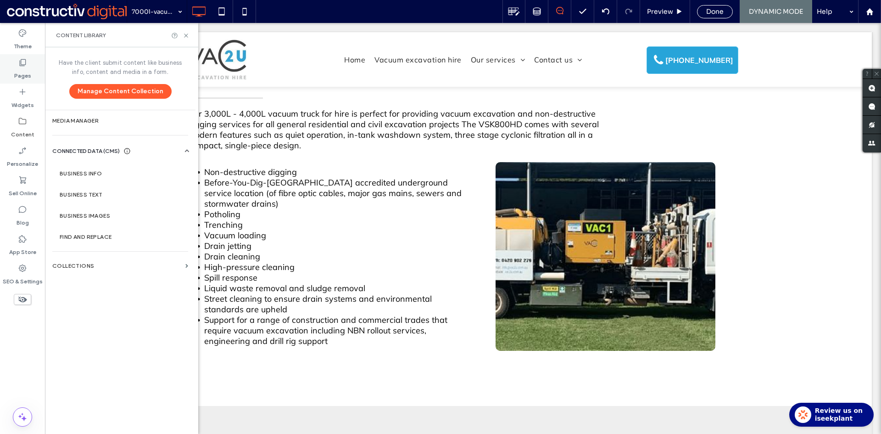
click at [25, 75] on label "Pages" at bounding box center [22, 73] width 17 height 13
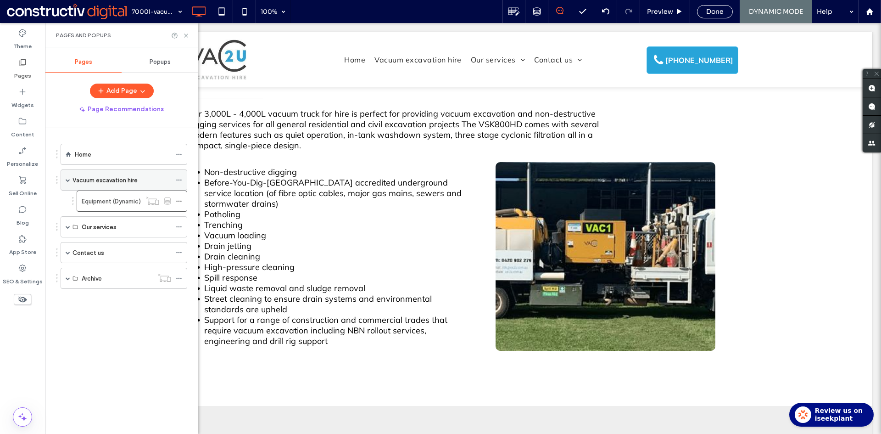
click at [98, 179] on label "Vacuum excavation hire" at bounding box center [105, 180] width 65 height 16
click at [112, 178] on label "Vacuum excavation hire" at bounding box center [105, 180] width 65 height 16
click at [177, 179] on icon at bounding box center [179, 180] width 6 height 6
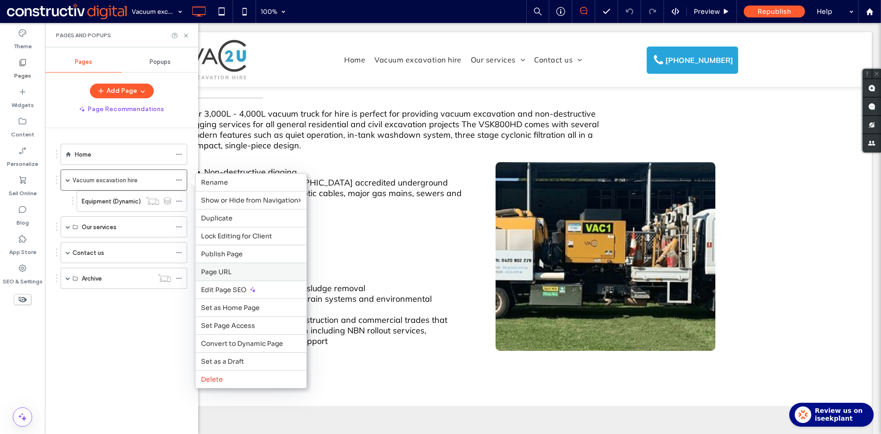
click at [223, 274] on span "Page URL" at bounding box center [216, 272] width 31 height 8
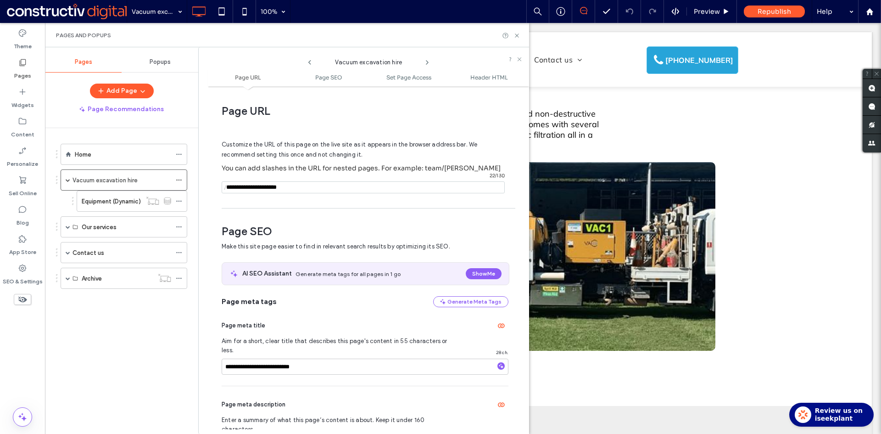
scroll to position [5, 0]
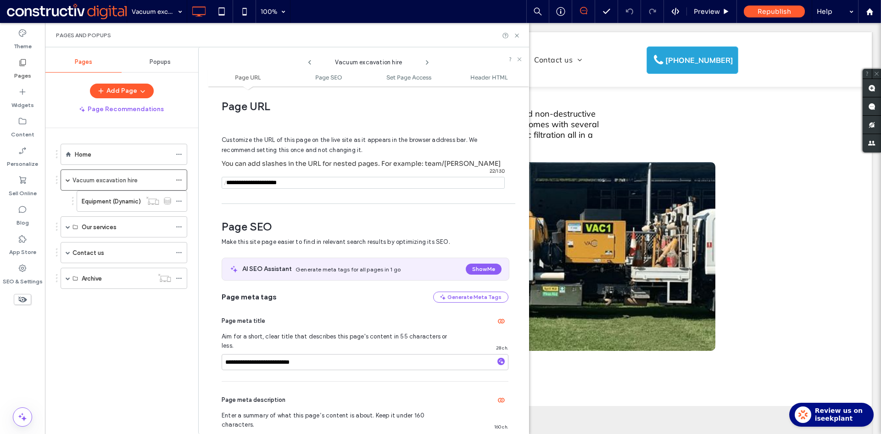
drag, startPoint x: 288, startPoint y: 181, endPoint x: 279, endPoint y: 180, distance: 9.7
click at [280, 181] on input "notEmpty" at bounding box center [363, 183] width 283 height 12
type input "**********"
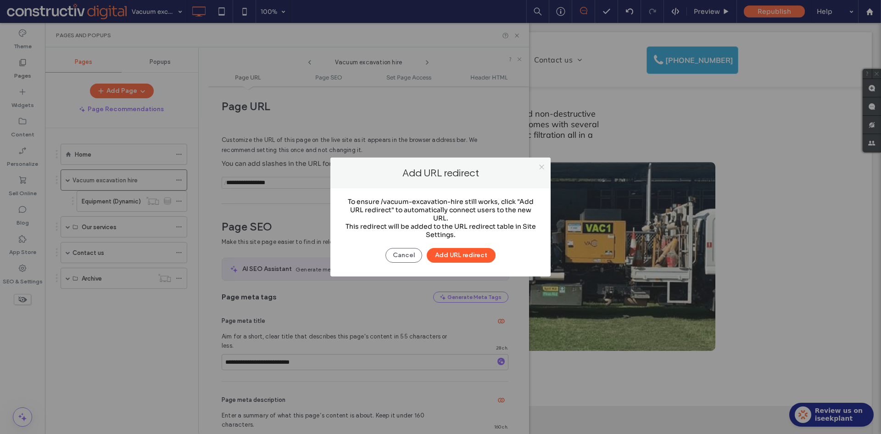
click at [541, 165] on icon at bounding box center [541, 166] width 7 height 7
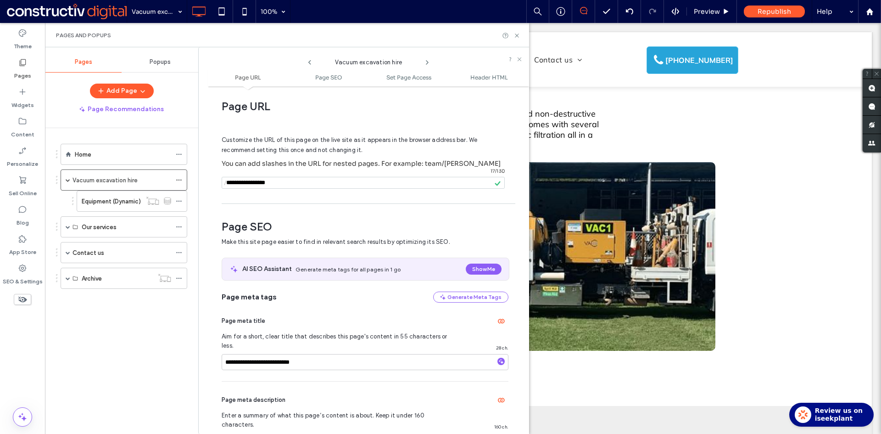
click at [340, 207] on div "**********" at bounding box center [368, 260] width 321 height 338
click at [110, 201] on label "Equipment (Dynamic)" at bounding box center [111, 201] width 59 height 16
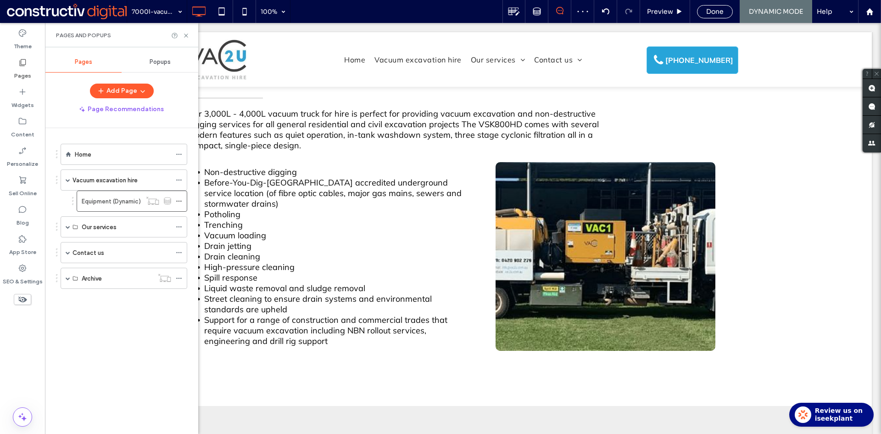
click at [185, 35] on div at bounding box center [440, 217] width 881 height 434
click at [186, 36] on div at bounding box center [440, 217] width 881 height 434
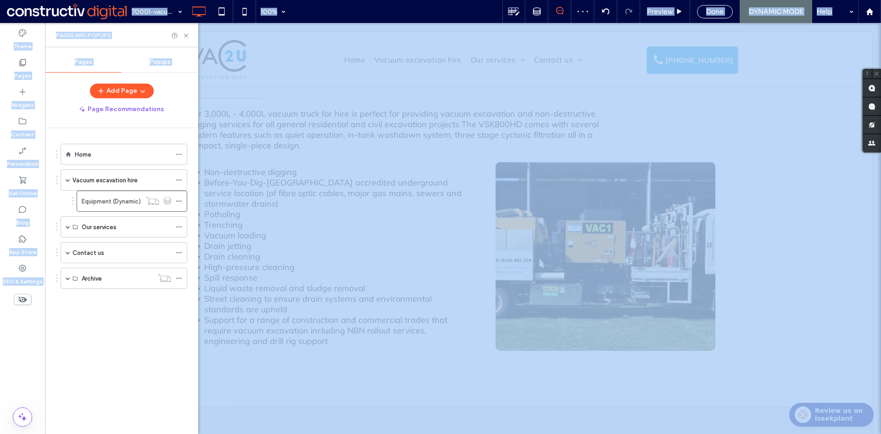
click at [186, 36] on div at bounding box center [440, 217] width 881 height 434
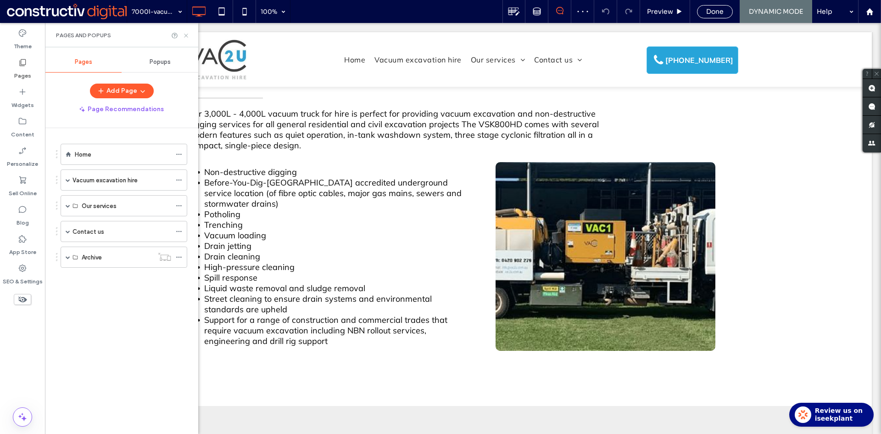
click at [187, 36] on icon at bounding box center [186, 35] width 7 height 7
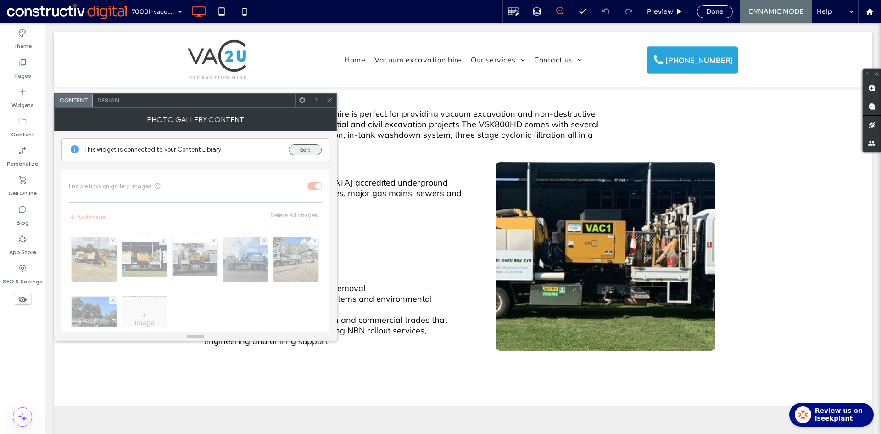
click at [304, 150] on button "Edit" at bounding box center [305, 149] width 33 height 11
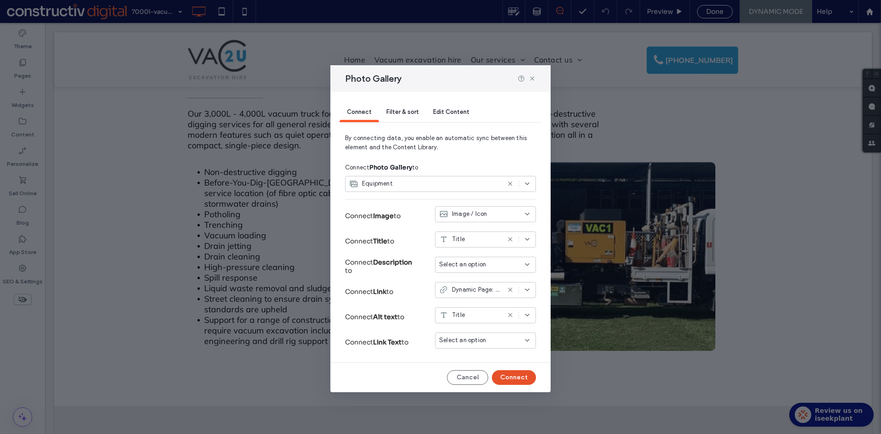
click at [522, 376] on button "Connect" at bounding box center [514, 377] width 44 height 15
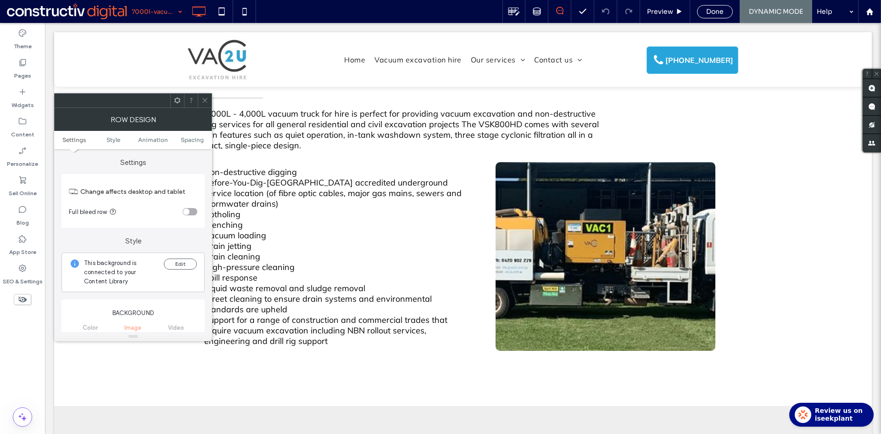
click at [204, 99] on use at bounding box center [204, 100] width 5 height 5
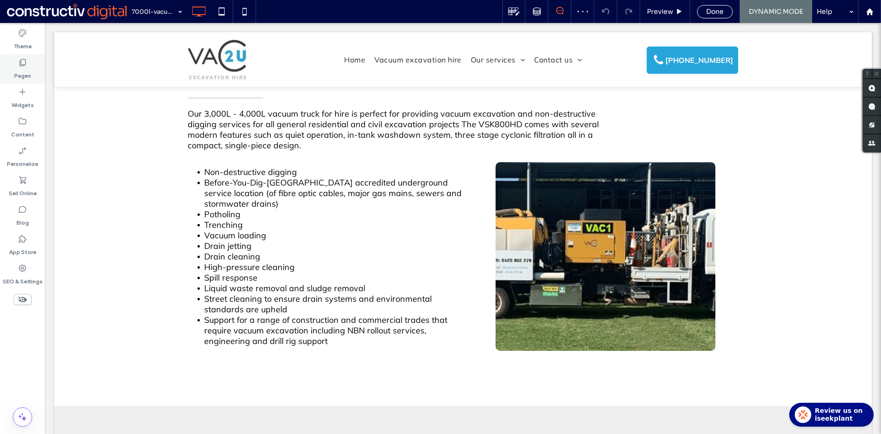
click at [22, 69] on label "Pages" at bounding box center [22, 73] width 17 height 13
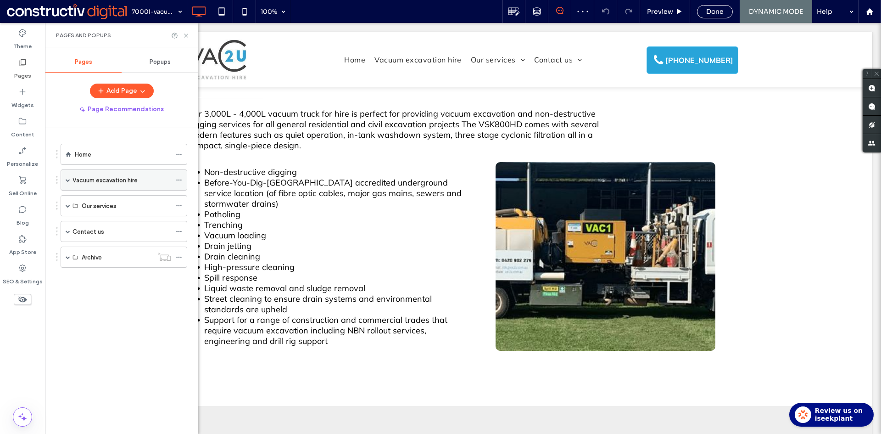
click at [98, 182] on label "Vacuum excavation hire" at bounding box center [105, 180] width 65 height 16
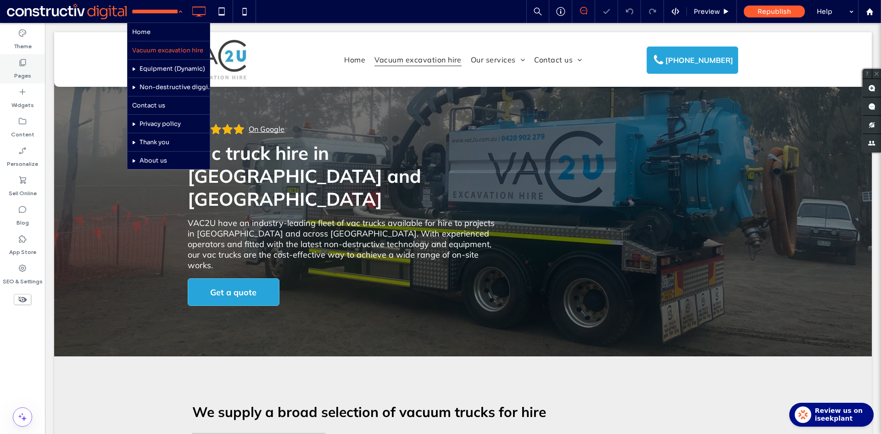
click at [24, 67] on icon at bounding box center [22, 62] width 9 height 9
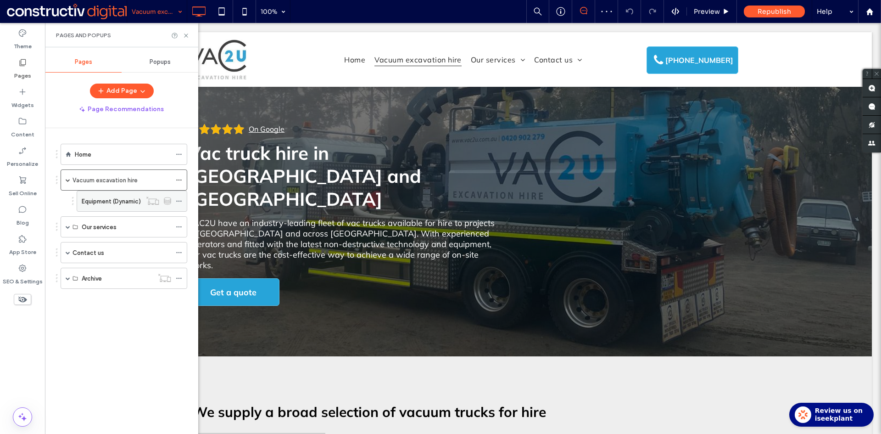
drag, startPoint x: 105, startPoint y: 205, endPoint x: 108, endPoint y: 188, distance: 17.3
click at [105, 205] on label "Equipment (Dynamic)" at bounding box center [111, 201] width 59 height 16
click at [186, 35] on div at bounding box center [440, 217] width 881 height 434
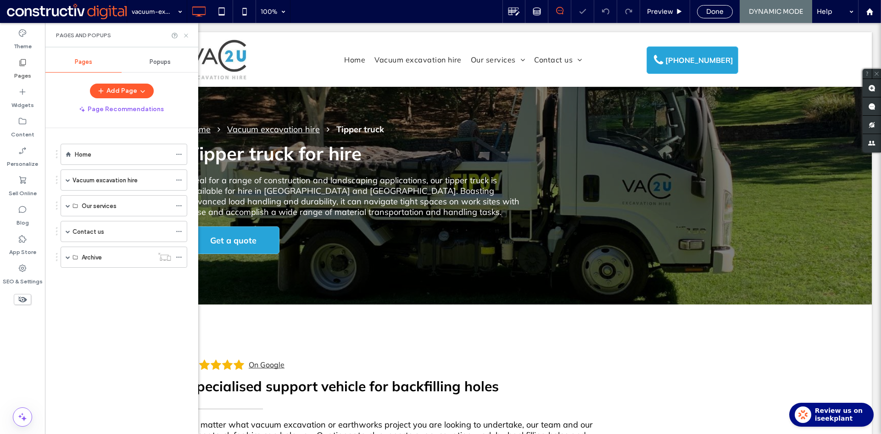
drag, startPoint x: 188, startPoint y: 33, endPoint x: 141, endPoint y: 0, distance: 56.8
click at [188, 33] on icon at bounding box center [186, 35] width 7 height 7
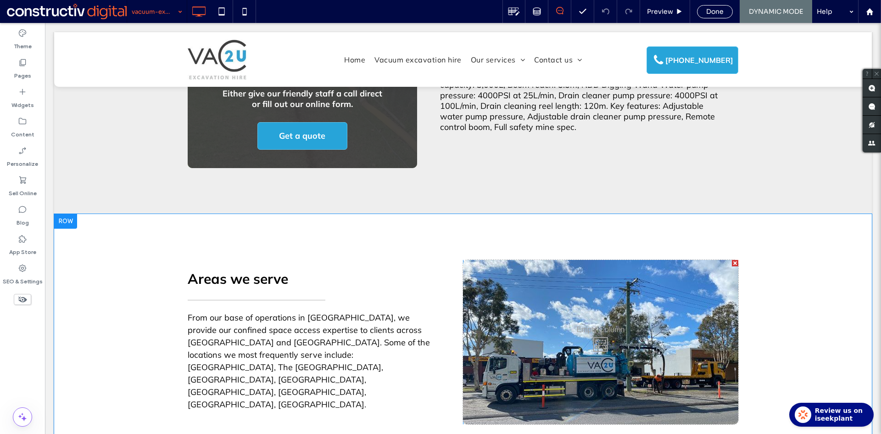
scroll to position [597, 0]
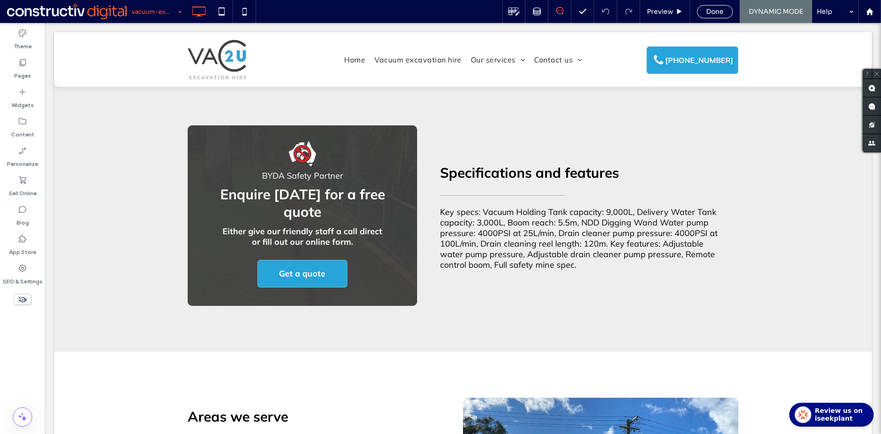
click at [4, 337] on div "Theme Pages Widgets Content Personalize Sell Online Blog App Store SEO & Settin…" at bounding box center [22, 228] width 45 height 411
click at [24, 213] on icon at bounding box center [22, 209] width 9 height 9
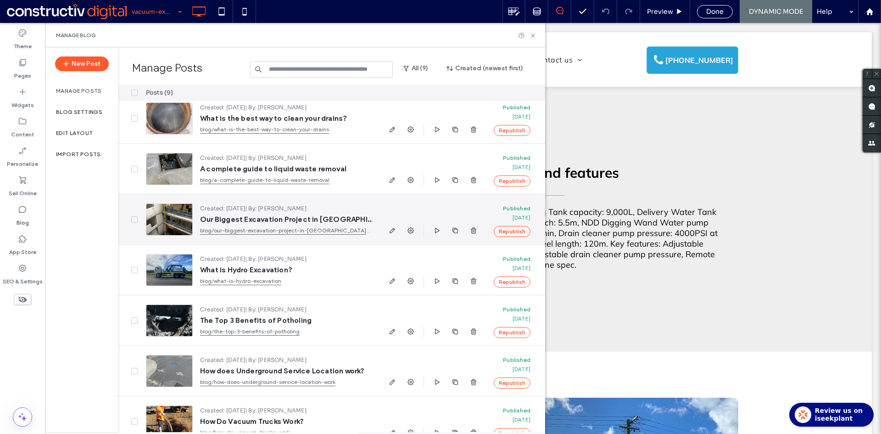
scroll to position [0, 0]
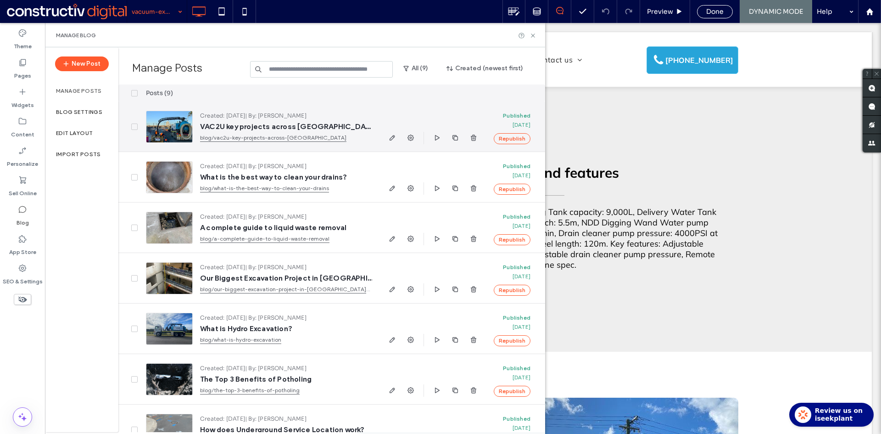
click at [165, 132] on div at bounding box center [169, 127] width 47 height 32
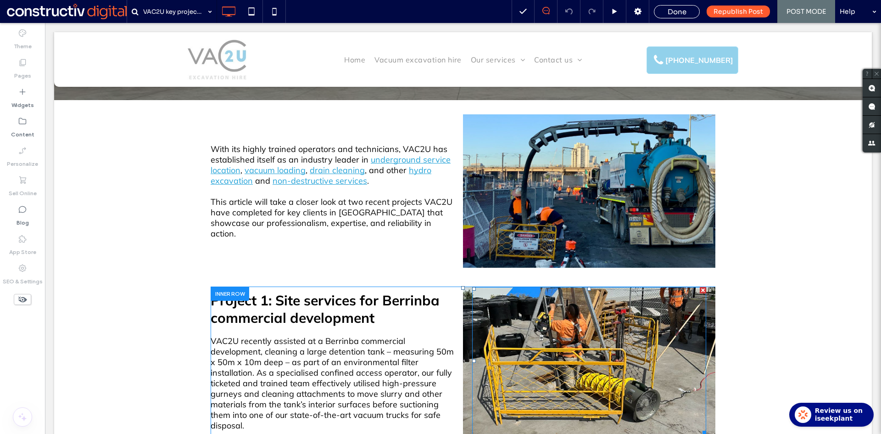
scroll to position [184, 0]
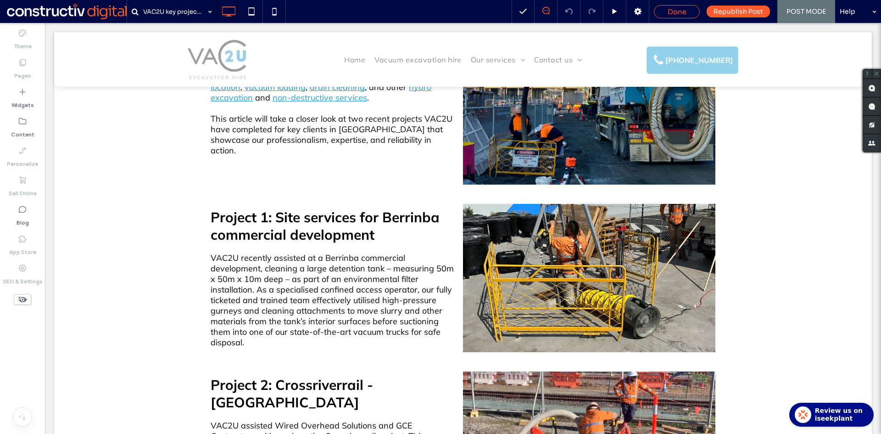
click at [675, 10] on span "Done" at bounding box center [677, 11] width 19 height 9
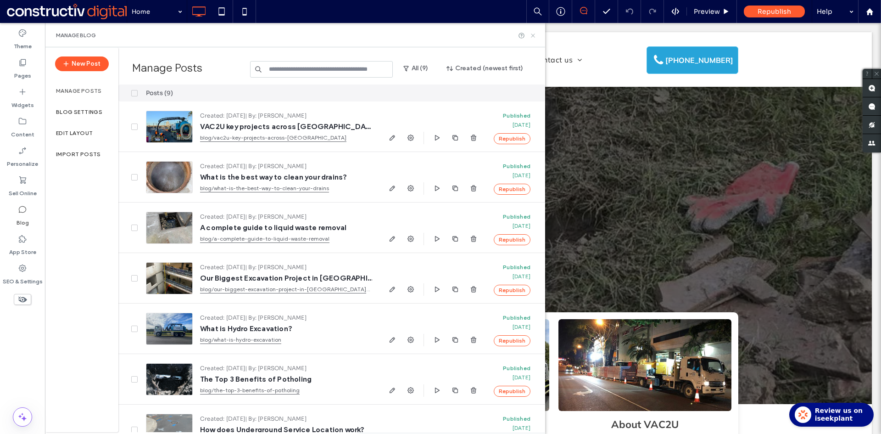
drag, startPoint x: 533, startPoint y: 35, endPoint x: 152, endPoint y: 32, distance: 381.1
click at [533, 35] on use at bounding box center [533, 36] width 4 height 4
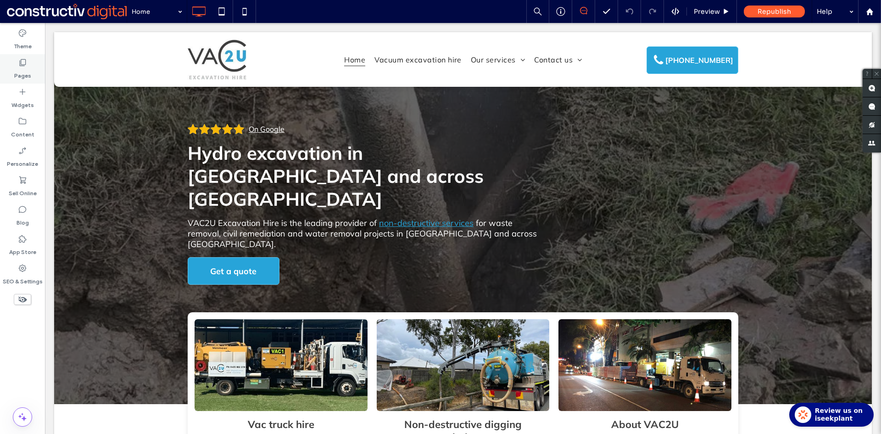
click at [24, 71] on label "Pages" at bounding box center [22, 73] width 17 height 13
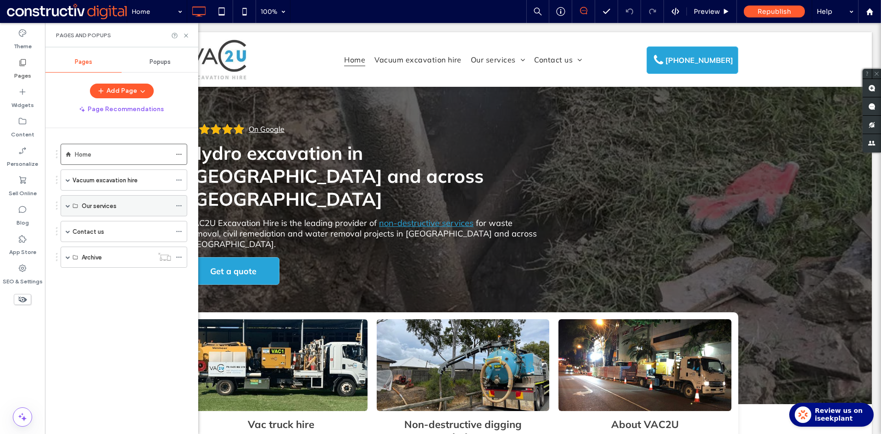
click at [67, 205] on span at bounding box center [68, 205] width 5 height 5
click at [66, 258] on span at bounding box center [68, 257] width 5 height 5
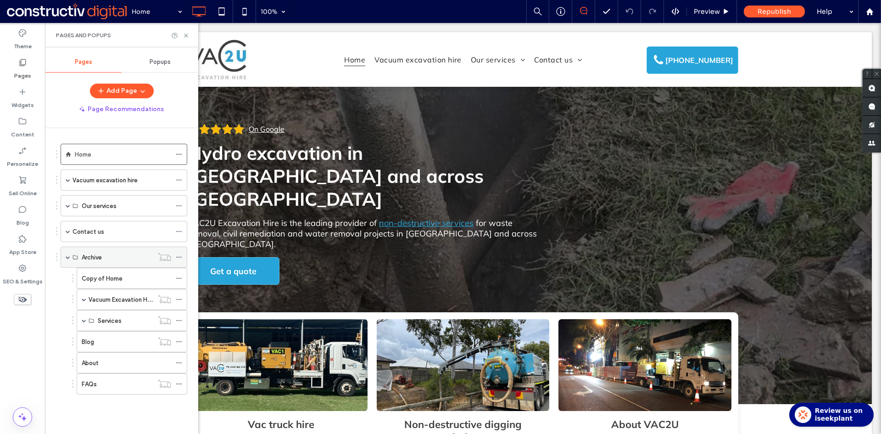
click at [67, 258] on span at bounding box center [68, 257] width 5 height 5
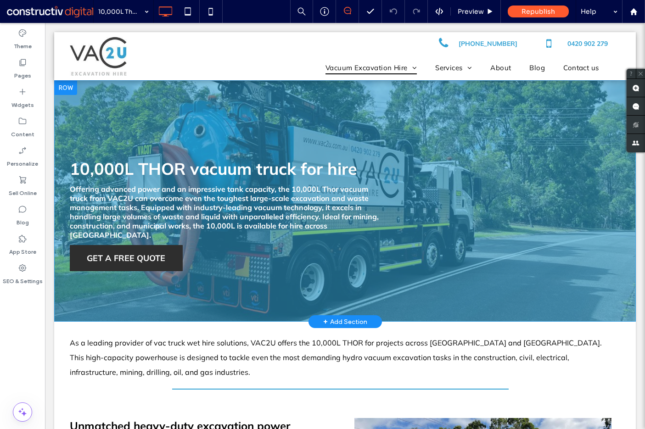
click at [141, 119] on div "10,000L THOR vacuum truck for hire Offering advanced power and an impressive ta…" at bounding box center [345, 200] width 582 height 241
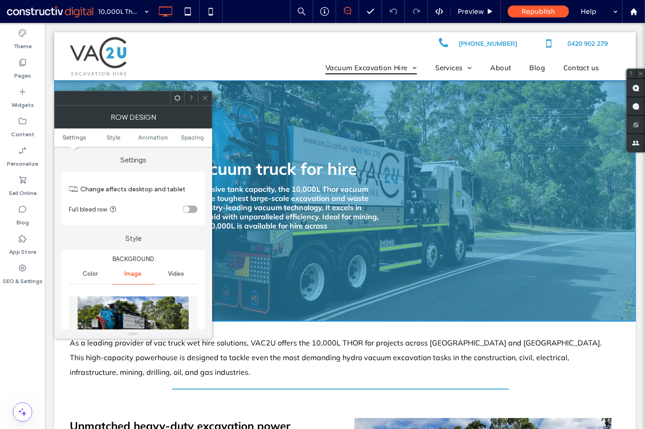
scroll to position [138, 0]
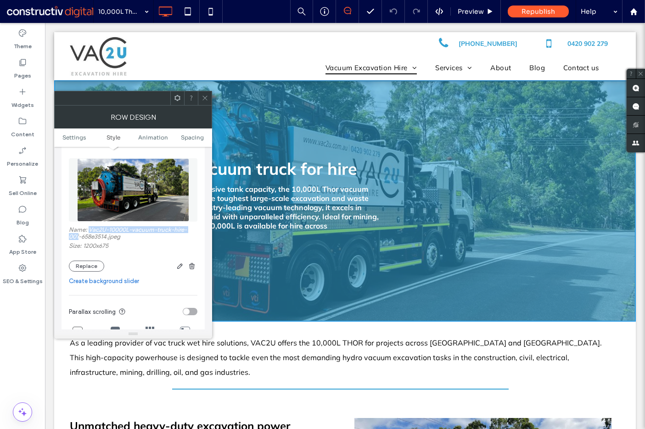
drag, startPoint x: 89, startPoint y: 229, endPoint x: 79, endPoint y: 237, distance: 13.0
click at [79, 237] on label "Name: Vac2U-10000L-vacuum-truck-hire-001-658e3514.jpeg" at bounding box center [133, 234] width 129 height 16
copy label "Vac2U-10000L-vacuum-truck-hire-001"
click at [204, 96] on icon at bounding box center [205, 98] width 7 height 7
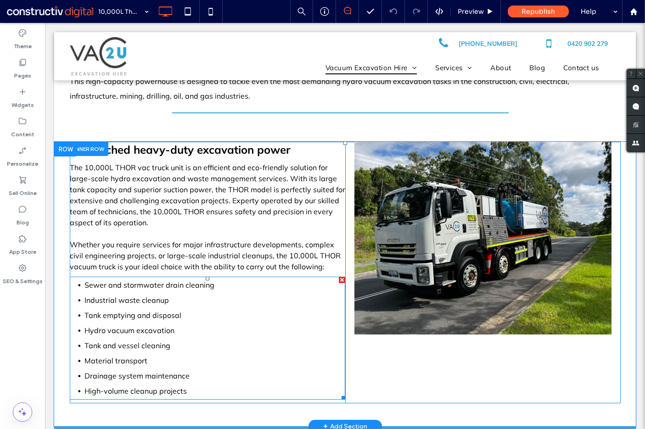
scroll to position [275, 0]
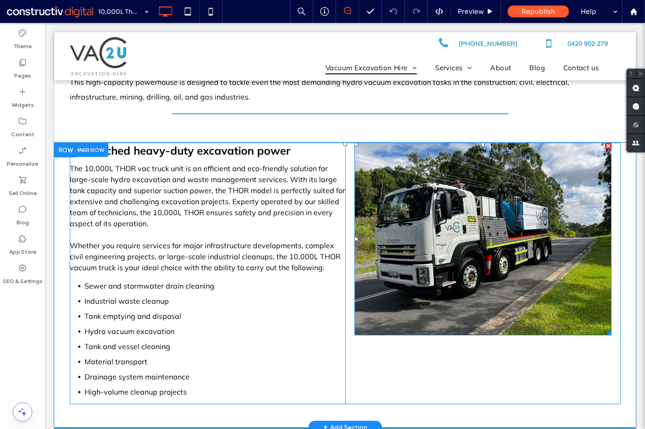
click at [437, 288] on img at bounding box center [482, 239] width 257 height 193
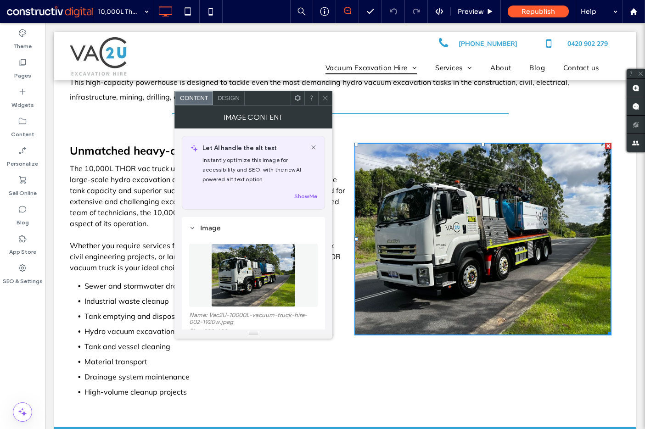
scroll to position [92, 0]
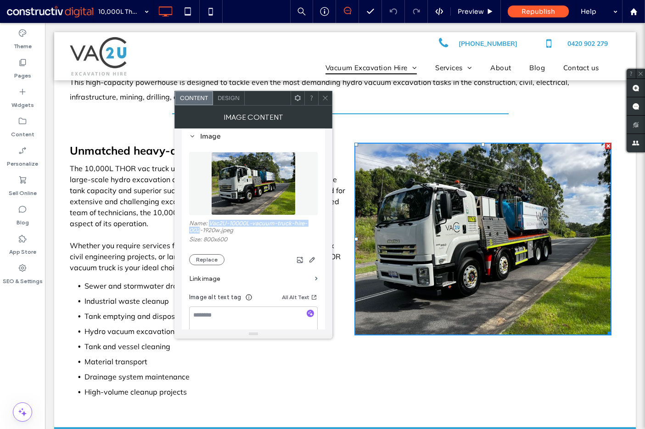
drag, startPoint x: 218, startPoint y: 224, endPoint x: 189, endPoint y: 230, distance: 29.1
click at [200, 231] on label "Name: Vac2U-10000L-vacuum-truck-hire-002-1920w.jpeg" at bounding box center [253, 228] width 129 height 16
copy label "Vac2U-10000L-vacuum-truck-hire-002"
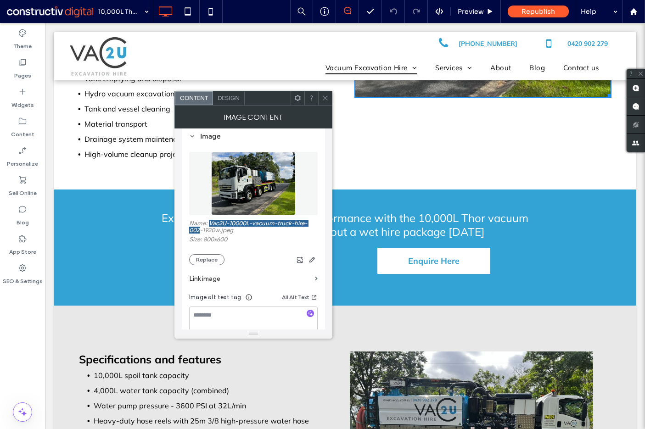
scroll to position [643, 0]
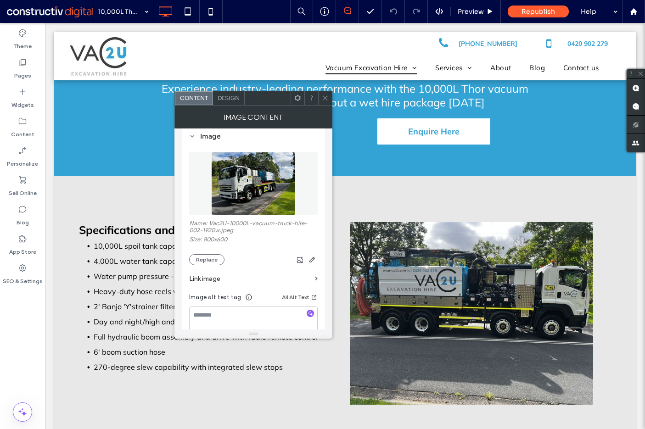
drag, startPoint x: 325, startPoint y: 94, endPoint x: 319, endPoint y: 105, distance: 12.7
click at [325, 94] on span at bounding box center [325, 98] width 7 height 14
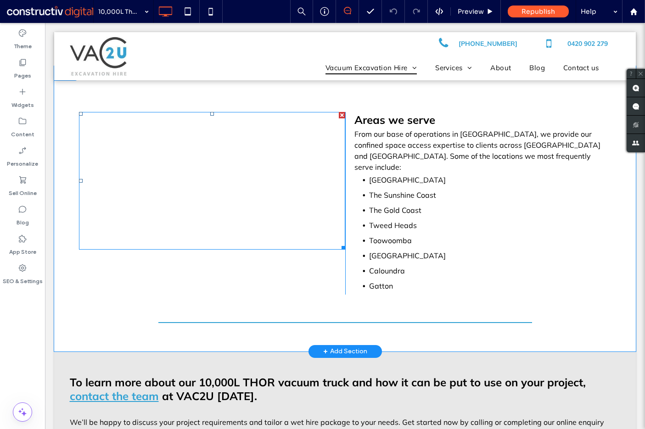
scroll to position [1056, 0]
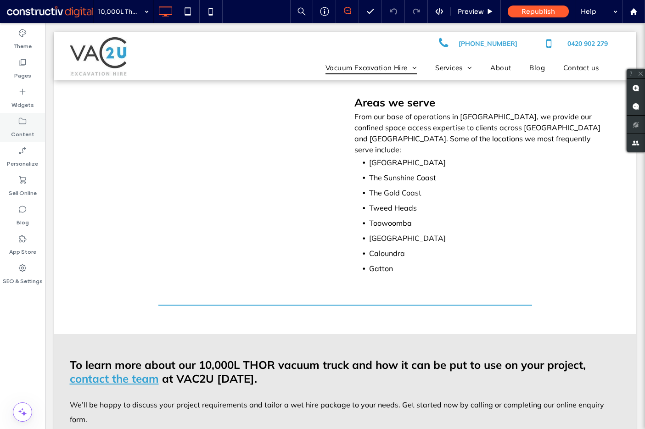
click at [22, 124] on icon at bounding box center [22, 121] width 9 height 9
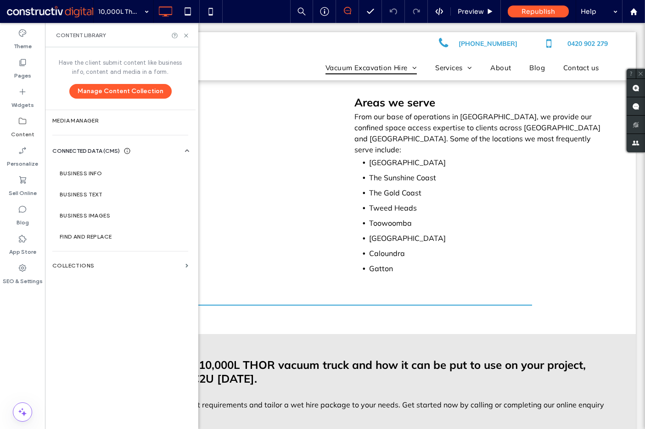
click at [24, 130] on label "Content" at bounding box center [22, 132] width 23 height 13
click at [25, 68] on label "Pages" at bounding box center [22, 73] width 17 height 13
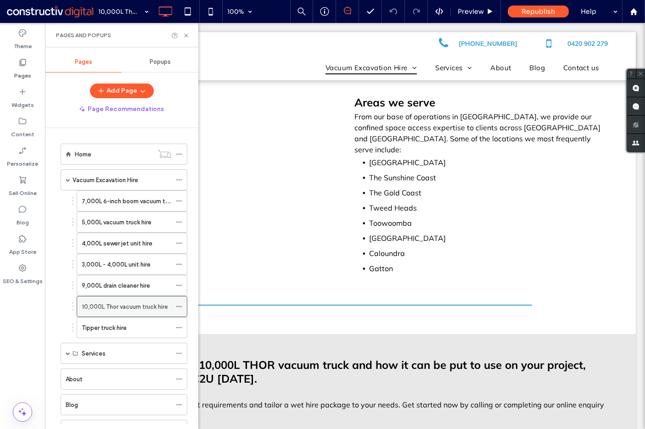
scroll to position [39, 0]
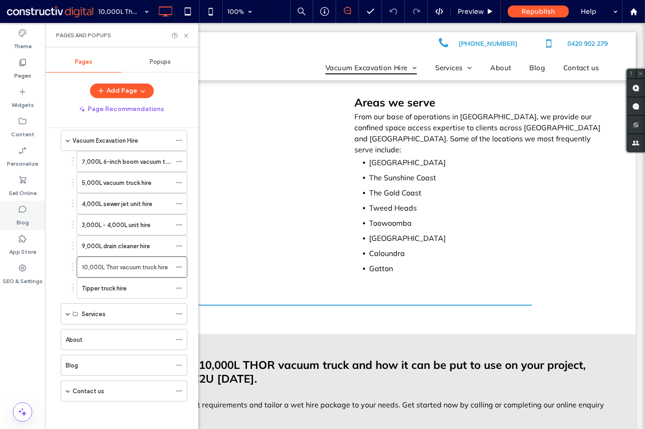
click at [28, 223] on label "Blog" at bounding box center [23, 220] width 12 height 13
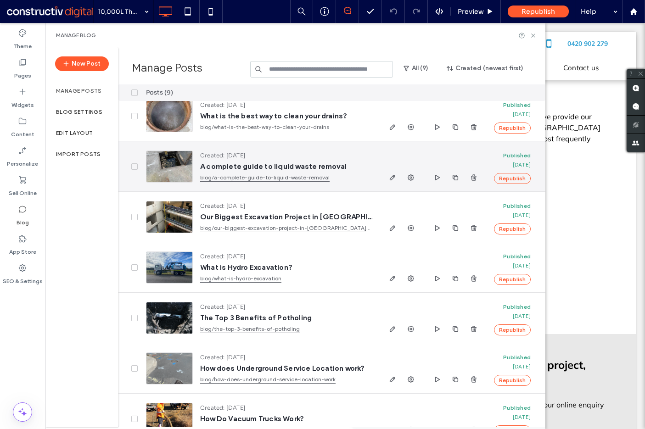
scroll to position [0, 0]
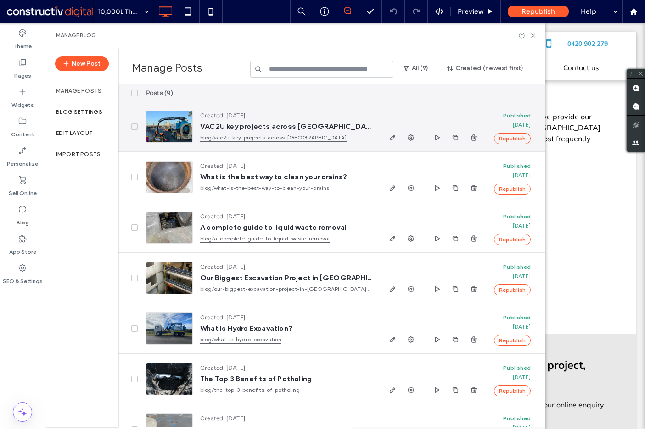
click at [172, 126] on div at bounding box center [169, 127] width 47 height 32
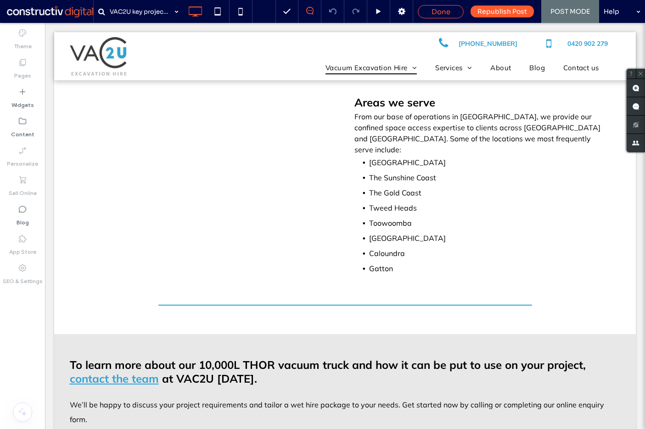
click at [437, 11] on span "Done" at bounding box center [441, 11] width 19 height 9
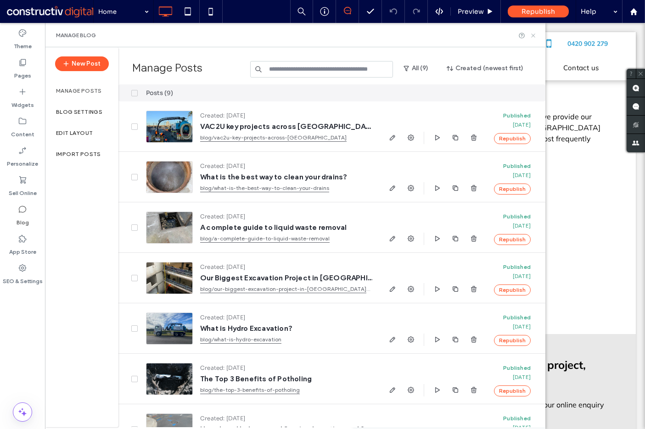
click at [533, 34] on icon at bounding box center [533, 35] width 7 height 7
